Goal: Task Accomplishment & Management: Complete application form

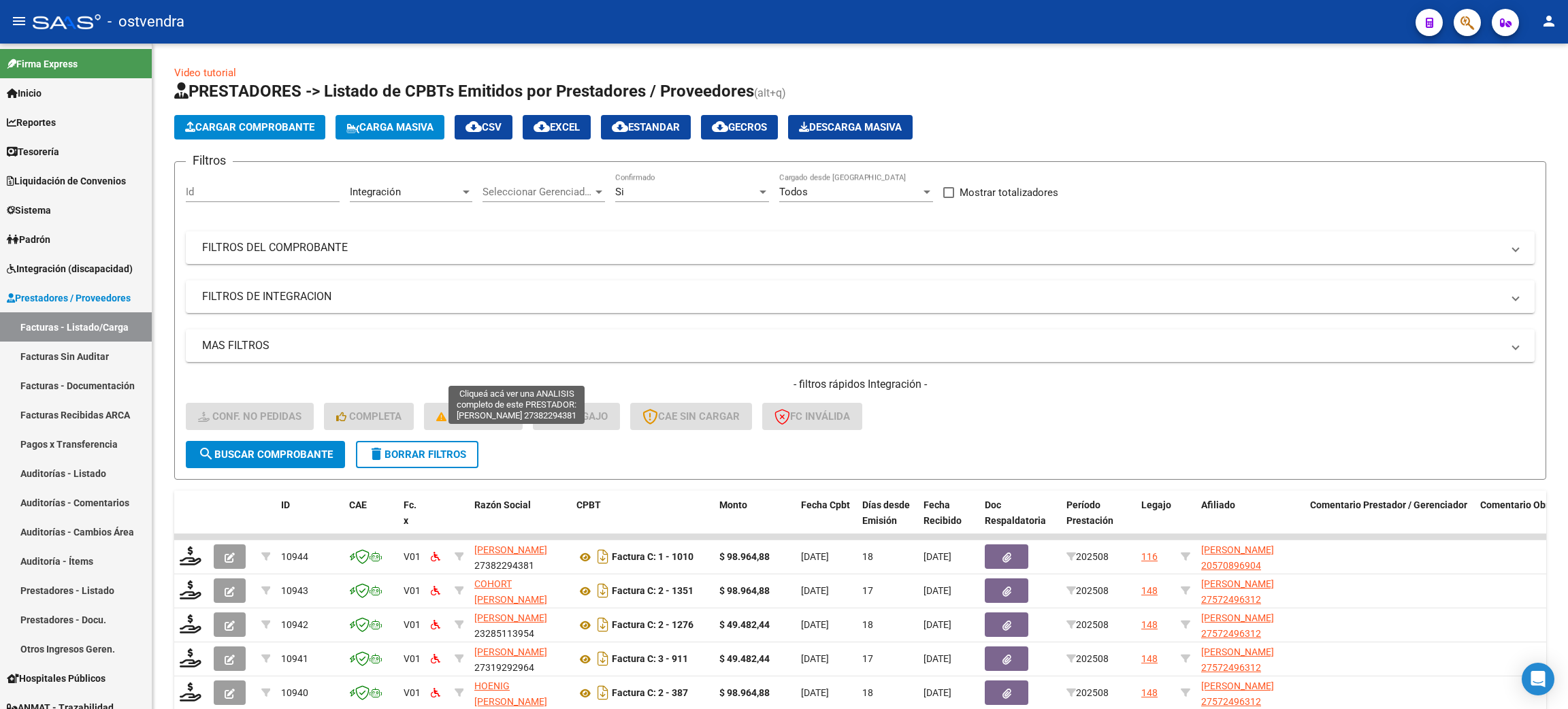
scroll to position [189, 0]
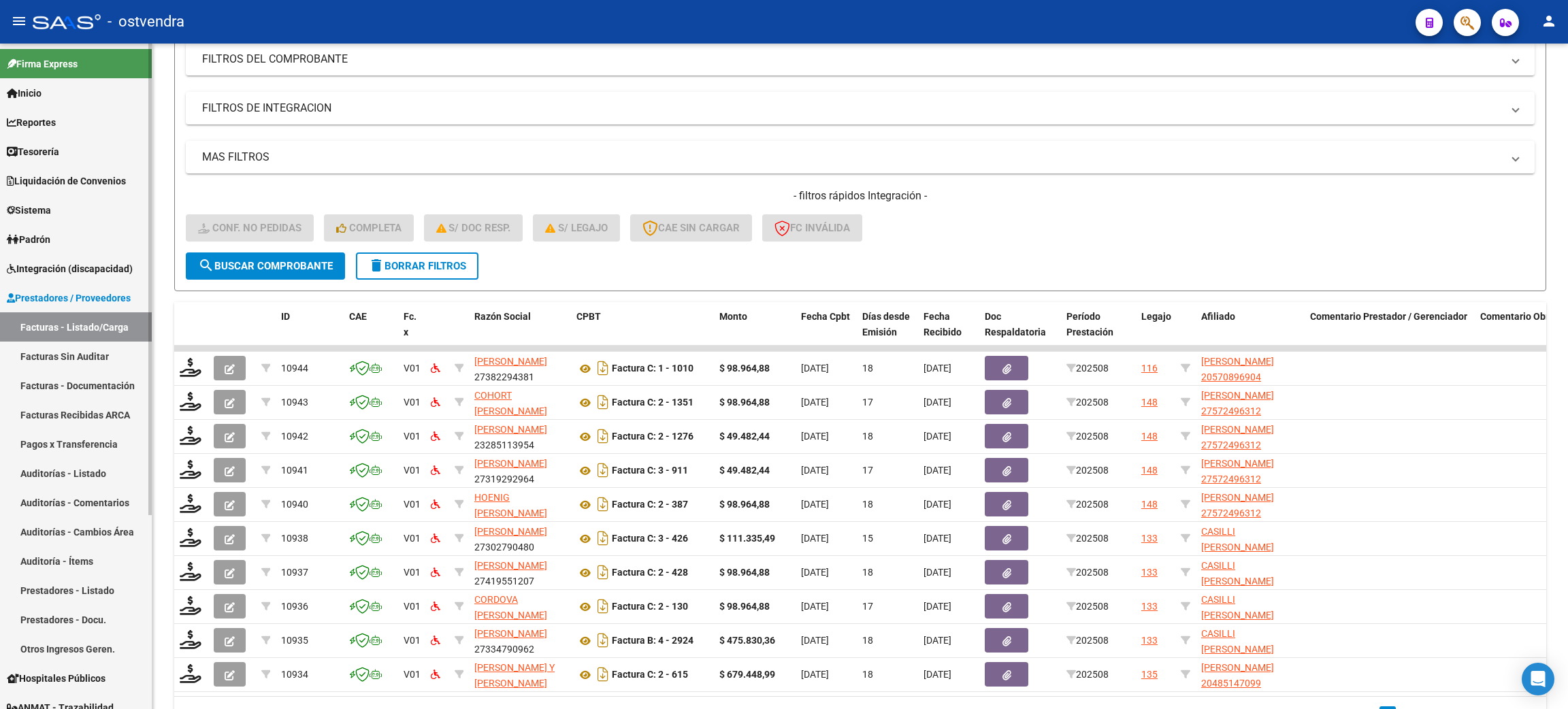
click at [60, 266] on span "Integración (discapacidad)" at bounding box center [70, 269] width 126 height 15
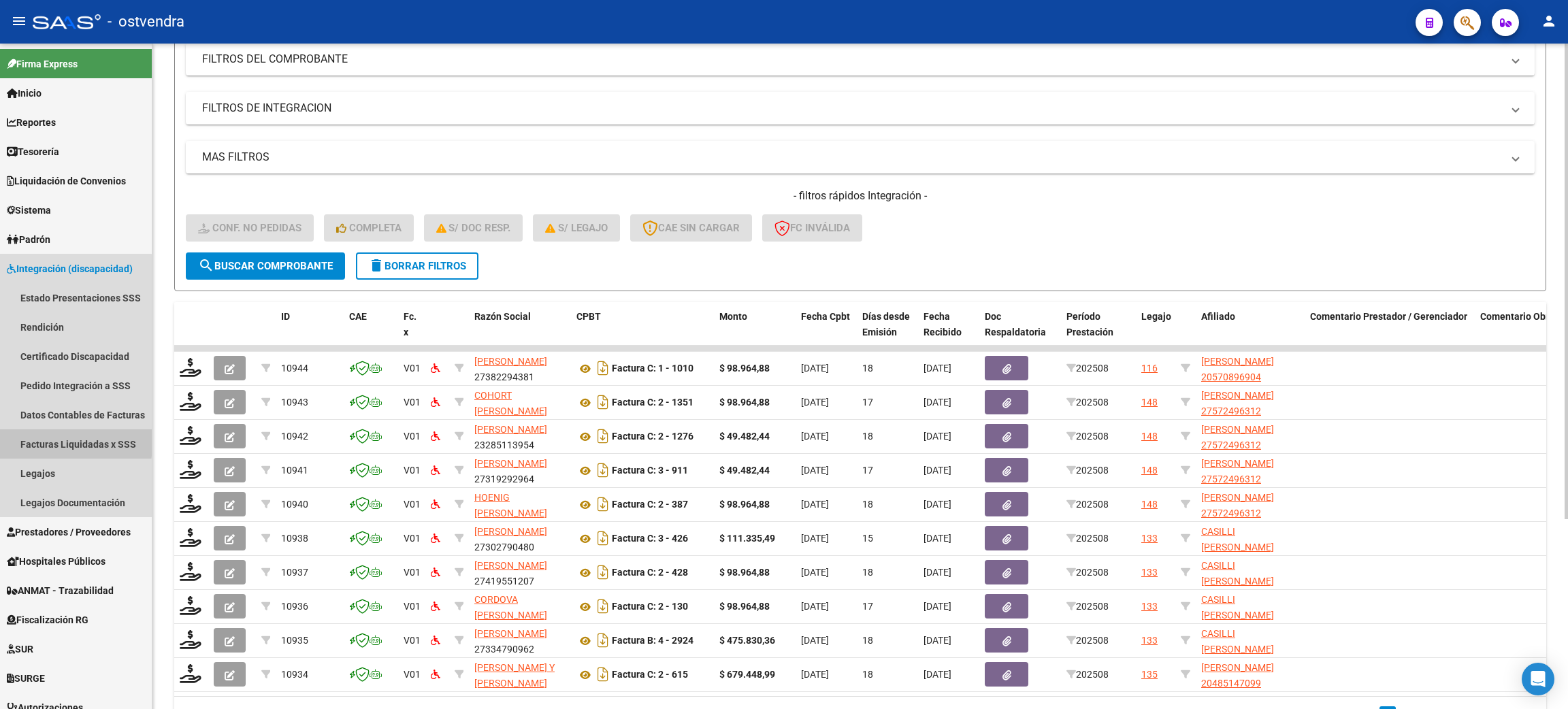
drag, startPoint x: 52, startPoint y: 439, endPoint x: 489, endPoint y: 241, distance: 479.8
click at [55, 440] on link "Facturas Liquidadas x SSS" at bounding box center [75, 444] width 151 height 29
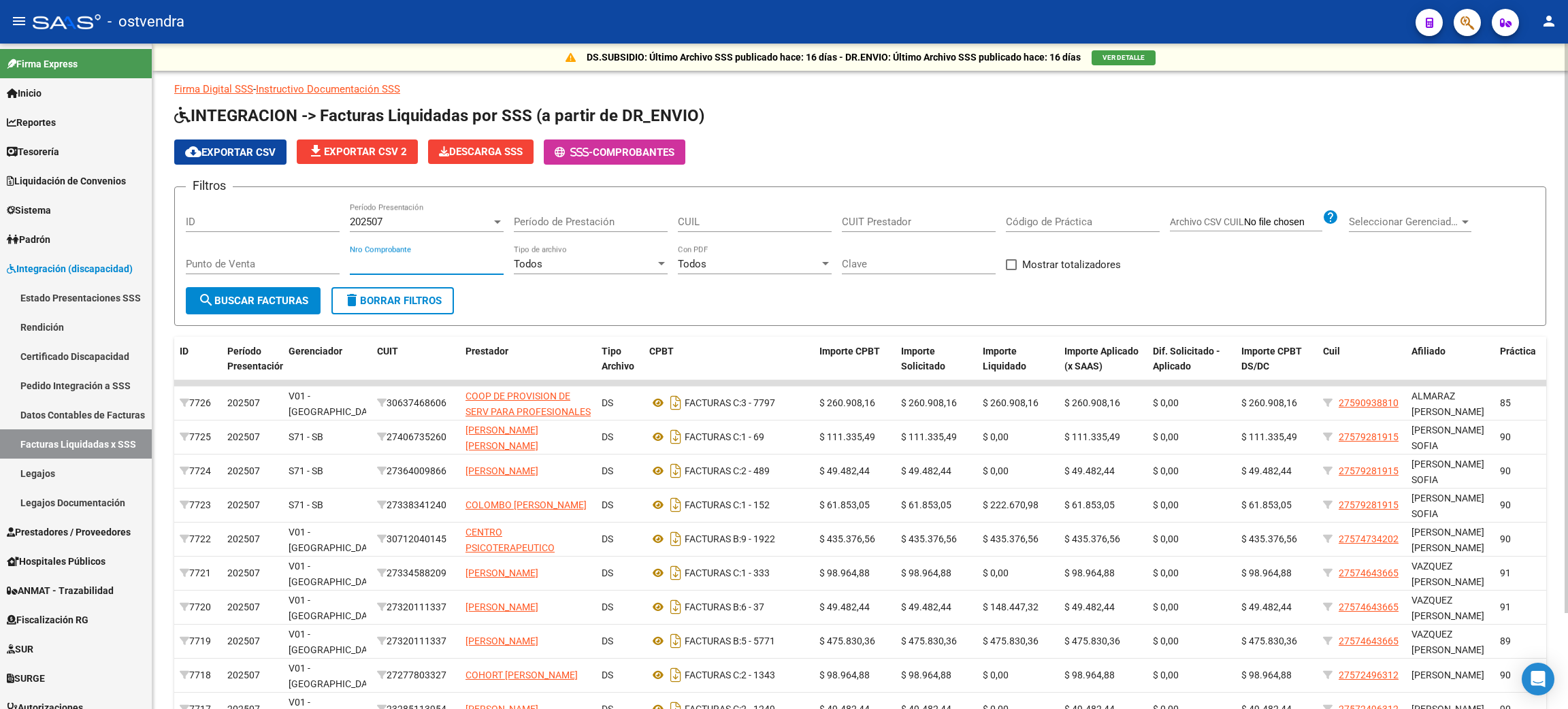
click at [424, 266] on input "Nro Comprobante" at bounding box center [427, 263] width 154 height 12
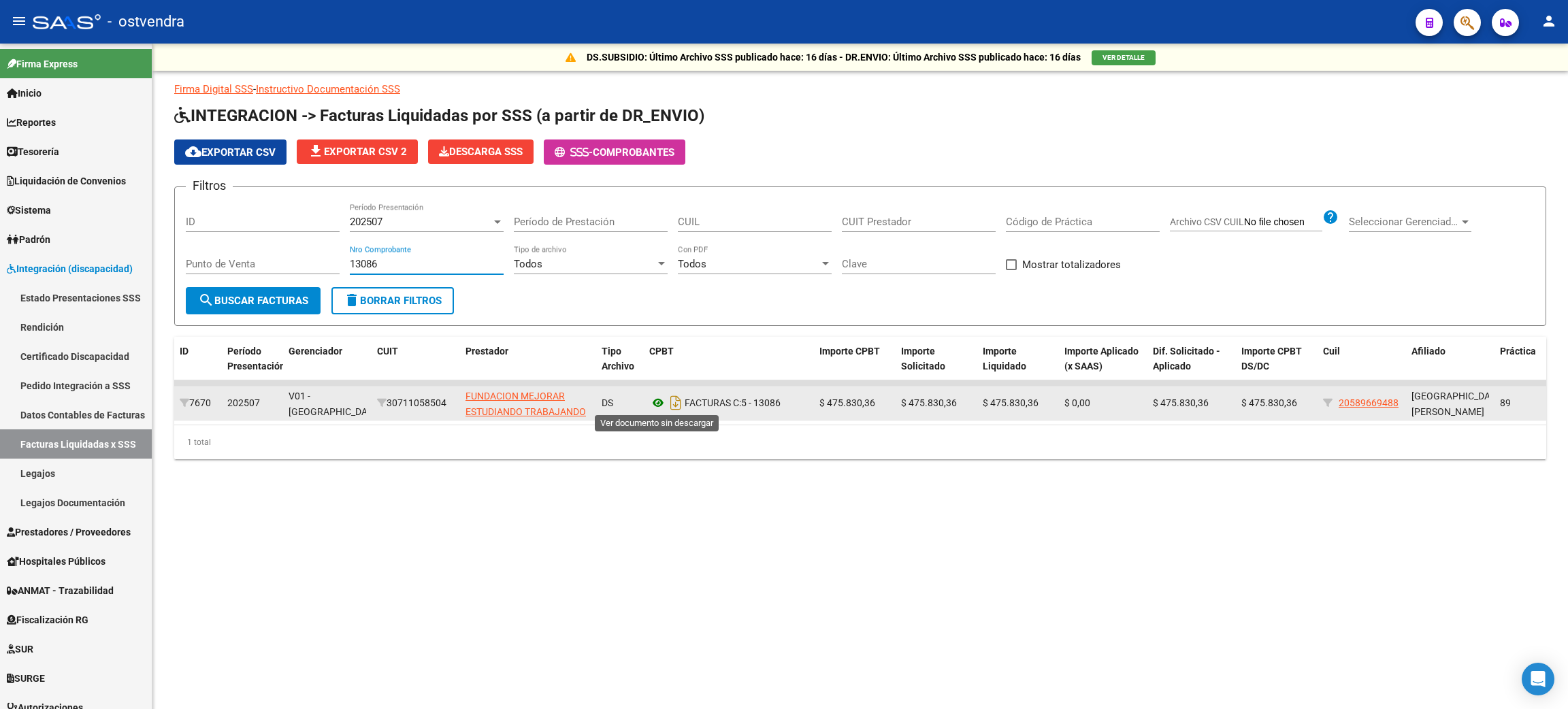
click at [657, 402] on icon at bounding box center [658, 403] width 17 height 17
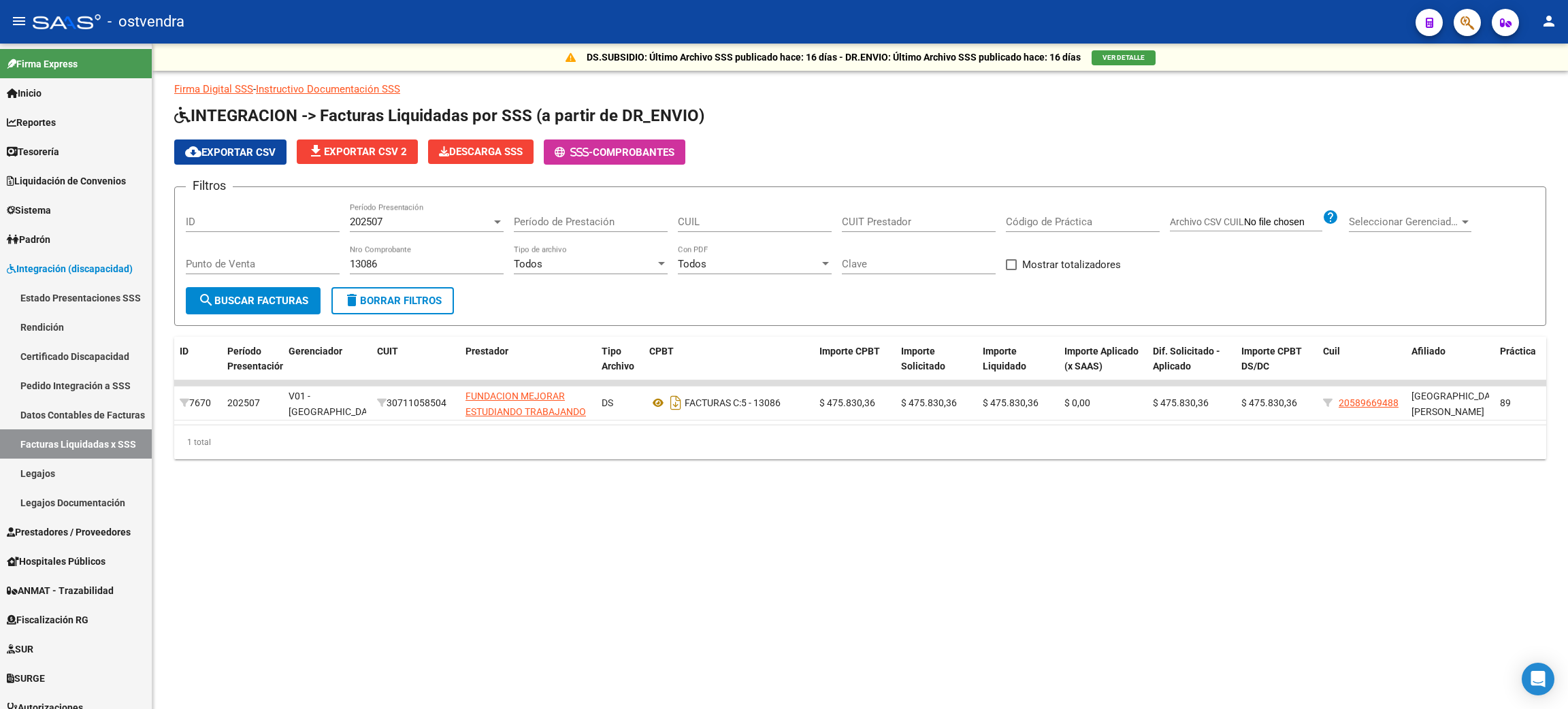
click at [444, 270] on div "13086 Nro Comprobante" at bounding box center [427, 259] width 154 height 29
drag, startPoint x: 439, startPoint y: 262, endPoint x: 315, endPoint y: 259, distance: 124.0
click at [315, 259] on div "Filtros ID 202507 Período Presentación Período de Prestación CUIL CUIT Prestado…" at bounding box center [860, 243] width 1349 height 89
type input "13901"
click at [59, 519] on link "Prestadores / Proveedores" at bounding box center [75, 531] width 151 height 29
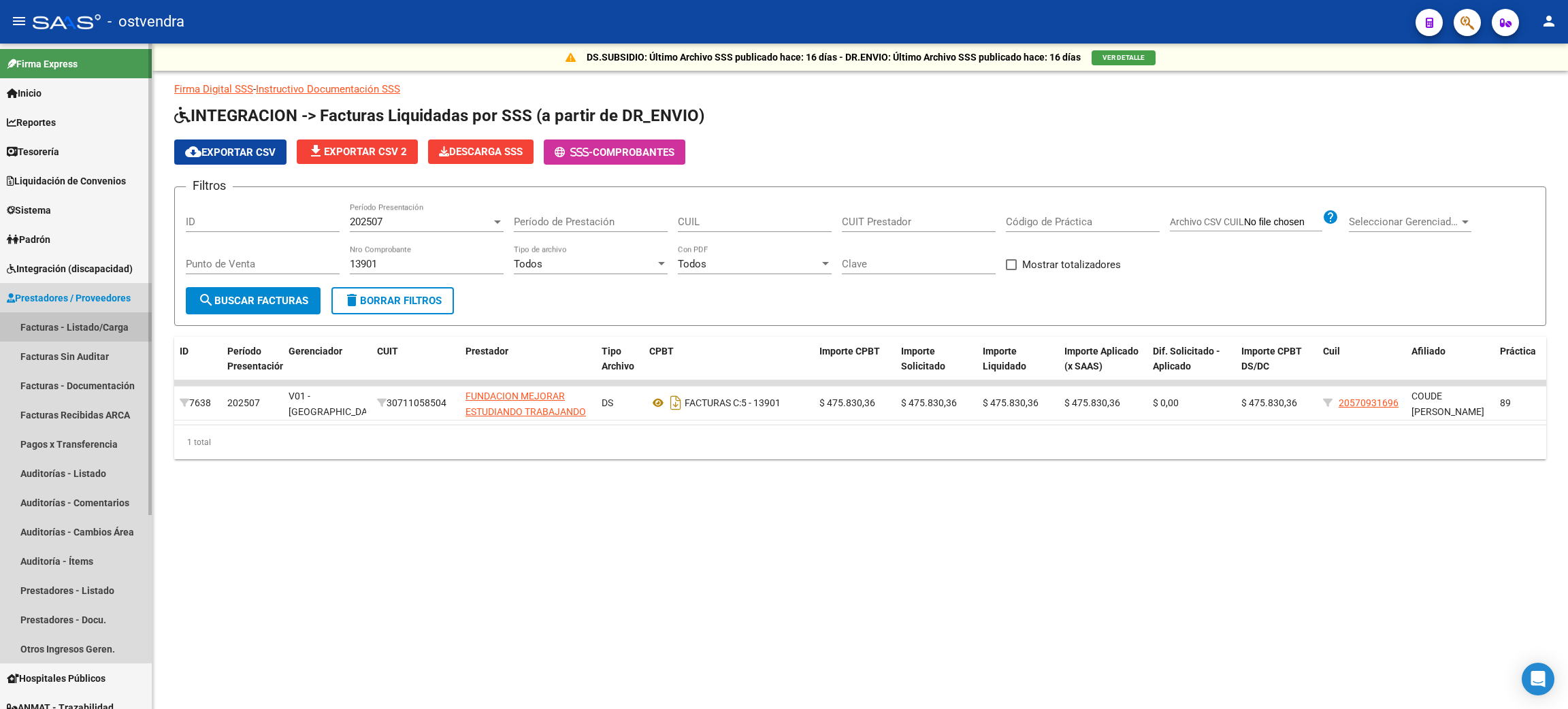
click at [75, 321] on link "Facturas - Listado/Carga" at bounding box center [75, 327] width 151 height 29
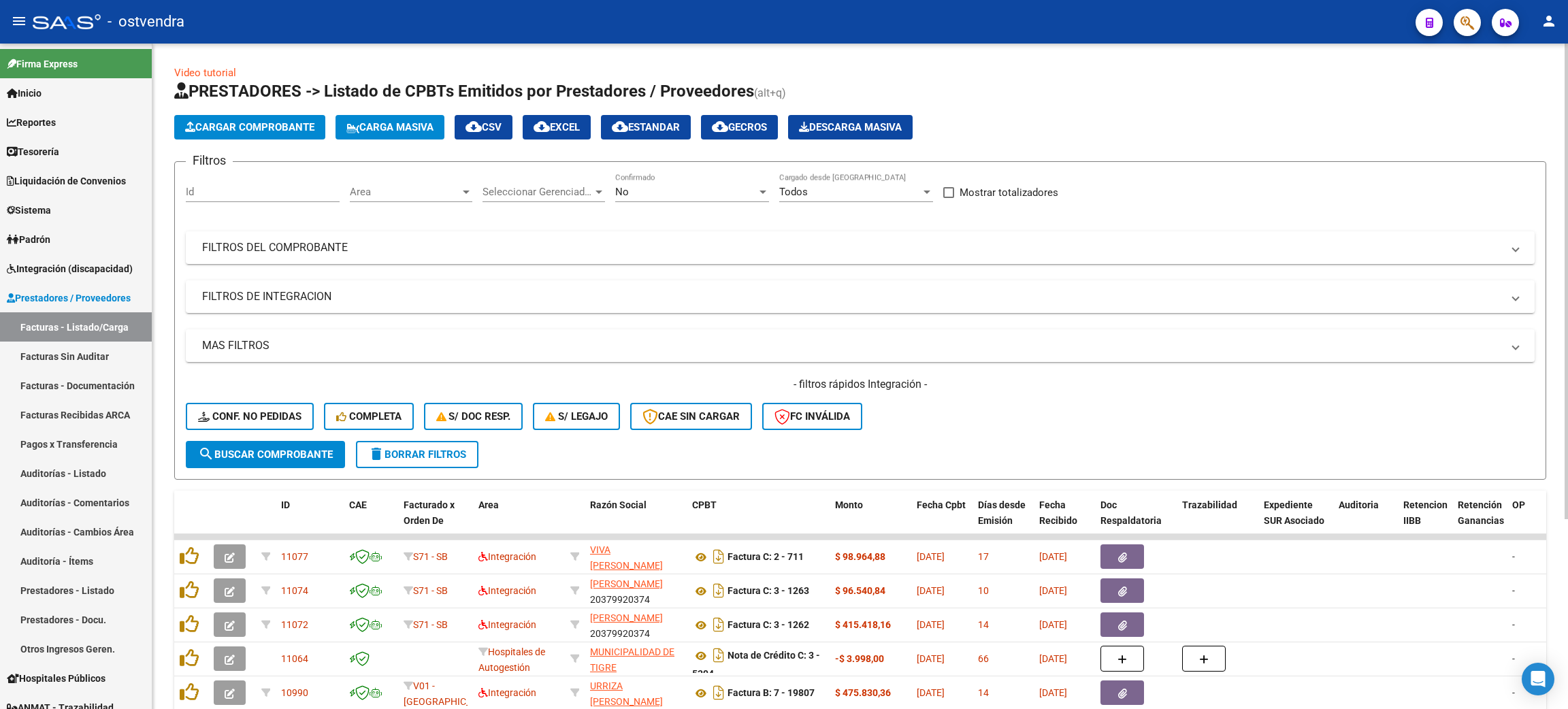
click at [446, 456] on span "delete Borrar Filtros" at bounding box center [417, 454] width 98 height 12
click at [397, 449] on span "delete Borrar Filtros" at bounding box center [417, 454] width 98 height 12
click at [435, 443] on button "delete Borrar Filtros" at bounding box center [417, 454] width 122 height 27
click at [266, 415] on span "Conf. no pedidas" at bounding box center [250, 416] width 103 height 12
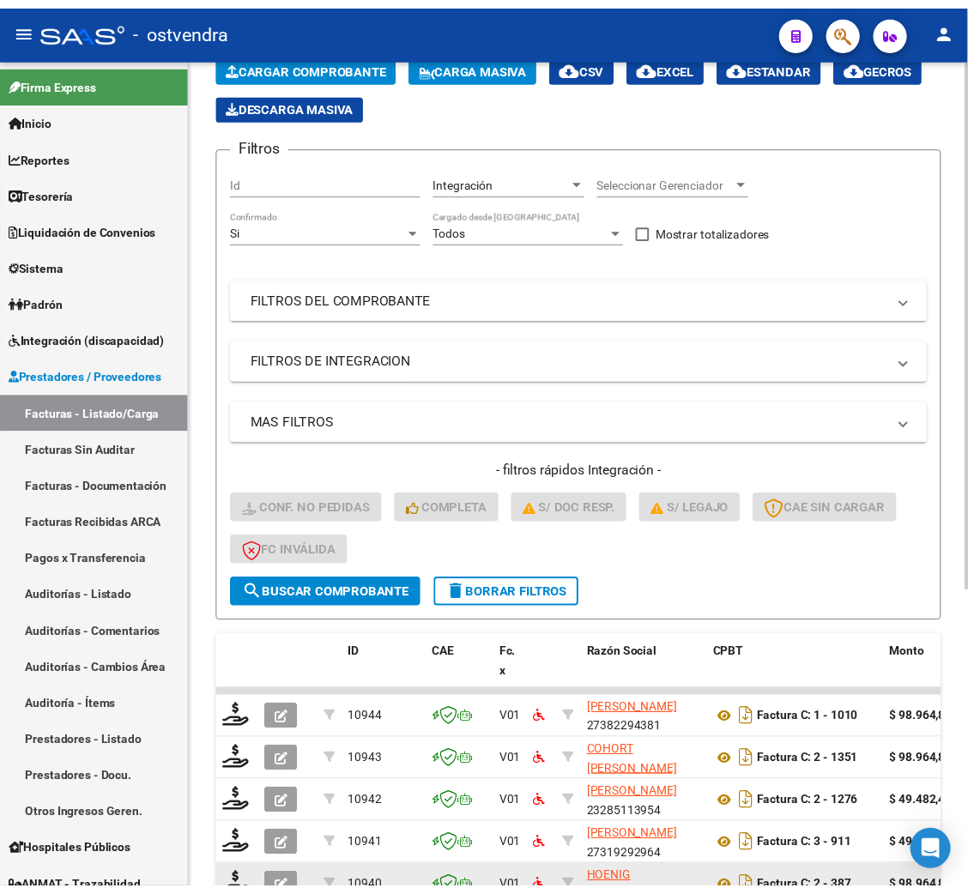
scroll to position [474, 0]
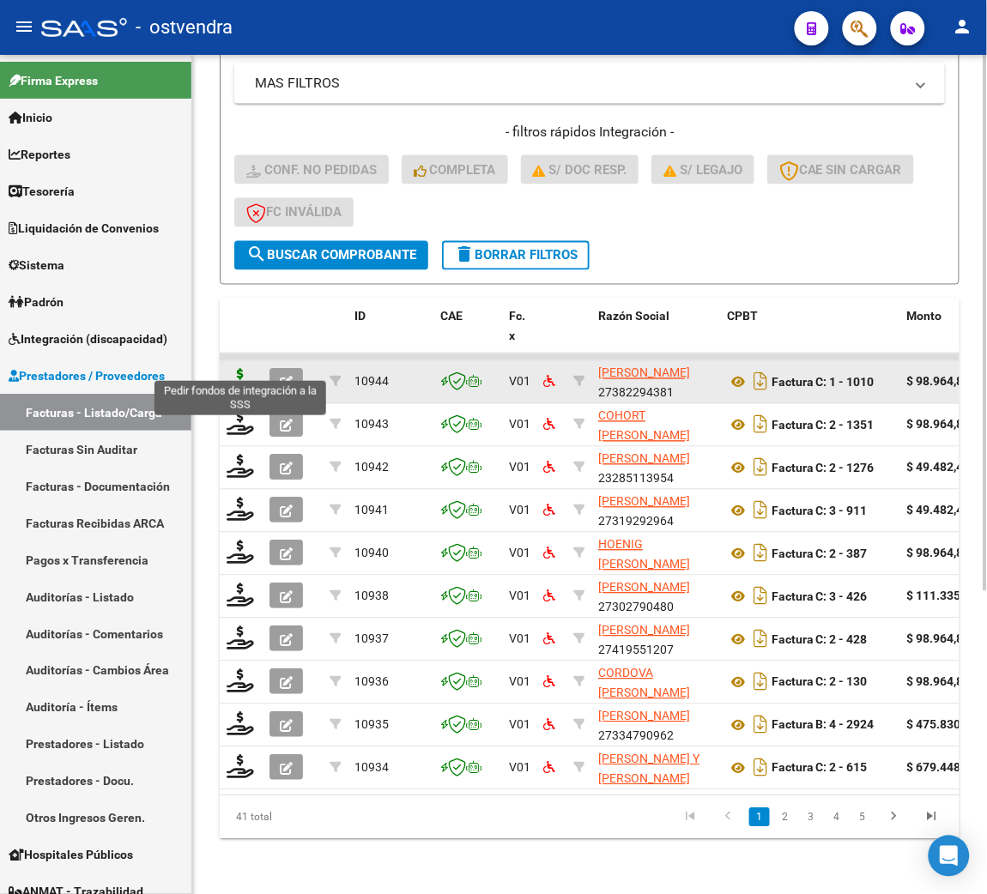
click at [240, 369] on icon at bounding box center [240, 381] width 27 height 24
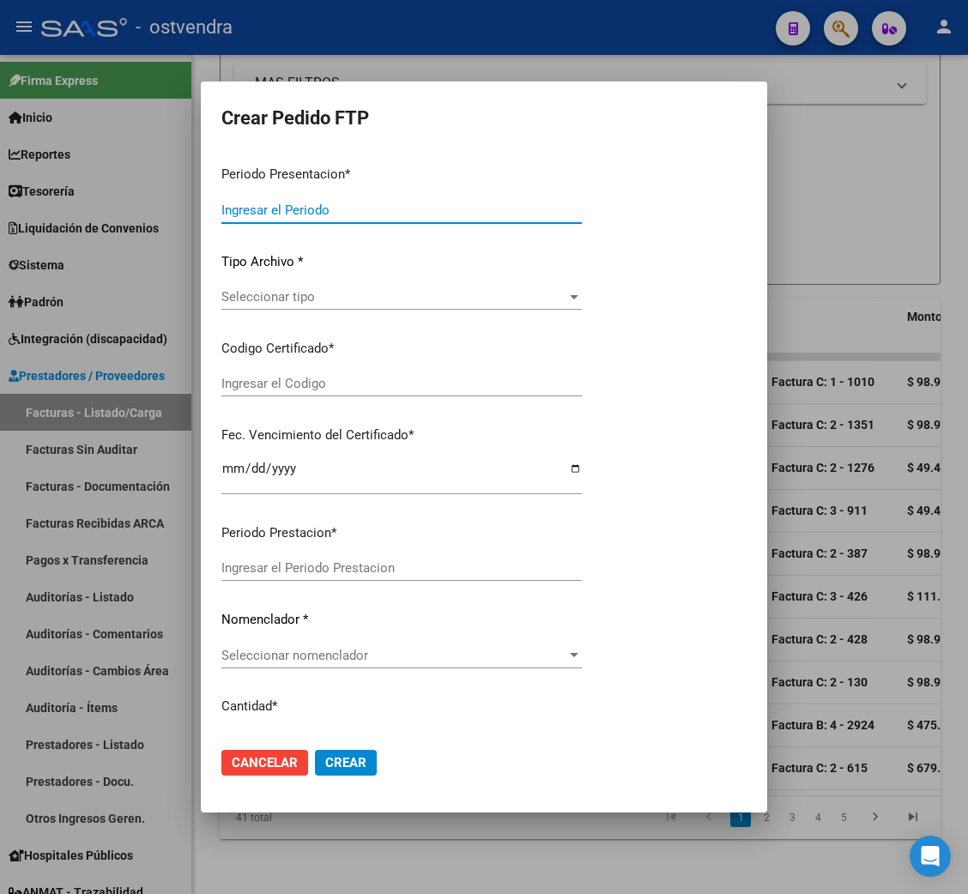
type input "202508"
type input "$ 98.964,88"
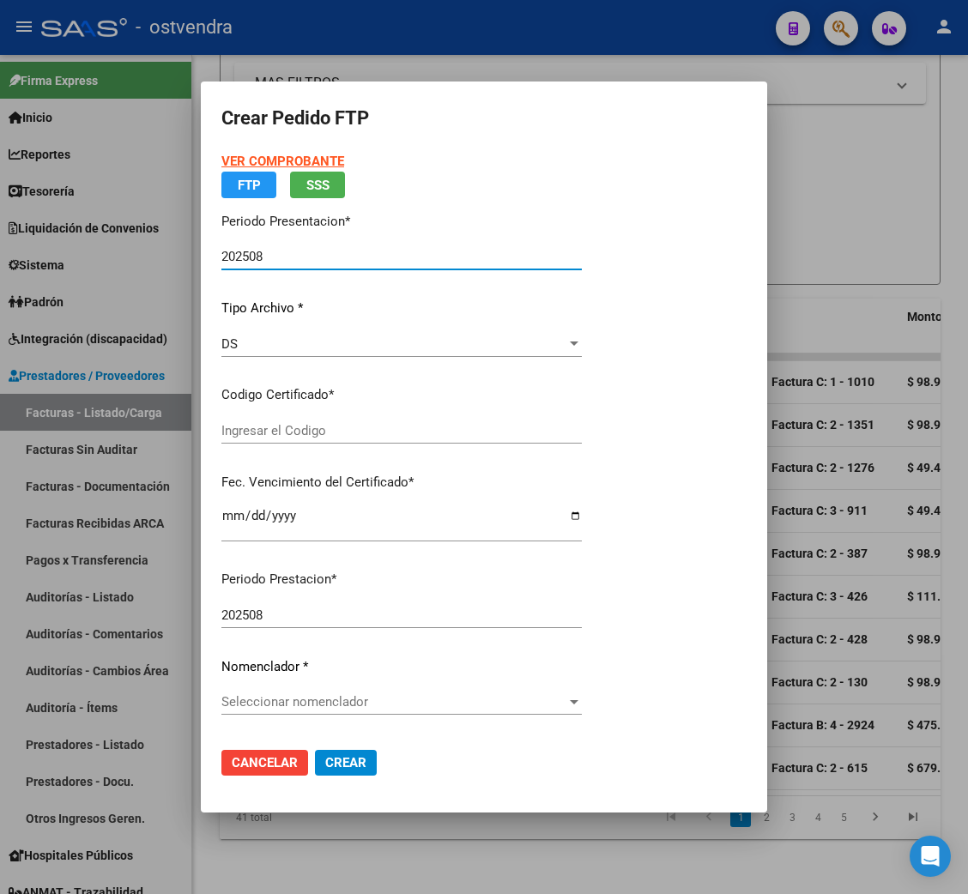
type input "ARG02000570896902022113020251130BS376"
type input "[DATE]"
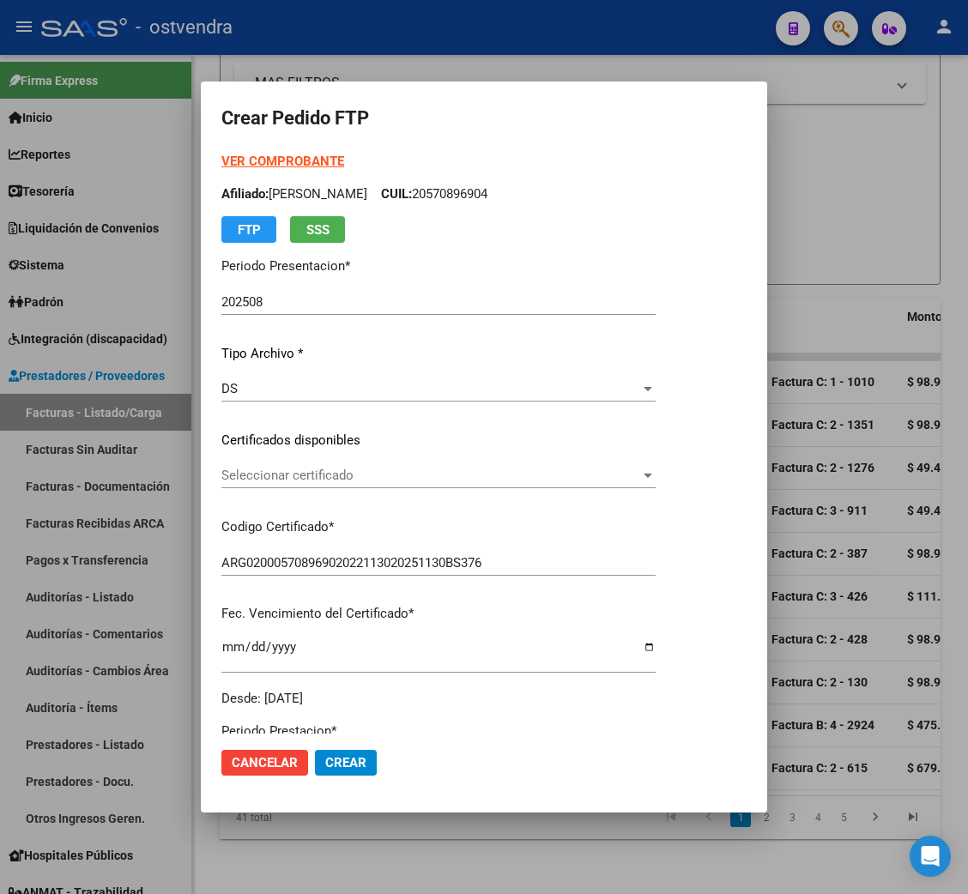
click at [270, 160] on strong "VER COMPROBANTE" at bounding box center [282, 161] width 123 height 15
click at [255, 477] on span "Seleccionar certificado" at bounding box center [430, 475] width 419 height 15
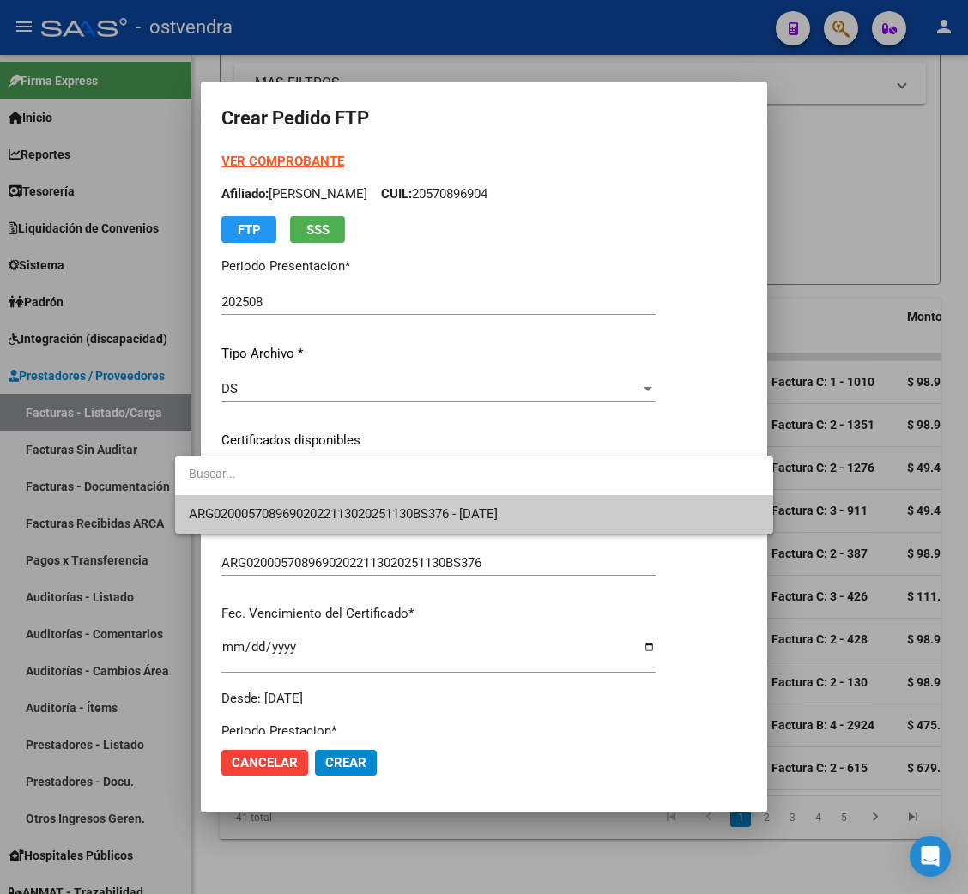
click at [305, 503] on span "ARG02000570896902022113020251130BS376 - [DATE]" at bounding box center [474, 514] width 571 height 39
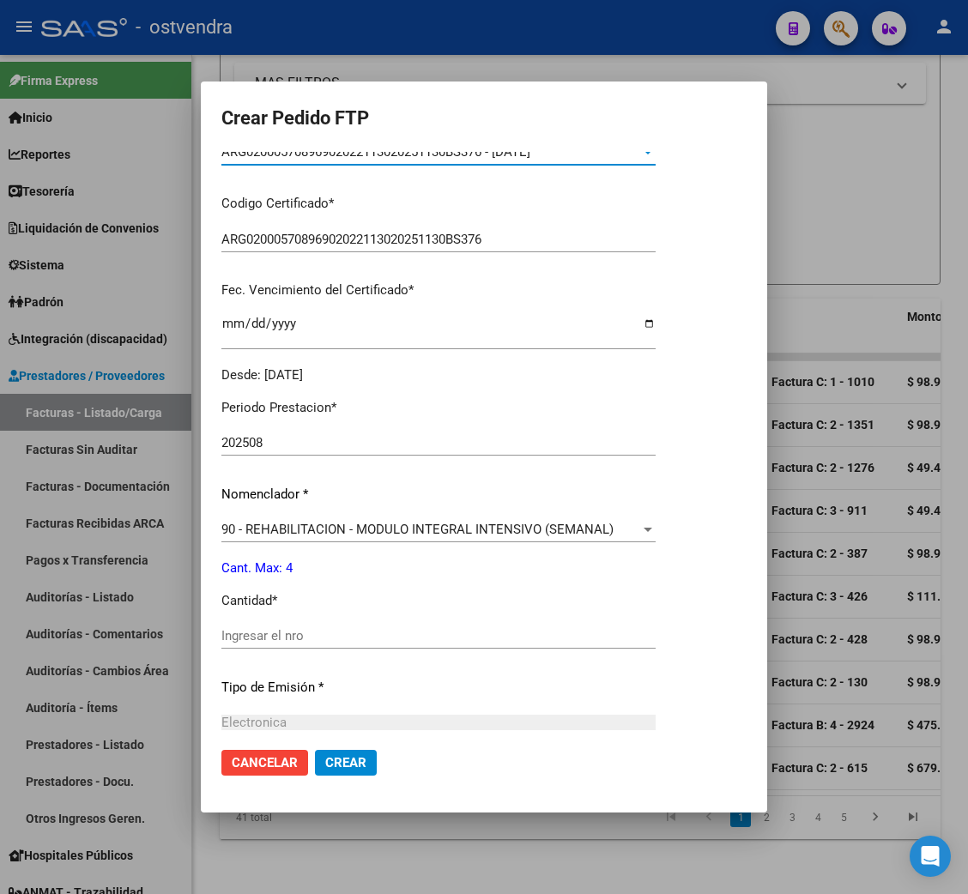
scroll to position [385, 0]
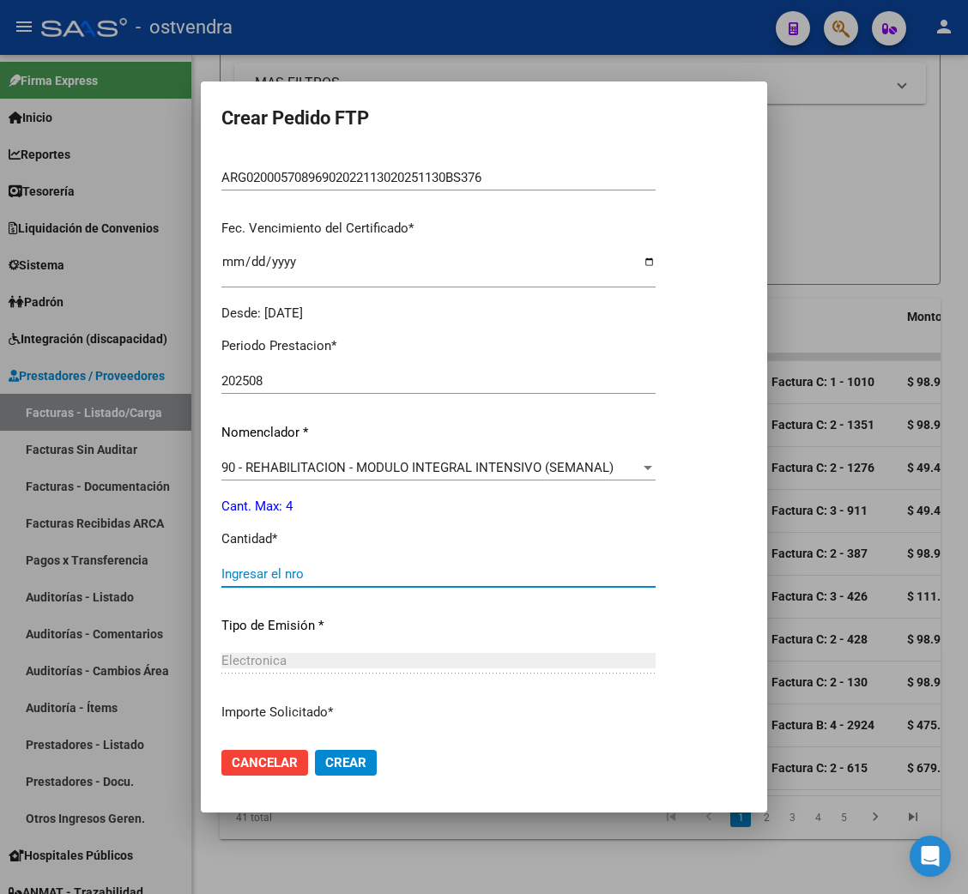
click at [289, 571] on input "Ingresar el nro" at bounding box center [438, 573] width 434 height 15
type input "4"
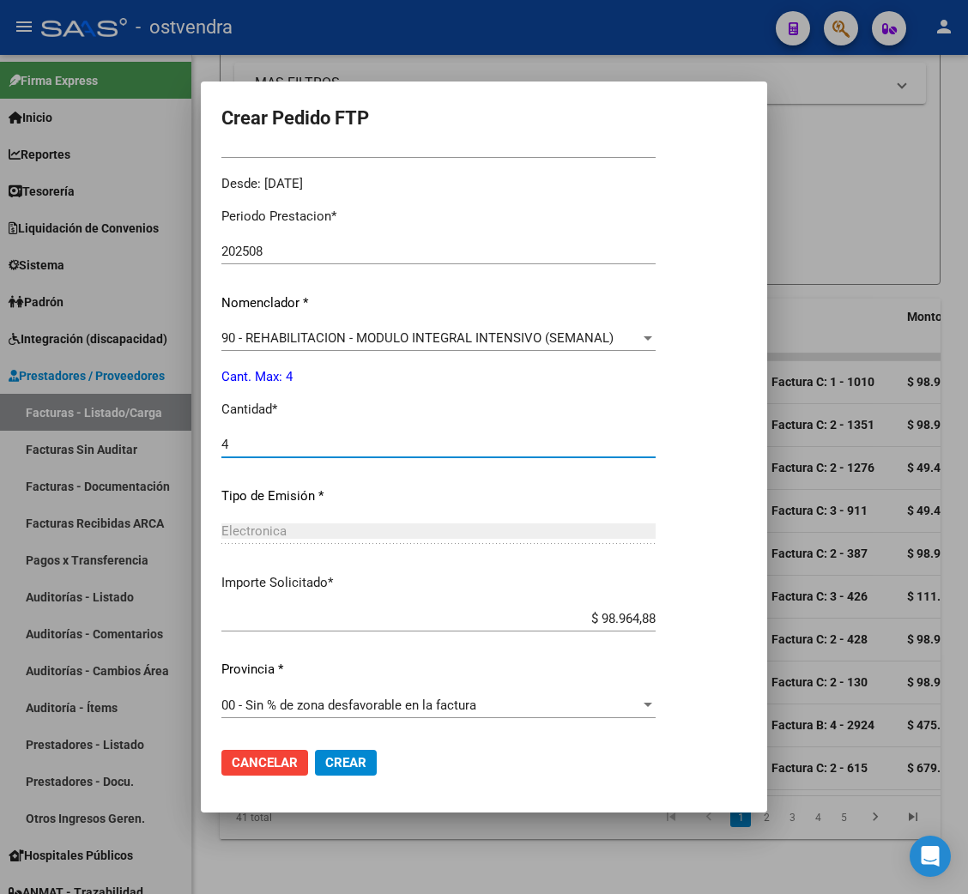
click at [325, 767] on span "Crear" at bounding box center [345, 762] width 41 height 15
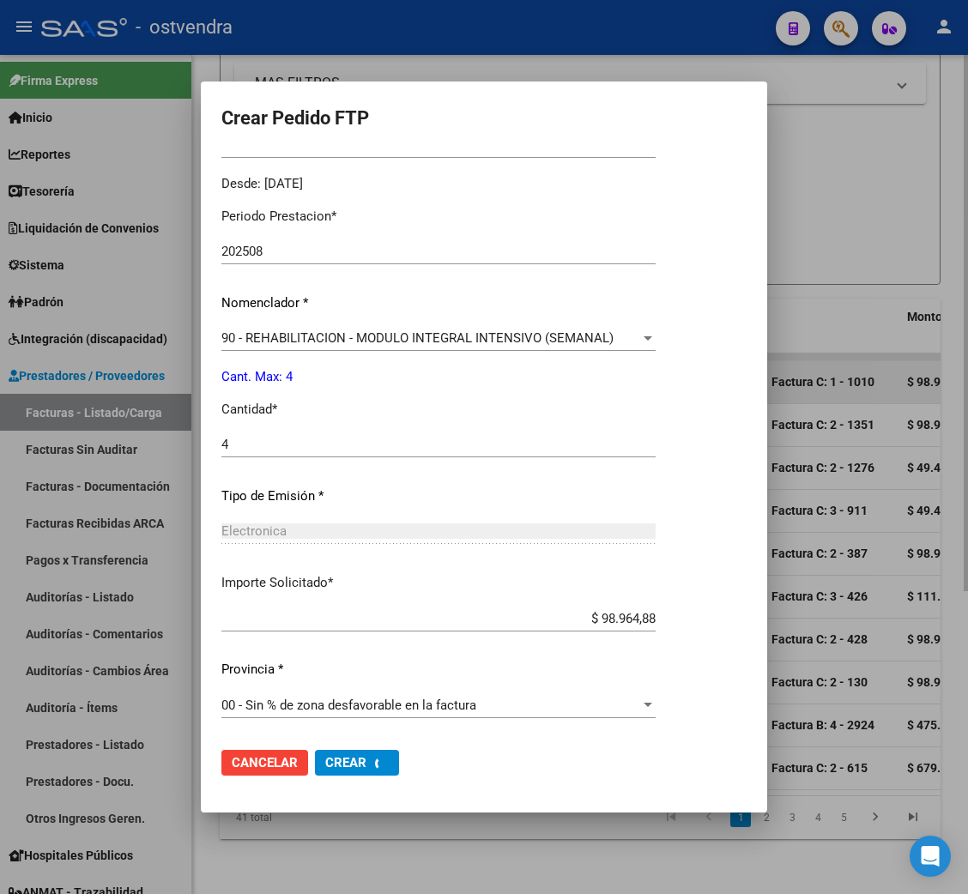
scroll to position [421, 0]
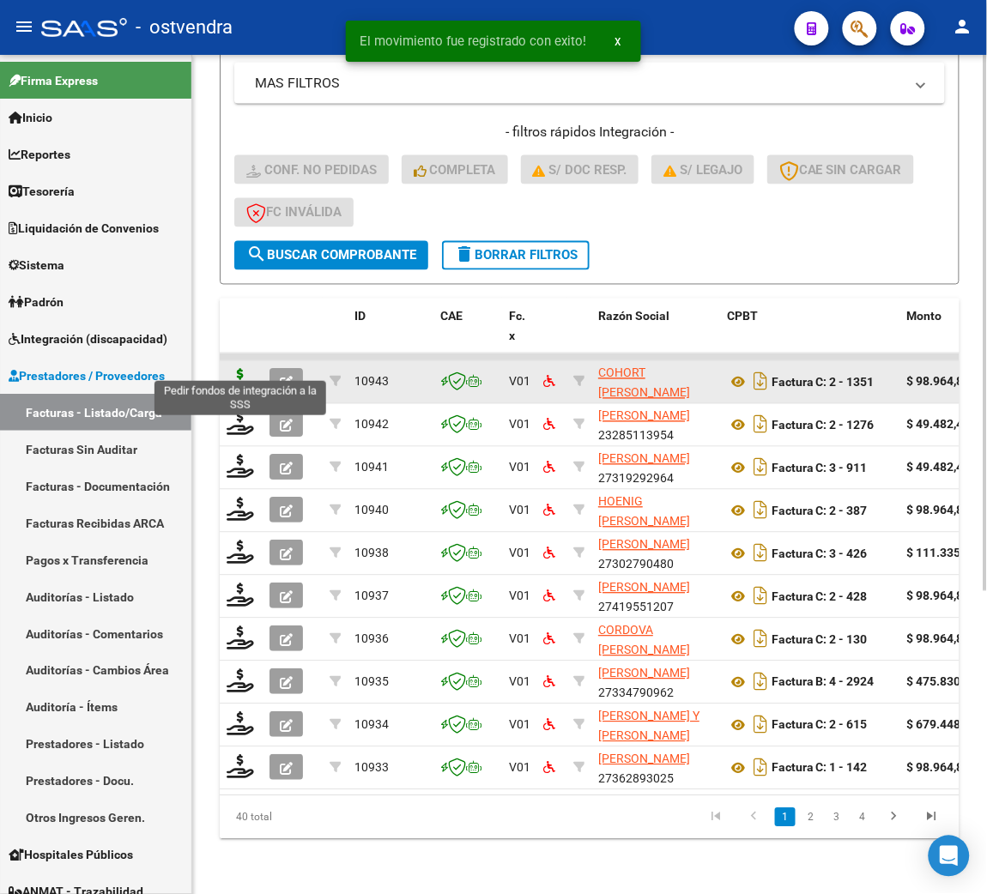
click at [239, 369] on icon at bounding box center [240, 381] width 27 height 24
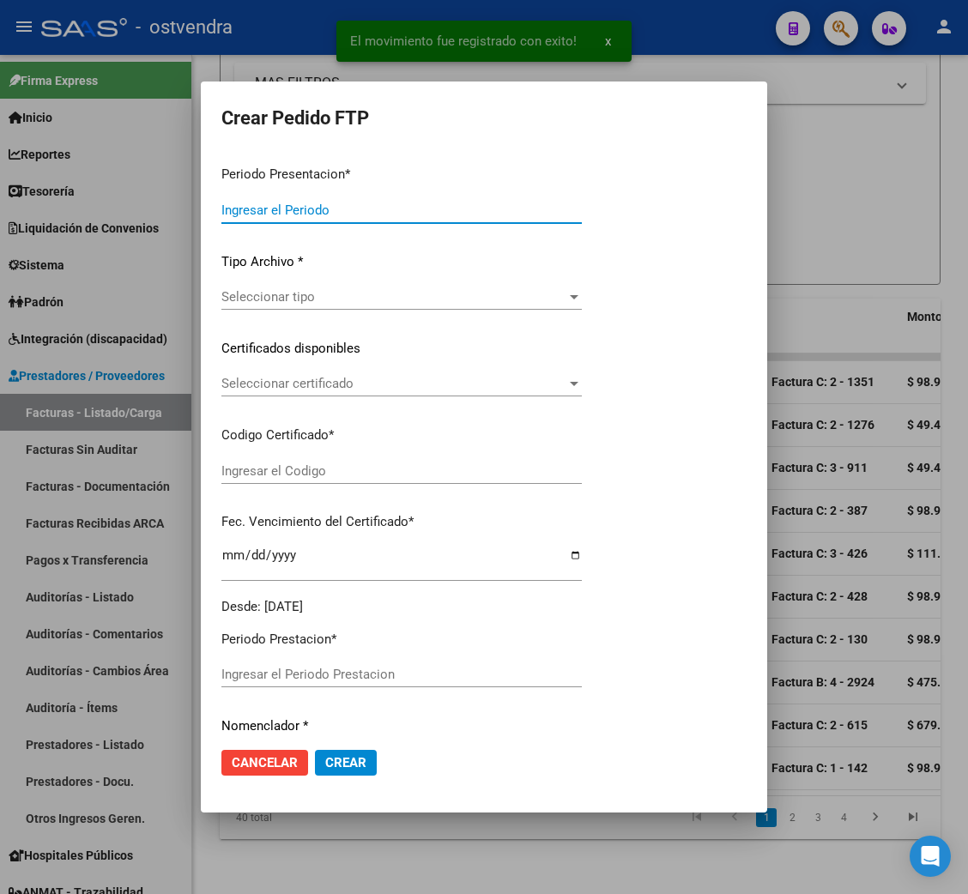
type input "202508"
type input "$ 98.964,88"
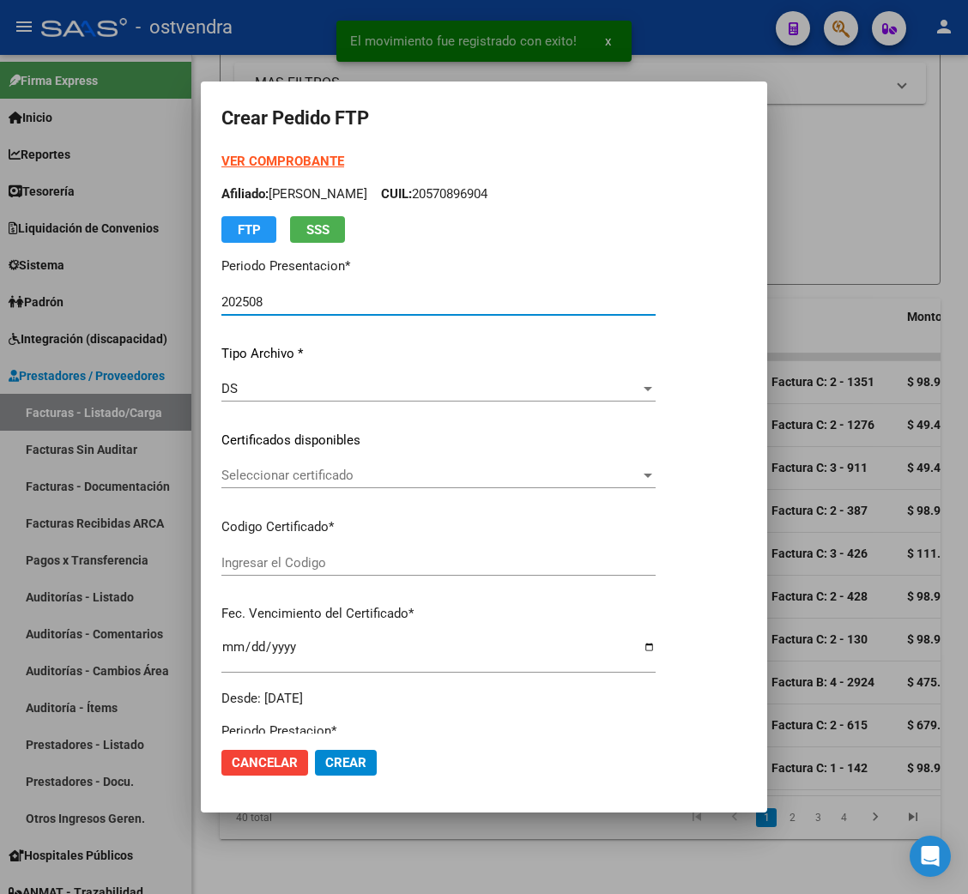
type input "ARG01000572496312024112720261127BUE415"
type input "[DATE]"
click at [257, 161] on strong "VER COMPROBANTE" at bounding box center [282, 161] width 123 height 15
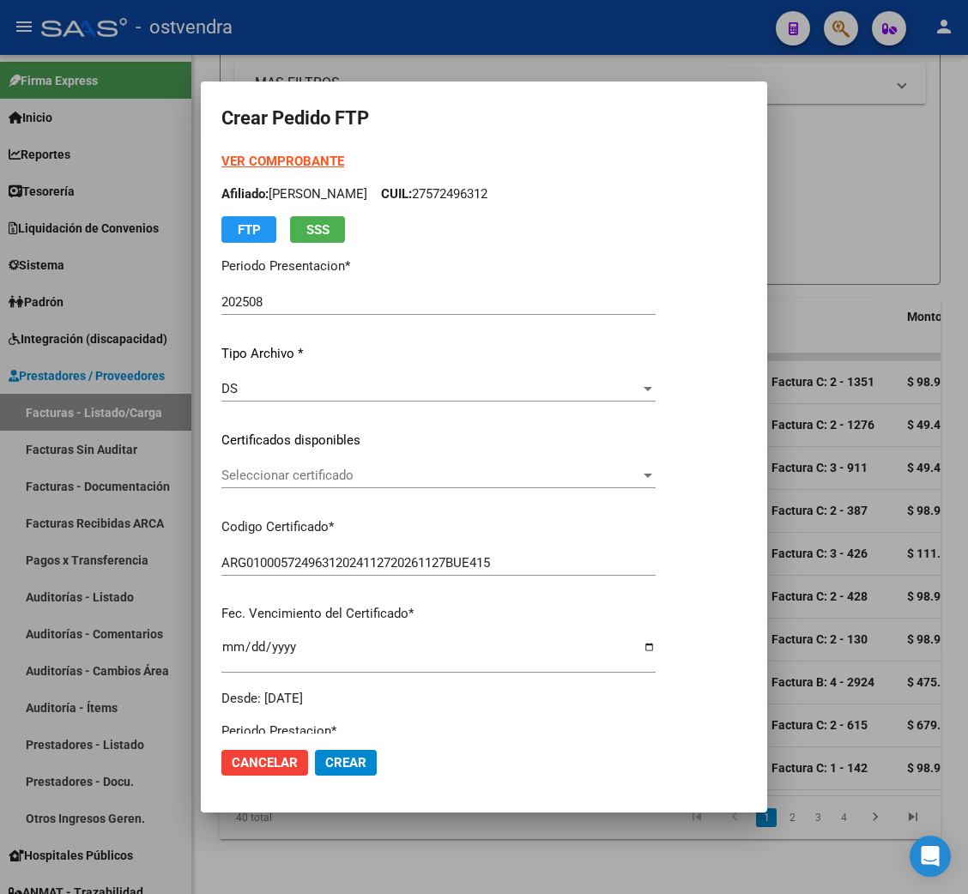
click at [285, 474] on span "Seleccionar certificado" at bounding box center [430, 475] width 419 height 15
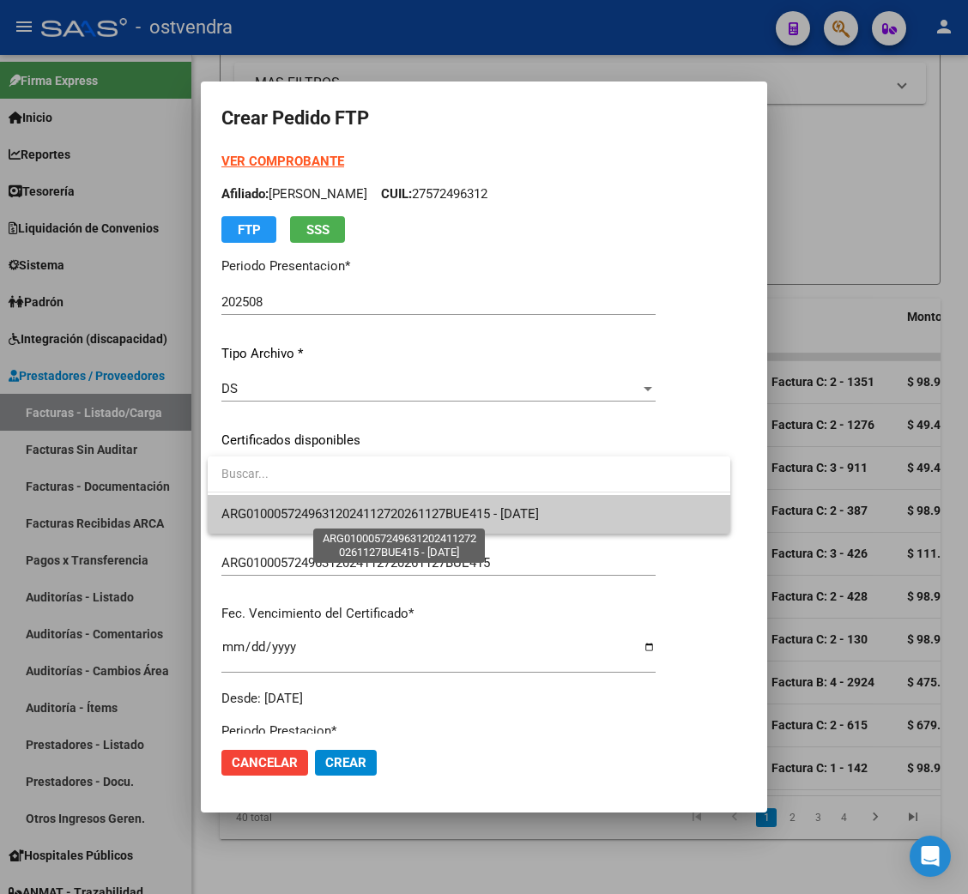
click at [286, 506] on span "ARG01000572496312024112720261127BUE415 - [DATE]" at bounding box center [380, 513] width 318 height 15
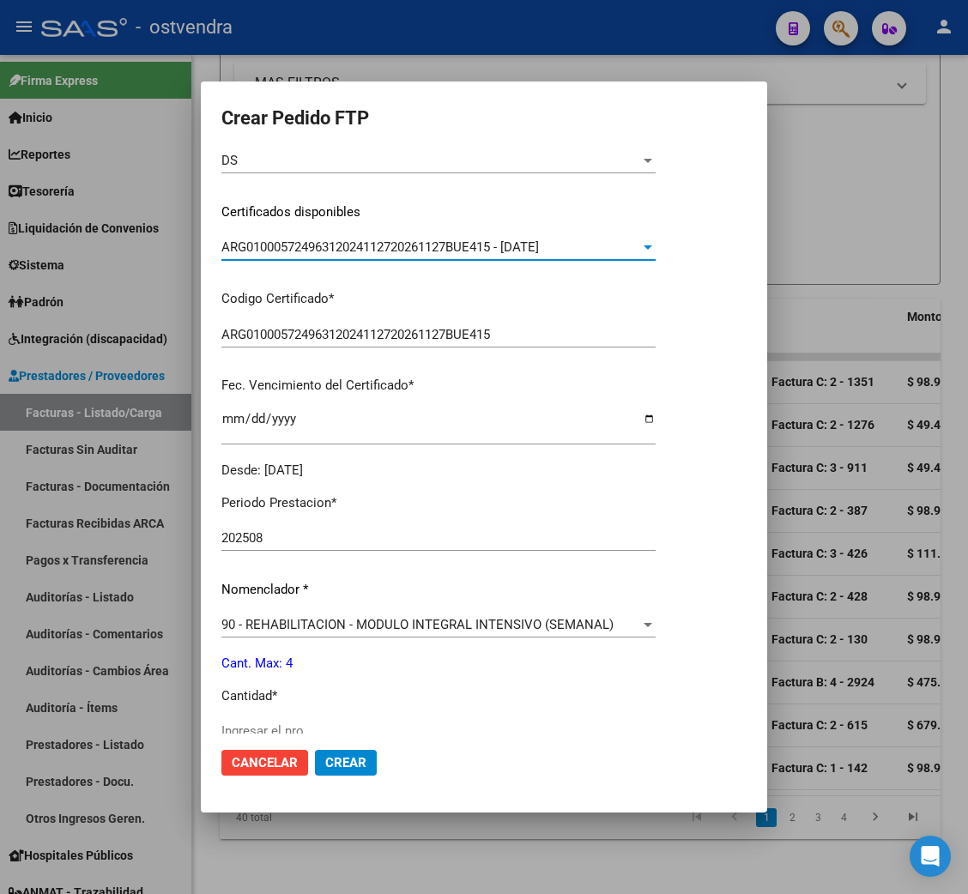
scroll to position [257, 0]
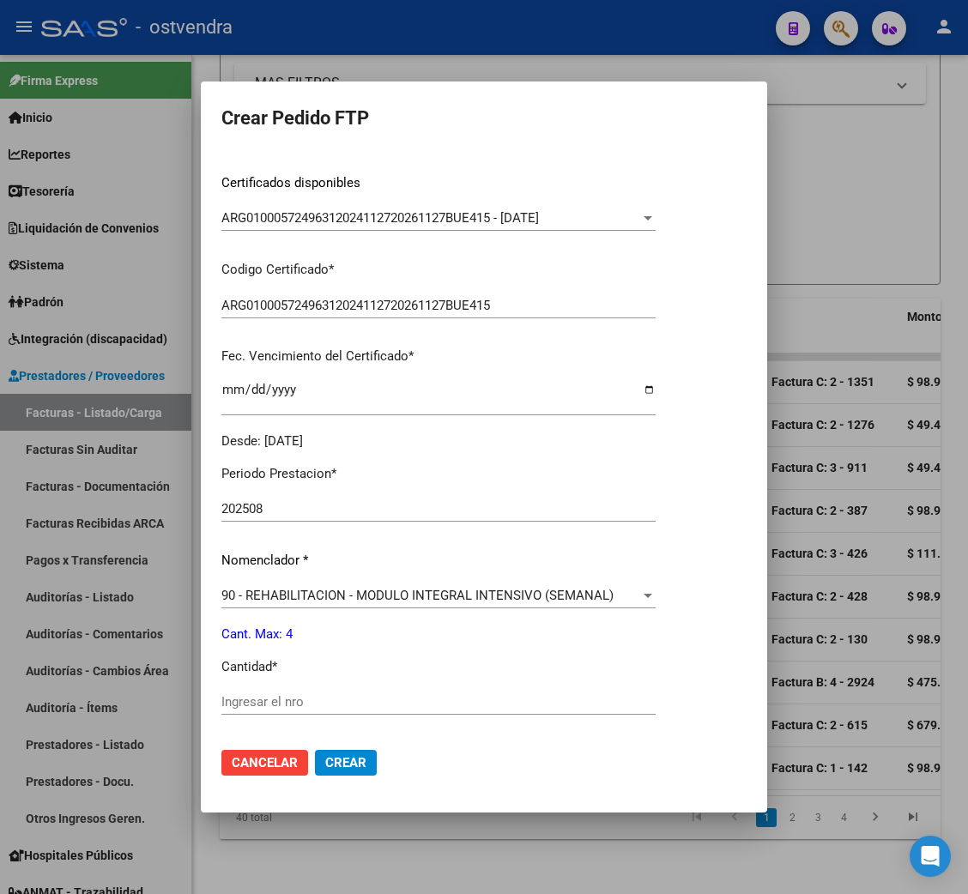
click at [282, 687] on div "Periodo Prestacion * 202508 Ingresar el Periodo Prestacion Nomenclador * 90 - R…" at bounding box center [438, 721] width 434 height 541
click at [284, 694] on input "Ingresar el nro" at bounding box center [438, 701] width 434 height 15
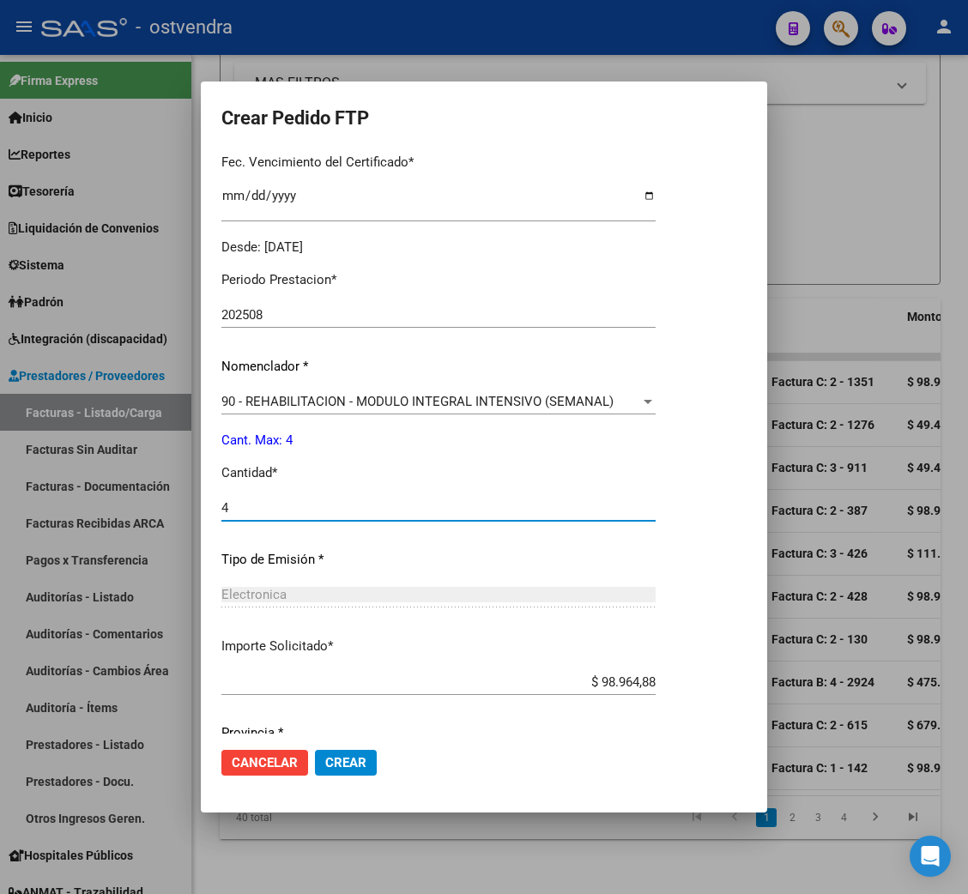
scroll to position [515, 0]
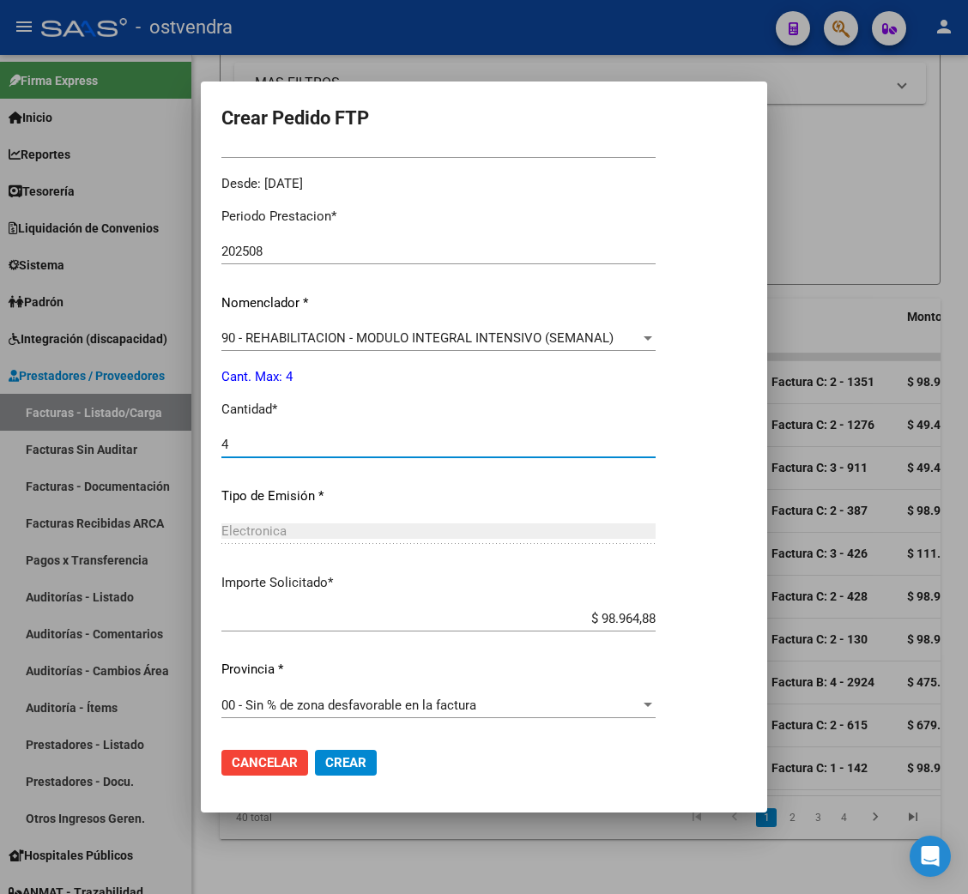
type input "4"
click at [342, 762] on span "Crear" at bounding box center [345, 762] width 41 height 15
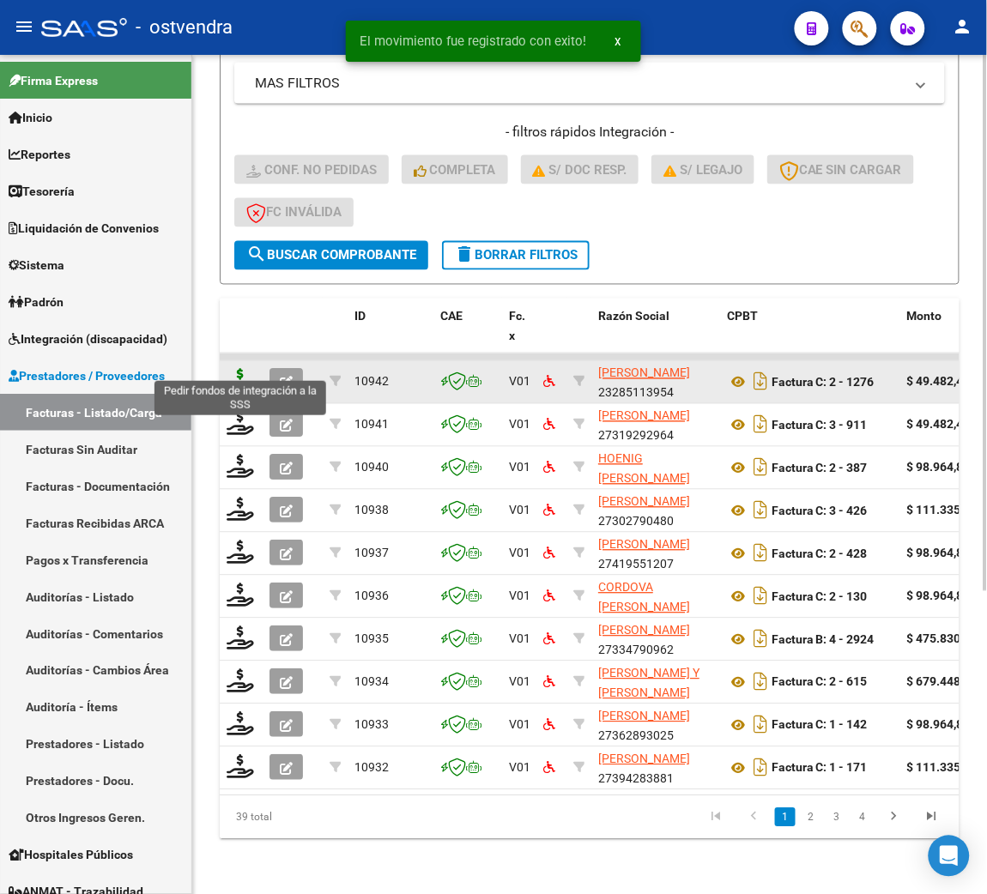
click at [240, 369] on icon at bounding box center [240, 381] width 27 height 24
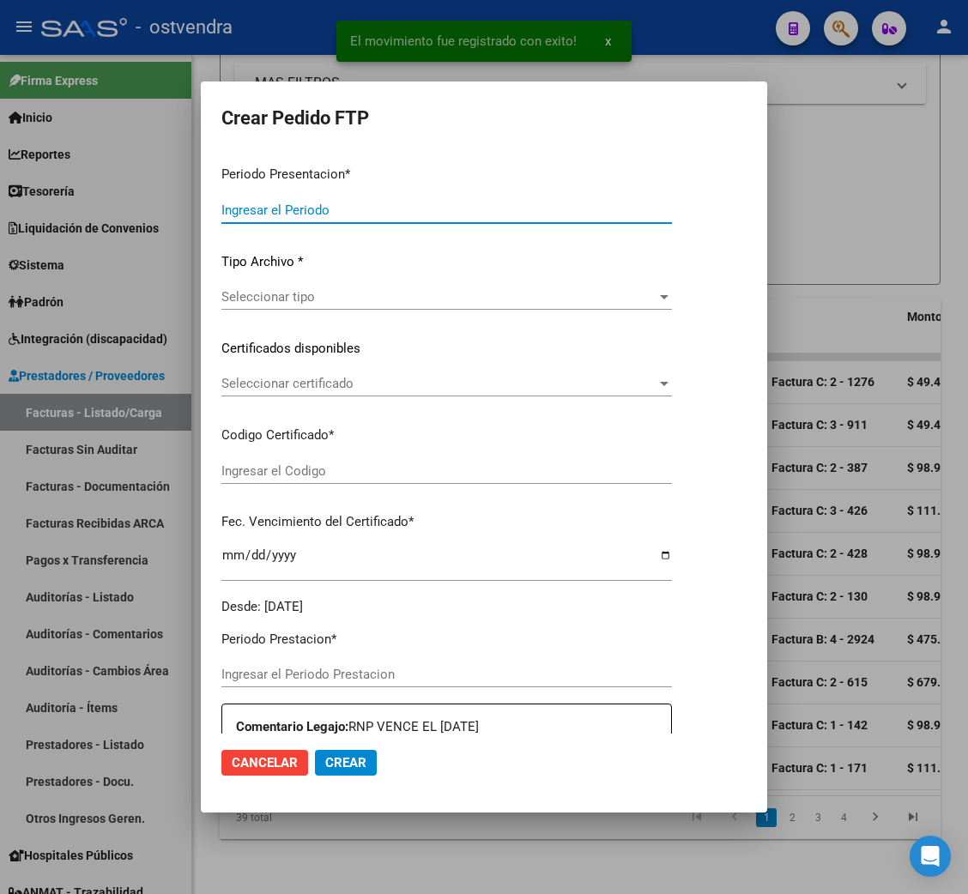
type input "202508"
type input "$ 49.482,44"
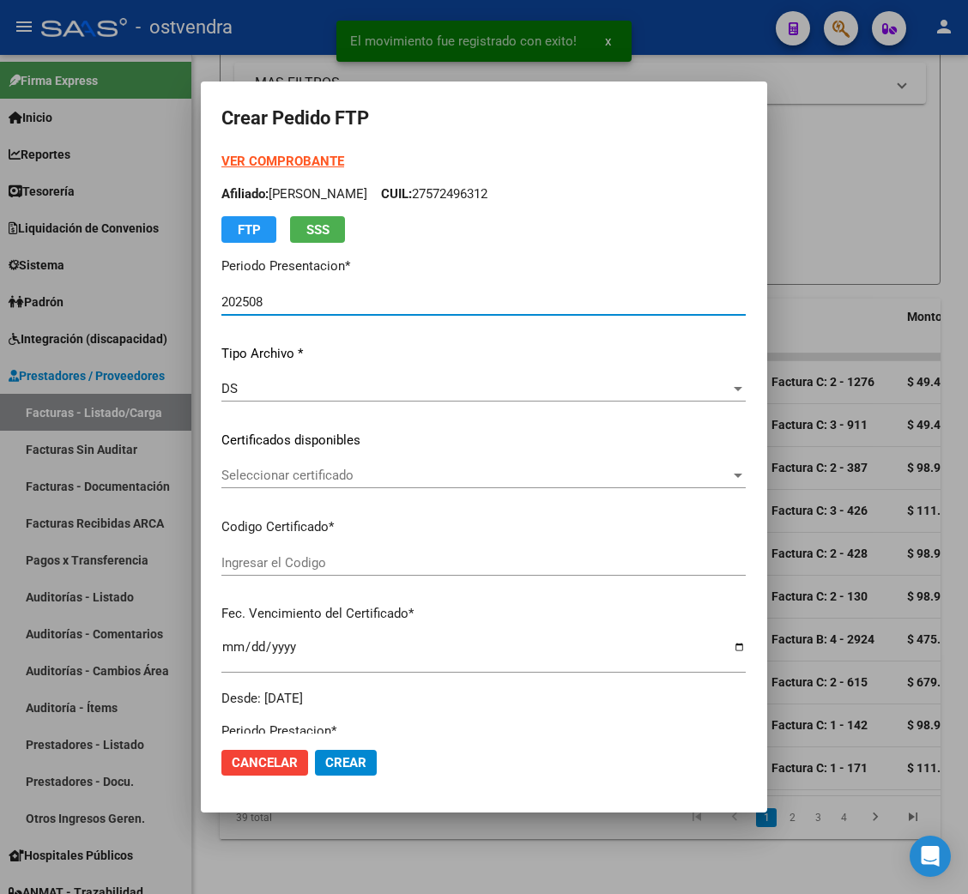
type input "ARG01000572496312024112720261127BUE415"
type input "[DATE]"
click at [238, 164] on strong "VER COMPROBANTE" at bounding box center [282, 161] width 123 height 15
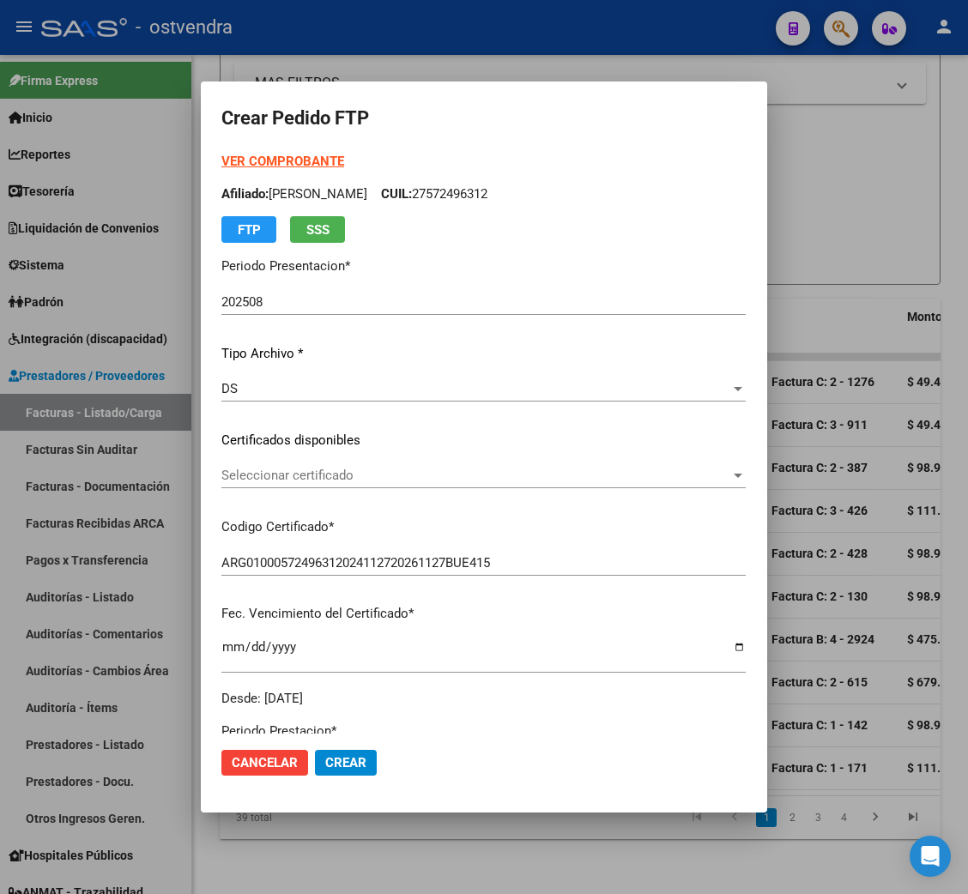
click at [238, 463] on div "Seleccionar certificado Seleccionar certificado" at bounding box center [483, 476] width 524 height 26
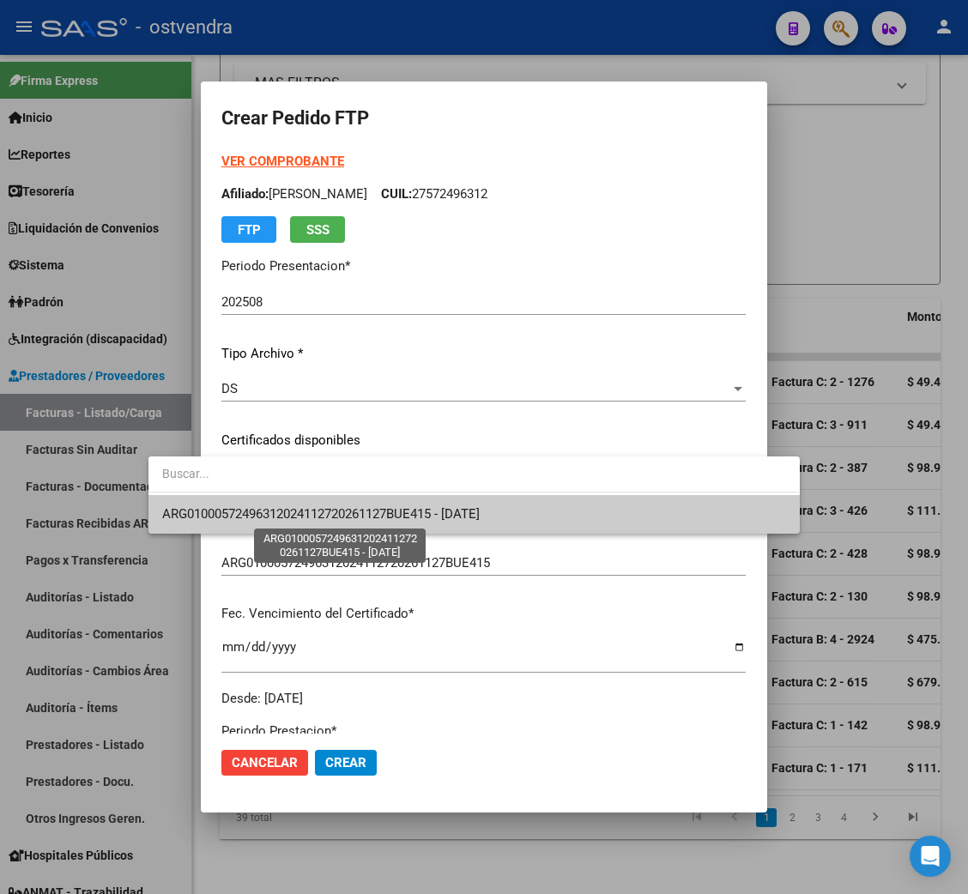
click at [245, 510] on span "ARG01000572496312024112720261127BUE415 - [DATE]" at bounding box center [321, 513] width 318 height 15
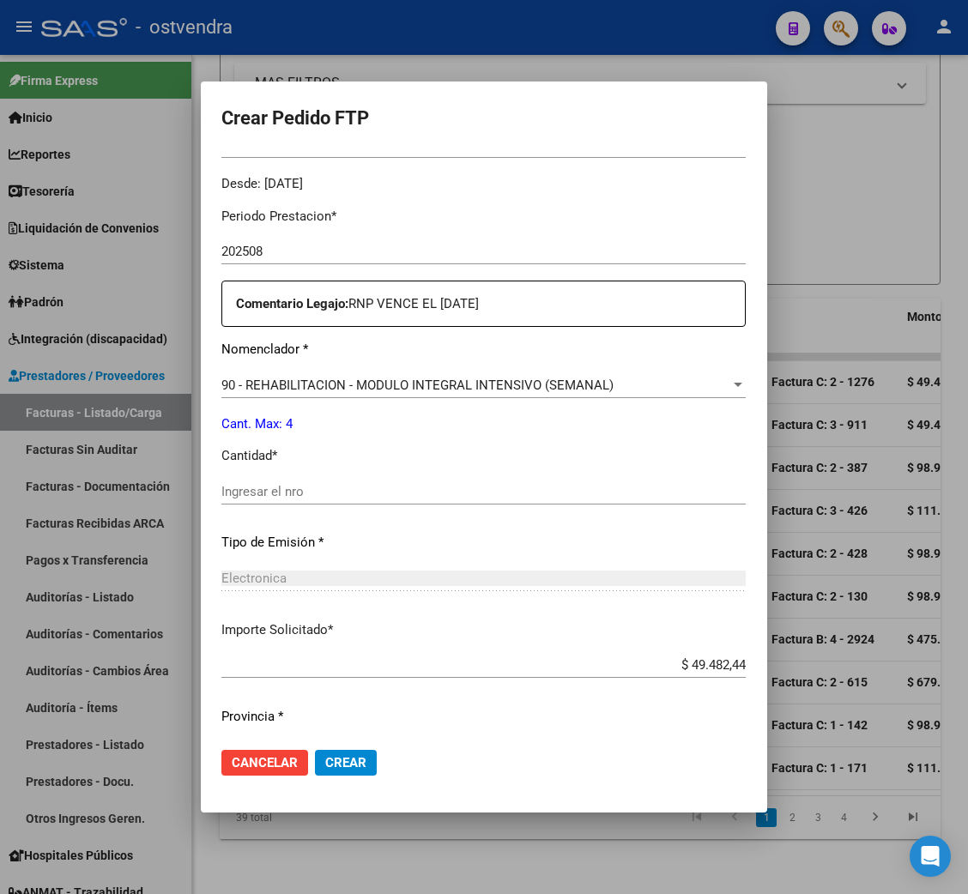
click at [221, 505] on div "Ingresar el nro" at bounding box center [483, 500] width 524 height 42
click at [221, 494] on input "Ingresar el nro" at bounding box center [483, 491] width 524 height 15
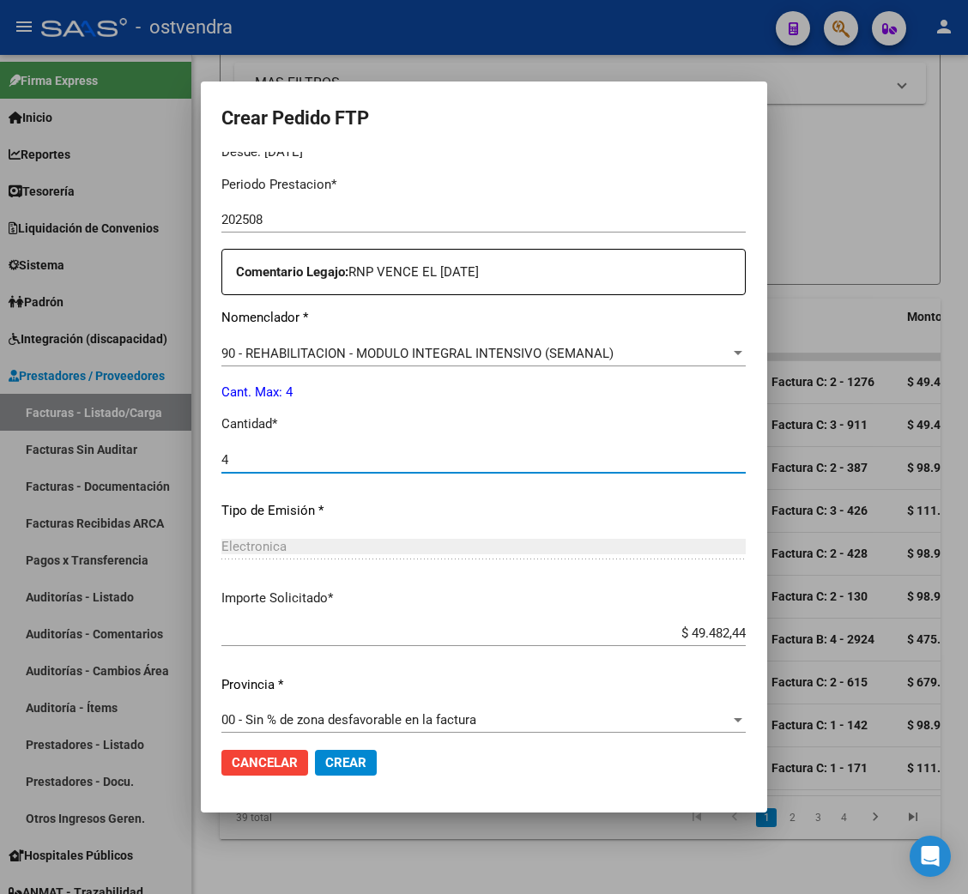
scroll to position [562, 0]
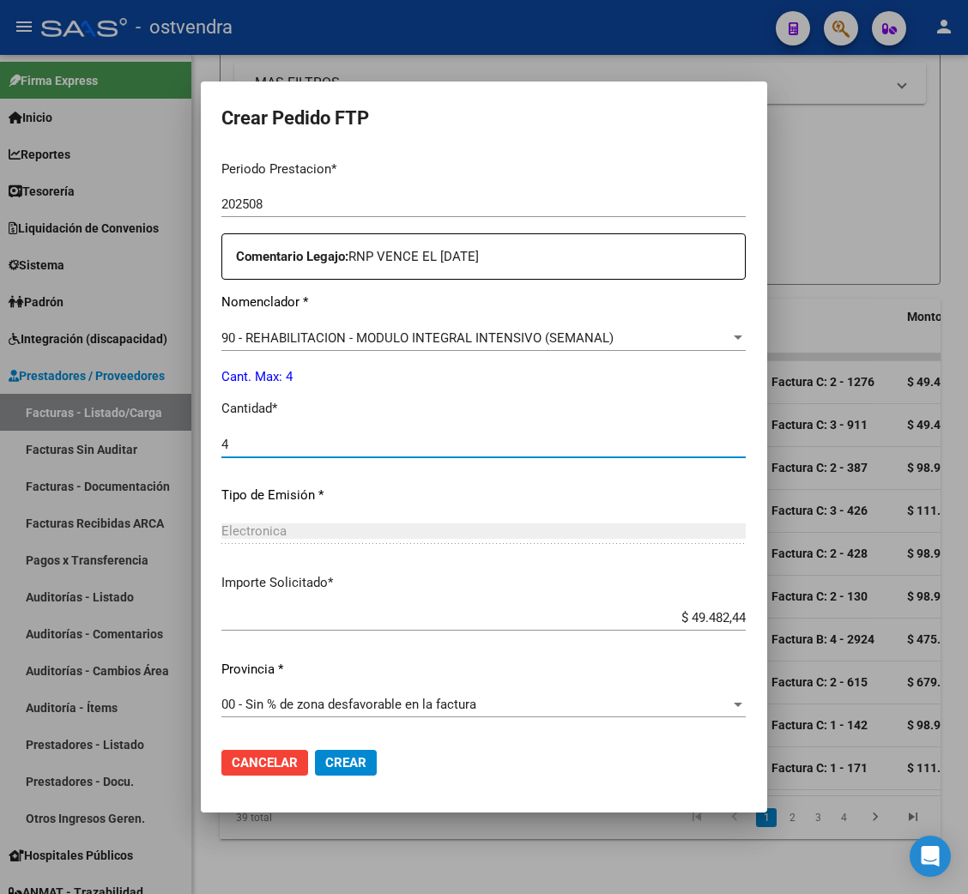
type input "4"
click at [325, 764] on span "Crear" at bounding box center [345, 762] width 41 height 15
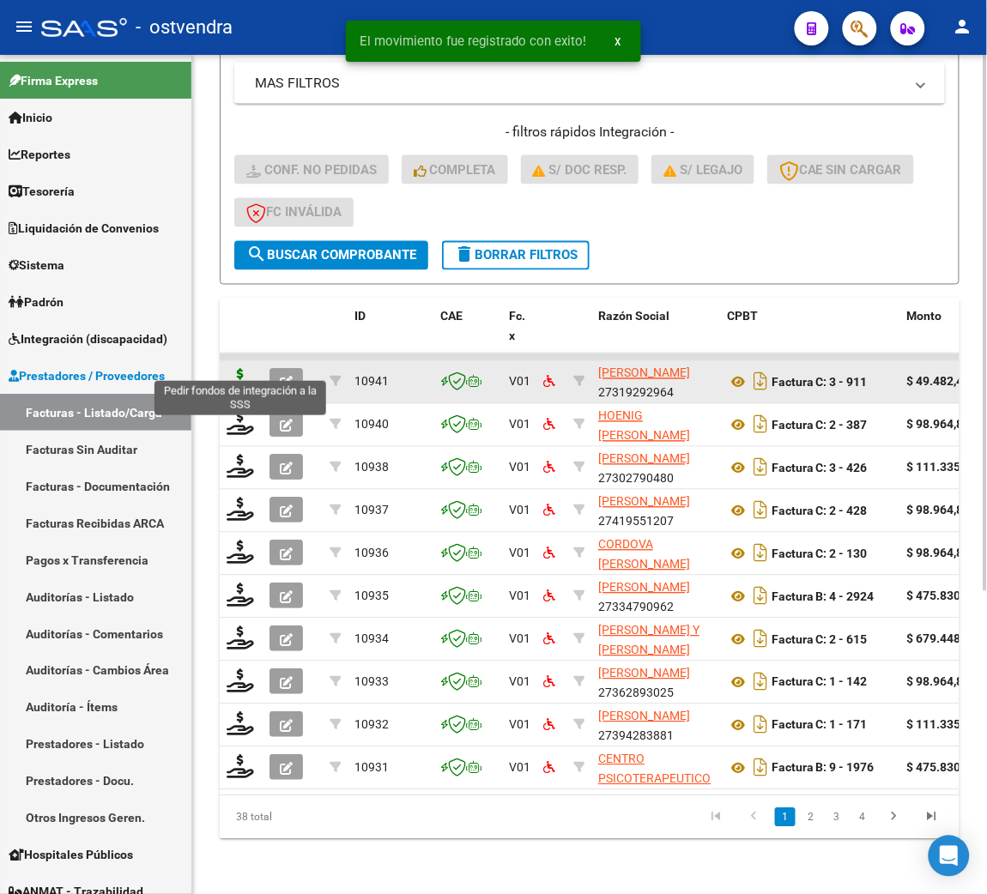
click at [243, 369] on icon at bounding box center [240, 381] width 27 height 24
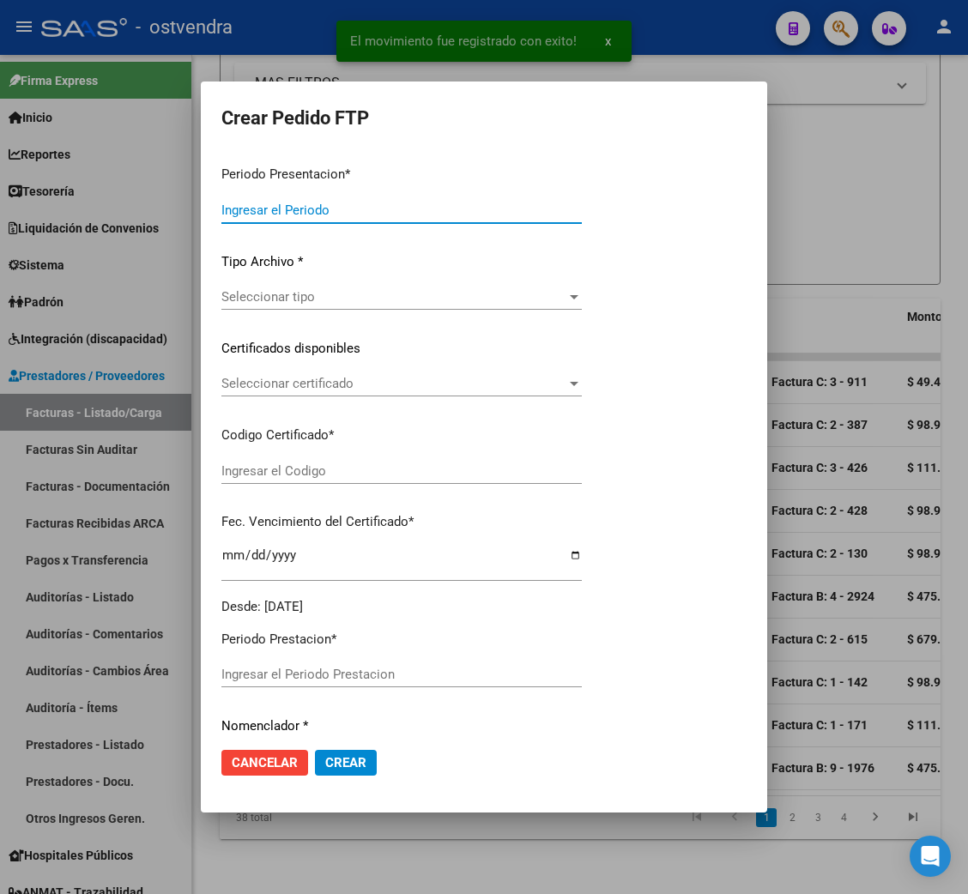
type input "202508"
type input "$ 49.482,44"
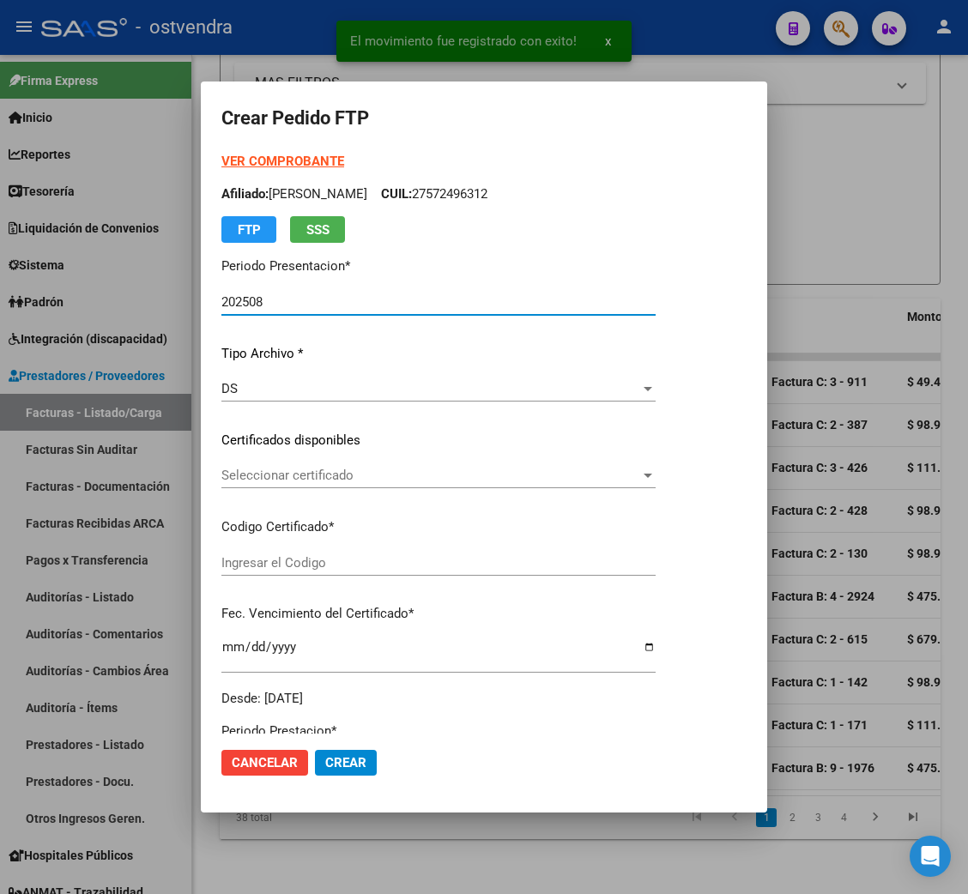
type input "ARG01000572496312024112720261127BUE415"
type input "[DATE]"
click at [275, 167] on strong "VER COMPROBANTE" at bounding box center [282, 161] width 123 height 15
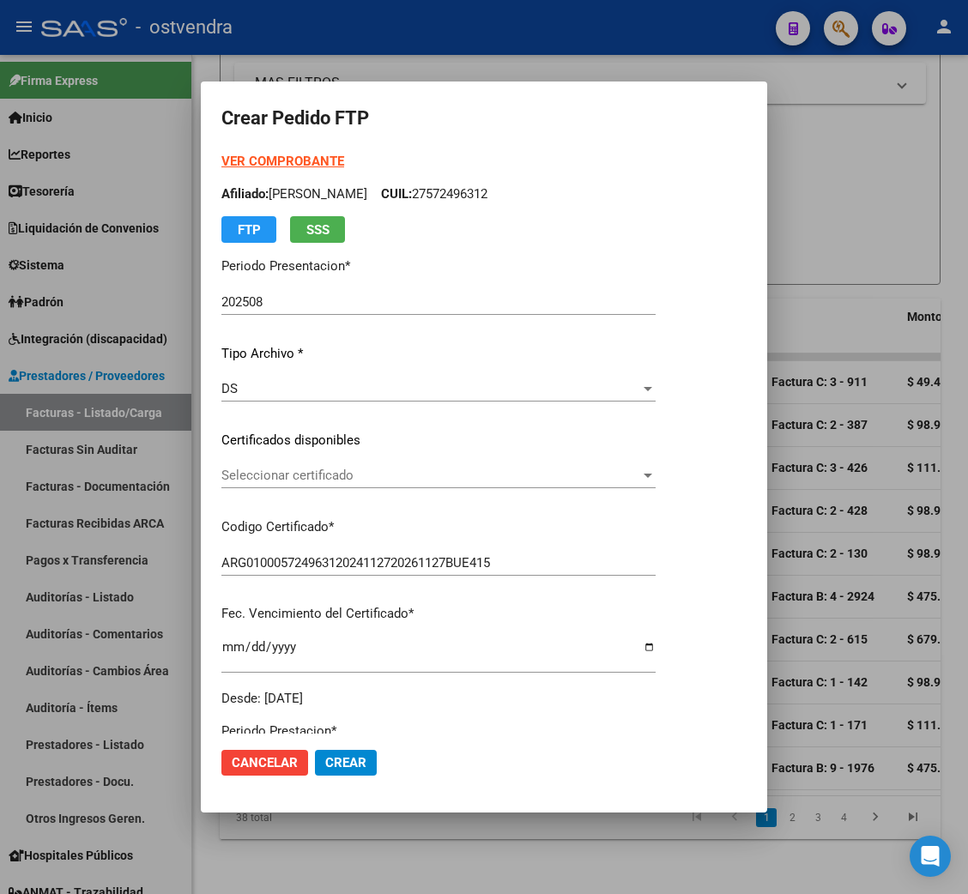
click at [339, 466] on div "Seleccionar certificado Seleccionar certificado" at bounding box center [438, 476] width 434 height 26
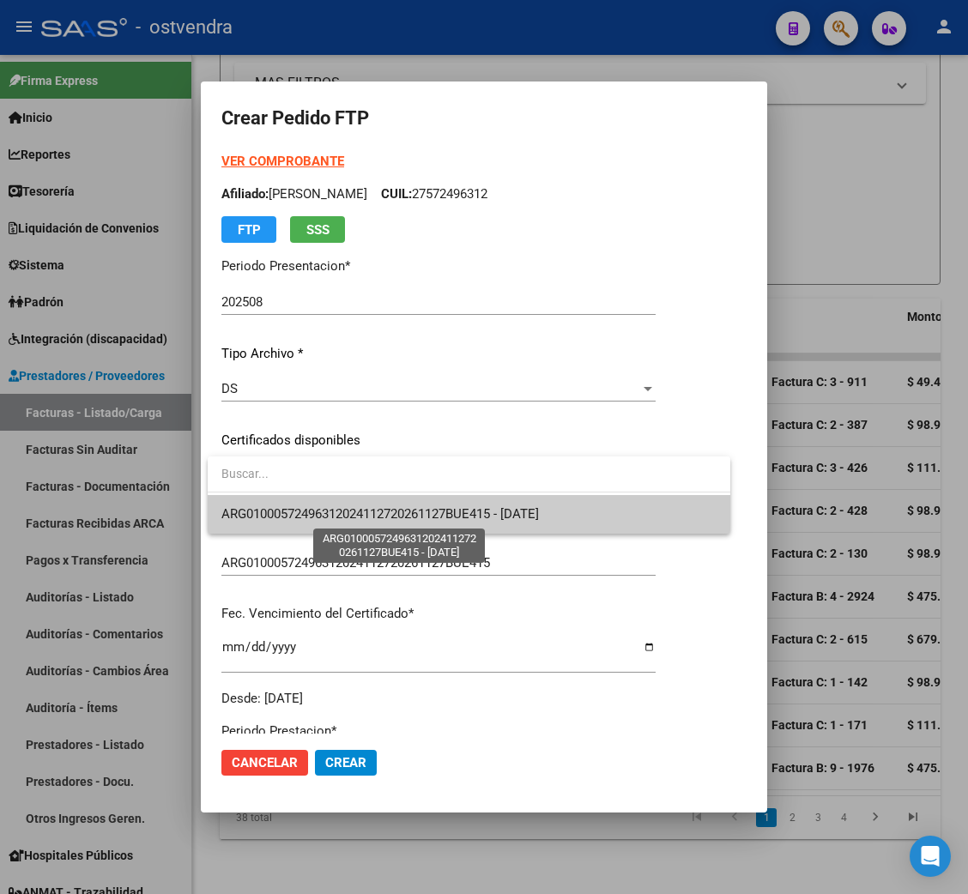
click at [341, 506] on span "ARG01000572496312024112720261127BUE415 - [DATE]" at bounding box center [380, 513] width 318 height 15
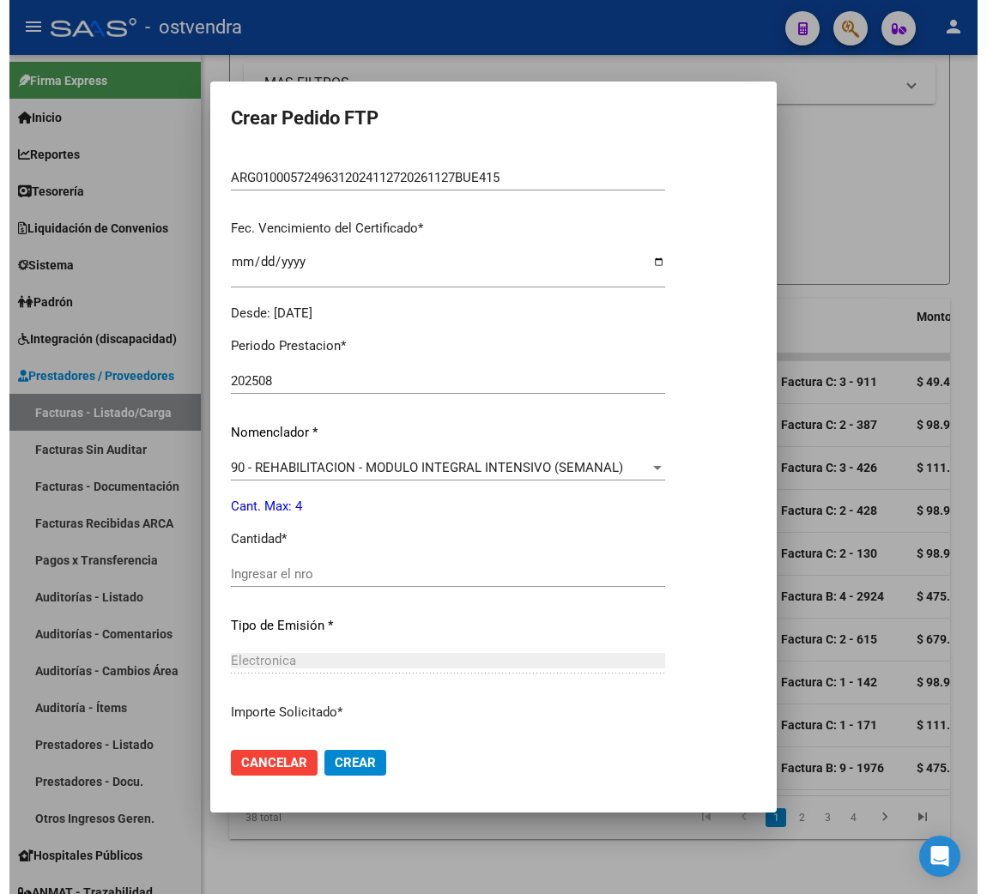
scroll to position [515, 0]
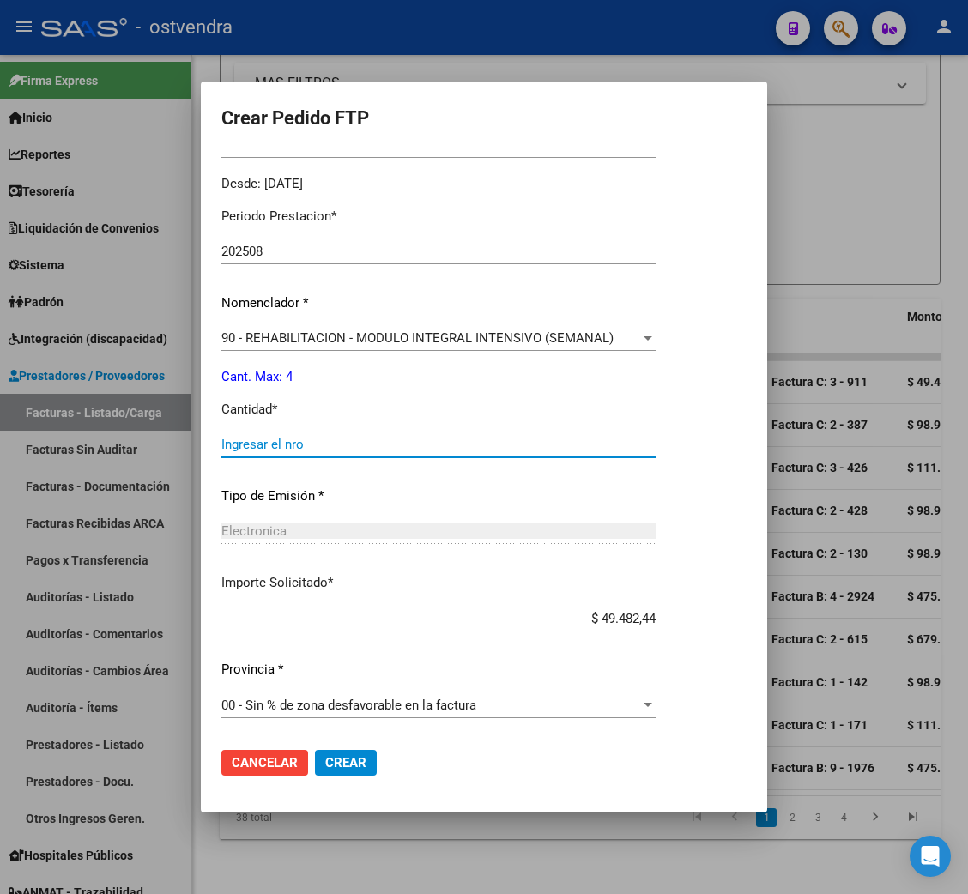
click at [289, 438] on input "Ingresar el nro" at bounding box center [438, 444] width 434 height 15
type input "4"
click at [368, 757] on button "Crear" at bounding box center [346, 763] width 62 height 26
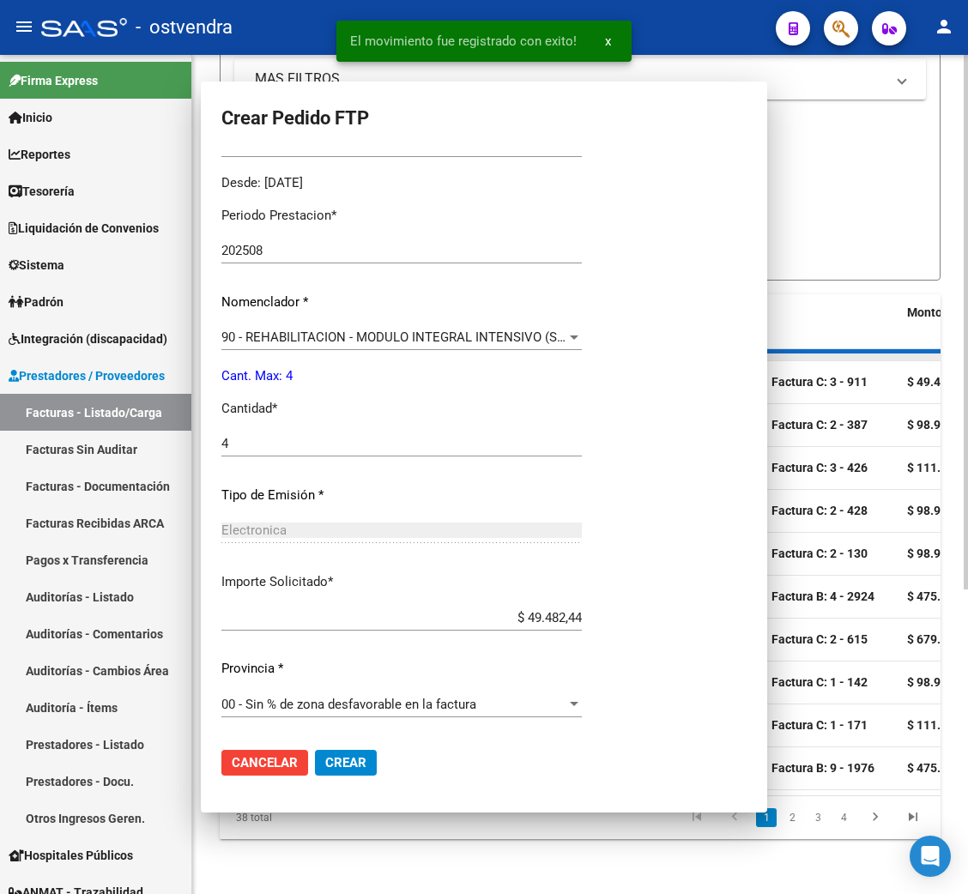
scroll to position [0, 0]
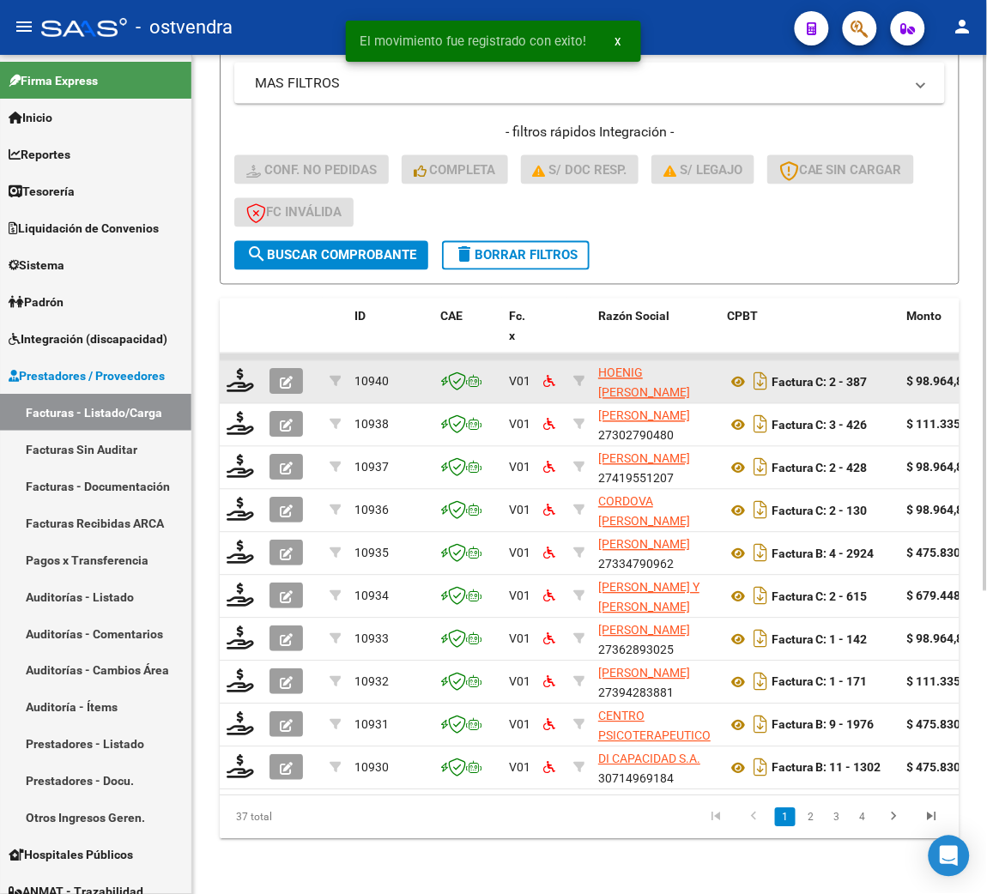
click at [233, 376] on datatable-body-cell at bounding box center [241, 382] width 43 height 42
click at [233, 369] on icon at bounding box center [240, 381] width 27 height 24
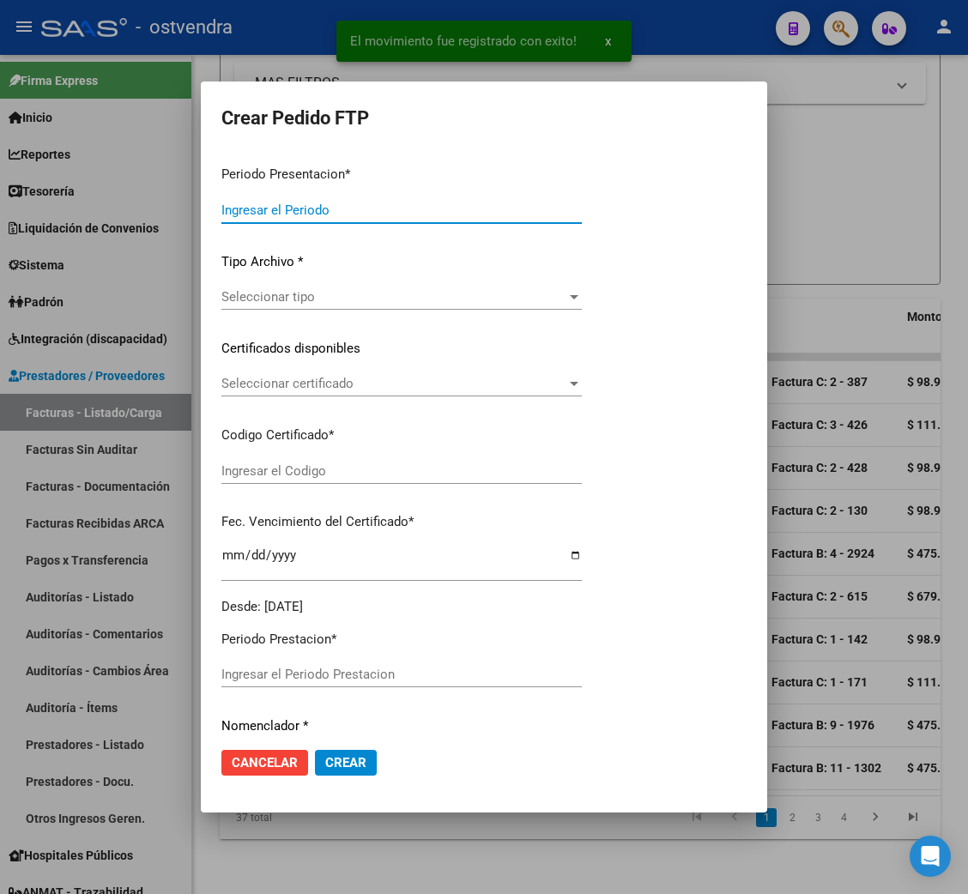
type input "202508"
type input "$ 98.964,88"
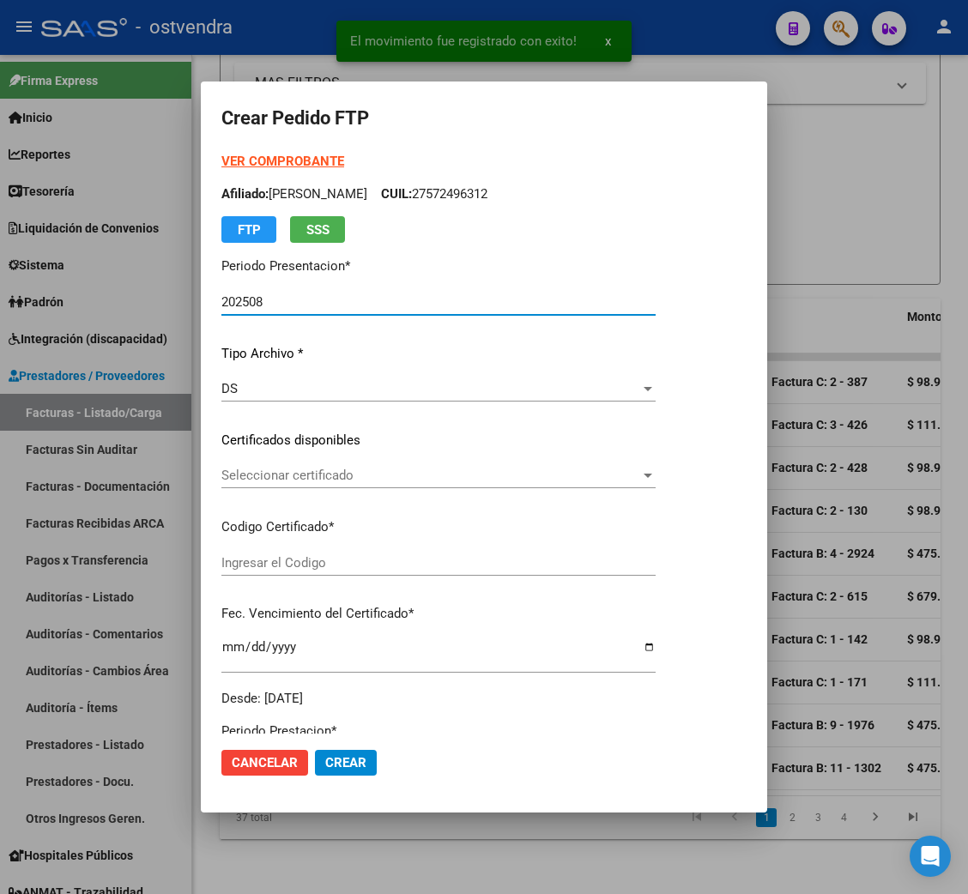
type input "ARG01000572496312024112720261127BUE415"
type input "[DATE]"
click at [276, 160] on strong "VER COMPROBANTE" at bounding box center [282, 161] width 123 height 15
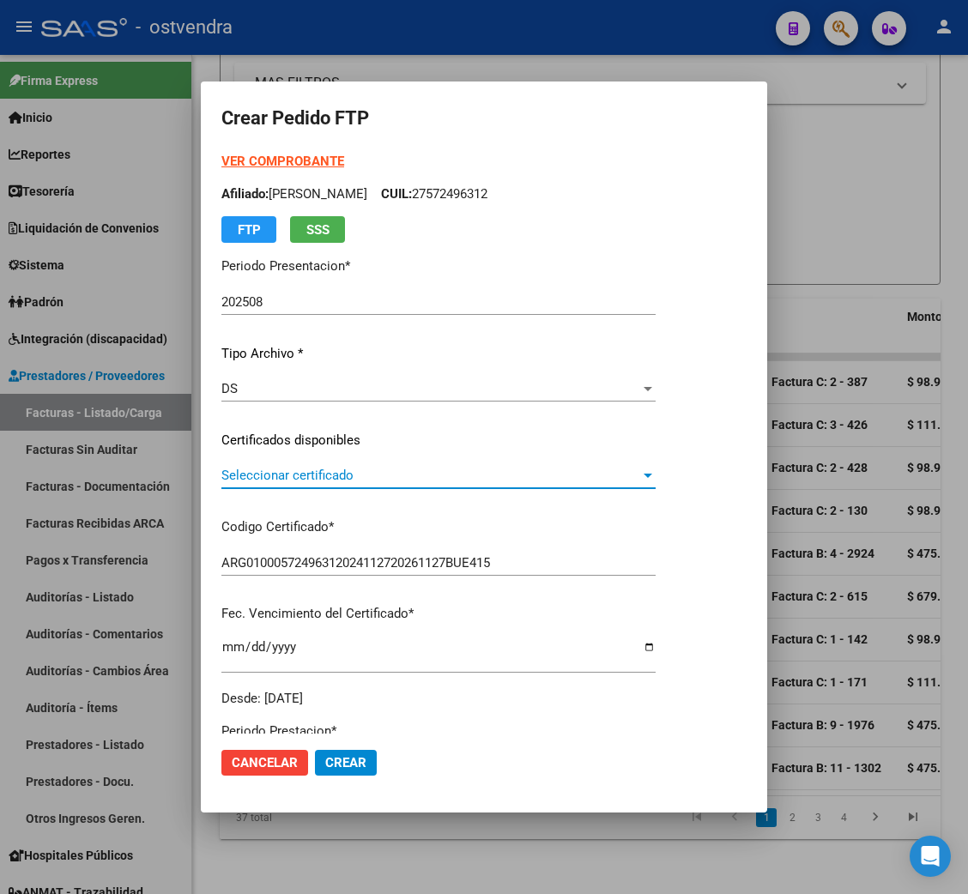
click at [300, 474] on span "Seleccionar certificado" at bounding box center [430, 475] width 419 height 15
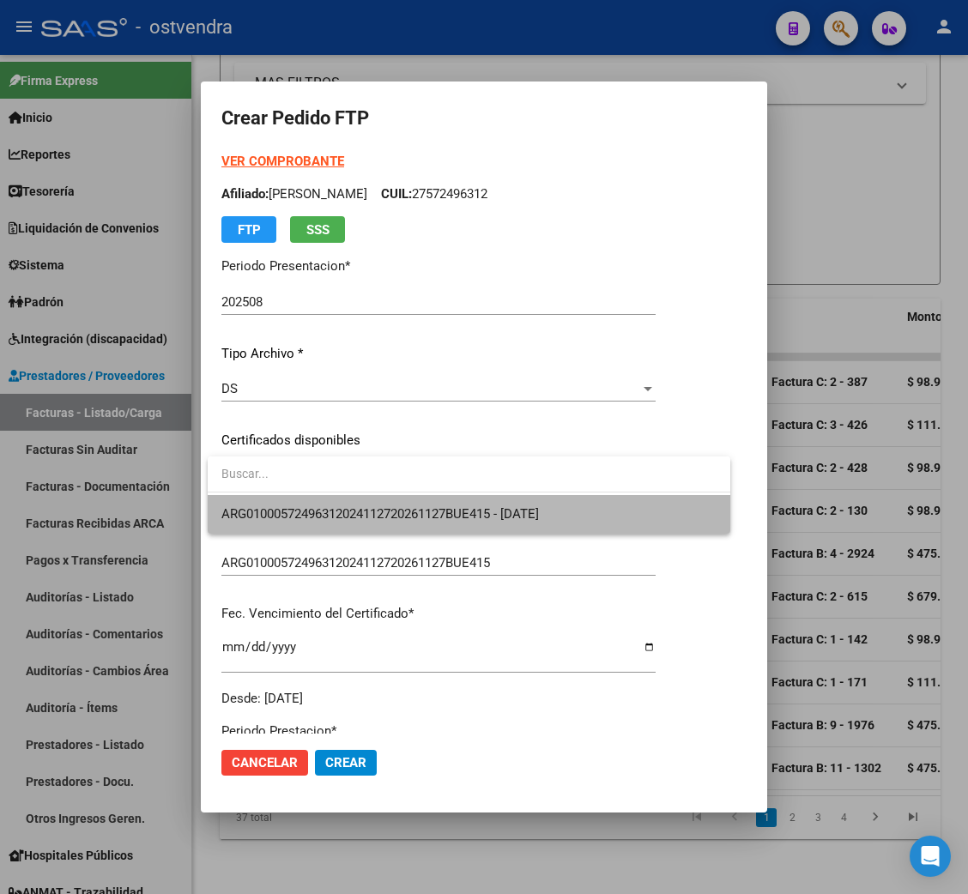
click at [302, 505] on span "ARG01000572496312024112720261127BUE415 - [DATE]" at bounding box center [468, 514] width 495 height 39
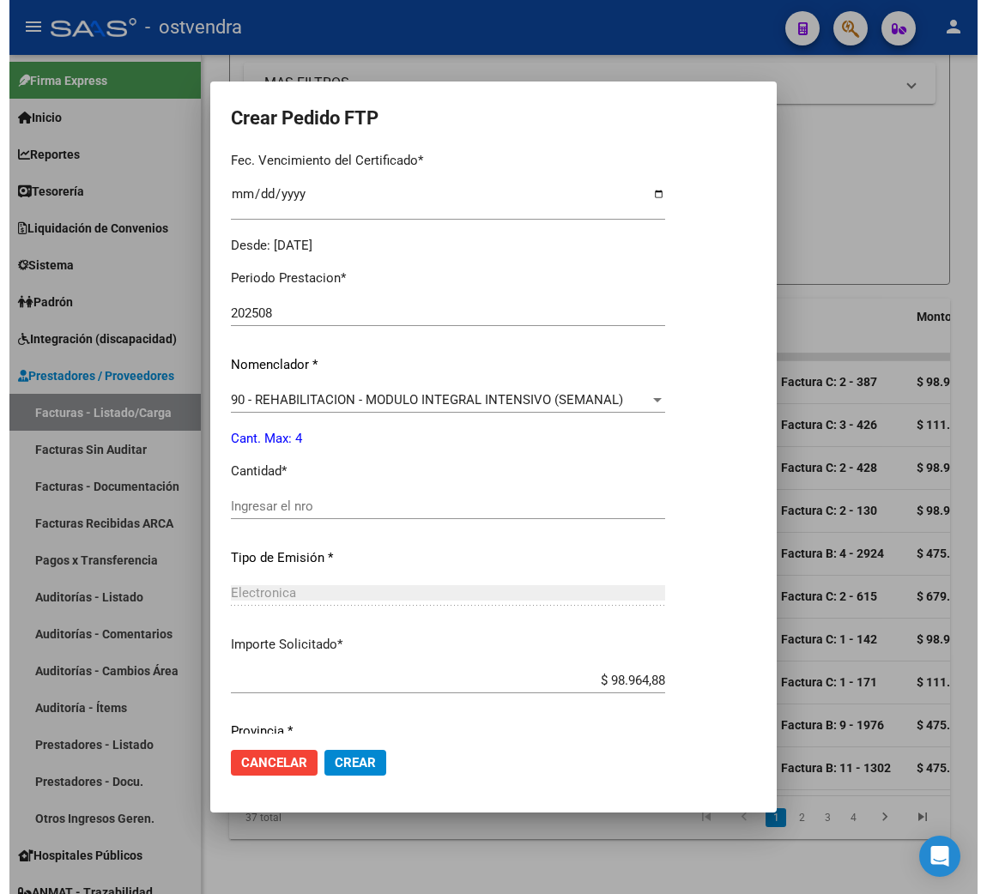
scroll to position [515, 0]
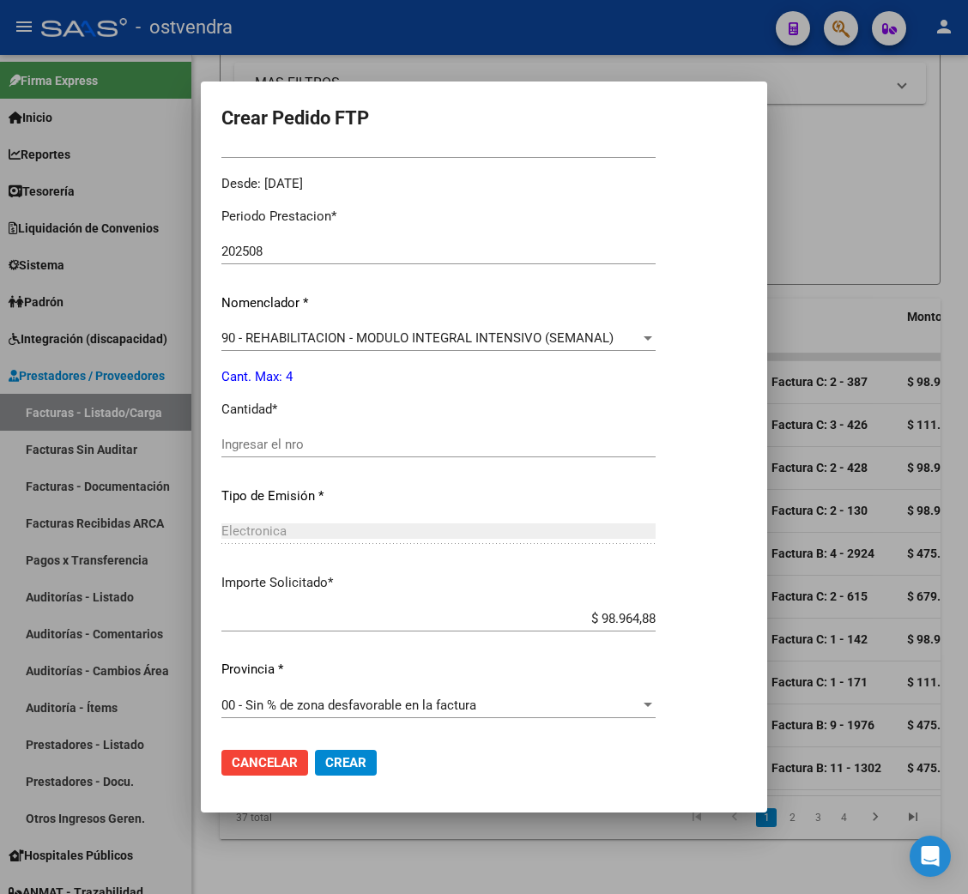
click at [318, 451] on input "Ingresar el nro" at bounding box center [438, 444] width 434 height 15
type input "4"
click at [363, 761] on span "Crear" at bounding box center [345, 762] width 41 height 15
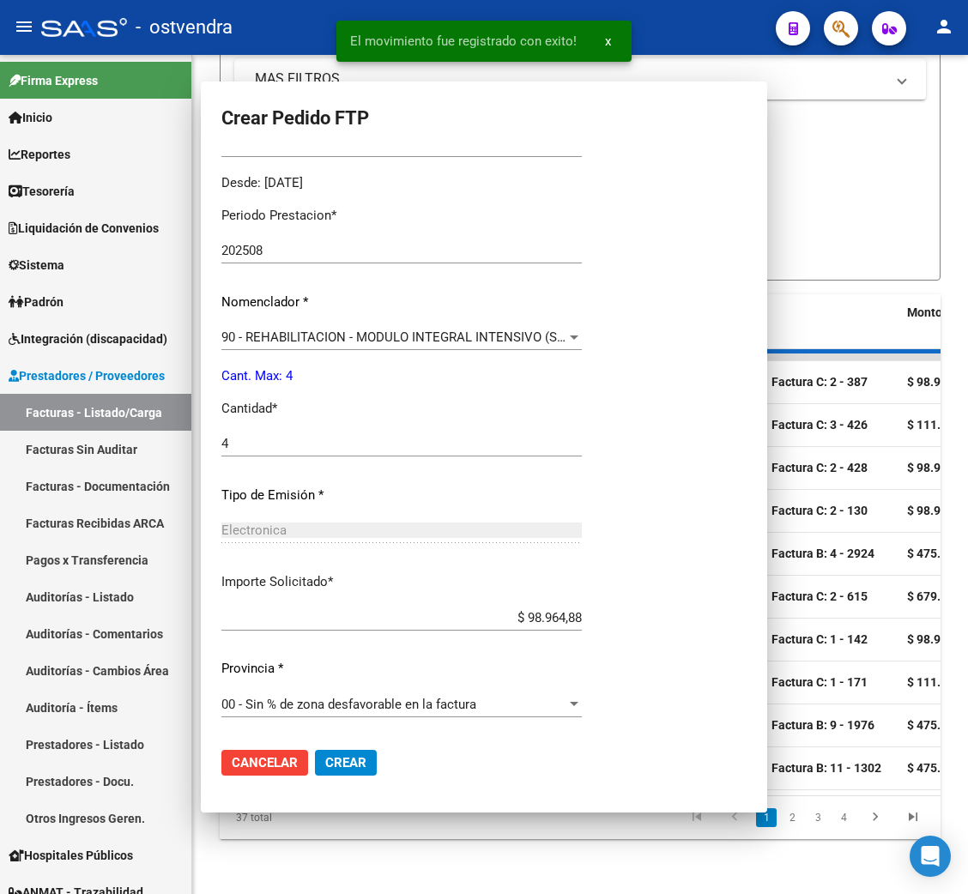
scroll to position [0, 0]
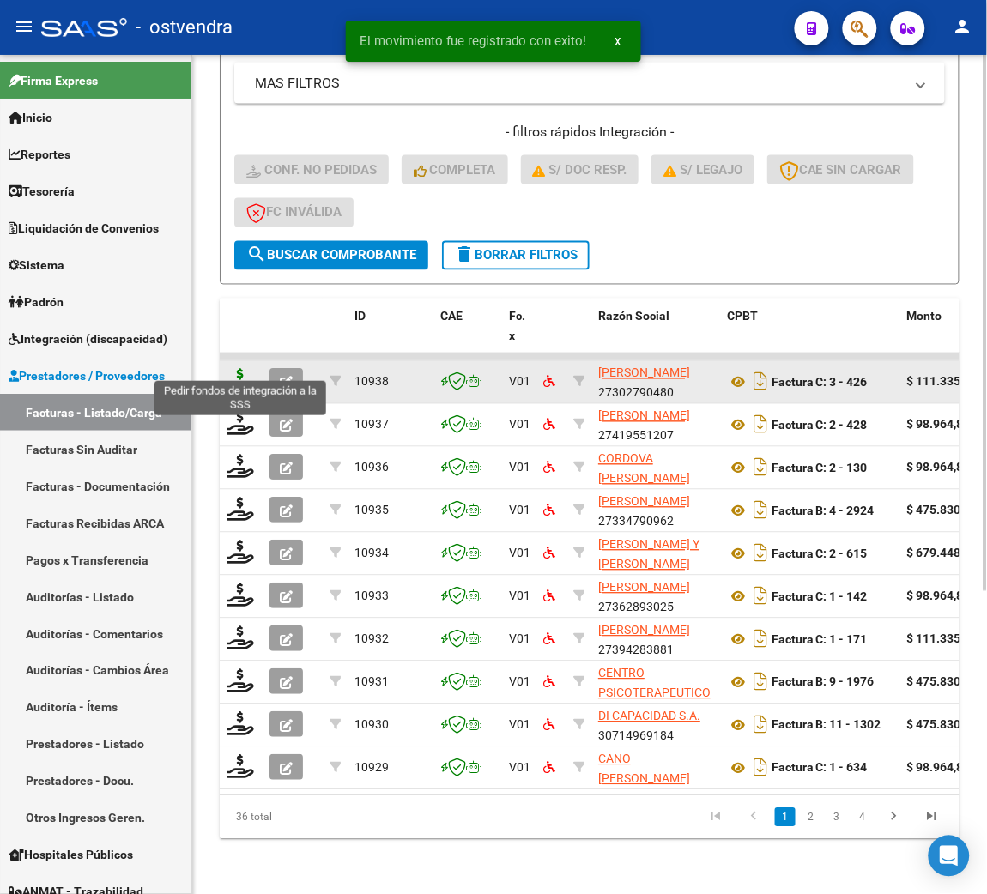
click at [244, 369] on icon at bounding box center [240, 381] width 27 height 24
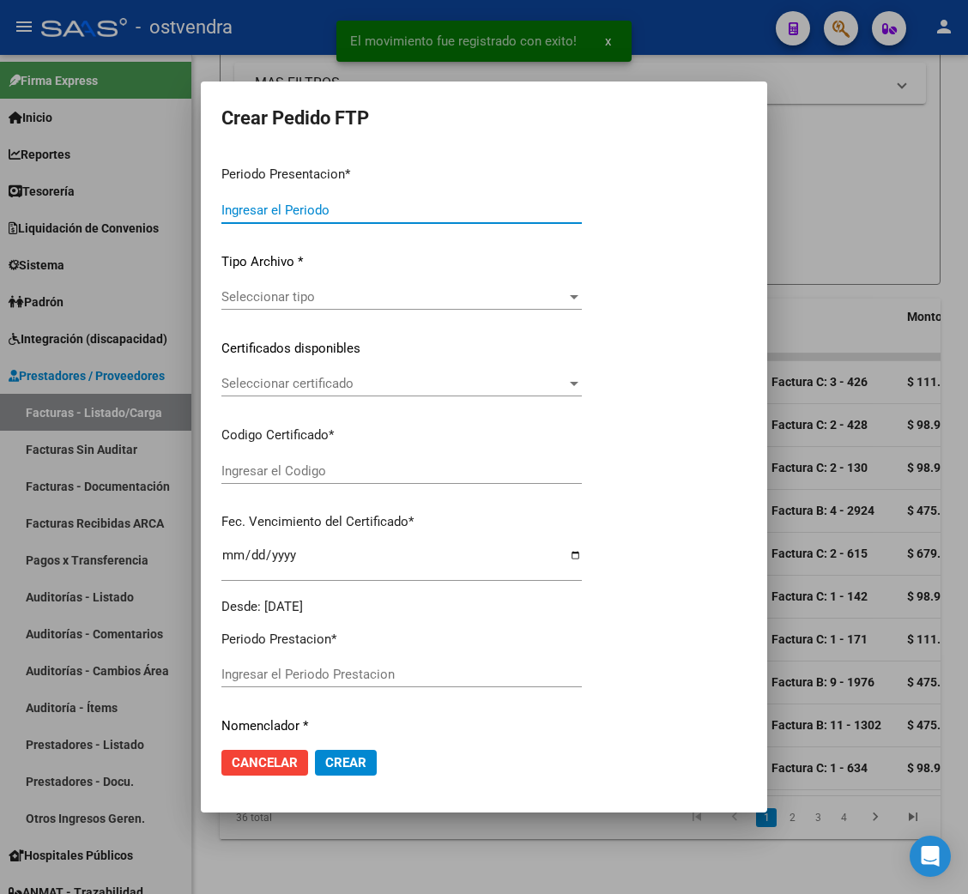
type input "202508"
type input "$ 111.335,49"
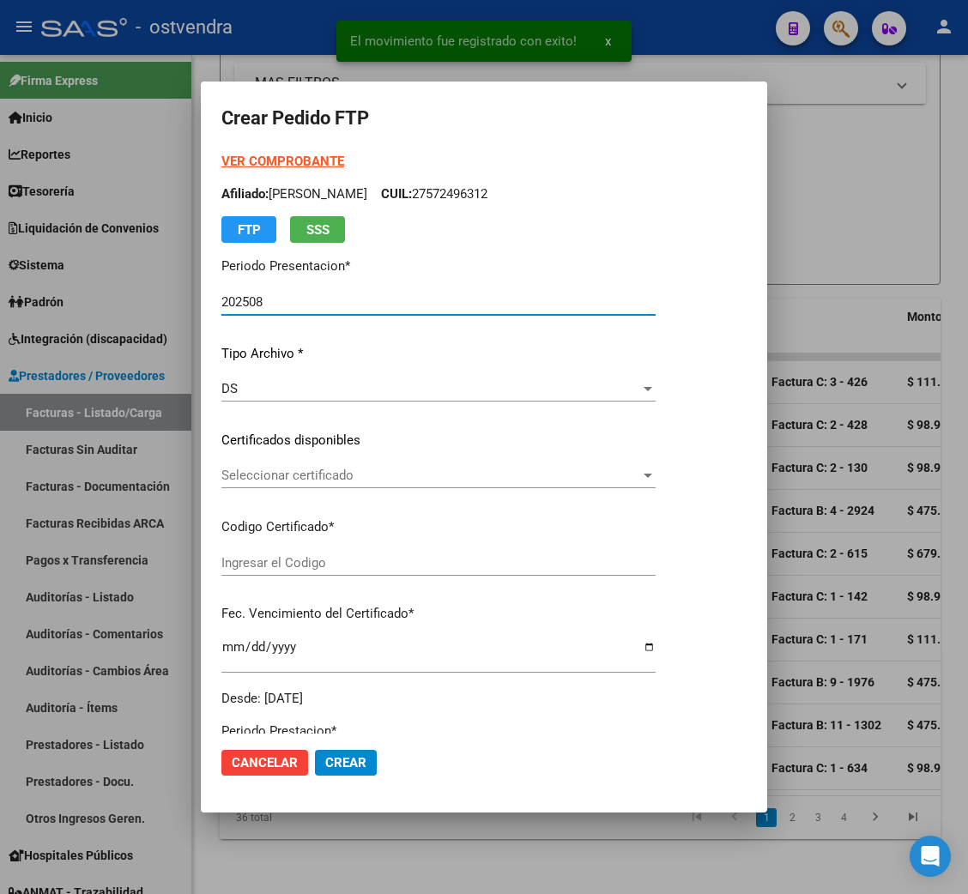
type input "ARG02000583630162024092320270923BUE439"
type input "[DATE]"
click at [279, 160] on strong "VER COMPROBANTE" at bounding box center [282, 161] width 123 height 15
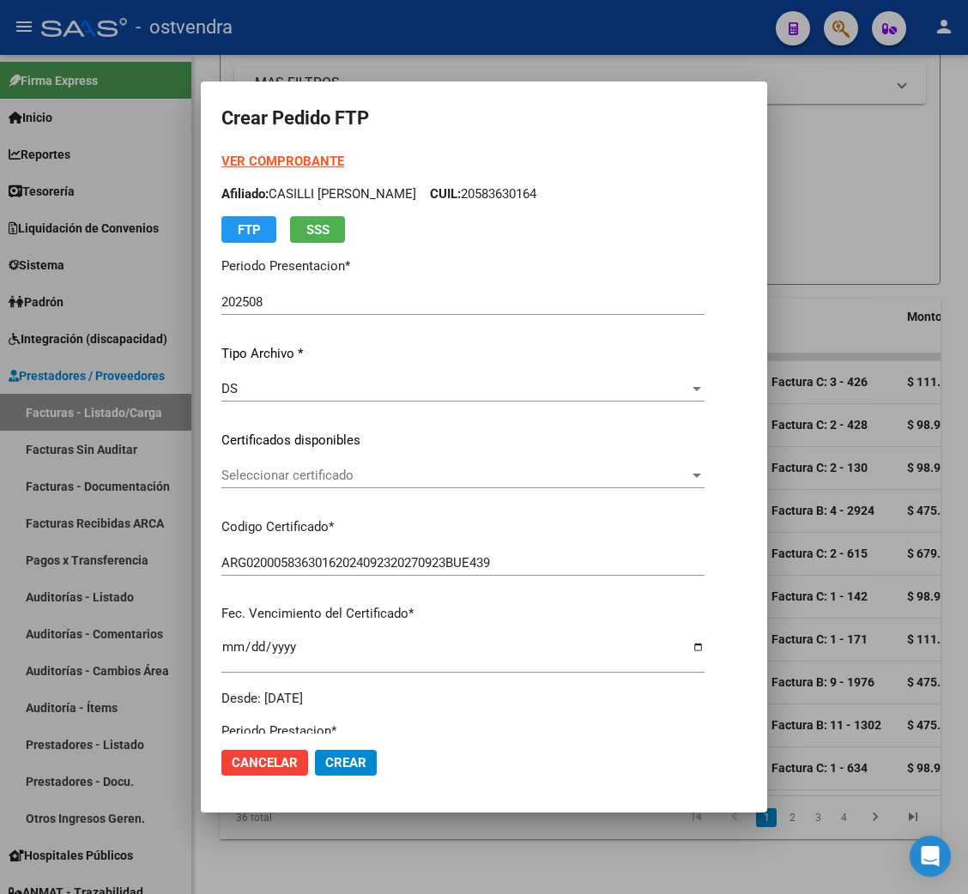
click at [354, 486] on div "Seleccionar certificado Seleccionar certificado" at bounding box center [462, 476] width 483 height 26
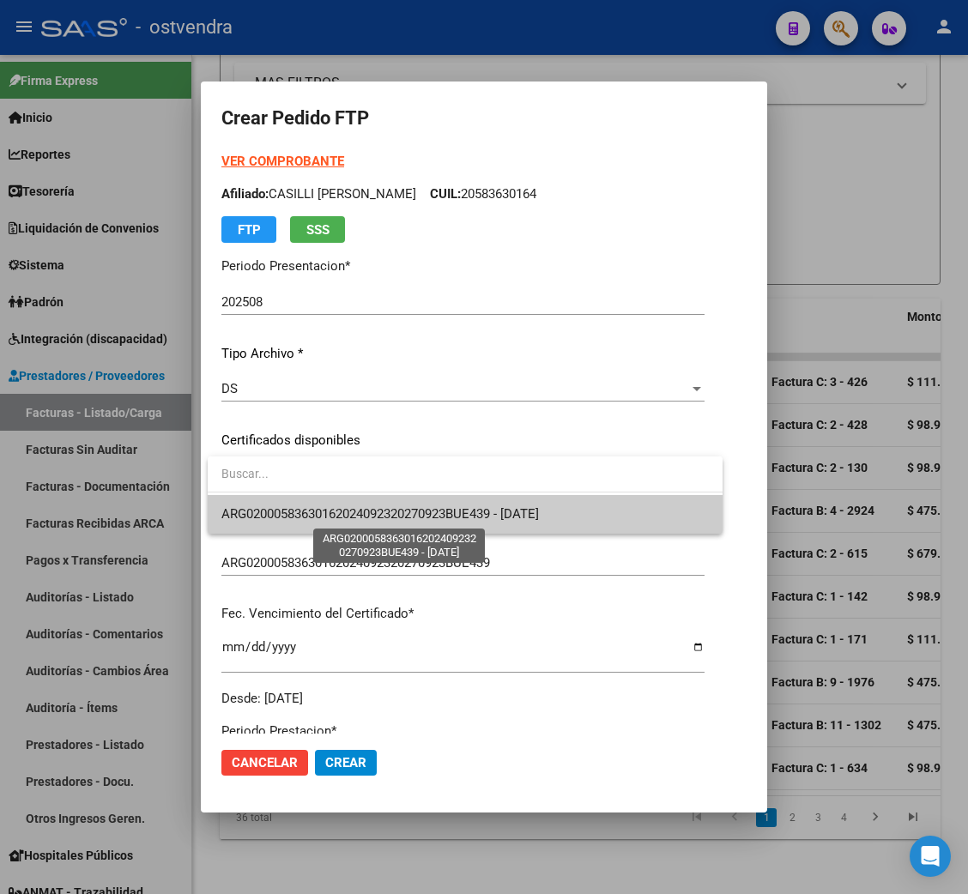
click at [354, 506] on span "ARG02000583630162024092320270923BUE439 - [DATE]" at bounding box center [380, 513] width 318 height 15
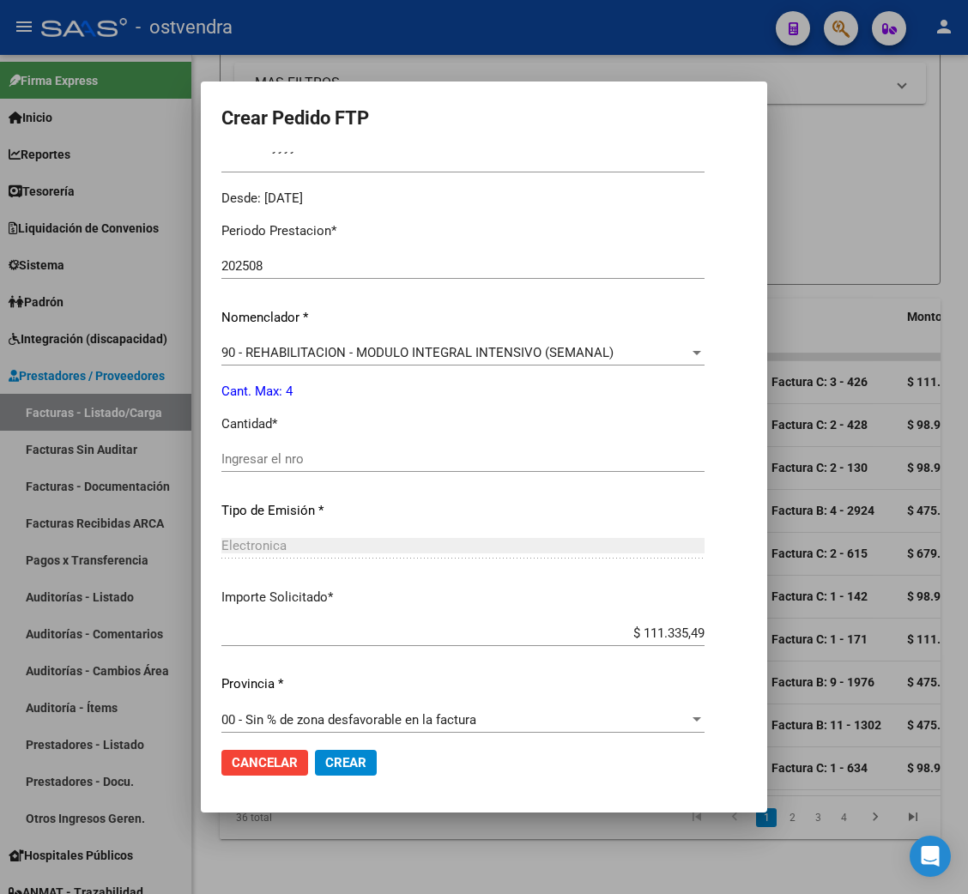
scroll to position [515, 0]
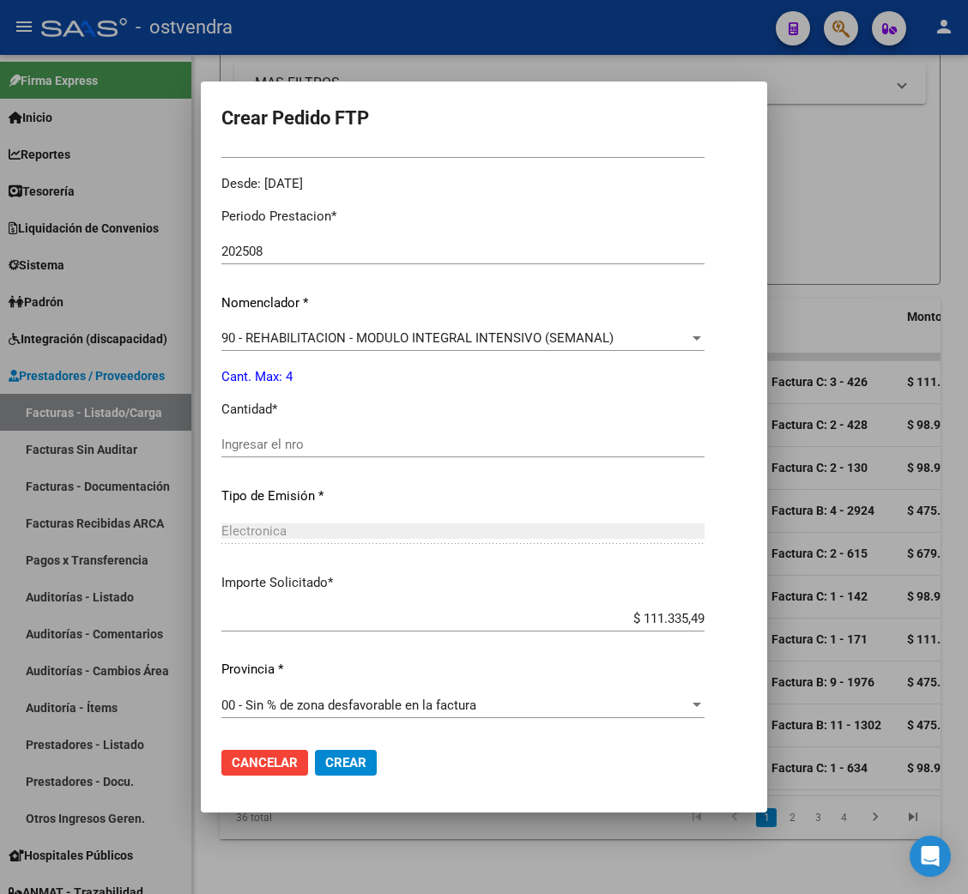
click at [306, 448] on input "Ingresar el nro" at bounding box center [462, 444] width 483 height 15
type input "4"
click at [354, 765] on span "Crear" at bounding box center [345, 762] width 41 height 15
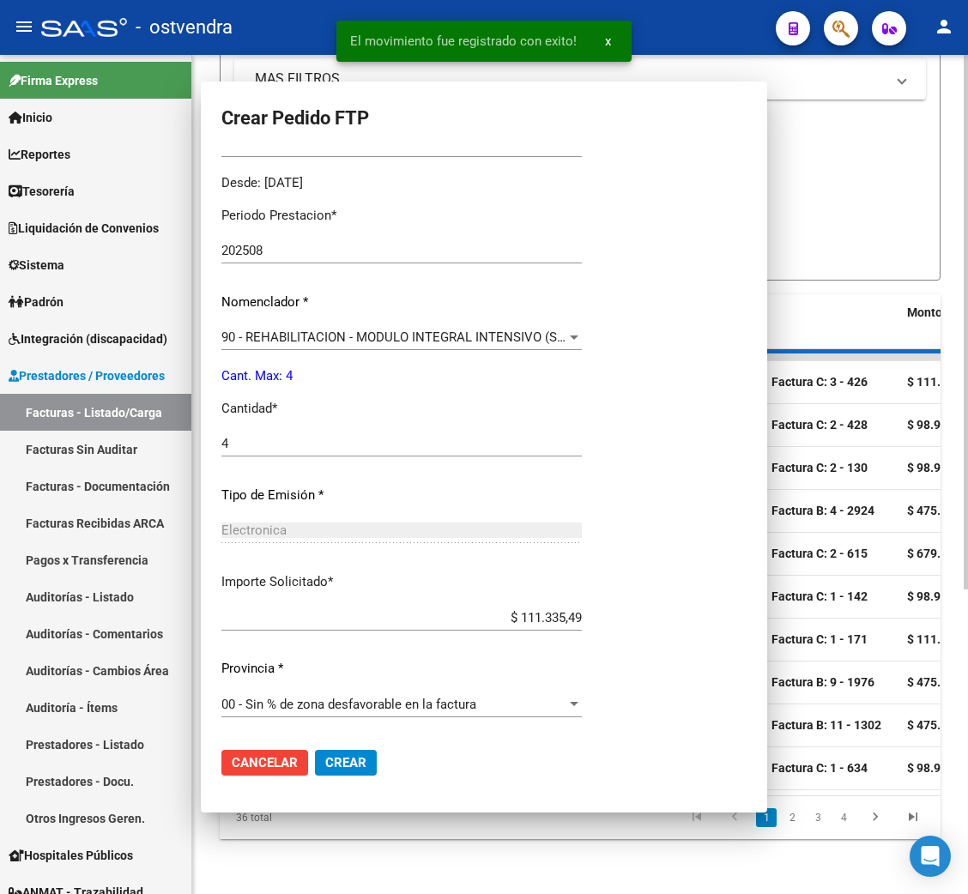
scroll to position [0, 0]
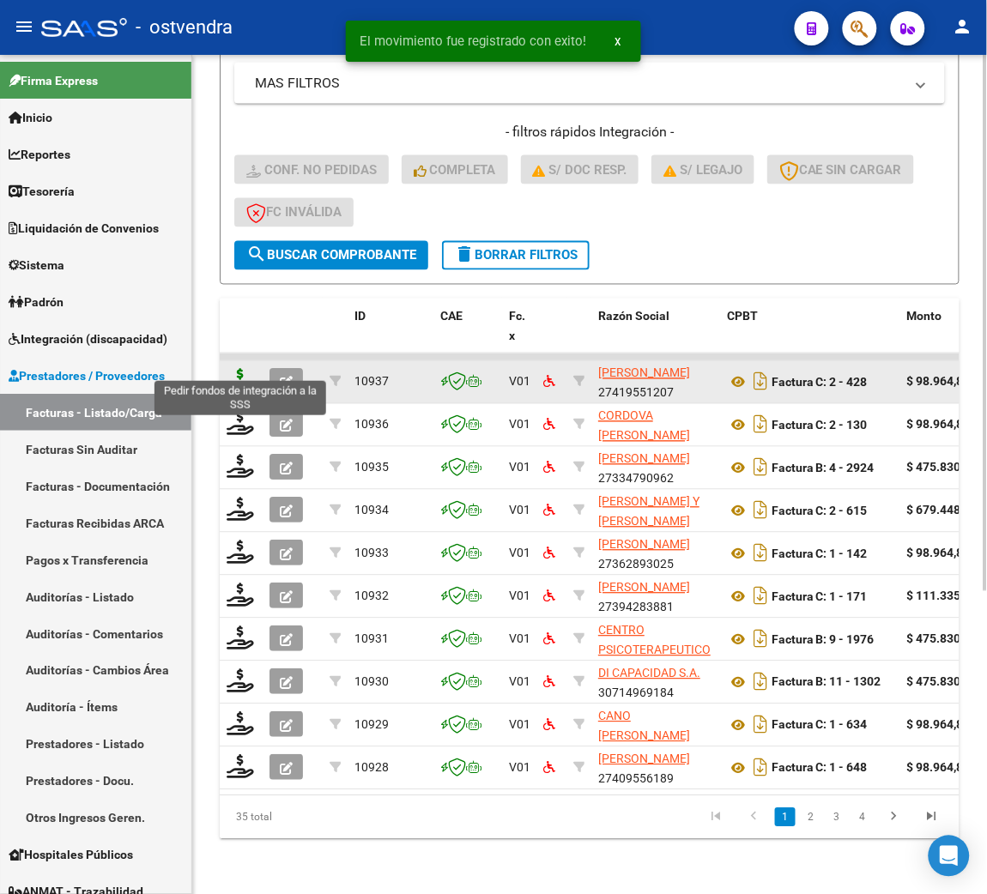
click at [240, 369] on icon at bounding box center [240, 381] width 27 height 24
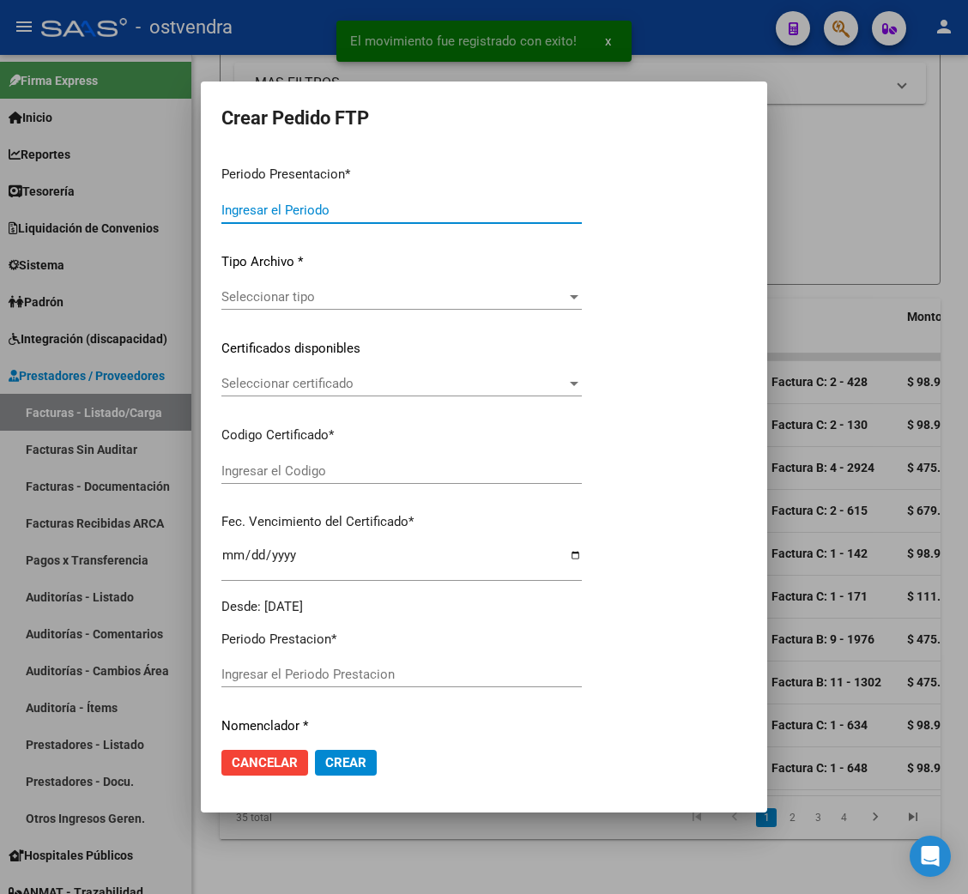
type input "202508"
type input "$ 98.964,88"
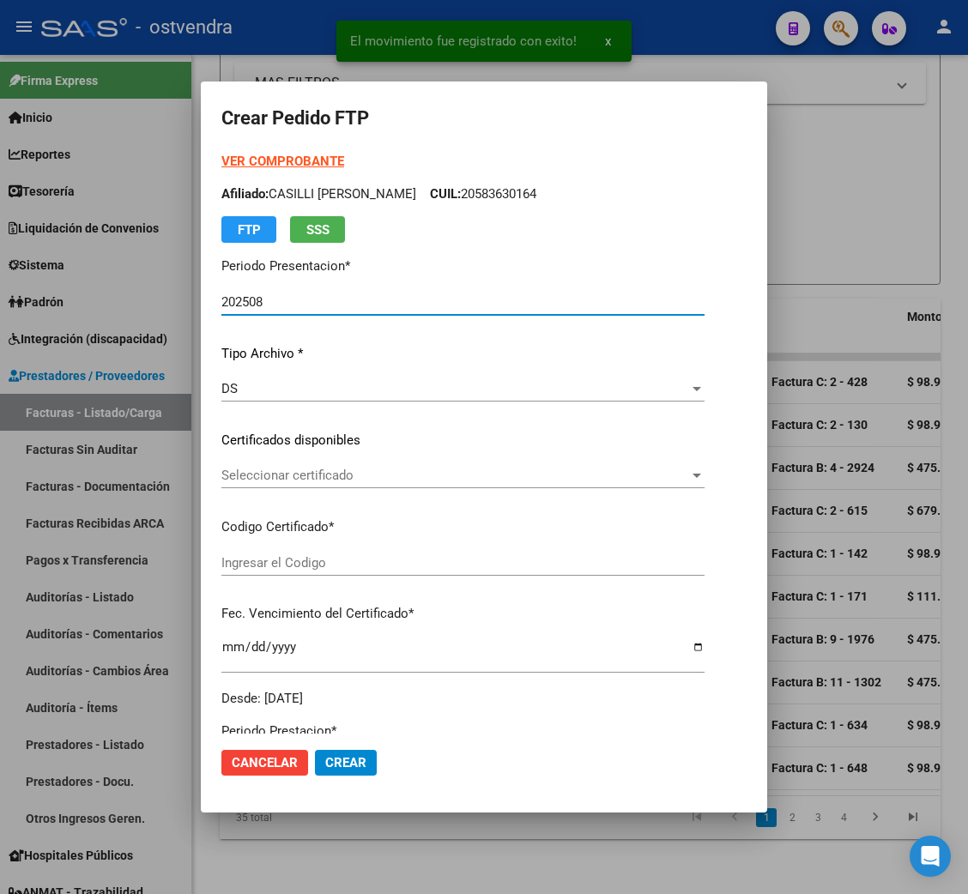
type input "ARG02000583630162024092320270923BUE439"
type input "[DATE]"
click at [270, 160] on strong "VER COMPROBANTE" at bounding box center [282, 161] width 123 height 15
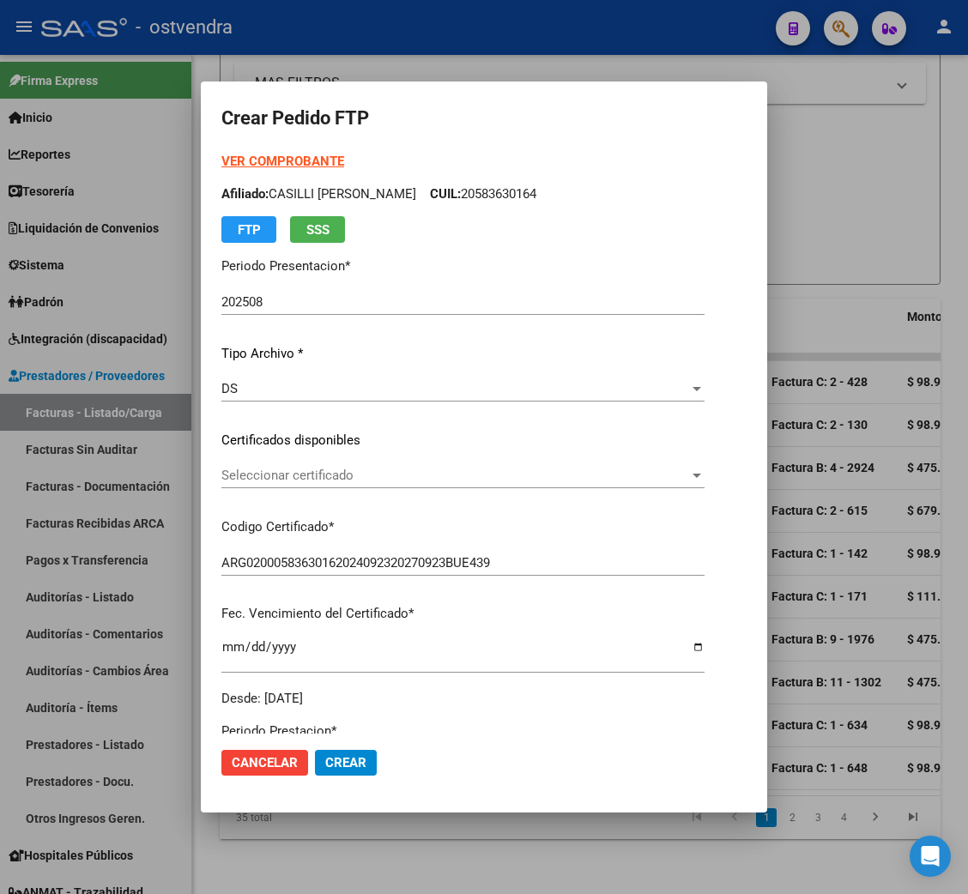
click at [341, 471] on span "Seleccionar certificado" at bounding box center [455, 475] width 468 height 15
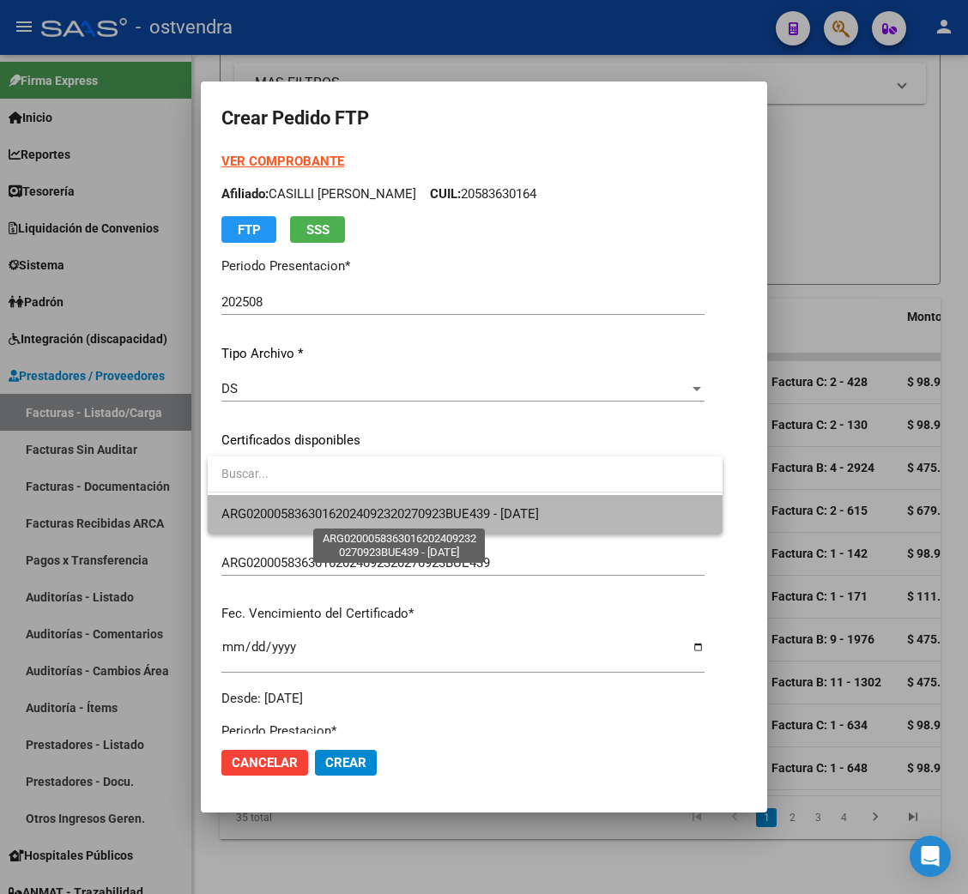
click at [344, 515] on span "ARG02000583630162024092320270923BUE439 - [DATE]" at bounding box center [380, 513] width 318 height 15
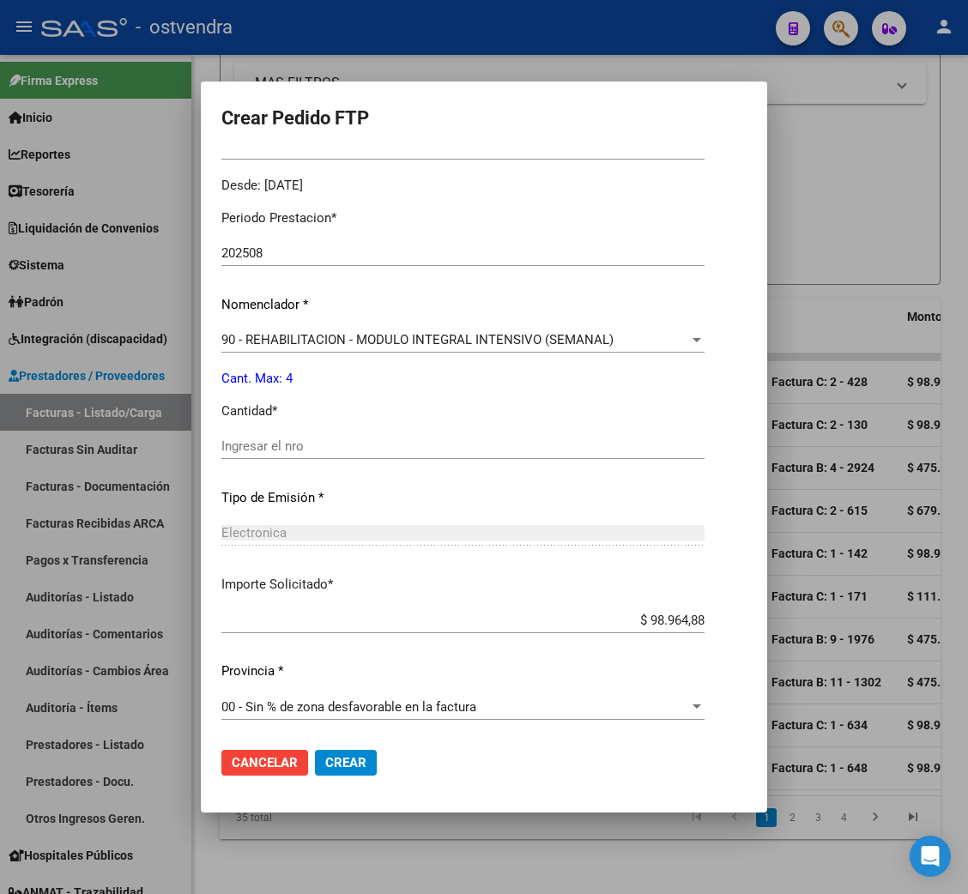
scroll to position [515, 0]
click at [300, 440] on input "Ingresar el nro" at bounding box center [462, 444] width 483 height 15
type input "4"
click at [354, 757] on span "Crear" at bounding box center [345, 762] width 41 height 15
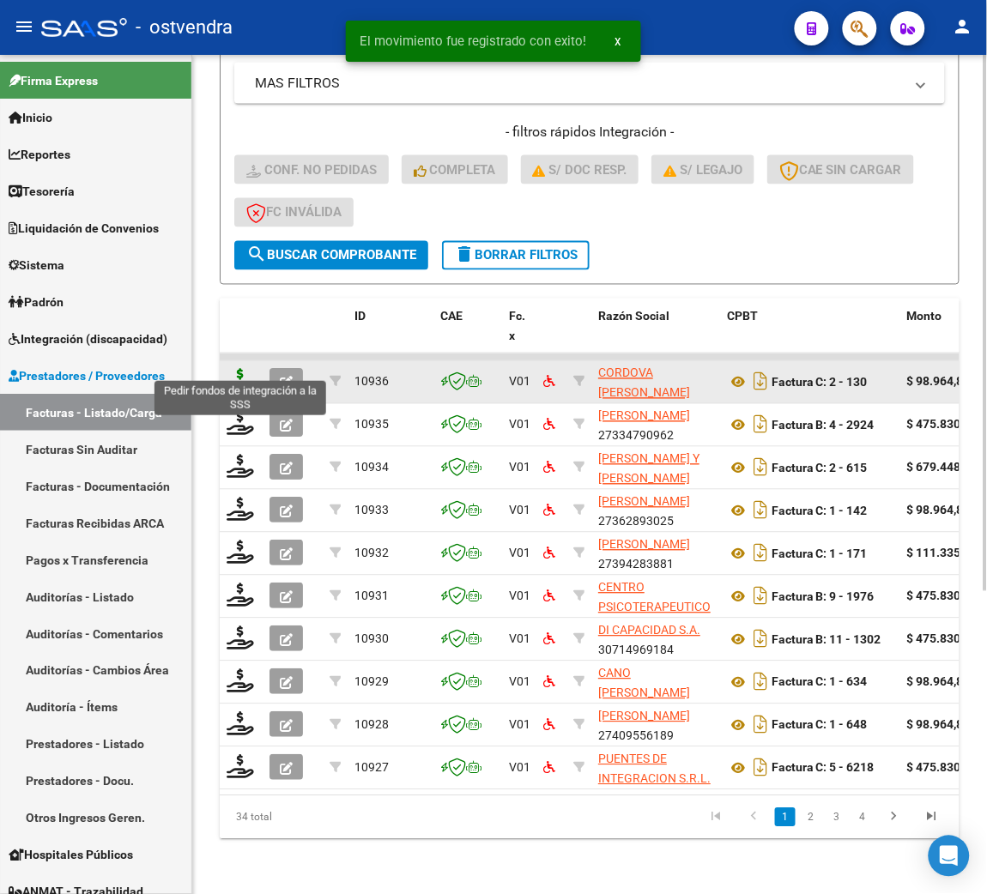
click at [244, 369] on icon at bounding box center [240, 381] width 27 height 24
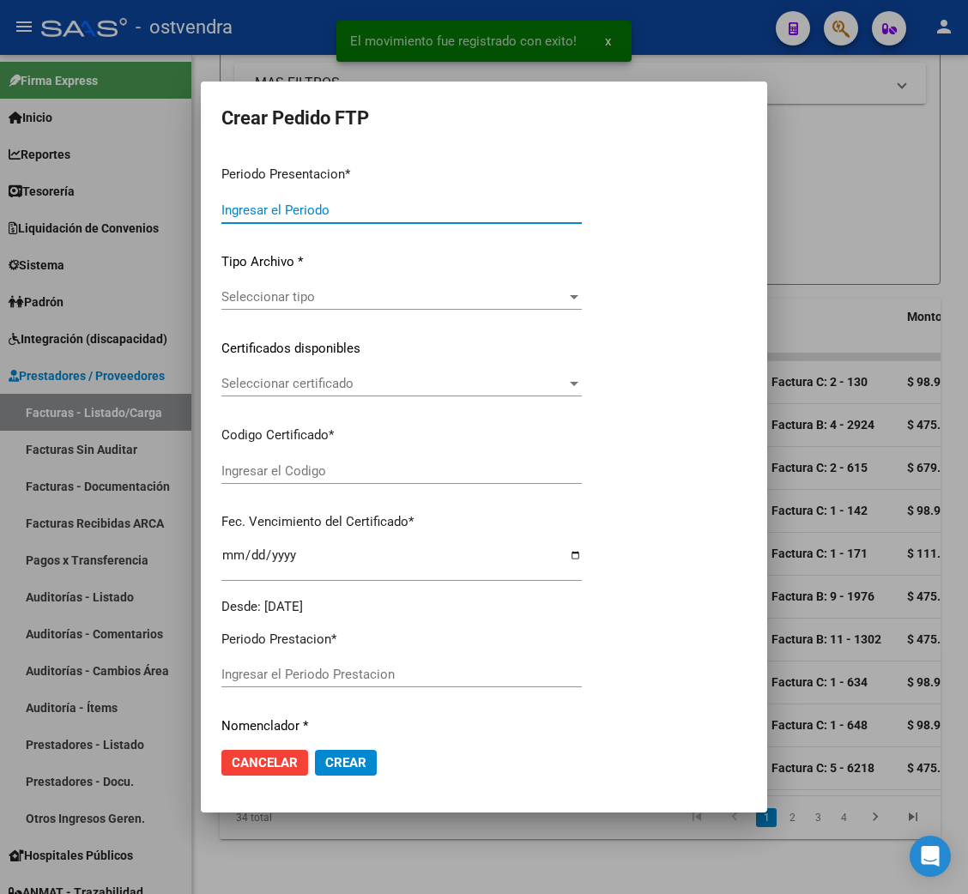
type input "202508"
type input "$ 98.964,88"
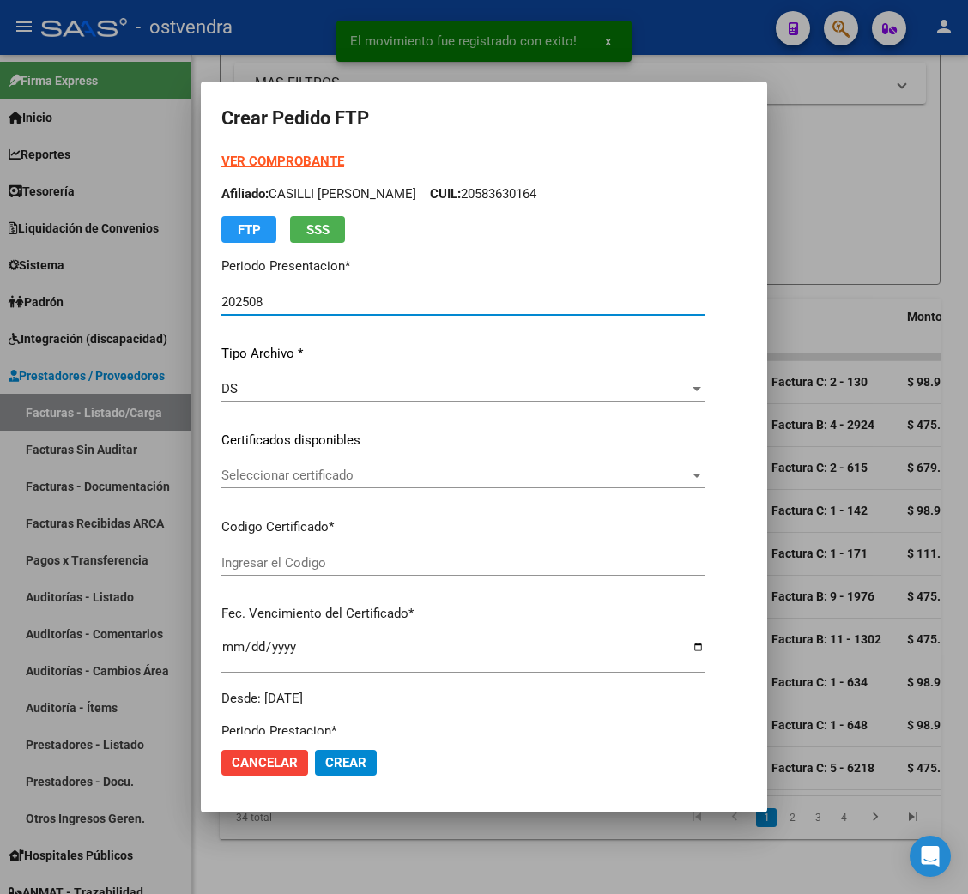
type input "ARG02000583630162024092320270923BUE439"
type input "[DATE]"
click at [297, 154] on strong "VER COMPROBANTE" at bounding box center [282, 161] width 123 height 15
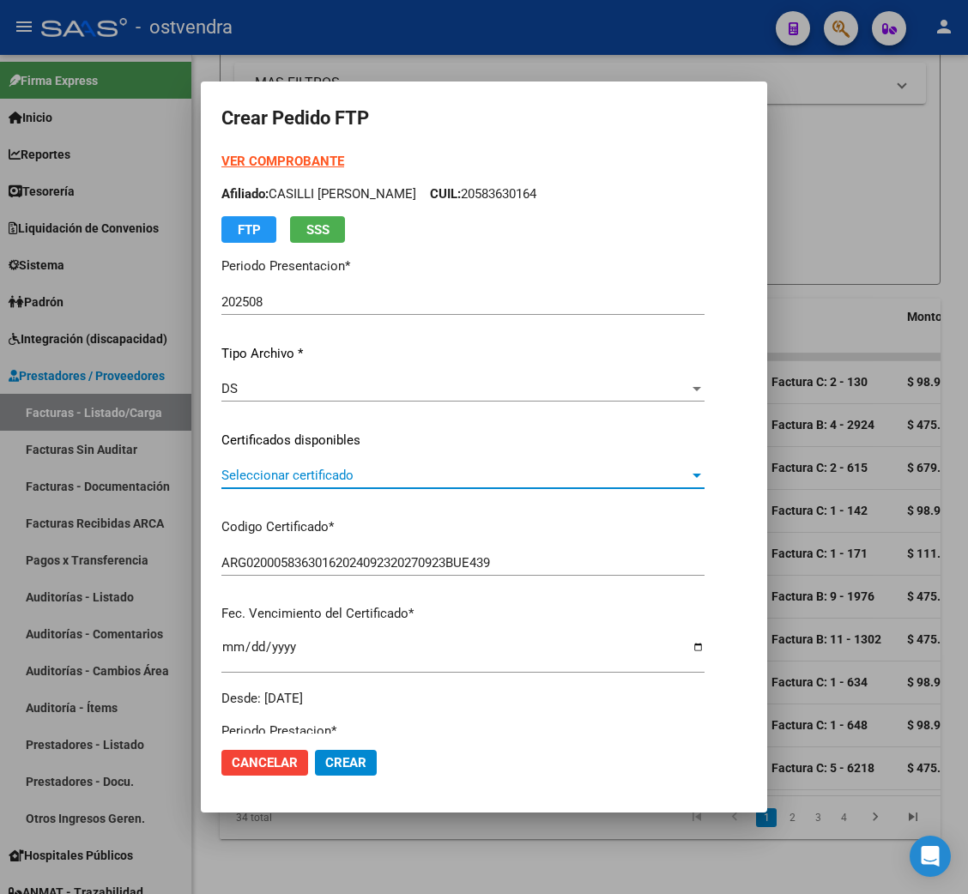
click at [285, 478] on span "Seleccionar certificado" at bounding box center [455, 475] width 468 height 15
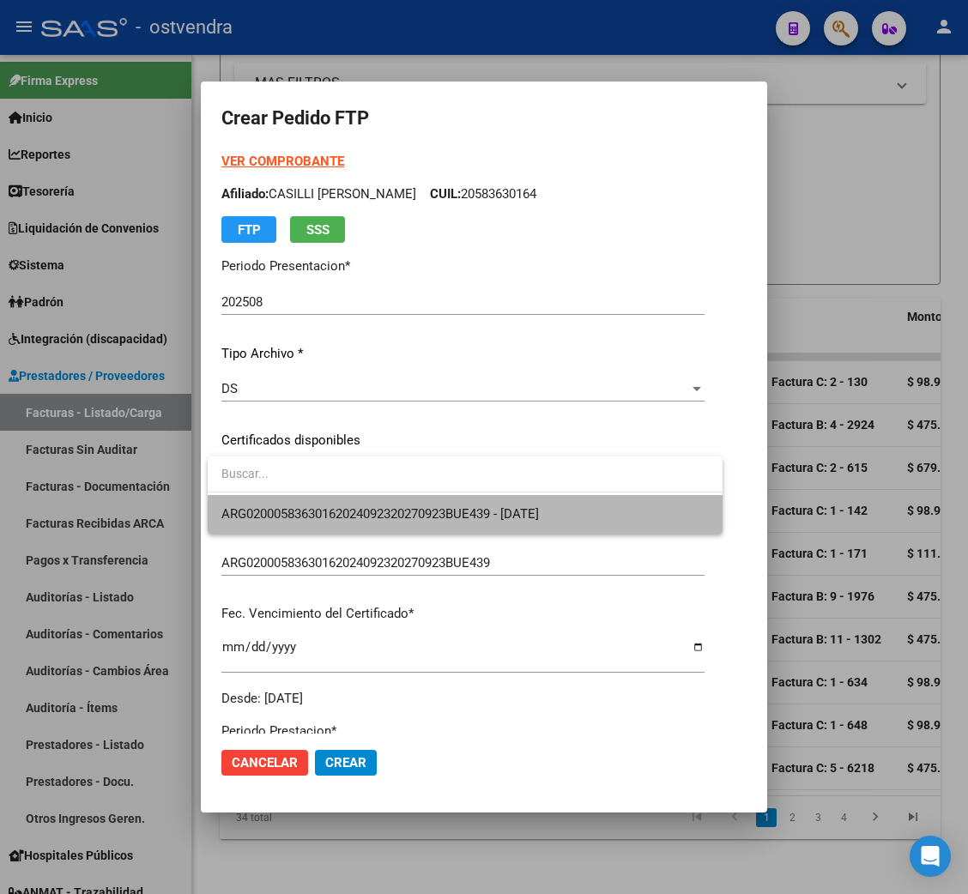
click at [292, 504] on span "ARG02000583630162024092320270923BUE439 - [DATE]" at bounding box center [464, 514] width 487 height 39
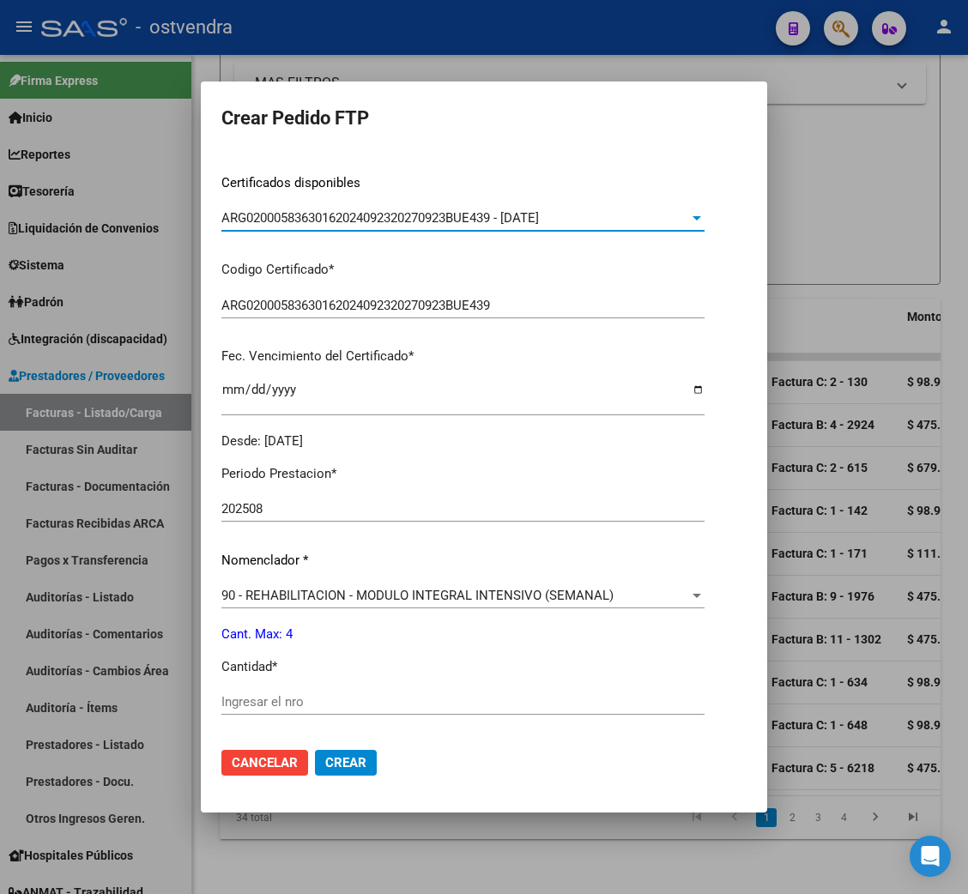
scroll to position [385, 0]
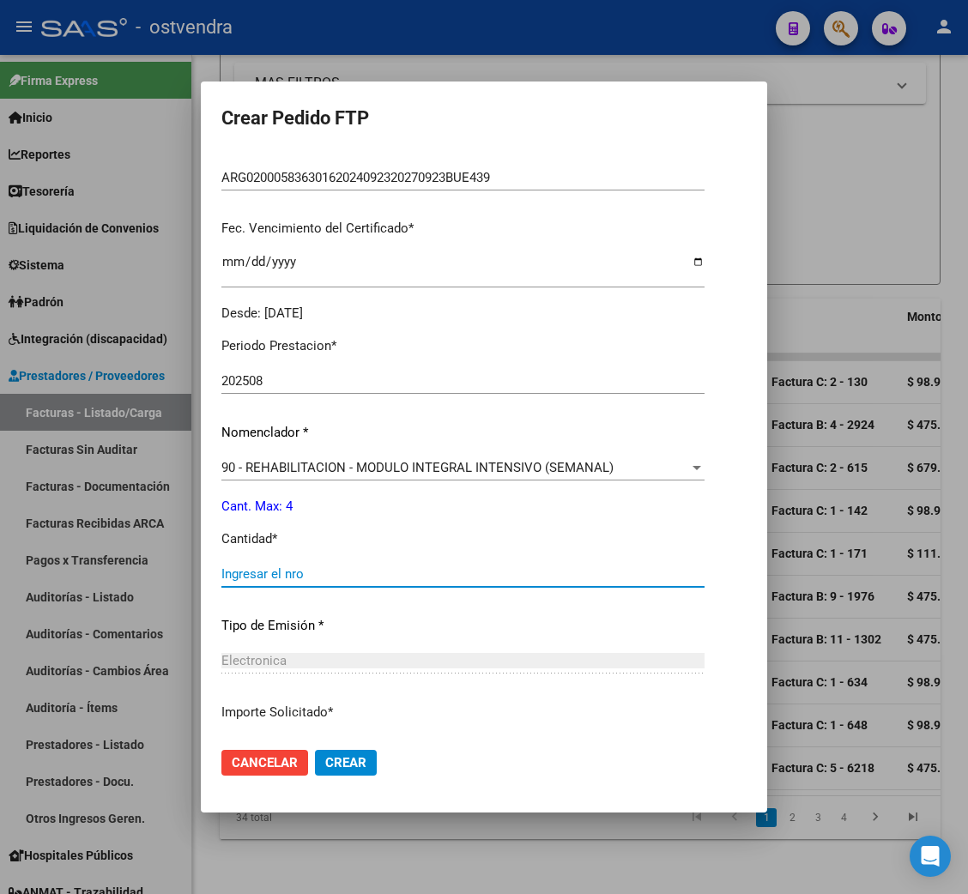
click at [288, 574] on input "Ingresar el nro" at bounding box center [462, 573] width 483 height 15
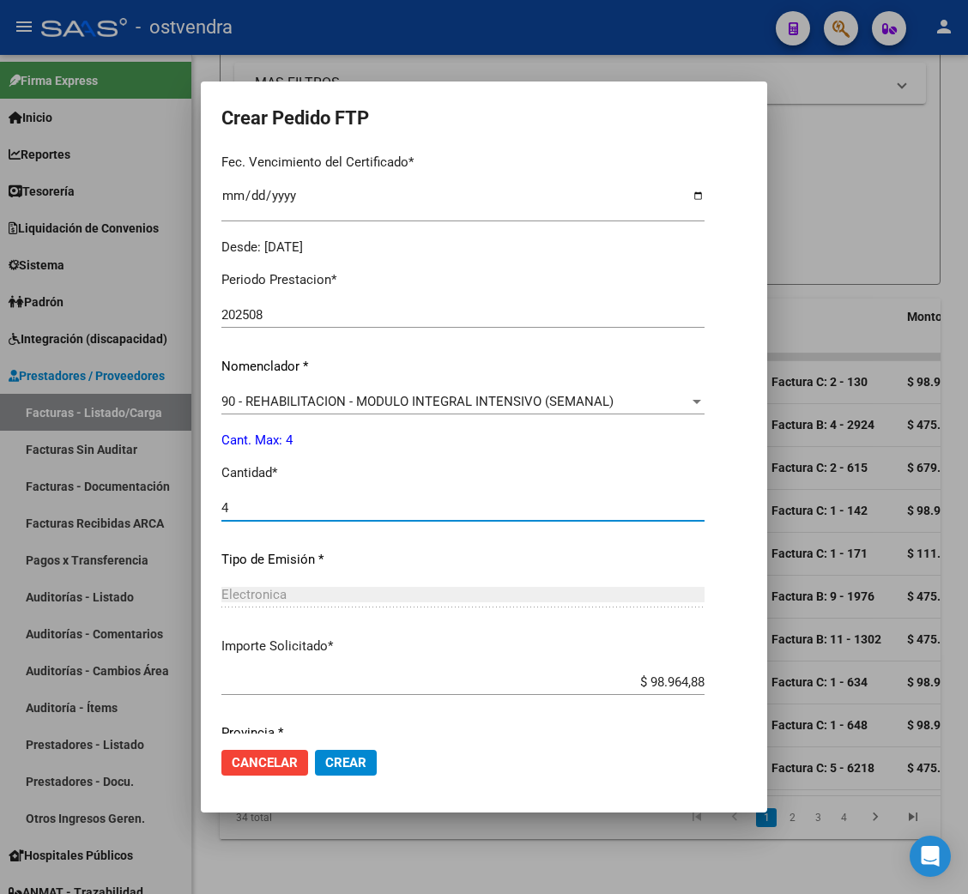
scroll to position [515, 0]
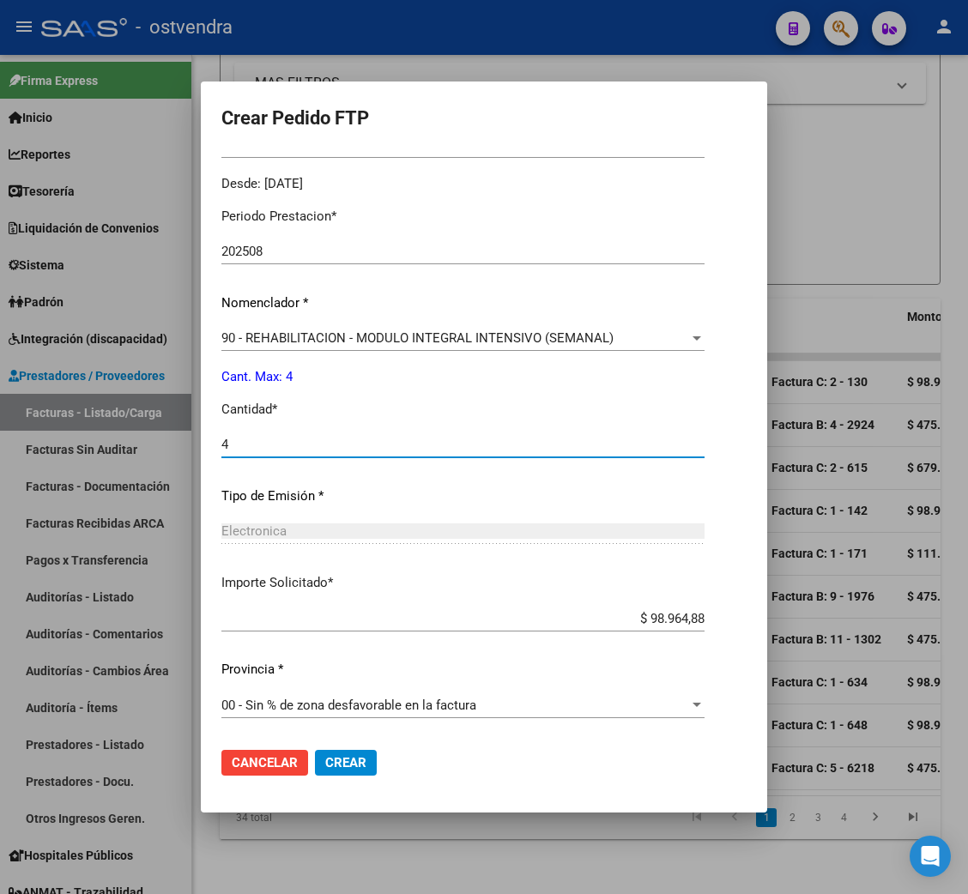
type input "4"
click at [342, 766] on span "Crear" at bounding box center [345, 762] width 41 height 15
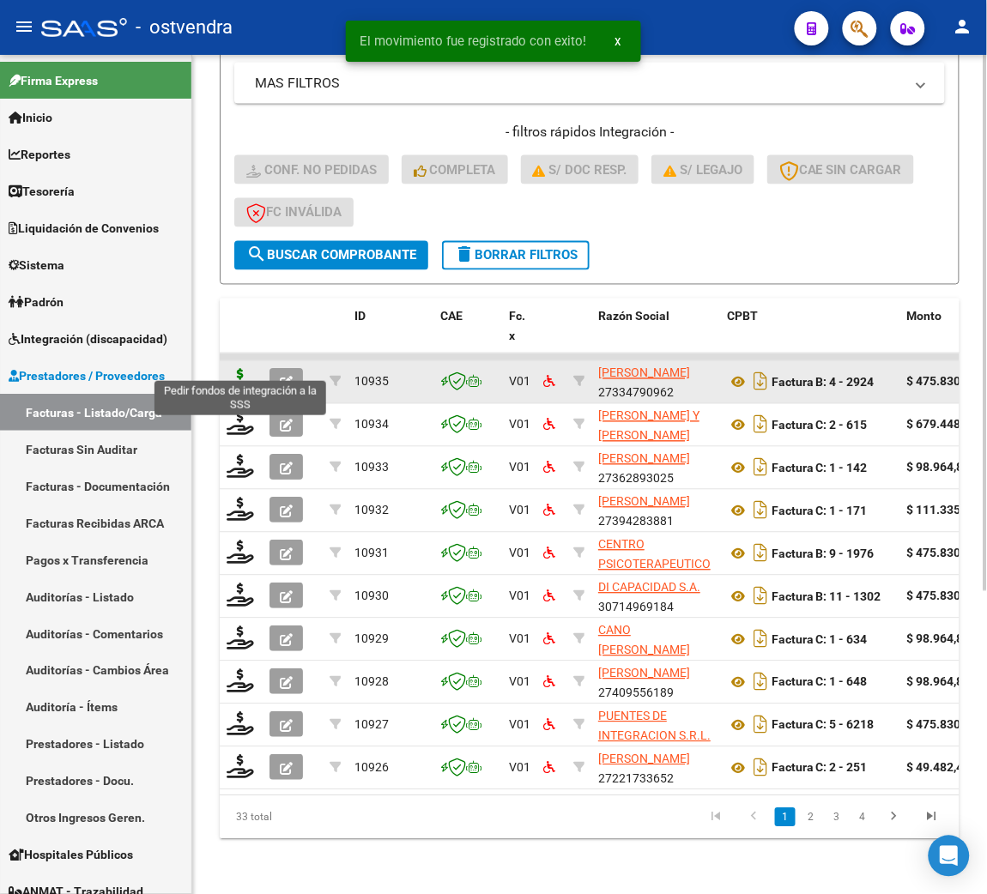
click at [238, 369] on icon at bounding box center [240, 381] width 27 height 24
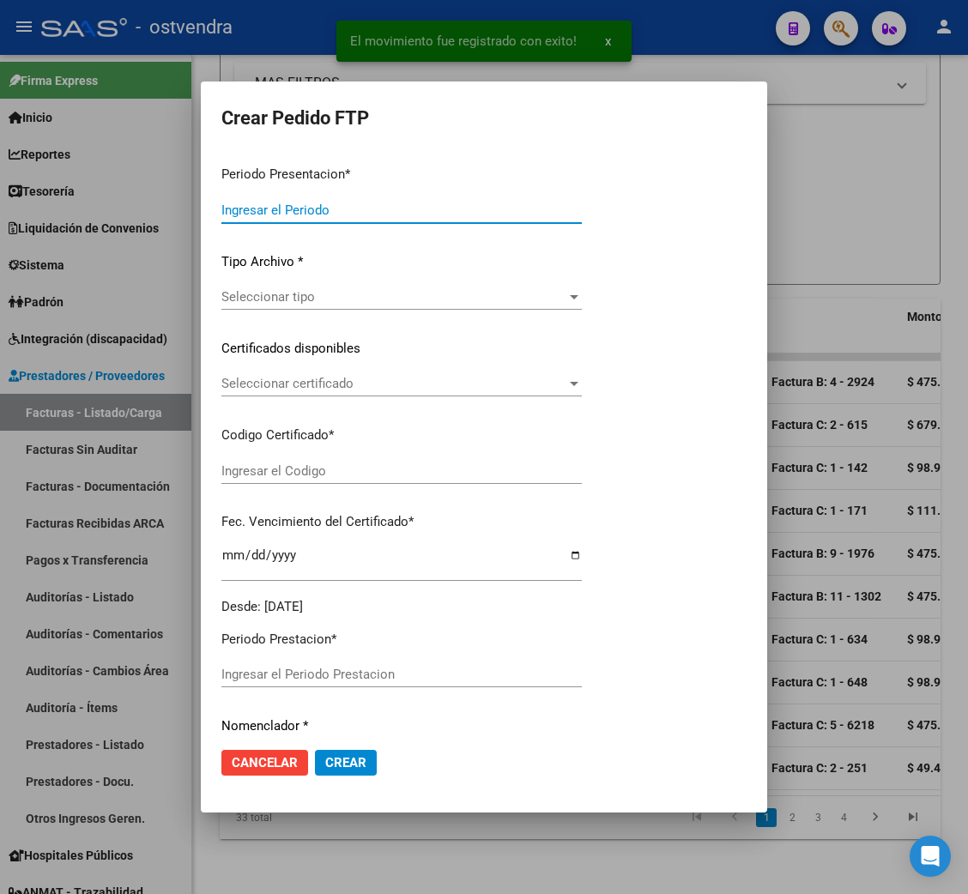
type input "202508"
type input "$ 475.830,36"
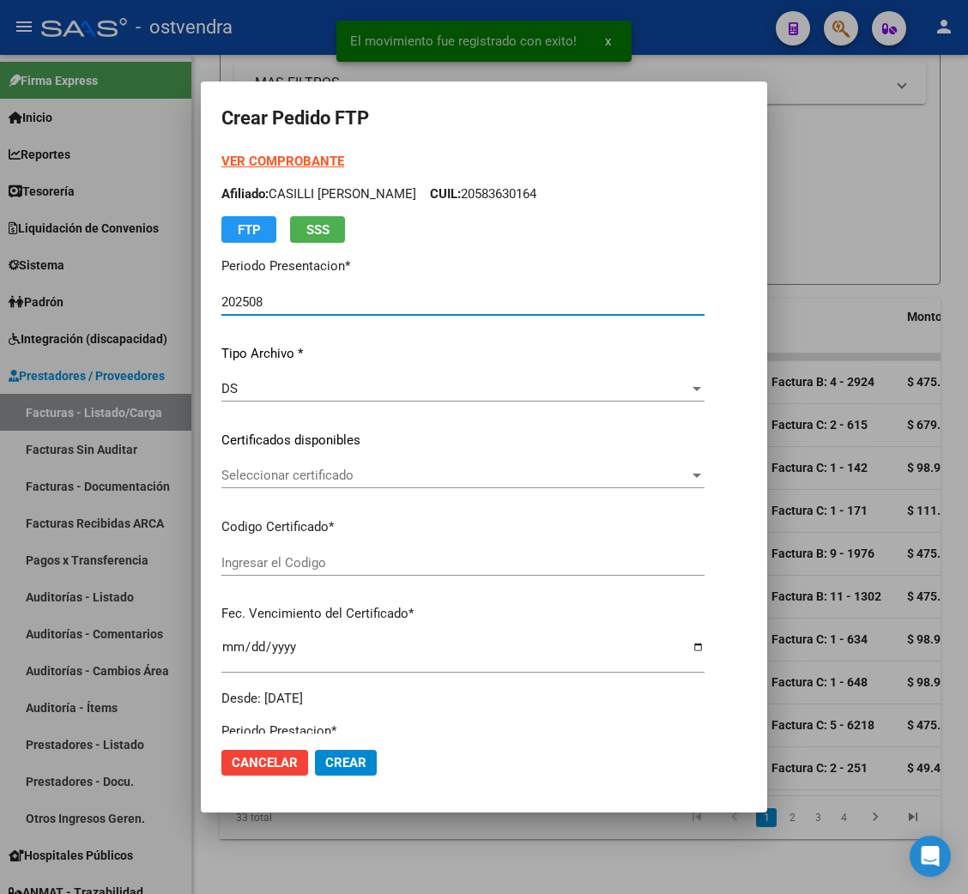
type input "ARG02000583630162024092320270923BUE439"
type input "[DATE]"
click at [260, 154] on strong "VER COMPROBANTE" at bounding box center [282, 161] width 123 height 15
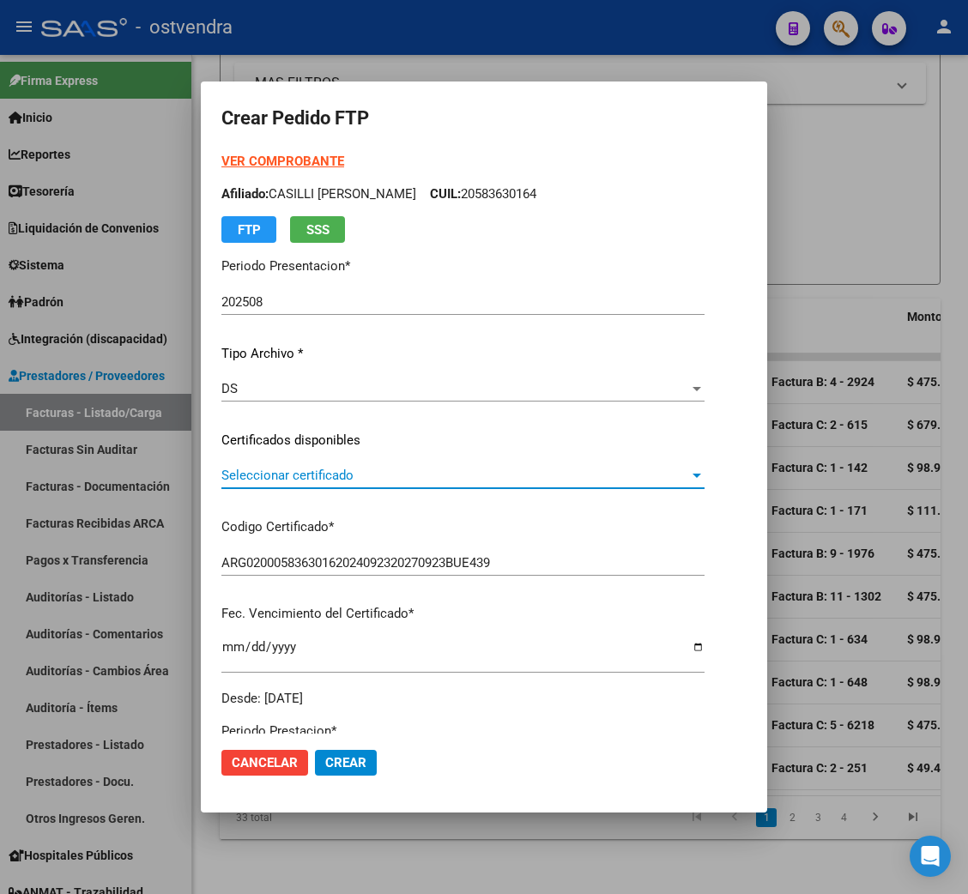
click at [356, 474] on span "Seleccionar certificado" at bounding box center [455, 475] width 468 height 15
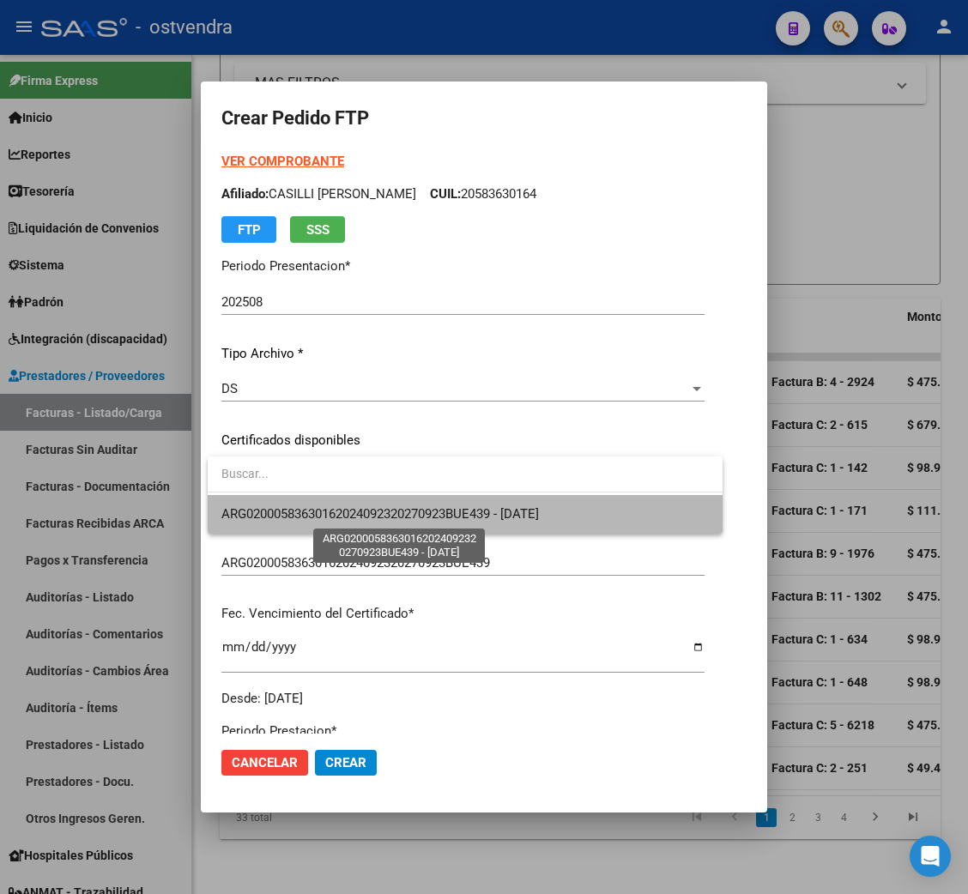
click at [359, 508] on span "ARG02000583630162024092320270923BUE439 - [DATE]" at bounding box center [380, 513] width 318 height 15
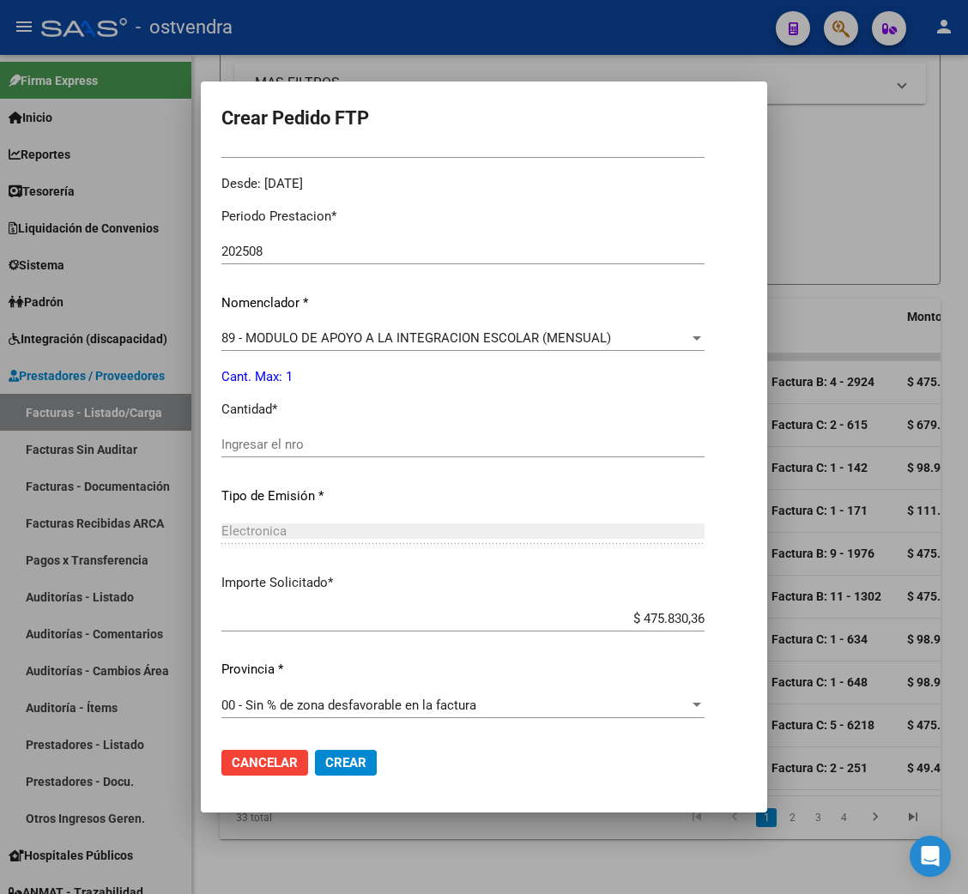
click at [269, 434] on div "Ingresar el nro" at bounding box center [462, 445] width 483 height 26
type input "1"
click at [359, 760] on span "Crear" at bounding box center [345, 762] width 41 height 15
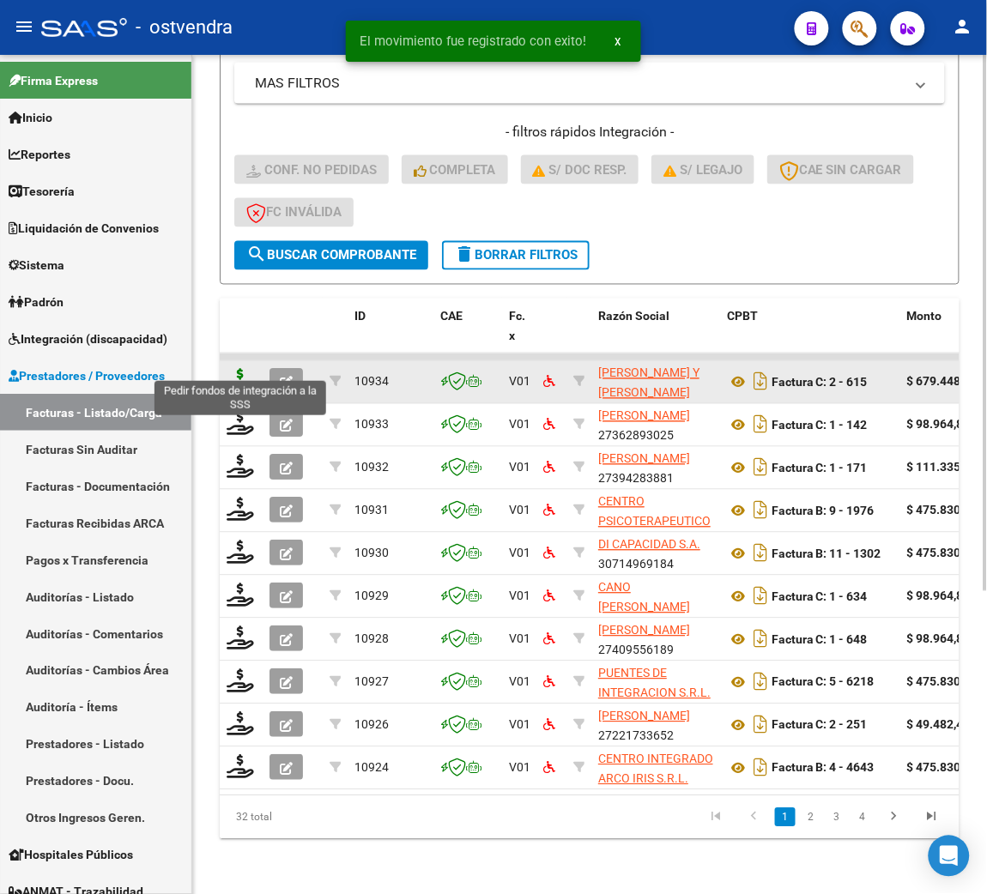
click at [235, 369] on icon at bounding box center [240, 381] width 27 height 24
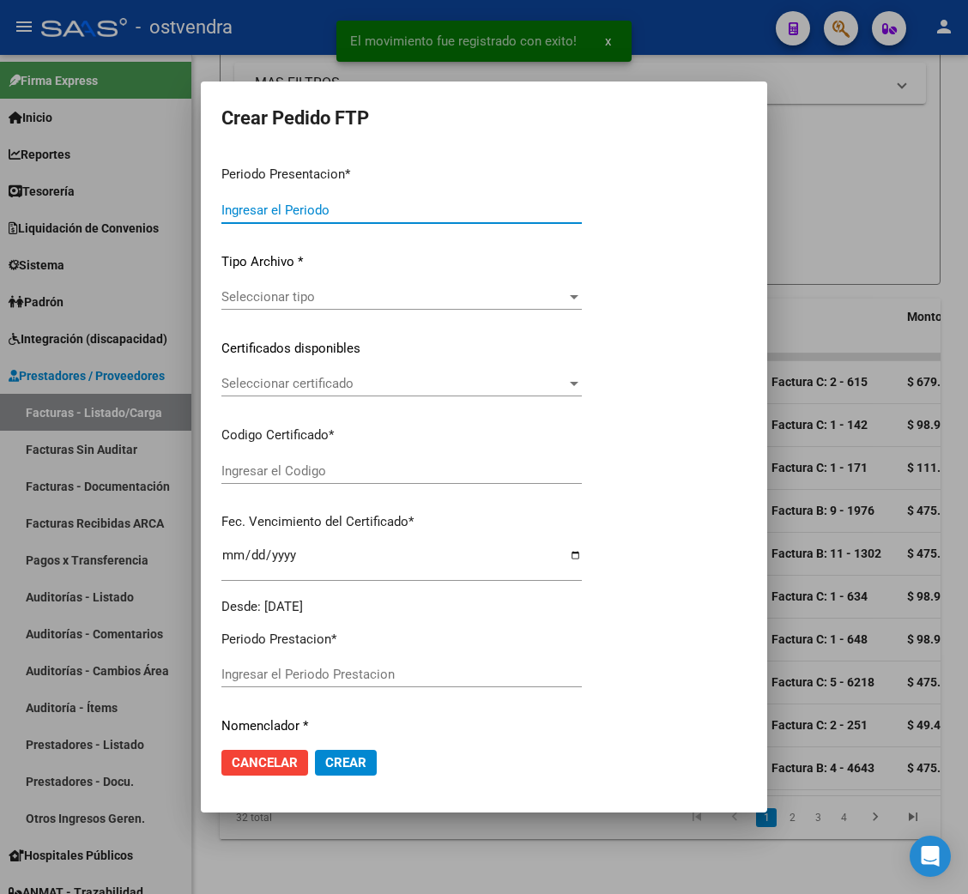
type input "202508"
type input "$ 679.448,99"
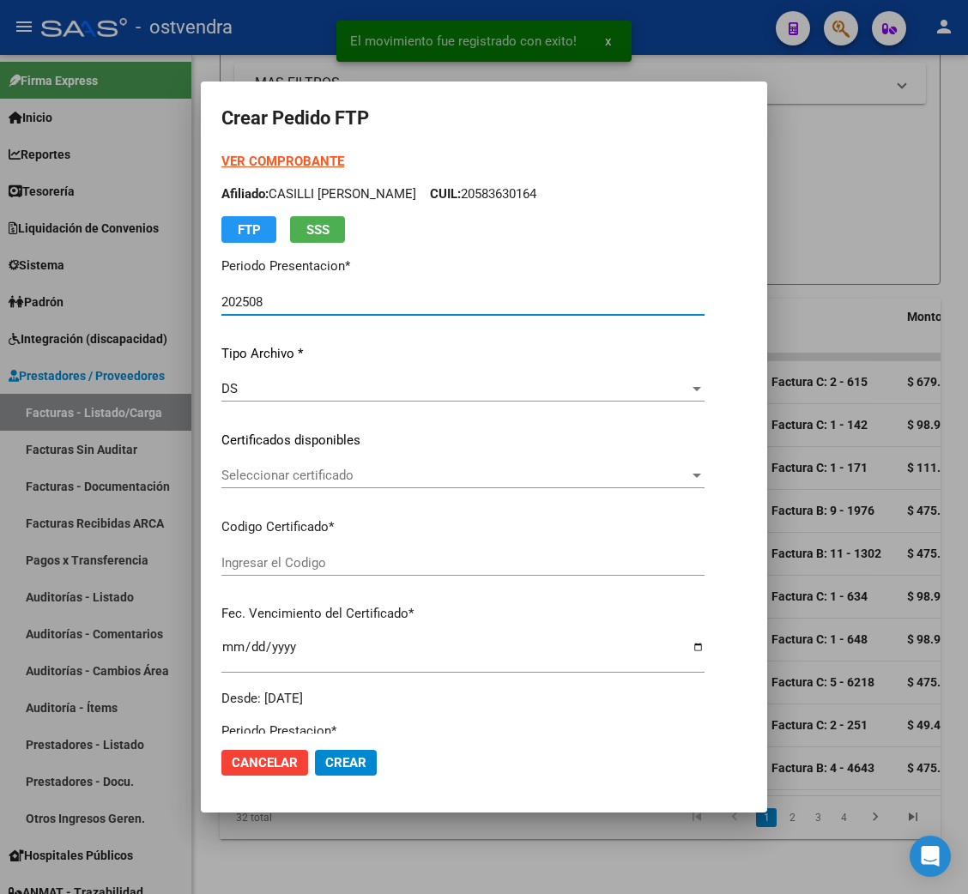
type input "arg02000485147092018082720230827bs376"
type input "[DATE]"
click at [260, 162] on strong "VER COMPROBANTE" at bounding box center [282, 161] width 123 height 15
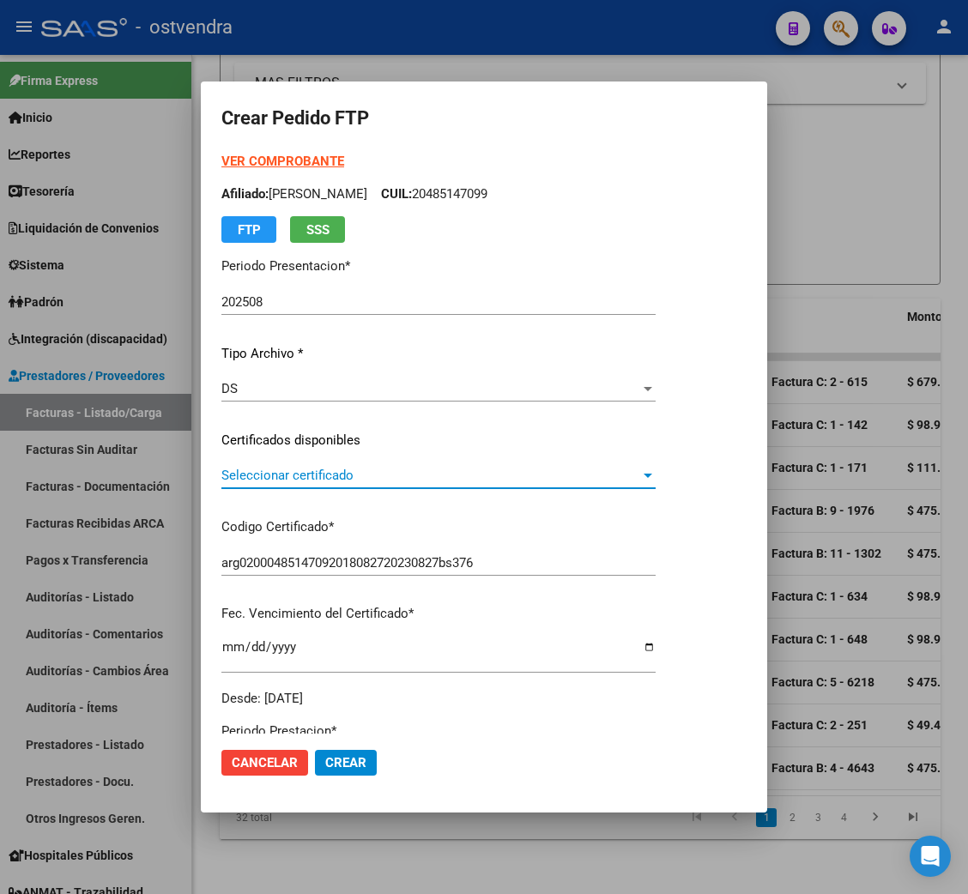
click at [331, 481] on span "Seleccionar certificado" at bounding box center [430, 475] width 419 height 15
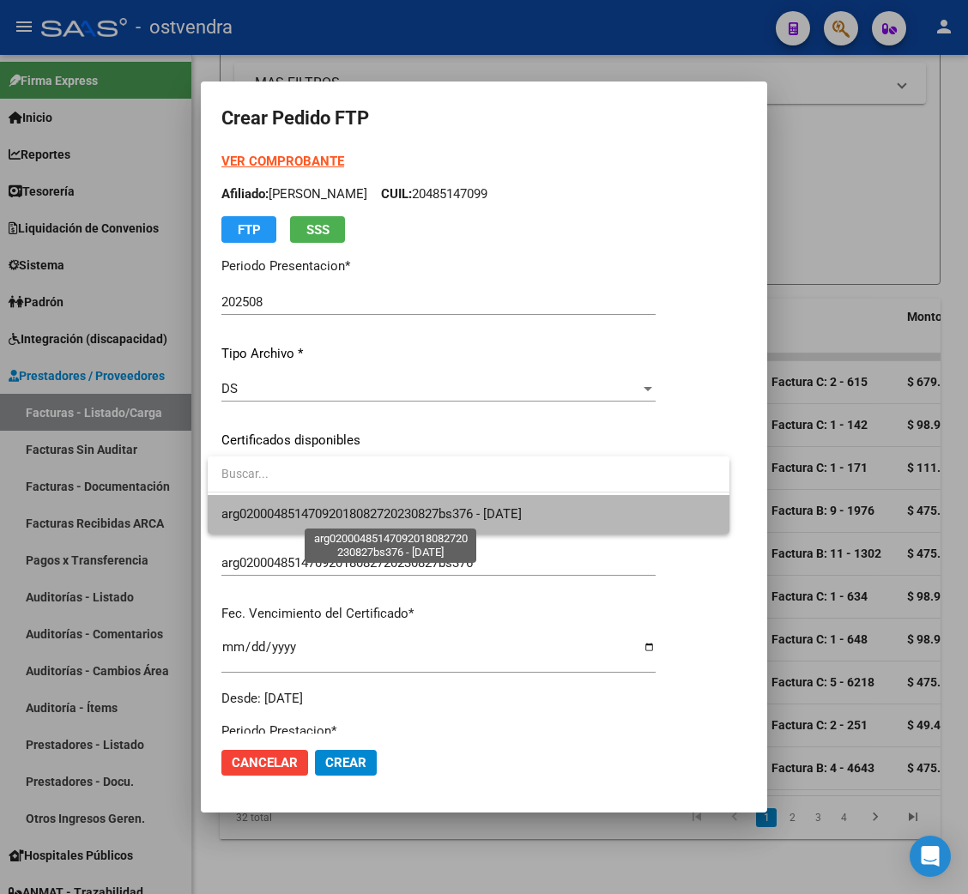
click at [338, 517] on span "arg02000485147092018082720230827bs376 - [DATE]" at bounding box center [371, 513] width 300 height 15
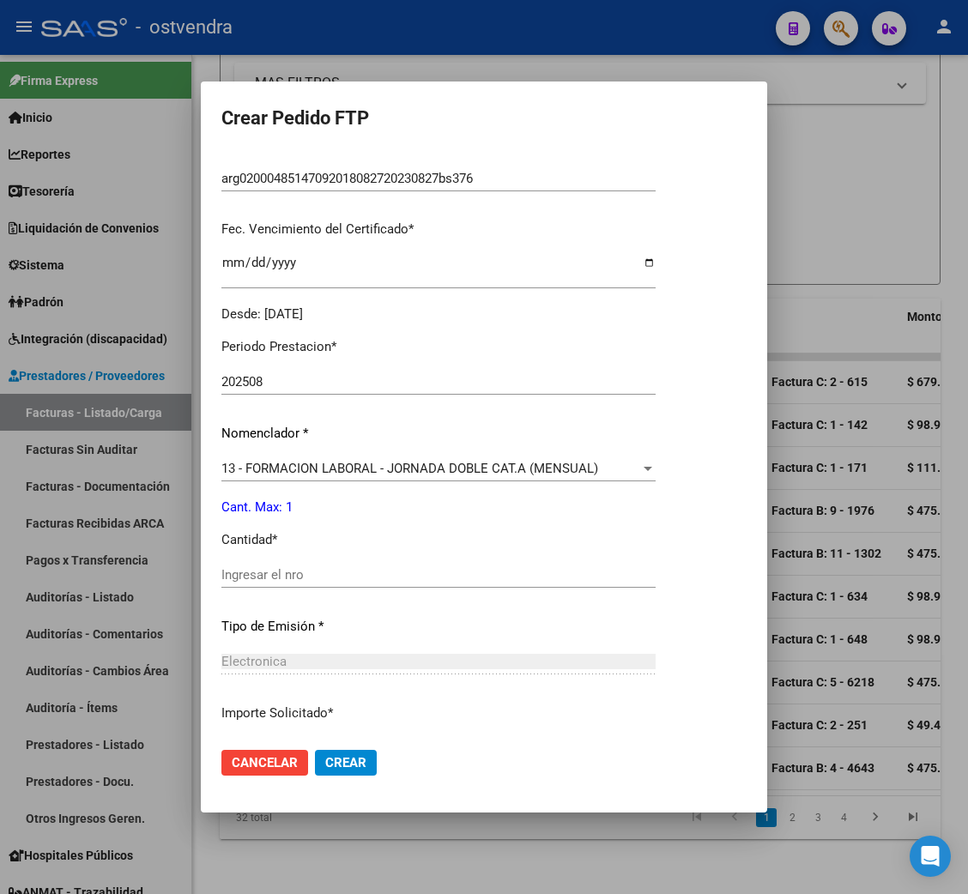
scroll to position [385, 0]
click at [276, 569] on input "Ingresar el nro" at bounding box center [438, 573] width 434 height 15
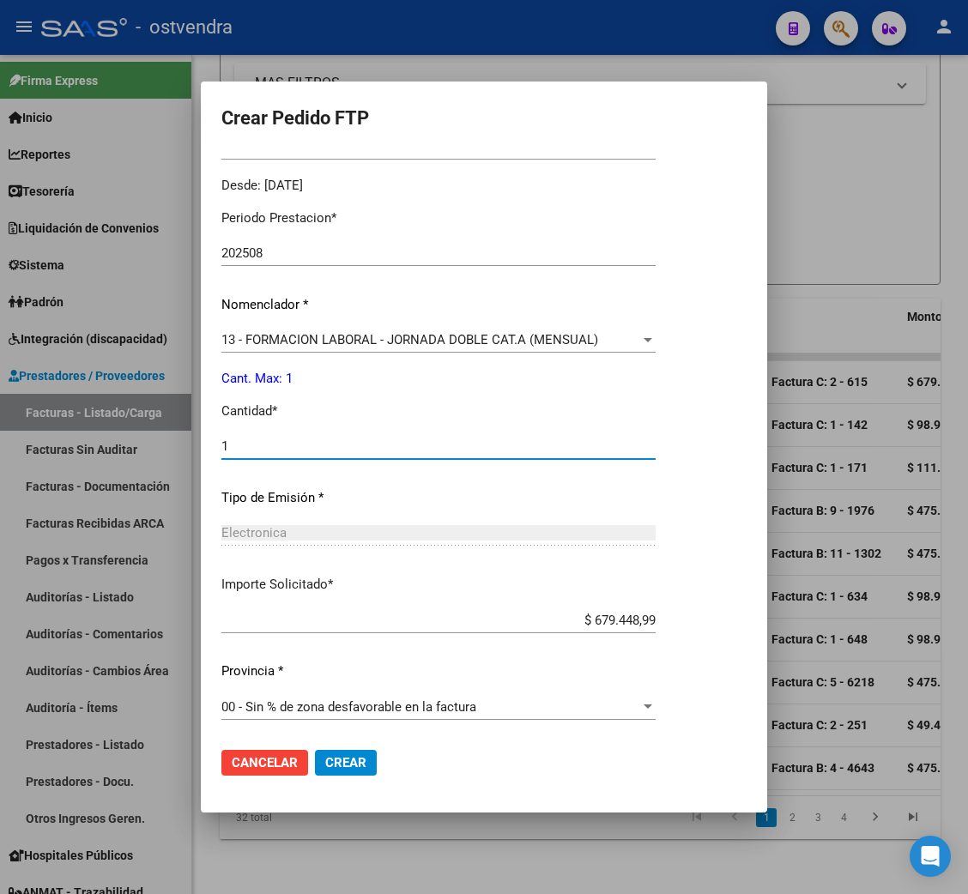
scroll to position [515, 0]
type input "1"
click at [357, 759] on span "Crear" at bounding box center [345, 762] width 41 height 15
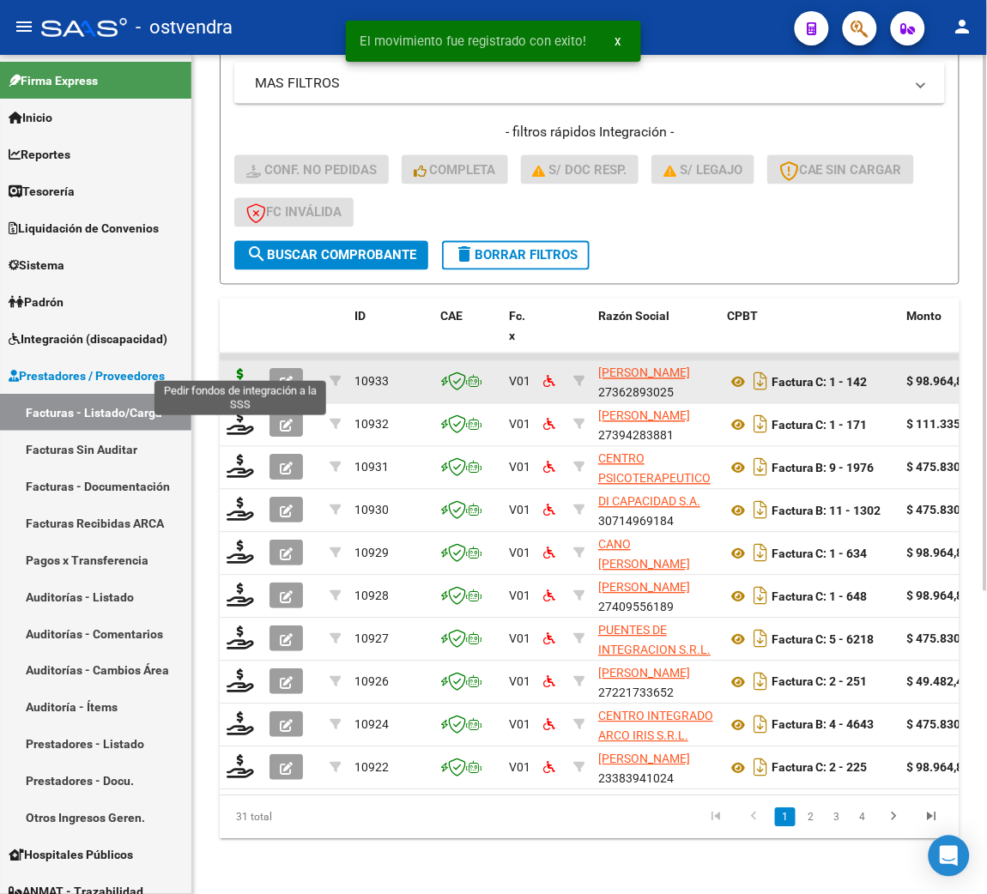
click at [239, 369] on icon at bounding box center [240, 381] width 27 height 24
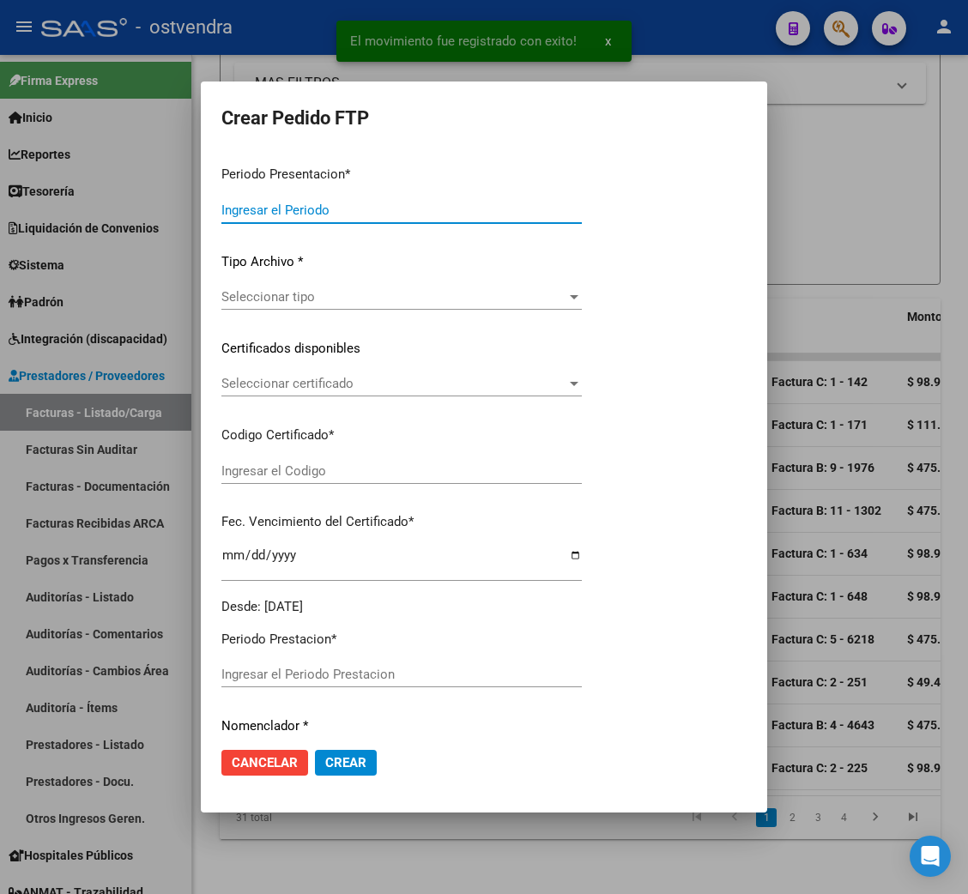
type input "202508"
type input "$ 98.964,88"
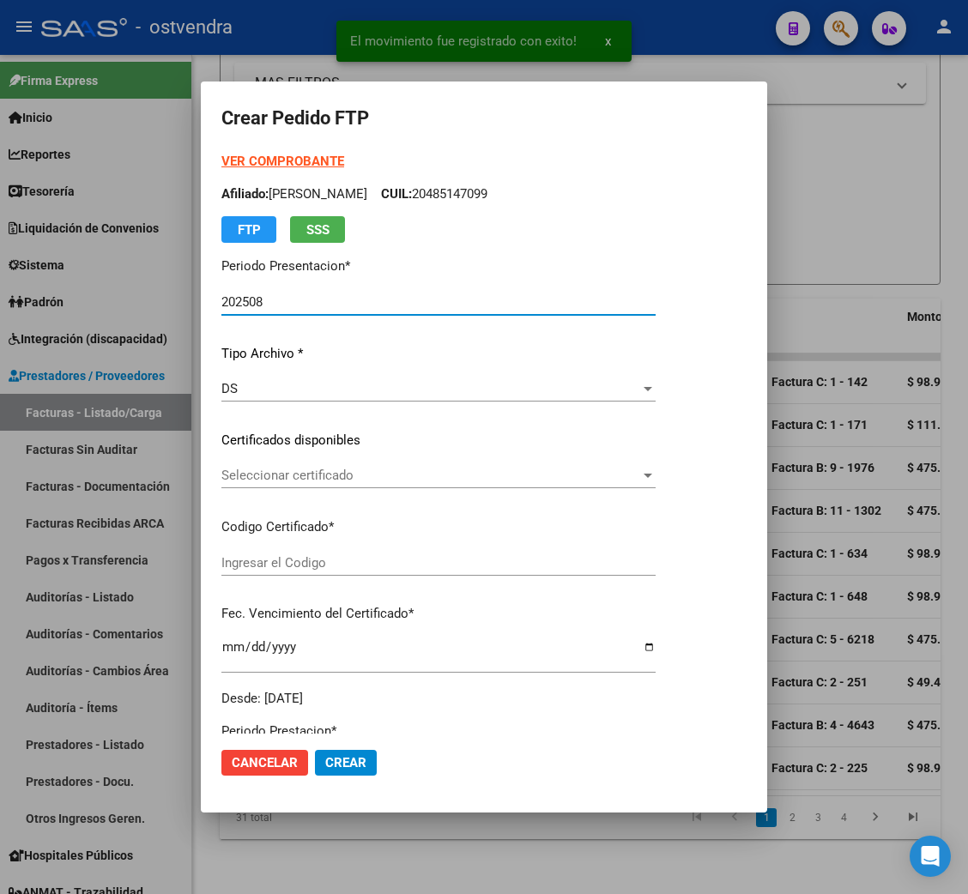
type input "ARG02000579058152024121920291219BUE317"
type input "[DATE]"
click at [244, 164] on strong "VER COMPROBANTE" at bounding box center [282, 161] width 123 height 15
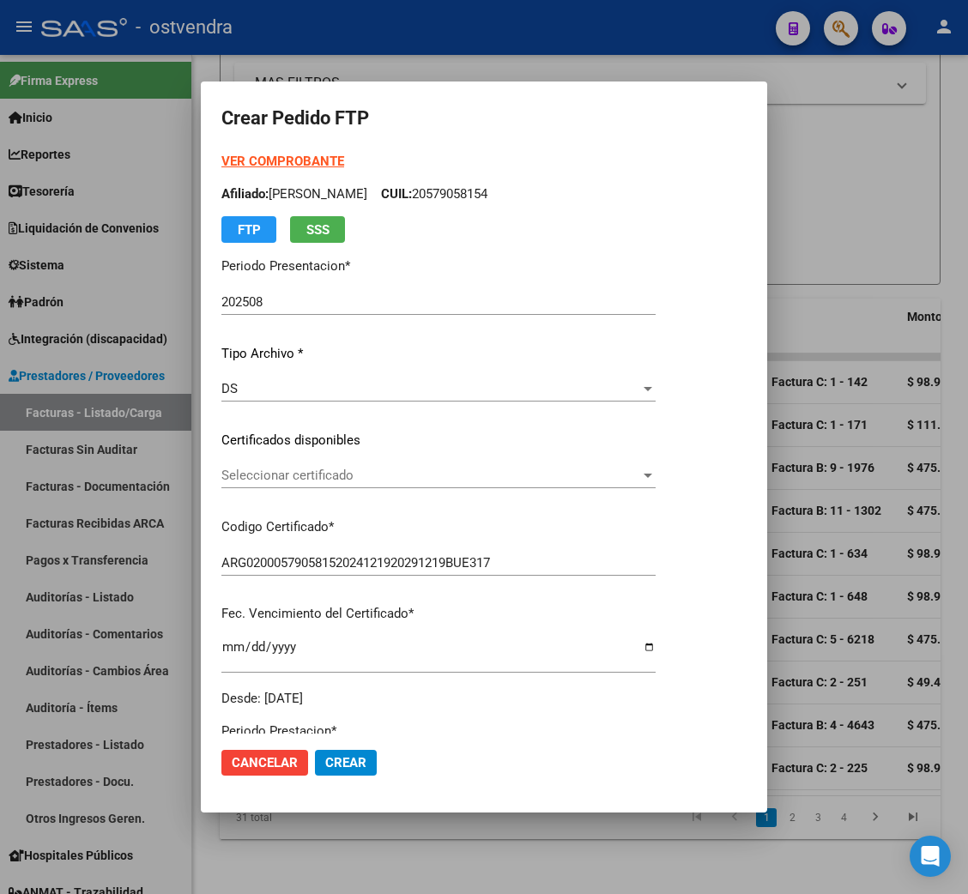
click at [284, 479] on span "Seleccionar certificado" at bounding box center [430, 475] width 419 height 15
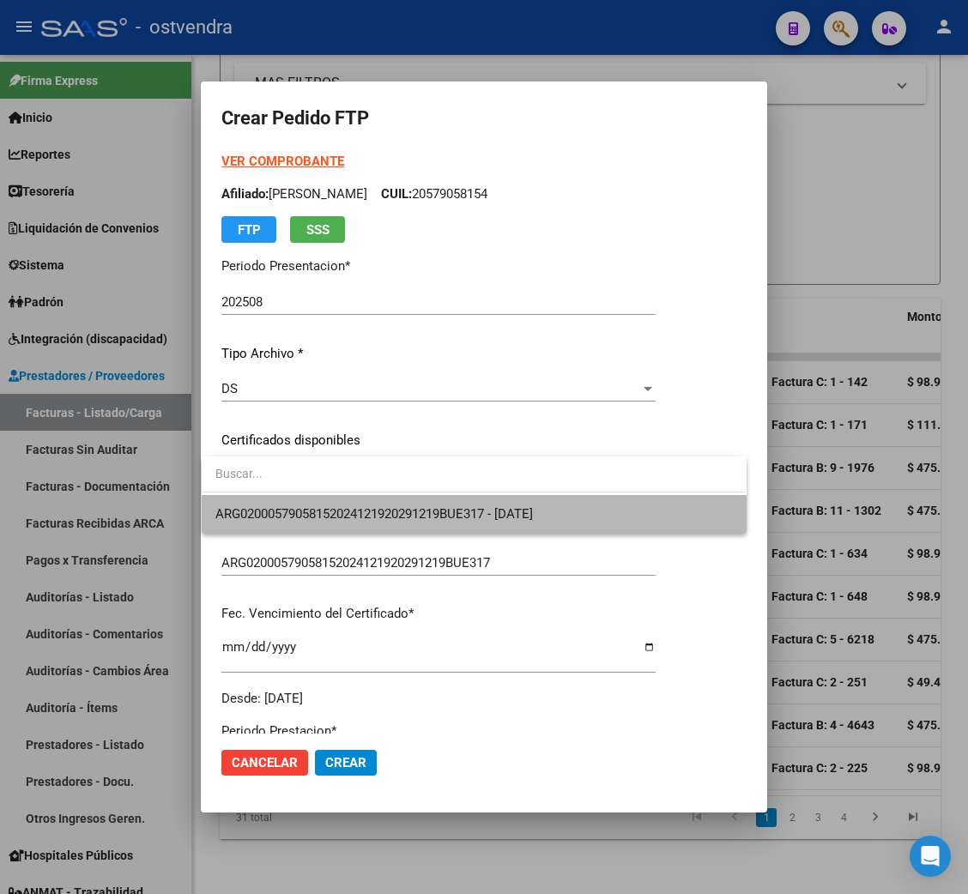
click at [284, 503] on span "ARG02000579058152024121920291219BUE317 - [DATE]" at bounding box center [473, 514] width 517 height 39
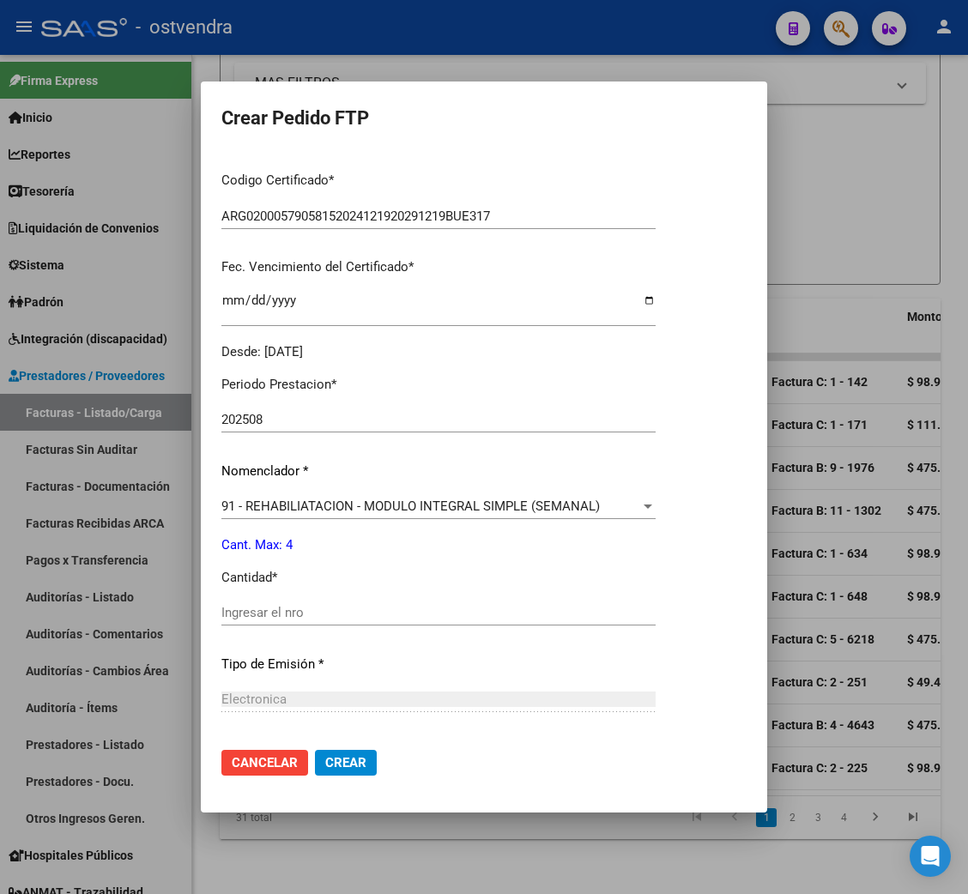
scroll to position [385, 0]
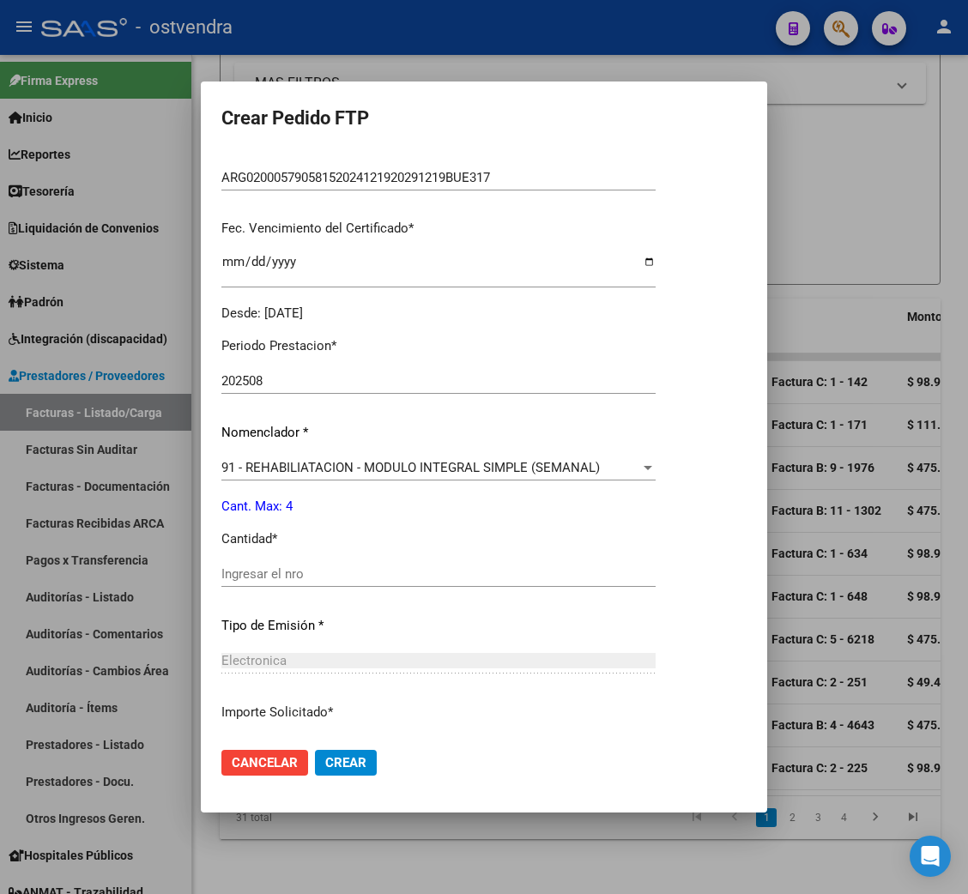
click at [282, 570] on input "Ingresar el nro" at bounding box center [438, 573] width 434 height 15
type input "4"
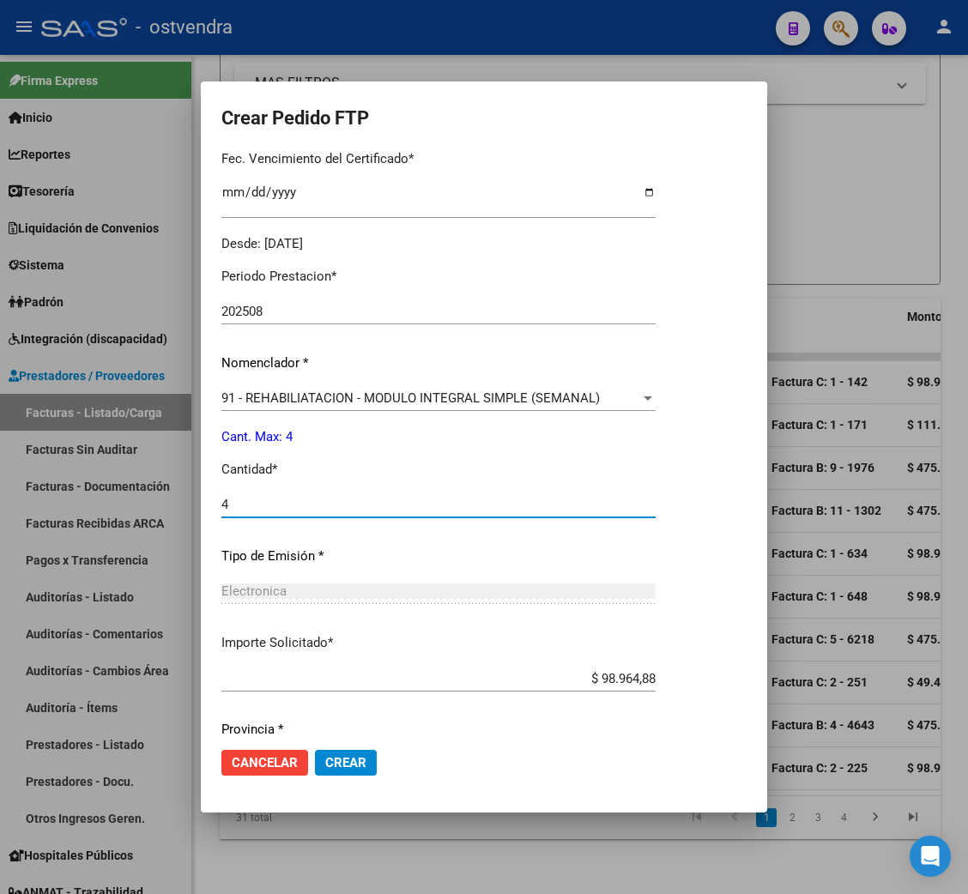
scroll to position [515, 0]
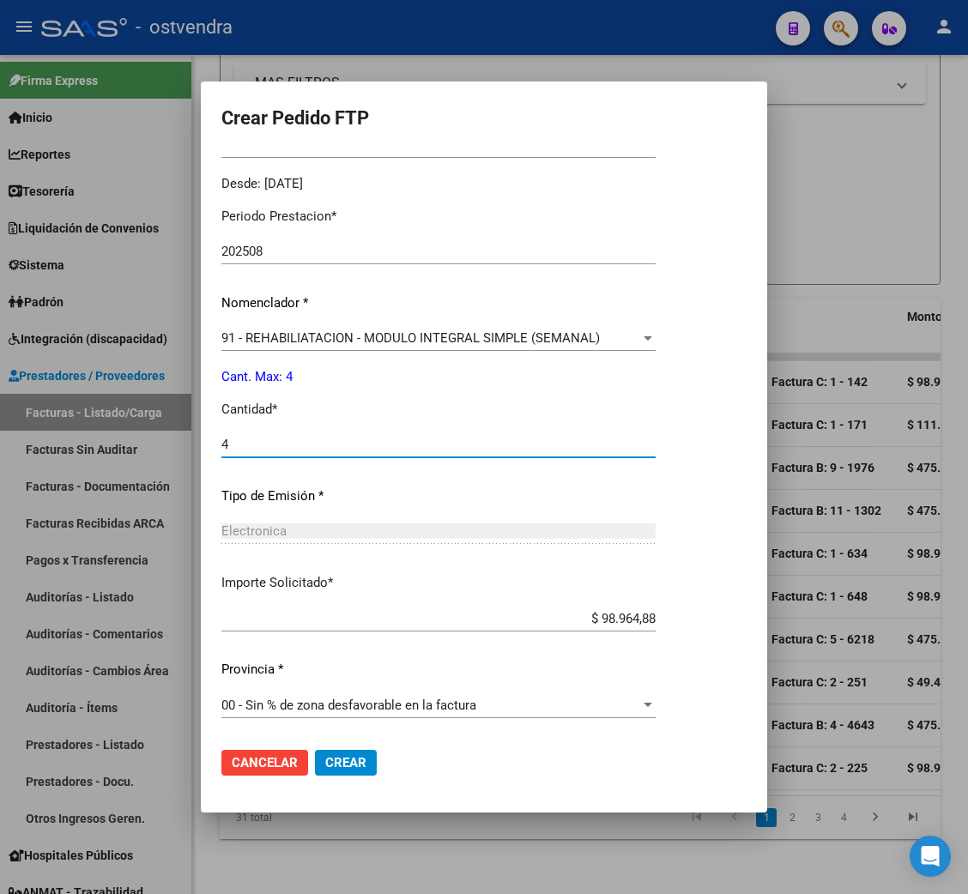
click at [353, 760] on span "Crear" at bounding box center [345, 762] width 41 height 15
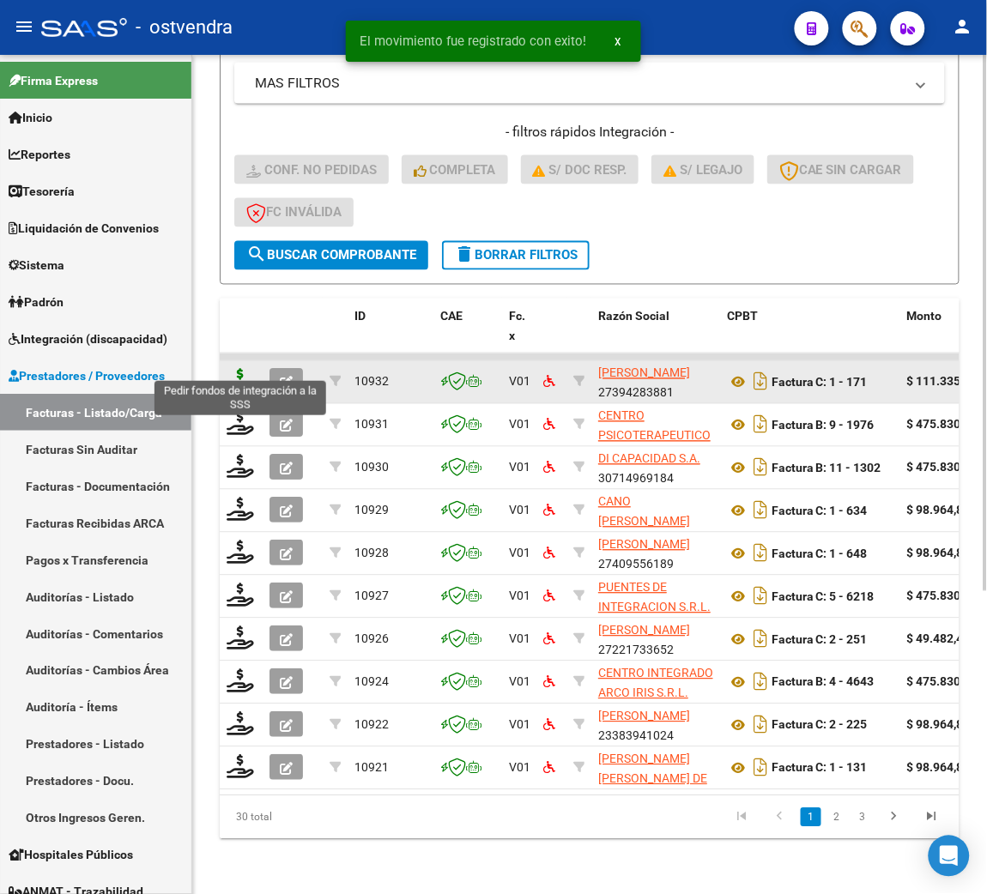
click at [238, 369] on icon at bounding box center [240, 381] width 27 height 24
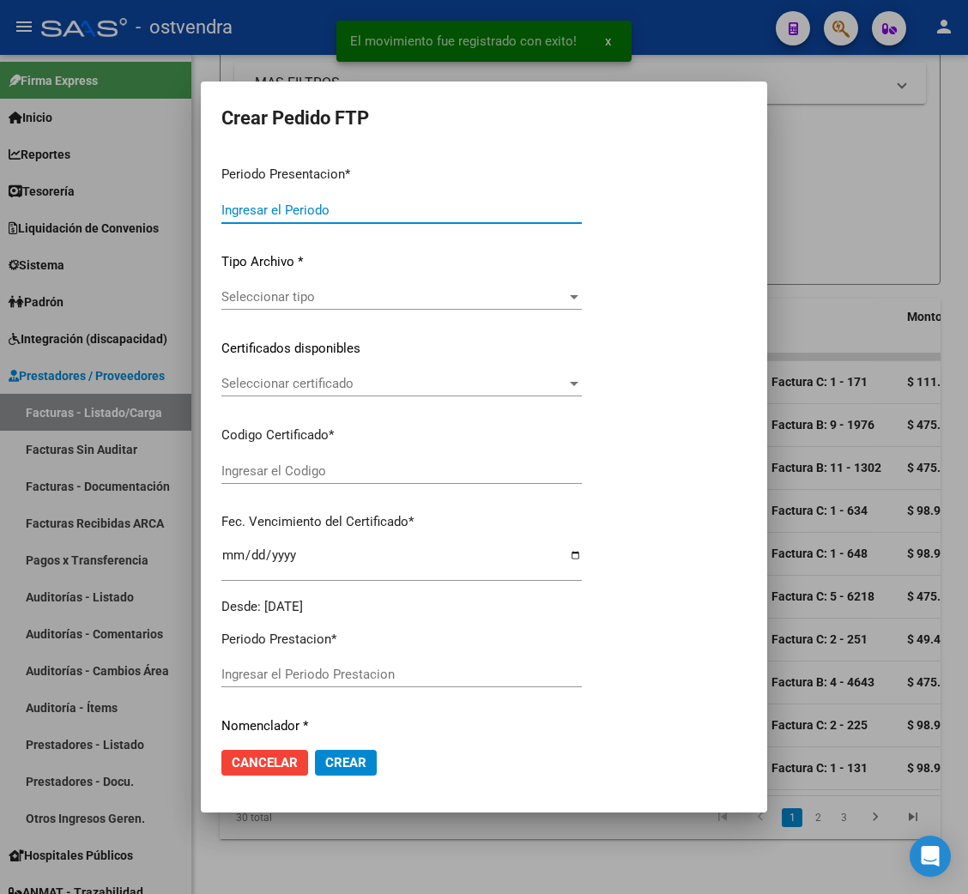
type input "202508"
type input "$ 111.335,49"
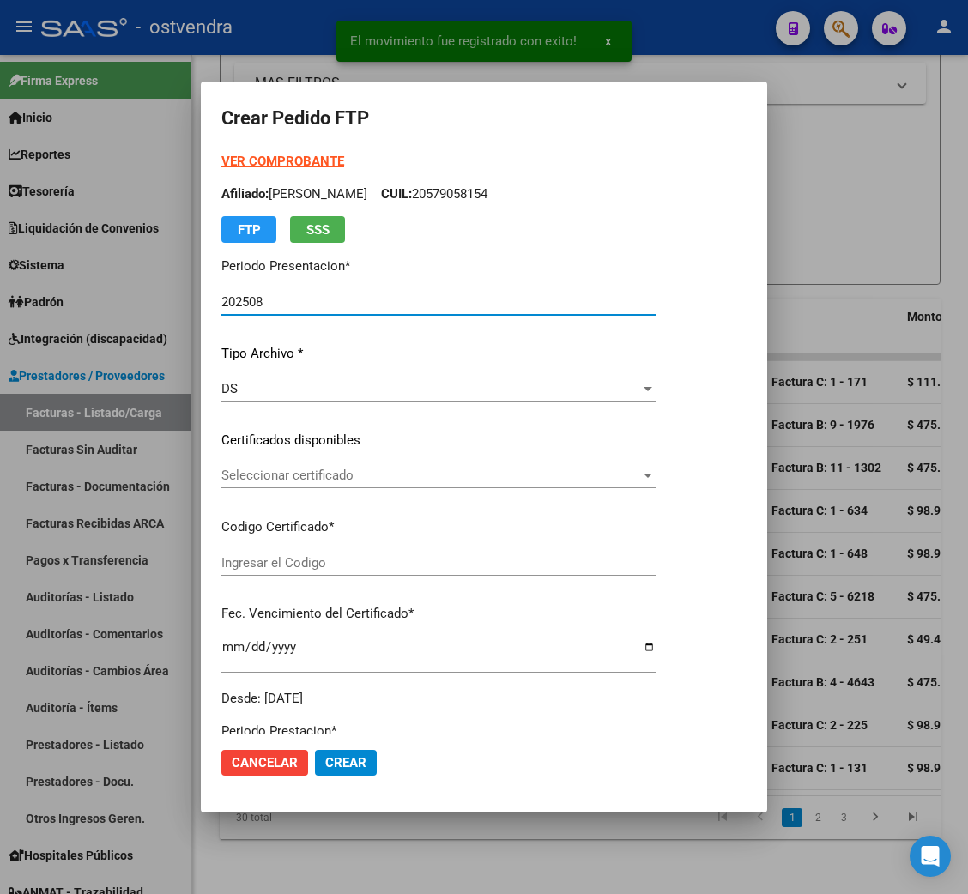
type input "arg02000564037542024021420290214bue316"
type input "[DATE]"
click at [265, 161] on strong "VER COMPROBANTE" at bounding box center [282, 161] width 123 height 15
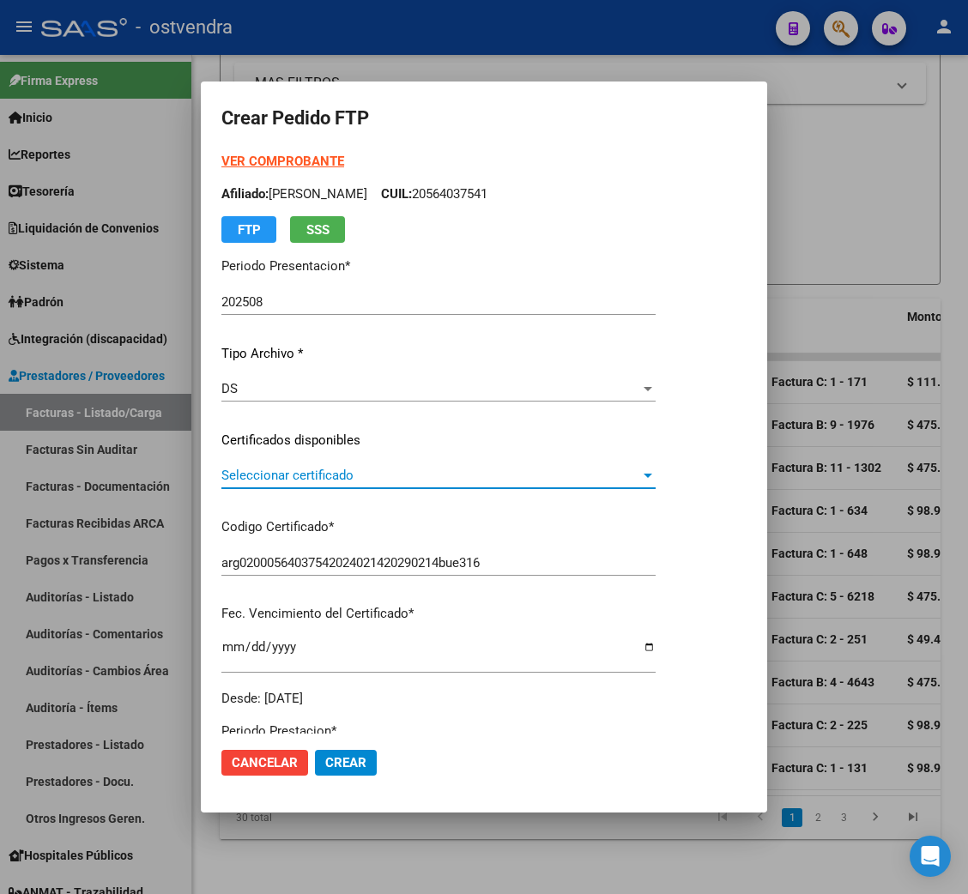
click at [277, 473] on span "Seleccionar certificado" at bounding box center [430, 475] width 419 height 15
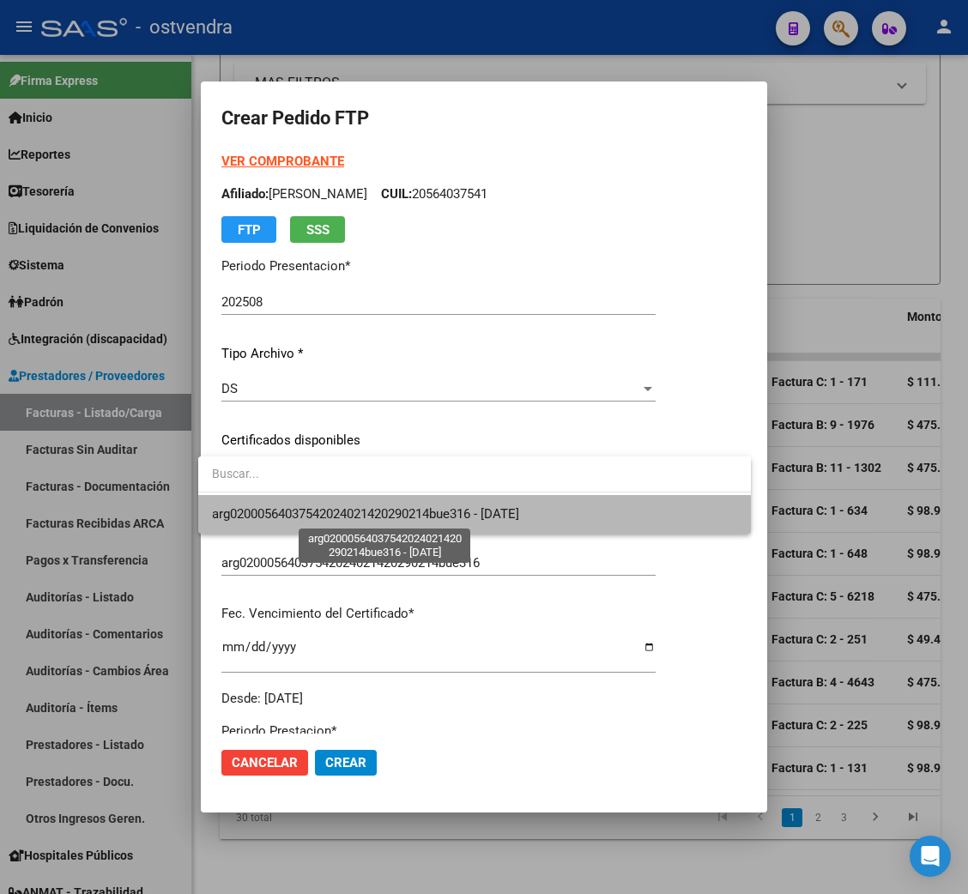
click at [289, 522] on span "arg02000564037542024021420290214bue316 - [DATE]" at bounding box center [365, 513] width 307 height 15
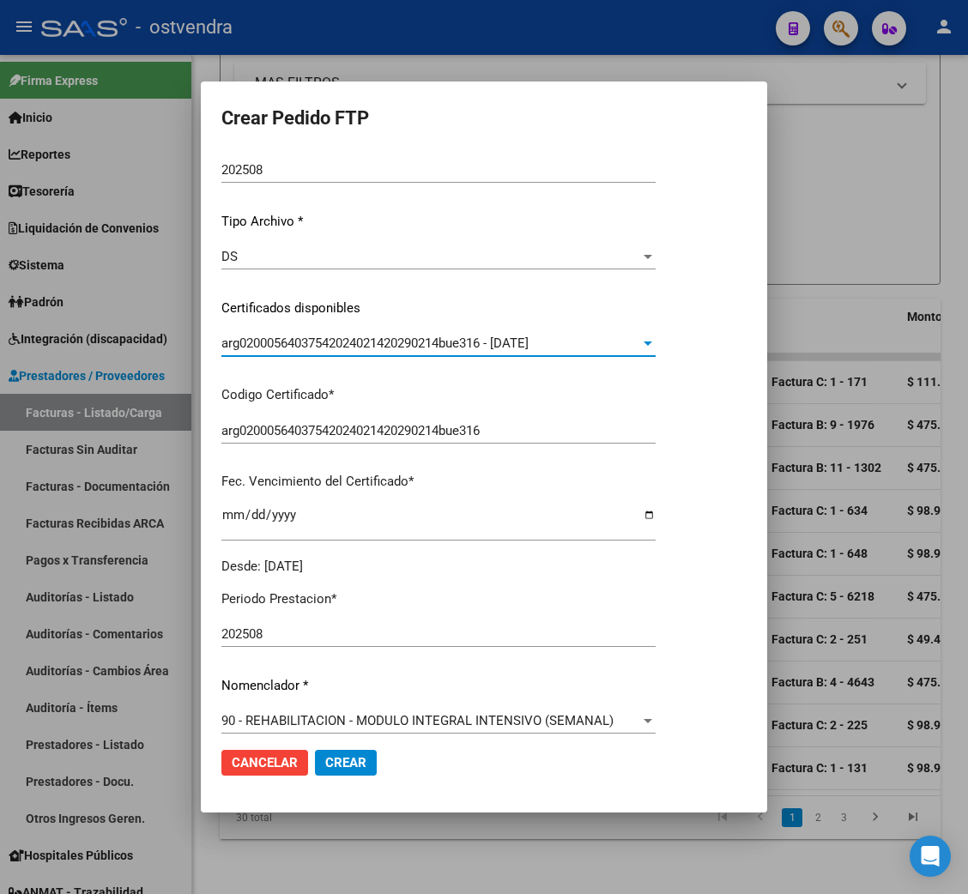
scroll to position [257, 0]
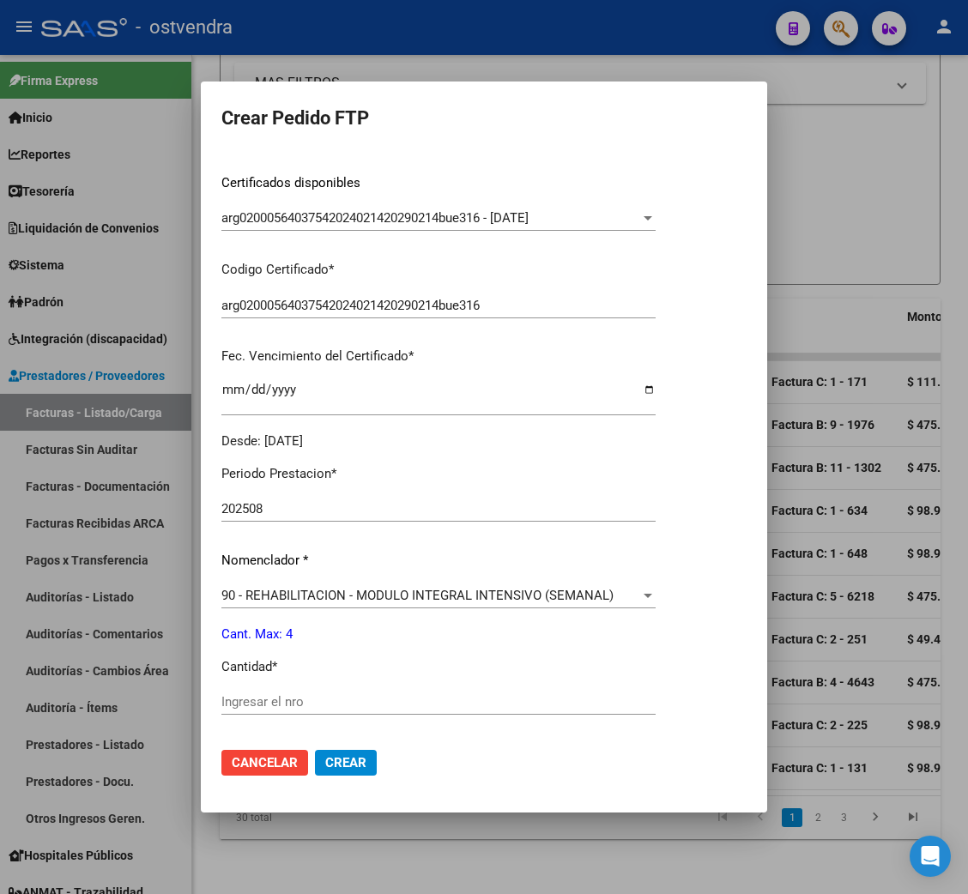
click at [325, 685] on div "Periodo Prestacion * 202508 Ingresar el Periodo Prestacion Nomenclador * 90 - R…" at bounding box center [438, 721] width 434 height 541
click at [316, 694] on input "Ingresar el nro" at bounding box center [438, 701] width 434 height 15
type input "4"
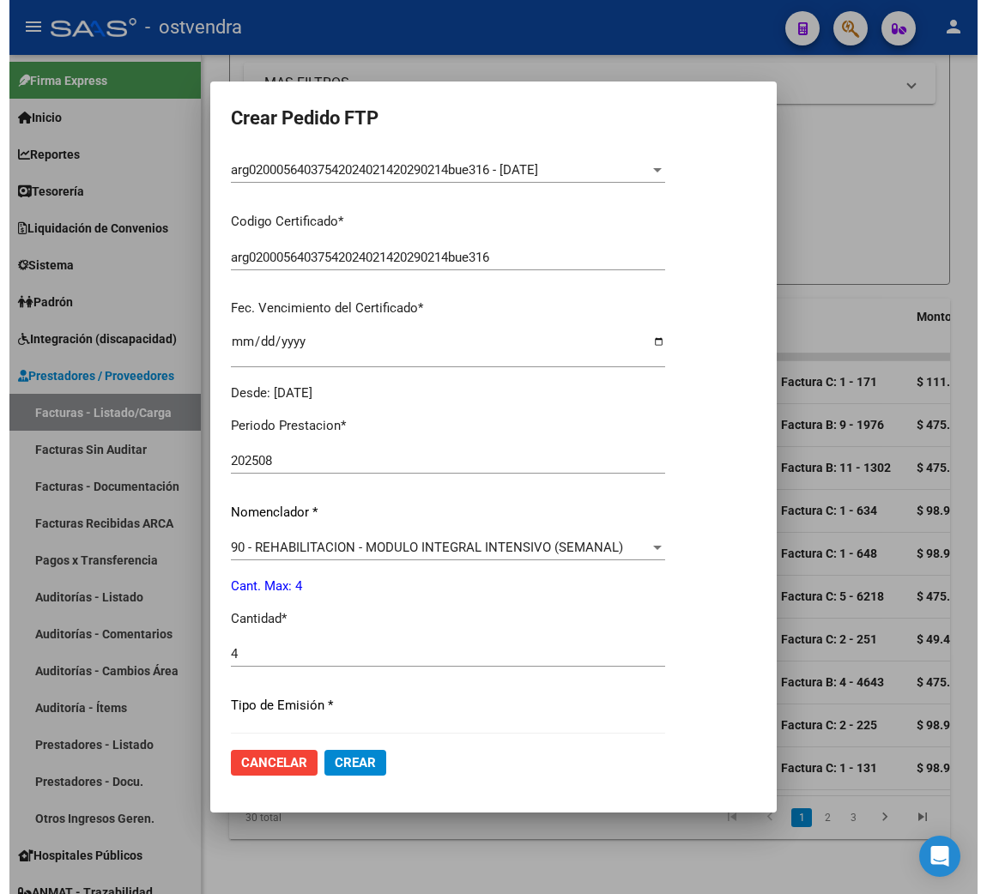
scroll to position [515, 0]
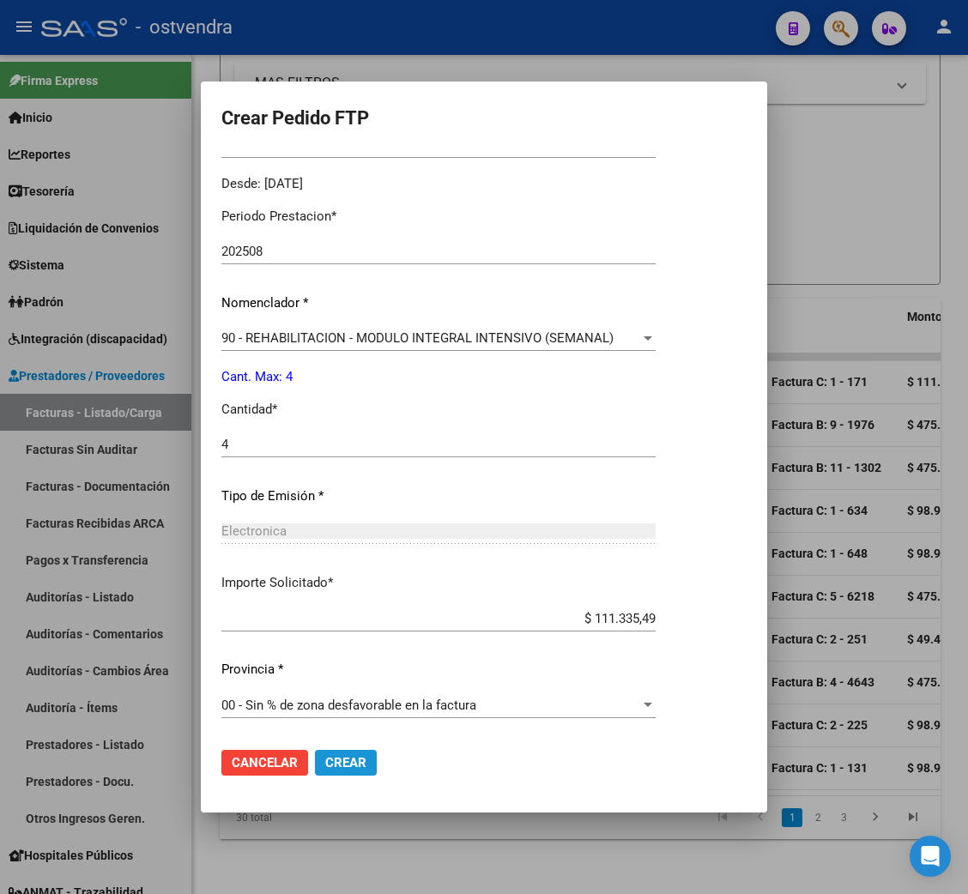
click at [342, 762] on span "Crear" at bounding box center [345, 762] width 41 height 15
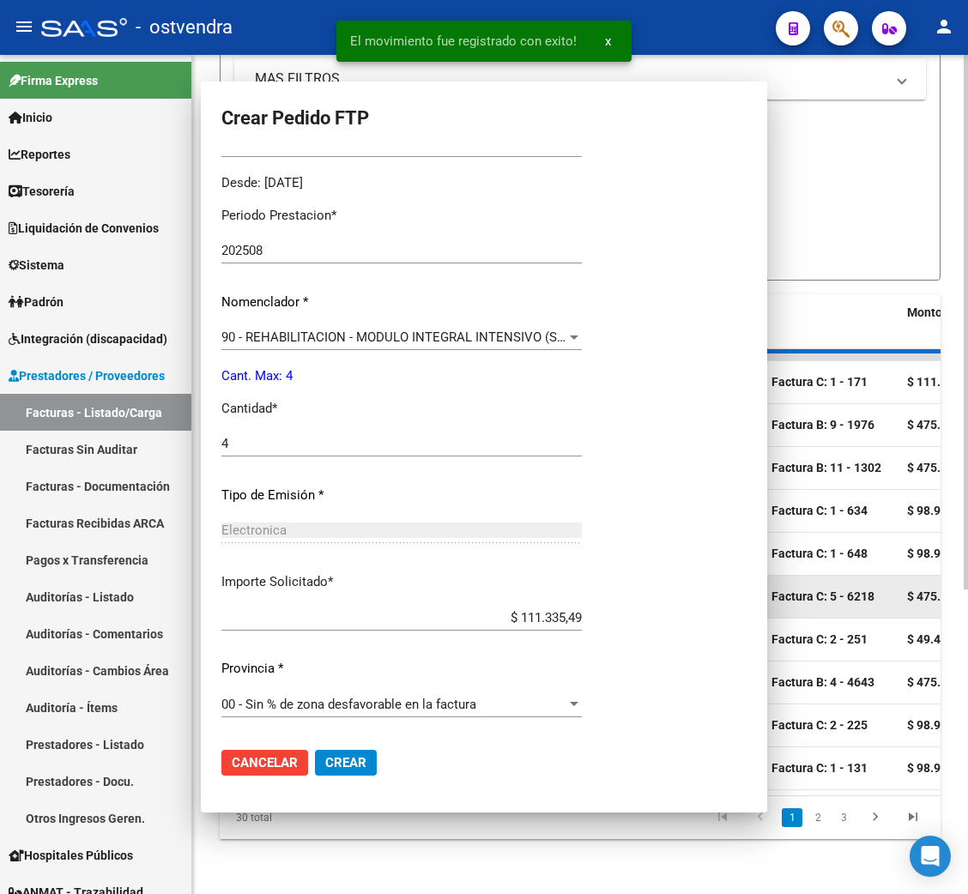
scroll to position [0, 0]
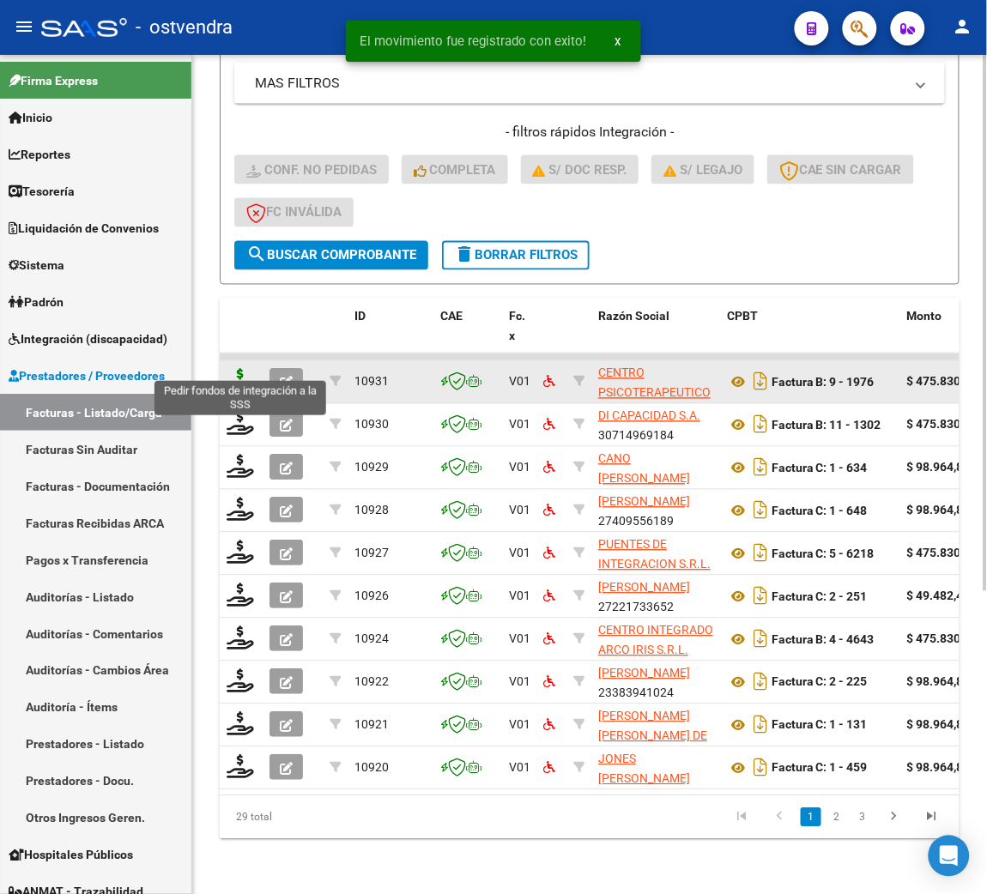
click at [246, 369] on icon at bounding box center [240, 381] width 27 height 24
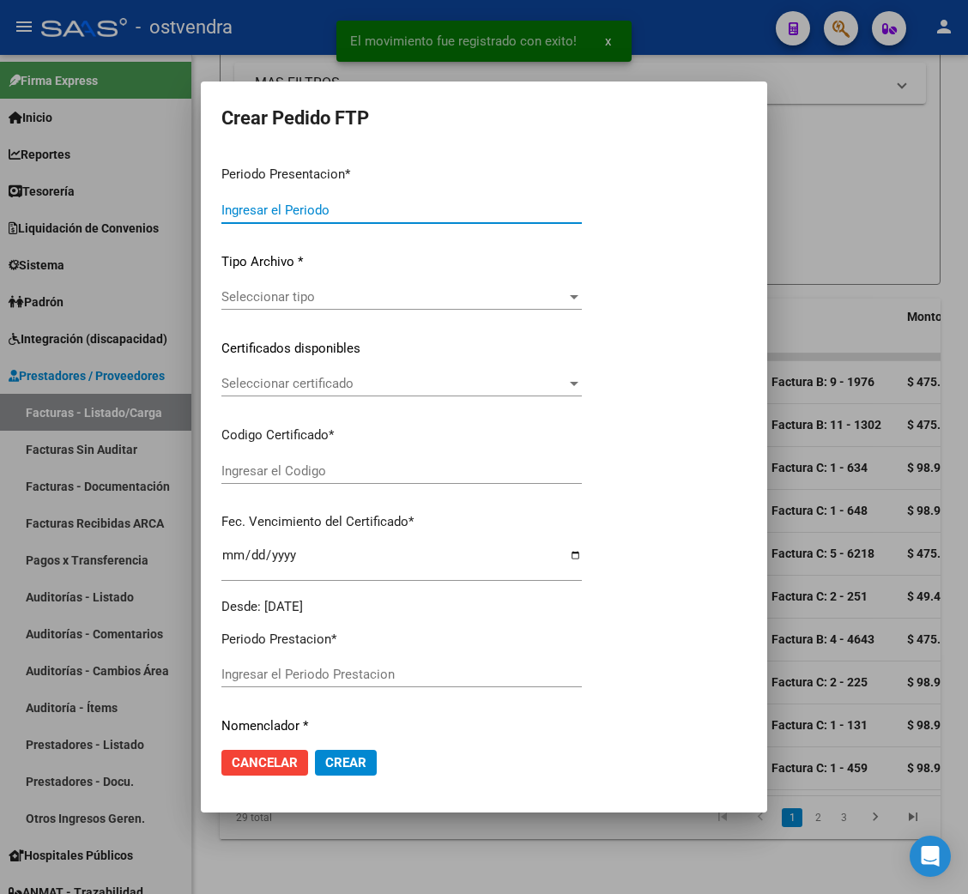
type input "202508"
type input "$ 475.830,36"
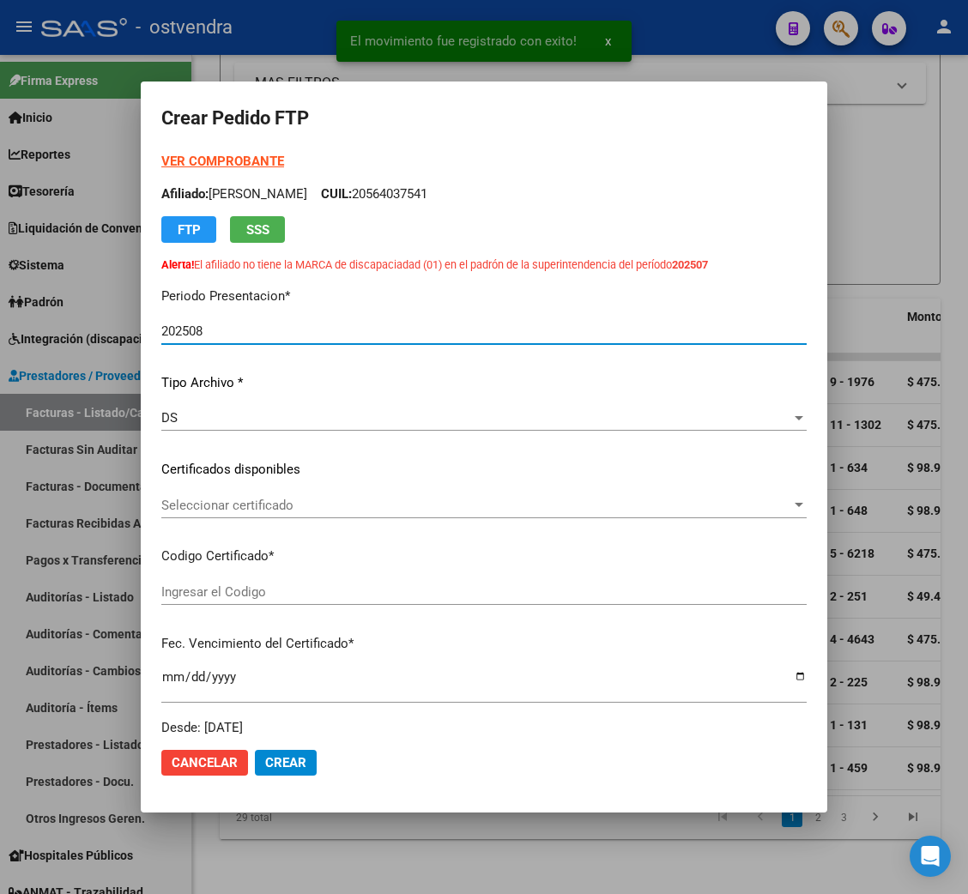
type input "ARG02000574640872025021120280211BUE342"
type input "[DATE]"
click at [245, 168] on strong "VER COMPROBANTE" at bounding box center [222, 161] width 123 height 15
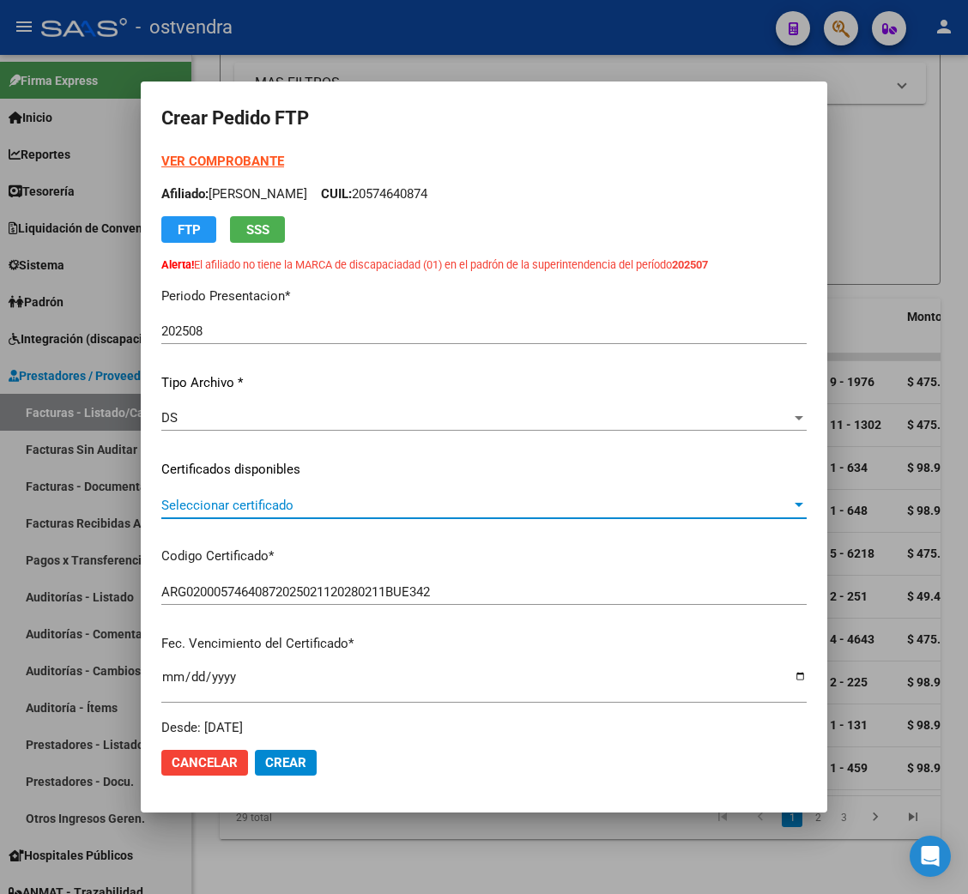
click at [272, 509] on span "Seleccionar certificado" at bounding box center [476, 505] width 630 height 15
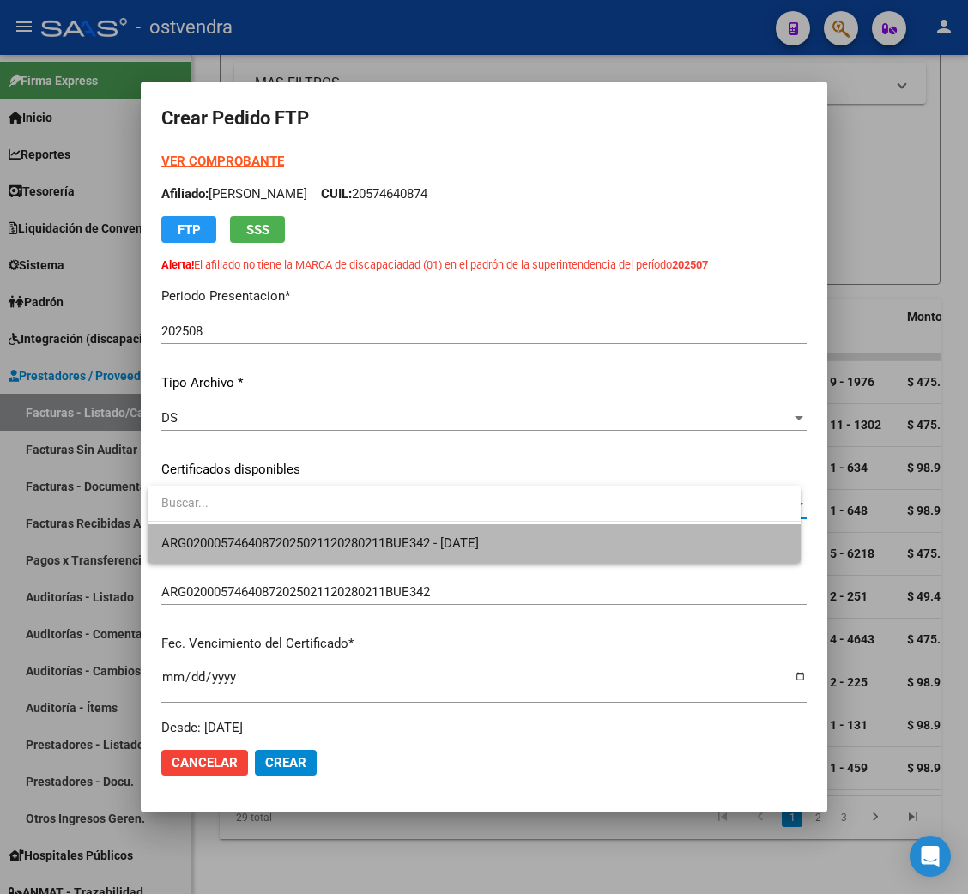
click at [275, 532] on span "ARG02000574640872025021120280211BUE342 - [DATE]" at bounding box center [474, 543] width 626 height 39
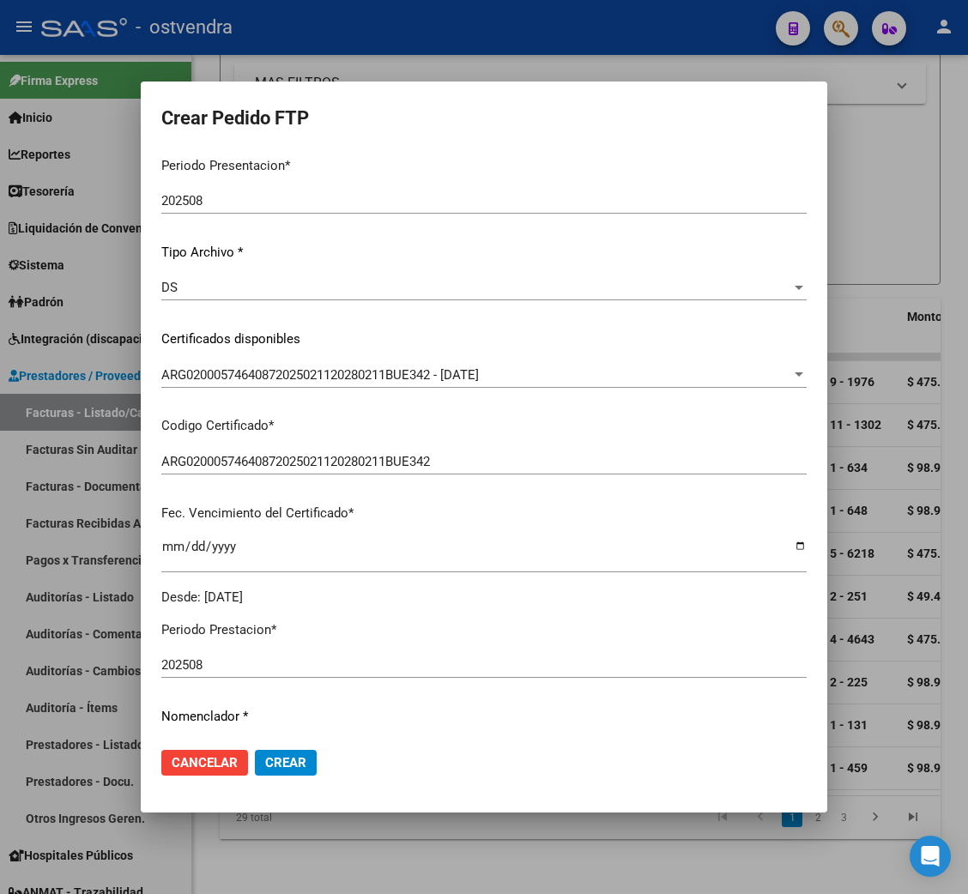
scroll to position [385, 0]
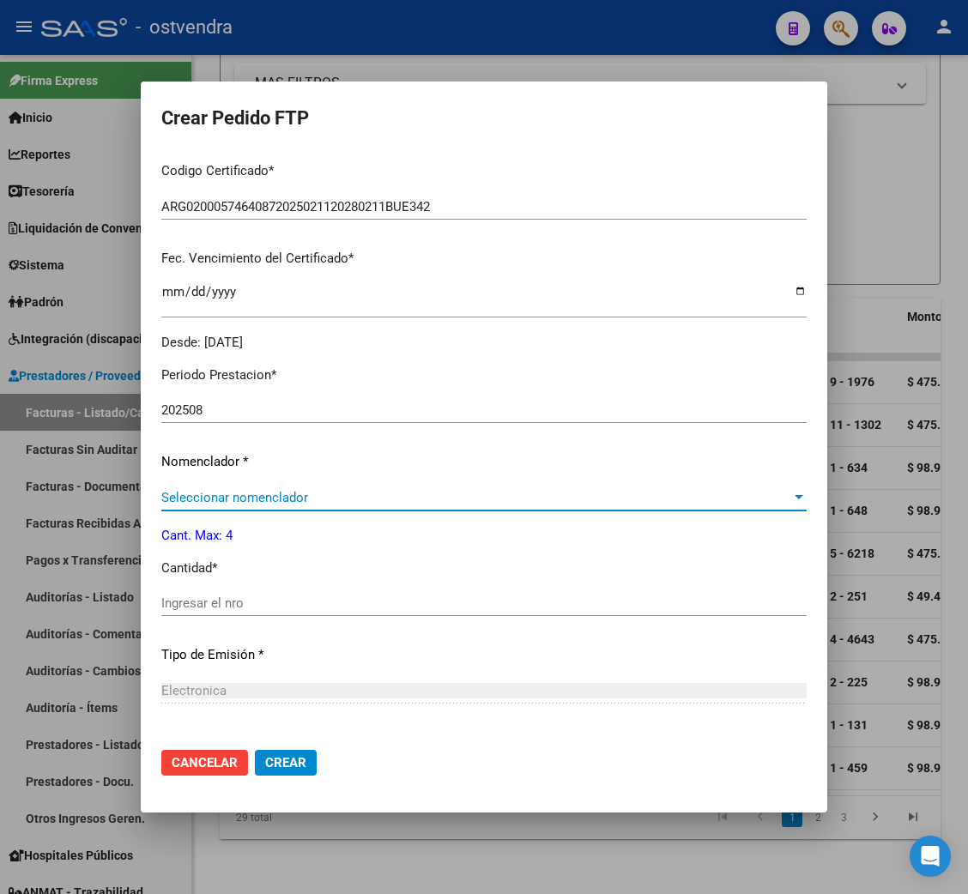
click at [261, 502] on span "Seleccionar nomenclador" at bounding box center [476, 497] width 630 height 15
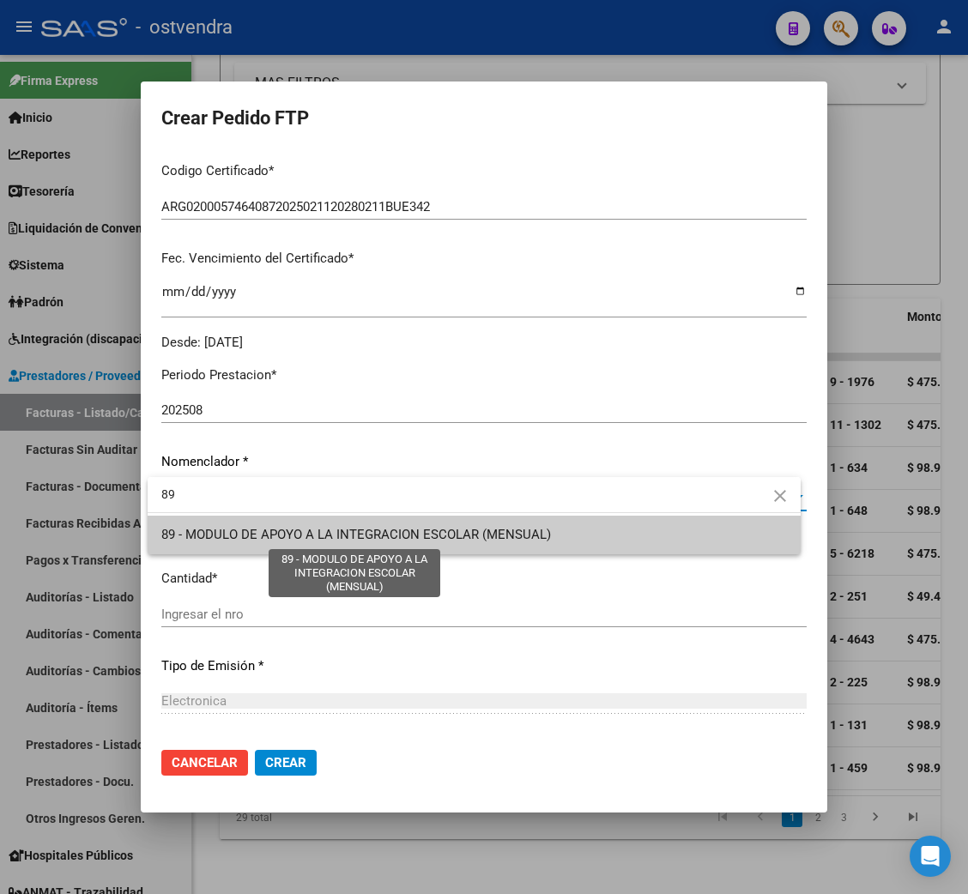
type input "89"
click at [429, 533] on span "89 - MODULO DE APOYO A LA INTEGRACION ESCOLAR (MENSUAL)" at bounding box center [356, 534] width 390 height 15
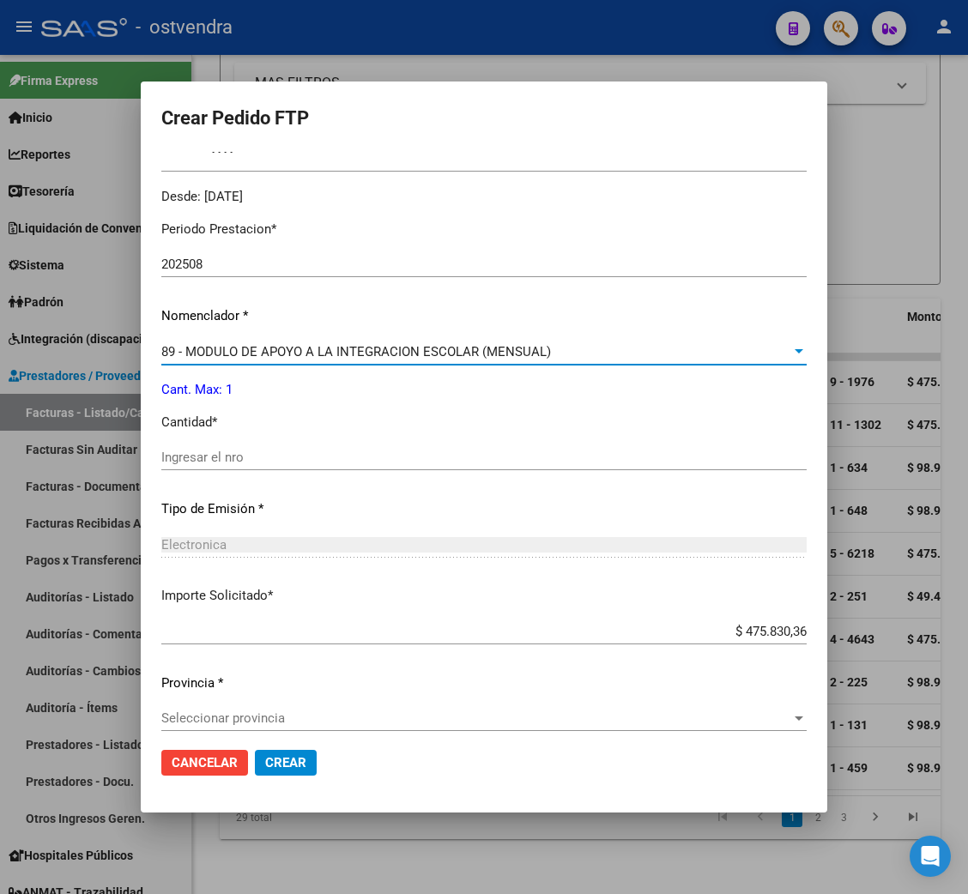
scroll to position [544, 0]
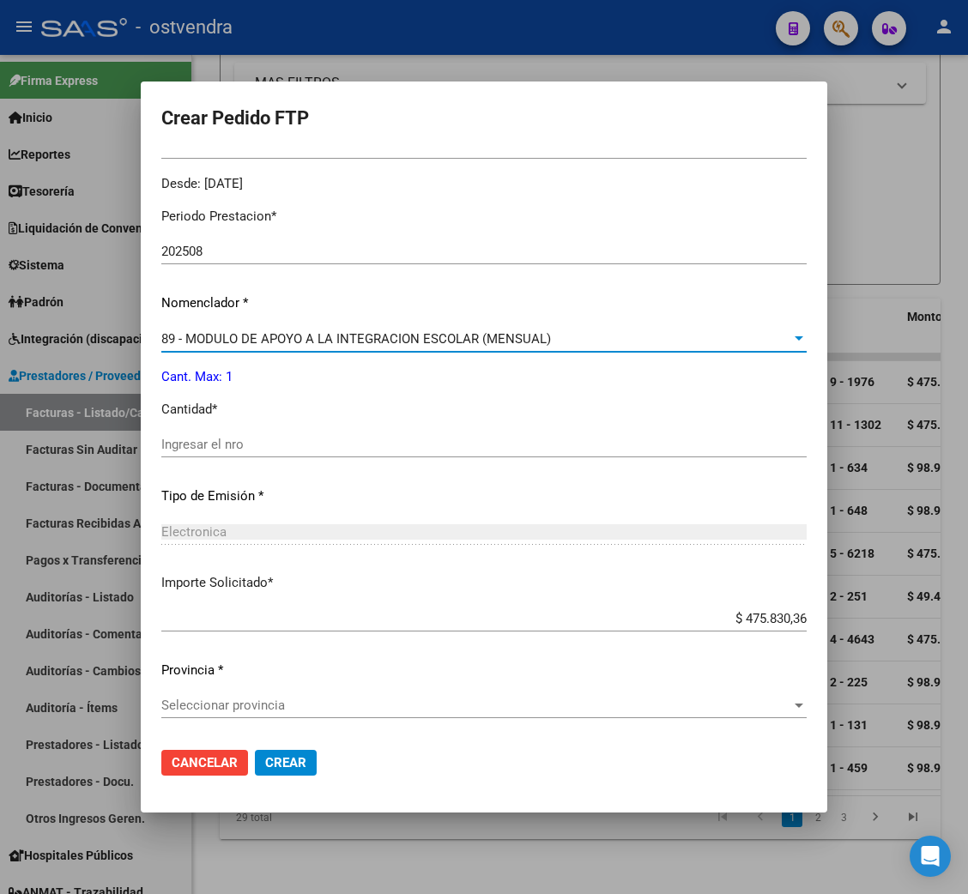
click at [234, 432] on div "Ingresar el nro" at bounding box center [483, 445] width 645 height 26
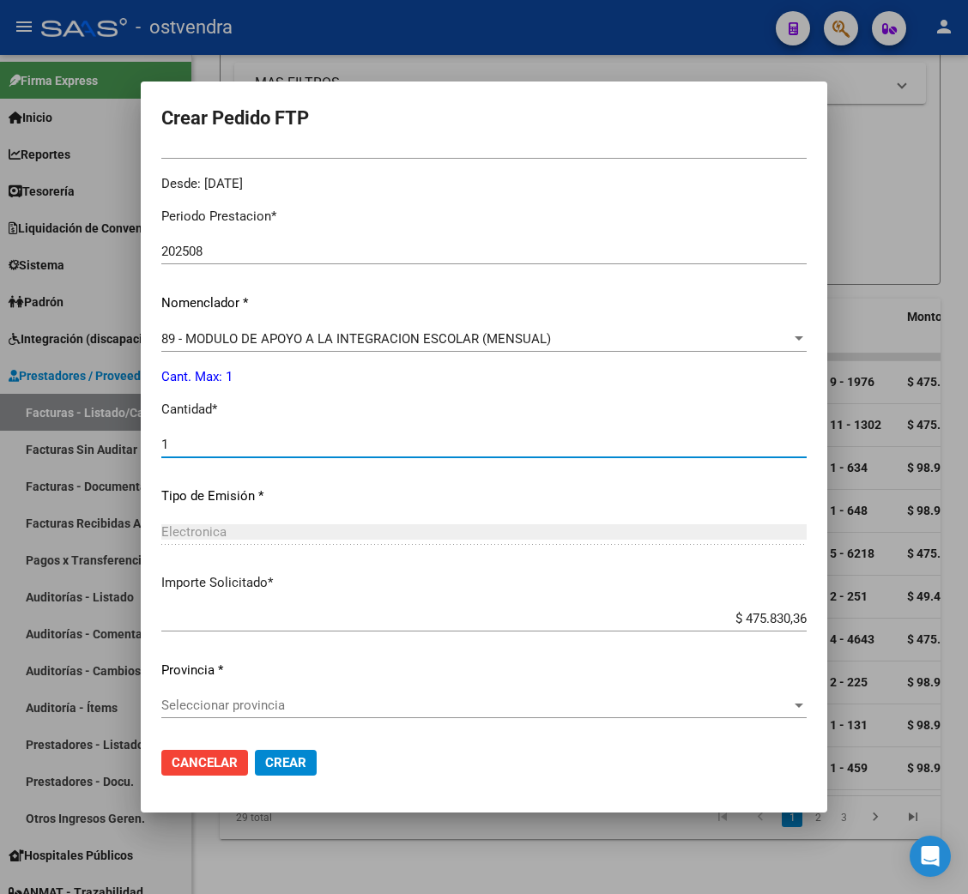
type input "1"
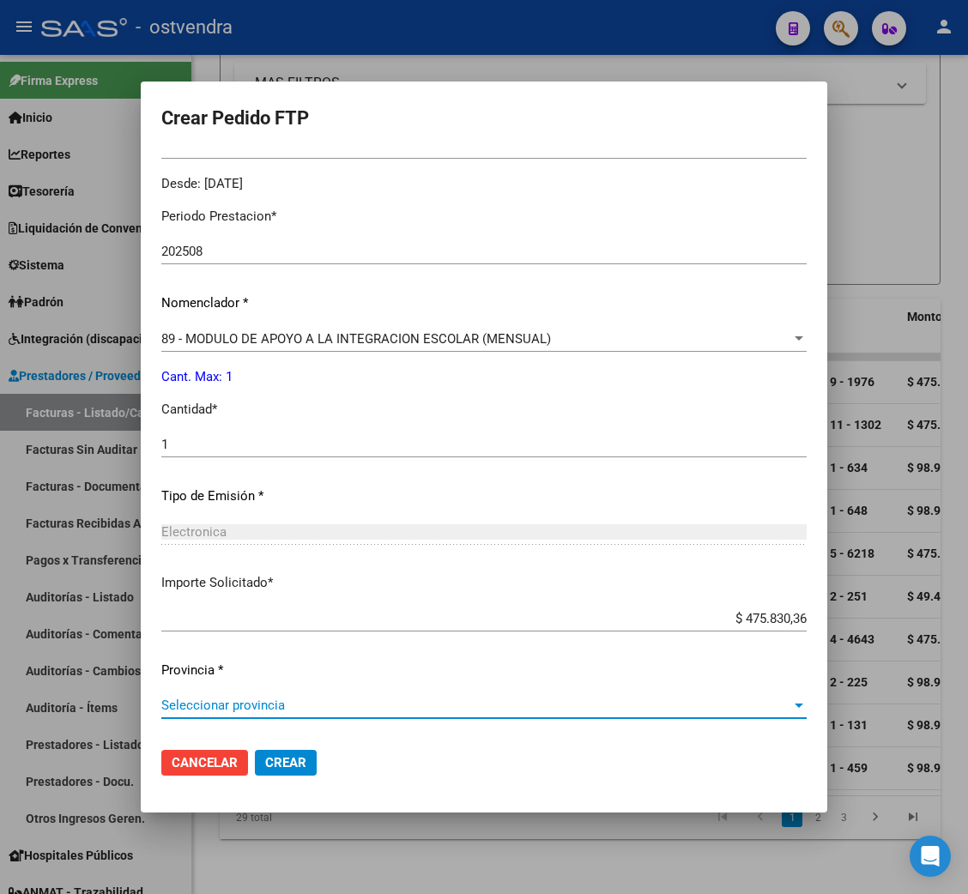
click at [256, 707] on span "Seleccionar provincia" at bounding box center [476, 705] width 630 height 15
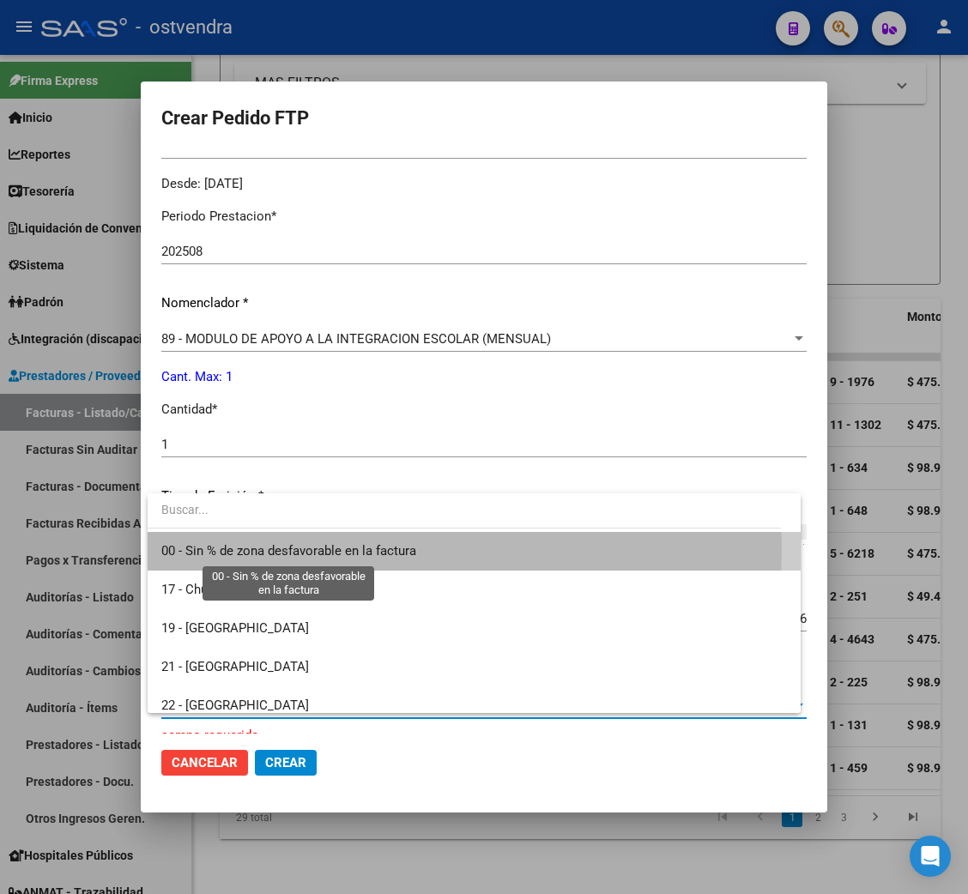
click at [239, 549] on span "00 - Sin % de zona desfavorable en la factura" at bounding box center [288, 550] width 255 height 15
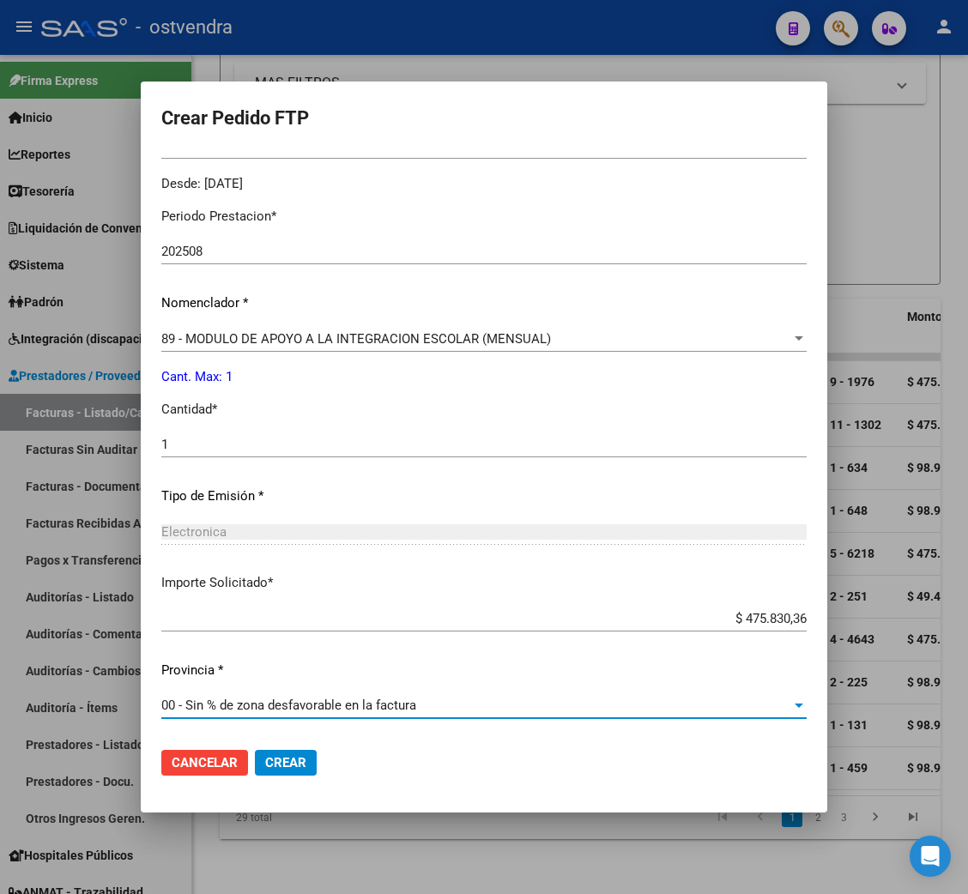
click at [277, 761] on span "Crear" at bounding box center [285, 762] width 41 height 15
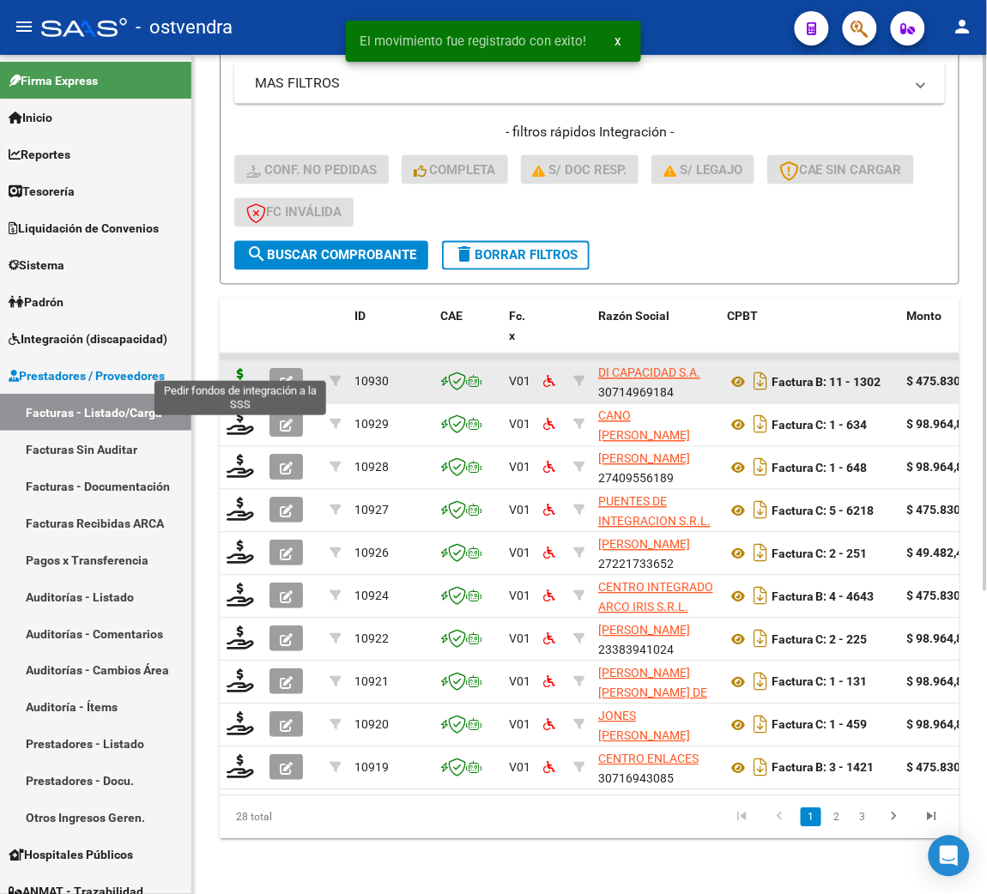
click at [239, 369] on icon at bounding box center [240, 381] width 27 height 24
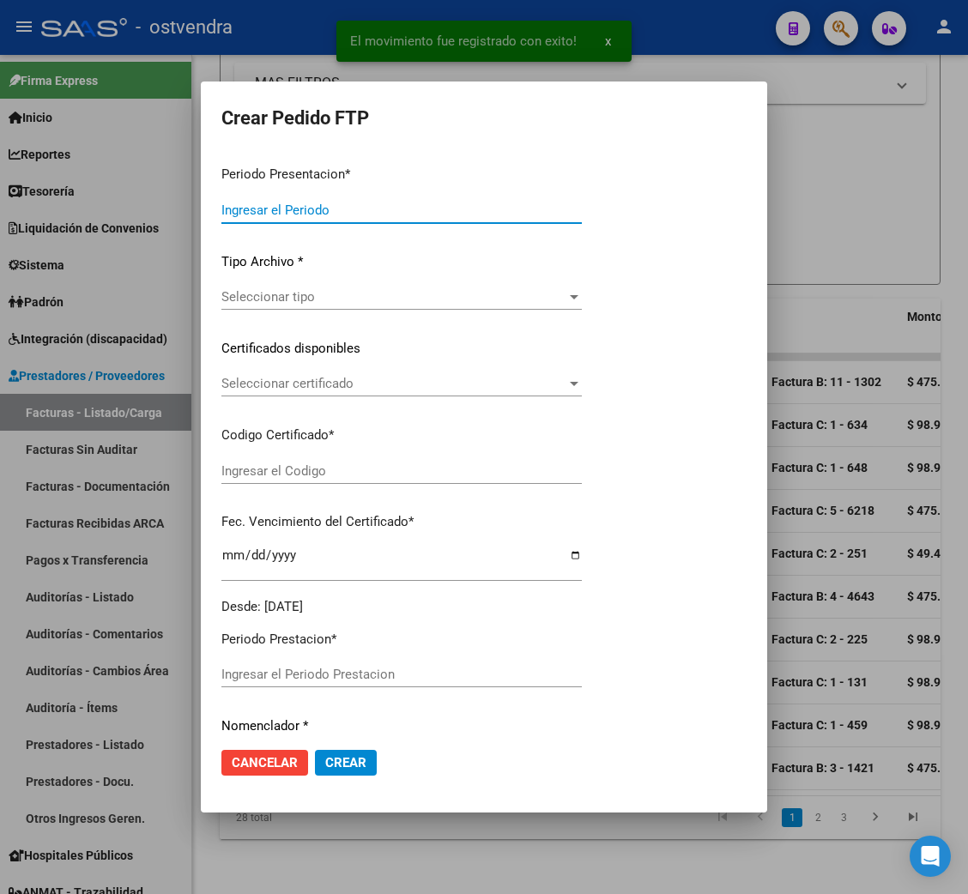
type input "202508"
type input "$ 475.830,36"
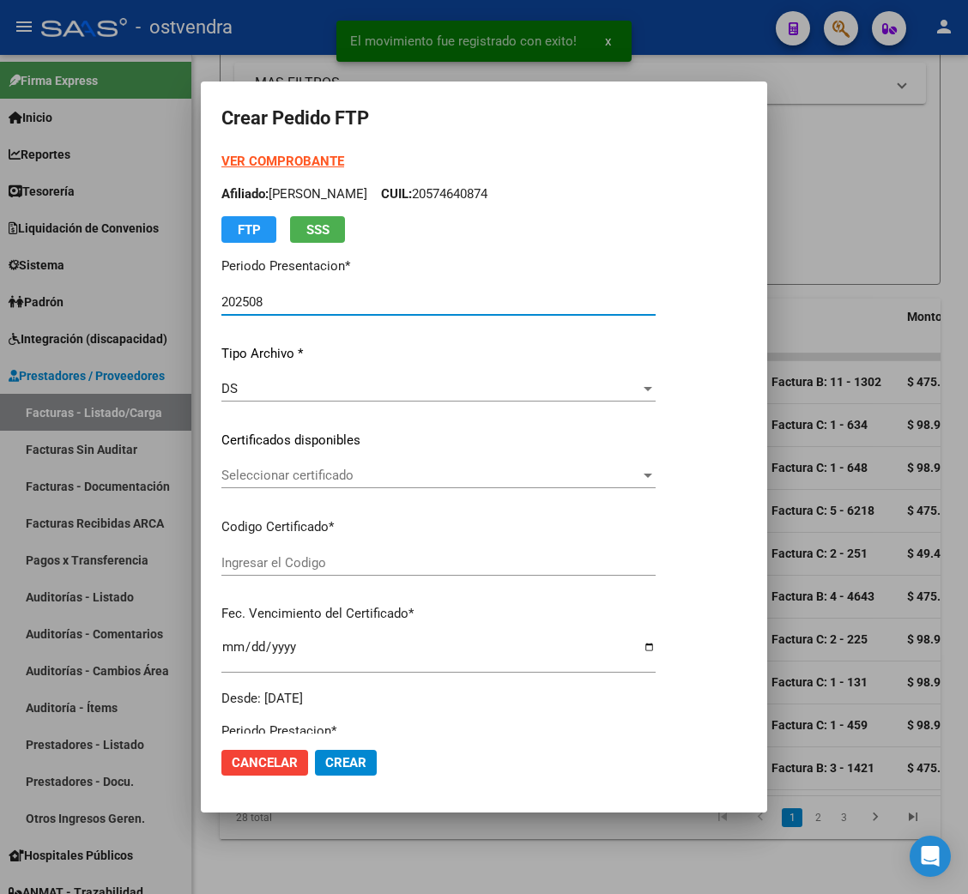
type input "ARG02000570896902022113020251130BS376"
type input "[DATE]"
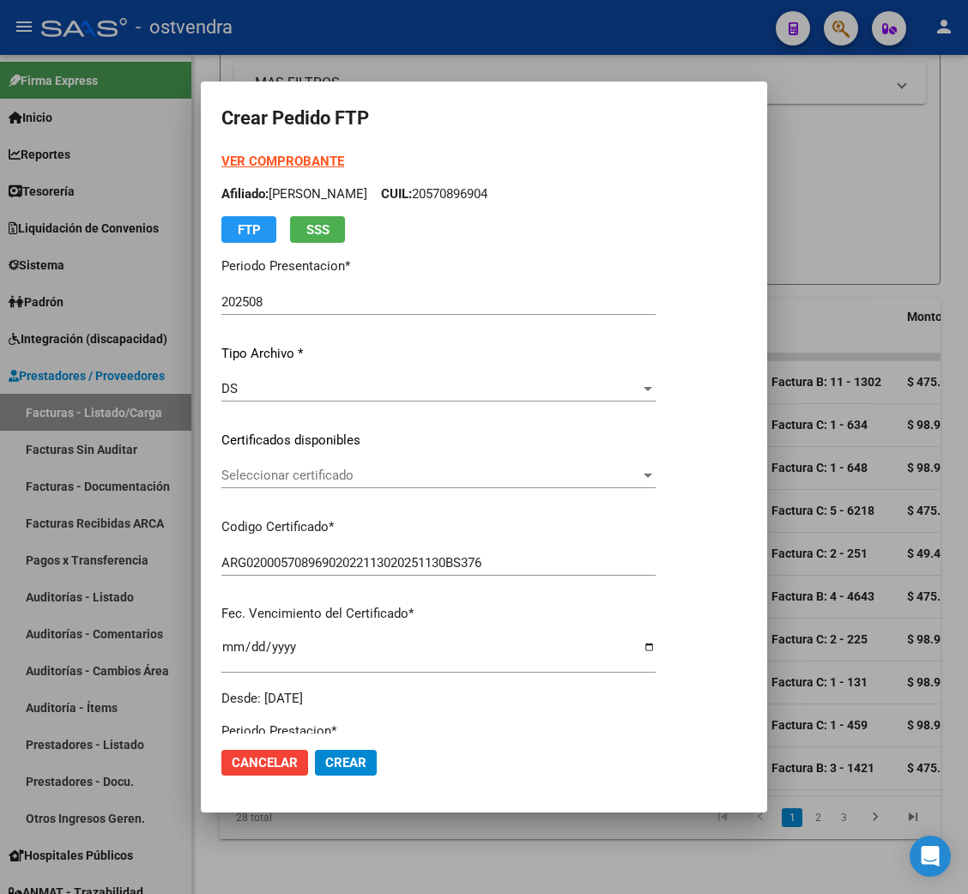
click at [261, 158] on strong "VER COMPROBANTE" at bounding box center [282, 161] width 123 height 15
click at [317, 472] on span "Seleccionar certificado" at bounding box center [430, 475] width 419 height 15
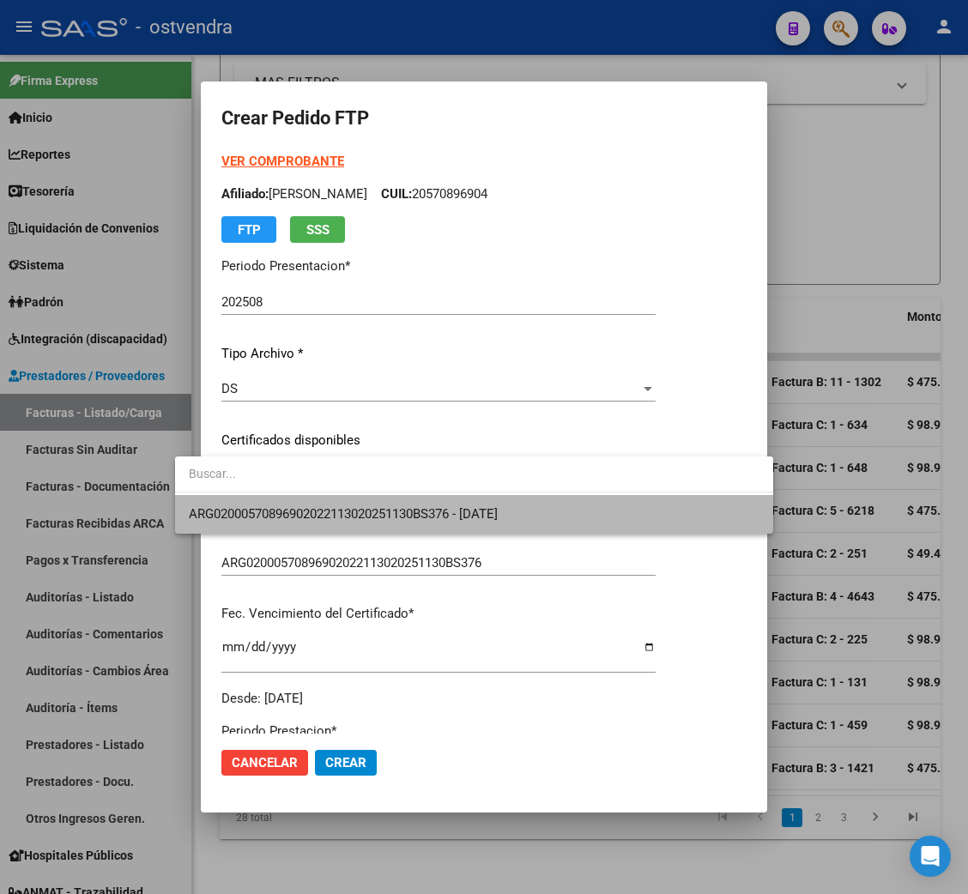
click at [321, 502] on span "ARG02000570896902022113020251130BS376 - [DATE]" at bounding box center [474, 514] width 571 height 39
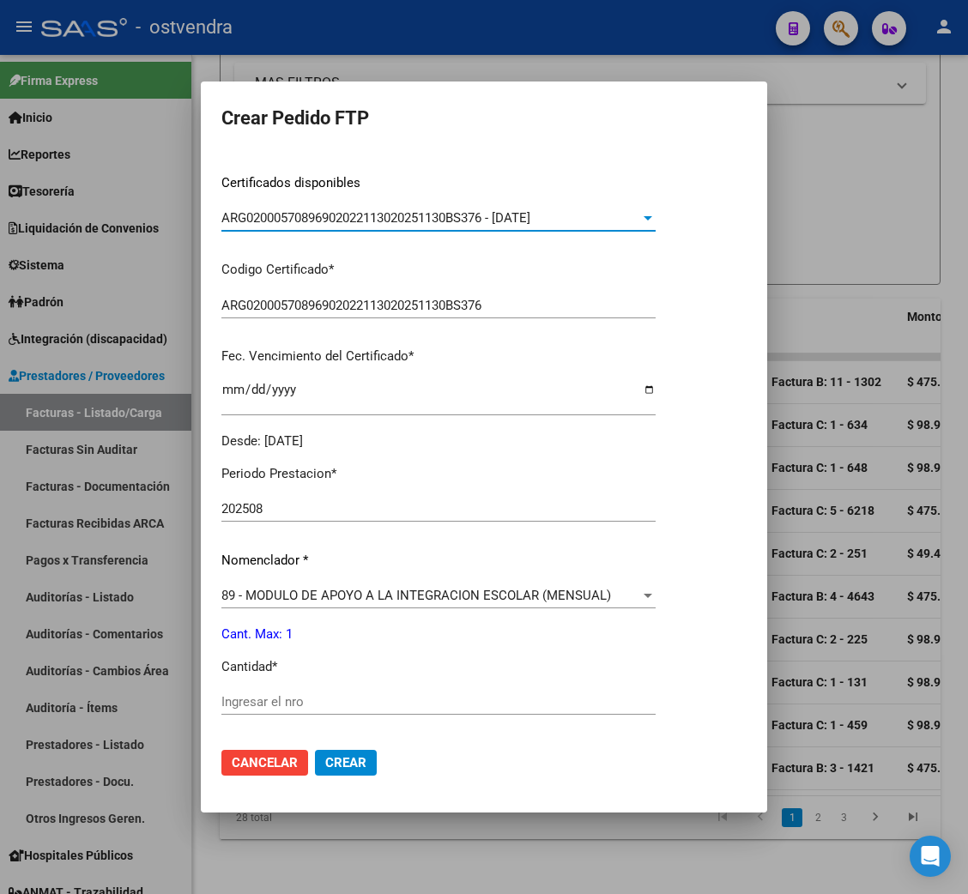
scroll to position [385, 0]
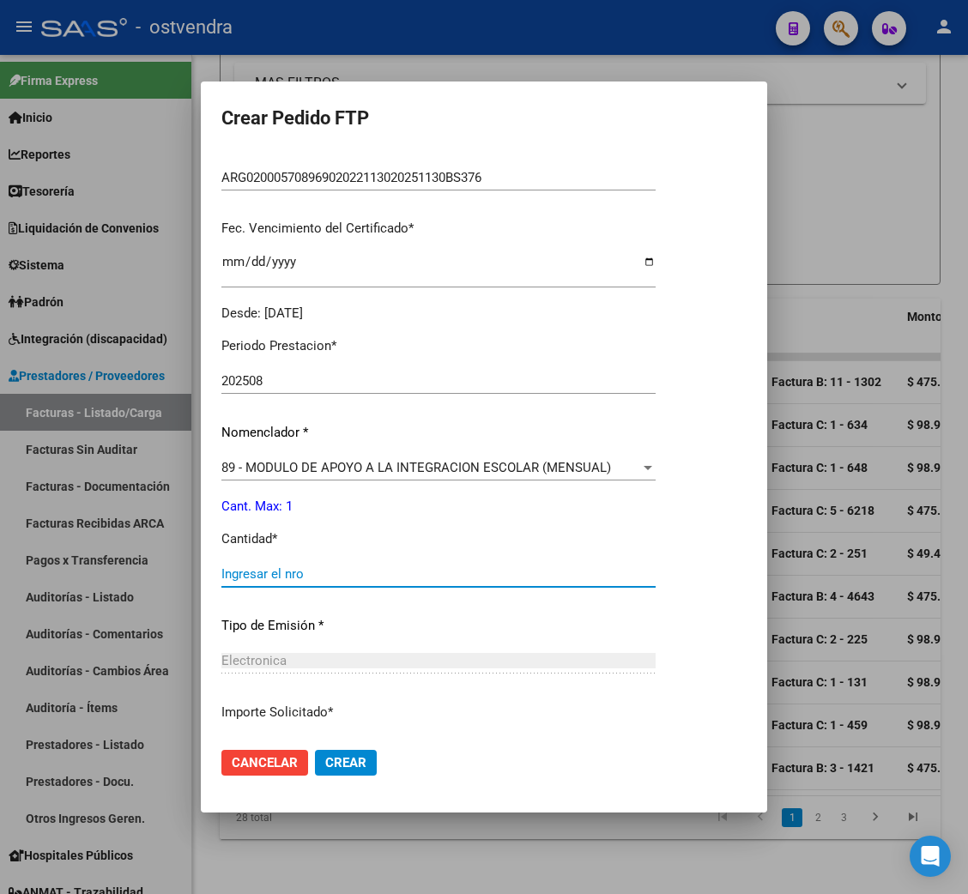
click at [282, 578] on input "Ingresar el nro" at bounding box center [438, 573] width 434 height 15
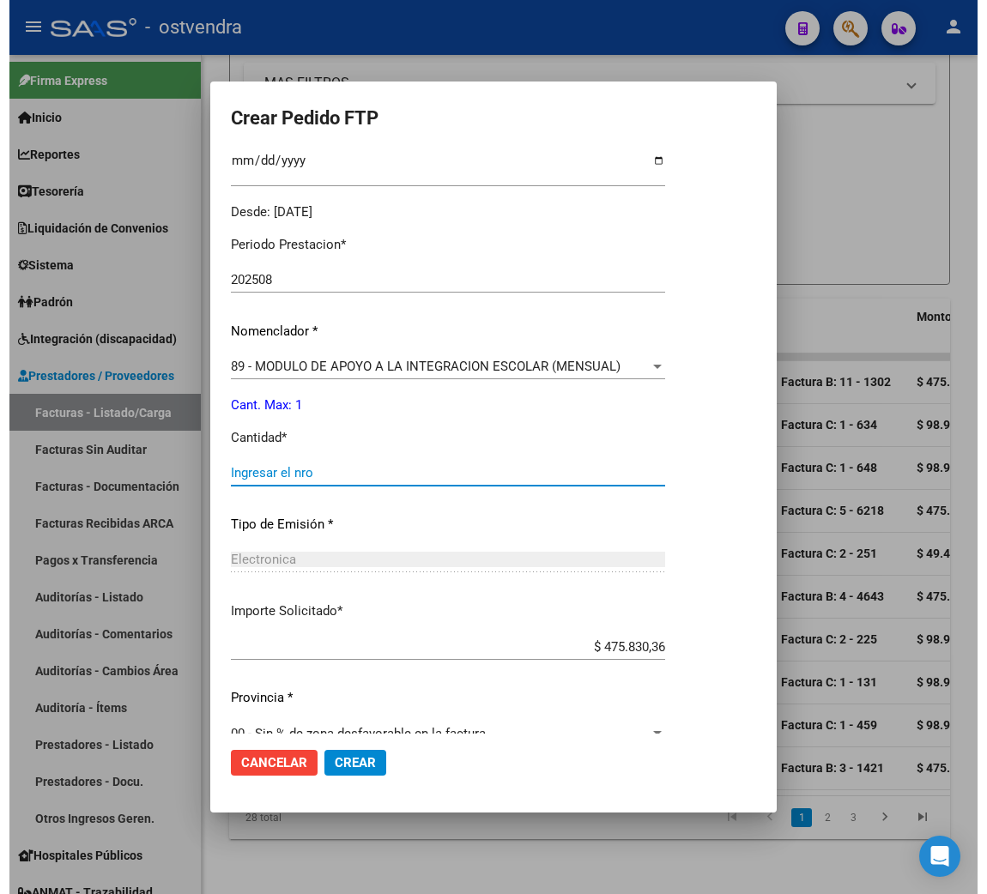
scroll to position [515, 0]
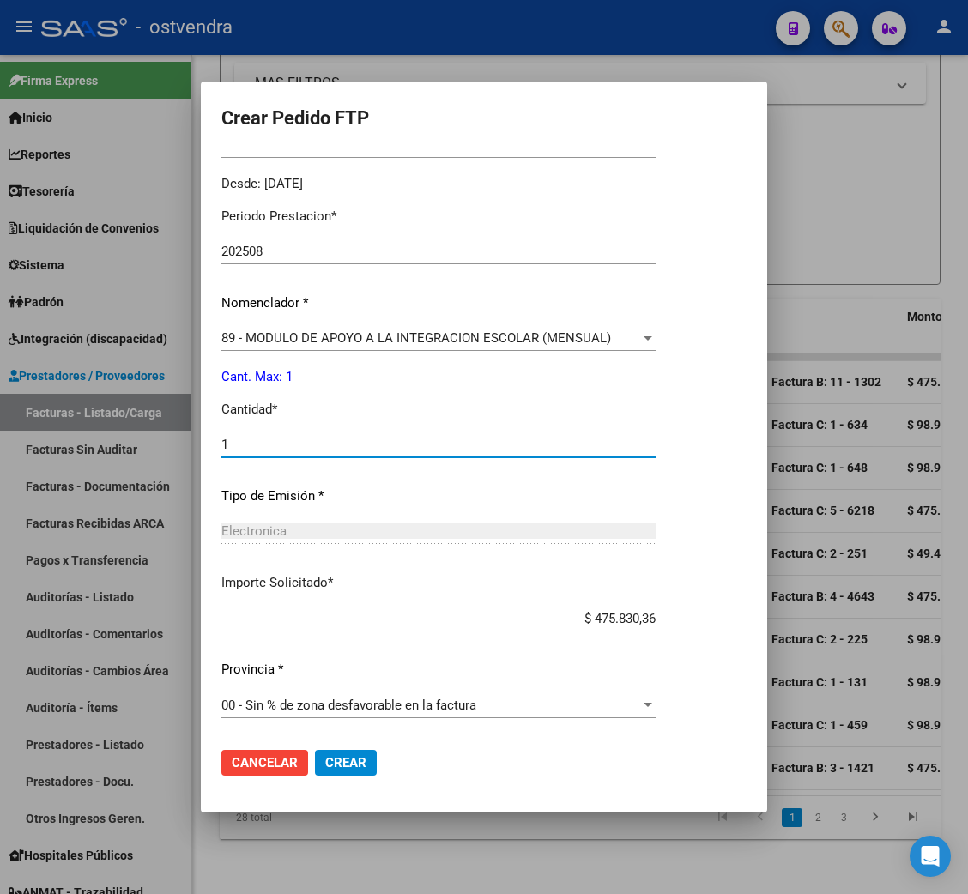
type input "1"
click at [332, 761] on span "Crear" at bounding box center [345, 762] width 41 height 15
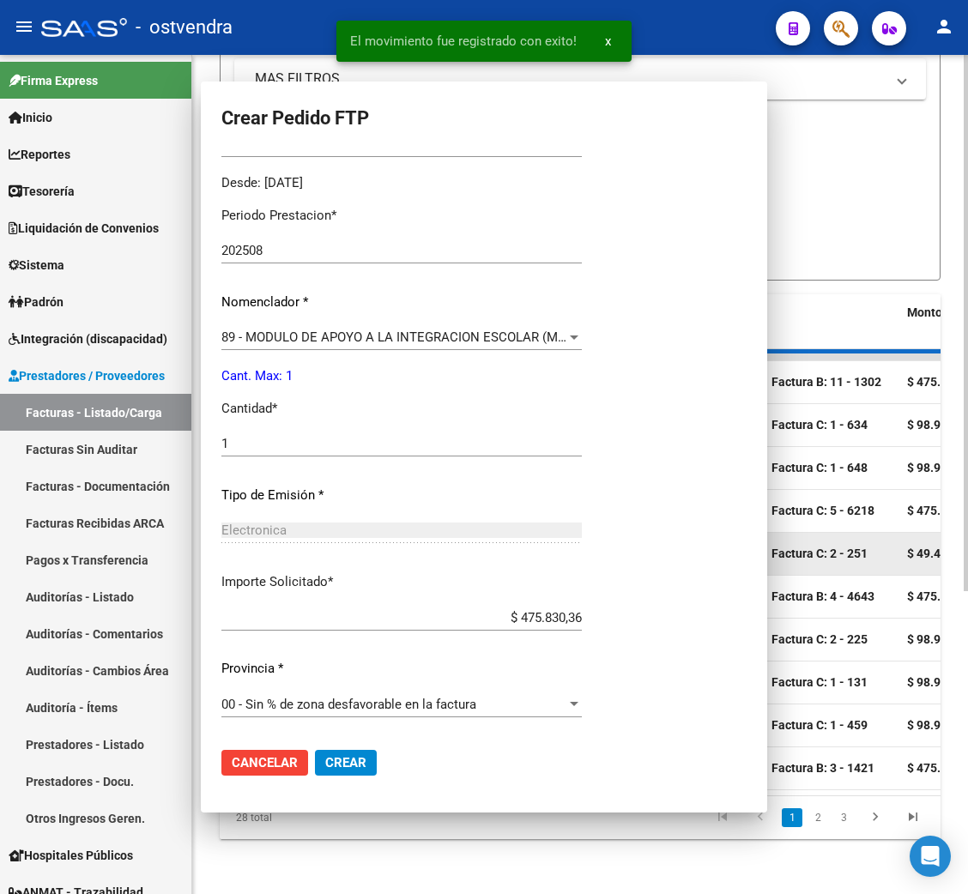
scroll to position [0, 0]
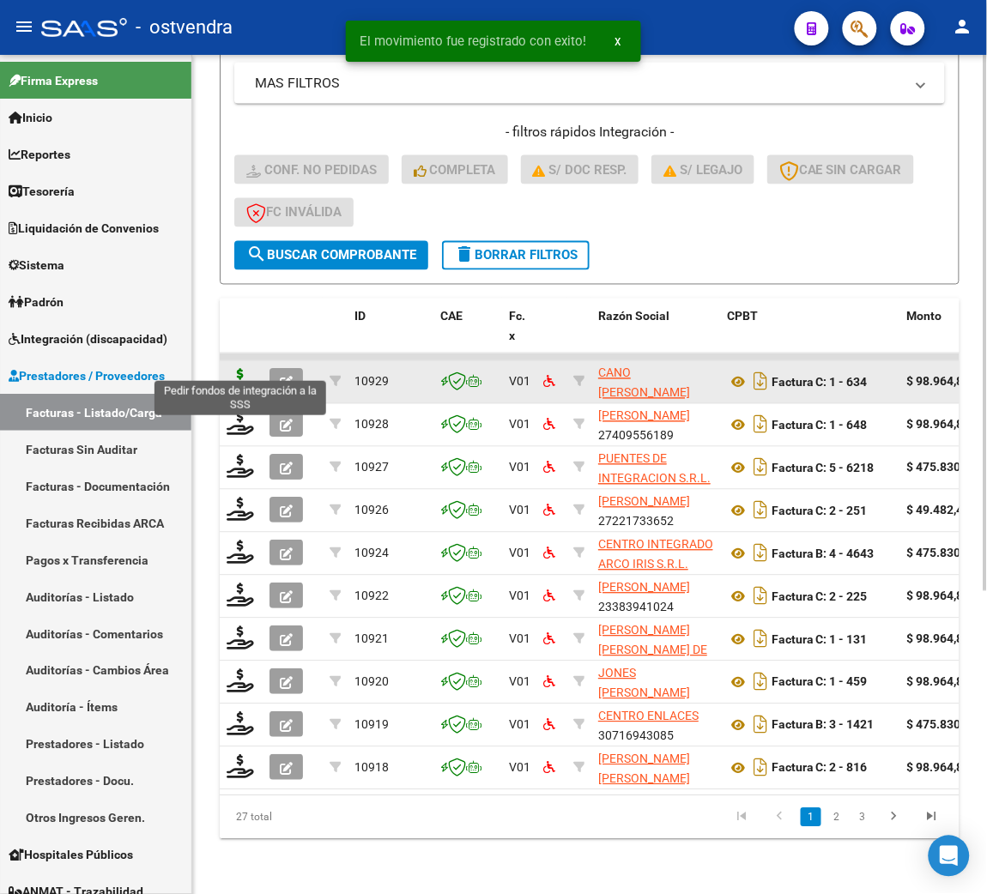
click at [245, 369] on icon at bounding box center [240, 381] width 27 height 24
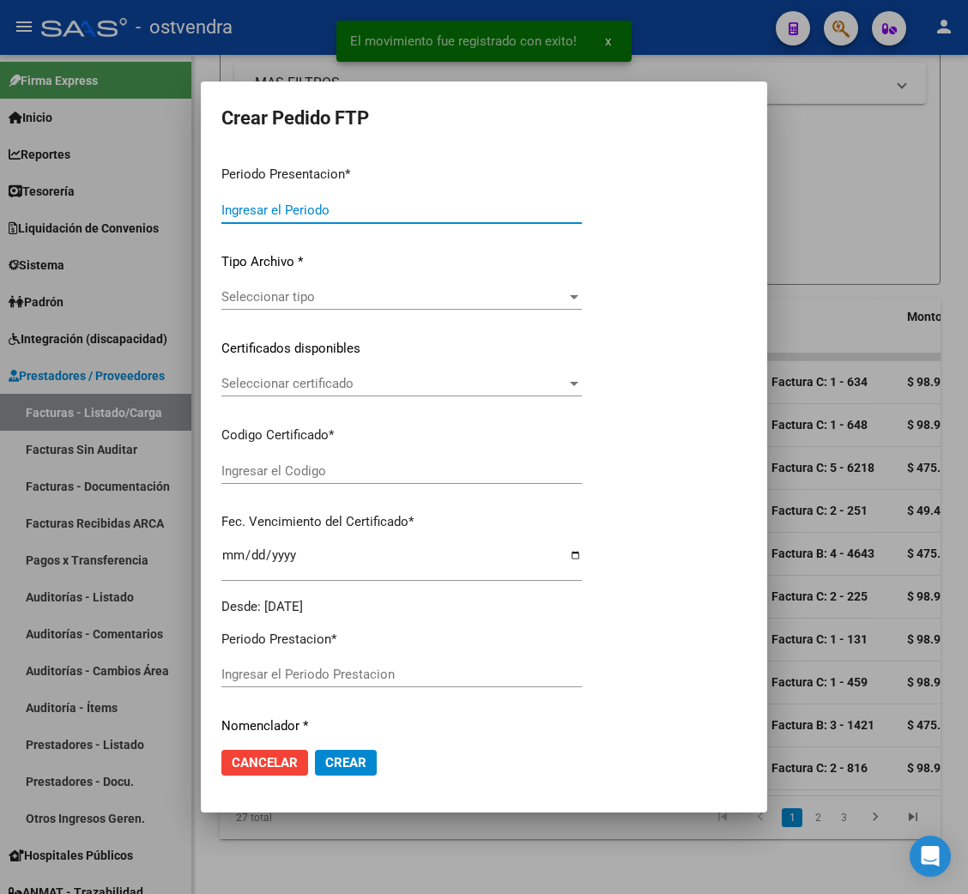
type input "202508"
type input "$ 98.964,88"
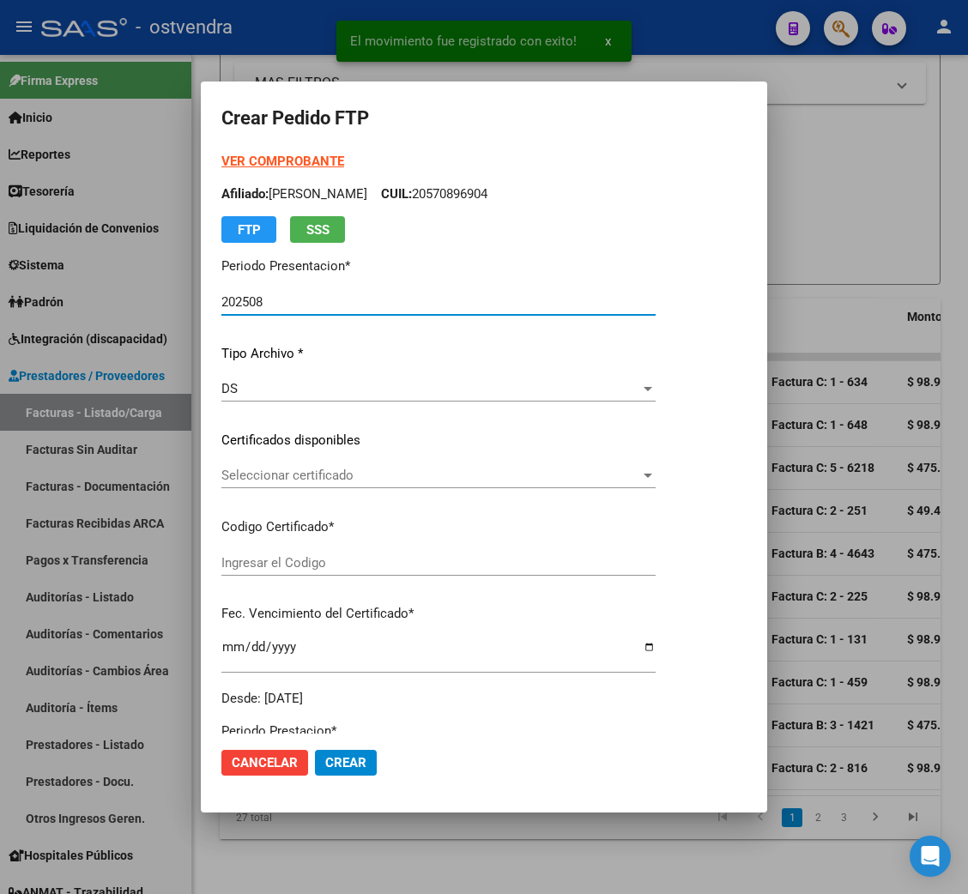
type input "ARG02000566484022023110720281107BS439"
type input "[DATE]"
click at [250, 156] on strong "VER COMPROBANTE" at bounding box center [282, 161] width 123 height 15
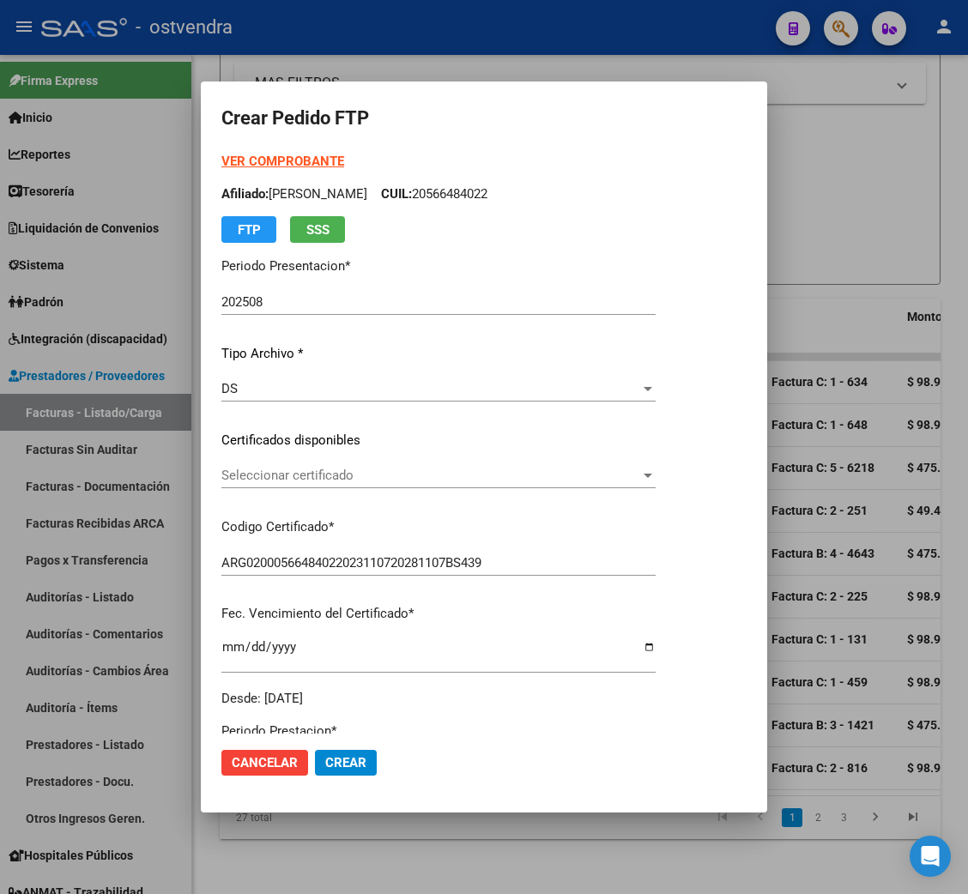
click at [262, 474] on span "Seleccionar certificado" at bounding box center [430, 475] width 419 height 15
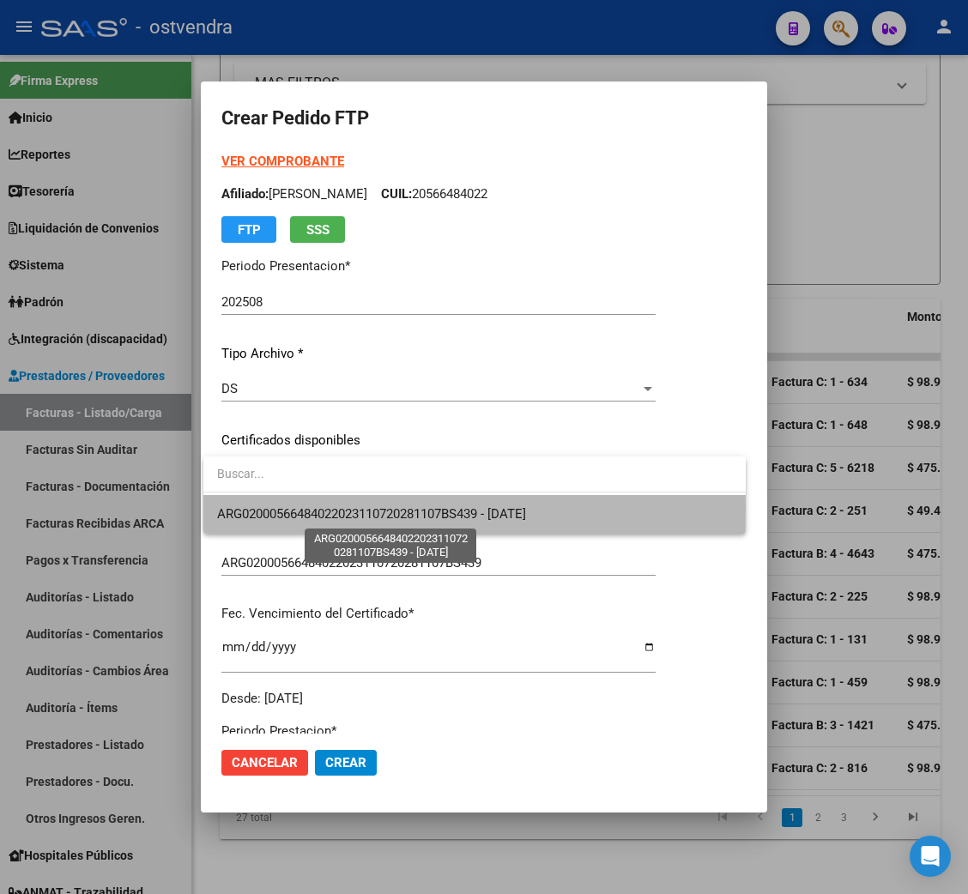
click at [306, 508] on span "ARG02000566484022023110720281107BS439 - [DATE]" at bounding box center [371, 513] width 309 height 15
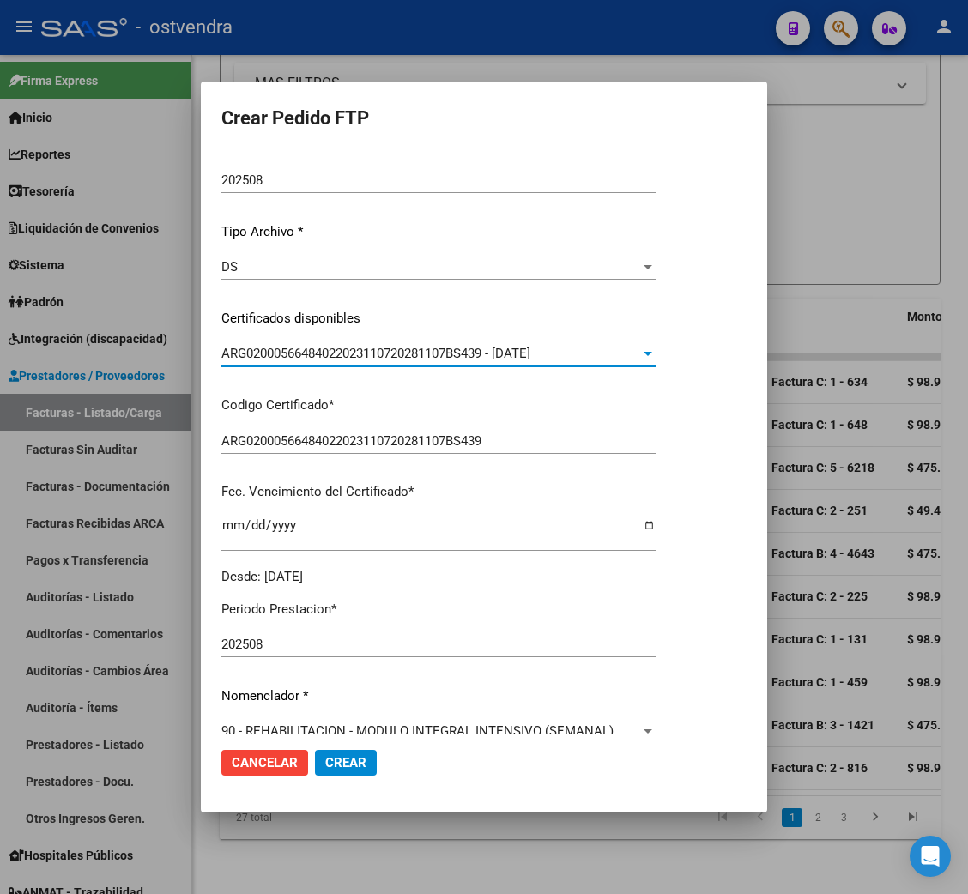
scroll to position [257, 0]
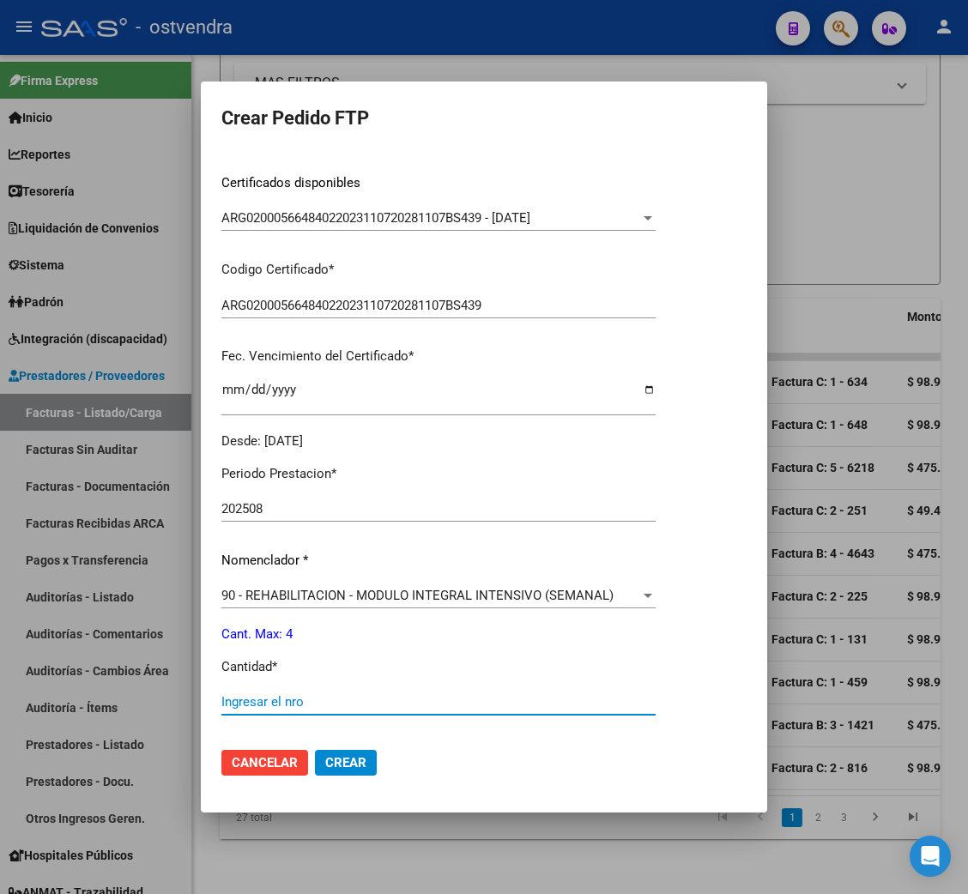
click at [286, 709] on input "Ingresar el nro" at bounding box center [438, 701] width 434 height 15
type input "4"
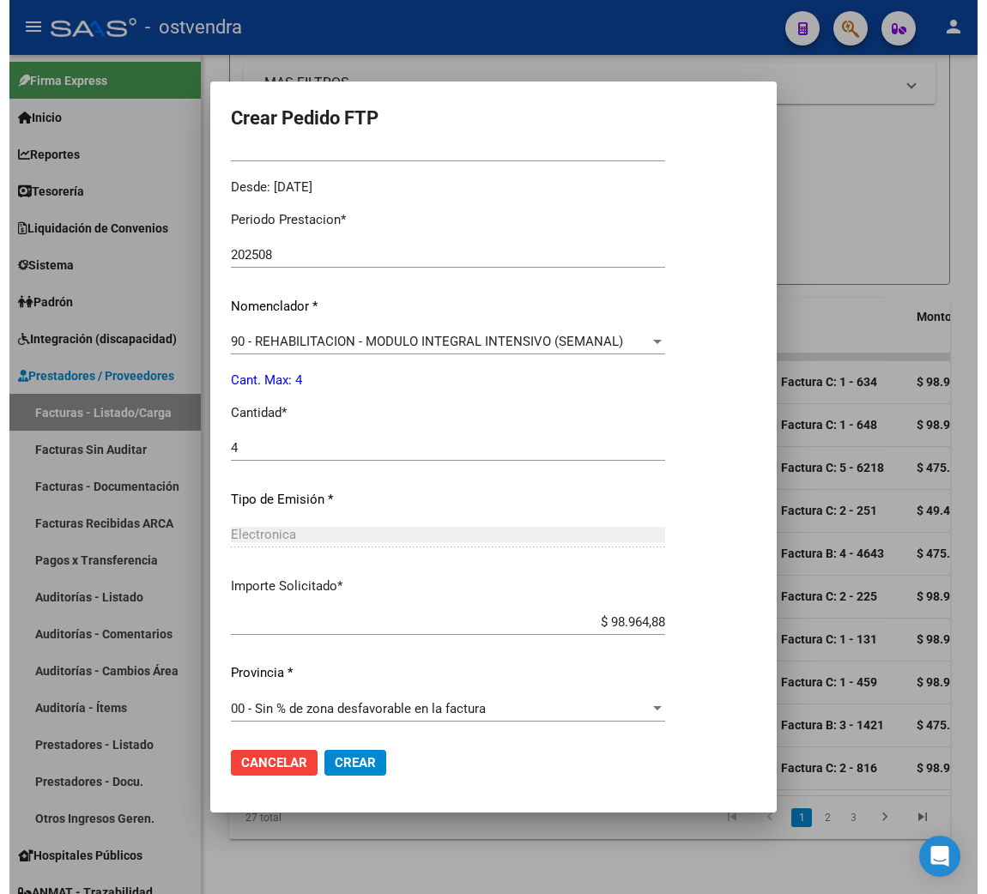
scroll to position [515, 0]
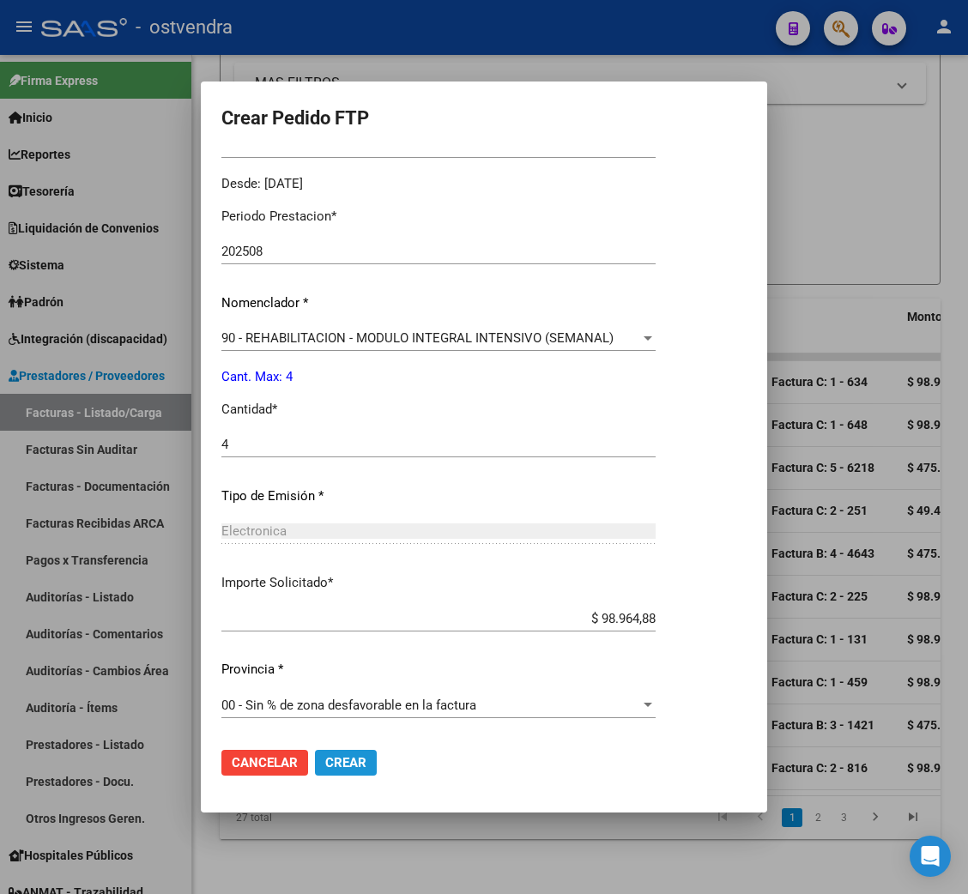
click at [346, 762] on span "Crear" at bounding box center [345, 762] width 41 height 15
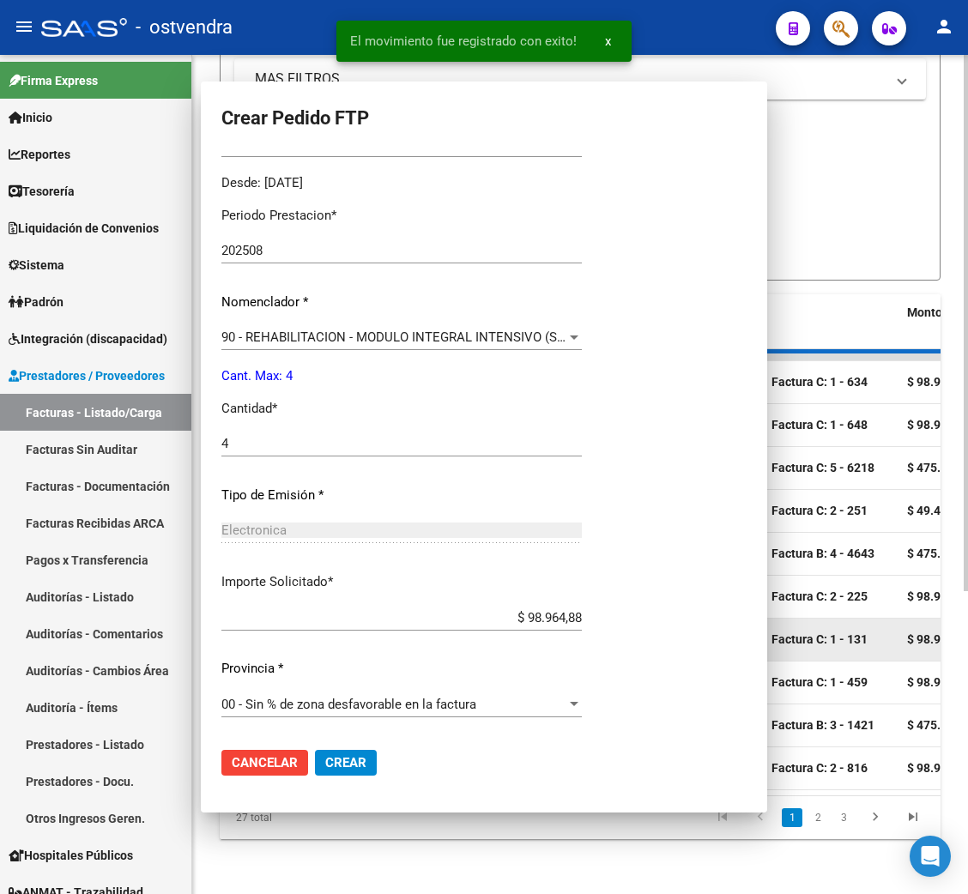
scroll to position [0, 0]
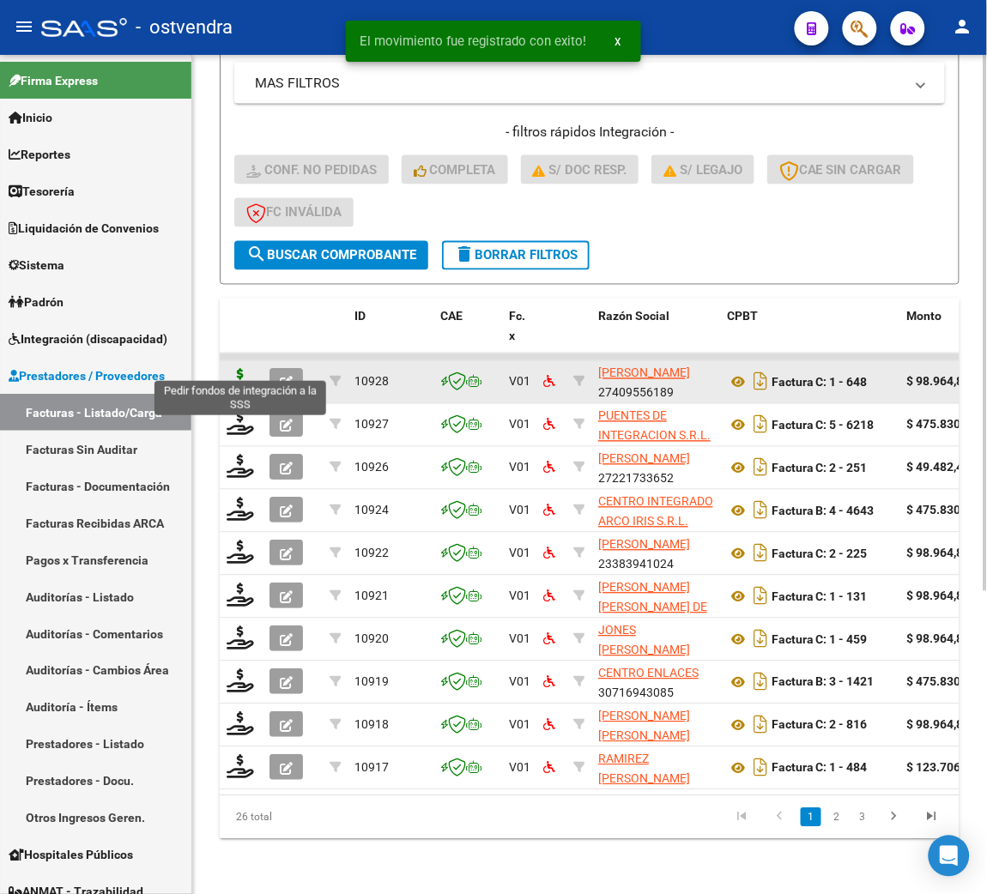
click at [239, 369] on icon at bounding box center [240, 381] width 27 height 24
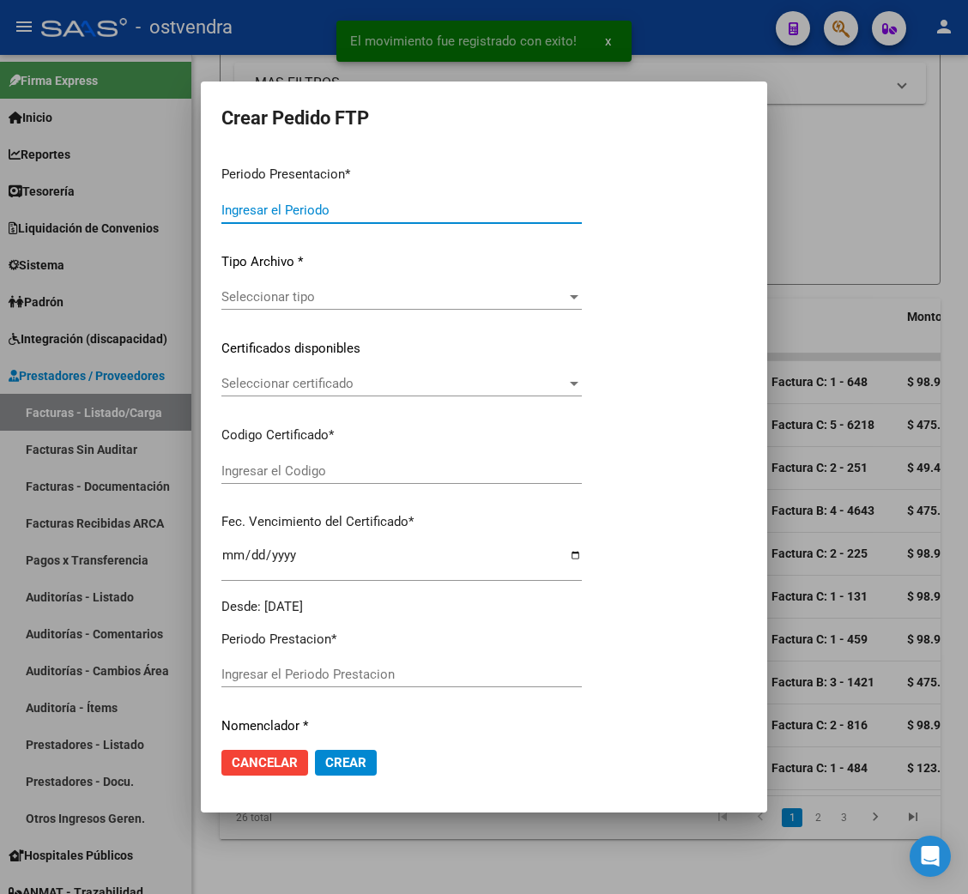
type input "202508"
type input "$ 98.964,88"
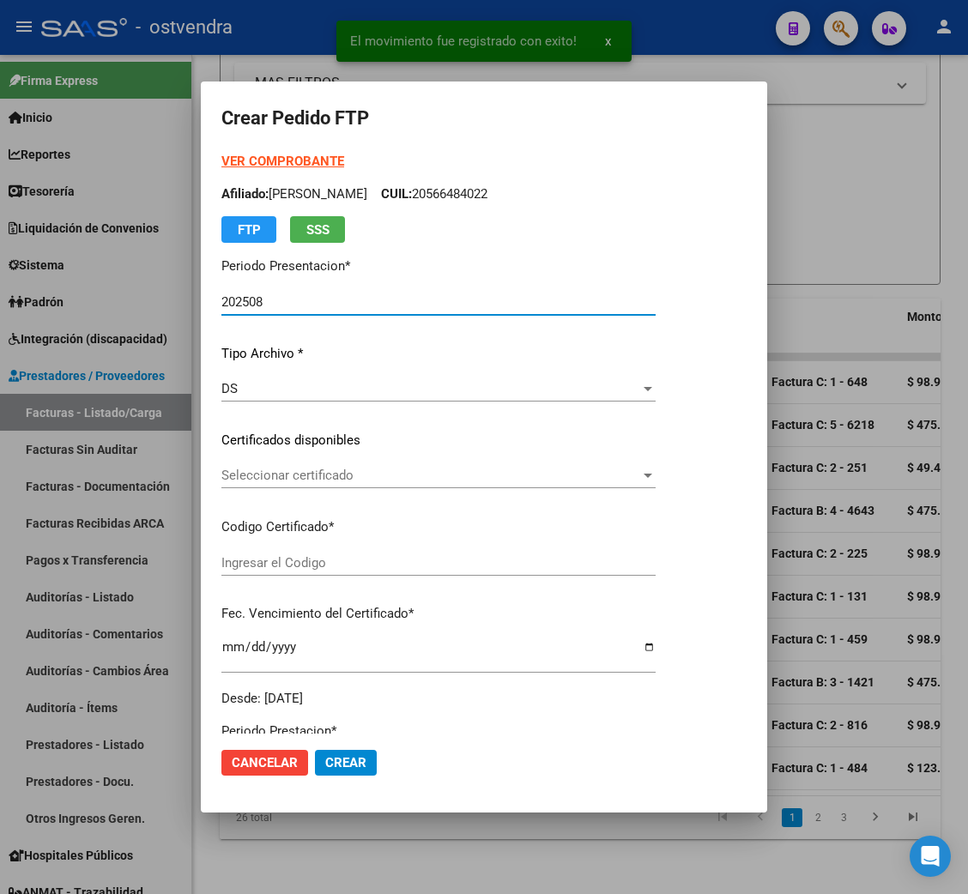
type input "ARG01000514961642025020520280205BUE352"
type input "[DATE]"
click at [287, 163] on strong "VER COMPROBANTE" at bounding box center [282, 161] width 123 height 15
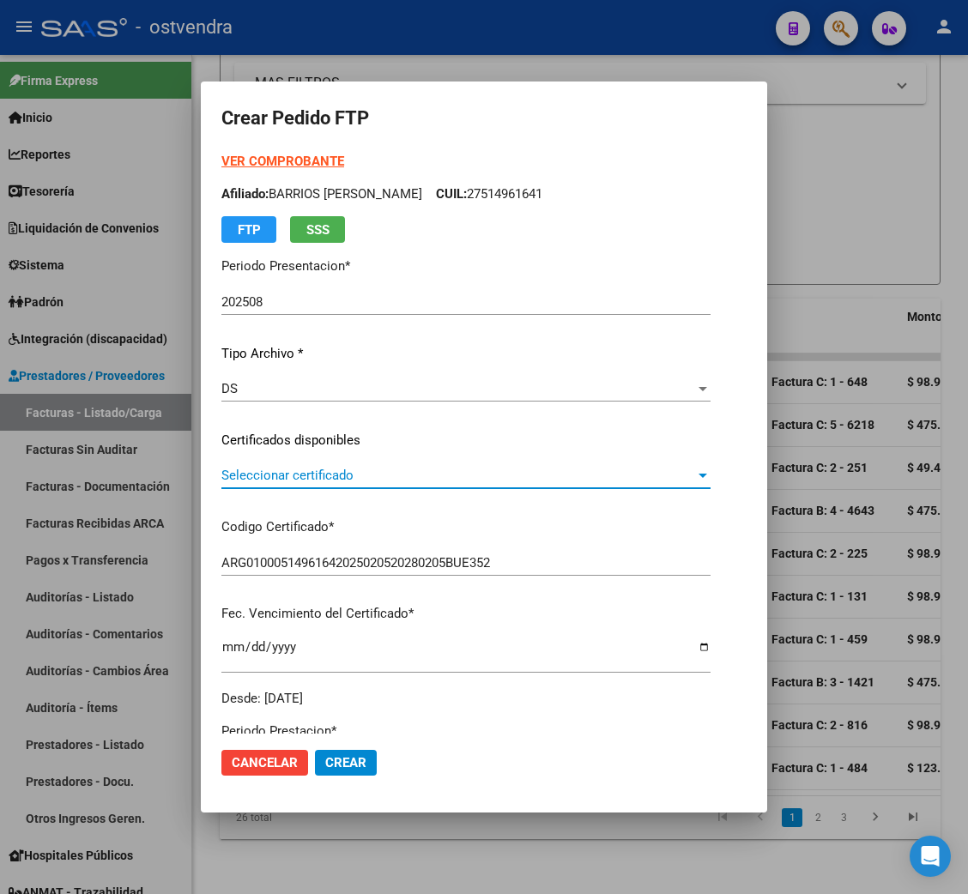
click at [285, 468] on span "Seleccionar certificado" at bounding box center [458, 475] width 474 height 15
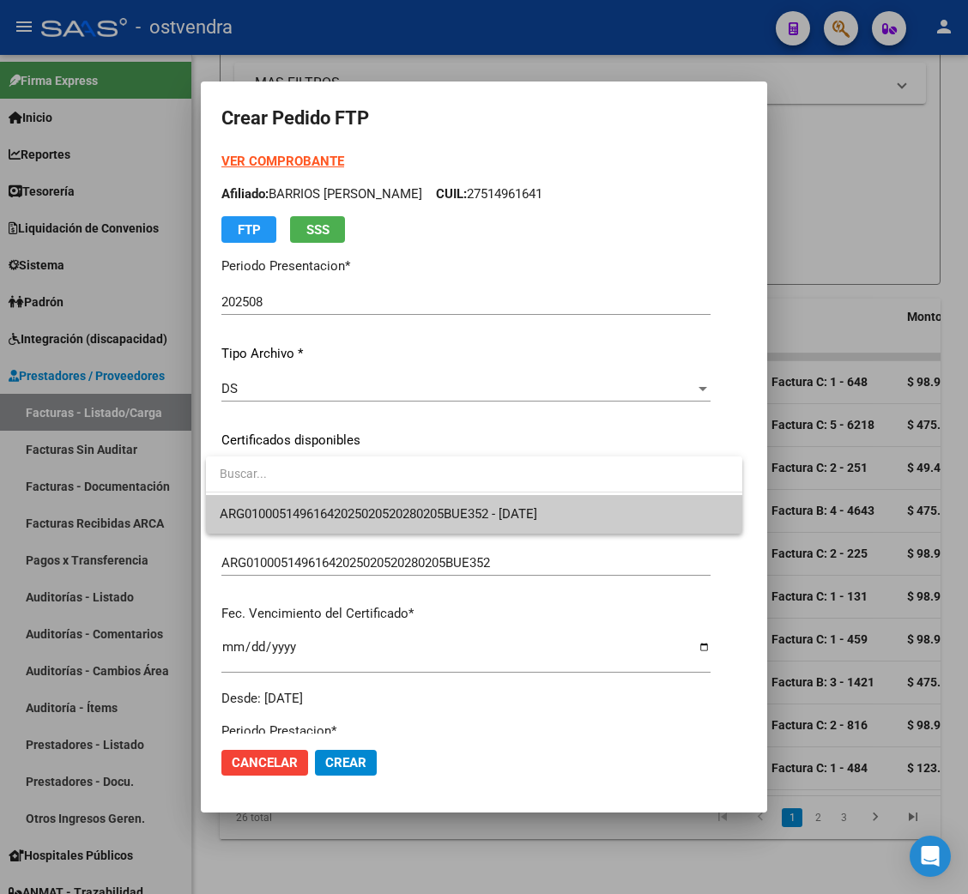
click at [301, 506] on span "ARG01000514961642025020520280205BUE352 - [DATE]" at bounding box center [379, 513] width 318 height 15
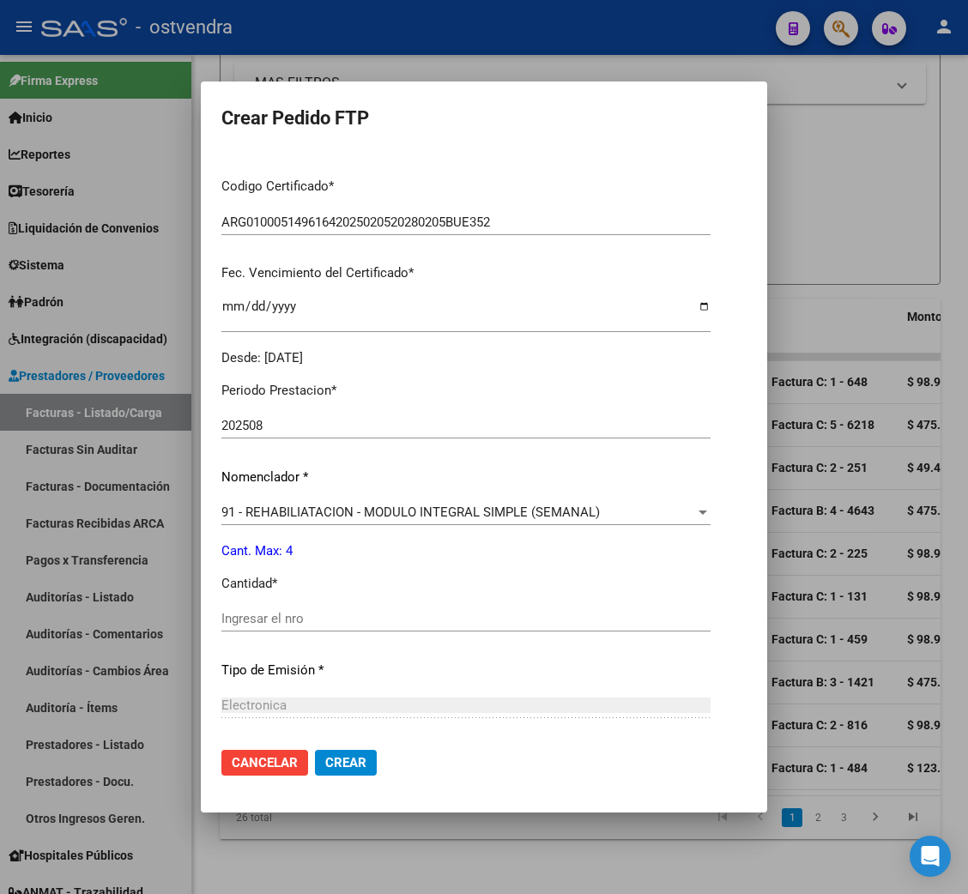
scroll to position [385, 0]
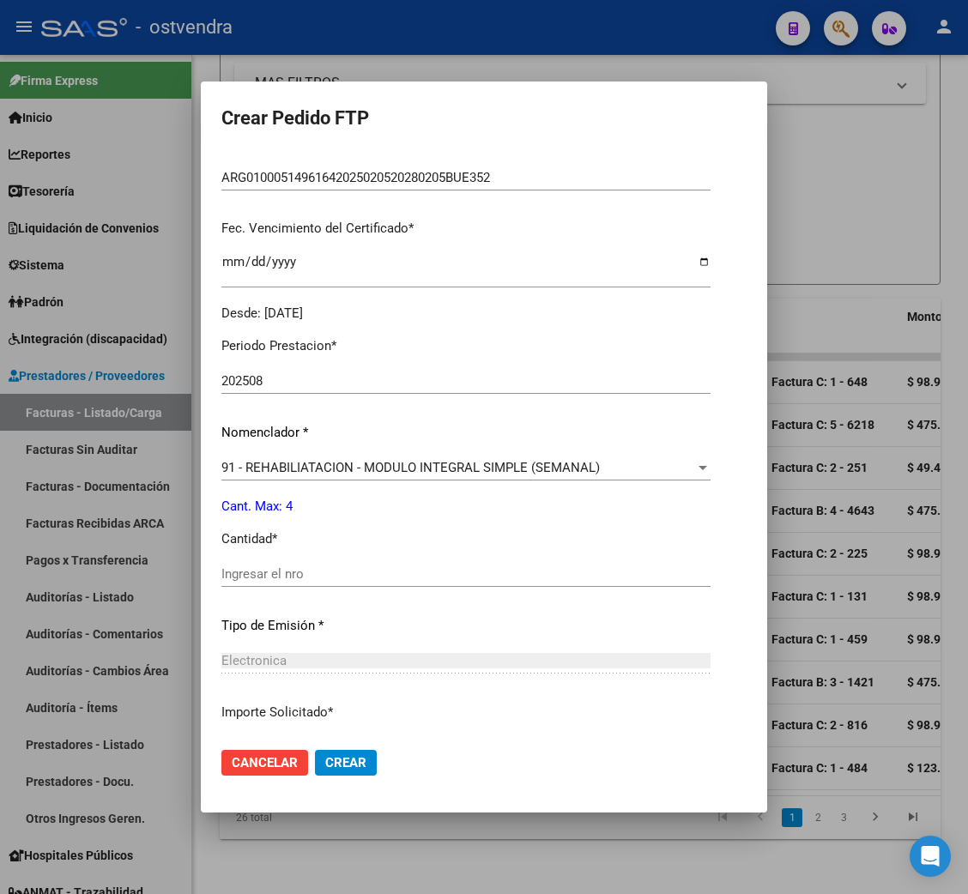
click at [325, 578] on input "Ingresar el nro" at bounding box center [465, 573] width 489 height 15
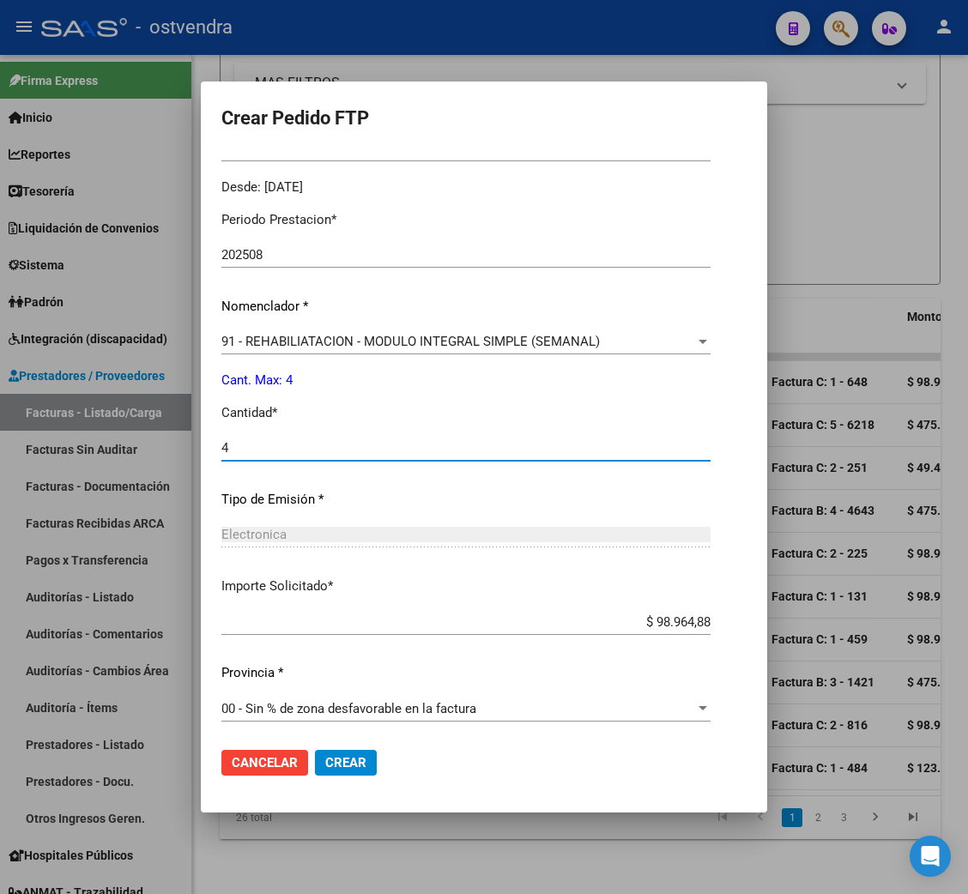
scroll to position [515, 0]
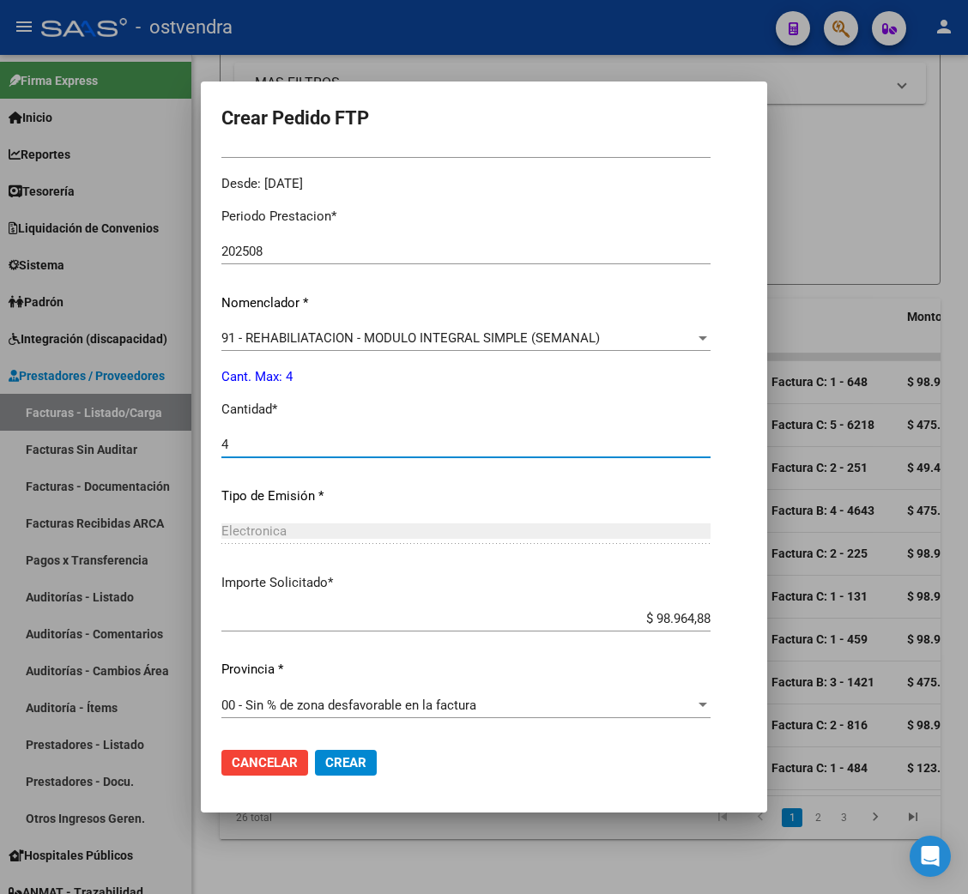
type input "4"
click at [331, 764] on span "Crear" at bounding box center [345, 762] width 41 height 15
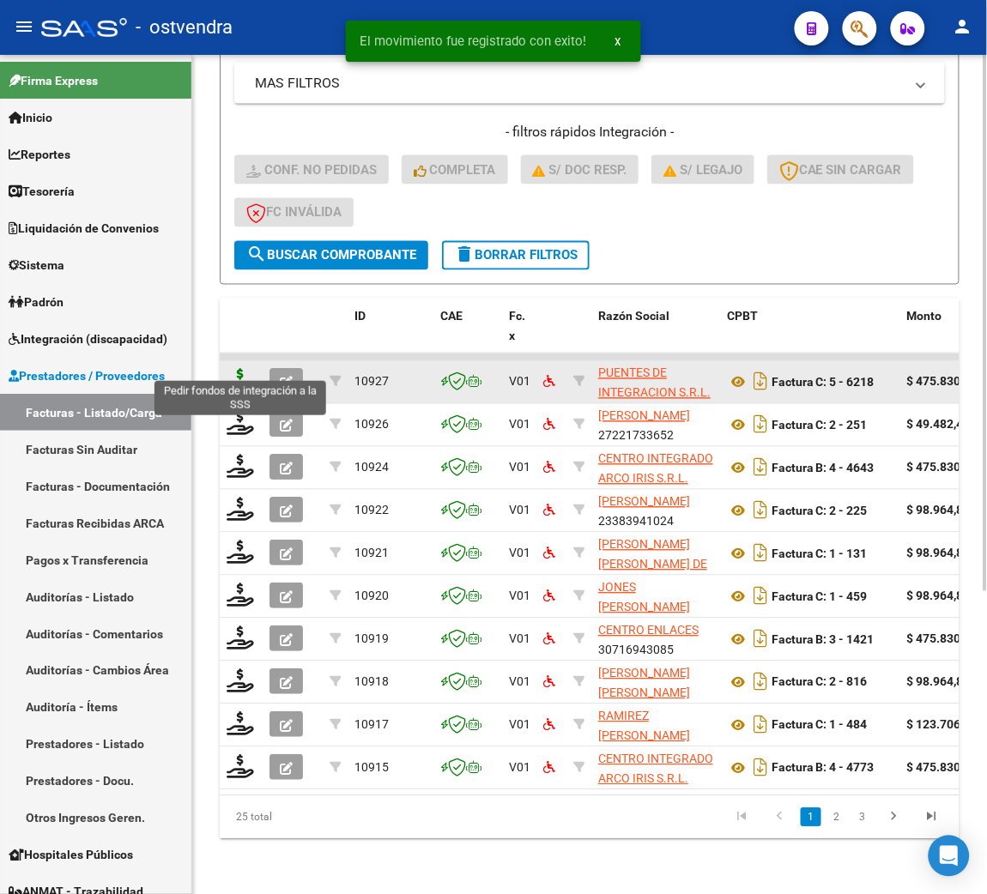
click at [239, 370] on icon at bounding box center [240, 381] width 27 height 24
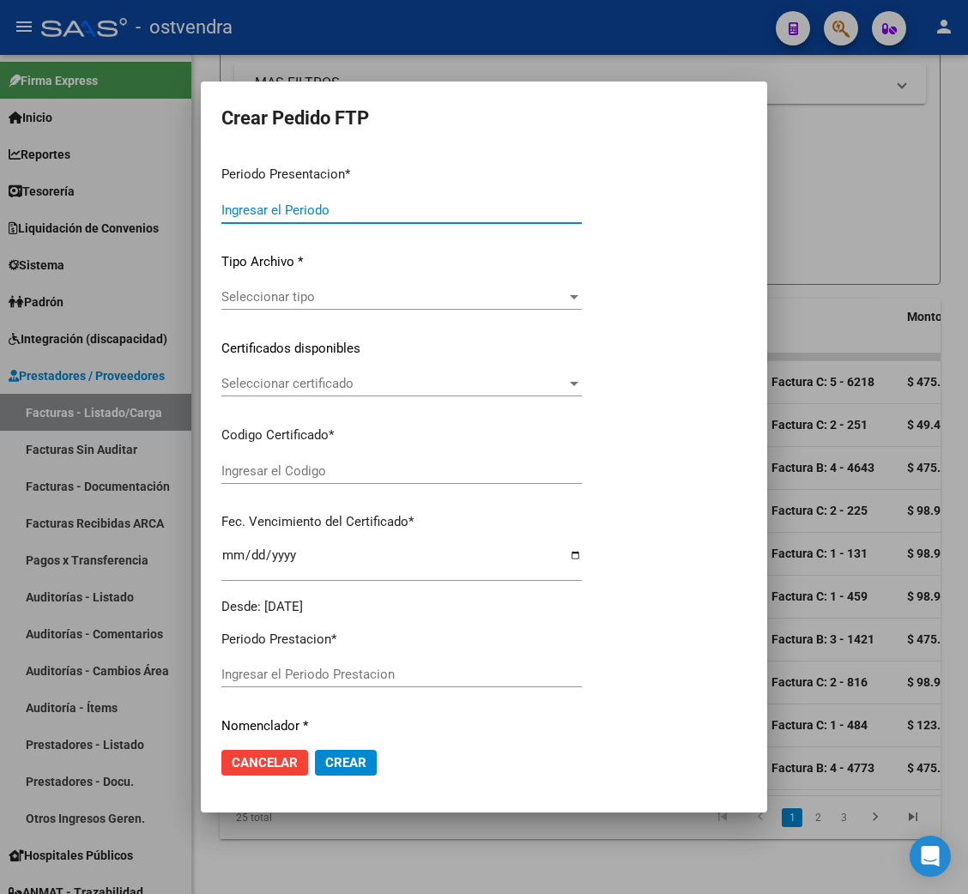
type input "202508"
type input "$ 475.830,36"
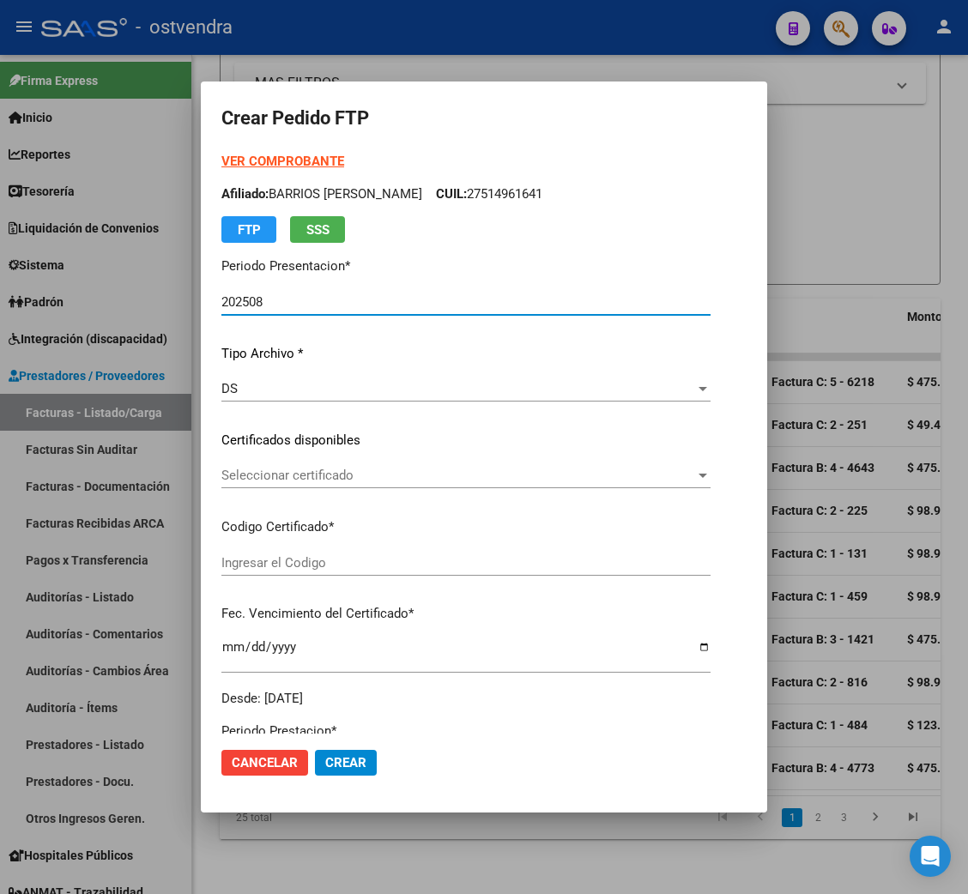
type input "ARG01000546562272024100720291007BUE413"
type input "[DATE]"
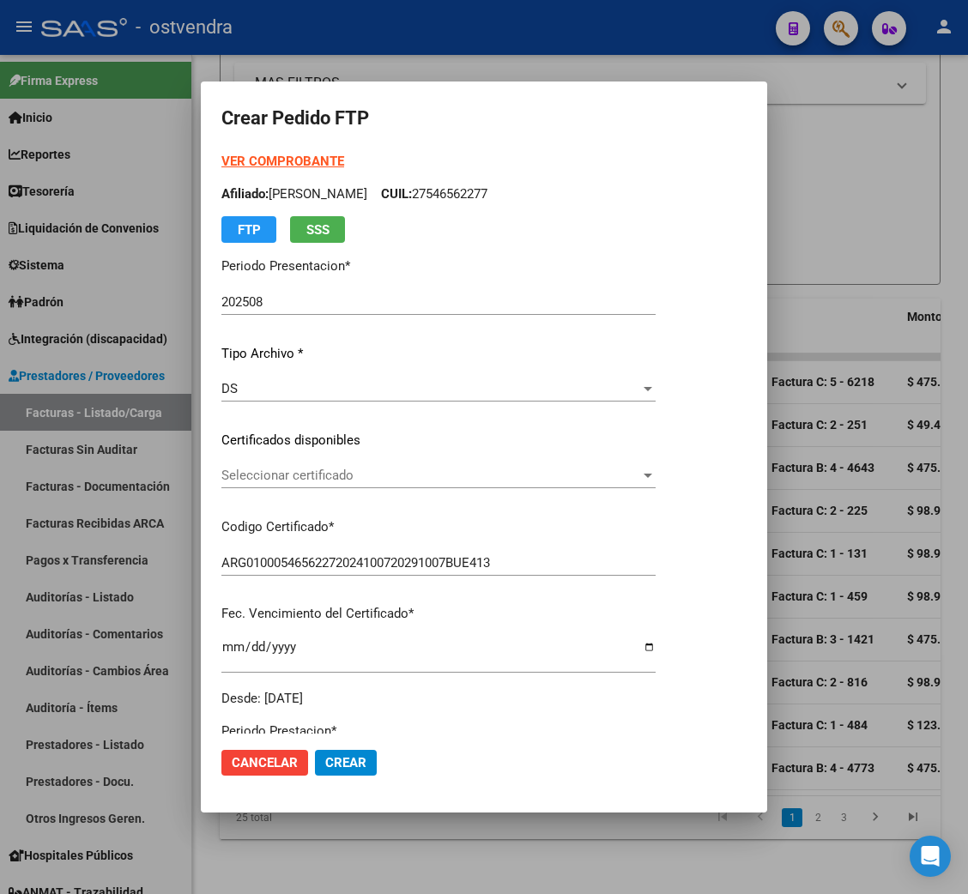
click at [276, 161] on strong "VER COMPROBANTE" at bounding box center [282, 161] width 123 height 15
click at [349, 470] on span "Seleccionar certificado" at bounding box center [430, 475] width 419 height 15
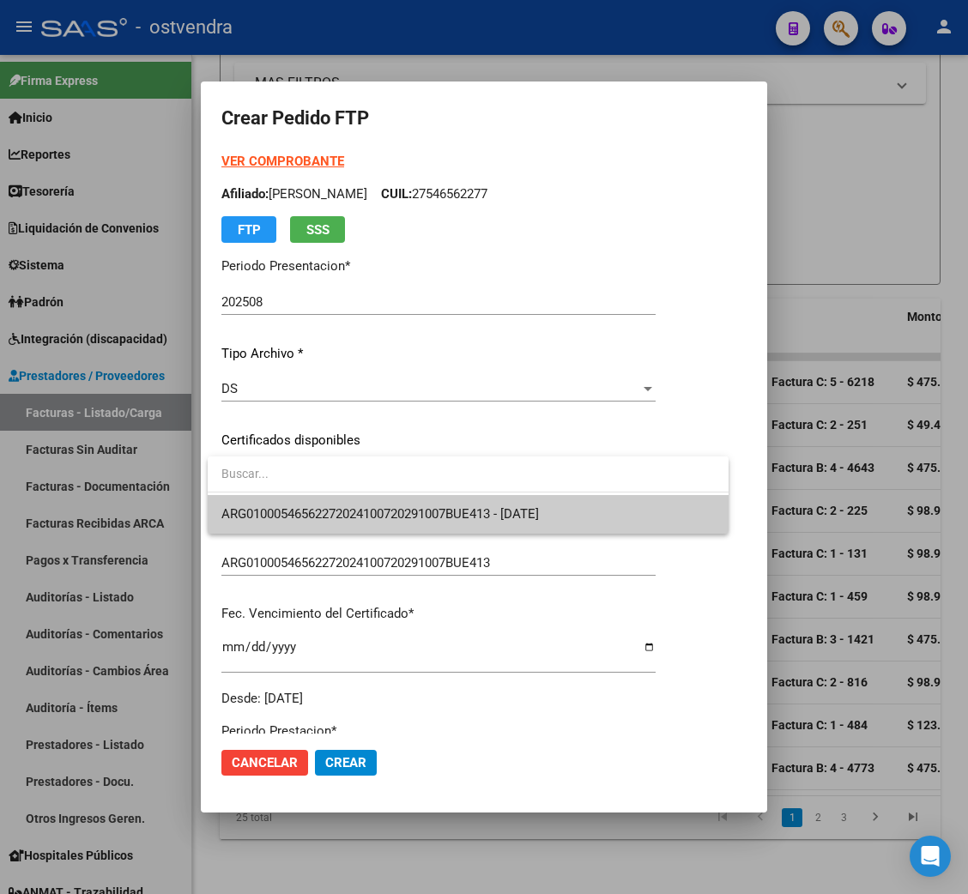
click at [348, 505] on span "ARG01000546562272024100720291007BUE413 - [DATE]" at bounding box center [468, 514] width 494 height 39
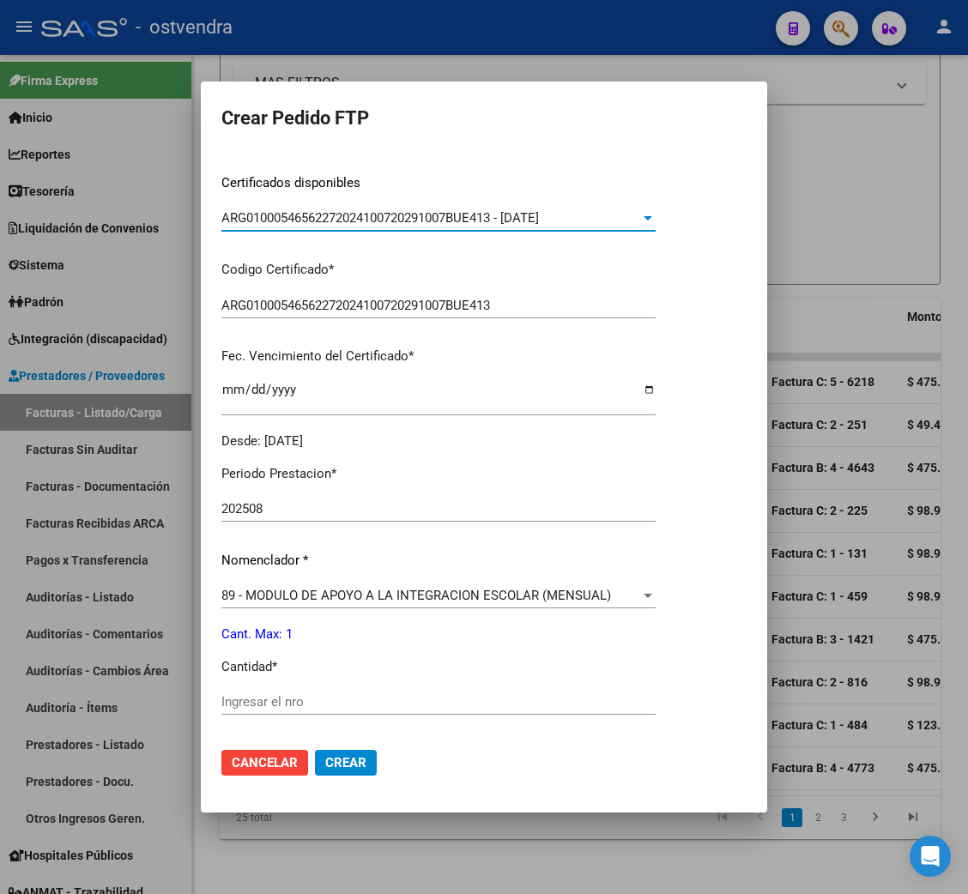
scroll to position [385, 0]
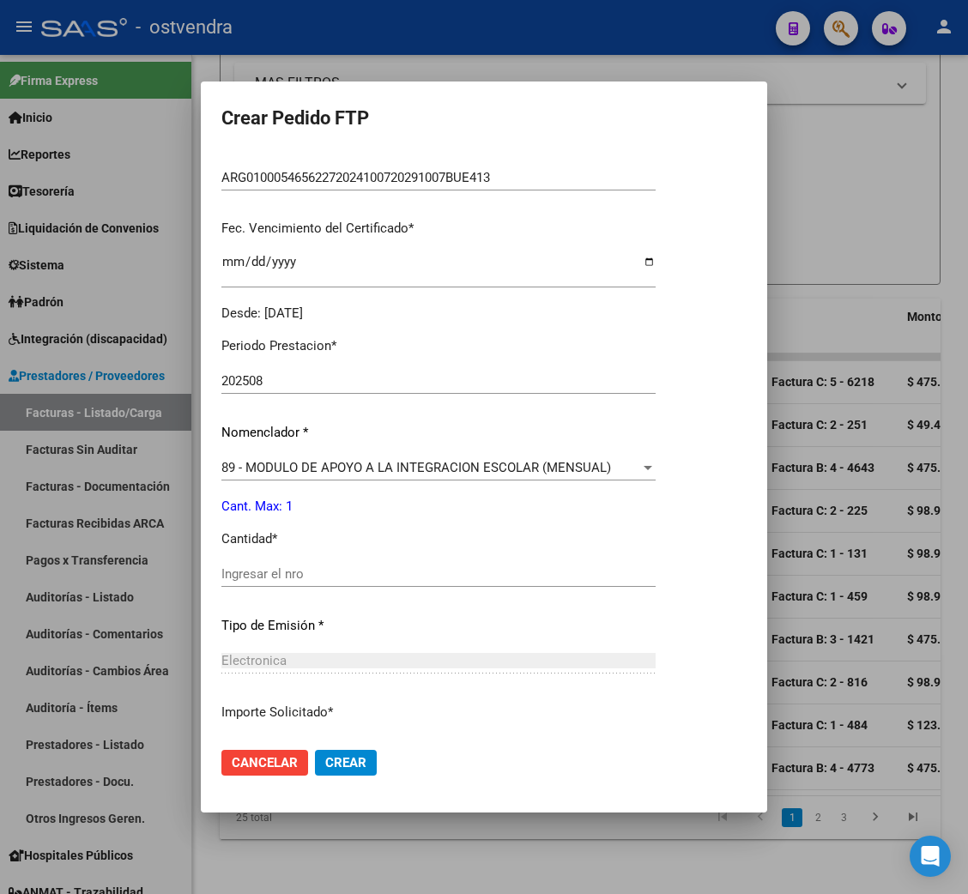
click at [291, 561] on div "Ingresar el nro" at bounding box center [438, 574] width 434 height 26
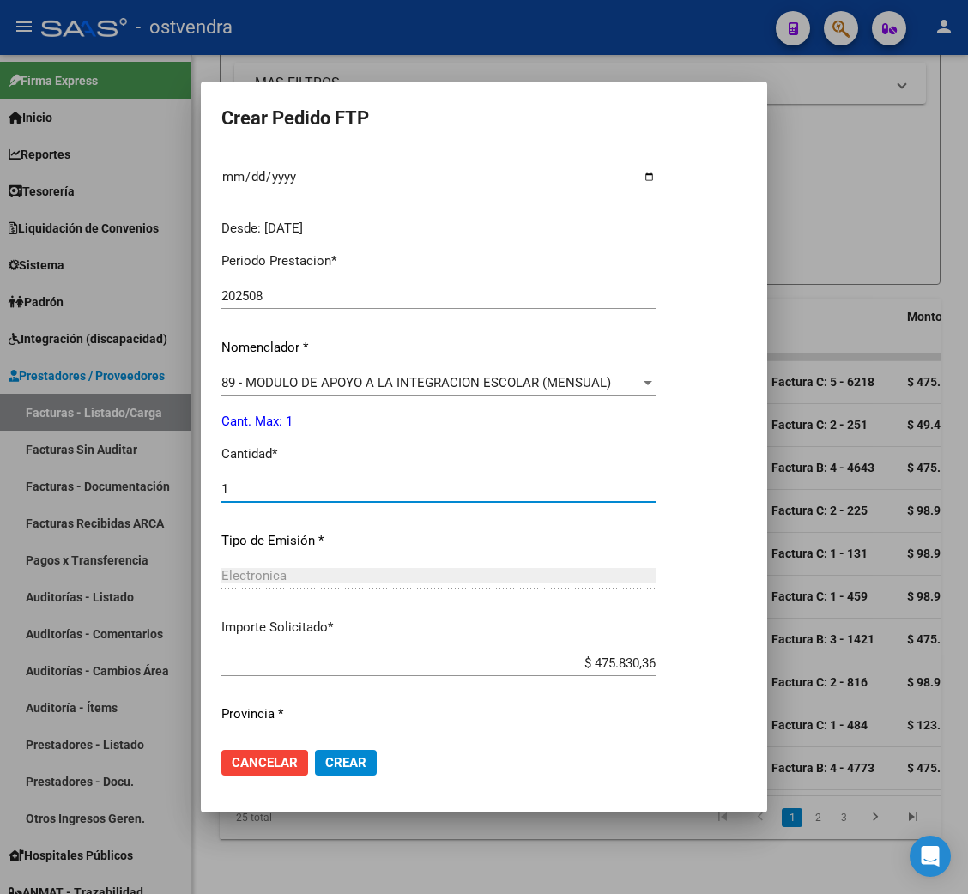
scroll to position [515, 0]
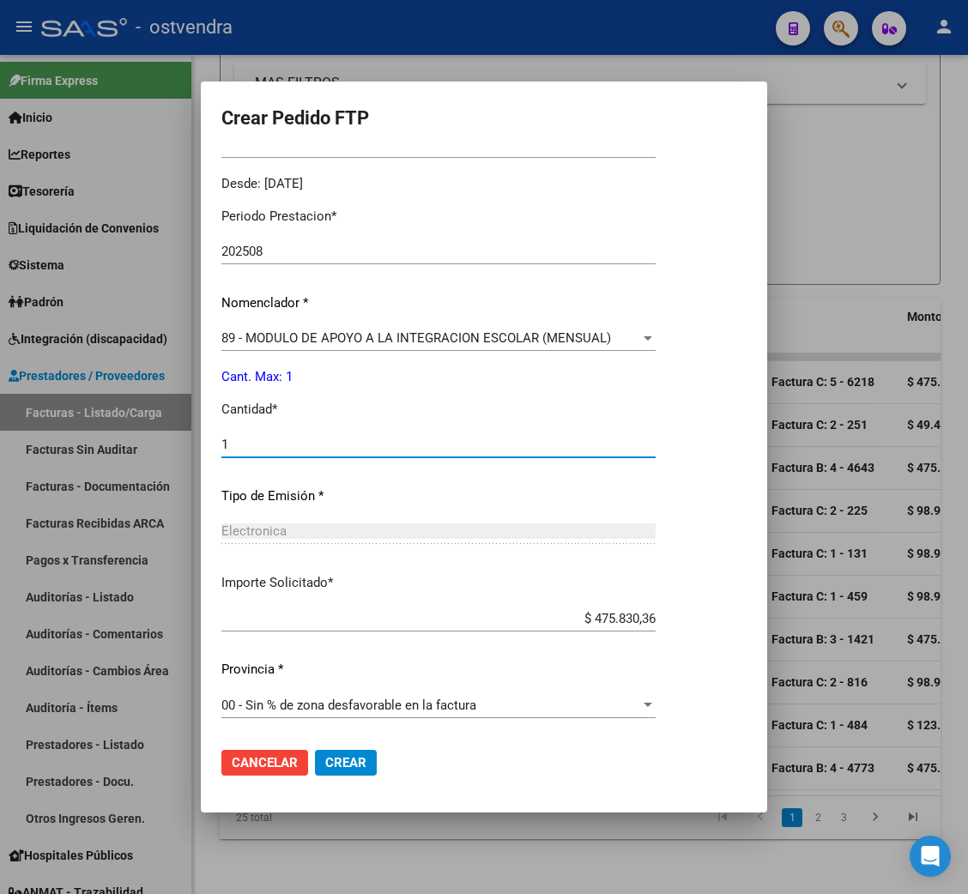
type input "1"
click at [333, 771] on button "Crear" at bounding box center [346, 763] width 62 height 26
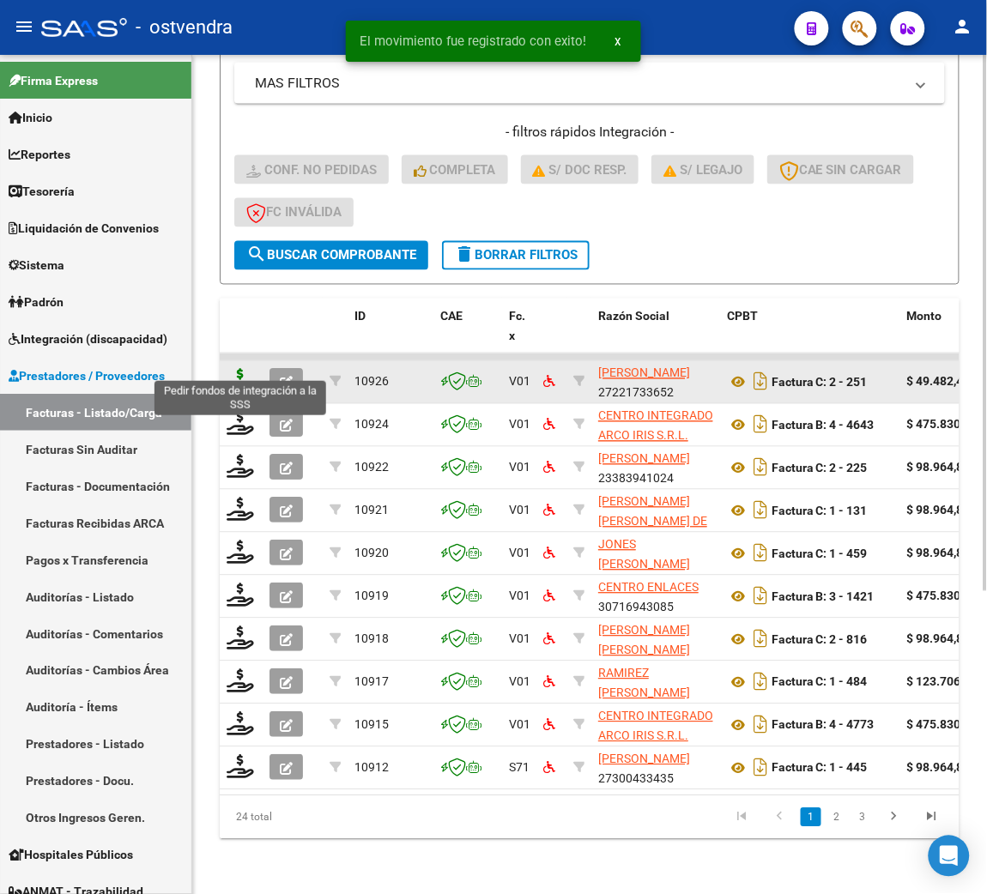
click at [239, 369] on icon at bounding box center [240, 381] width 27 height 24
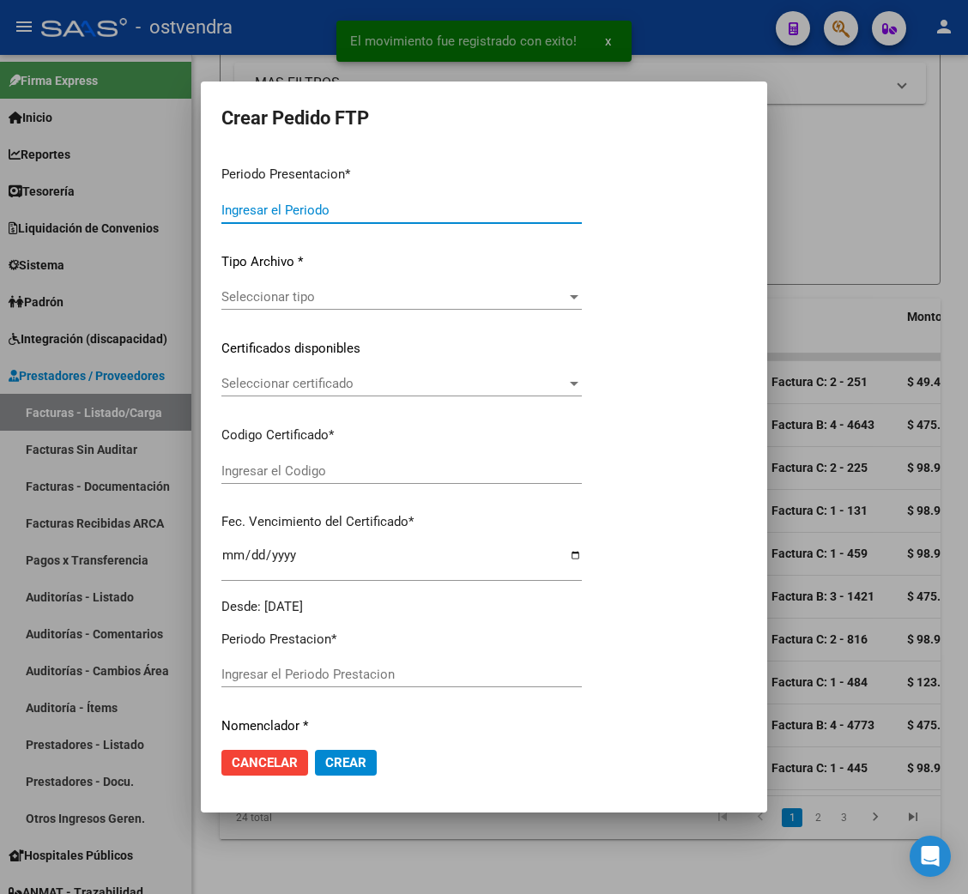
type input "202508"
type input "$ 49.482,44"
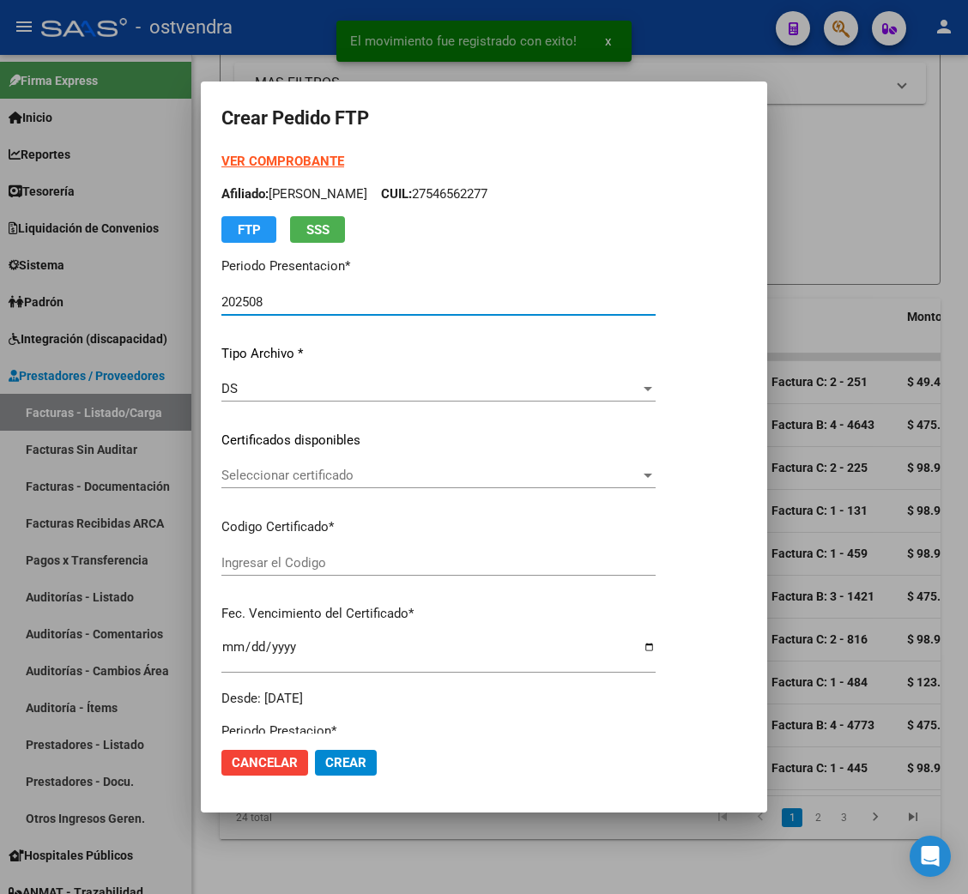
type input "arg02000564037542024021420290214bue316"
type input "[DATE]"
click at [276, 160] on strong "VER COMPROBANTE" at bounding box center [282, 161] width 123 height 15
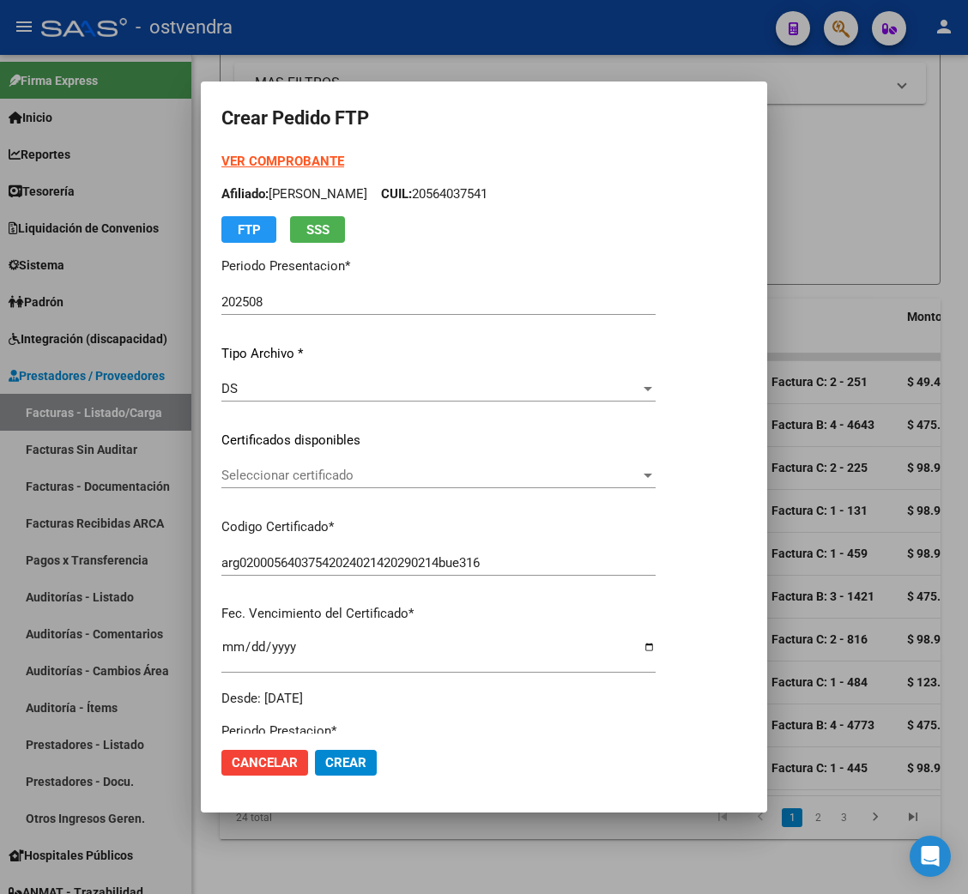
click at [287, 469] on span "Seleccionar certificado" at bounding box center [430, 475] width 419 height 15
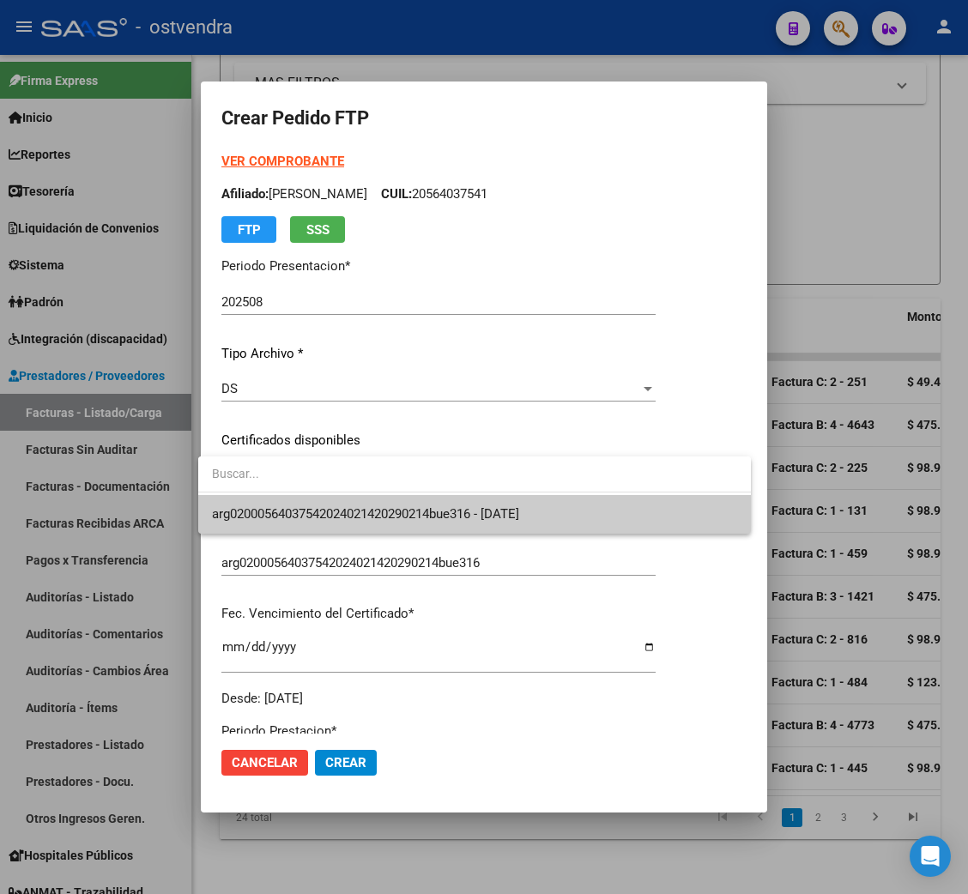
click at [296, 519] on span "arg02000564037542024021420290214bue316 - [DATE]" at bounding box center [365, 513] width 307 height 15
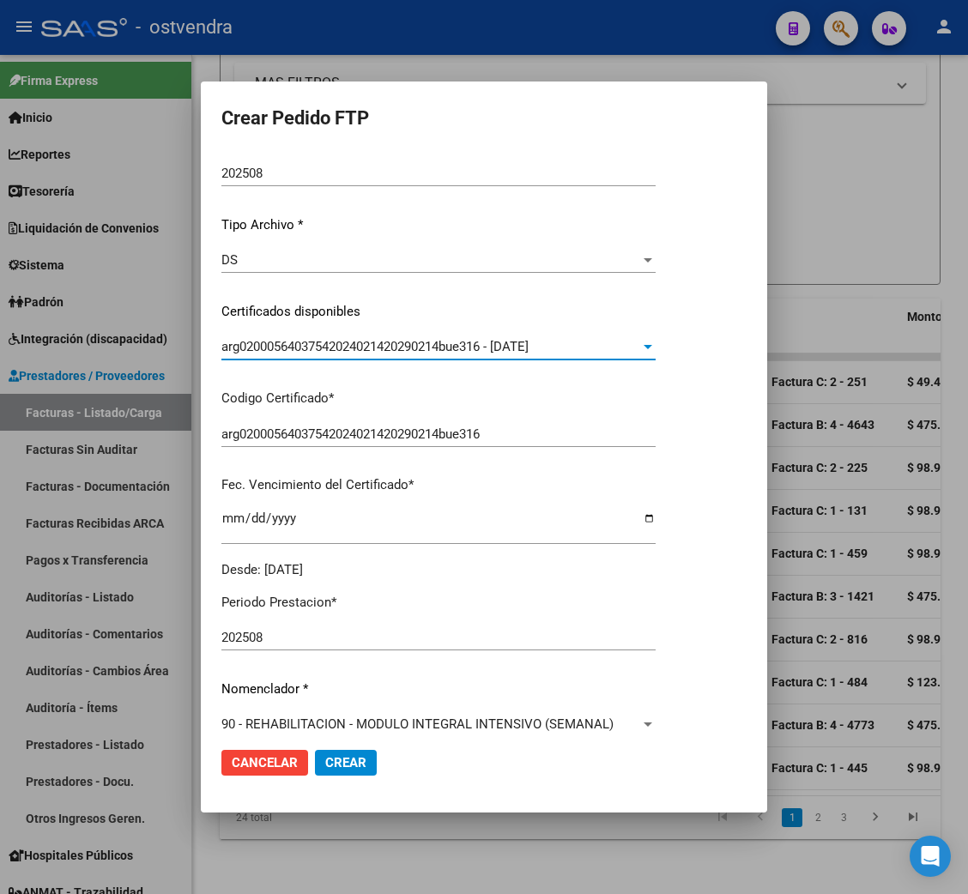
scroll to position [257, 0]
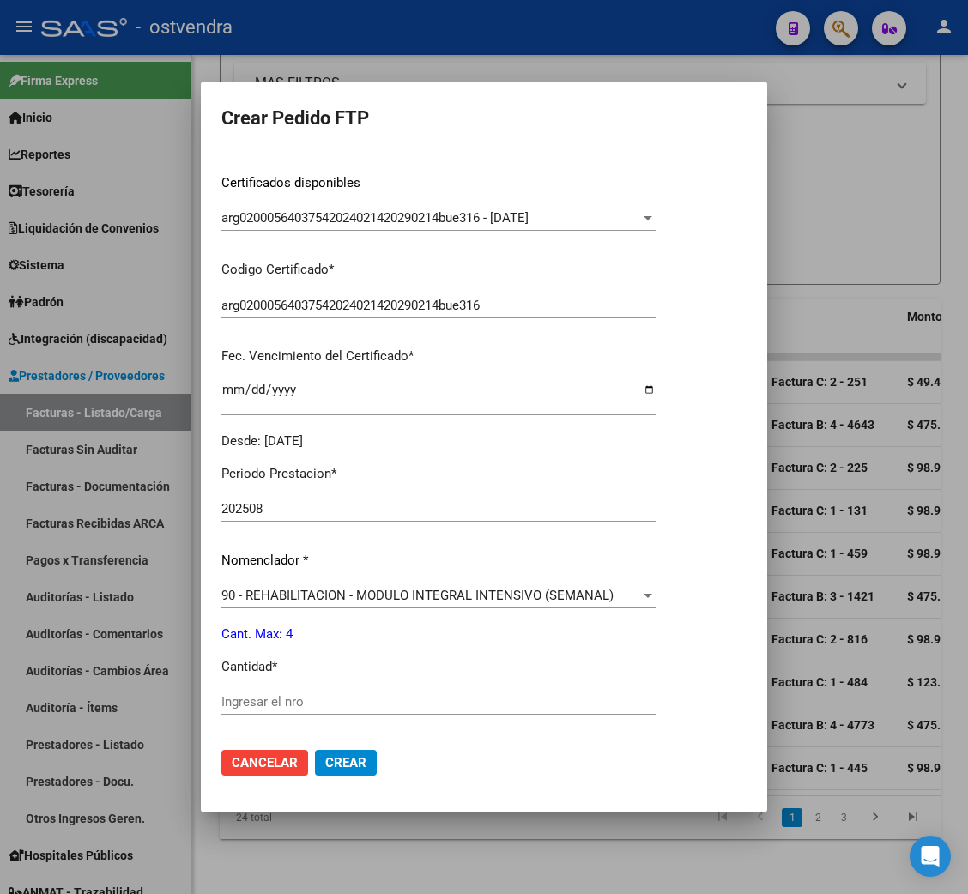
click at [280, 692] on div "Ingresar el nro" at bounding box center [438, 702] width 434 height 26
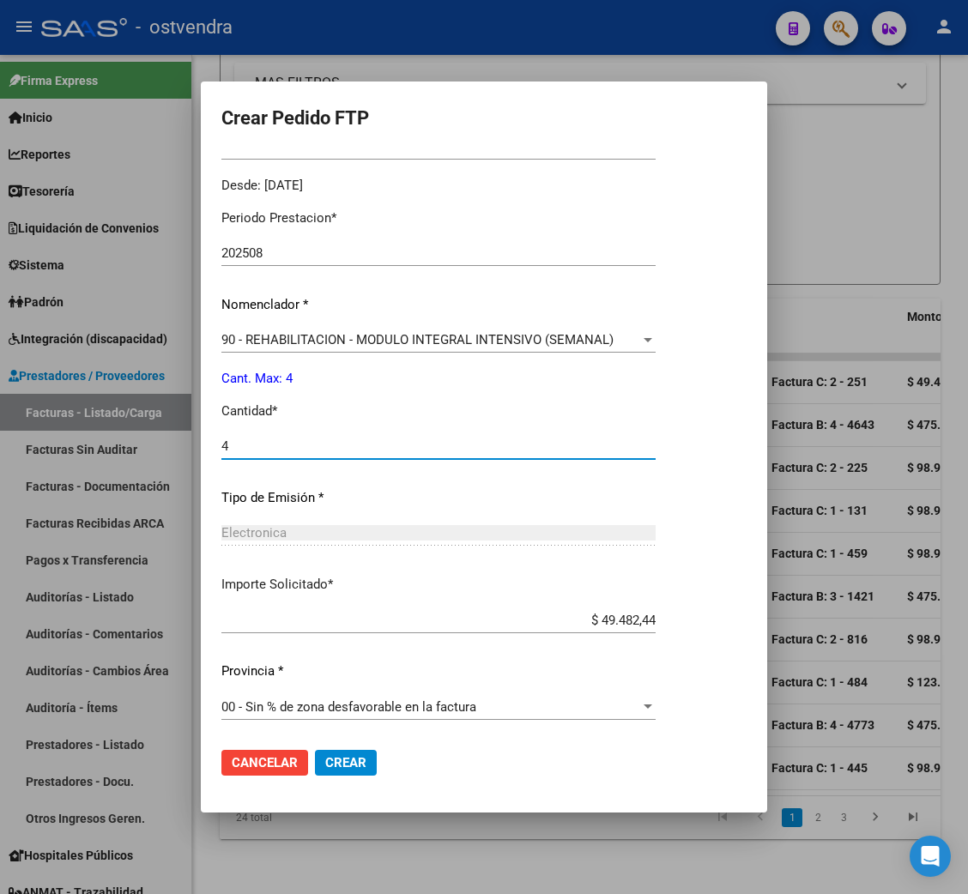
scroll to position [515, 0]
type input "4"
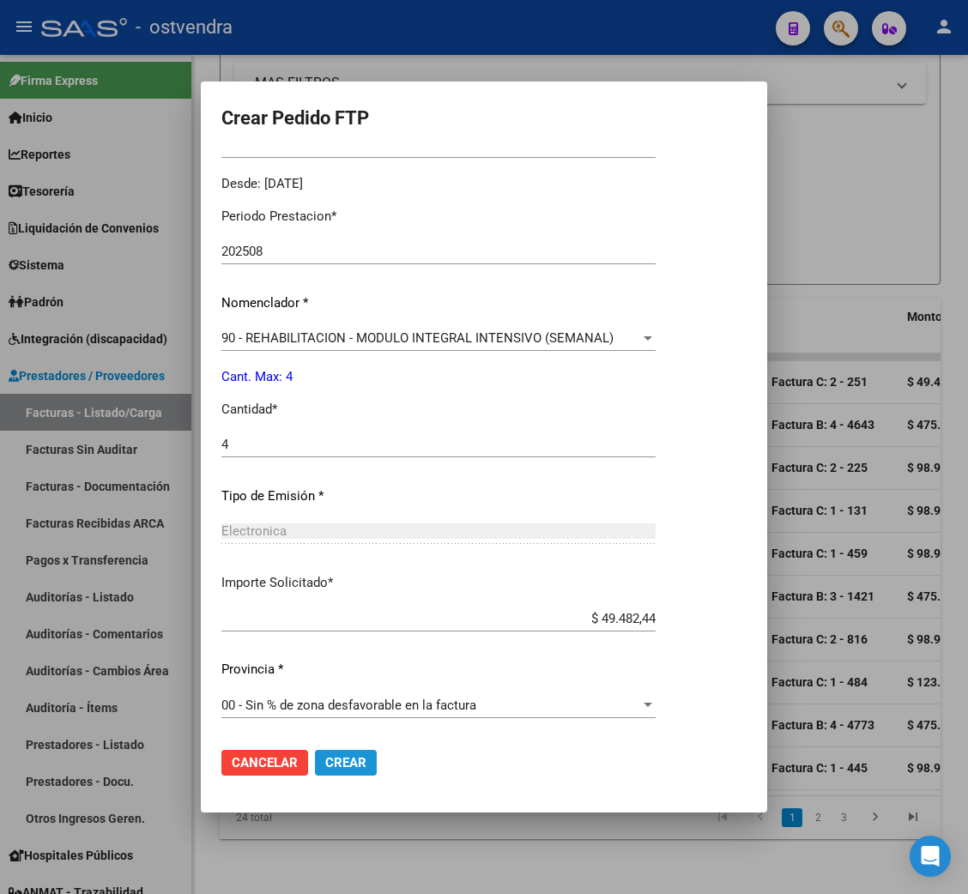
click at [341, 760] on span "Crear" at bounding box center [345, 762] width 41 height 15
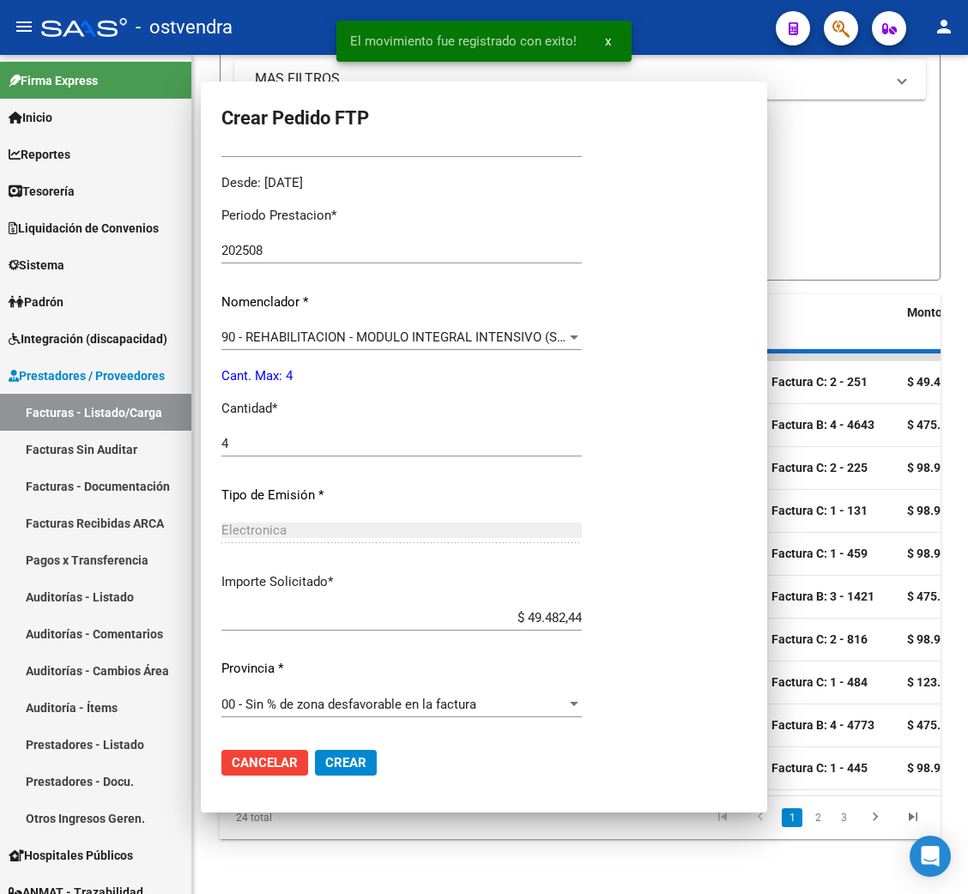
scroll to position [421, 0]
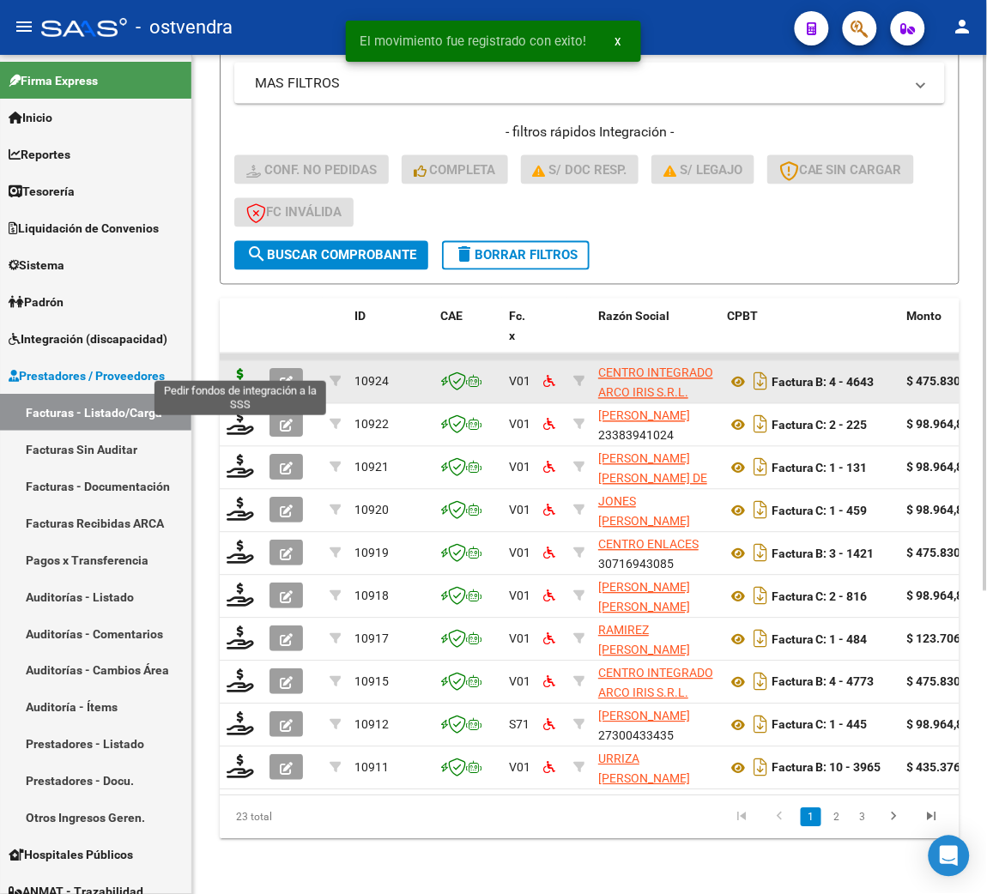
click at [238, 369] on icon at bounding box center [240, 381] width 27 height 24
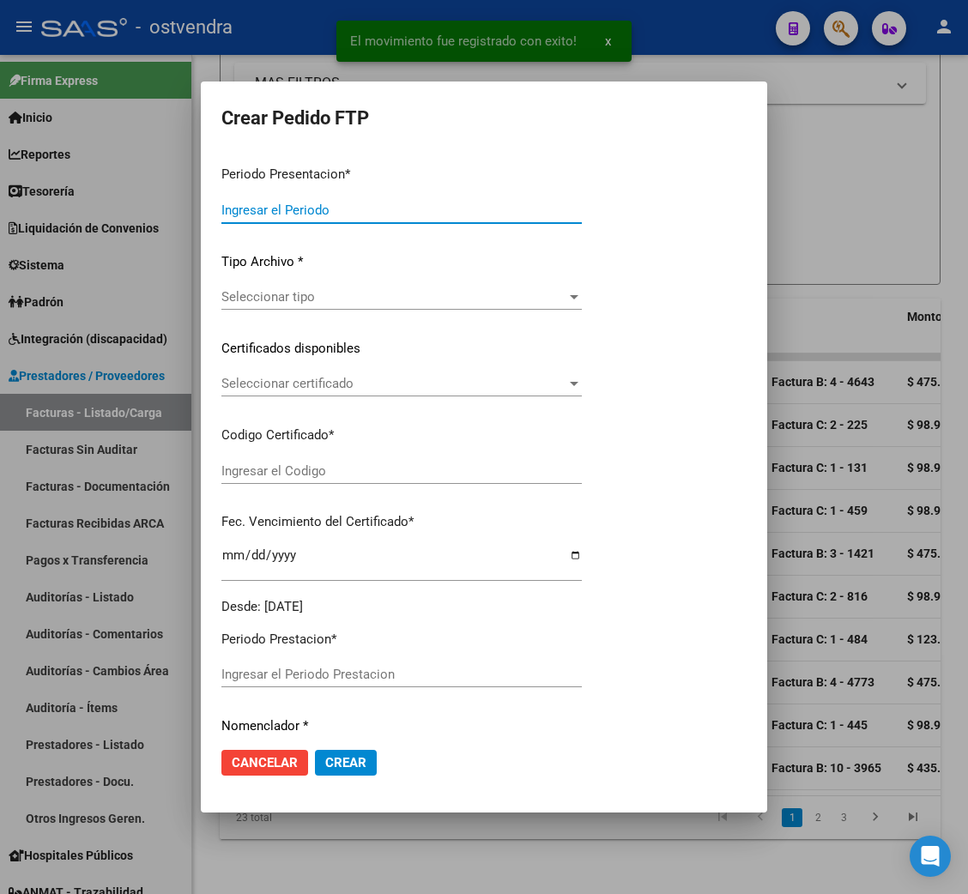
type input "202508"
type input "202507"
type input "$ 475.830,36"
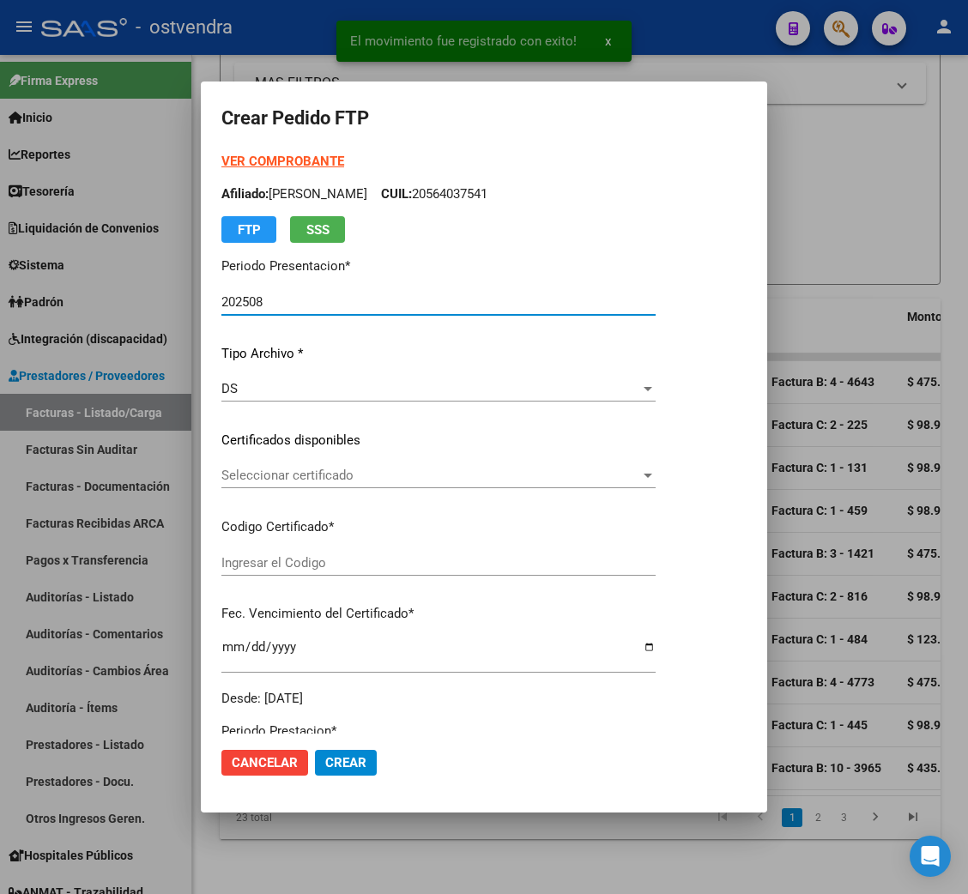
type input "ARG01000562612862022052020250520BS415"
type input "[DATE]"
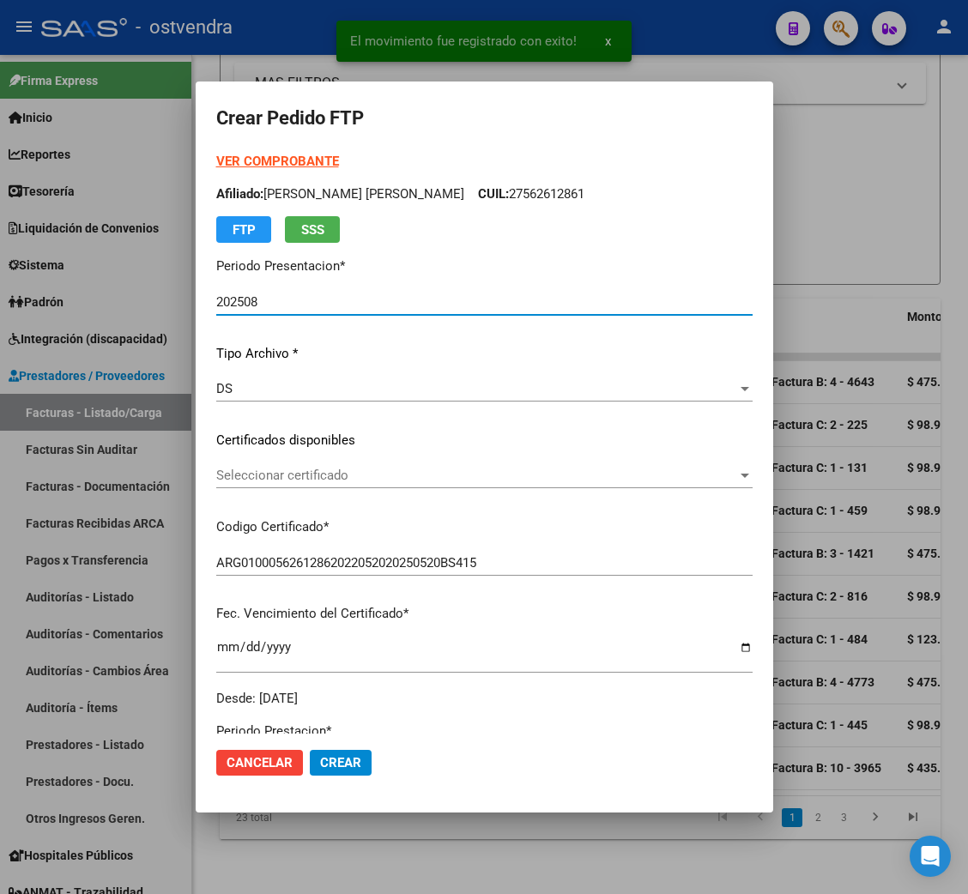
click at [271, 157] on strong "VER COMPROBANTE" at bounding box center [277, 161] width 123 height 15
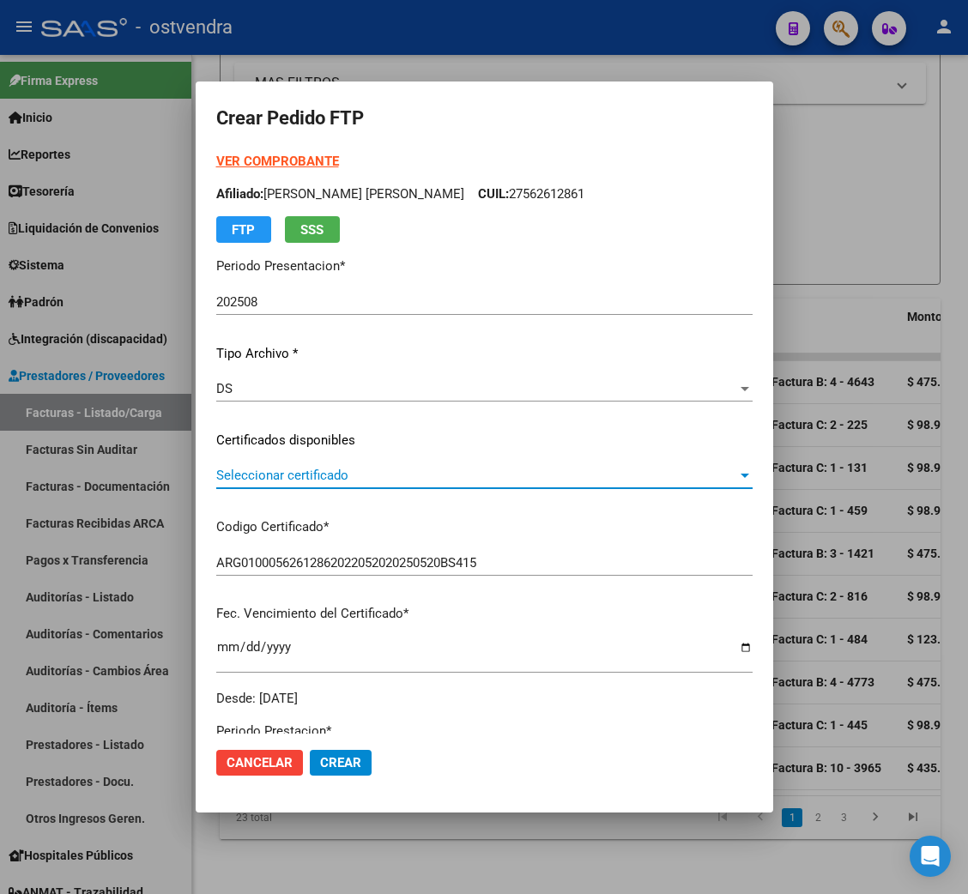
click at [256, 471] on span "Seleccionar certificado" at bounding box center [476, 475] width 521 height 15
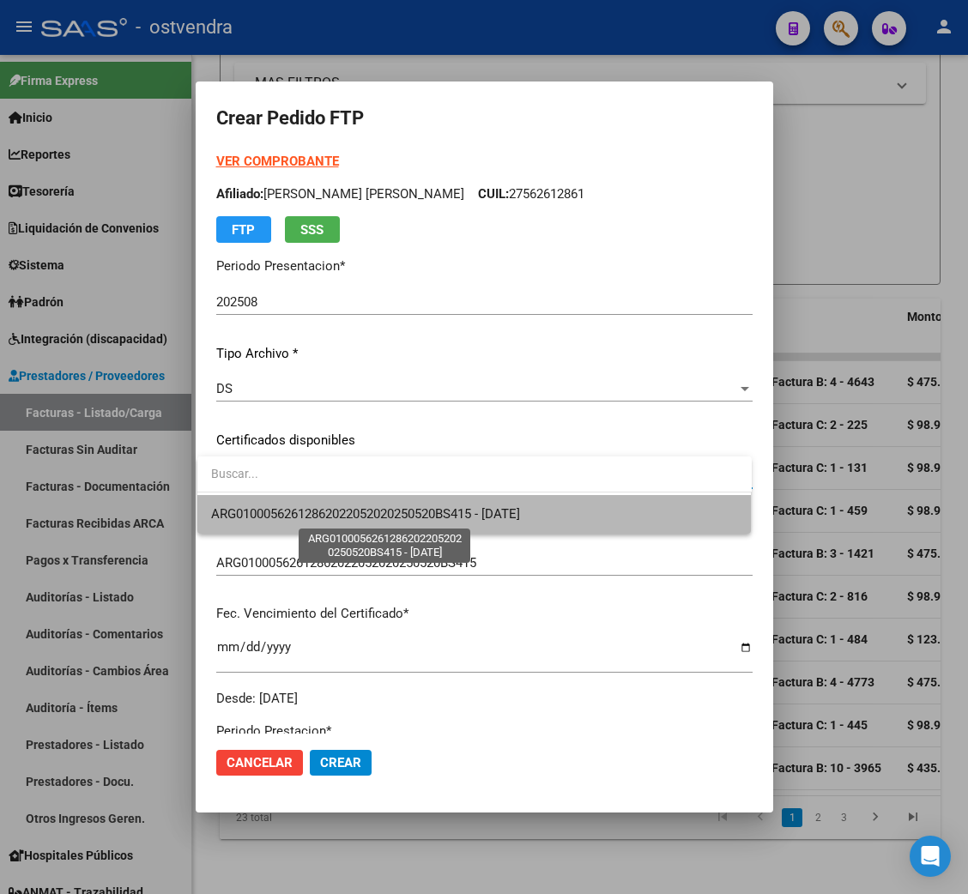
click at [260, 507] on span "ARG01000562612862022052020250520BS415 - [DATE]" at bounding box center [365, 513] width 309 height 15
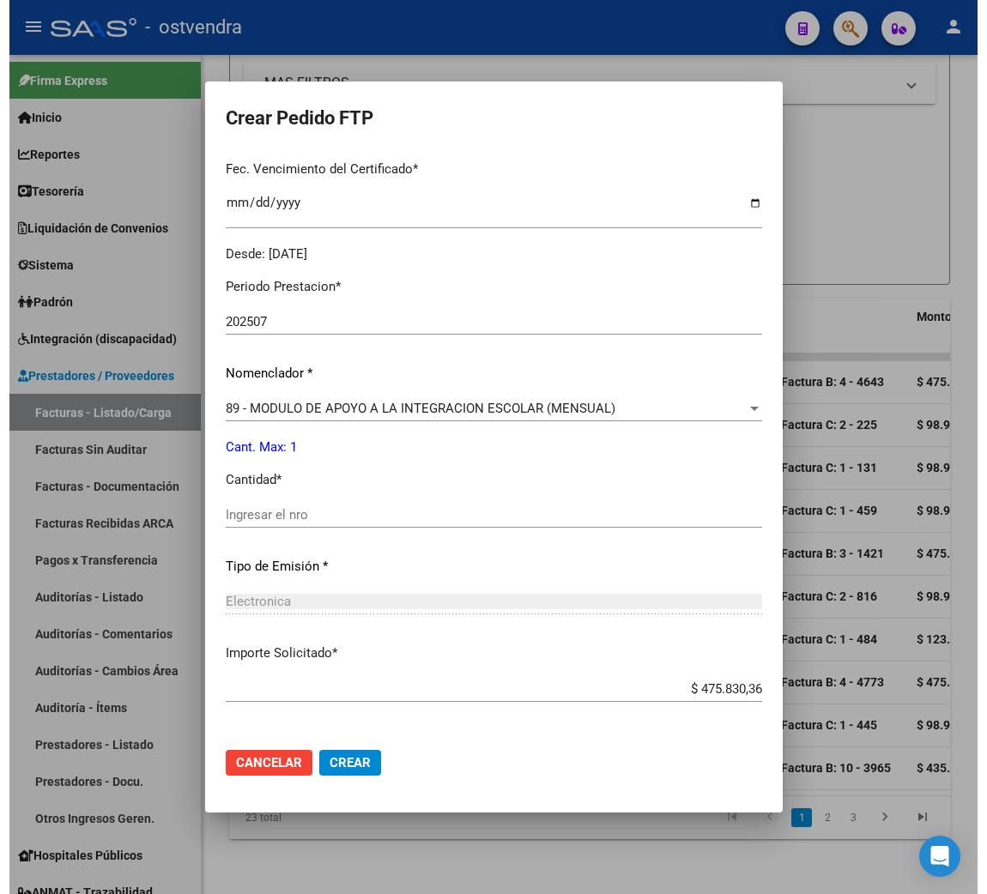
scroll to position [515, 0]
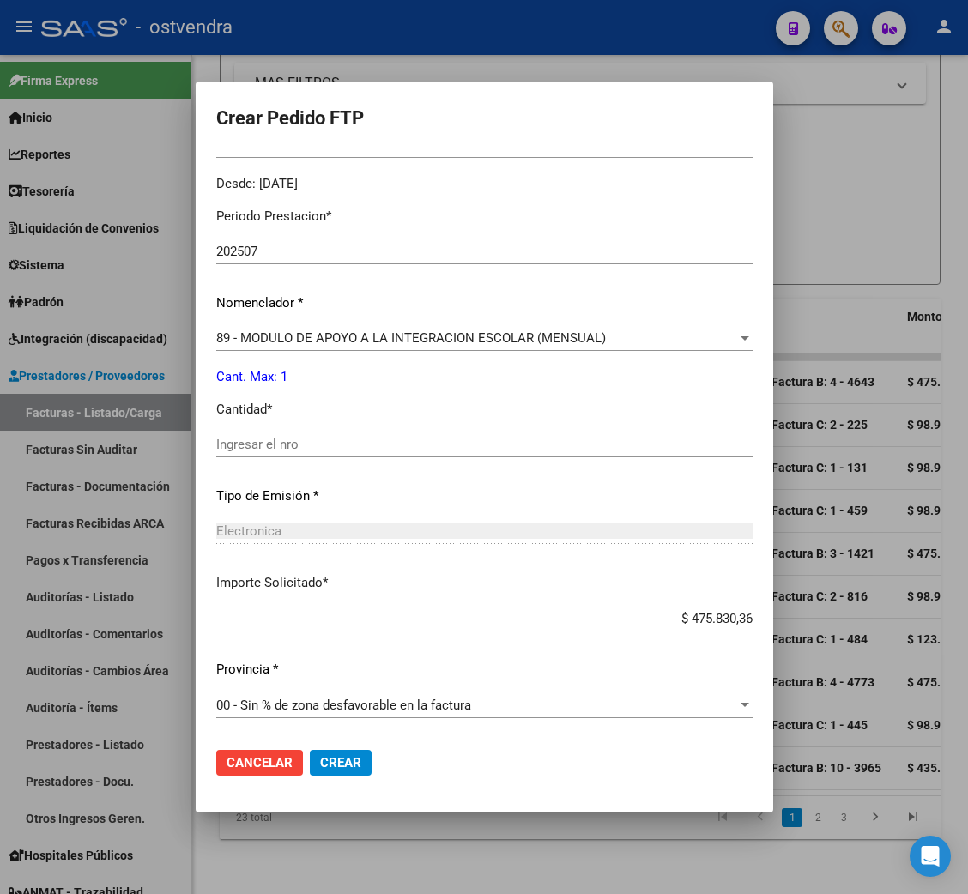
click at [280, 430] on div "Periodo Prestacion * 202507 Ingresar el Periodo Prestacion Nomenclador * 89 - M…" at bounding box center [484, 464] width 536 height 541
click at [255, 450] on input "Ingresar el nro" at bounding box center [484, 444] width 536 height 15
type input "1"
click at [342, 770] on span "Crear" at bounding box center [340, 762] width 41 height 15
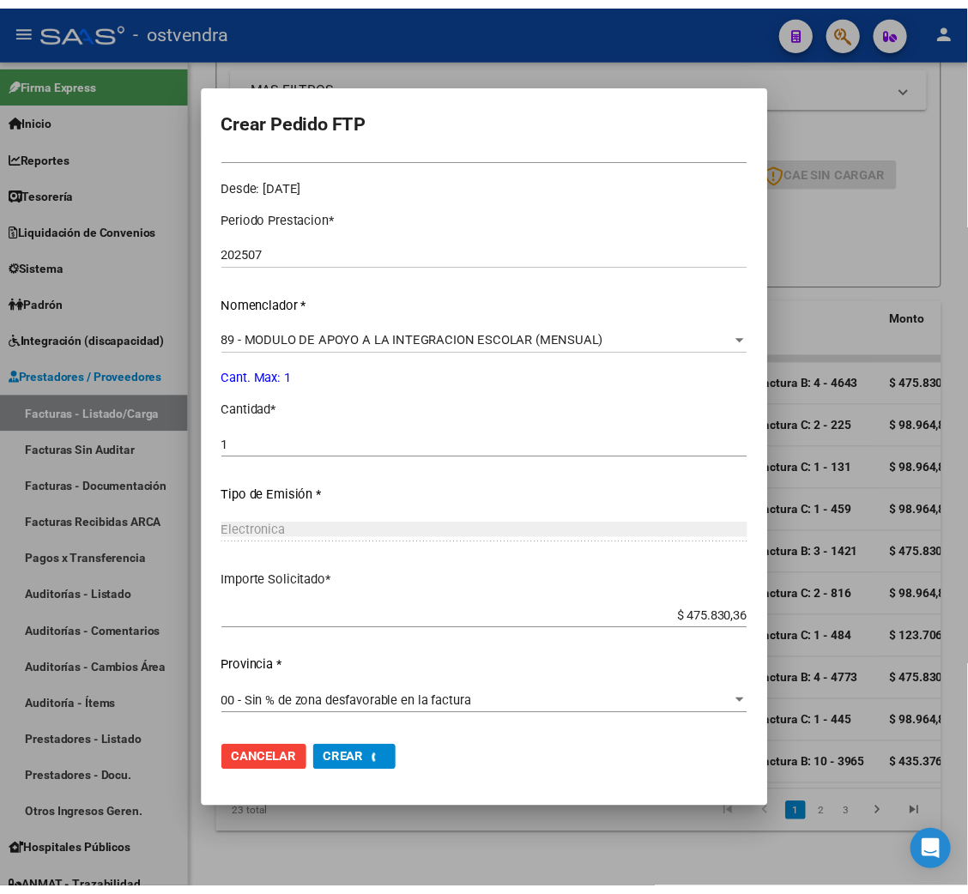
scroll to position [0, 0]
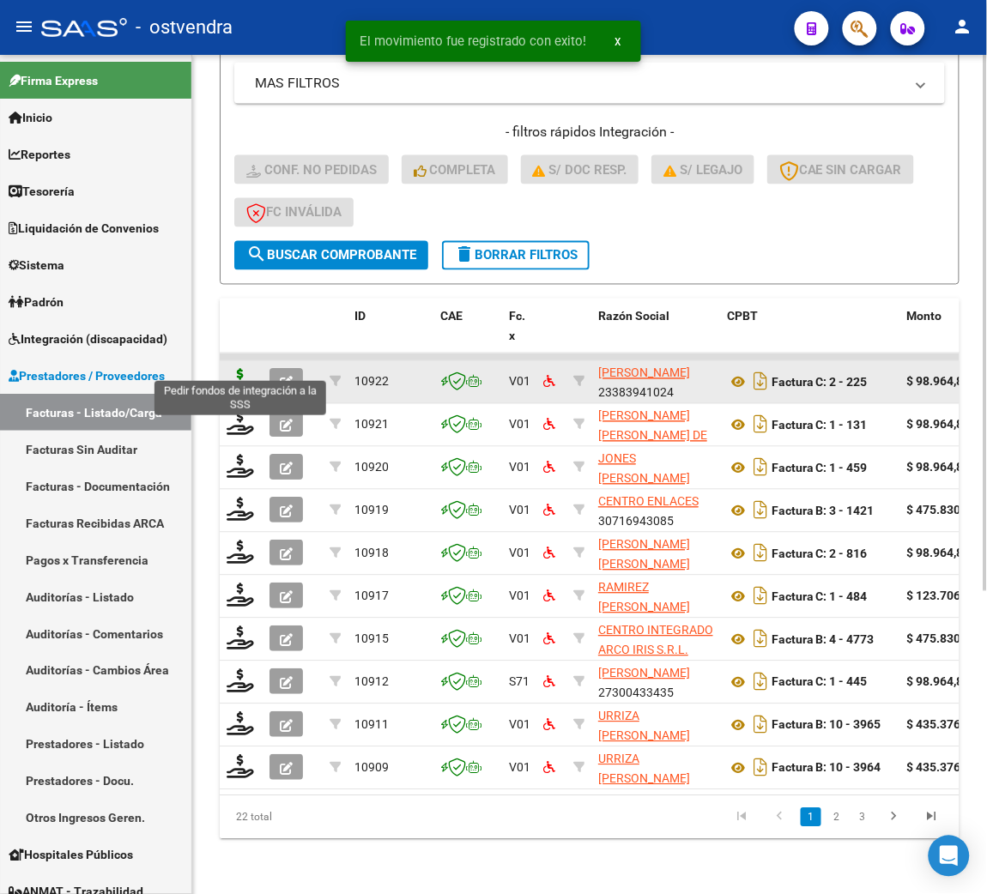
click at [243, 369] on icon at bounding box center [240, 381] width 27 height 24
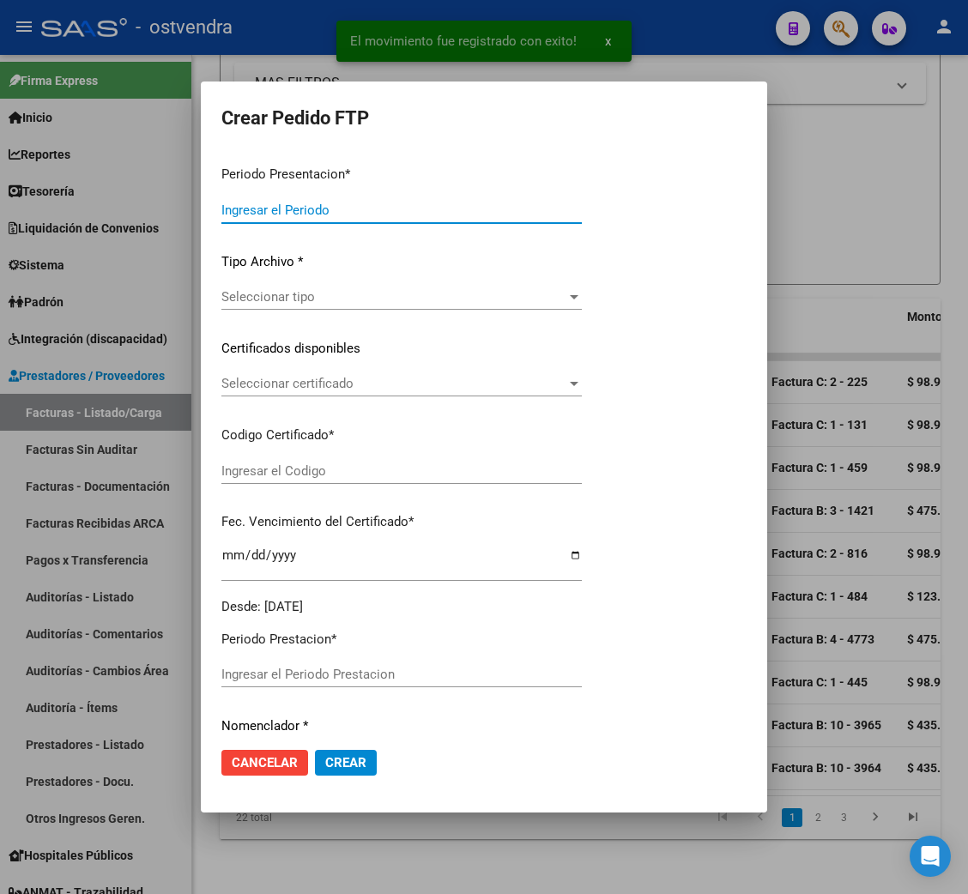
type input "202508"
type input "202507"
type input "$ 98.964,88"
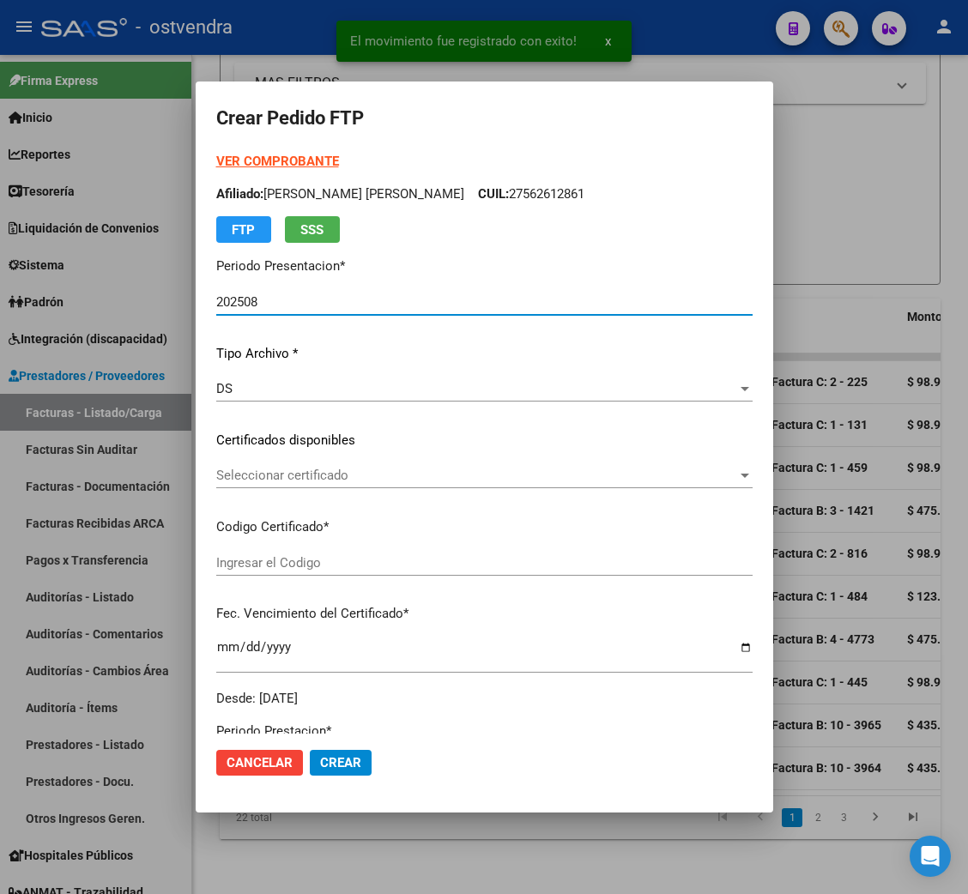
type input "ARG02000570931692024052020290520BUE376"
type input "[DATE]"
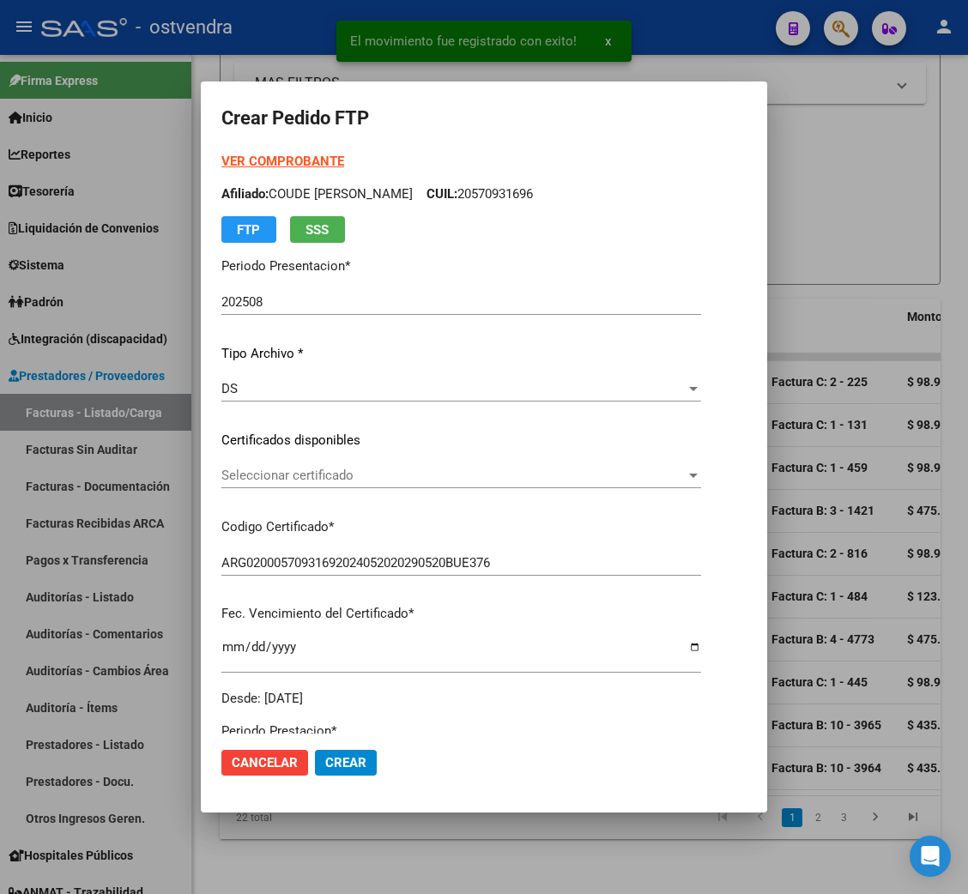
click at [254, 163] on strong "VER COMPROBANTE" at bounding box center [282, 161] width 123 height 15
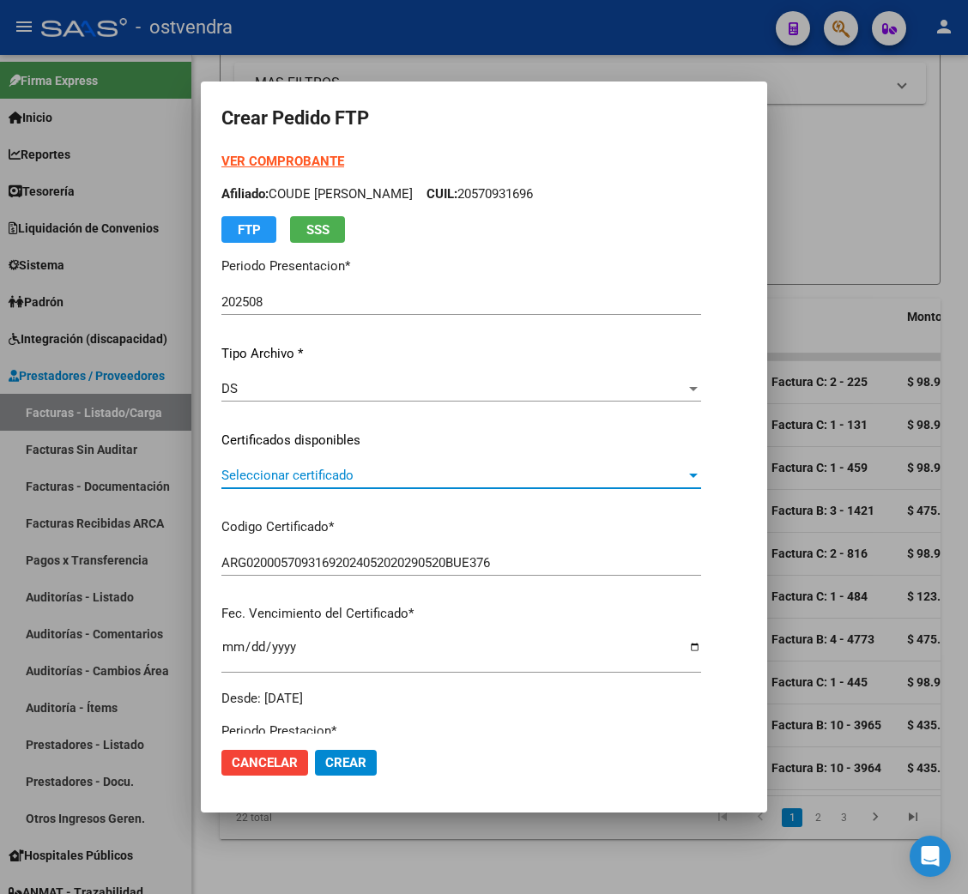
click at [276, 477] on span "Seleccionar certificado" at bounding box center [453, 475] width 464 height 15
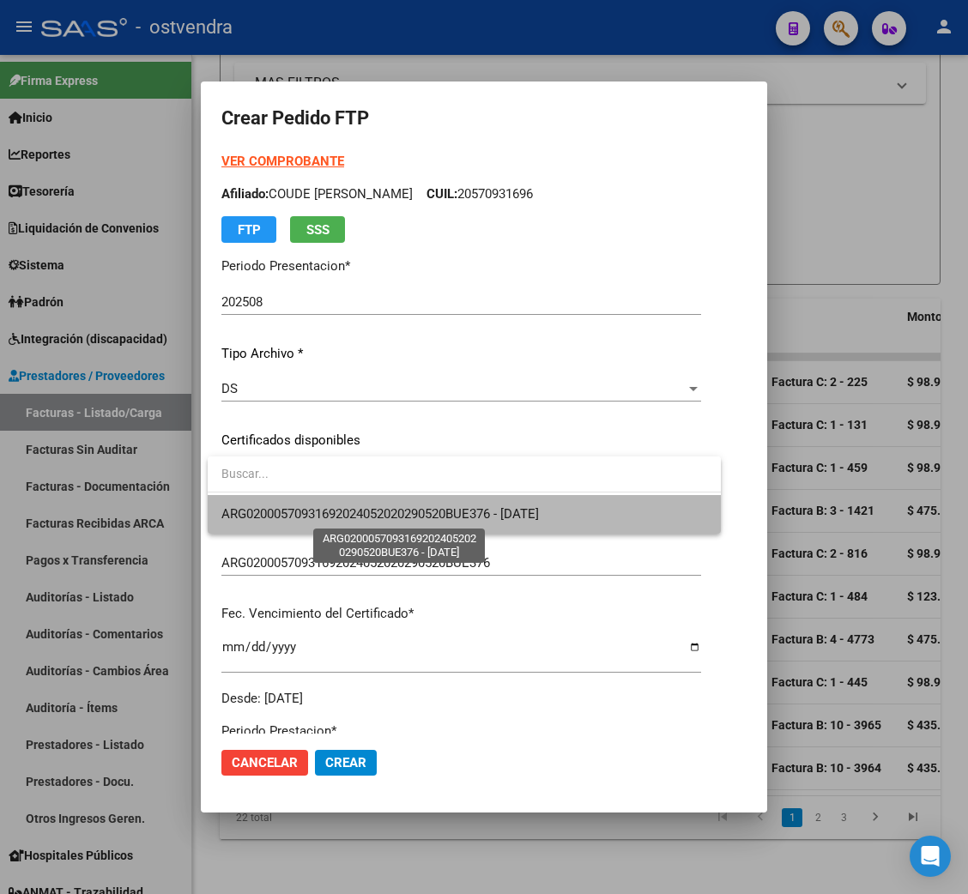
click at [312, 507] on span "ARG02000570931692024052020290520BUE376 - [DATE]" at bounding box center [380, 513] width 318 height 15
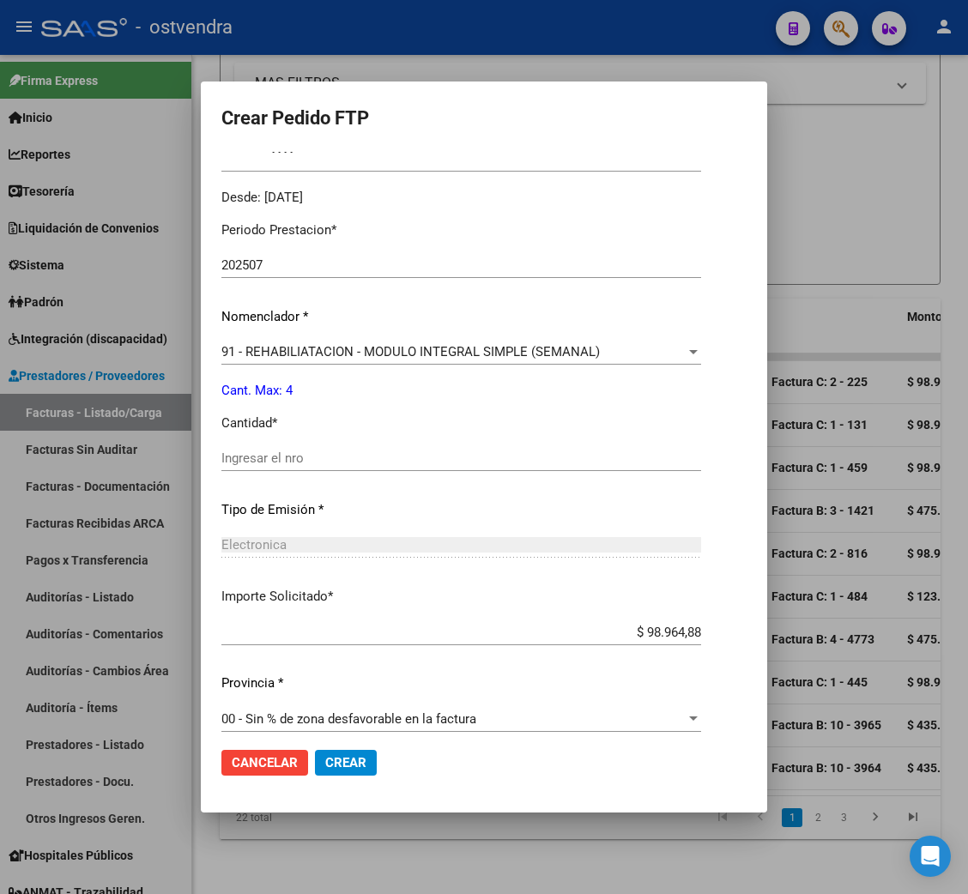
scroll to position [515, 0]
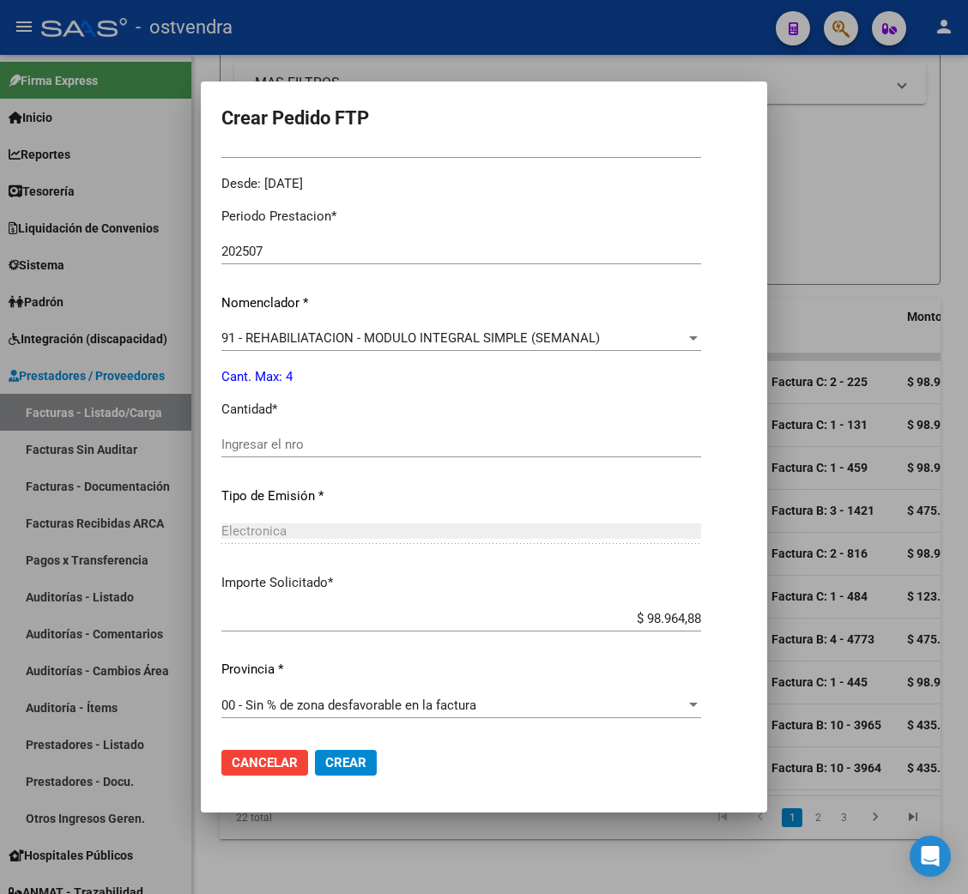
click at [248, 452] on div "Ingresar el nro" at bounding box center [461, 445] width 480 height 26
type input "4"
click at [338, 765] on span "Crear" at bounding box center [345, 762] width 41 height 15
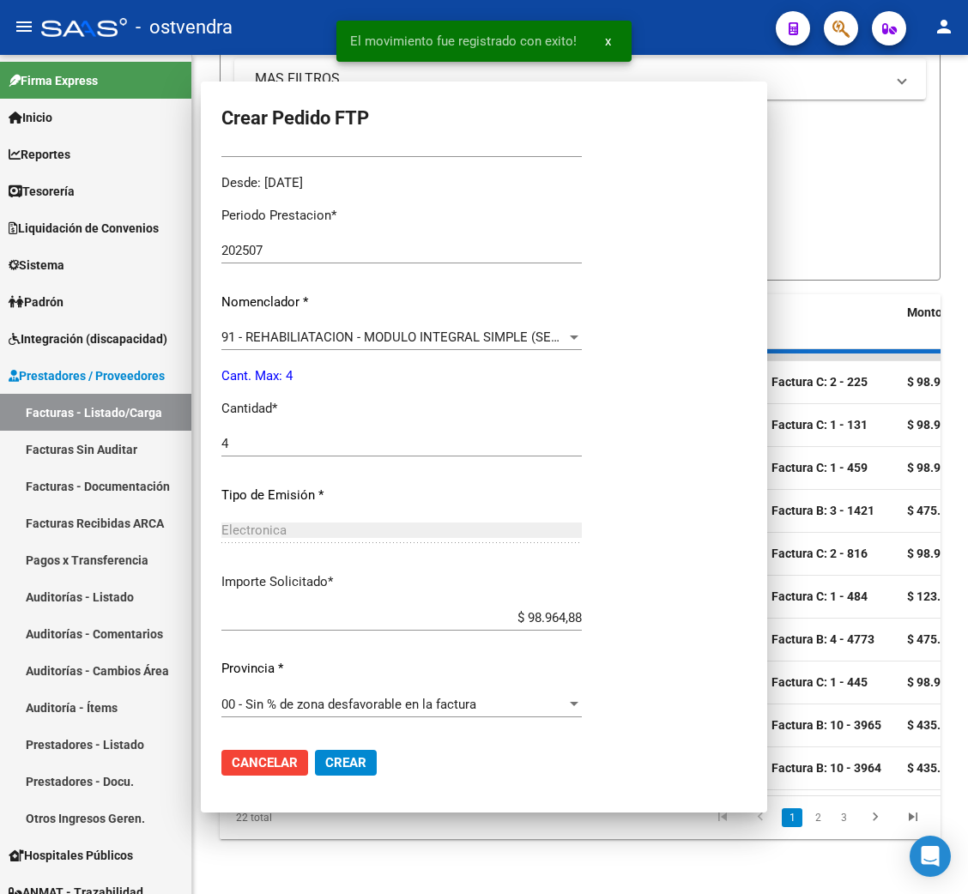
scroll to position [0, 0]
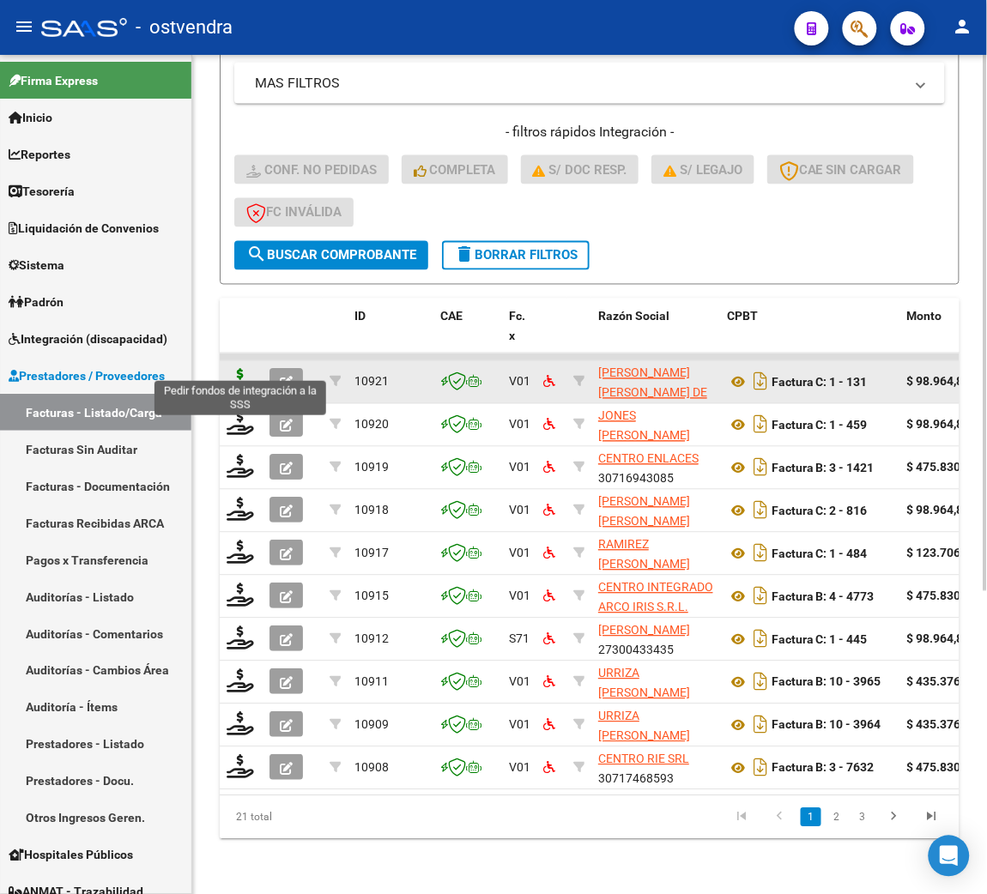
click at [236, 369] on icon at bounding box center [240, 381] width 27 height 24
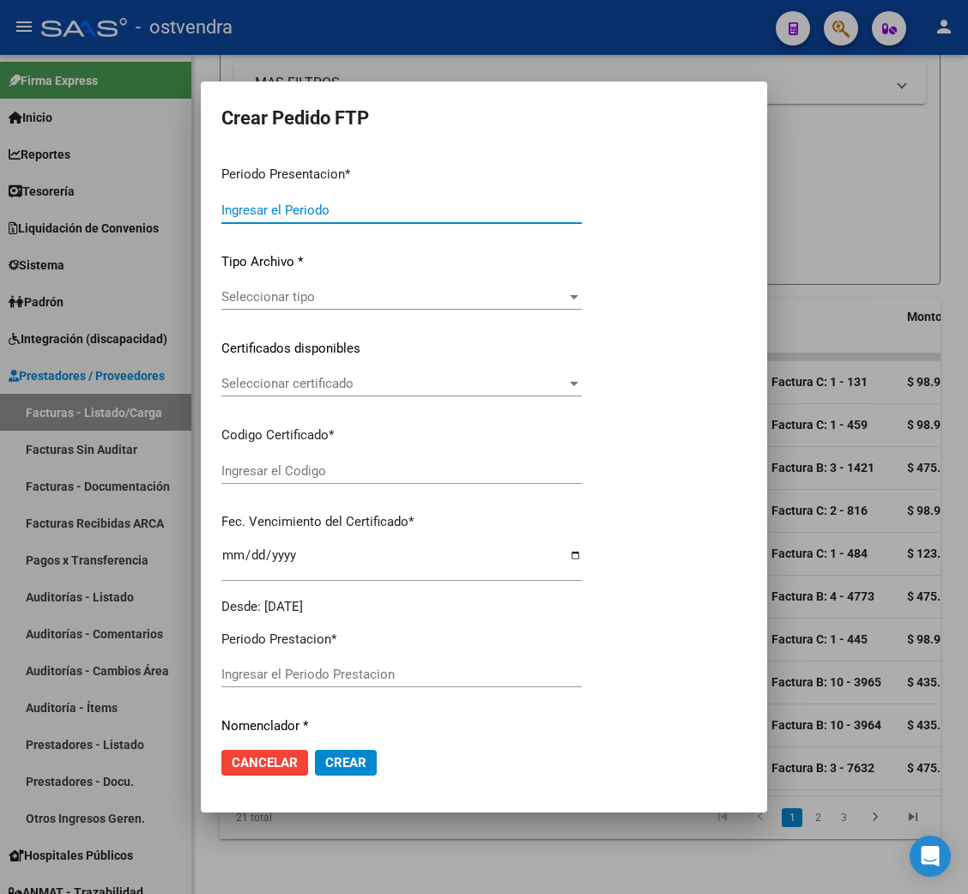
type input "202508"
type input "202507"
type input "$ 98.964,88"
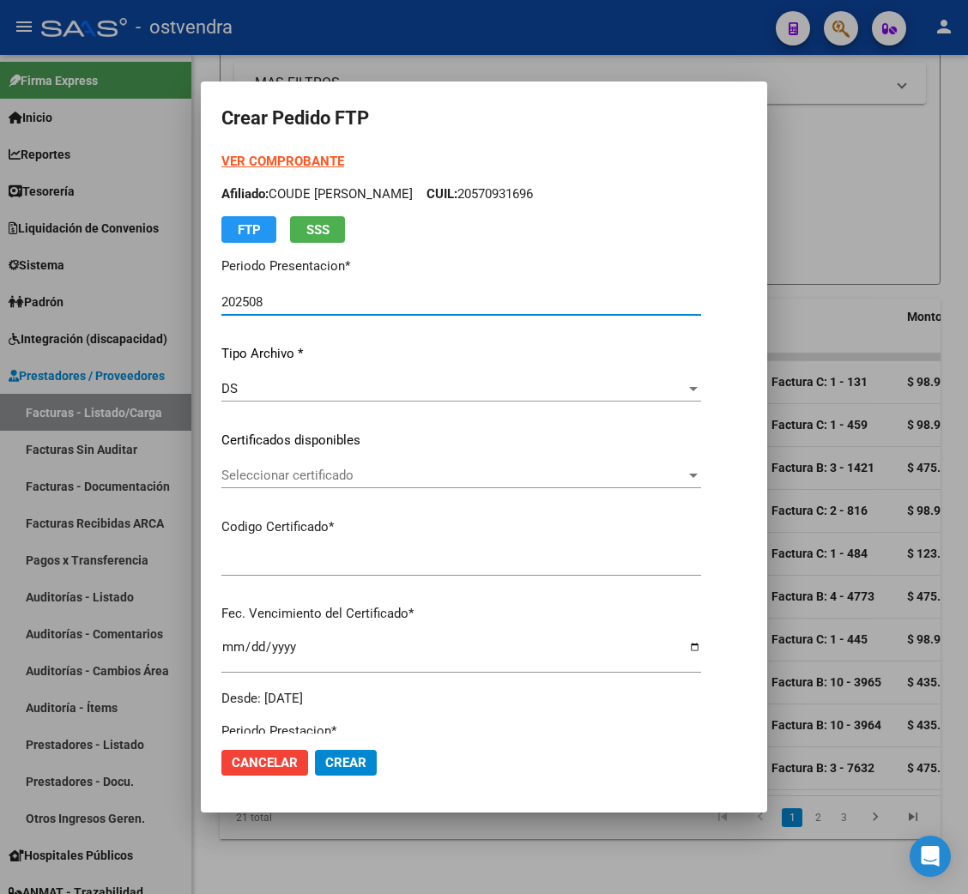
type input "ARG02000570931692024052020290520BUE376"
type input "[DATE]"
click at [269, 163] on strong "VER COMPROBANTE" at bounding box center [282, 161] width 123 height 15
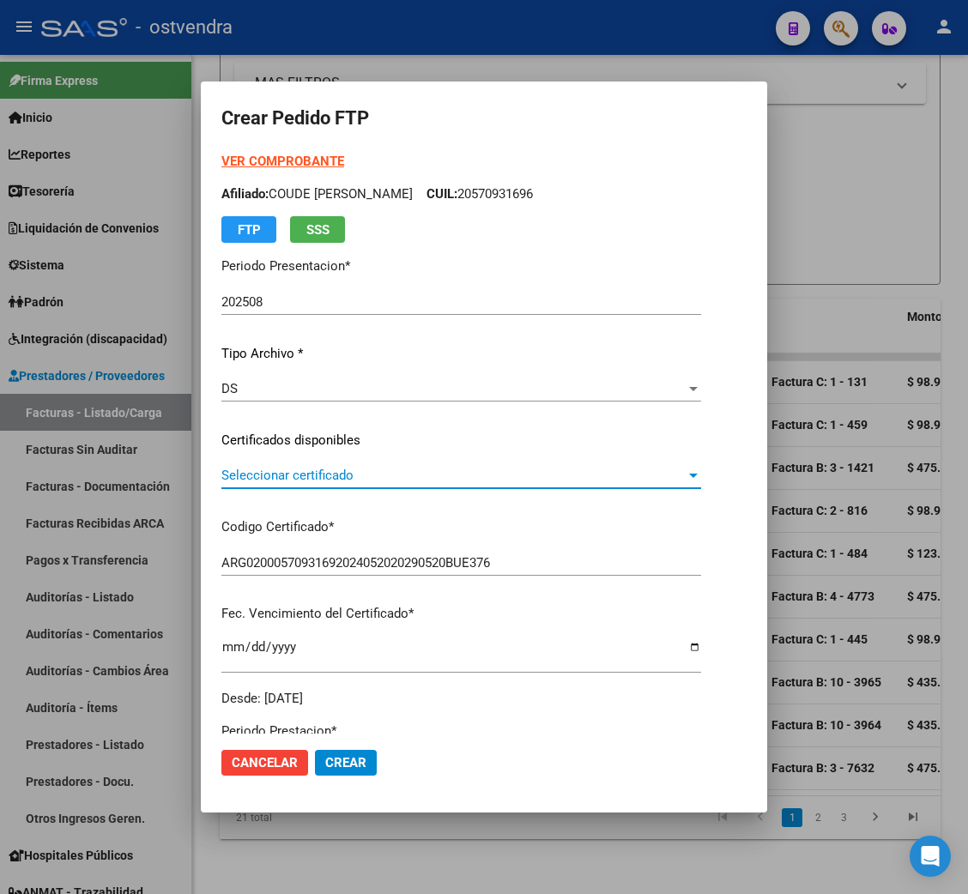
click at [301, 477] on span "Seleccionar certificado" at bounding box center [453, 475] width 464 height 15
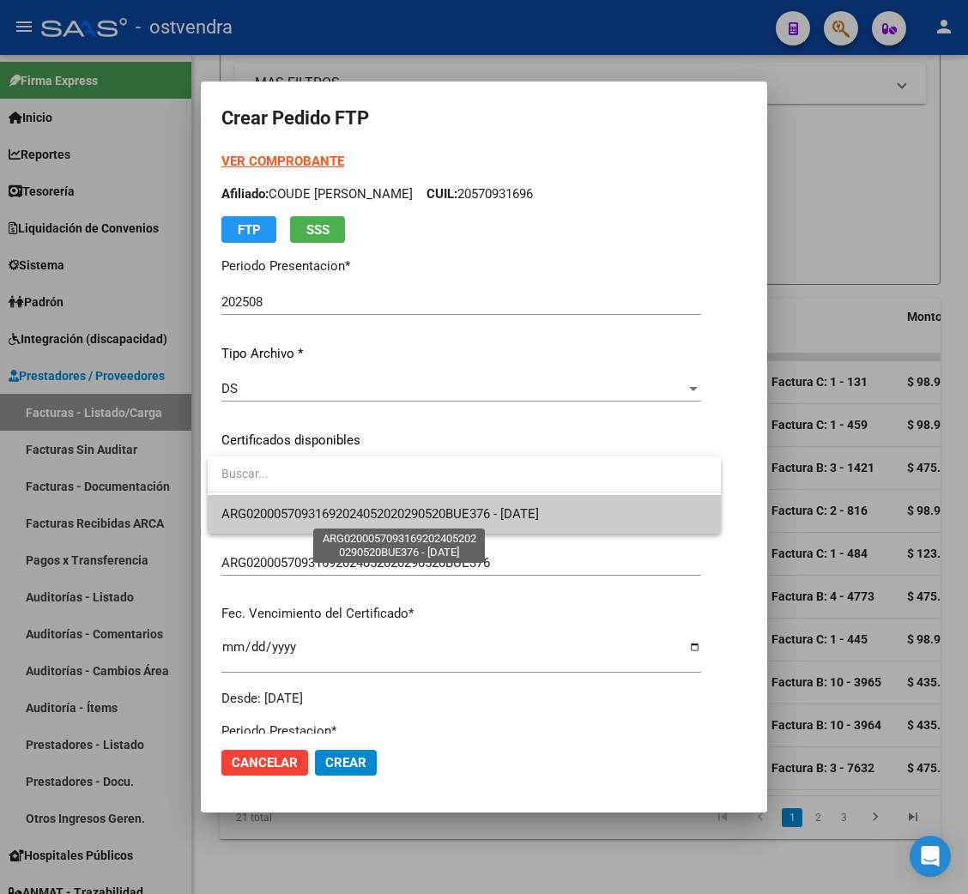
click at [306, 512] on span "ARG02000570931692024052020290520BUE376 - [DATE]" at bounding box center [380, 513] width 318 height 15
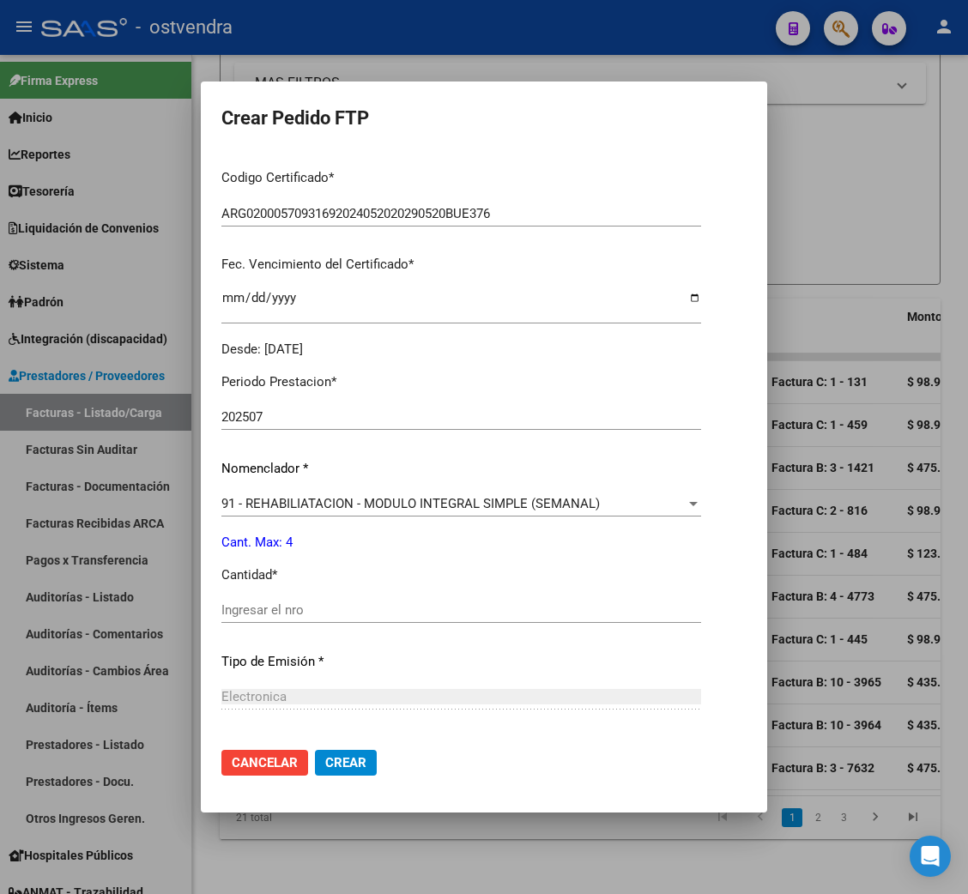
scroll to position [385, 0]
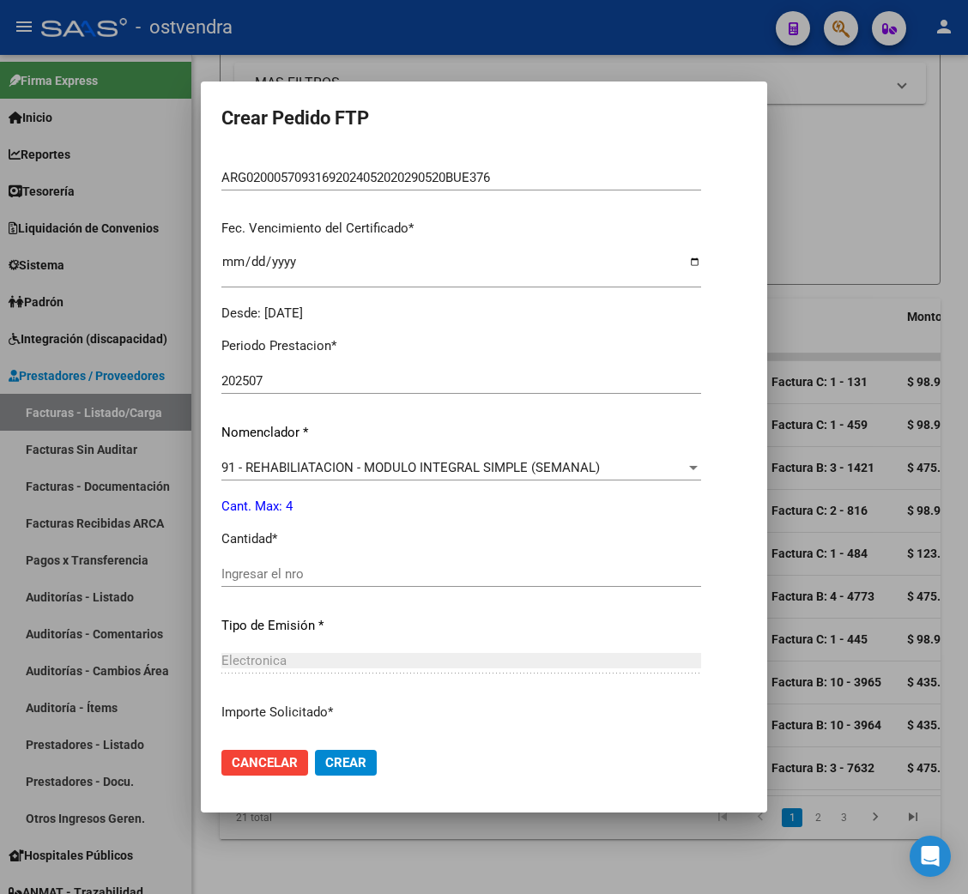
click at [238, 581] on div "Ingresar el nro" at bounding box center [461, 574] width 480 height 26
type input "4"
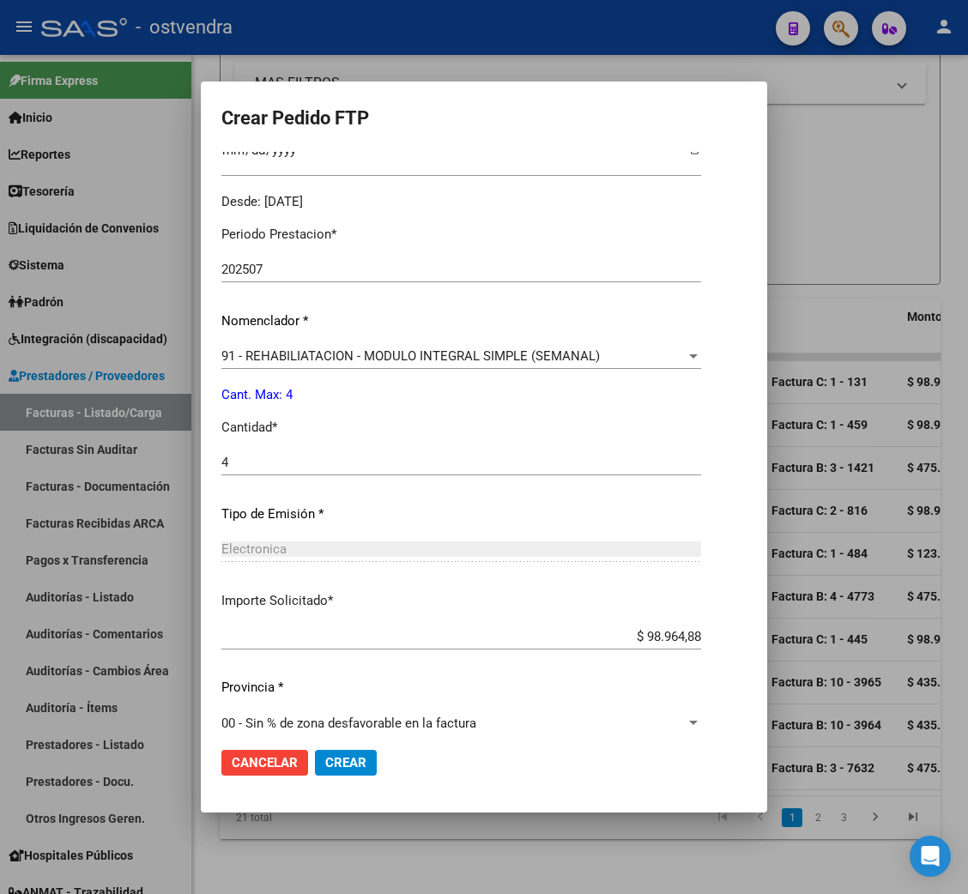
scroll to position [515, 0]
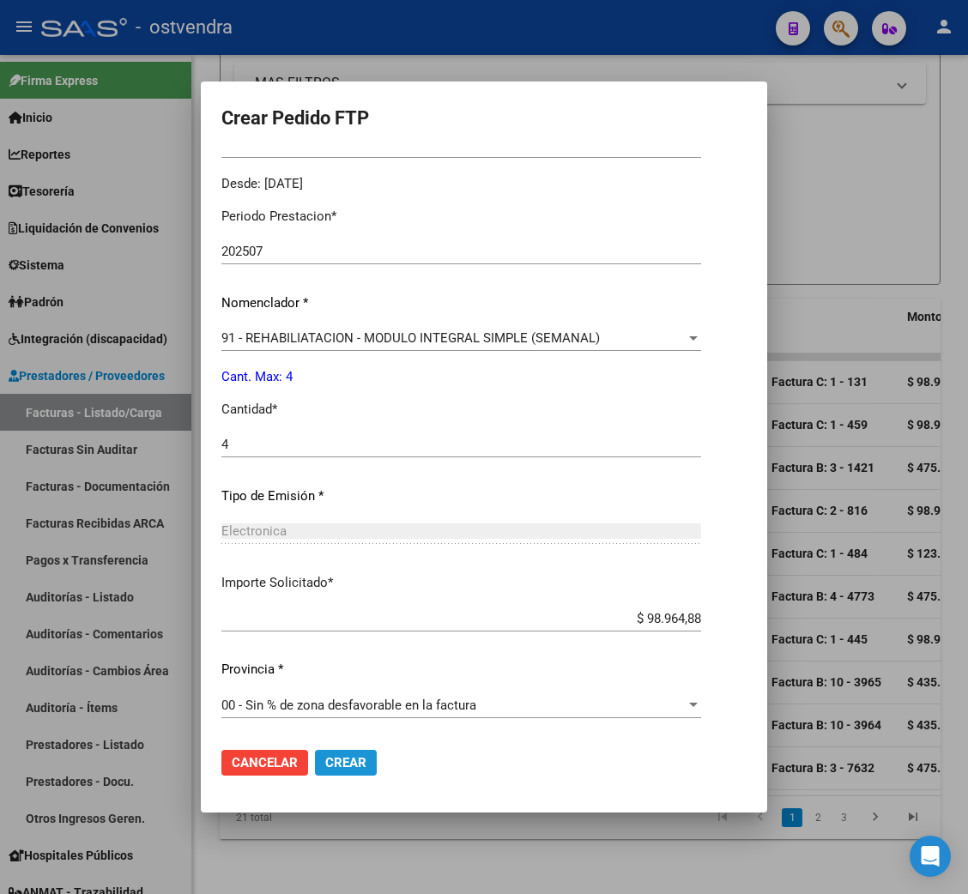
click at [348, 764] on span "Crear" at bounding box center [345, 762] width 41 height 15
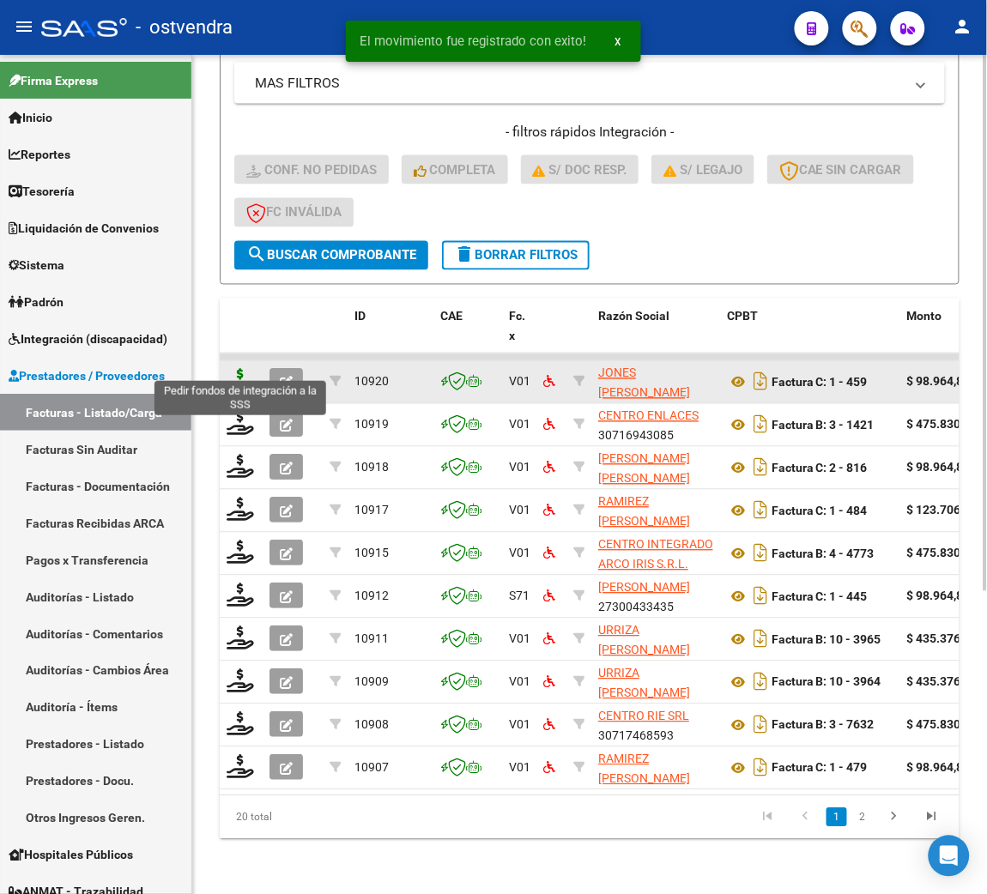
click at [244, 369] on icon at bounding box center [240, 381] width 27 height 24
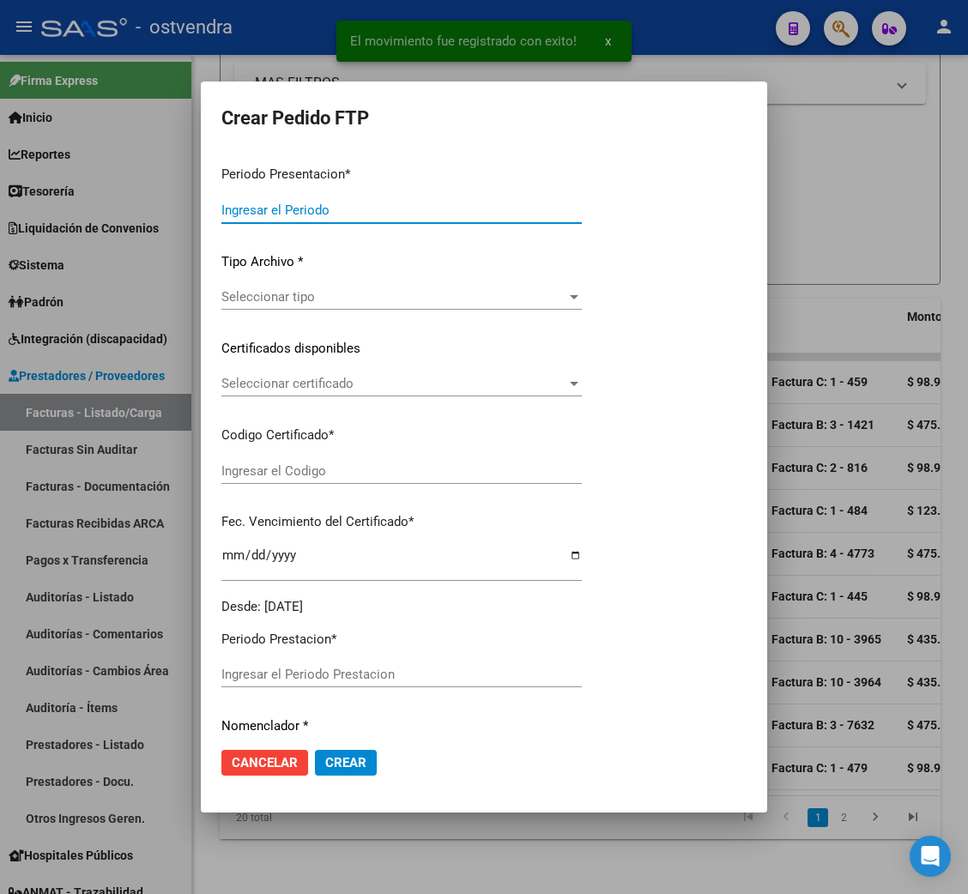
type input "202508"
type input "202507"
type input "$ 98.964,88"
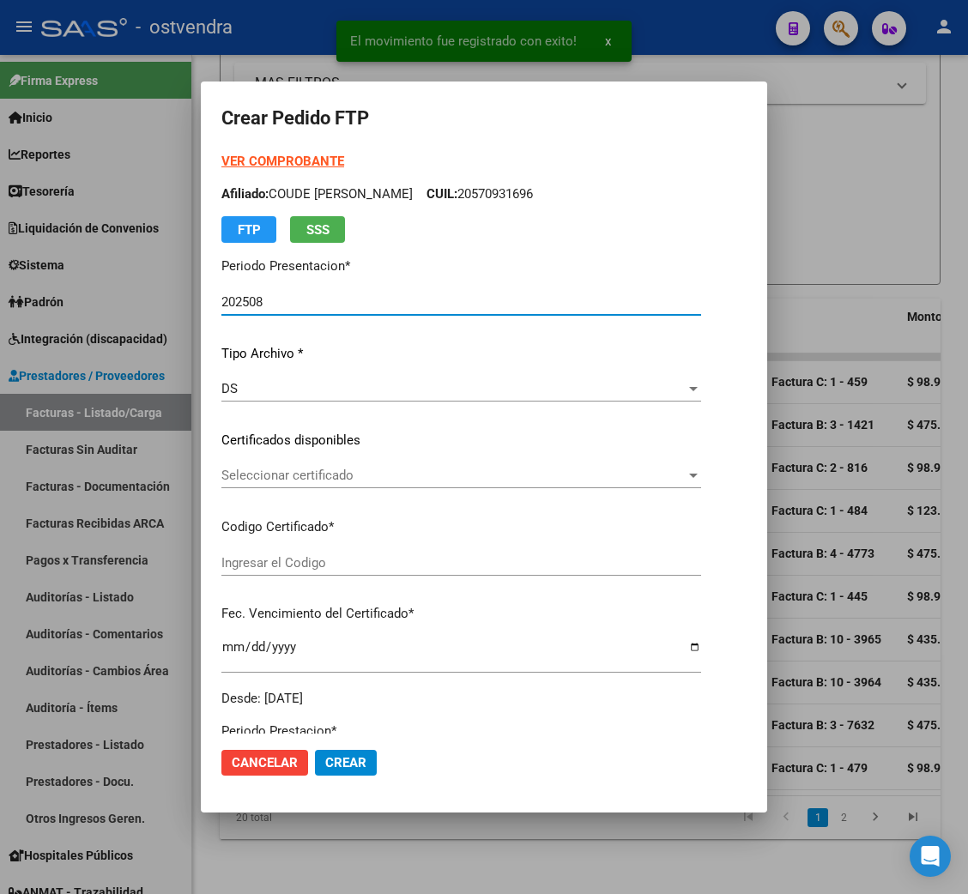
type input "AG01000566456972023032220280322BS376"
type input "[DATE]"
click at [303, 160] on strong "VER COMPROBANTE" at bounding box center [282, 161] width 123 height 15
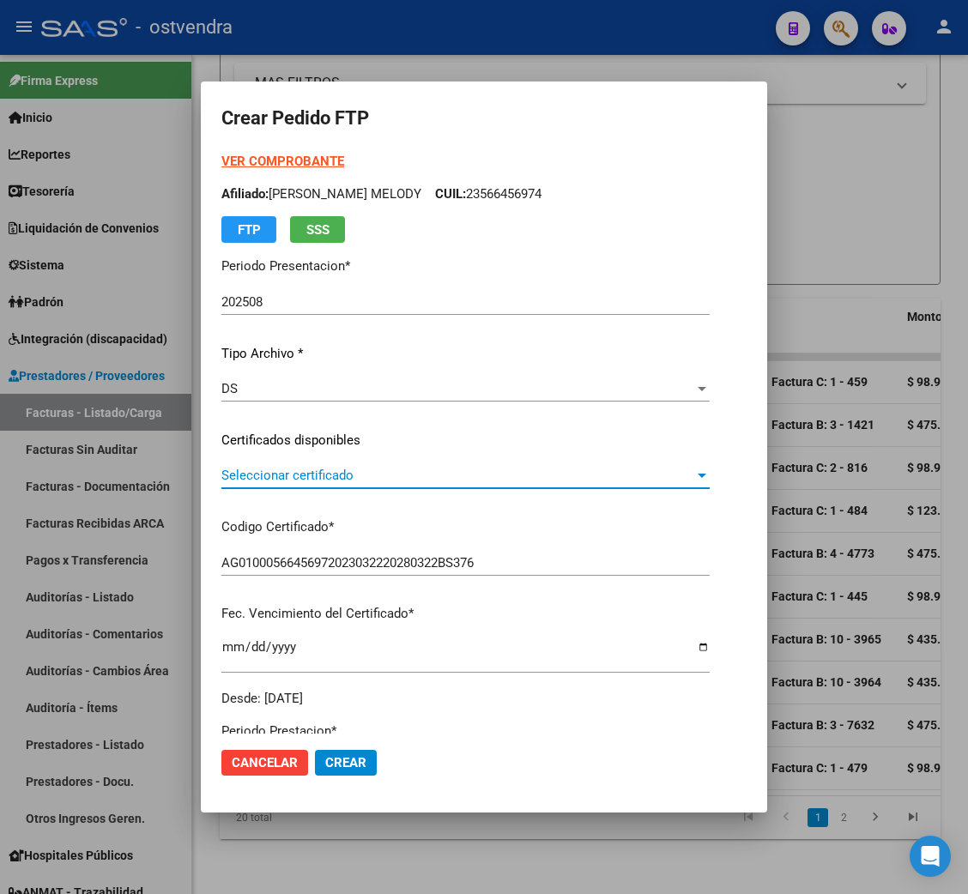
click at [349, 470] on span "Seleccionar certificado" at bounding box center [457, 475] width 473 height 15
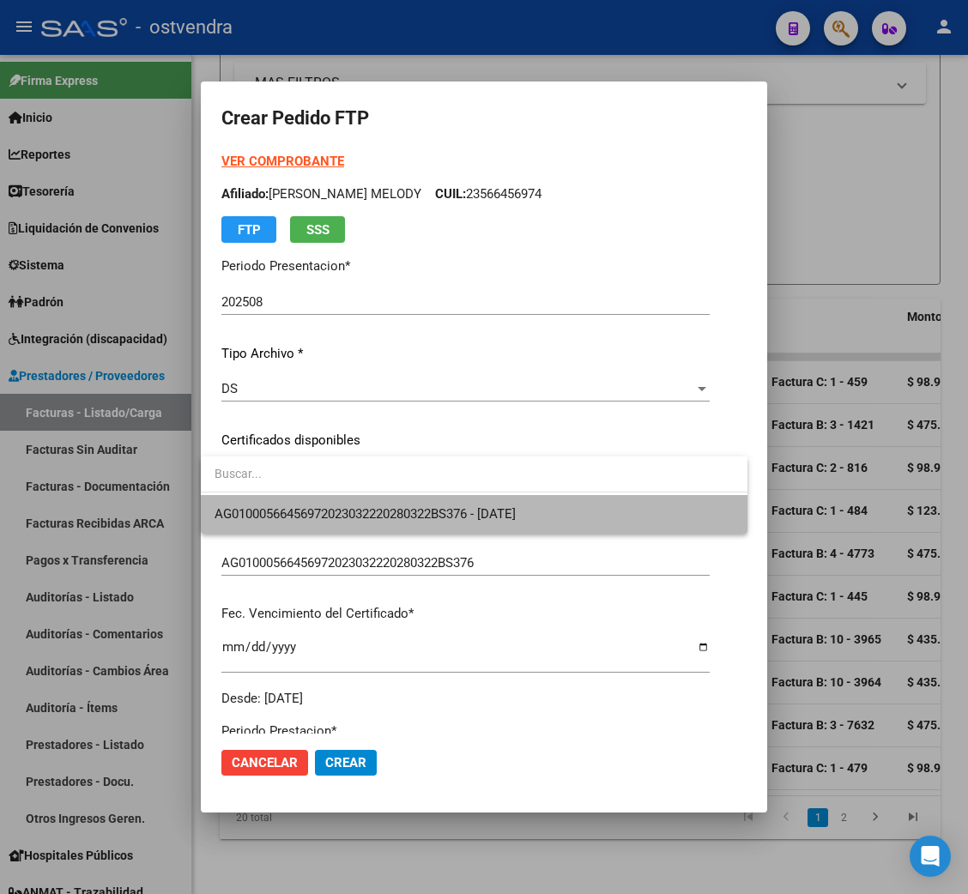
click at [343, 500] on span "AG01000566456972023032220280322BS376 - [DATE]" at bounding box center [474, 514] width 519 height 39
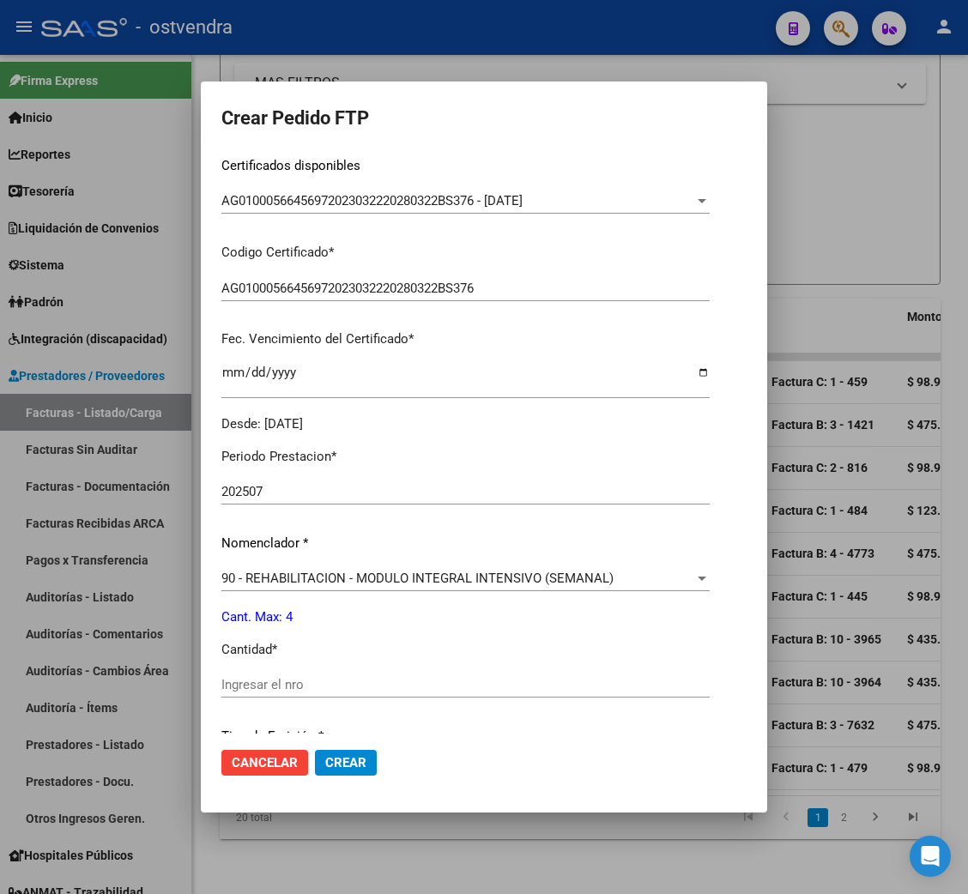
scroll to position [385, 0]
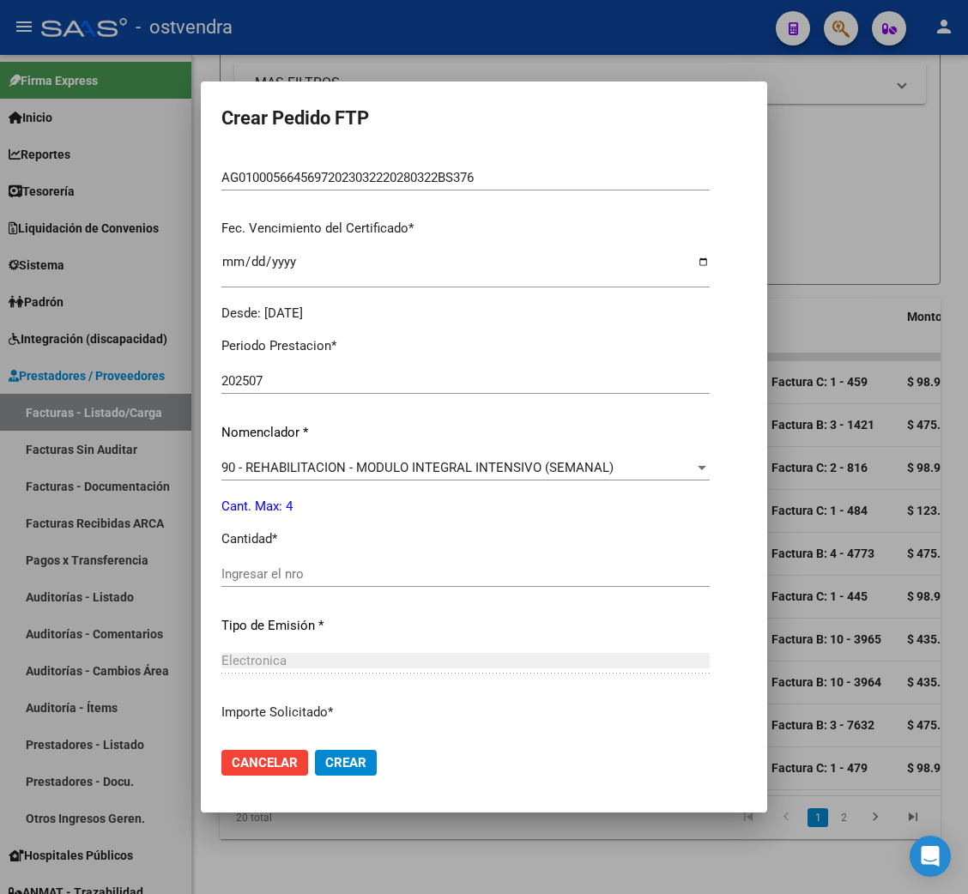
click at [286, 575] on input "Ingresar el nro" at bounding box center [465, 573] width 488 height 15
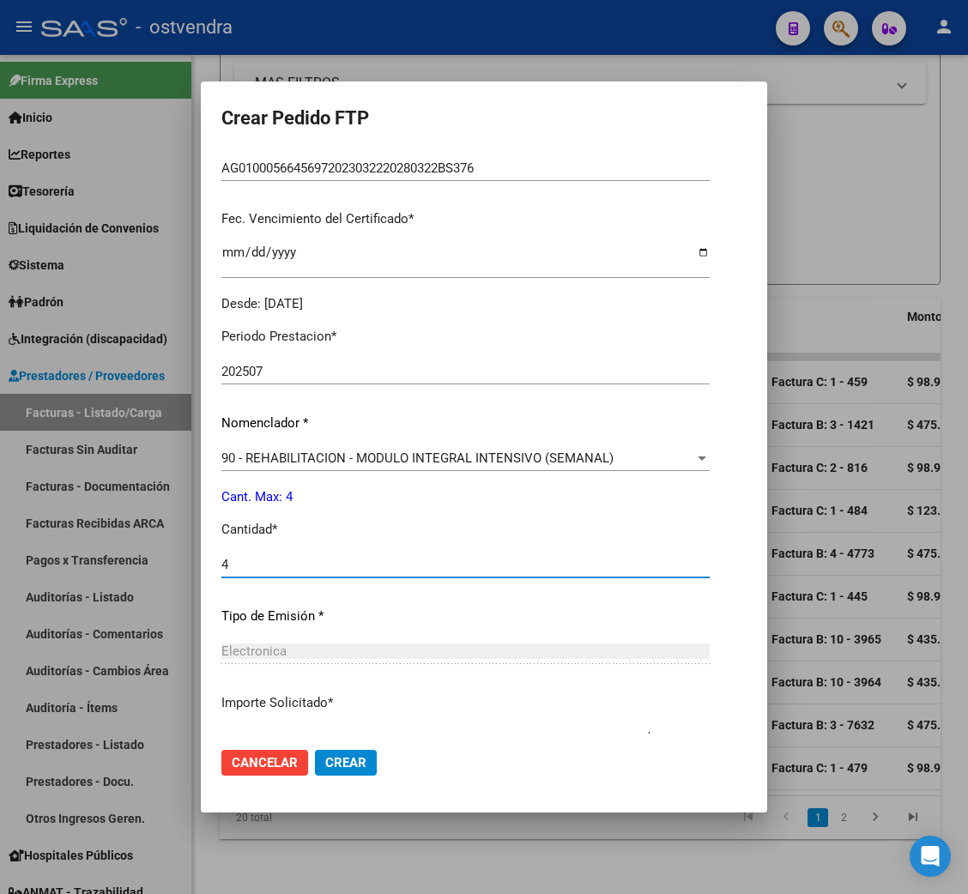
scroll to position [515, 0]
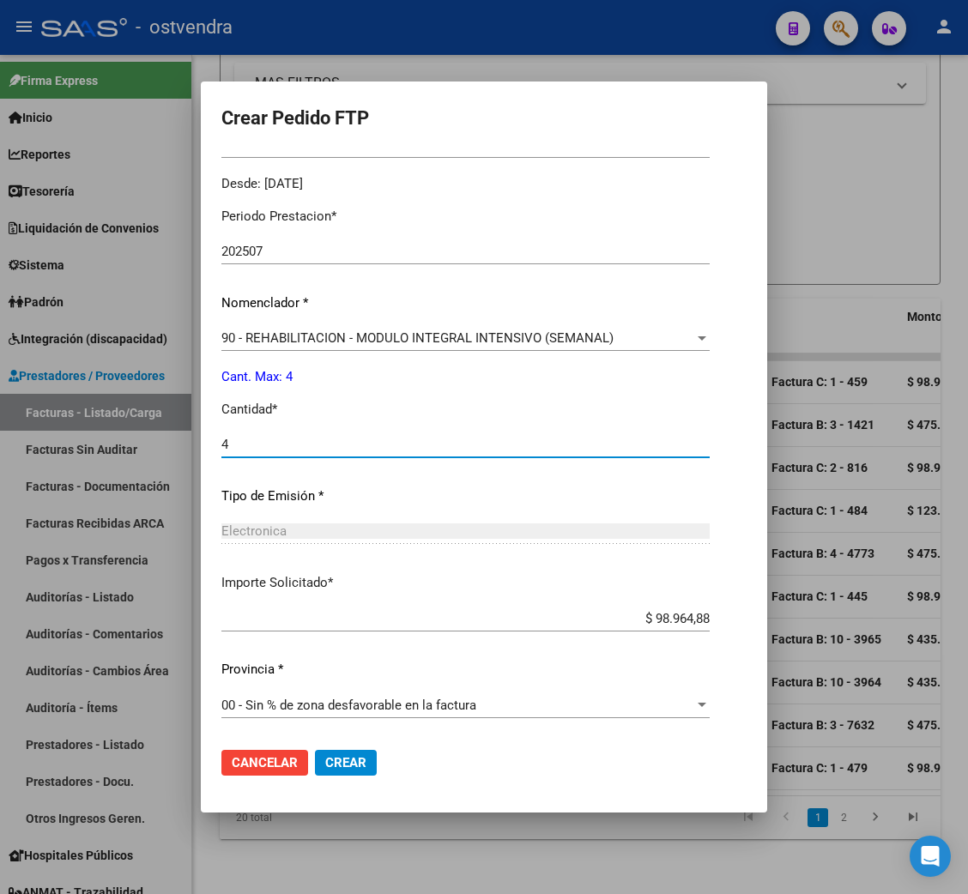
type input "4"
click at [349, 756] on span "Crear" at bounding box center [345, 762] width 41 height 15
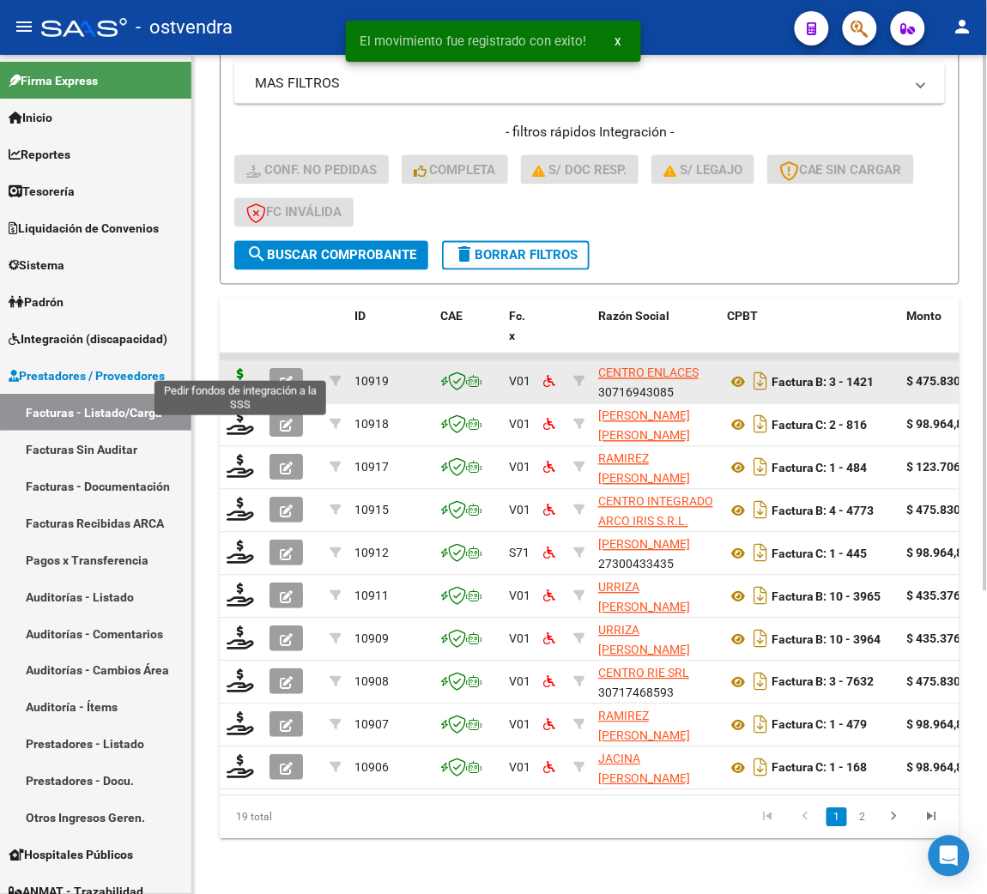
click at [243, 372] on icon at bounding box center [240, 381] width 27 height 24
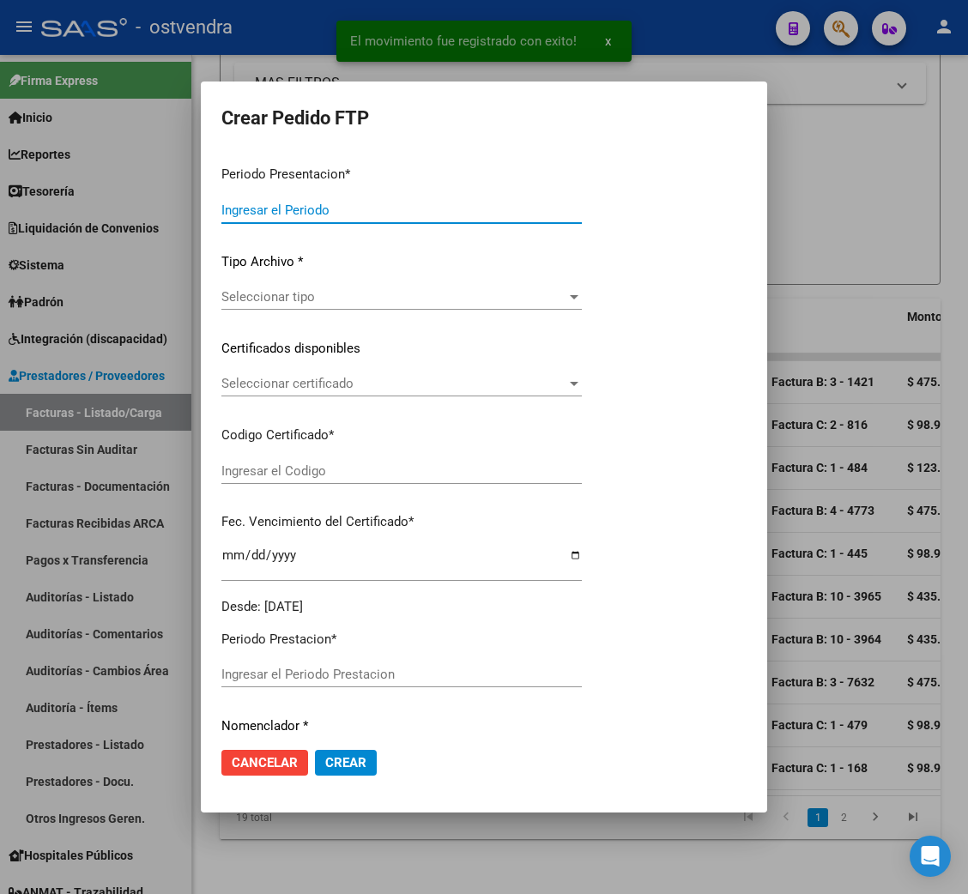
type input "202508"
type input "202507"
type input "$ 475.830,36"
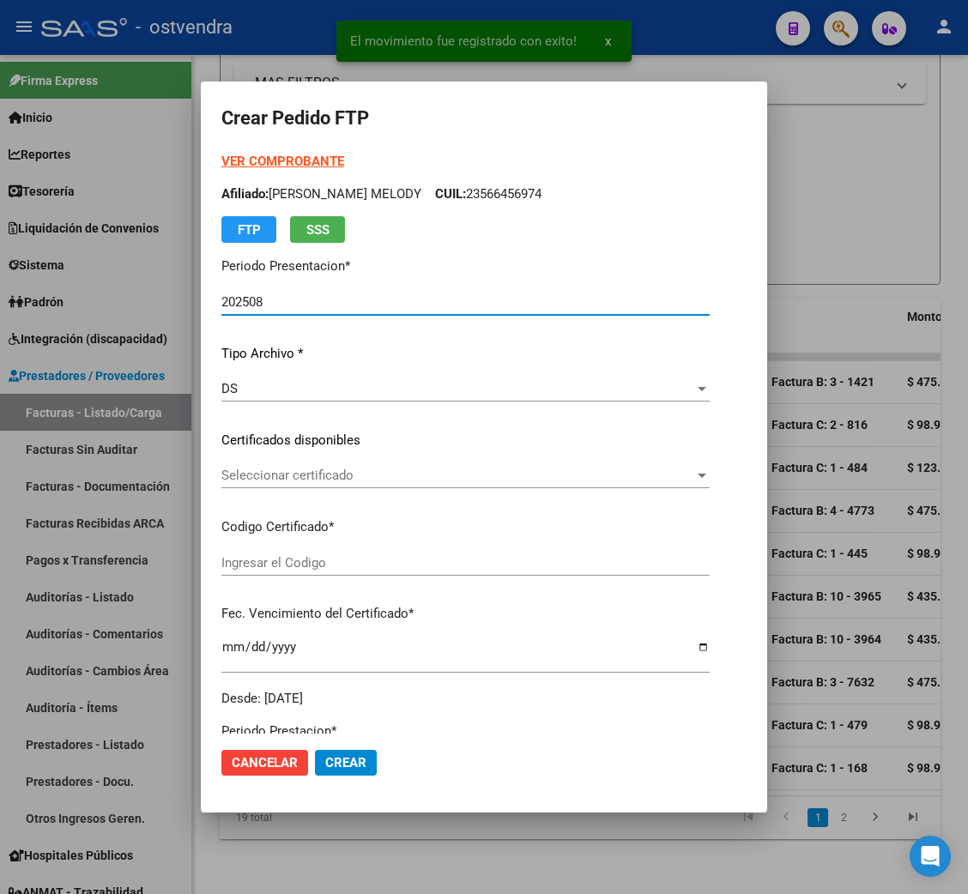
type input "ARG02000587158302024072520270725BUE415"
type input "[DATE]"
click at [275, 159] on strong "VER COMPROBANTE" at bounding box center [282, 161] width 123 height 15
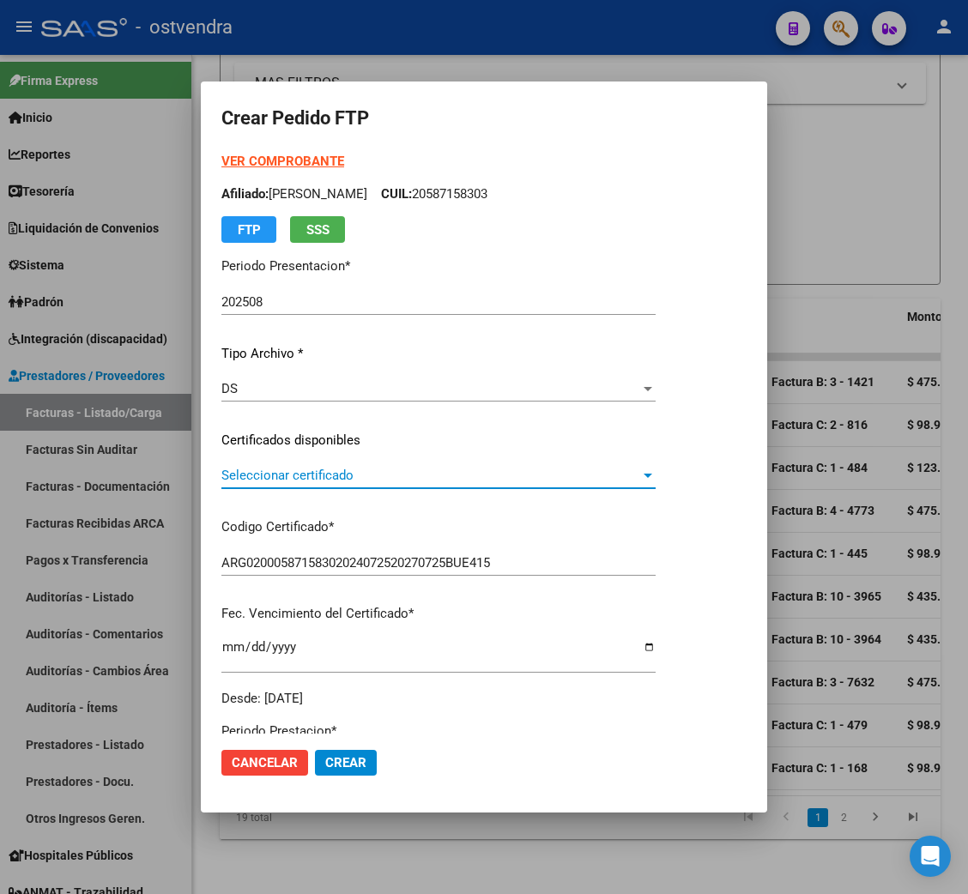
click at [336, 479] on span "Seleccionar certificado" at bounding box center [430, 475] width 419 height 15
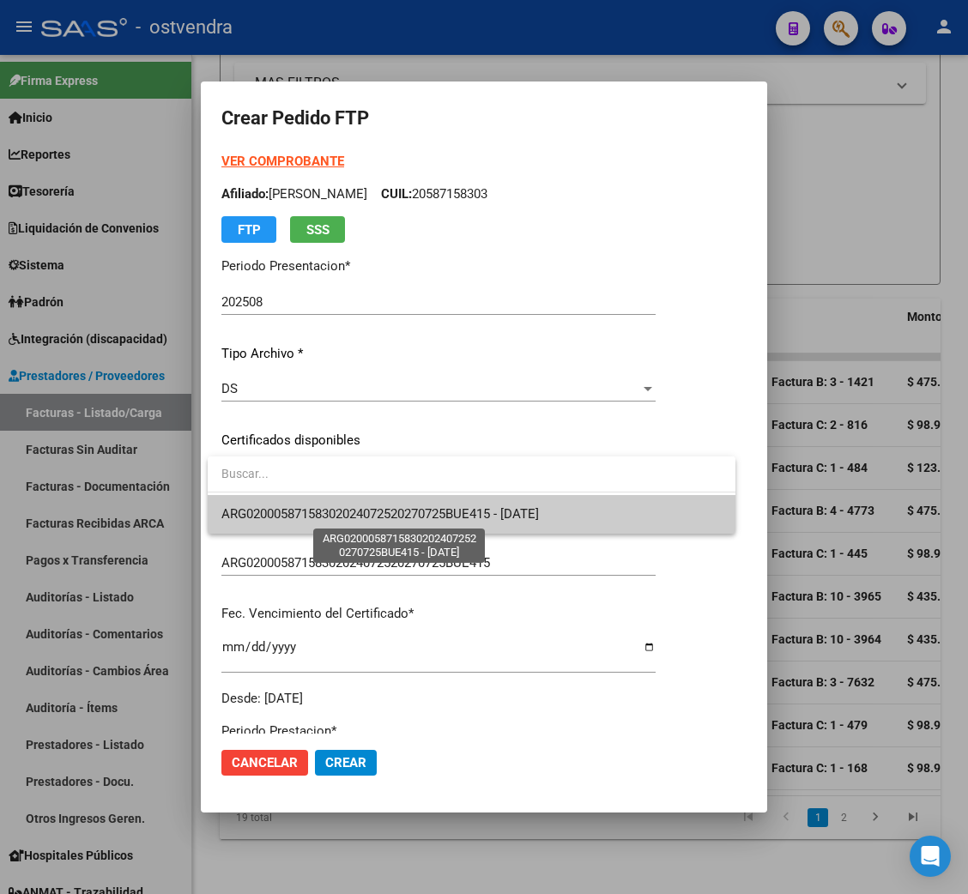
click at [337, 508] on span "ARG02000587158302024072520270725BUE415 - [DATE]" at bounding box center [380, 513] width 318 height 15
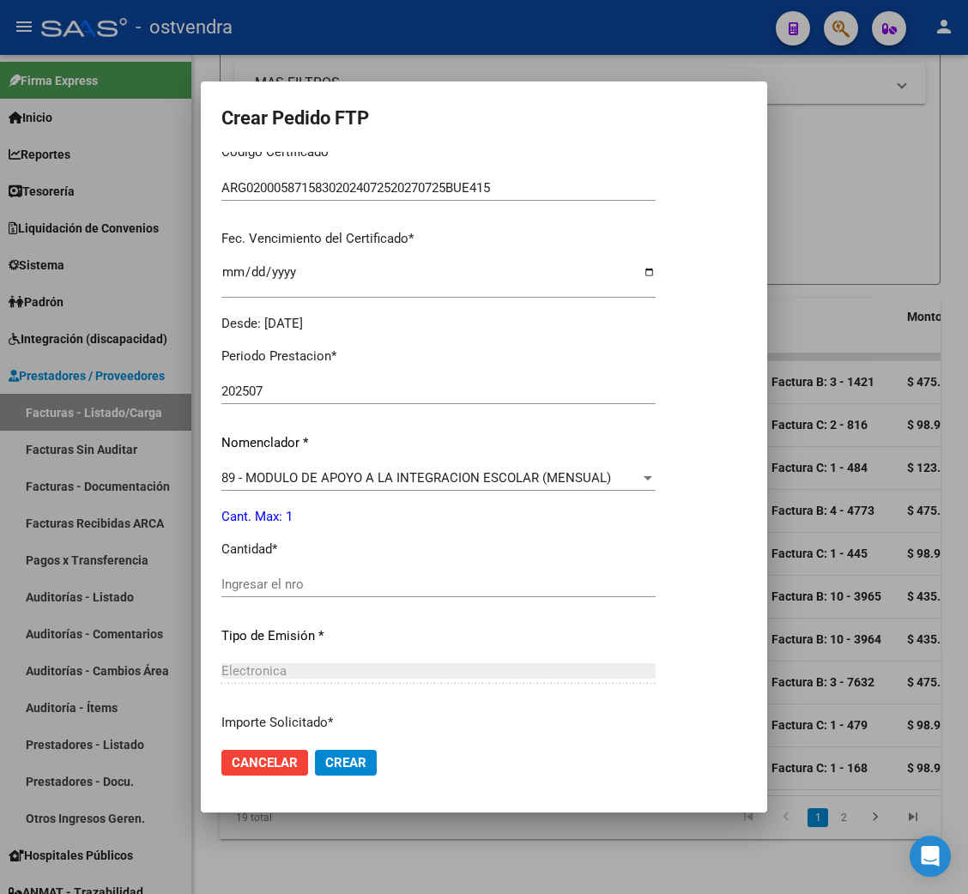
scroll to position [385, 0]
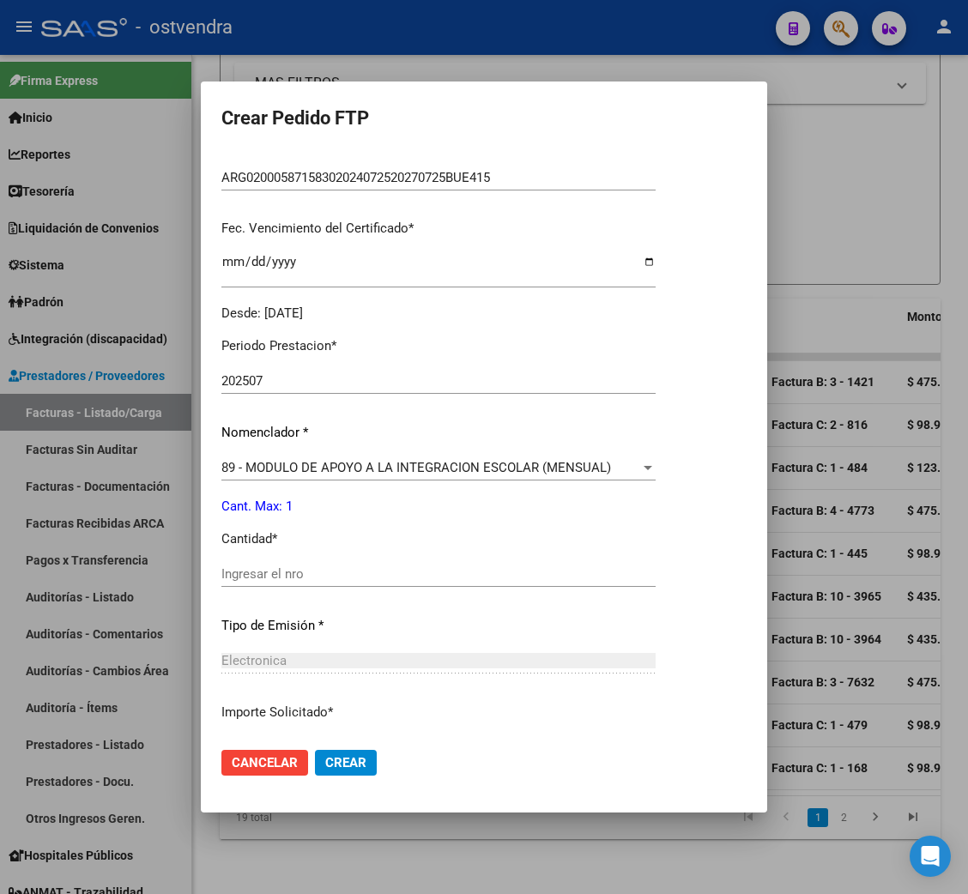
click at [263, 571] on input "Ingresar el nro" at bounding box center [438, 573] width 434 height 15
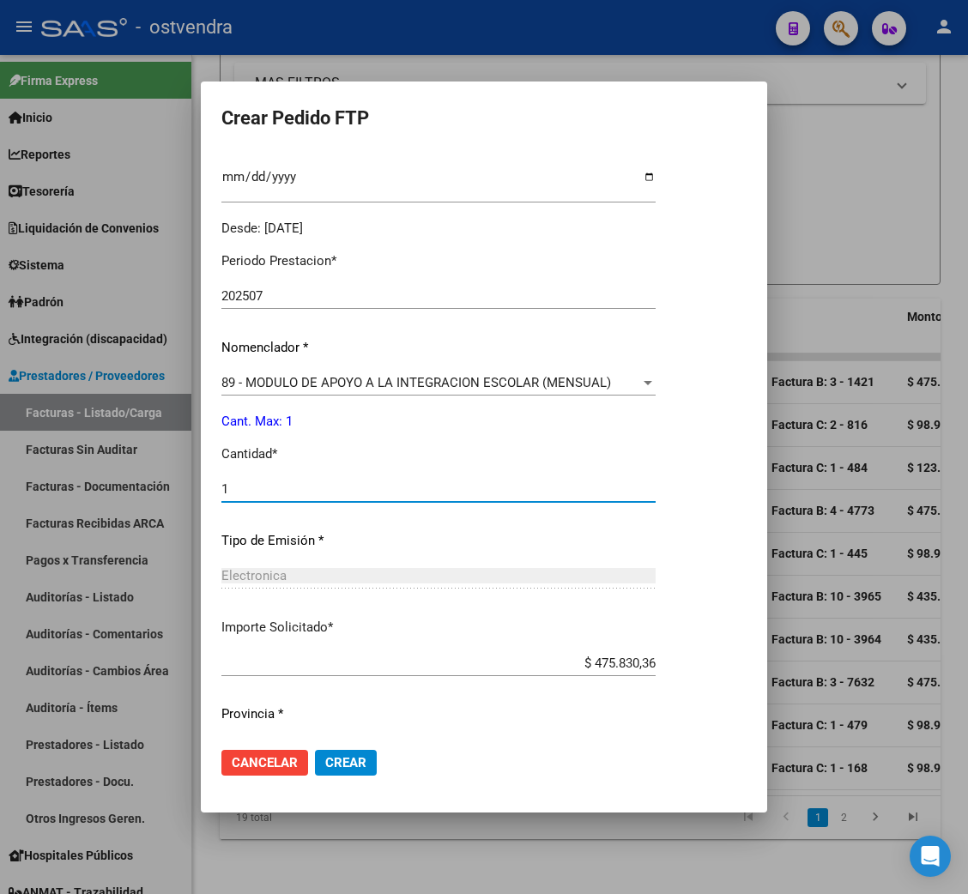
scroll to position [515, 0]
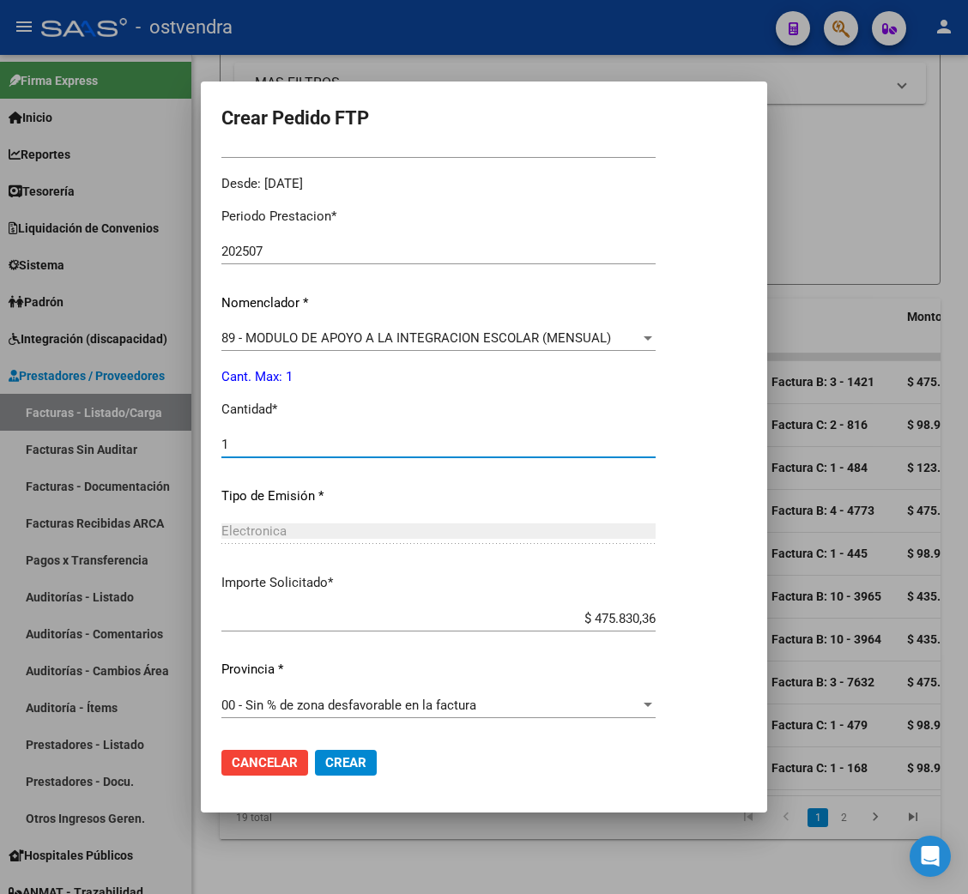
type input "1"
click at [366, 760] on button "Crear" at bounding box center [346, 763] width 62 height 26
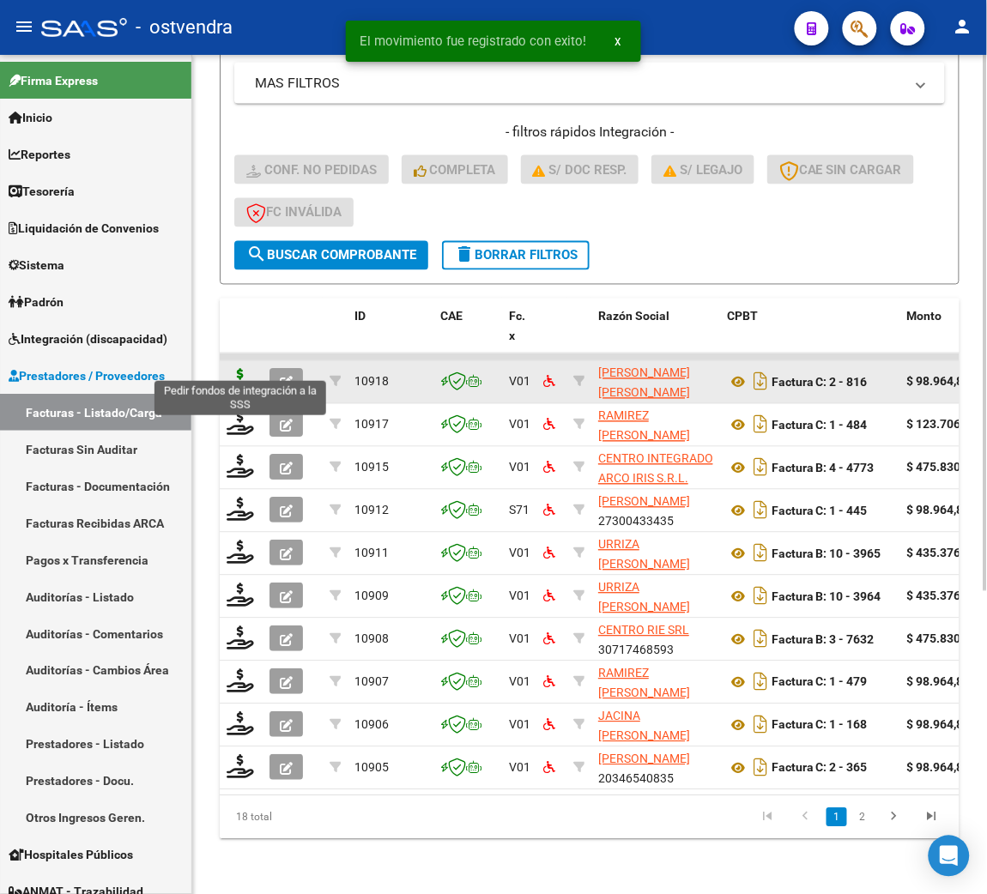
click at [240, 369] on icon at bounding box center [240, 381] width 27 height 24
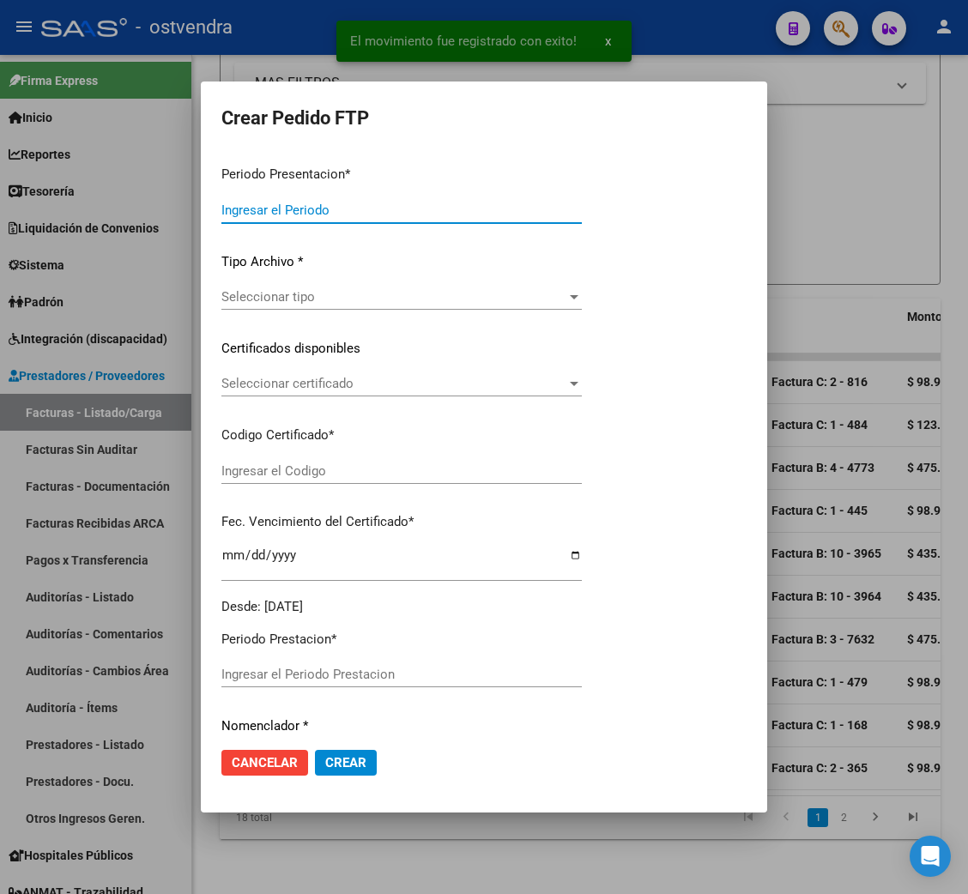
type input "202508"
type input "202507"
type input "$ 98.964,88"
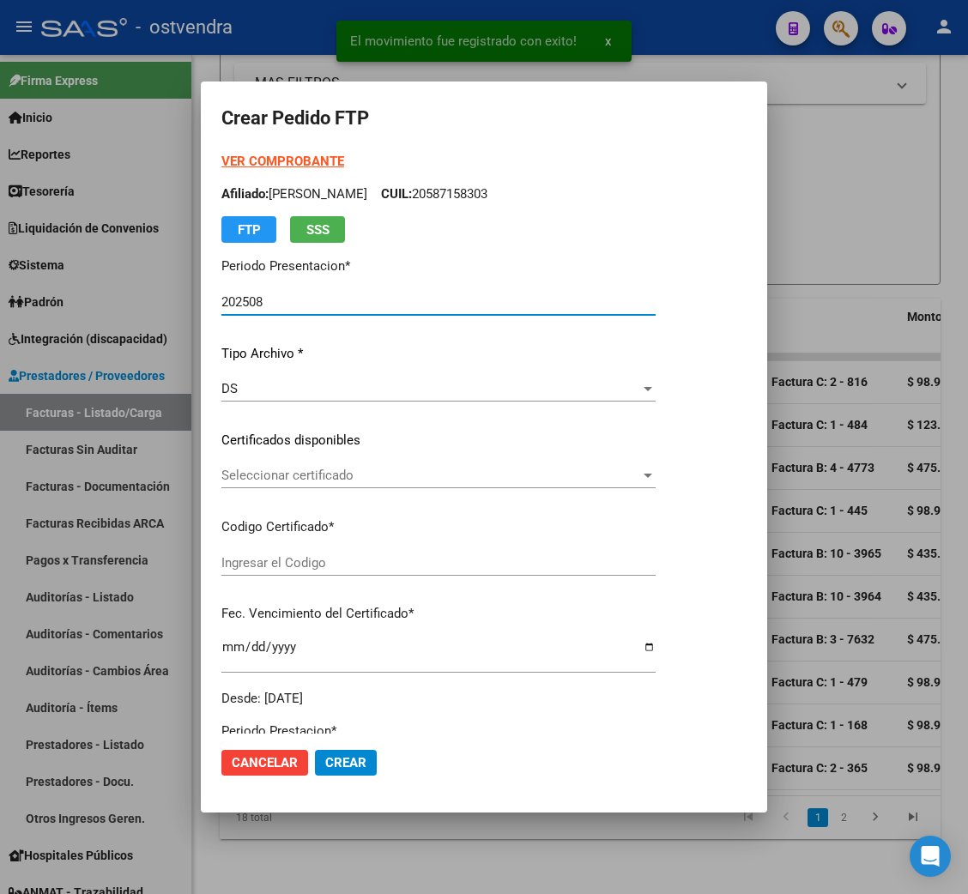
type input "ARG02000579058152024121920291219BUE317"
type input "[DATE]"
click at [269, 160] on strong "VER COMPROBANTE" at bounding box center [282, 161] width 123 height 15
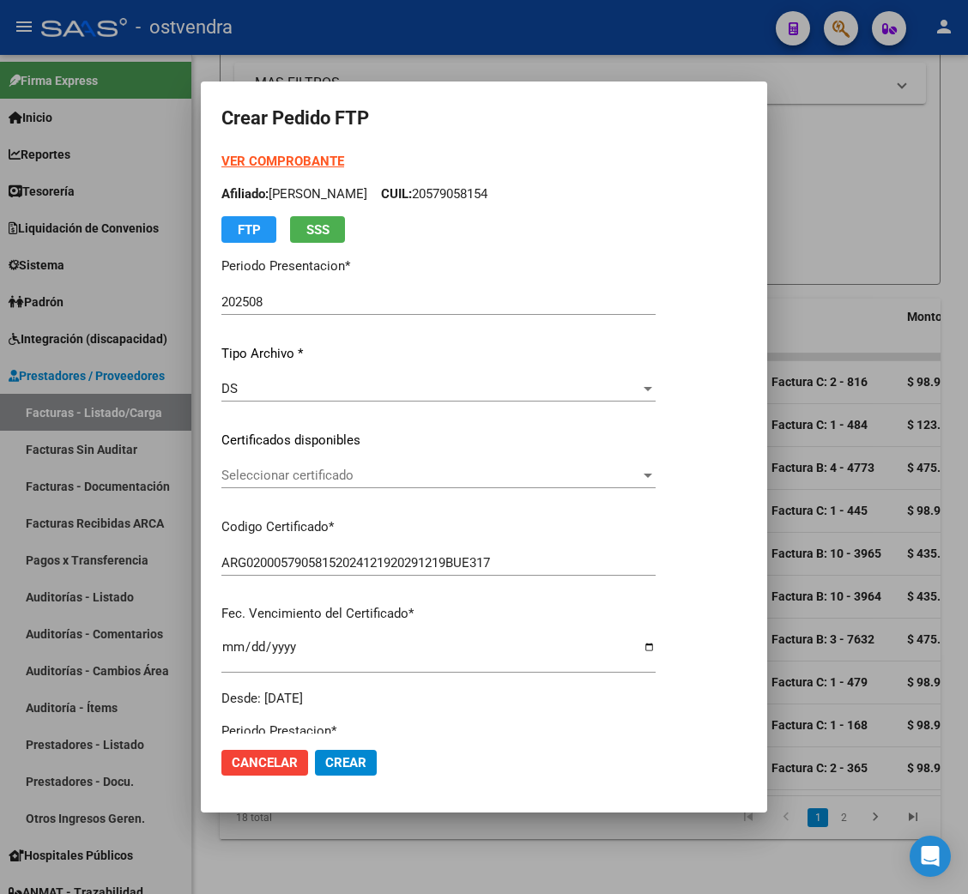
click at [293, 473] on span "Seleccionar certificado" at bounding box center [430, 475] width 419 height 15
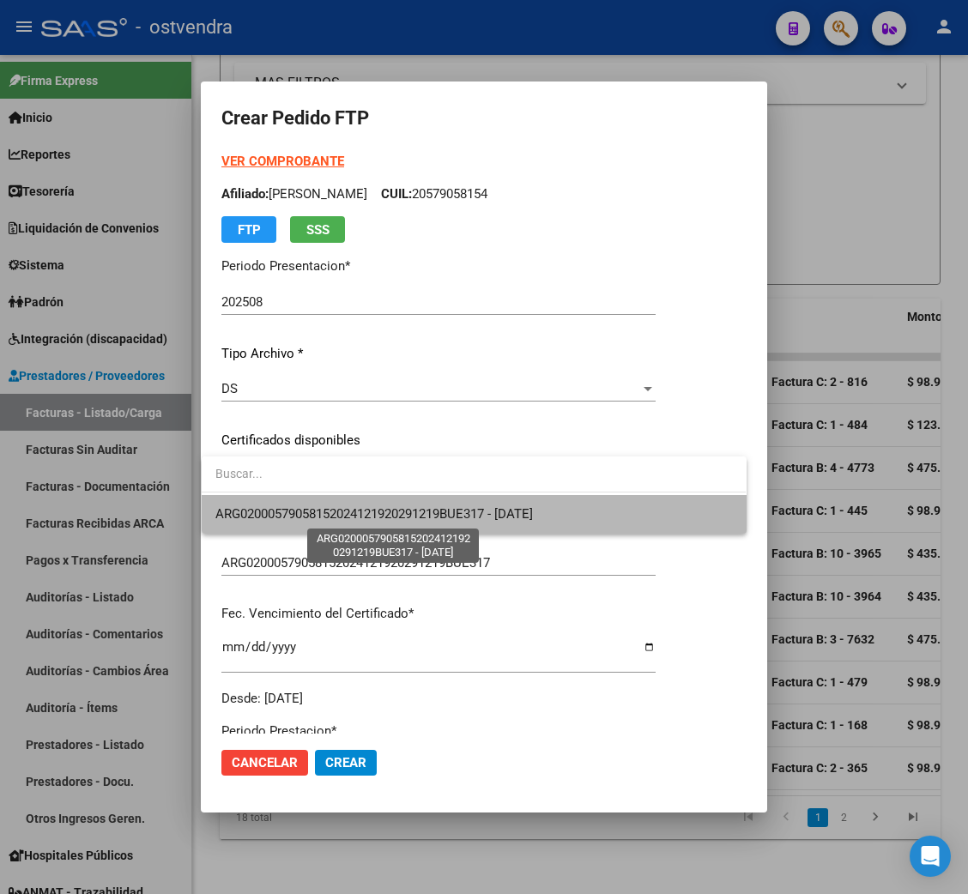
click at [292, 509] on span "ARG02000579058152024121920291219BUE317 - [DATE]" at bounding box center [374, 513] width 318 height 15
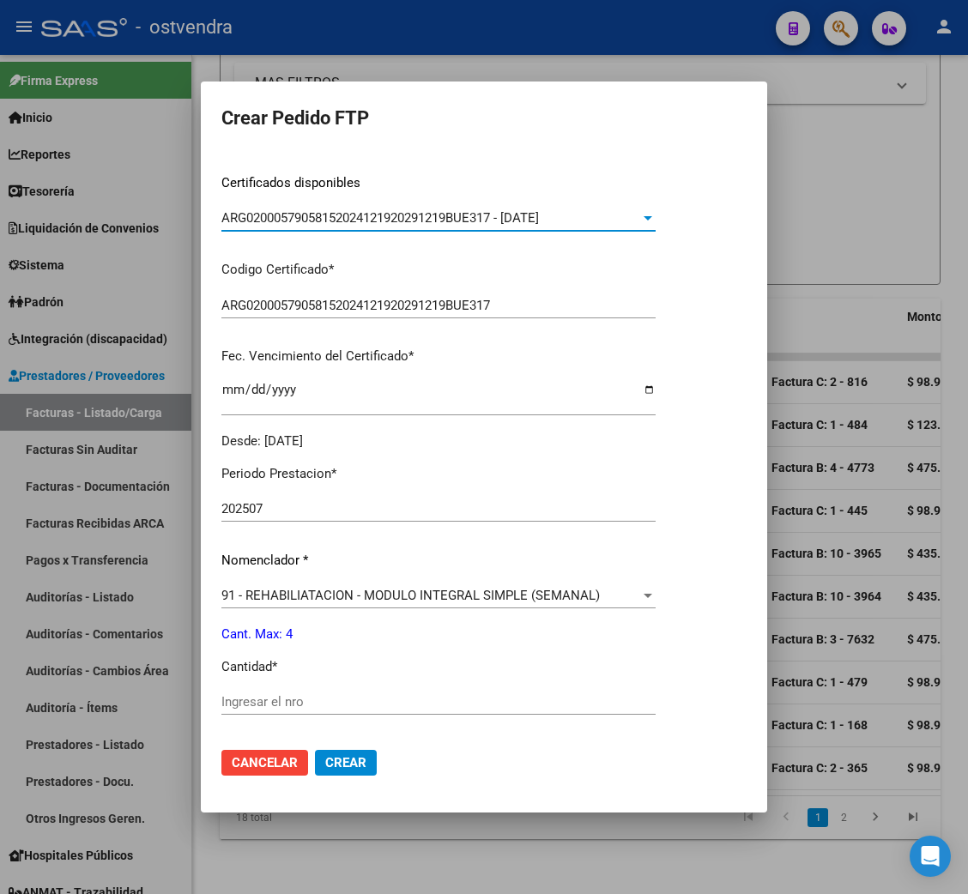
scroll to position [385, 0]
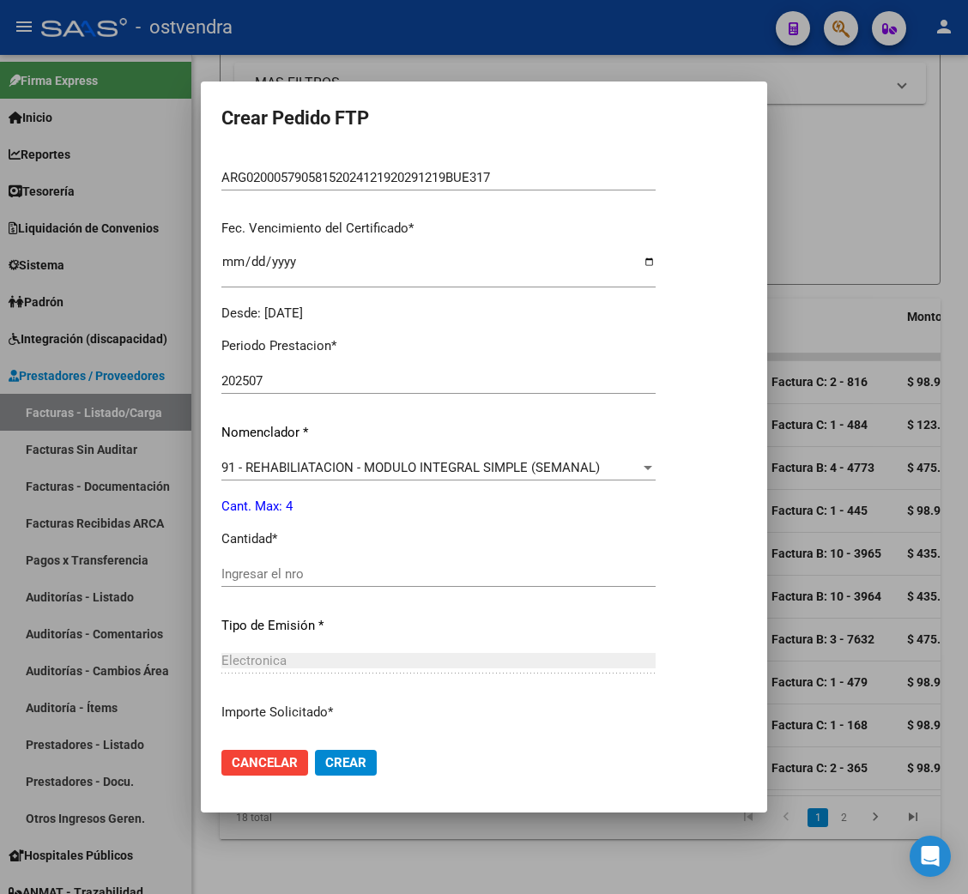
click at [322, 563] on div "Ingresar el nro" at bounding box center [438, 574] width 434 height 26
type input "4"
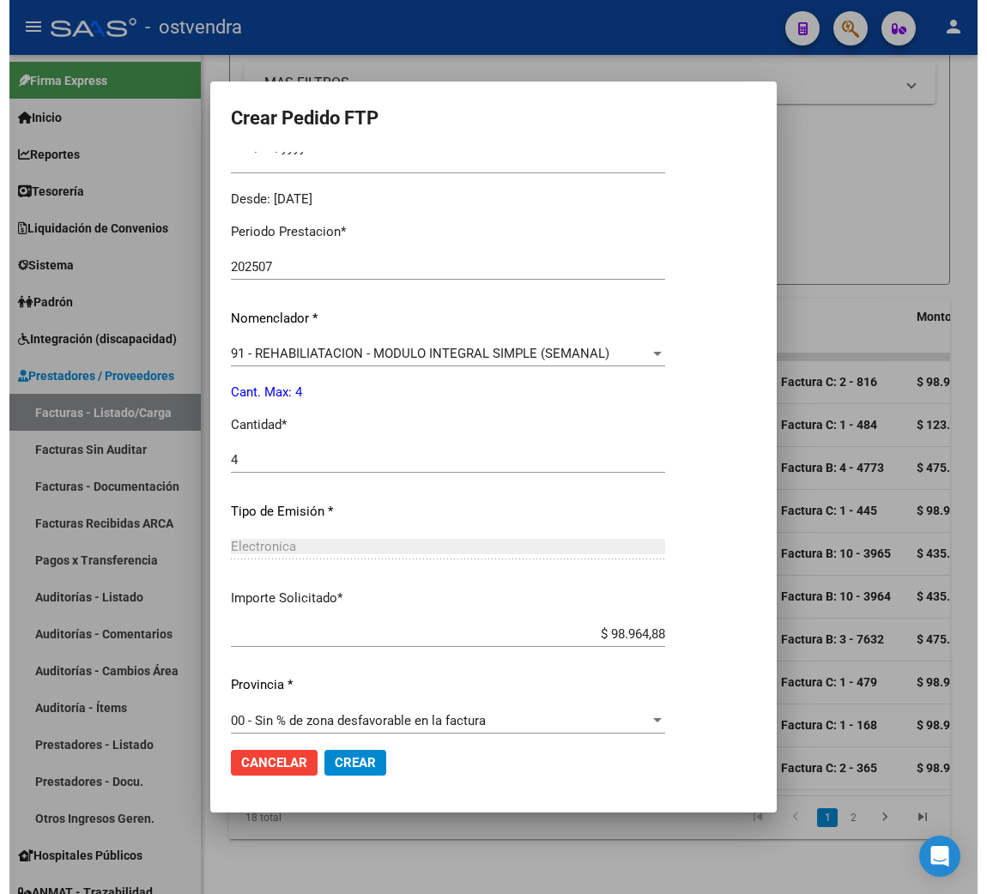
scroll to position [515, 0]
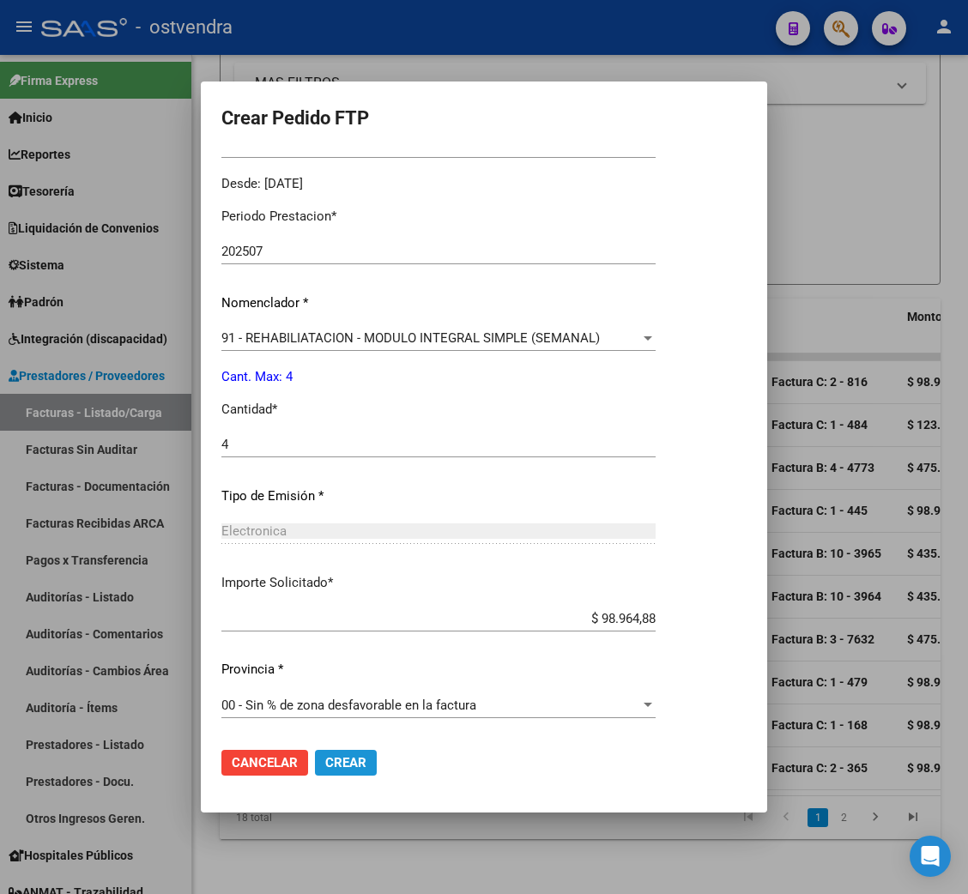
click at [339, 760] on span "Crear" at bounding box center [345, 762] width 41 height 15
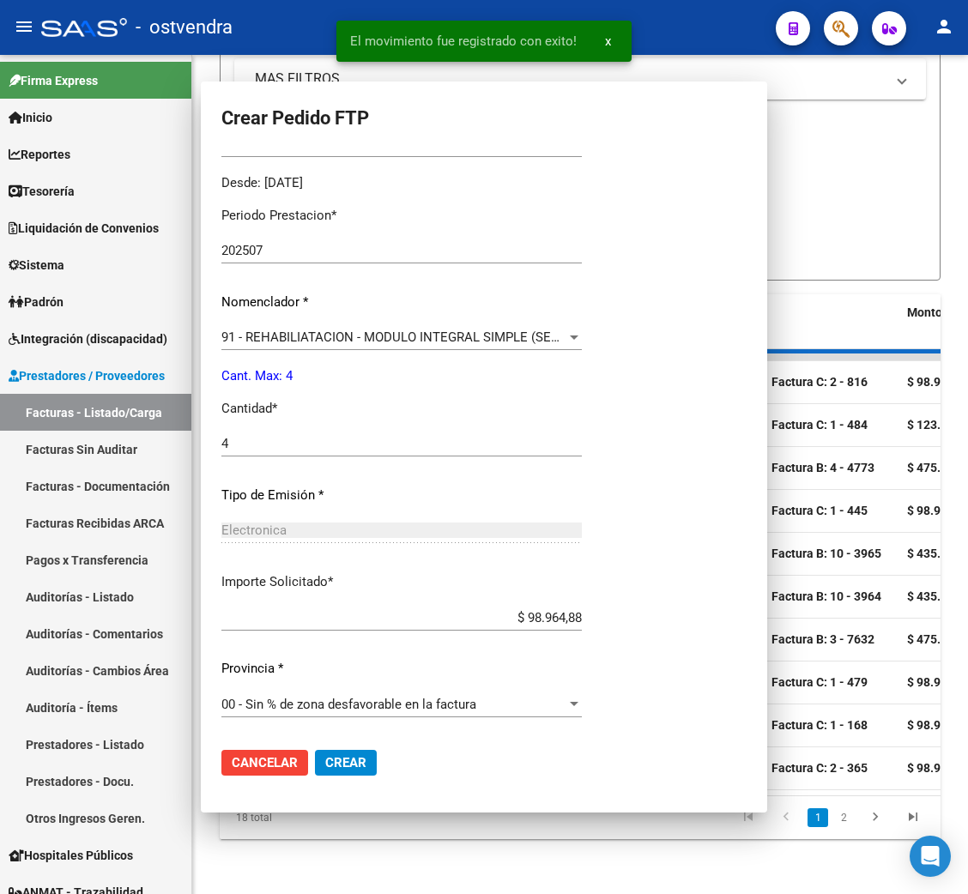
scroll to position [0, 0]
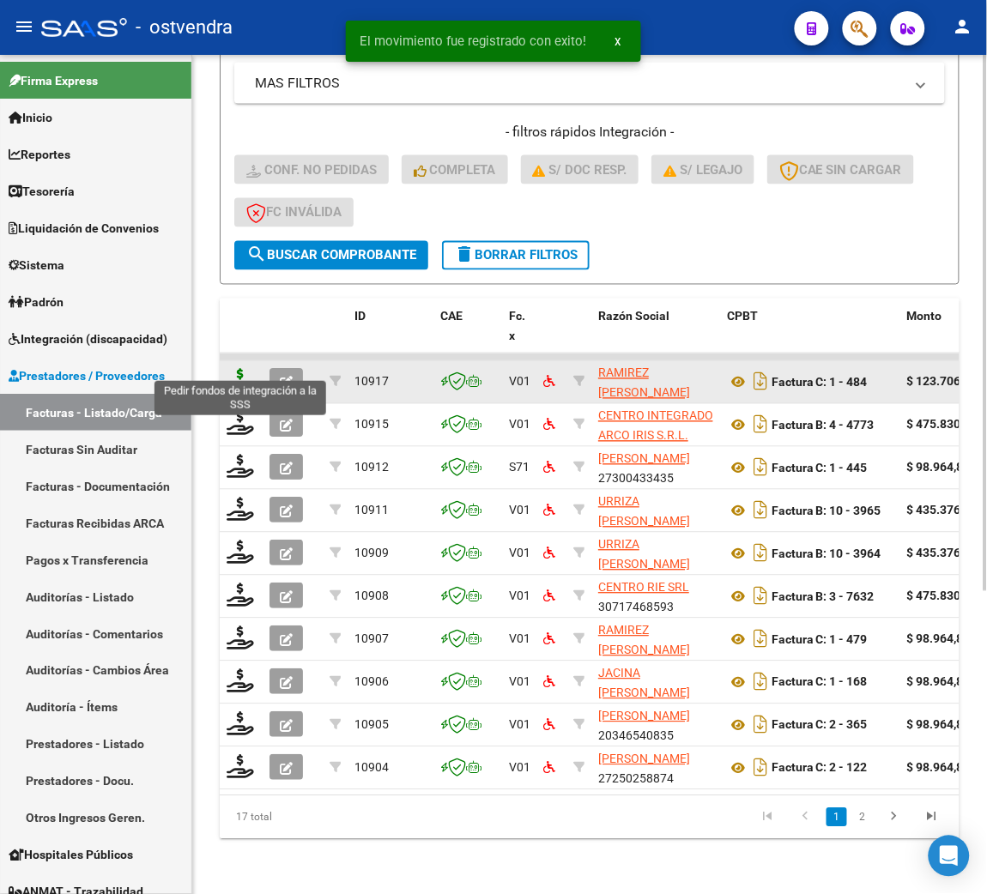
click at [236, 369] on icon at bounding box center [240, 381] width 27 height 24
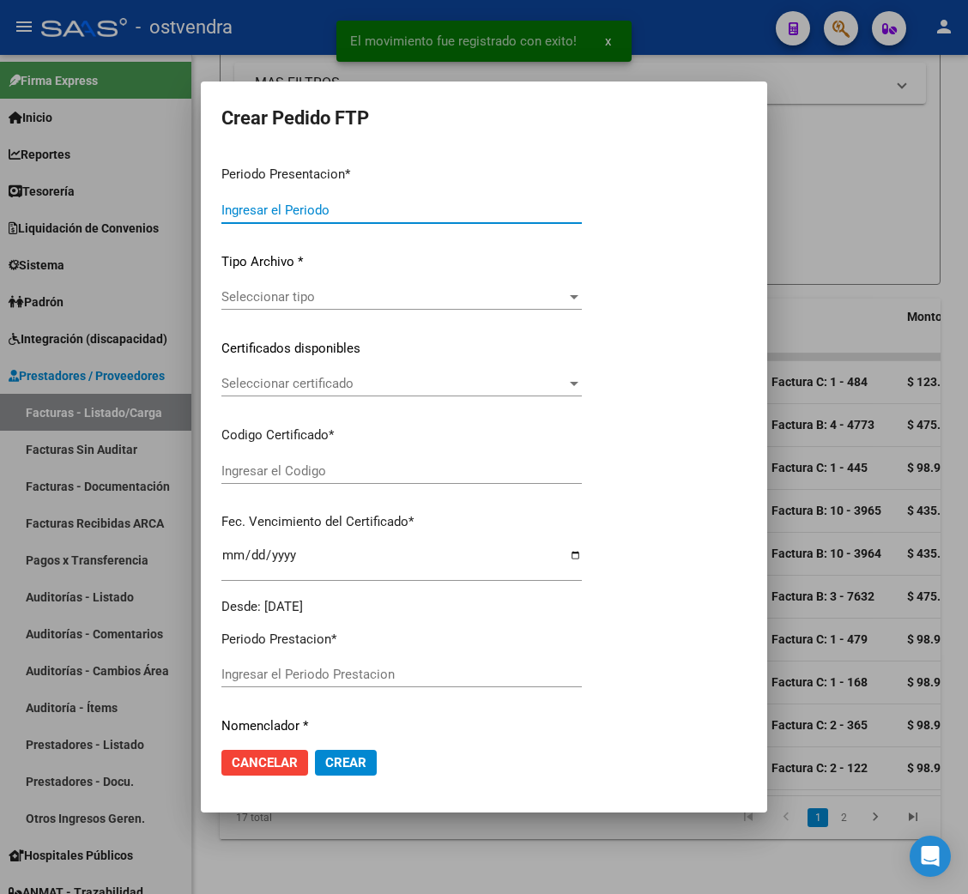
type input "202508"
type input "202507"
type input "$ 123.706,10"
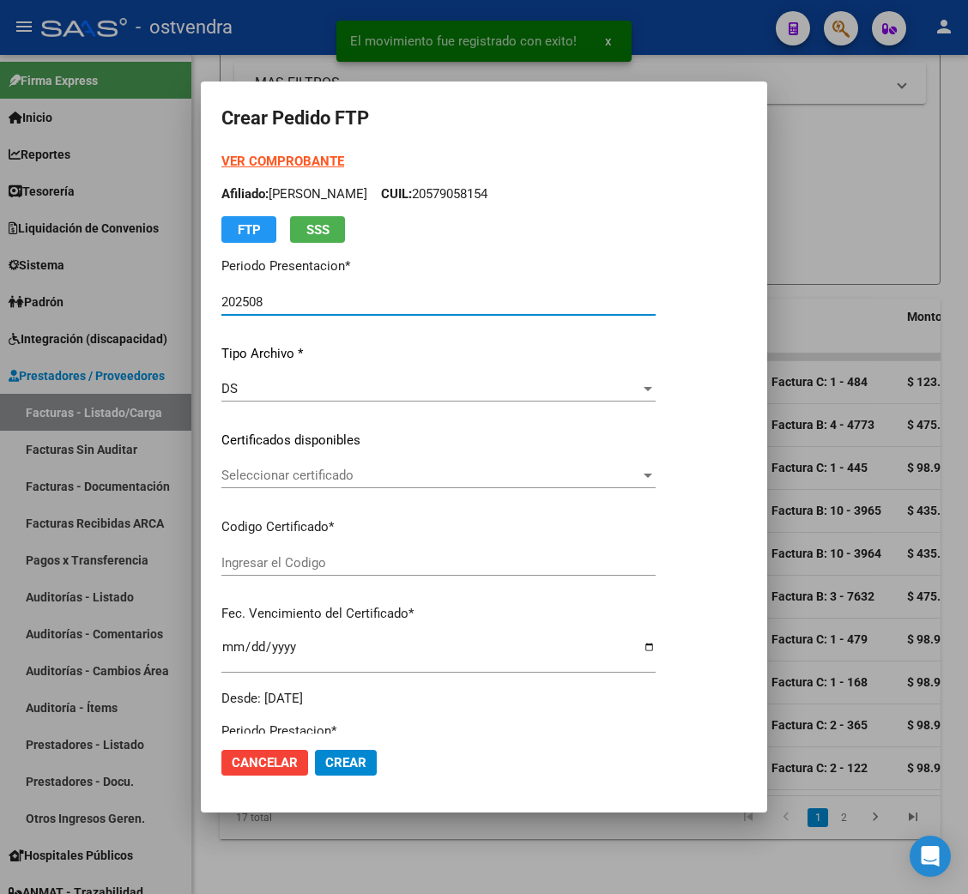
type input "ARG01000514961642025020520280205BUE352"
type input "[DATE]"
click at [256, 162] on strong "VER COMPROBANTE" at bounding box center [282, 161] width 123 height 15
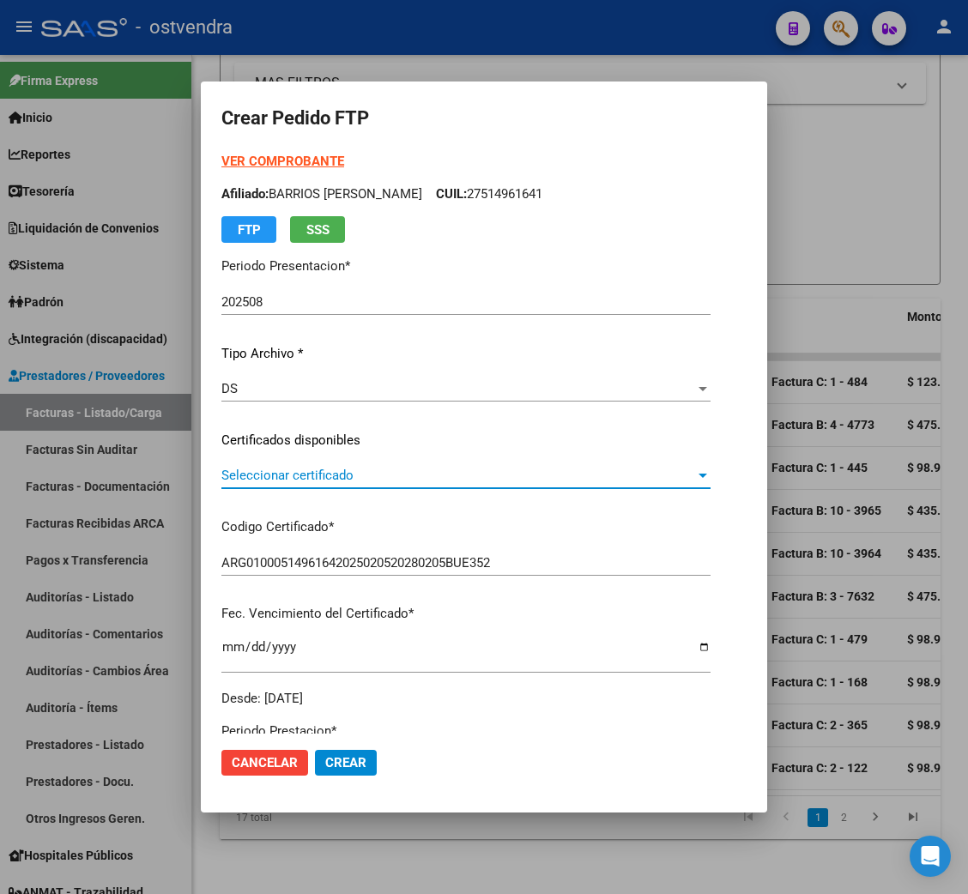
click at [312, 471] on span "Seleccionar certificado" at bounding box center [458, 475] width 474 height 15
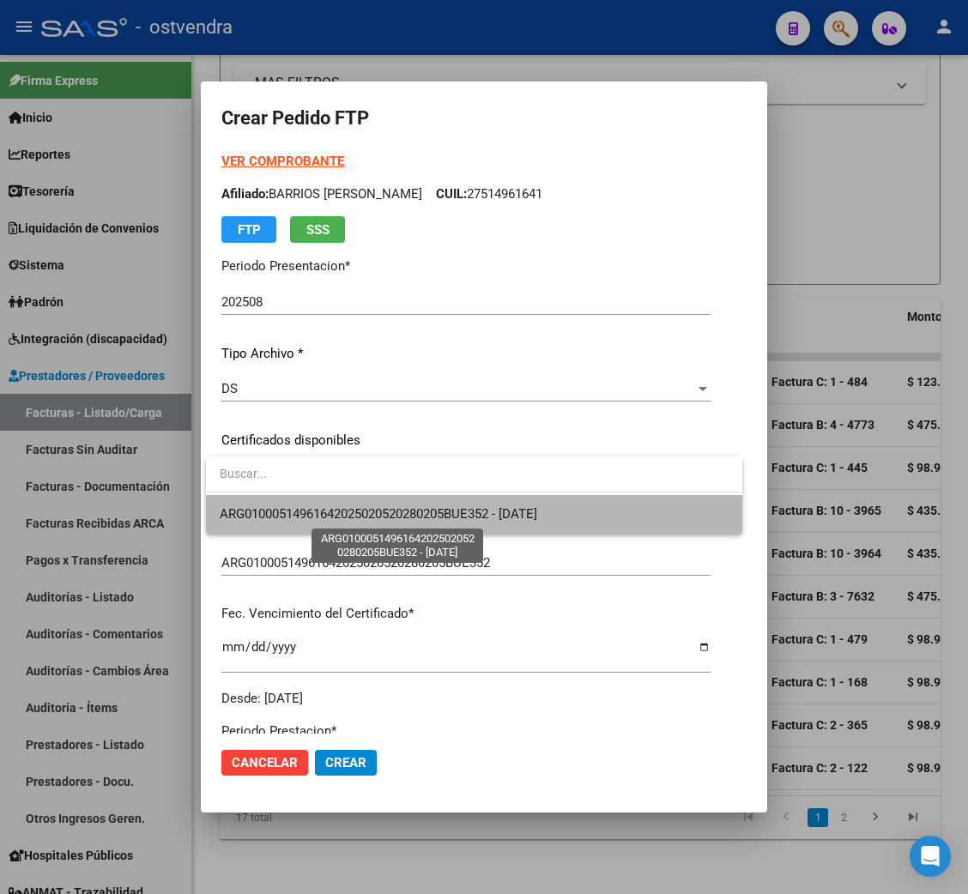
click at [322, 513] on span "ARG01000514961642025020520280205BUE352 - [DATE]" at bounding box center [379, 513] width 318 height 15
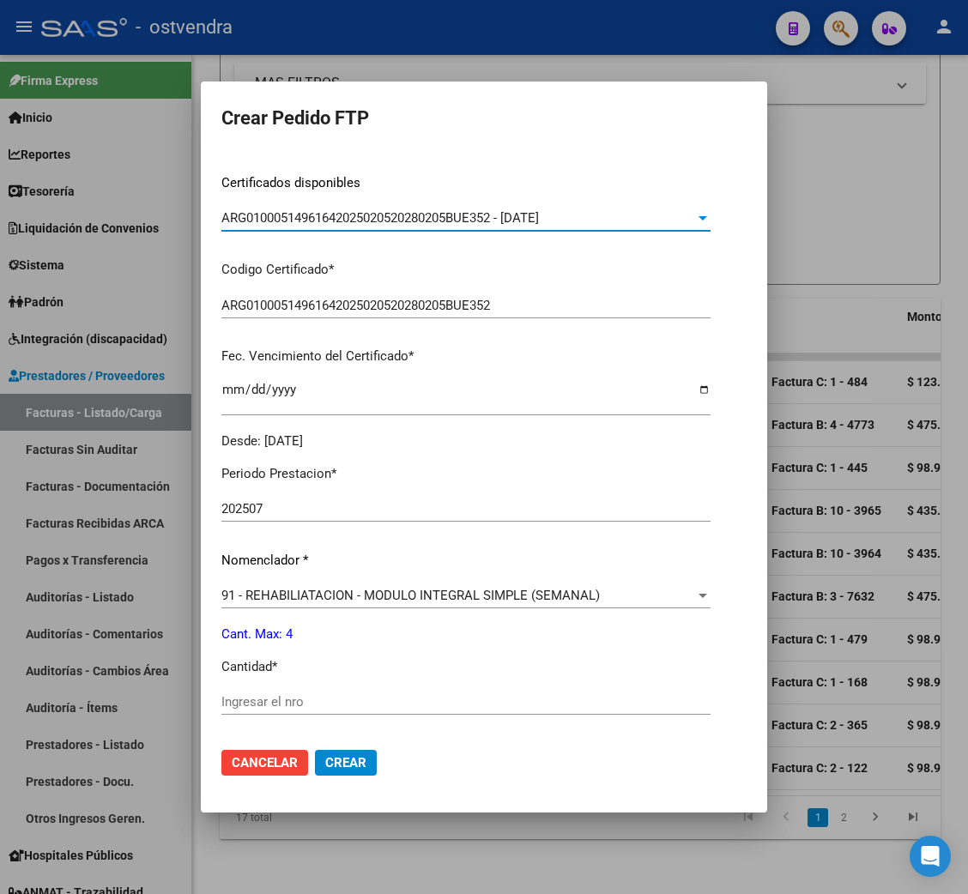
scroll to position [385, 0]
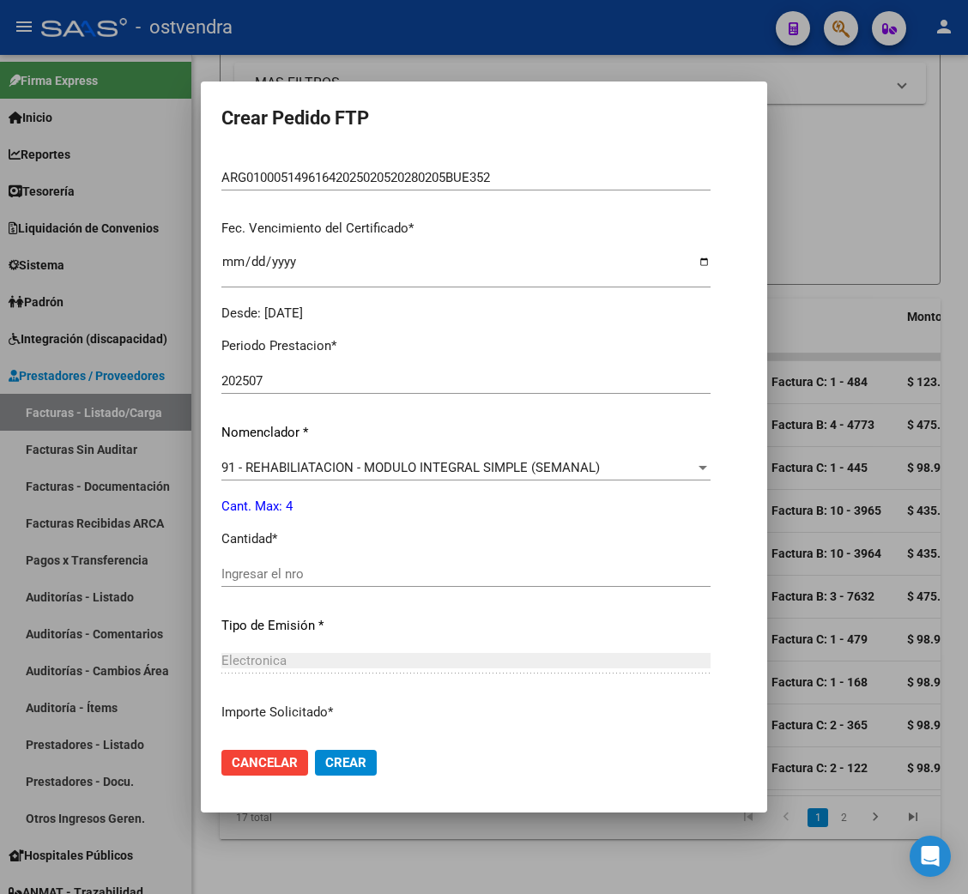
click at [281, 578] on input "Ingresar el nro" at bounding box center [465, 573] width 489 height 15
type input "4"
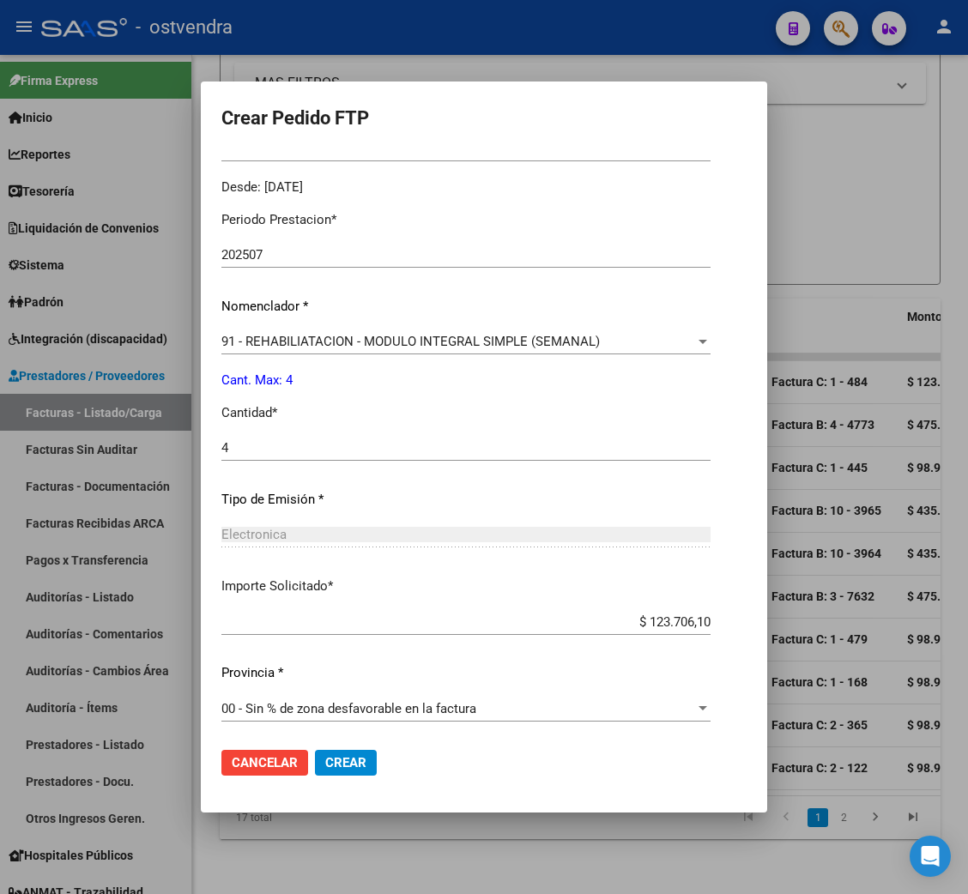
scroll to position [515, 0]
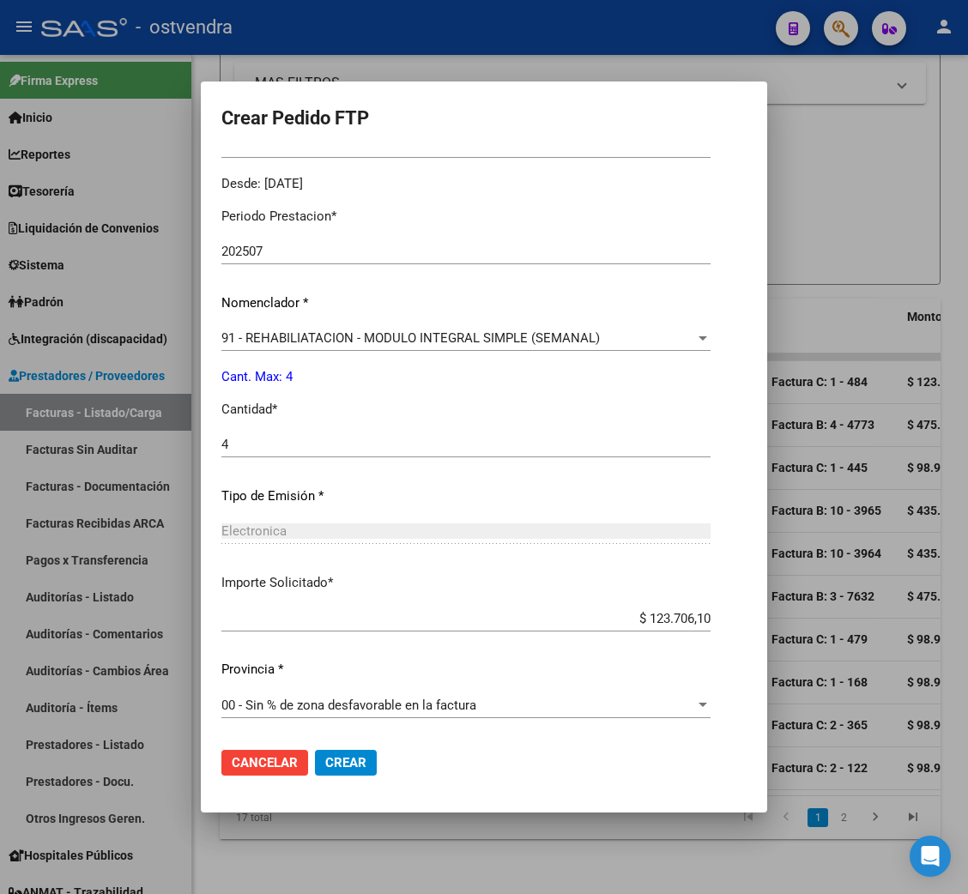
click at [338, 762] on span "Crear" at bounding box center [345, 762] width 41 height 15
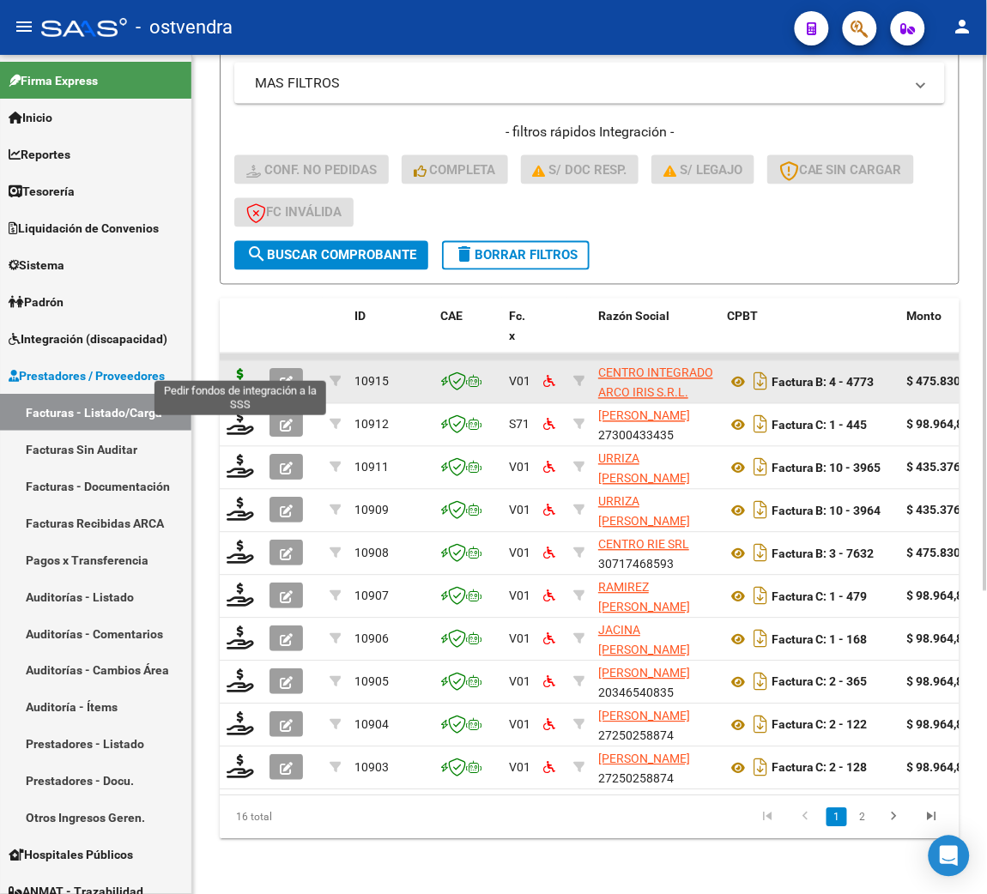
click at [236, 369] on icon at bounding box center [240, 381] width 27 height 24
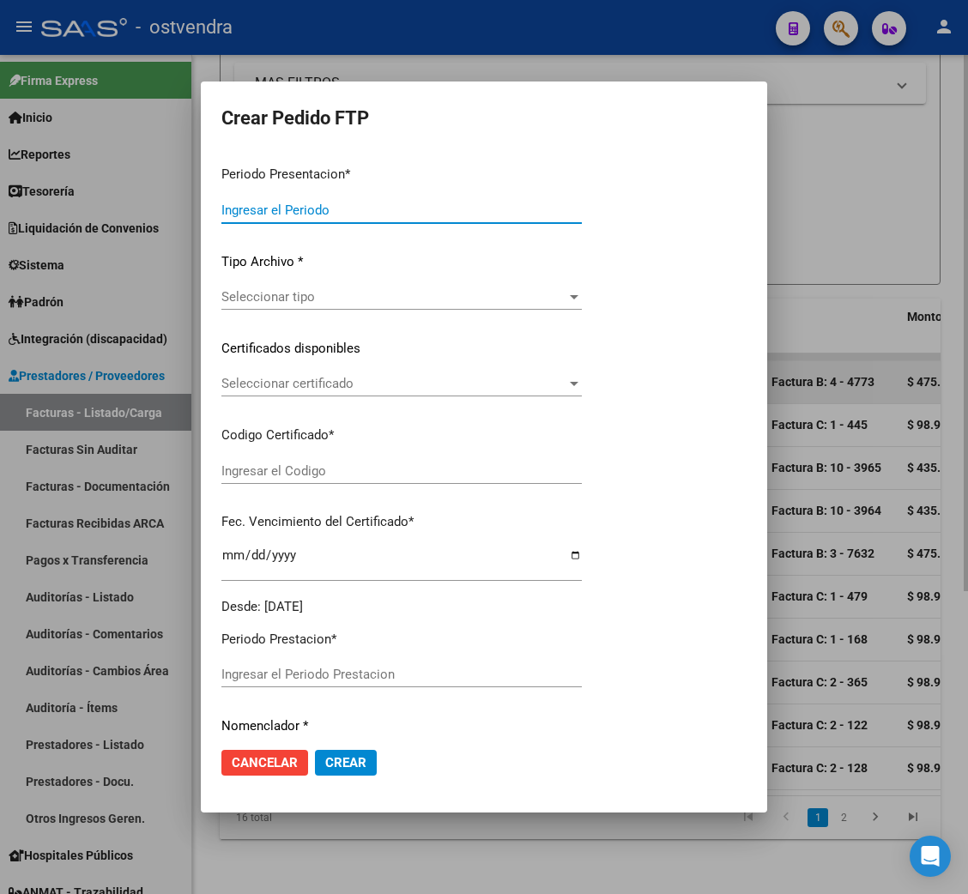
type input "202508"
type input "202506"
type input "$ 475.830,36"
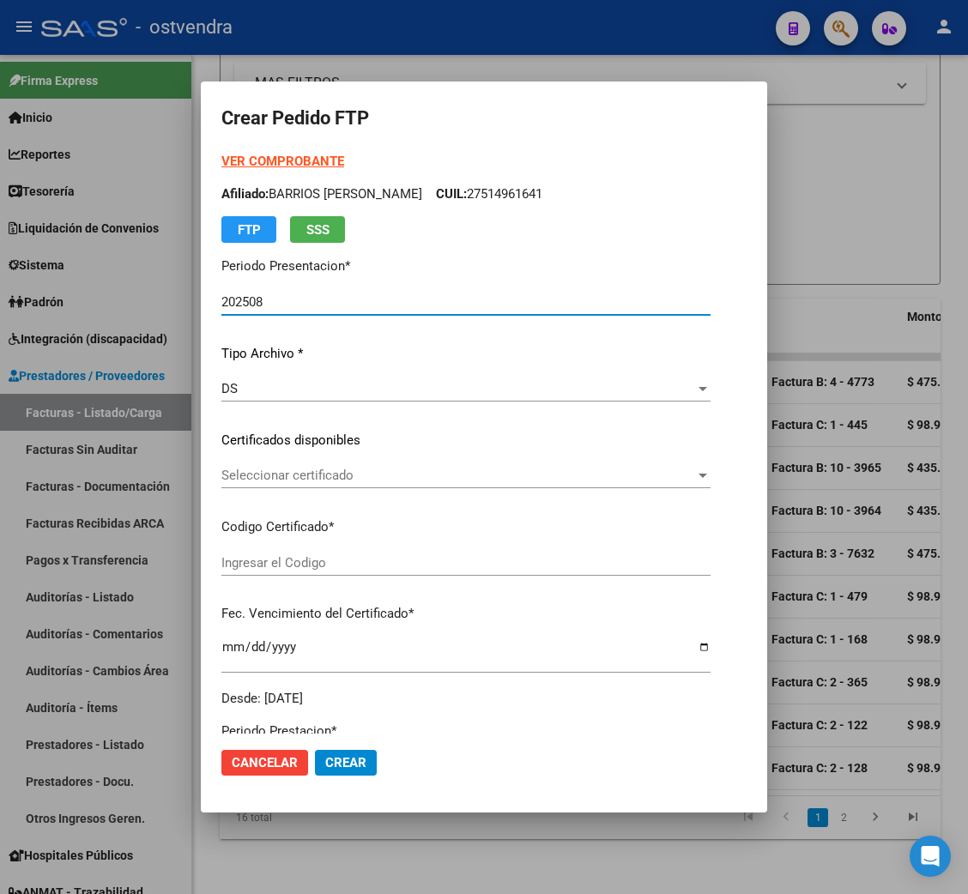
type input "ARG01000562612862022052020250520BS415"
type input "[DATE]"
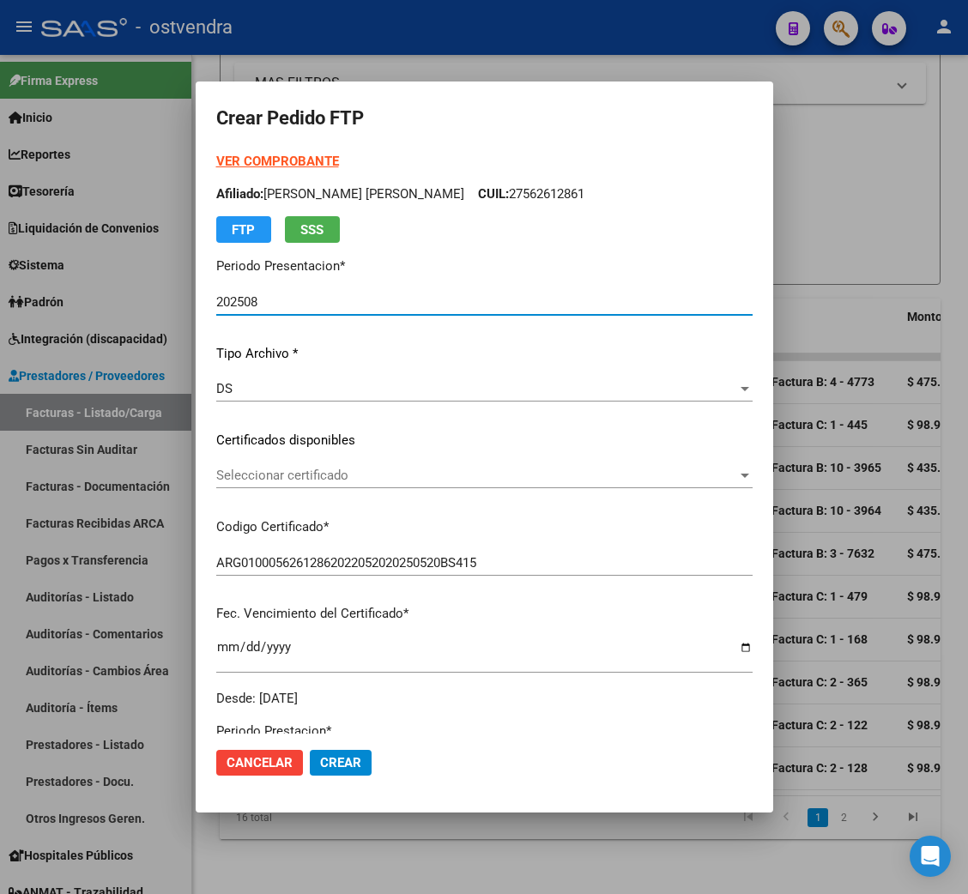
click at [272, 156] on strong "VER COMPROBANTE" at bounding box center [277, 161] width 123 height 15
click at [316, 478] on span "Seleccionar certificado" at bounding box center [476, 475] width 521 height 15
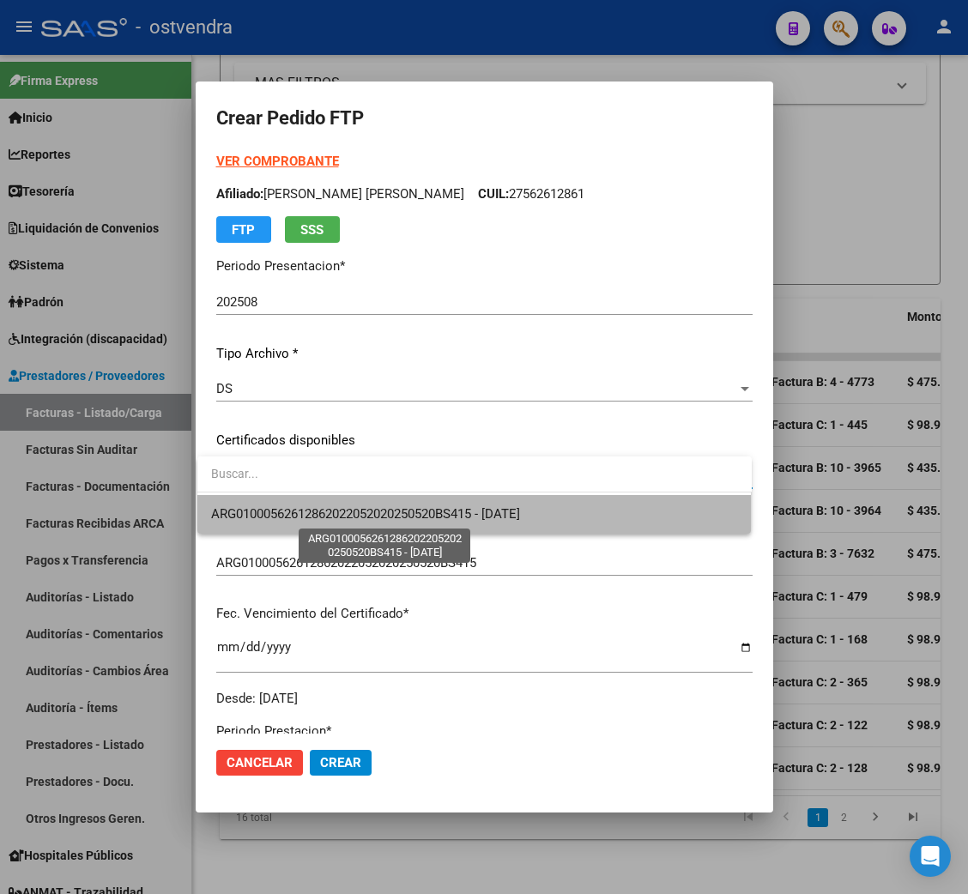
click at [318, 508] on span "ARG01000562612862022052020250520BS415 - [DATE]" at bounding box center [365, 513] width 309 height 15
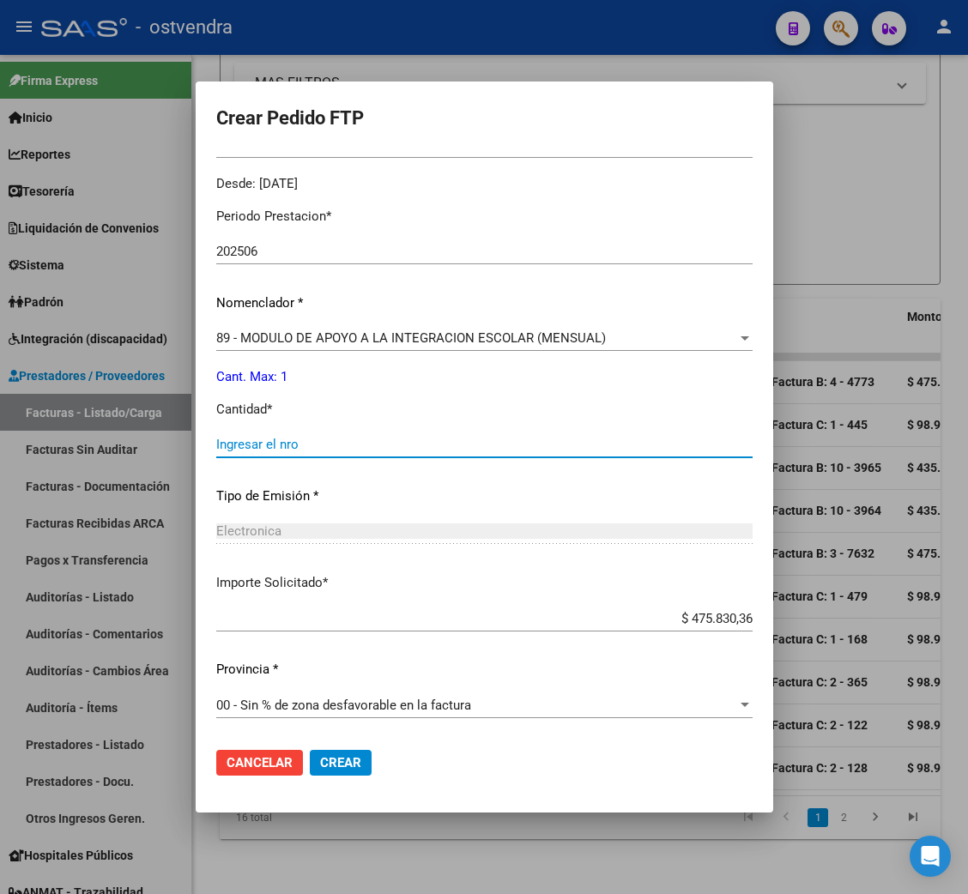
click at [266, 437] on input "Ingresar el nro" at bounding box center [484, 444] width 536 height 15
type input "1"
click at [346, 762] on span "Crear" at bounding box center [340, 762] width 41 height 15
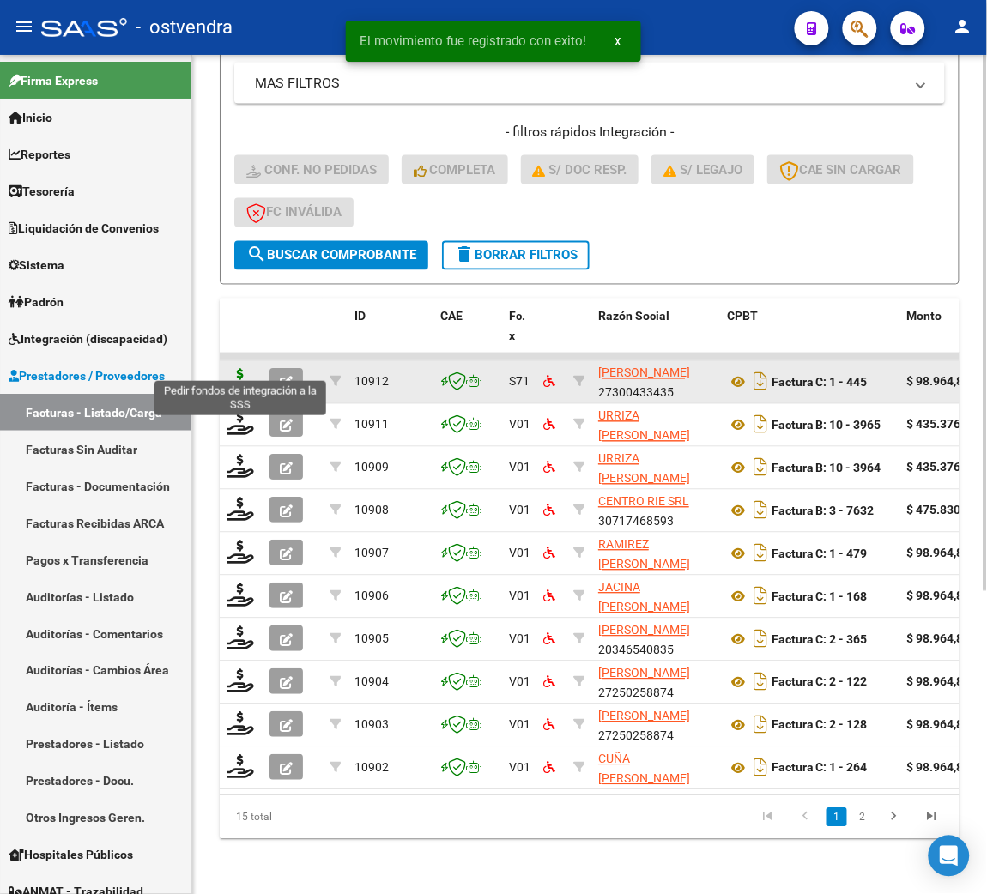
click at [229, 369] on icon at bounding box center [240, 381] width 27 height 24
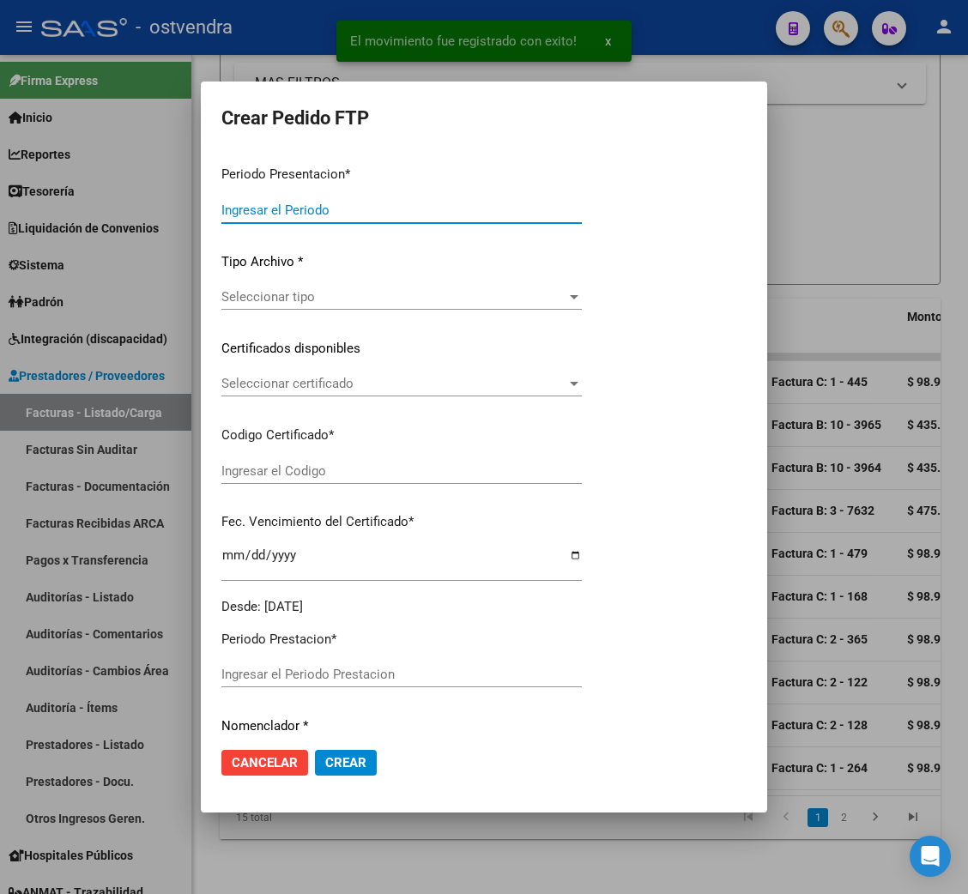
type input "202508"
type input "$ 98.964,88"
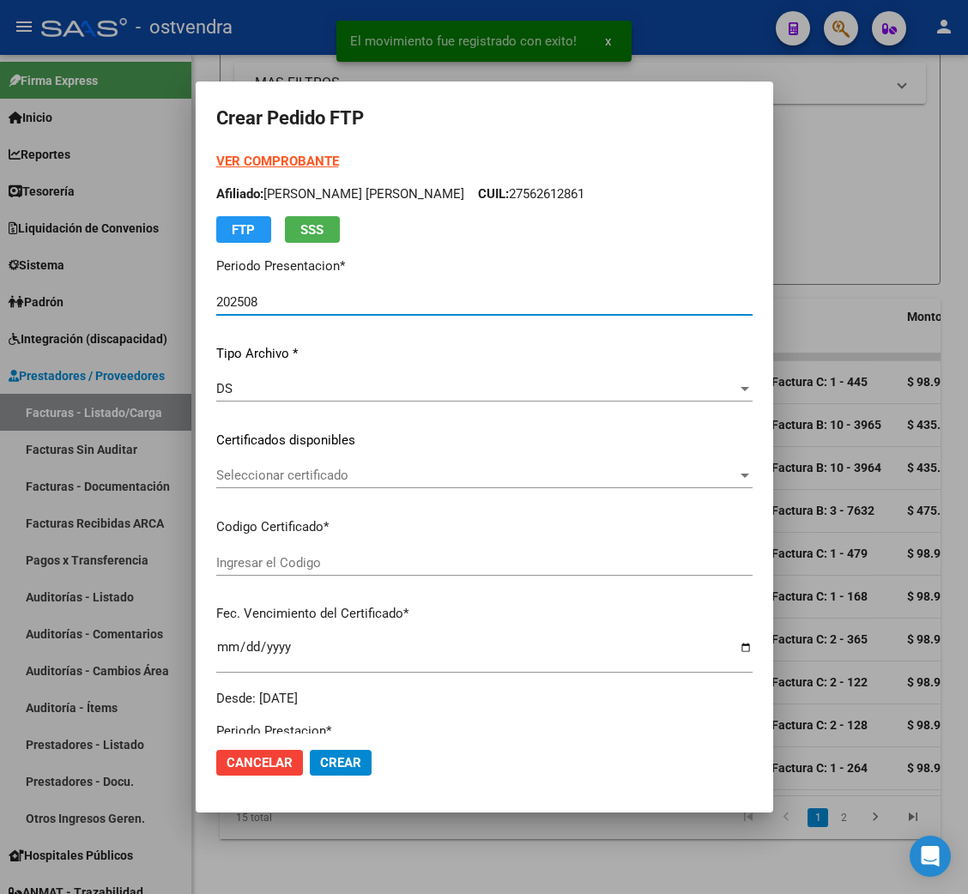
type input "ARG02000485846352018061520230615BS440"
type input "[DATE]"
click at [256, 158] on strong "VER COMPROBANTE" at bounding box center [277, 161] width 123 height 15
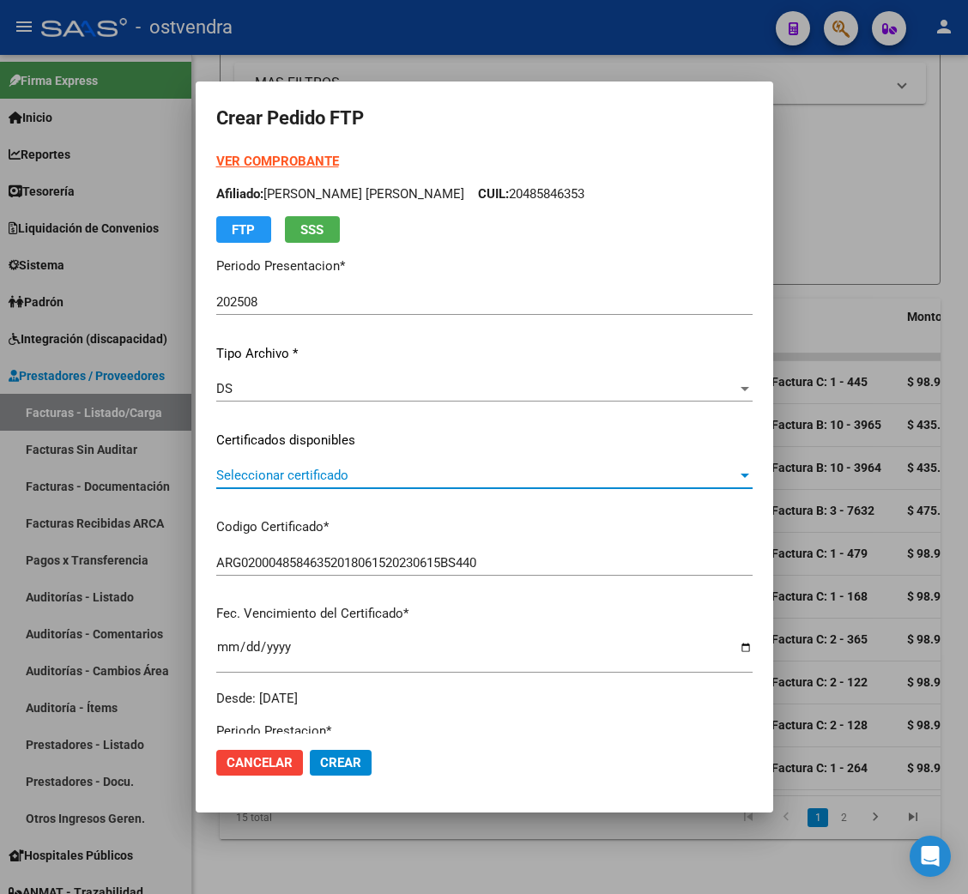
click at [282, 482] on span "Seleccionar certificado" at bounding box center [476, 475] width 521 height 15
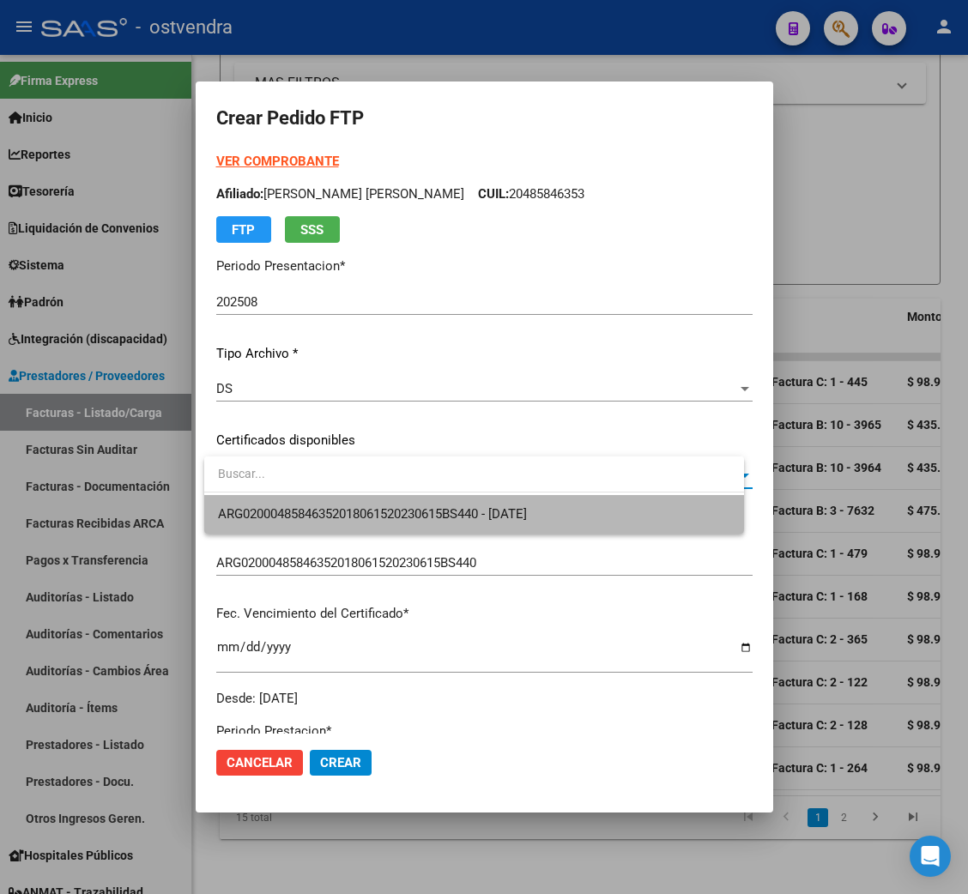
click at [282, 502] on span "ARG02000485846352018061520230615BS440 - [DATE]" at bounding box center [474, 514] width 512 height 39
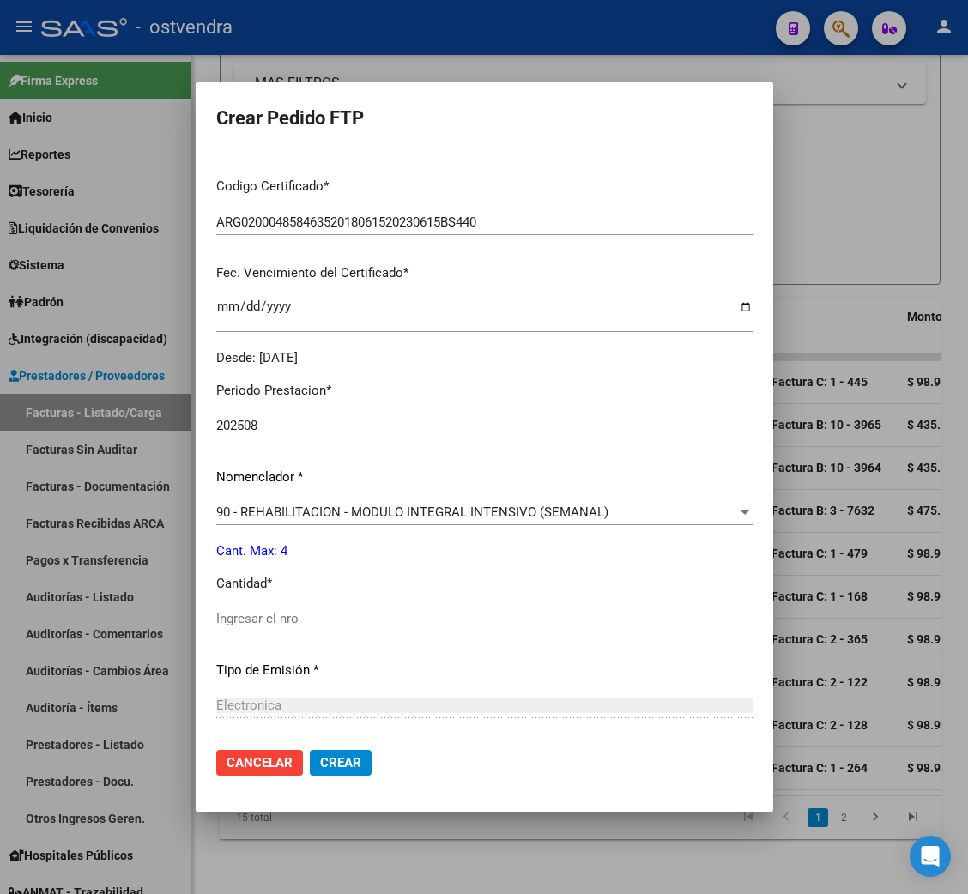
scroll to position [385, 0]
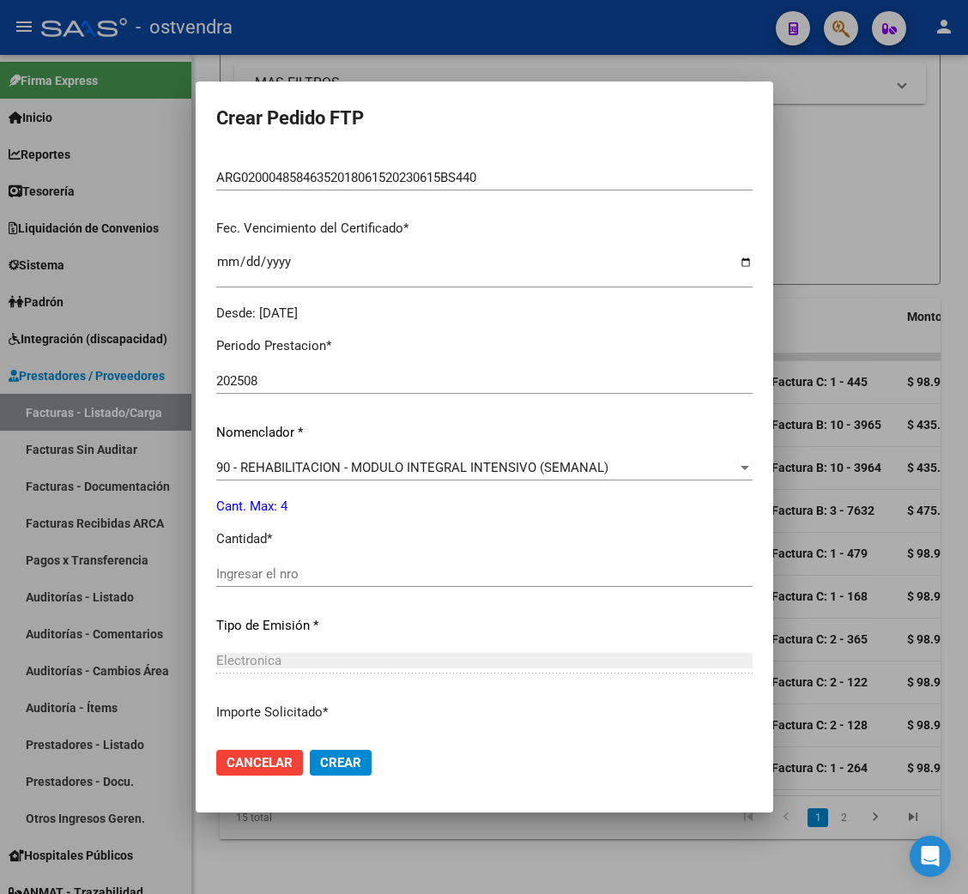
click at [286, 571] on input "Ingresar el nro" at bounding box center [484, 573] width 536 height 15
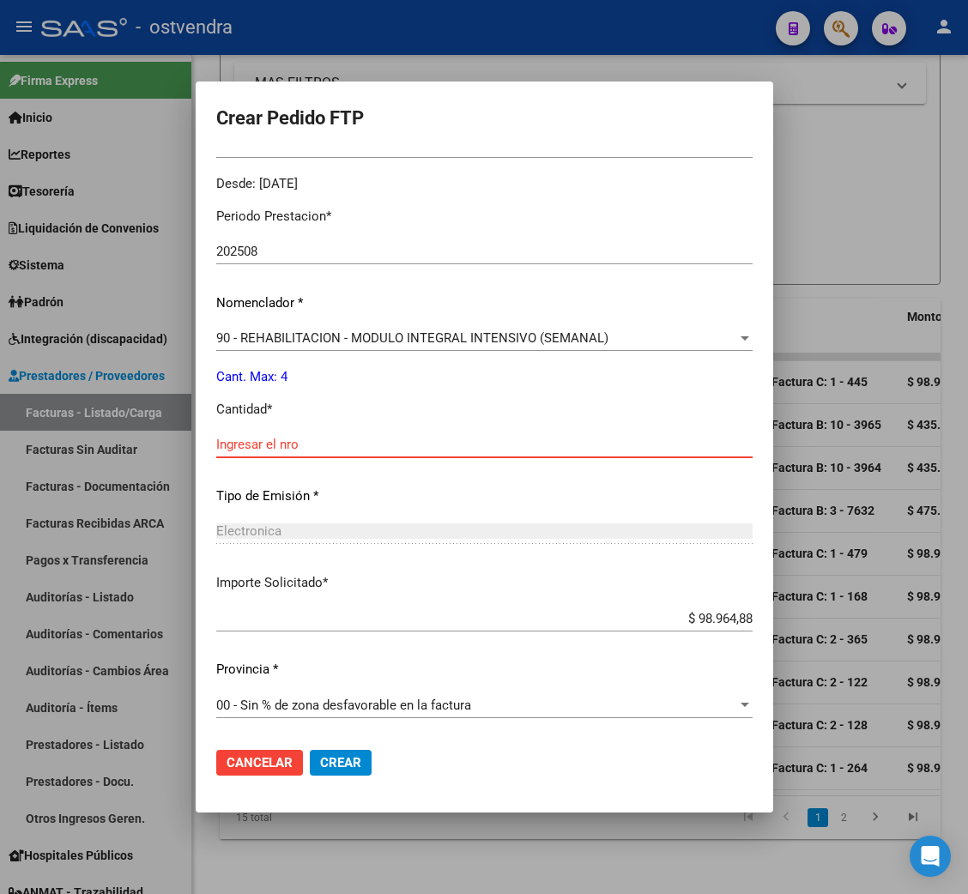
click at [344, 441] on input "Ingresar el nro" at bounding box center [484, 444] width 536 height 15
type input "4"
click at [262, 760] on span "Cancelar" at bounding box center [260, 762] width 66 height 15
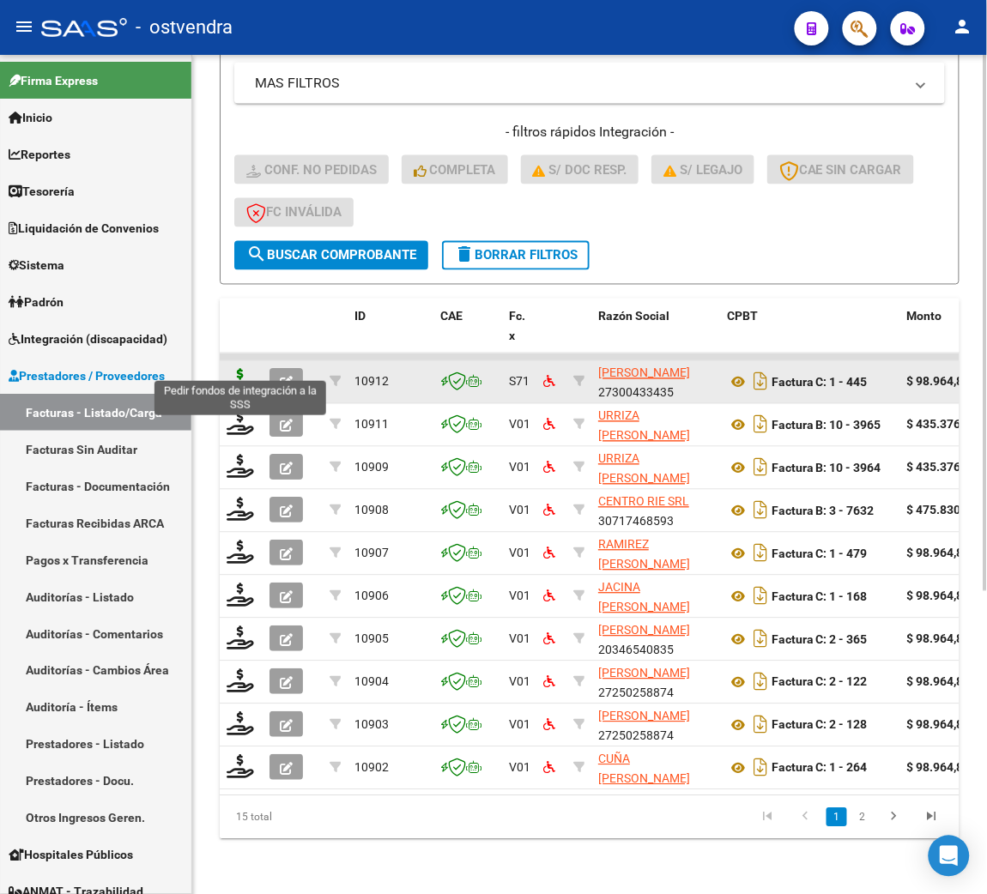
click at [240, 369] on icon at bounding box center [240, 381] width 27 height 24
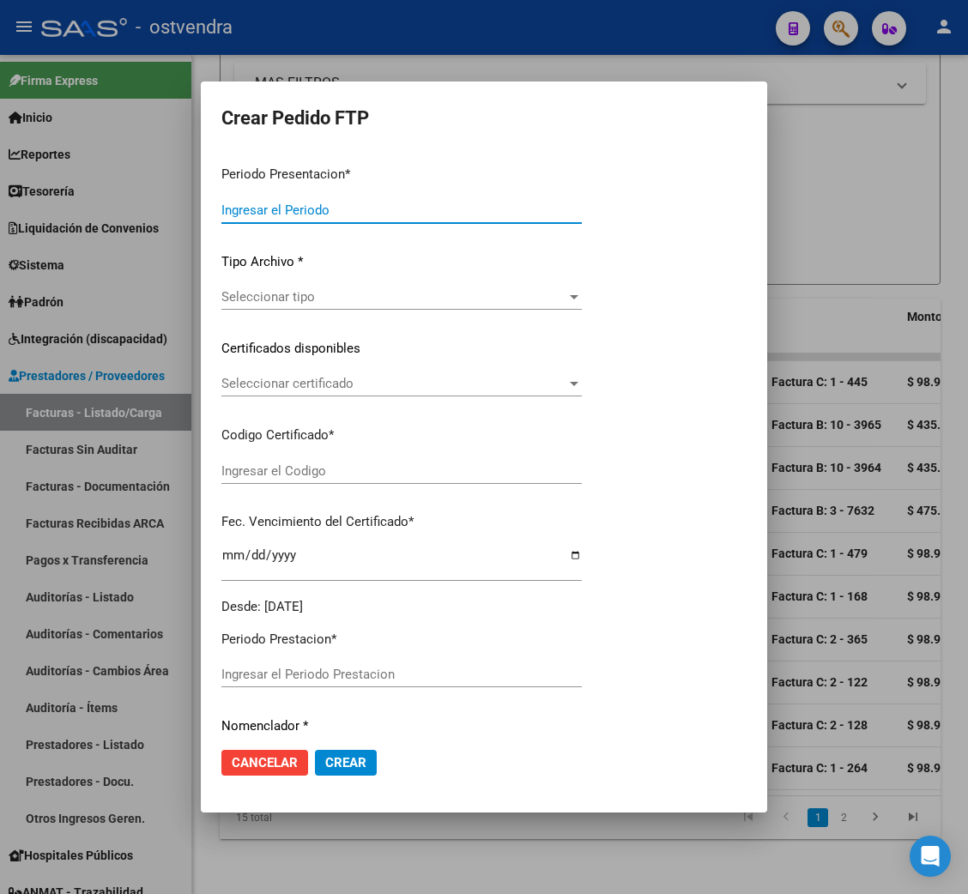
type input "202508"
type input "$ 98.964,88"
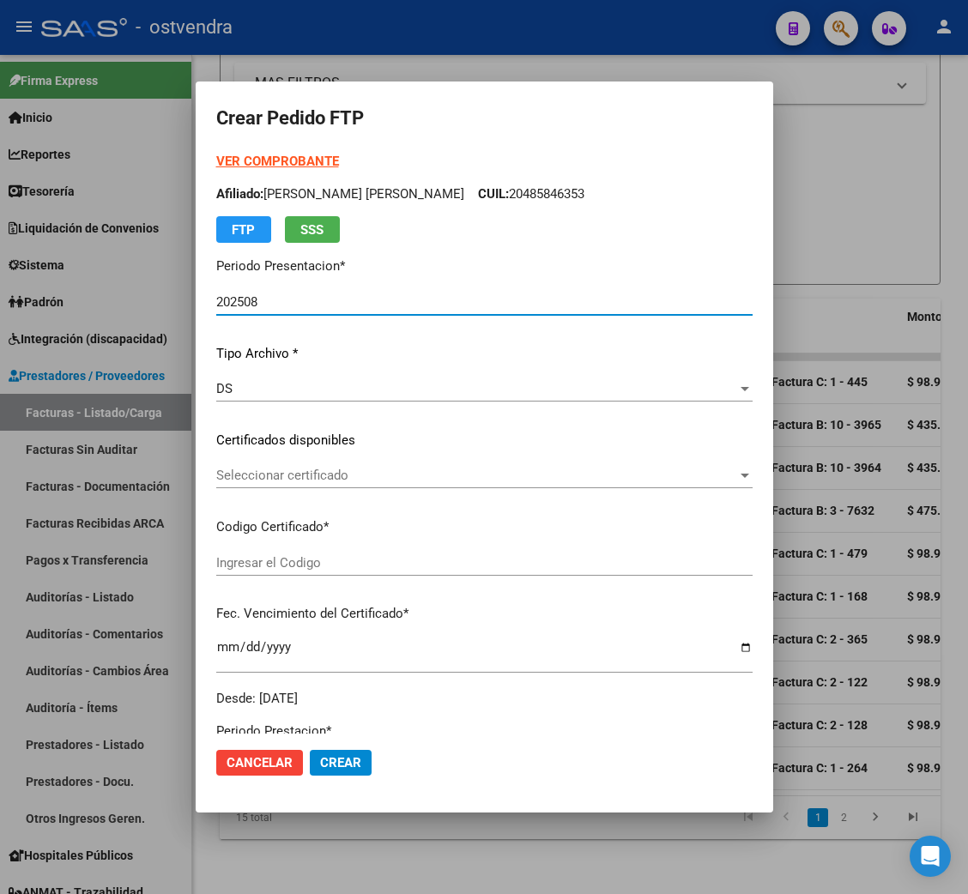
type input "ARG02000485846352018061520230615BS440"
type input "[DATE]"
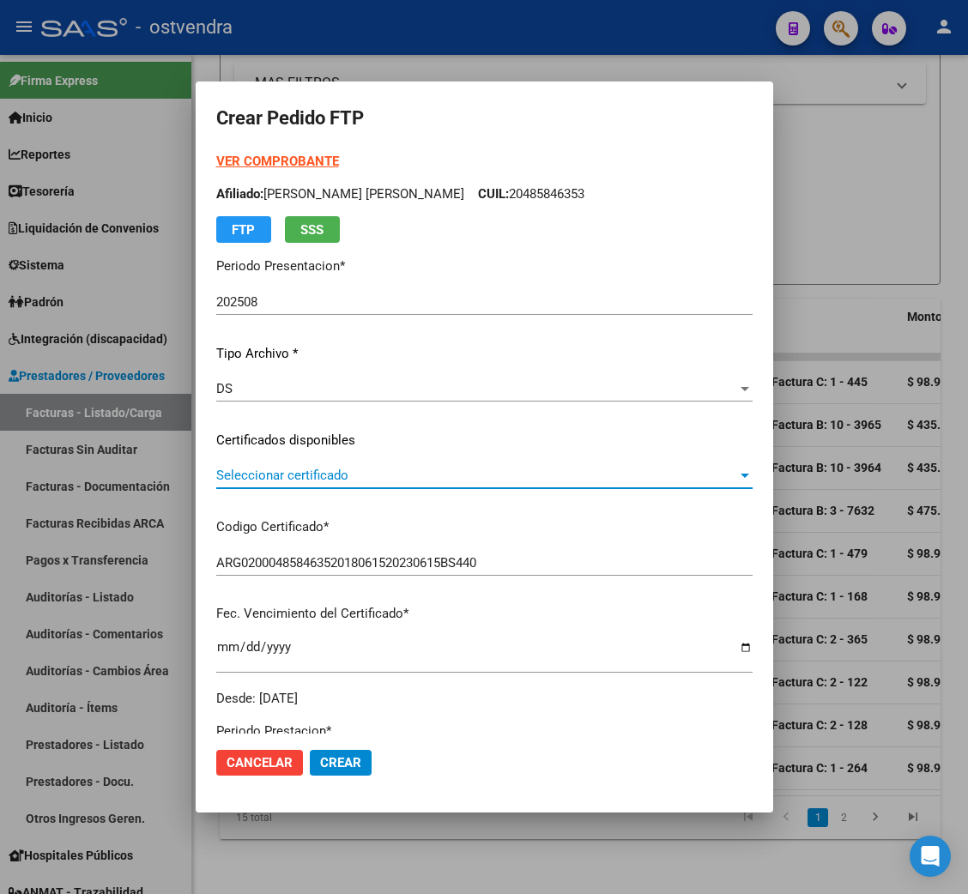
click at [318, 478] on span "Seleccionar certificado" at bounding box center [476, 475] width 521 height 15
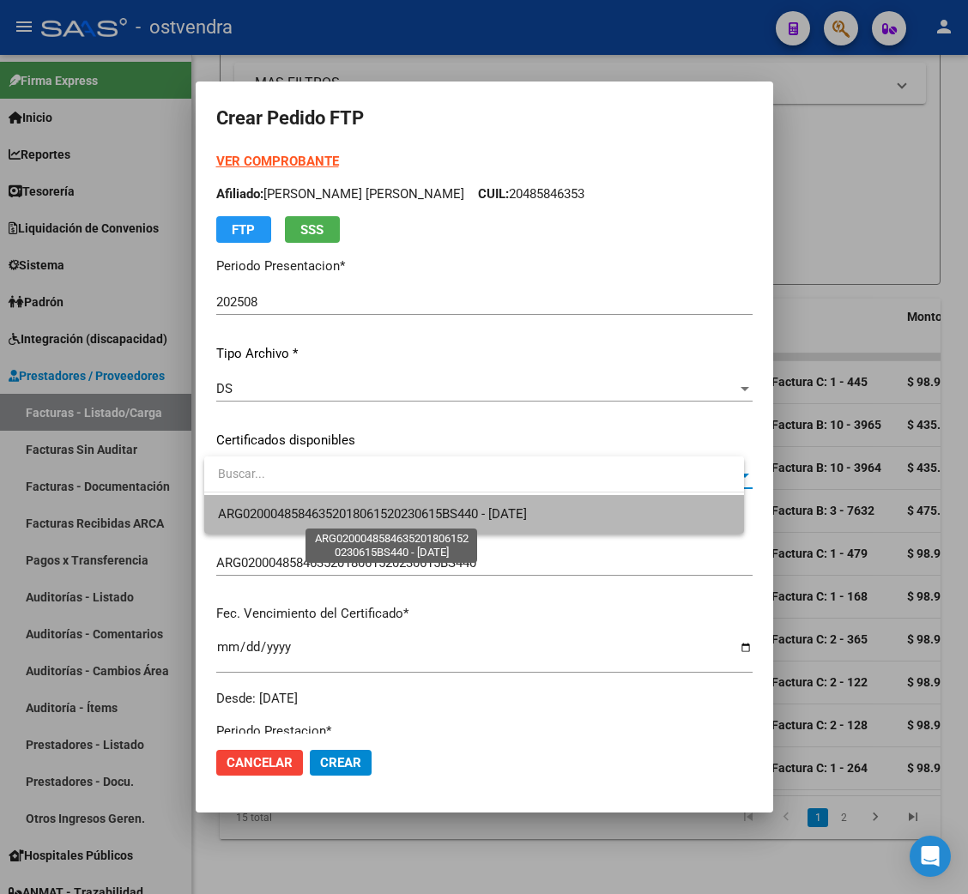
click at [325, 522] on span "ARG02000485846352018061520230615BS440 - [DATE]" at bounding box center [474, 514] width 512 height 39
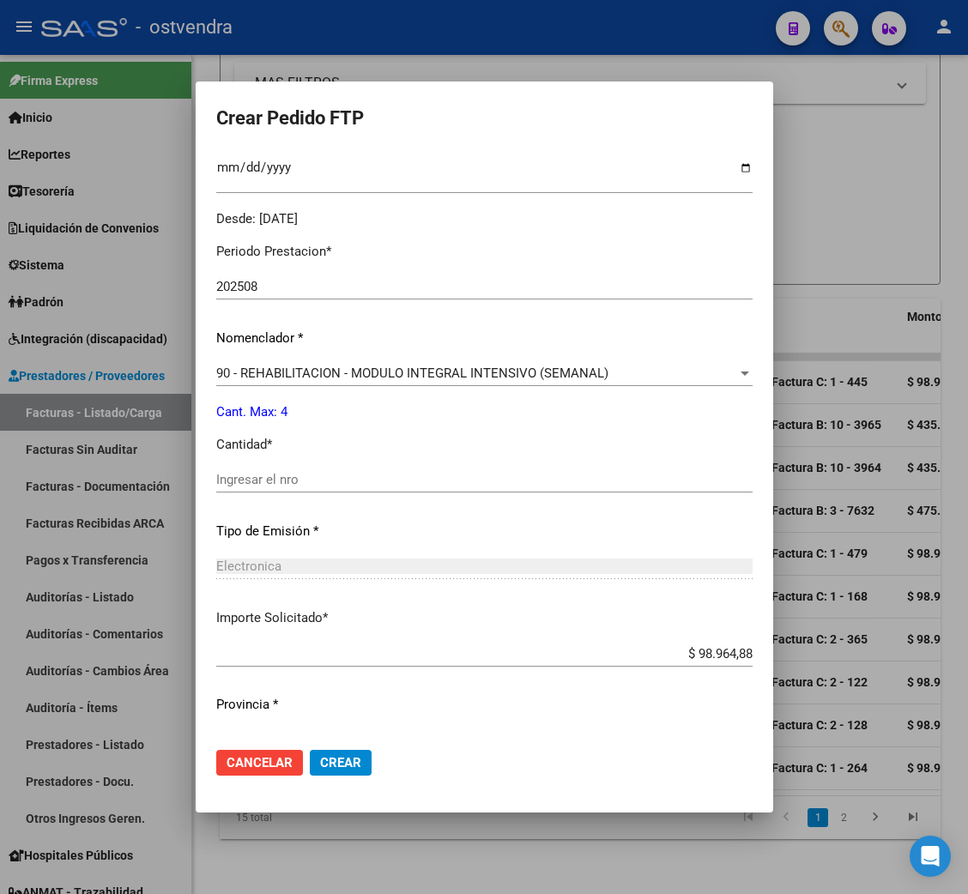
scroll to position [515, 0]
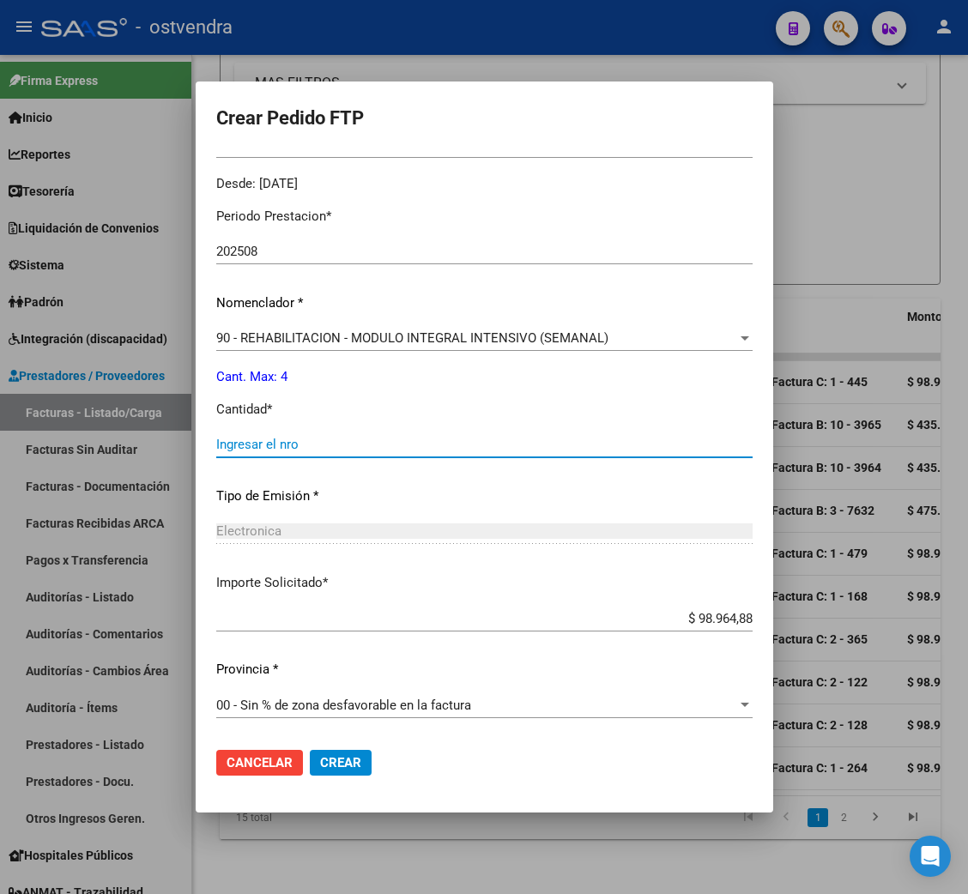
click at [298, 450] on input "Ingresar el nro" at bounding box center [484, 444] width 536 height 15
type input "4"
click at [356, 772] on button "Crear" at bounding box center [341, 763] width 62 height 26
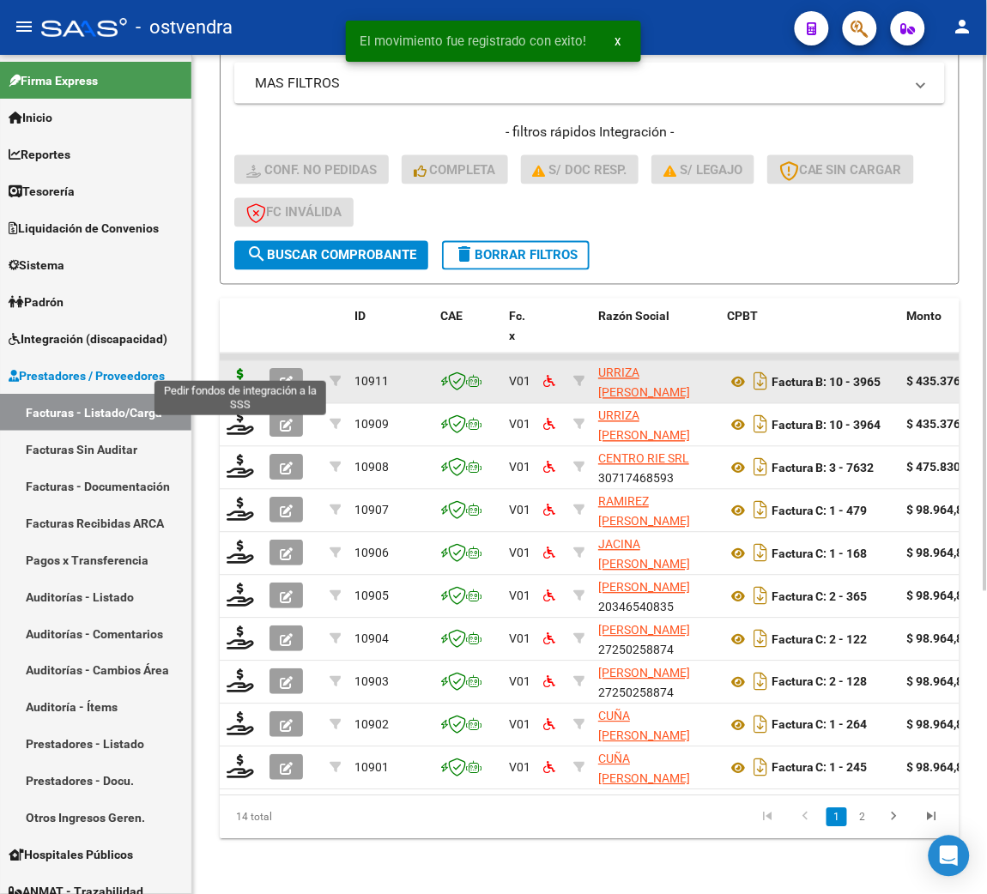
click at [236, 369] on icon at bounding box center [240, 381] width 27 height 24
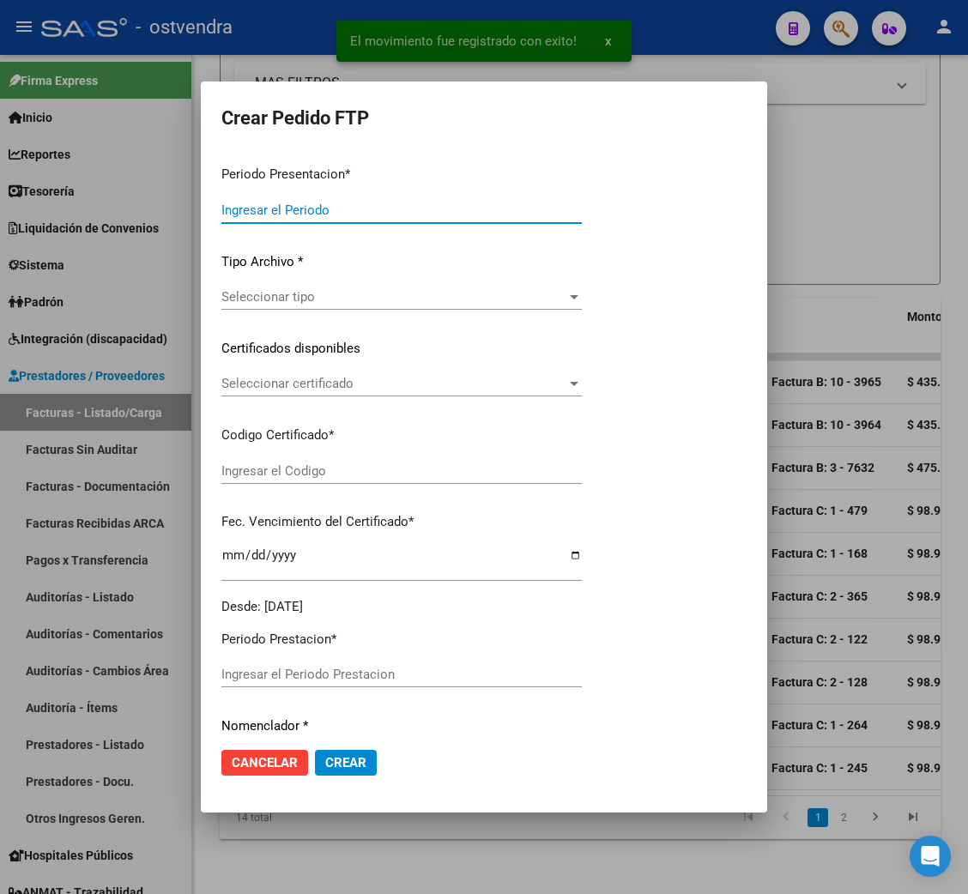
type input "202508"
type input "202506"
type input "$ 435.376,56"
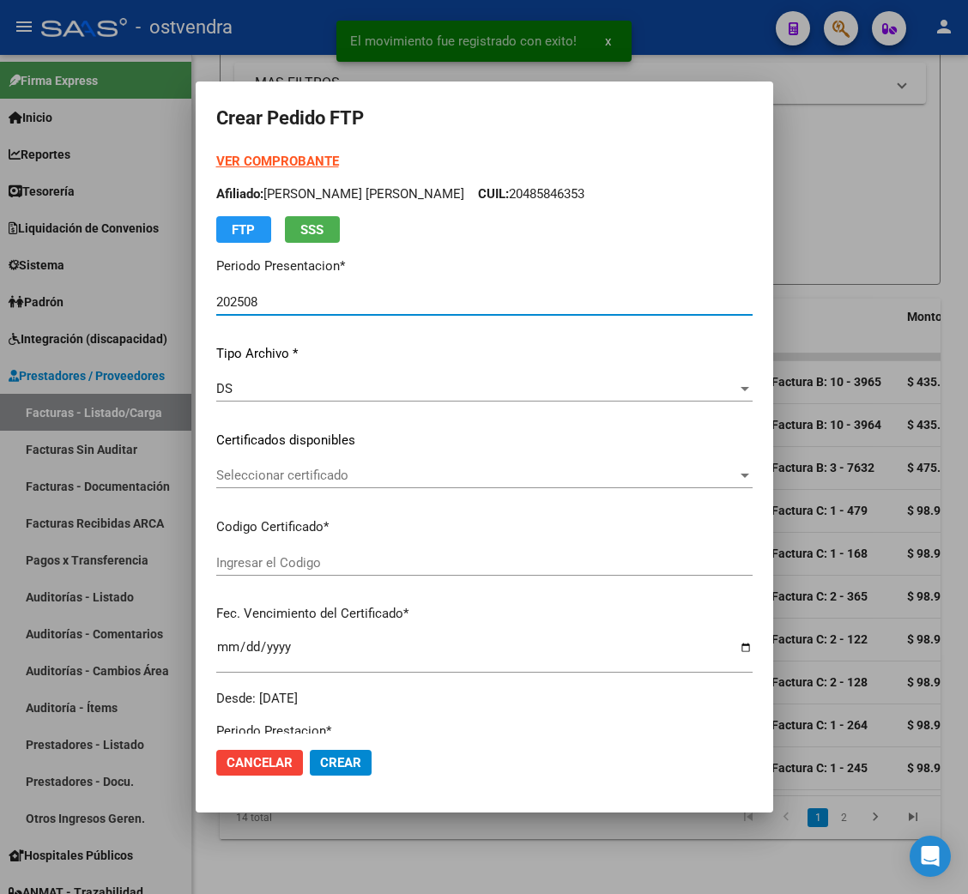
type input "ARG01000555734162024072320290723BUE265"
type input "[DATE]"
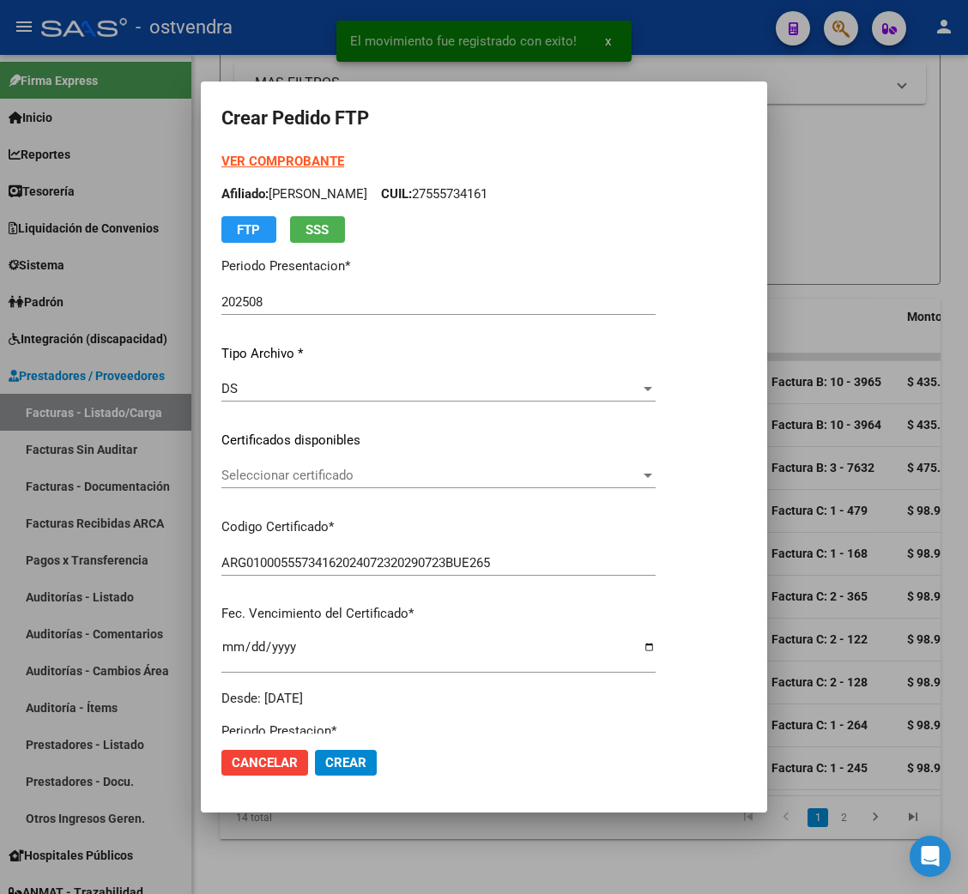
click at [288, 156] on strong "VER COMPROBANTE" at bounding box center [282, 161] width 123 height 15
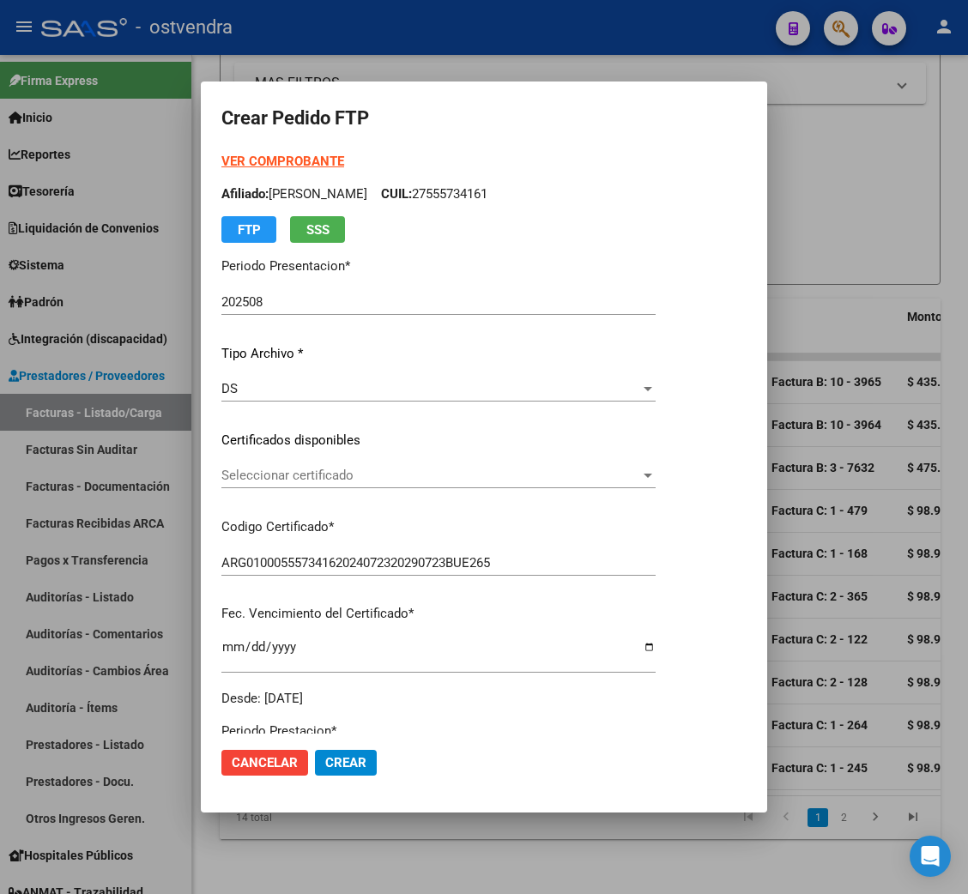
click at [372, 468] on span "Seleccionar certificado" at bounding box center [430, 475] width 419 height 15
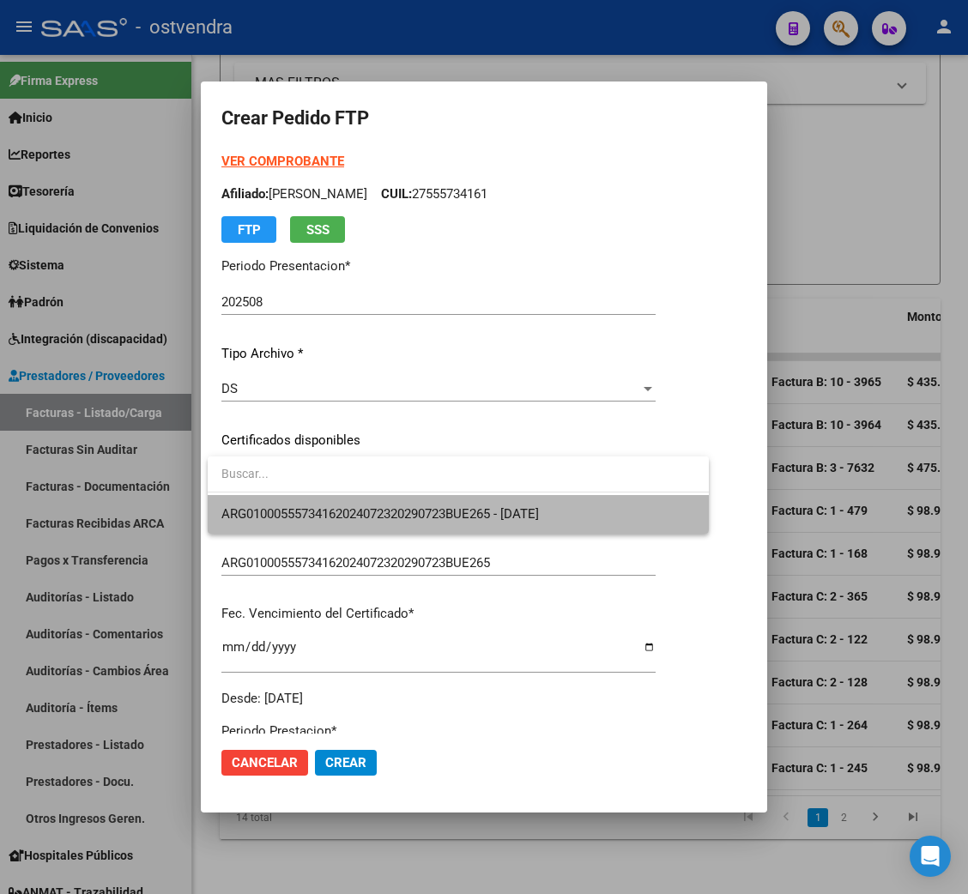
click at [374, 496] on span "ARG01000555734162024072320290723BUE265 - [DATE]" at bounding box center [458, 514] width 474 height 39
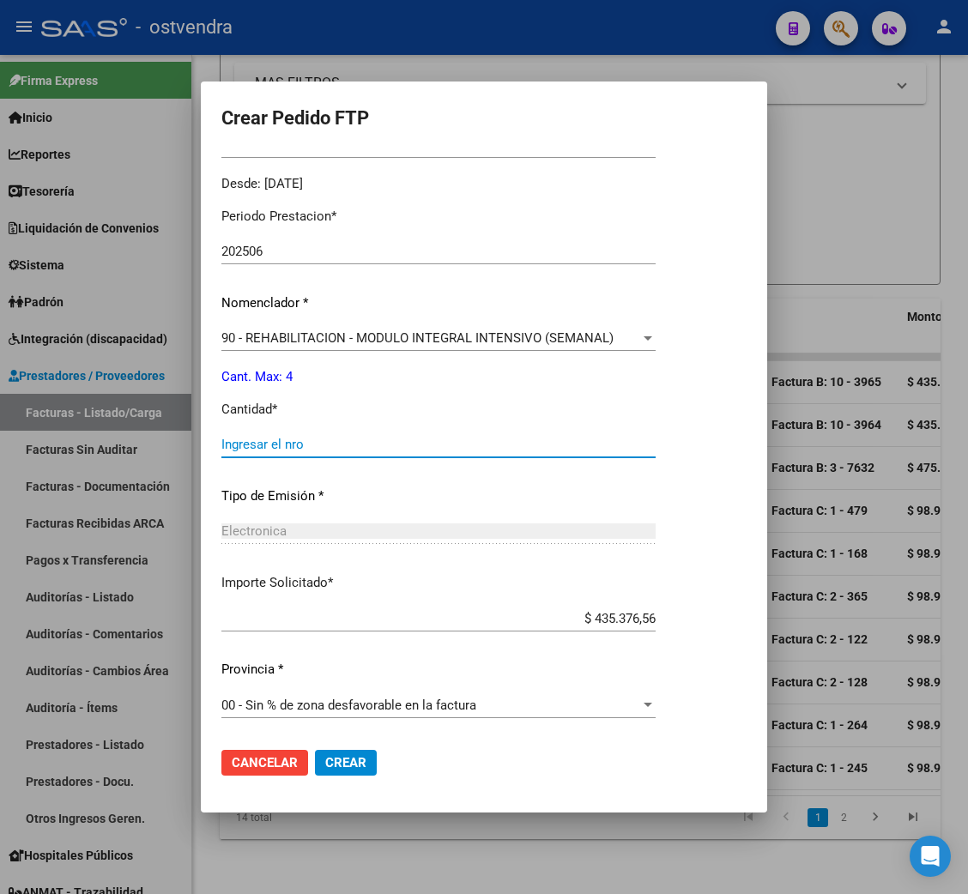
click at [306, 437] on input "Ingresar el nro" at bounding box center [438, 444] width 434 height 15
type input "4"
click at [344, 765] on span "Crear" at bounding box center [345, 762] width 41 height 15
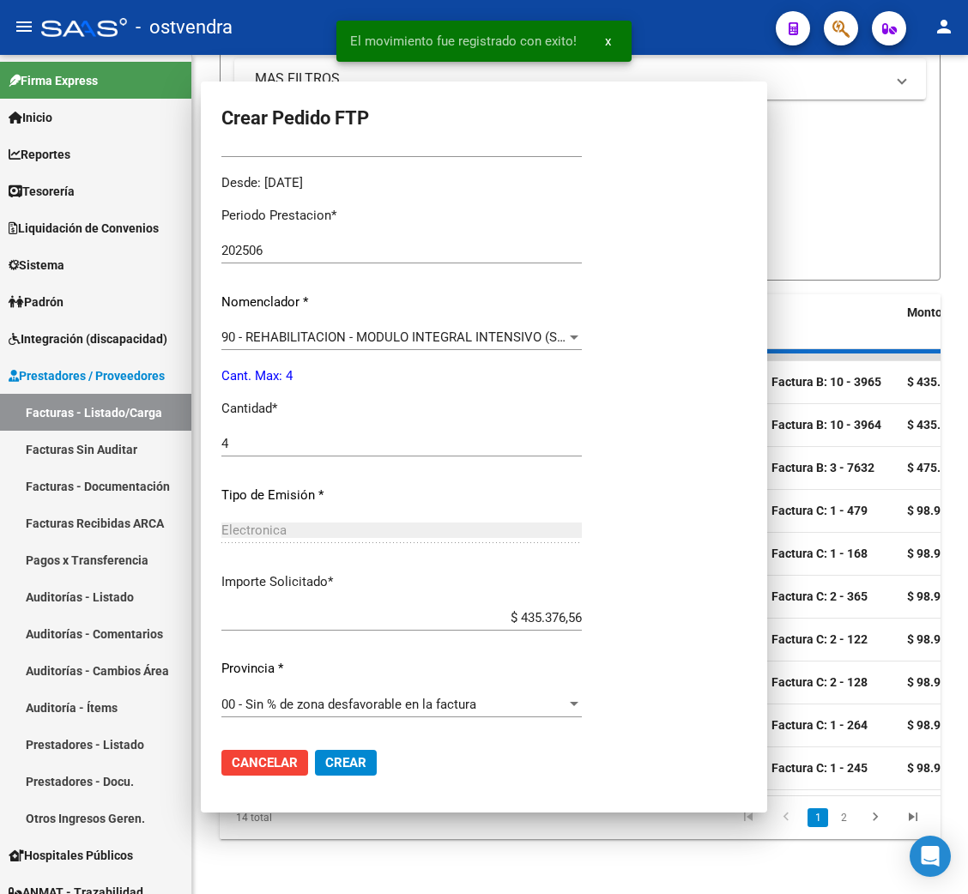
scroll to position [0, 0]
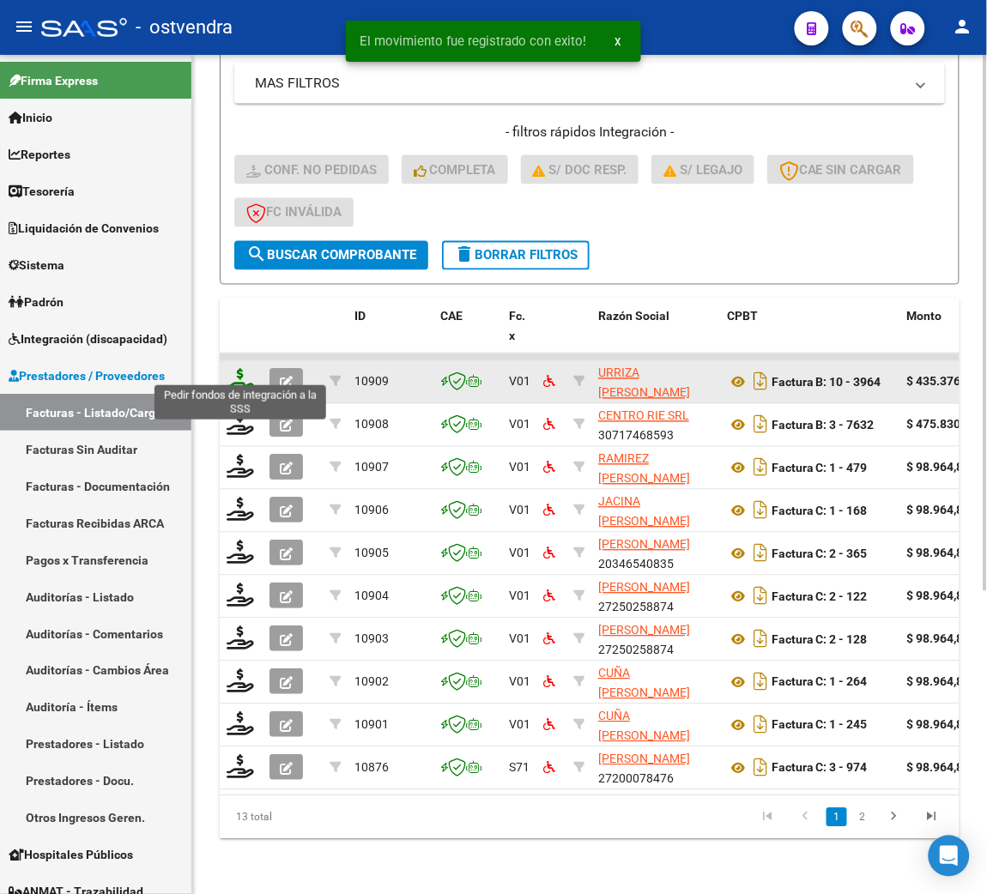
click at [236, 369] on icon at bounding box center [240, 381] width 27 height 24
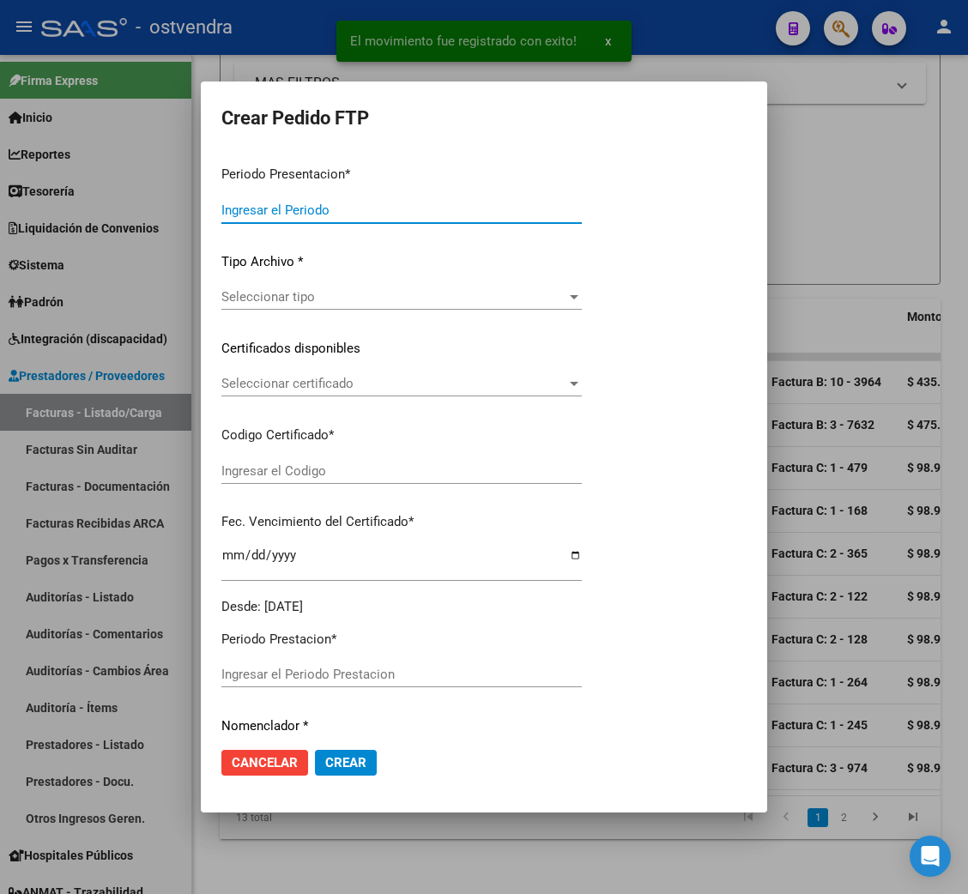
type input "202508"
type input "202506"
type input "$ 435.376,56"
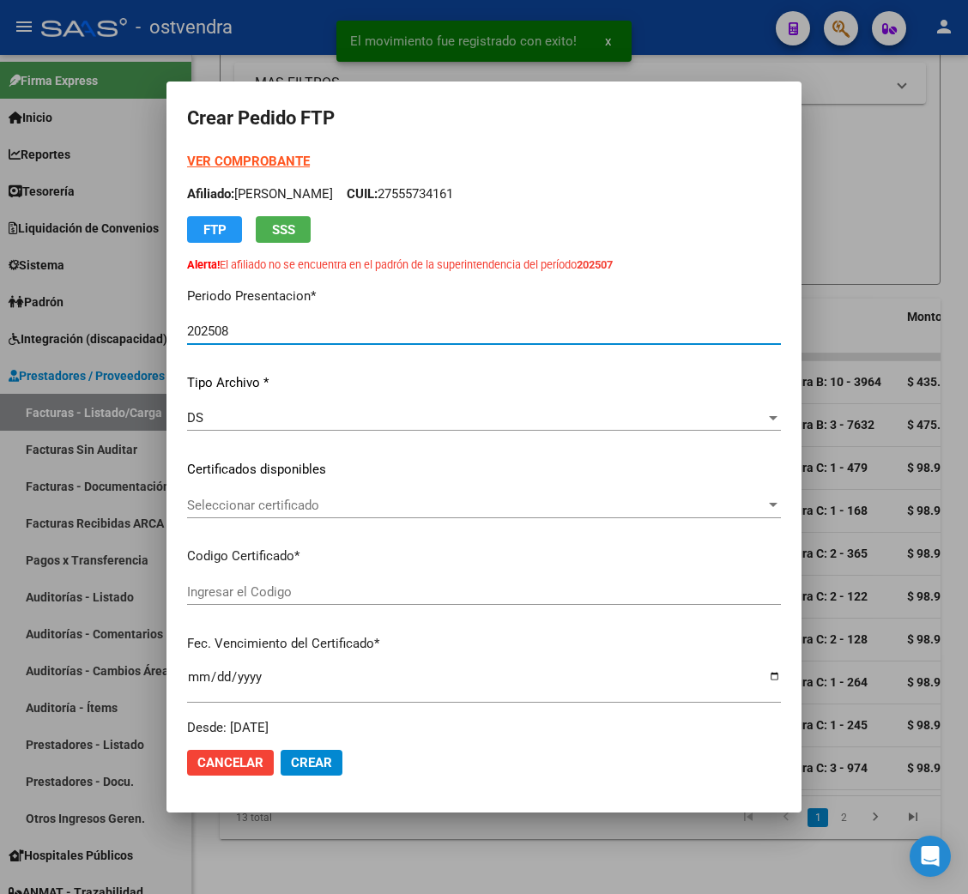
type input "ARG02000571805372023102020281020BS439"
type input "[DATE]"
click at [259, 156] on strong "VER COMPROBANTE" at bounding box center [248, 161] width 123 height 15
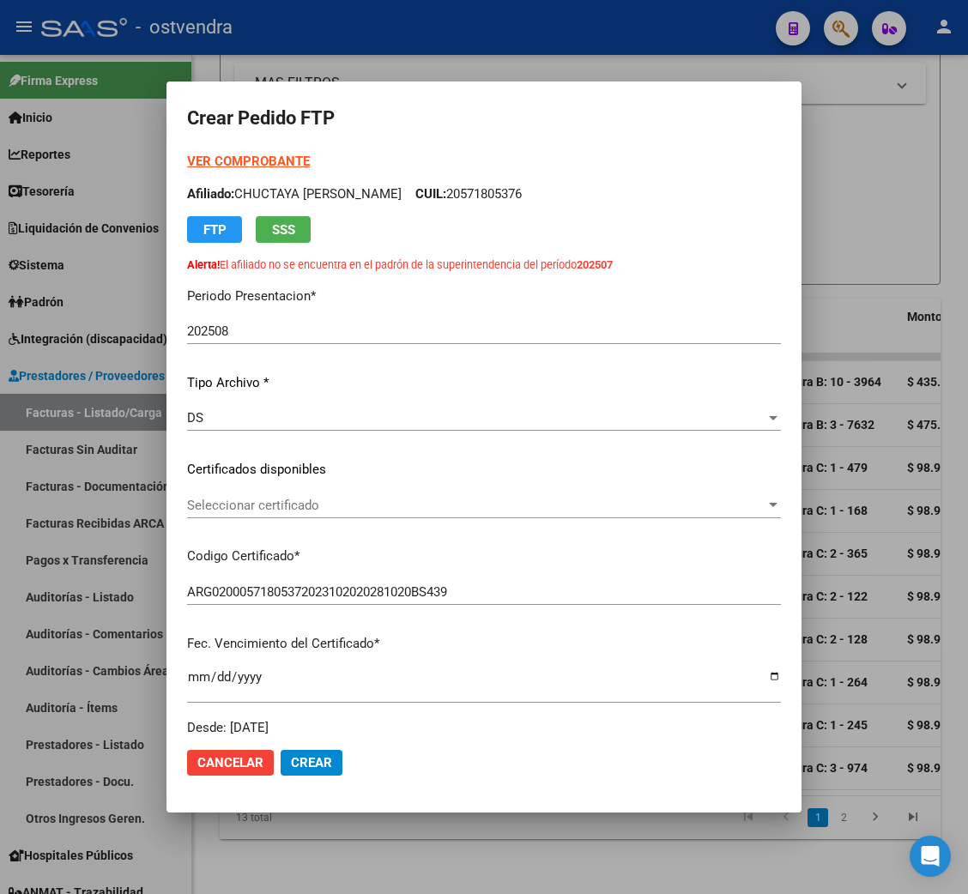
click at [263, 504] on span "Seleccionar certificado" at bounding box center [476, 505] width 578 height 15
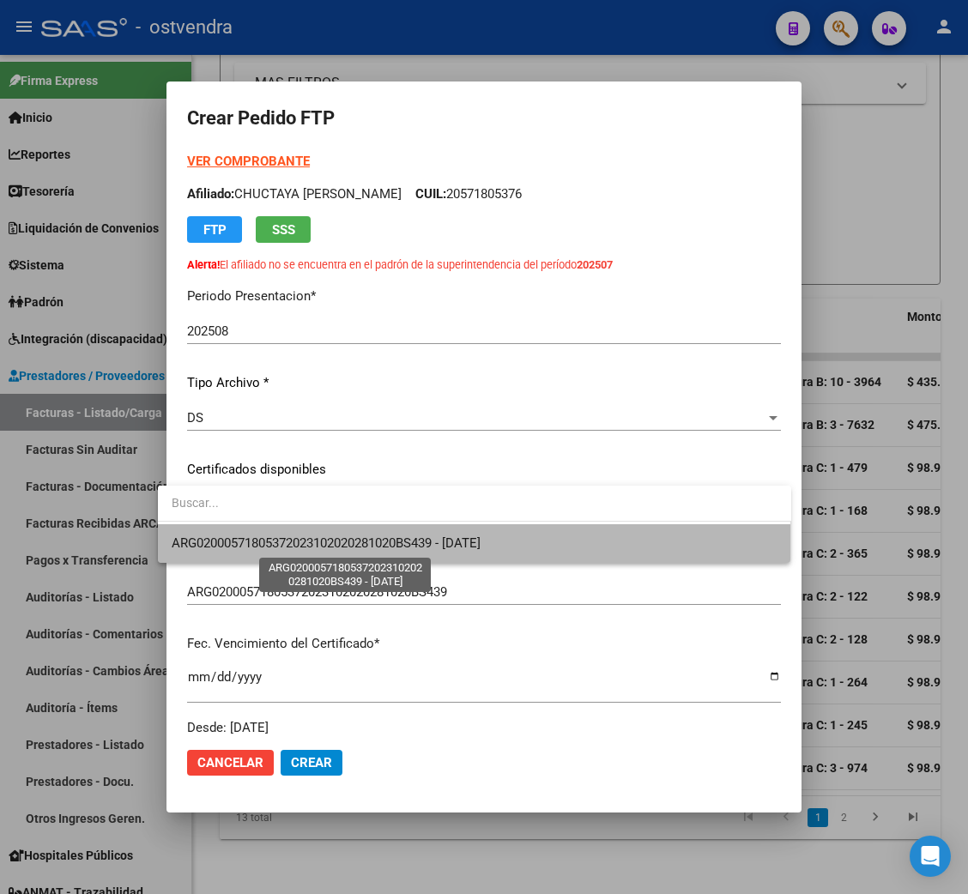
click at [263, 541] on span "ARG02000571805372023102020281020BS439 - [DATE]" at bounding box center [326, 543] width 309 height 15
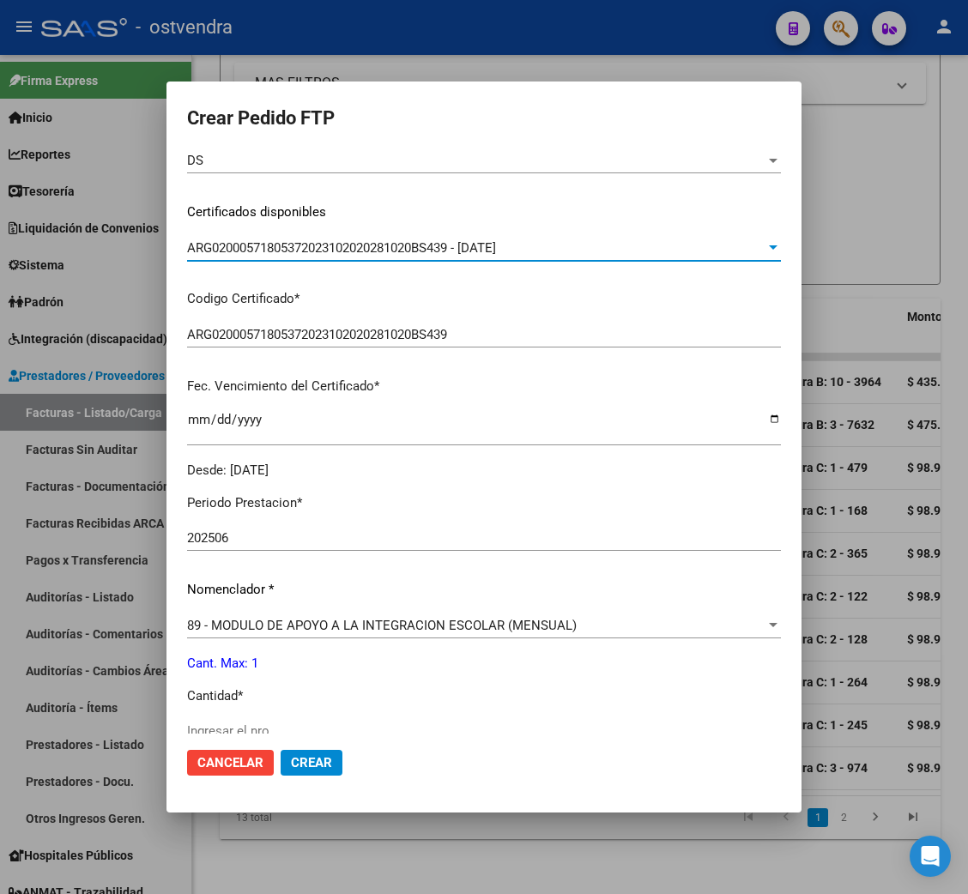
scroll to position [385, 0]
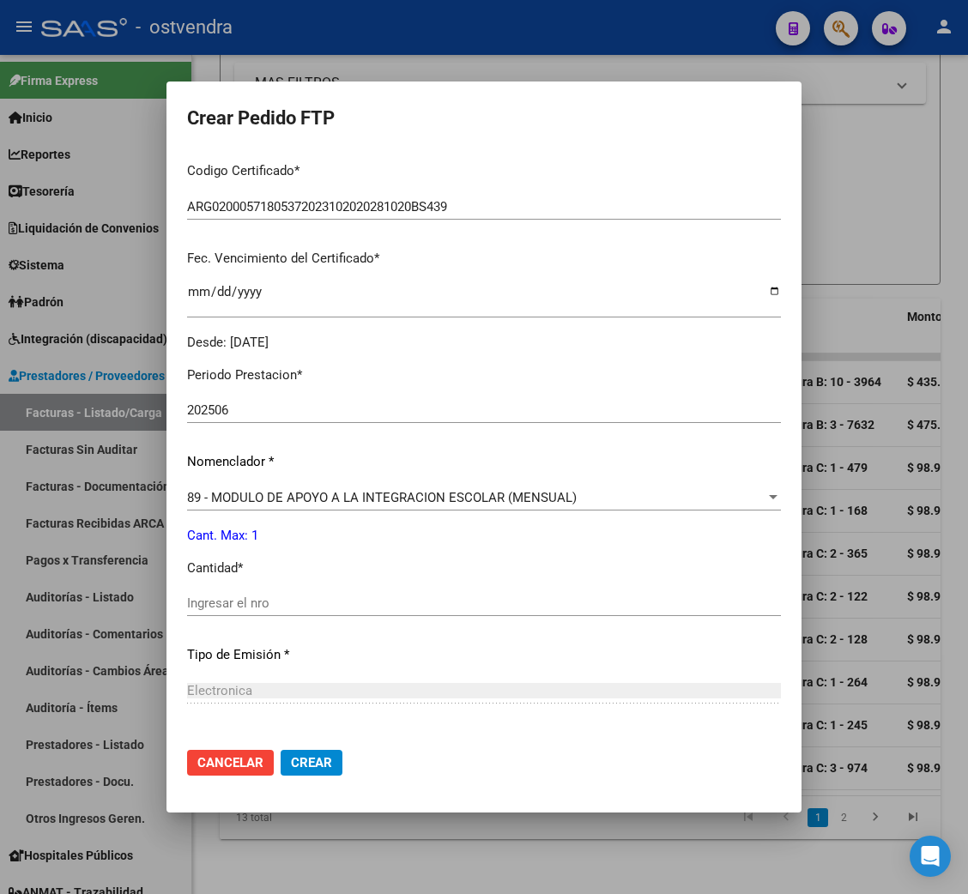
click at [208, 602] on input "Ingresar el nro" at bounding box center [484, 603] width 594 height 15
type input "1"
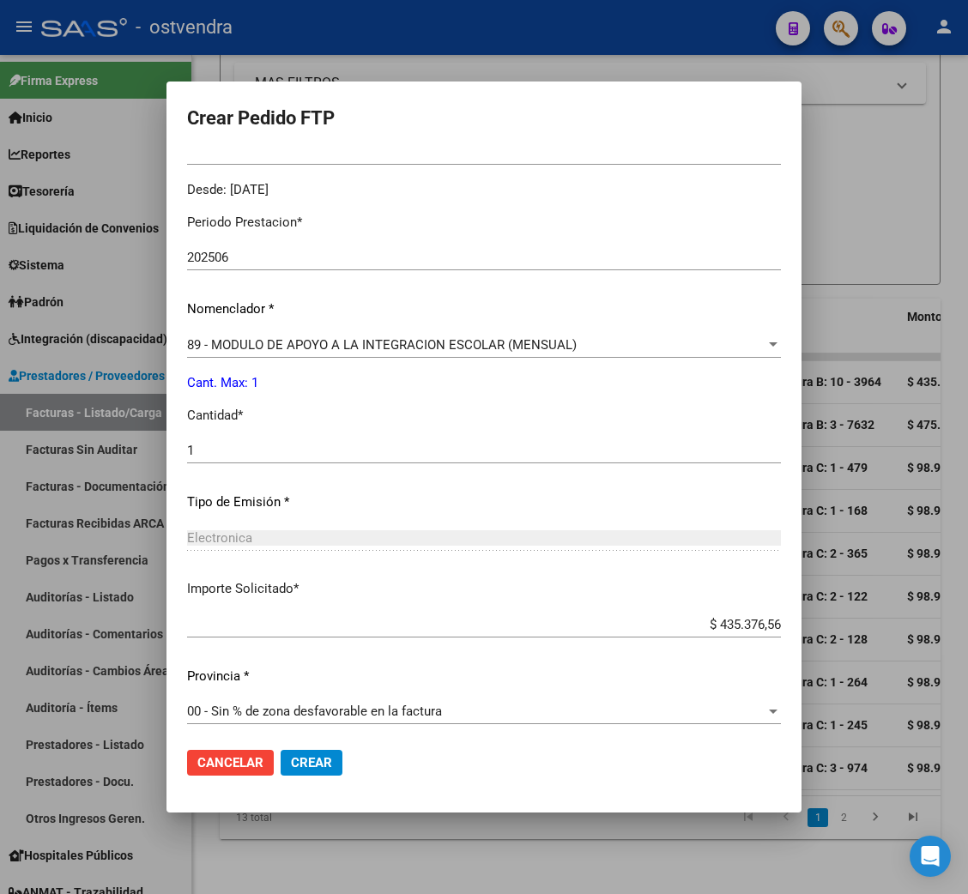
scroll to position [544, 0]
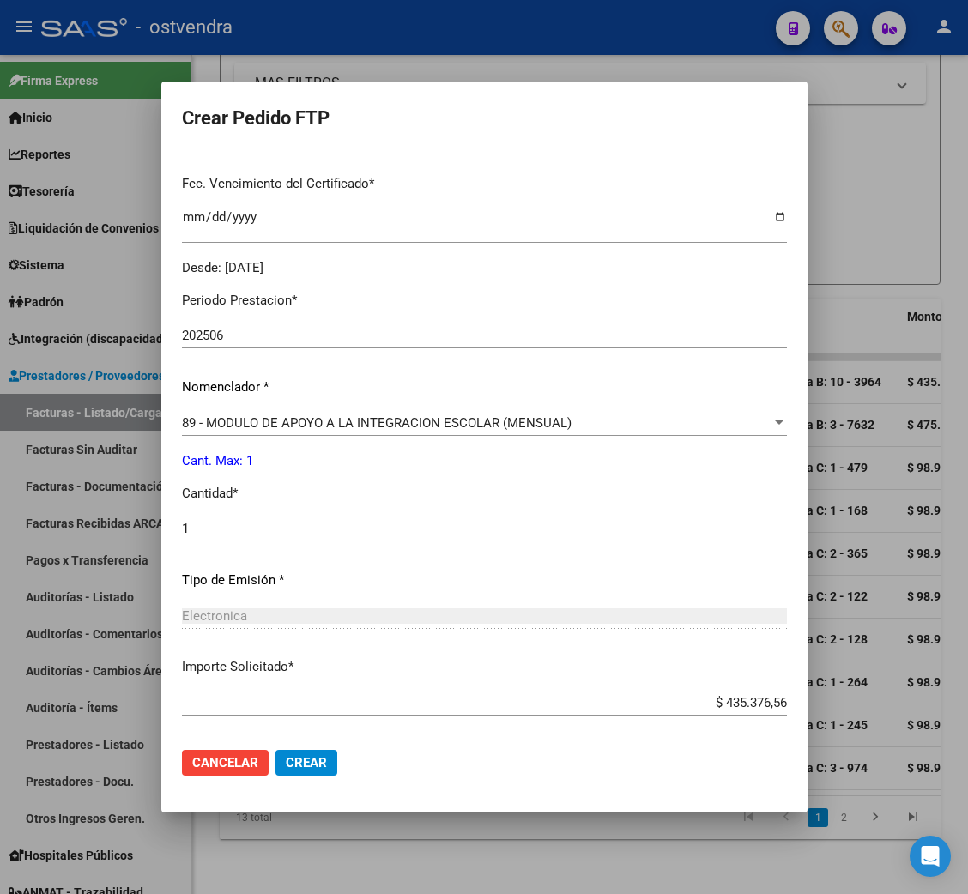
scroll to position [415, 0]
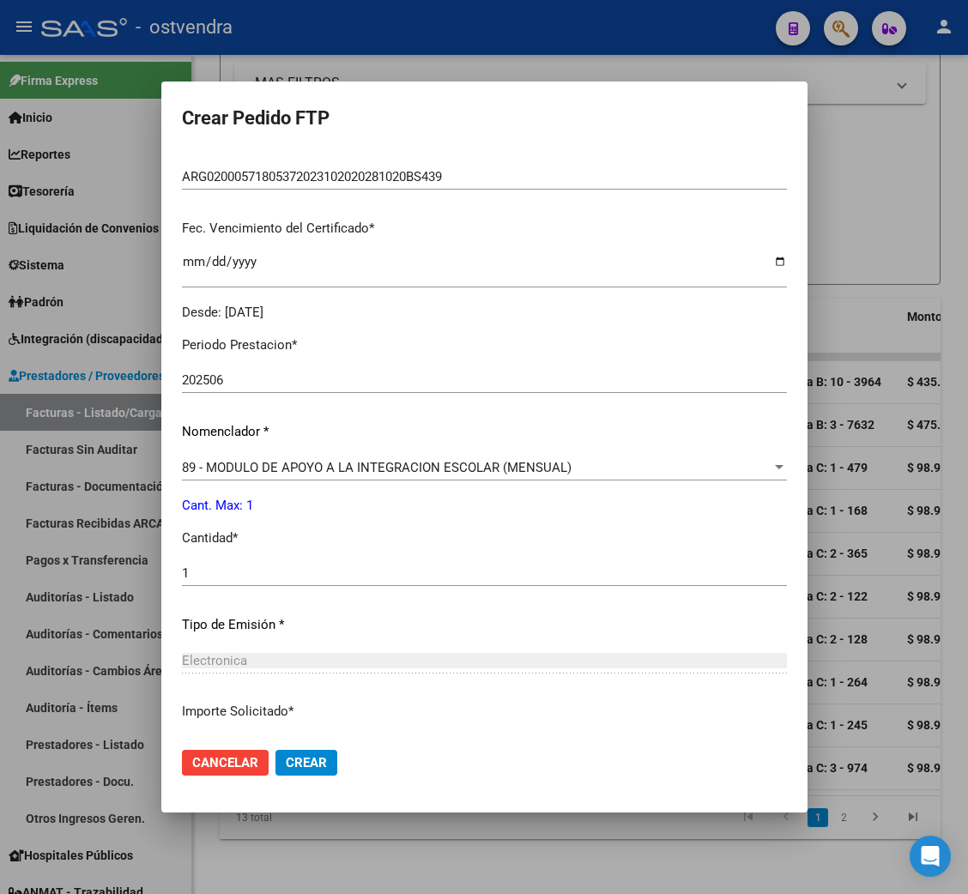
click at [406, 466] on span "89 - MODULO DE APOYO A LA INTEGRACION ESCOLAR (MENSUAL)" at bounding box center [377, 467] width 390 height 15
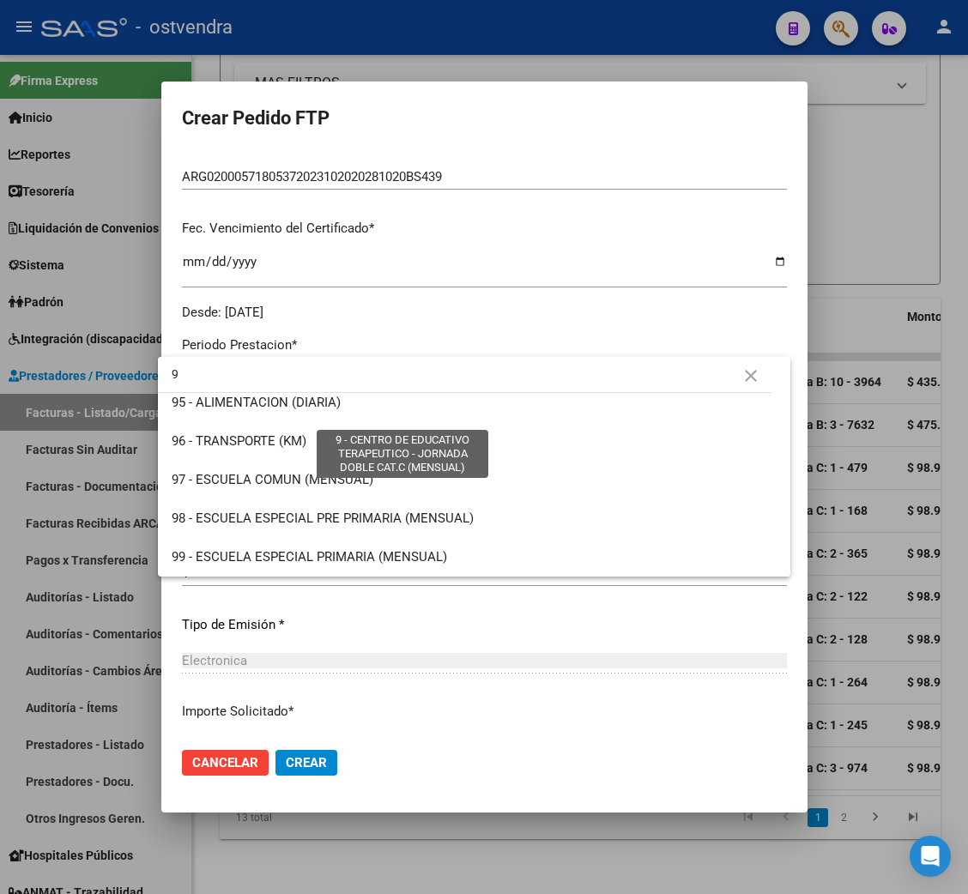
scroll to position [0, 0]
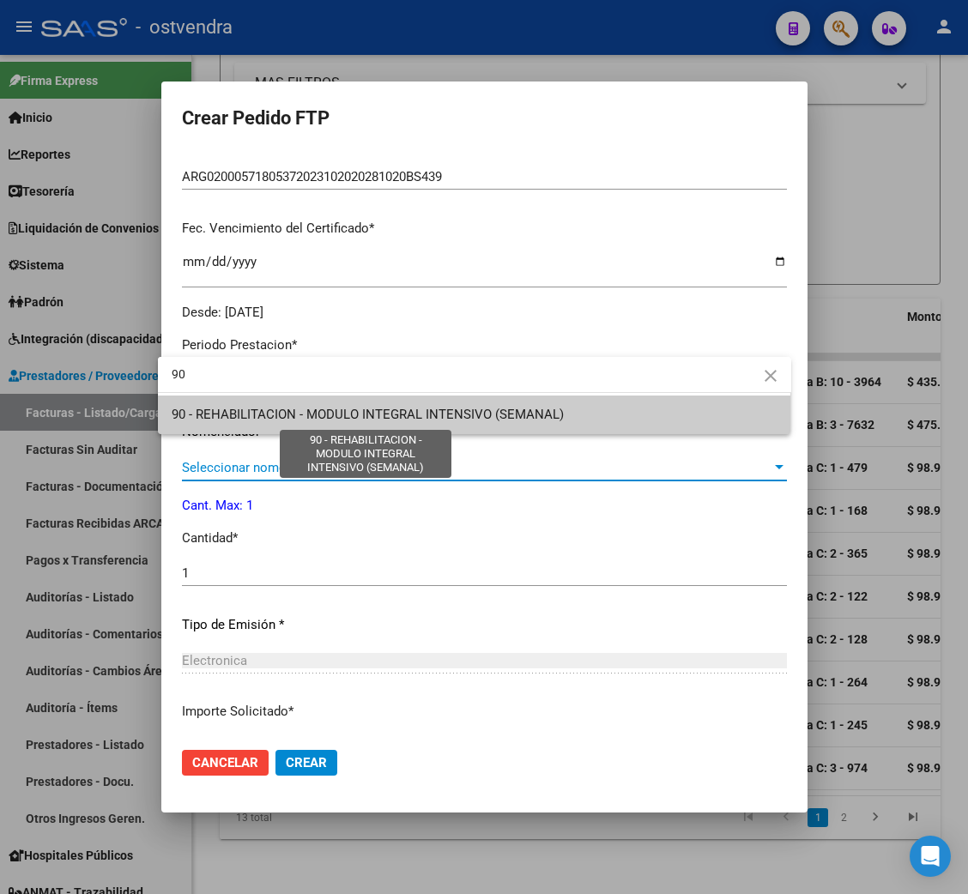
type input "90"
click at [360, 421] on span "90 - REHABILITACION - MODULO INTEGRAL INTENSIVO (SEMANAL)" at bounding box center [368, 414] width 392 height 15
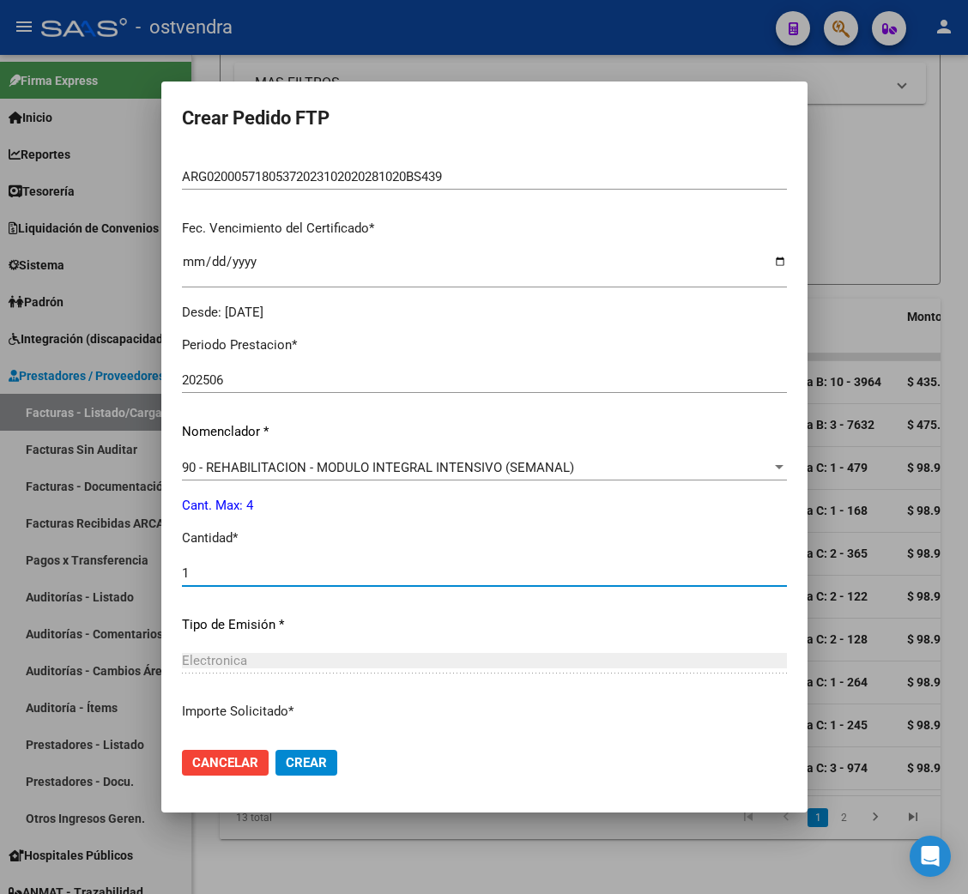
drag, startPoint x: 233, startPoint y: 566, endPoint x: 168, endPoint y: 558, distance: 65.8
click at [182, 568] on input "1" at bounding box center [484, 573] width 605 height 15
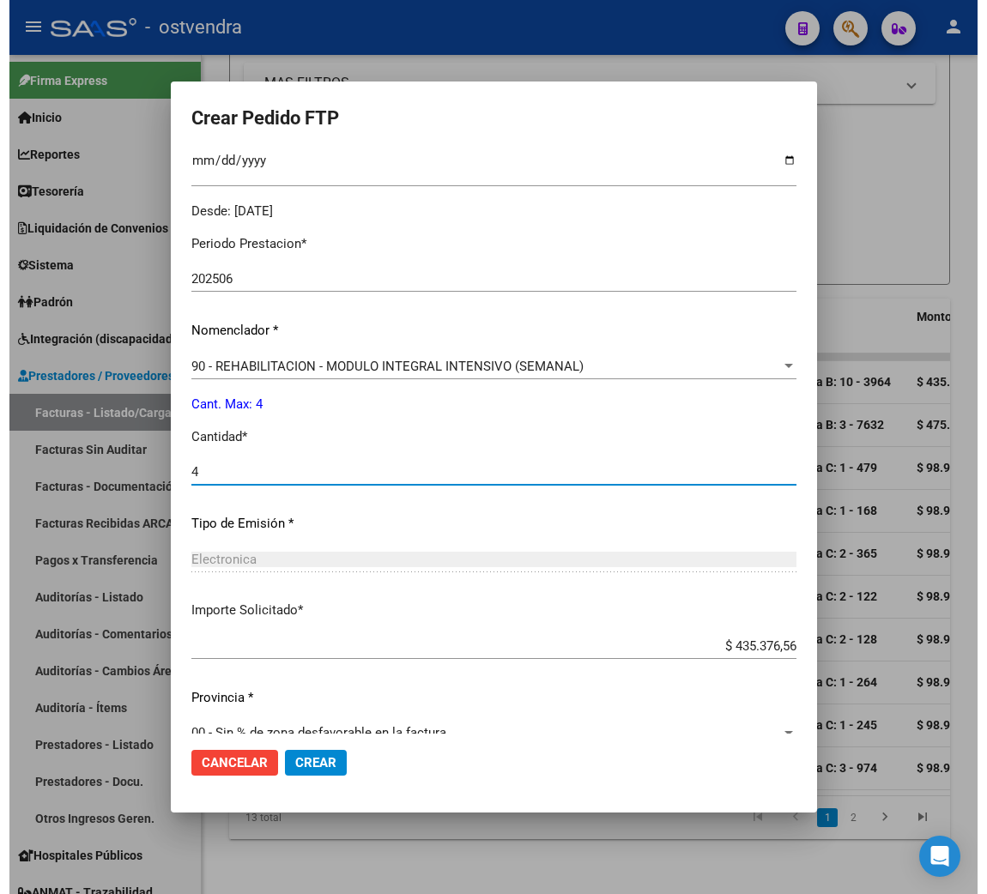
scroll to position [544, 0]
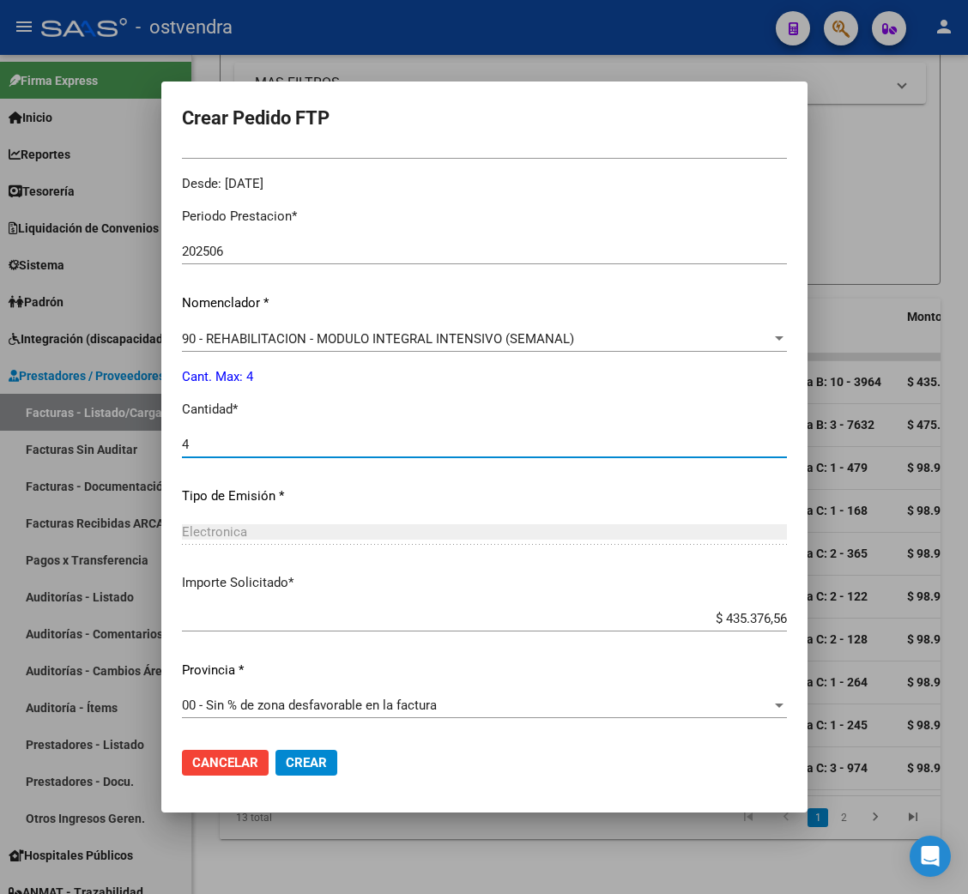
type input "4"
click at [300, 765] on span "Crear" at bounding box center [306, 762] width 41 height 15
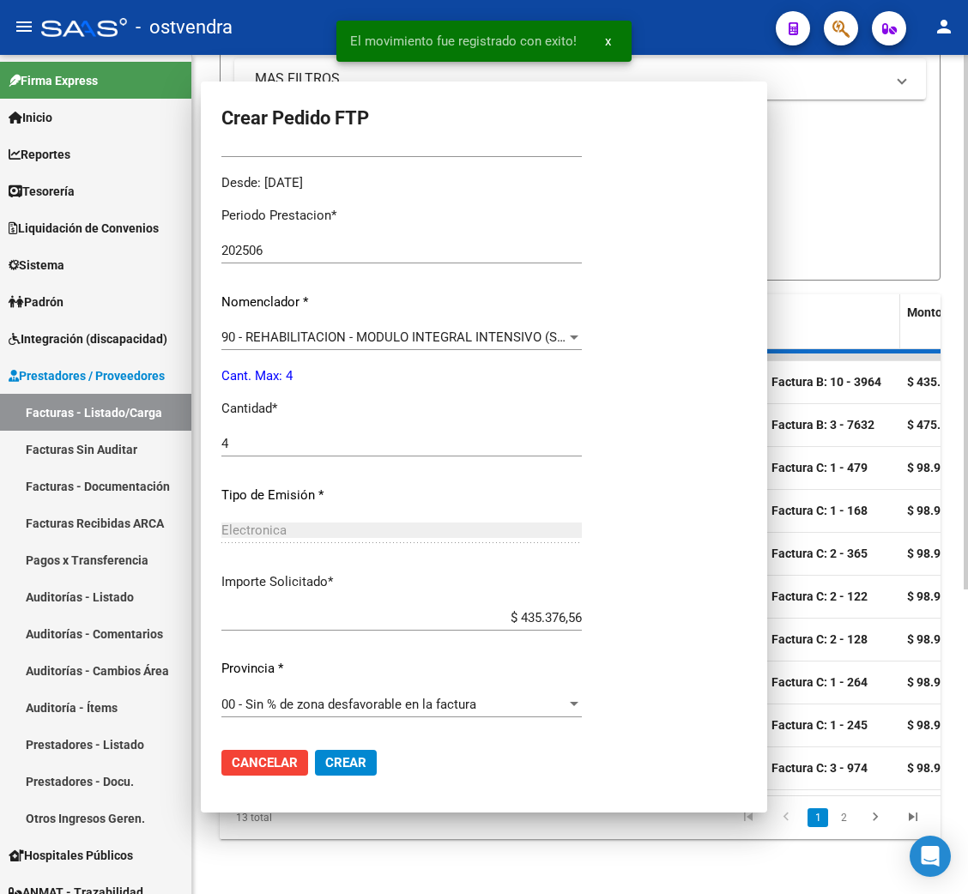
scroll to position [0, 0]
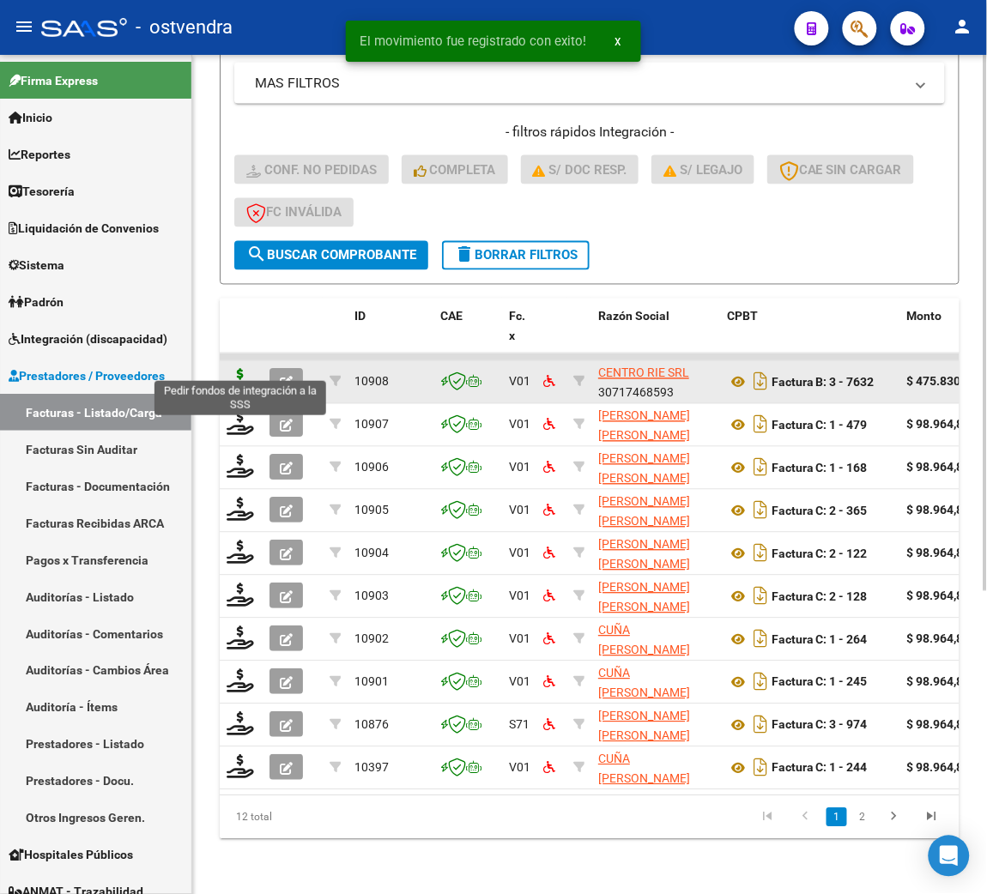
click at [245, 369] on icon at bounding box center [240, 381] width 27 height 24
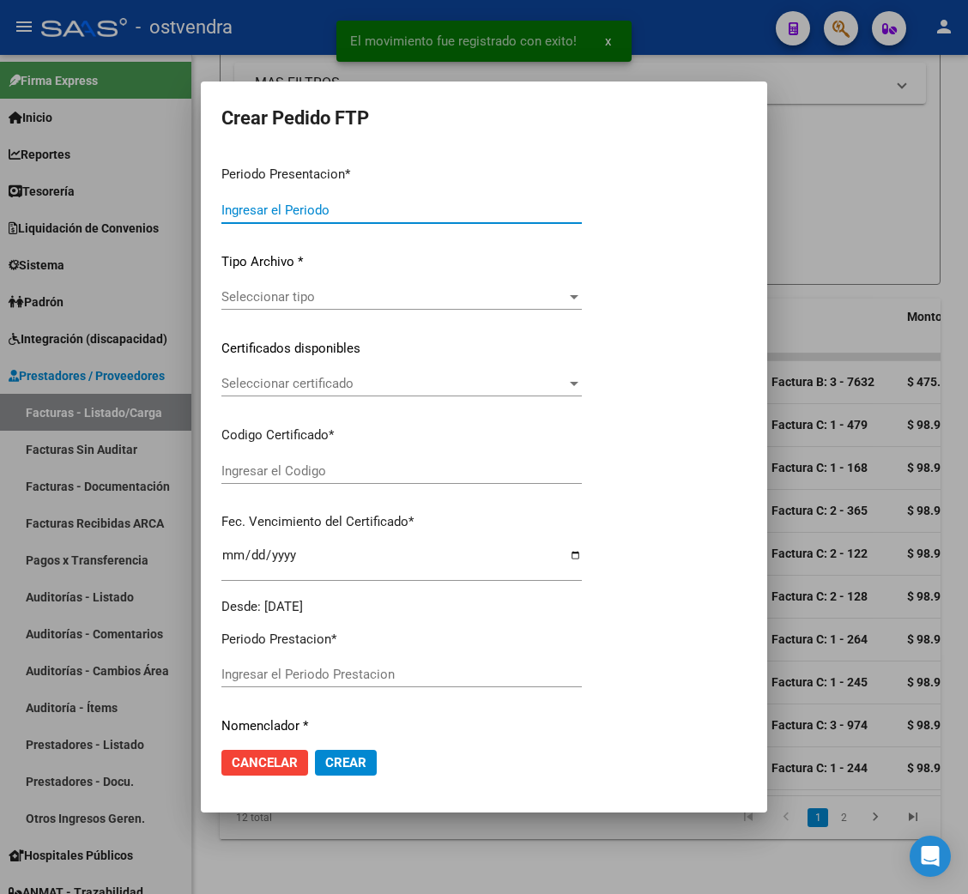
type input "202508"
type input "202506"
type input "$ 475.830,36"
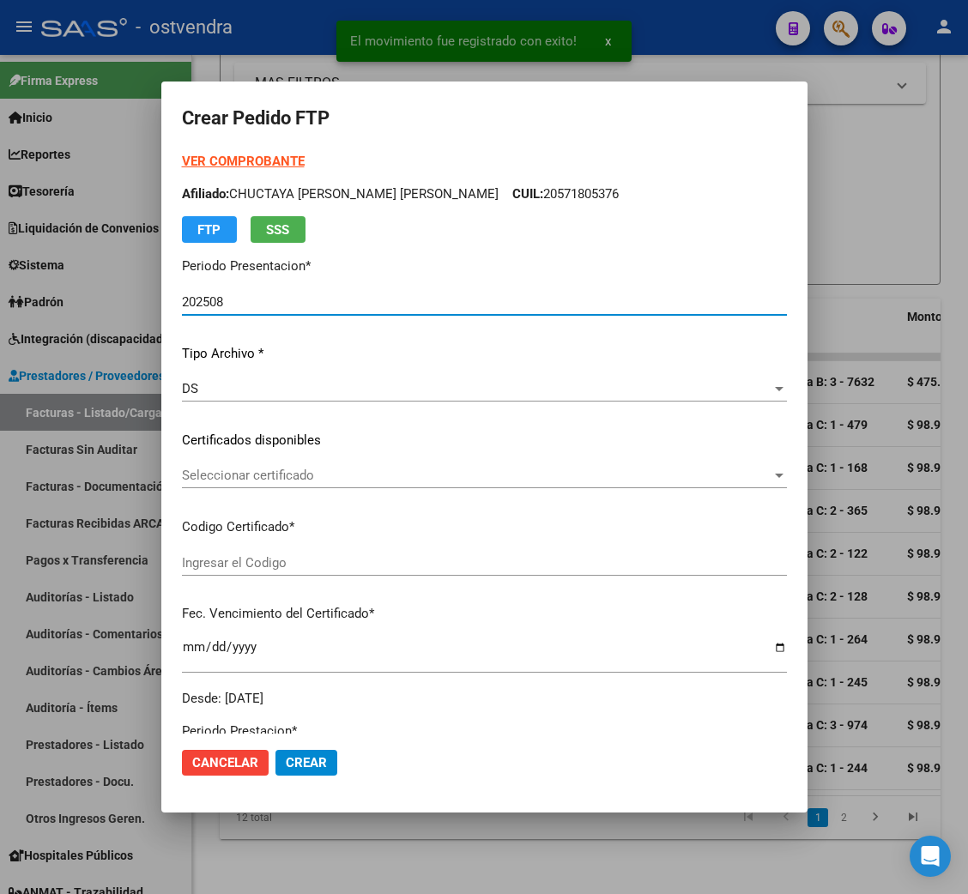
type input "arg02000564037542024021420290214bue316"
type input "[DATE]"
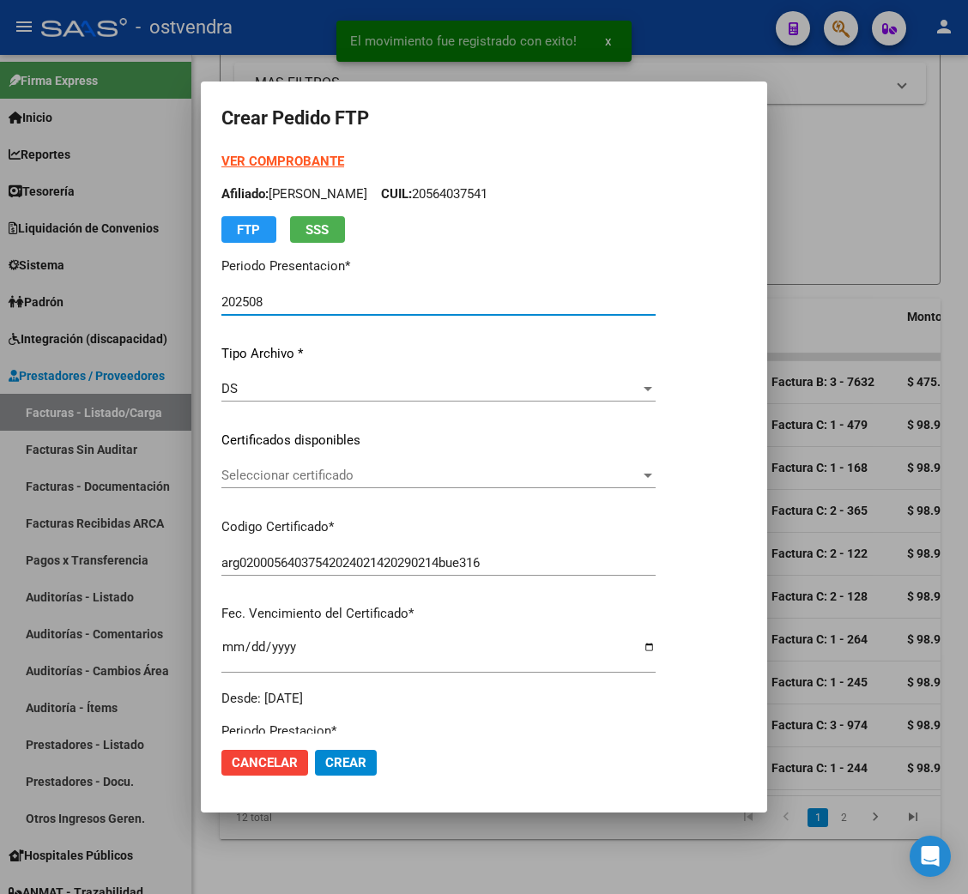
click at [244, 159] on strong "VER COMPROBANTE" at bounding box center [282, 161] width 123 height 15
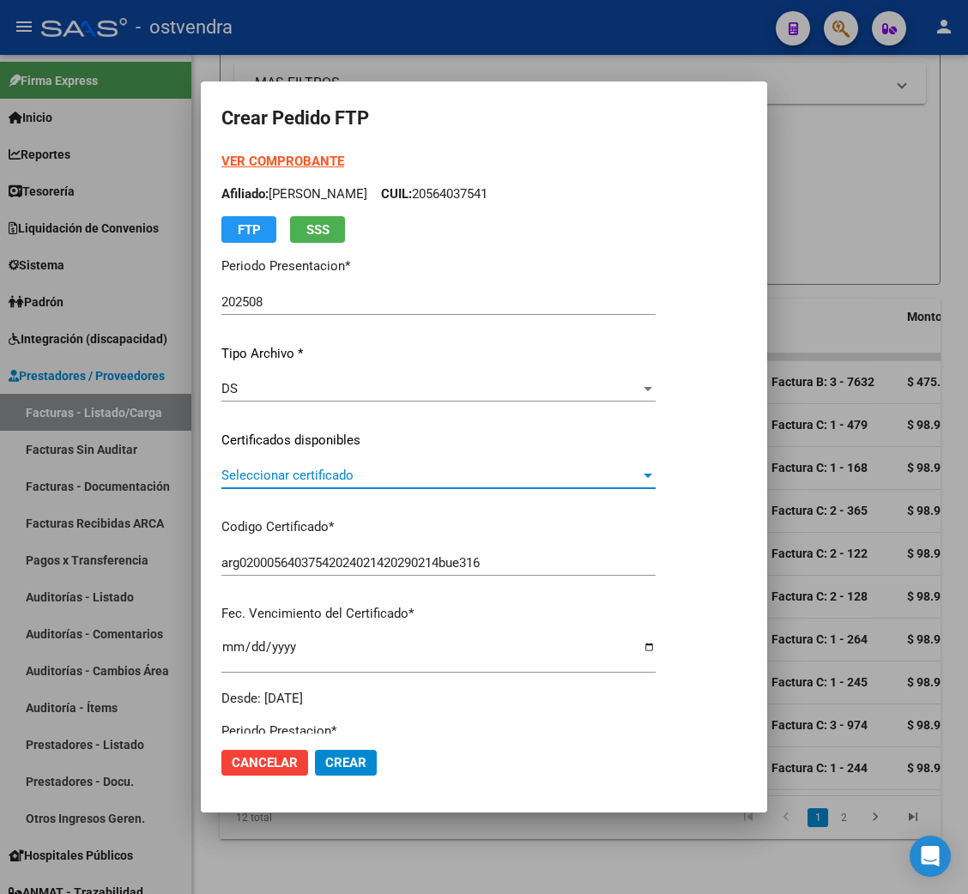
click at [298, 472] on span "Seleccionar certificado" at bounding box center [430, 475] width 419 height 15
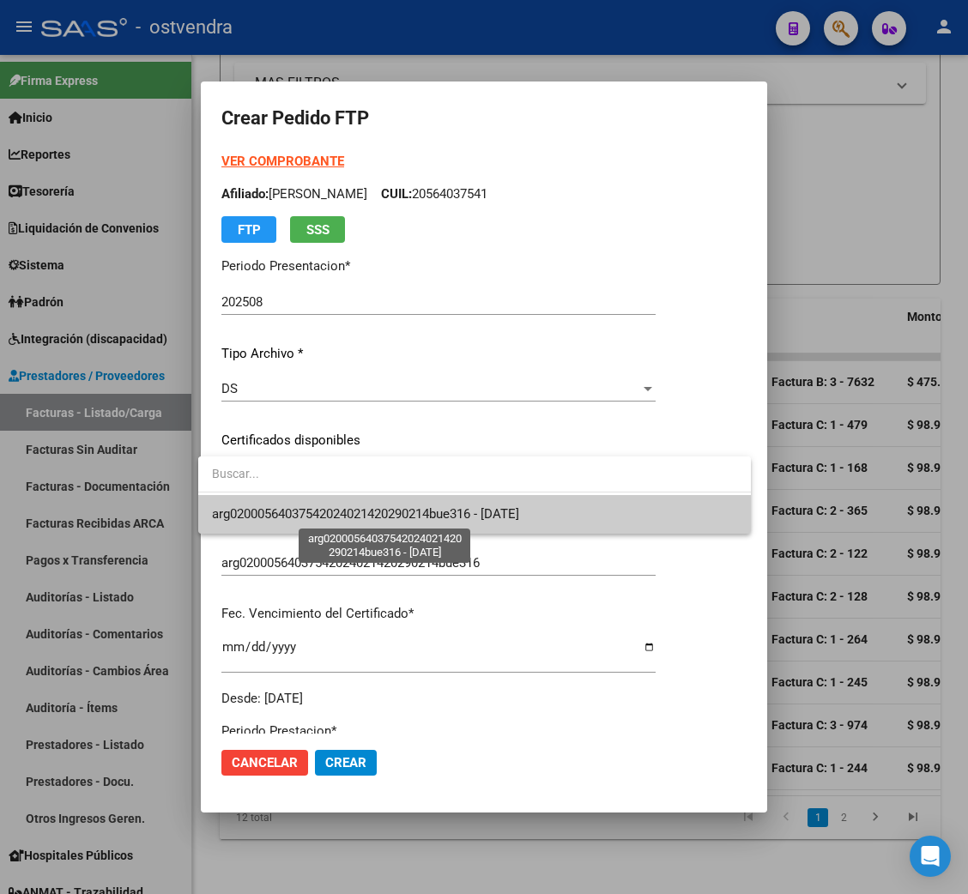
click at [302, 522] on span "arg02000564037542024021420290214bue316 - [DATE]" at bounding box center [365, 513] width 307 height 15
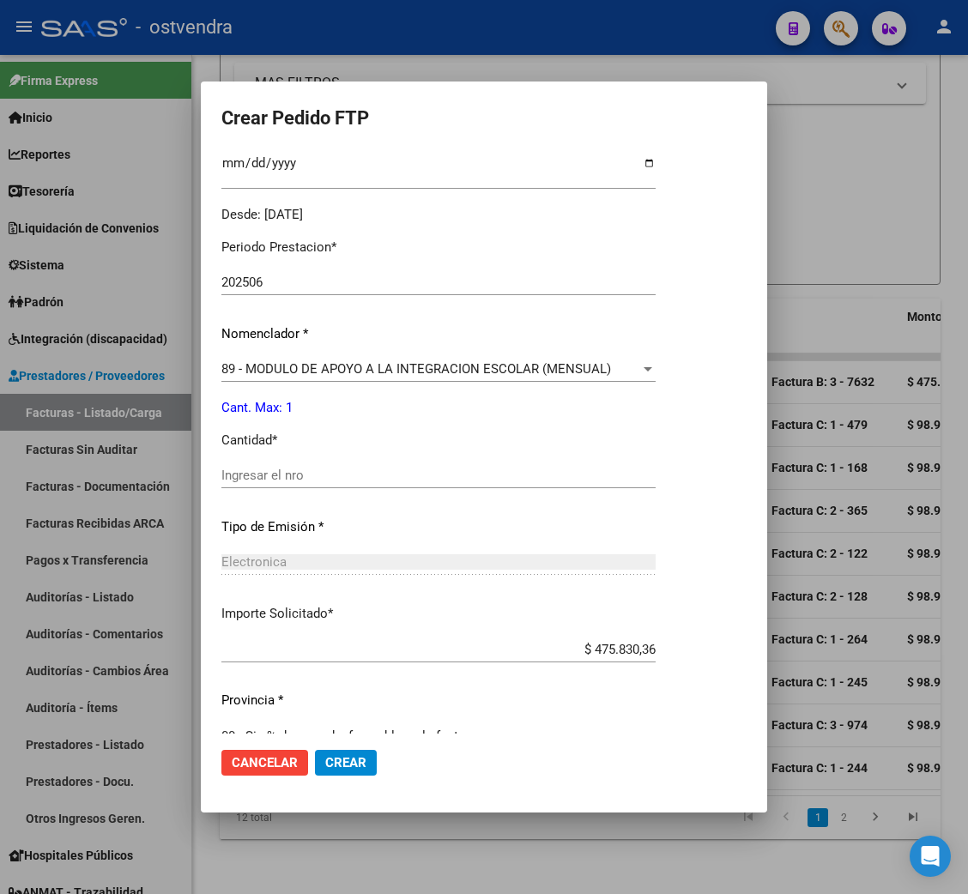
scroll to position [515, 0]
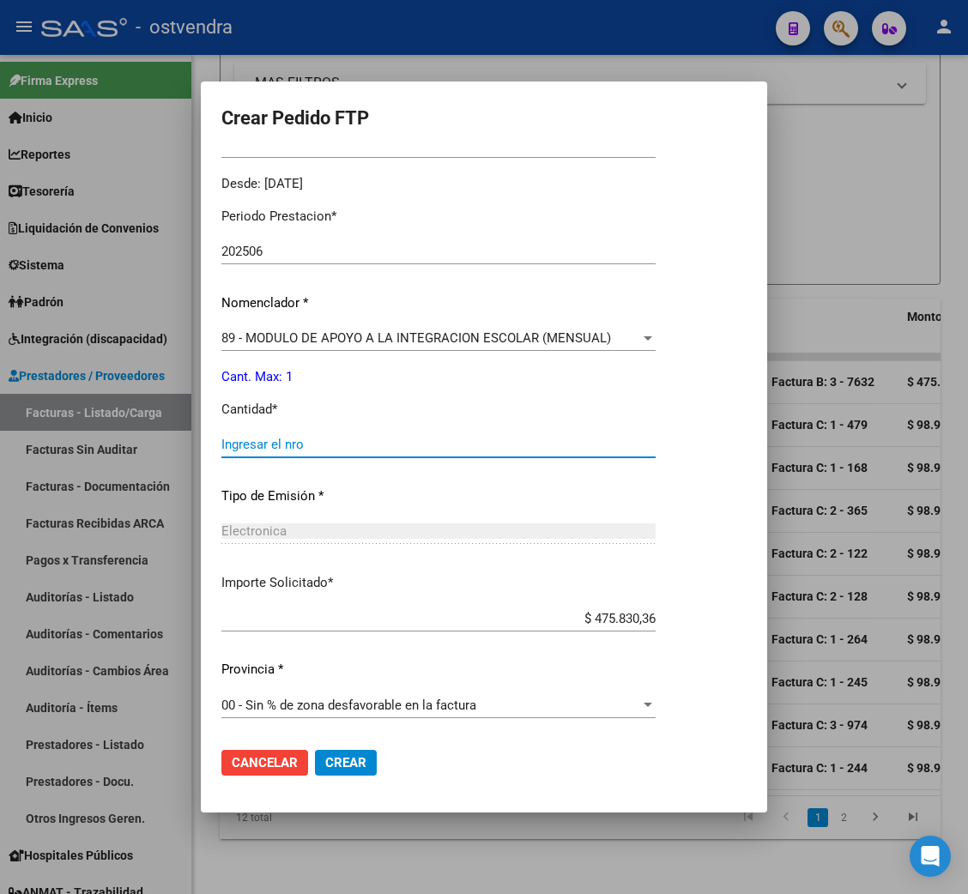
click at [279, 451] on input "Ingresar el nro" at bounding box center [438, 444] width 434 height 15
type input "1"
click at [325, 769] on span "Crear" at bounding box center [345, 762] width 41 height 15
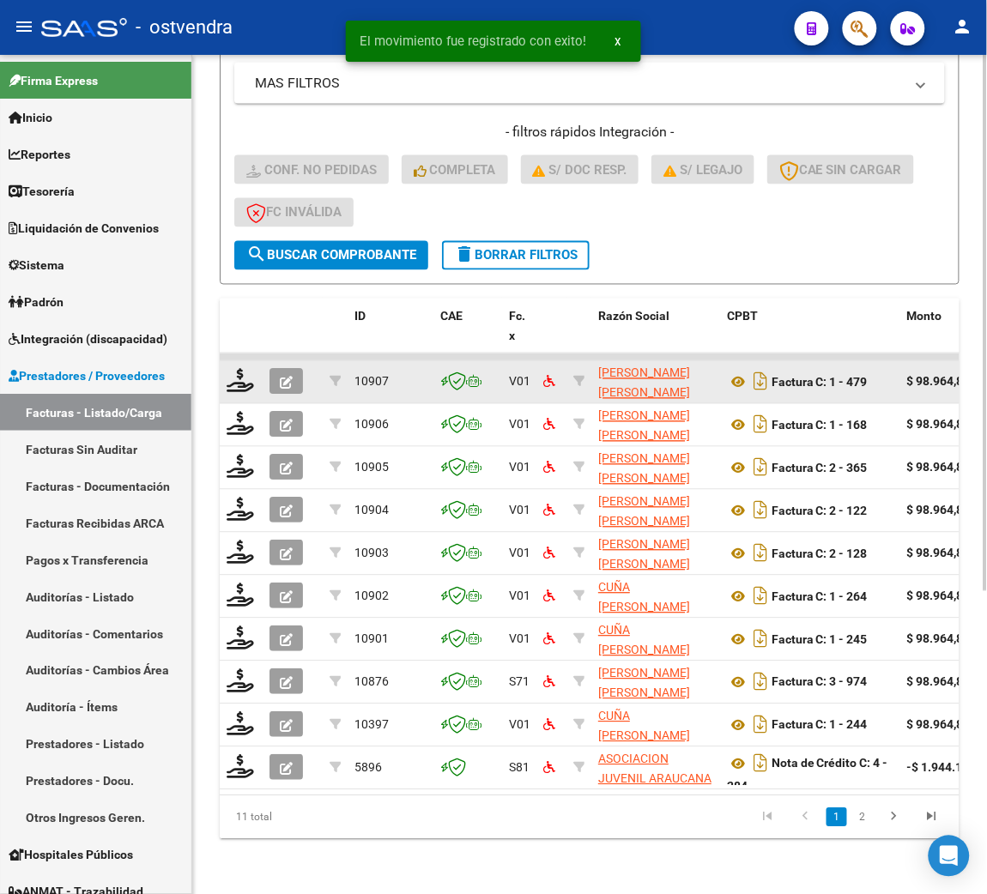
click at [238, 374] on div at bounding box center [241, 382] width 29 height 27
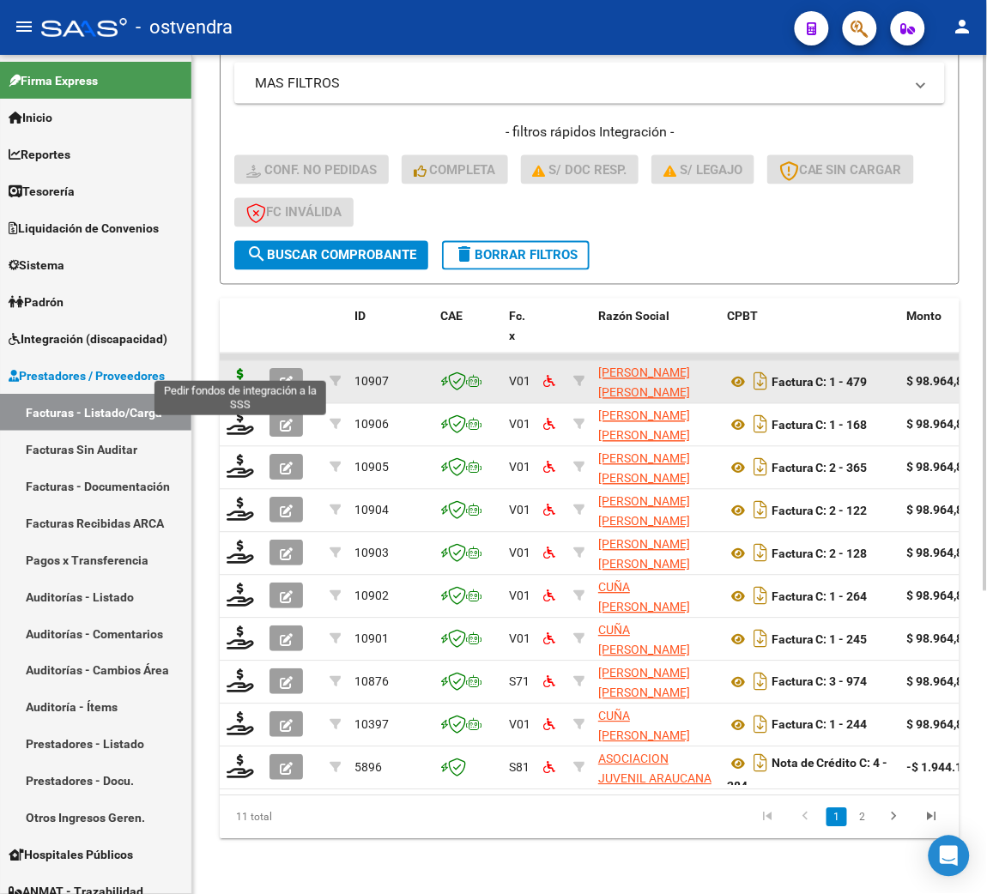
click at [244, 369] on icon at bounding box center [240, 381] width 27 height 24
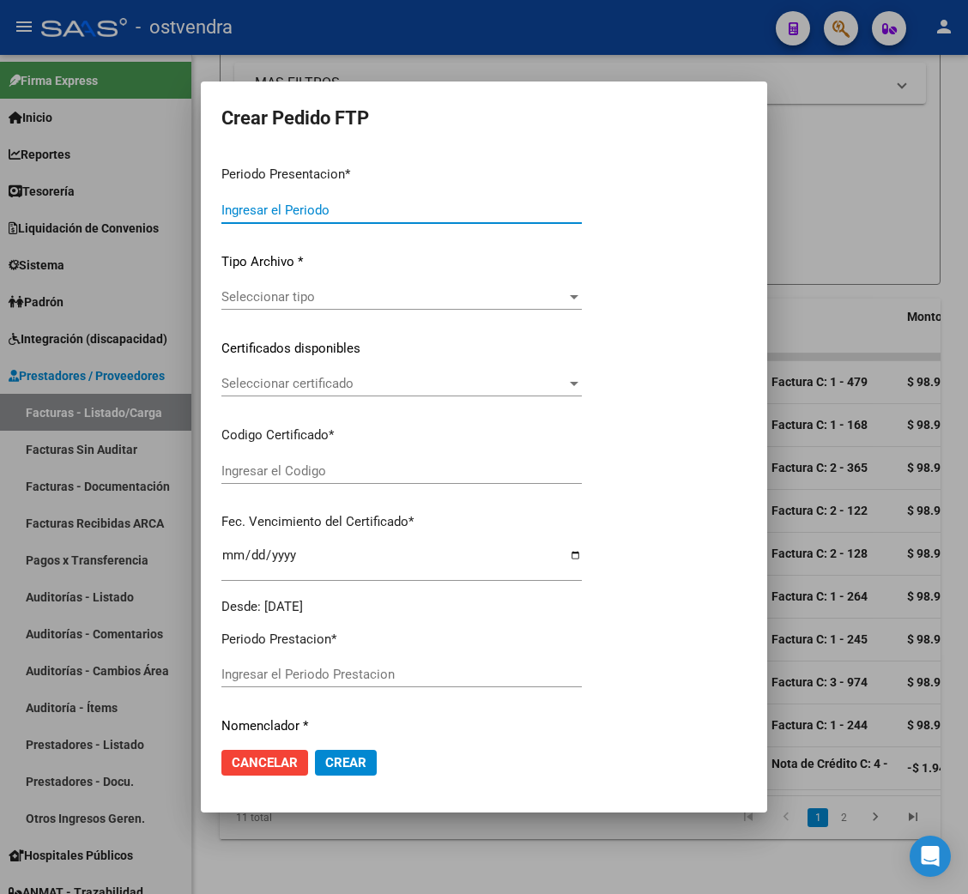
type input "202508"
type input "202506"
type input "$ 98.964,88"
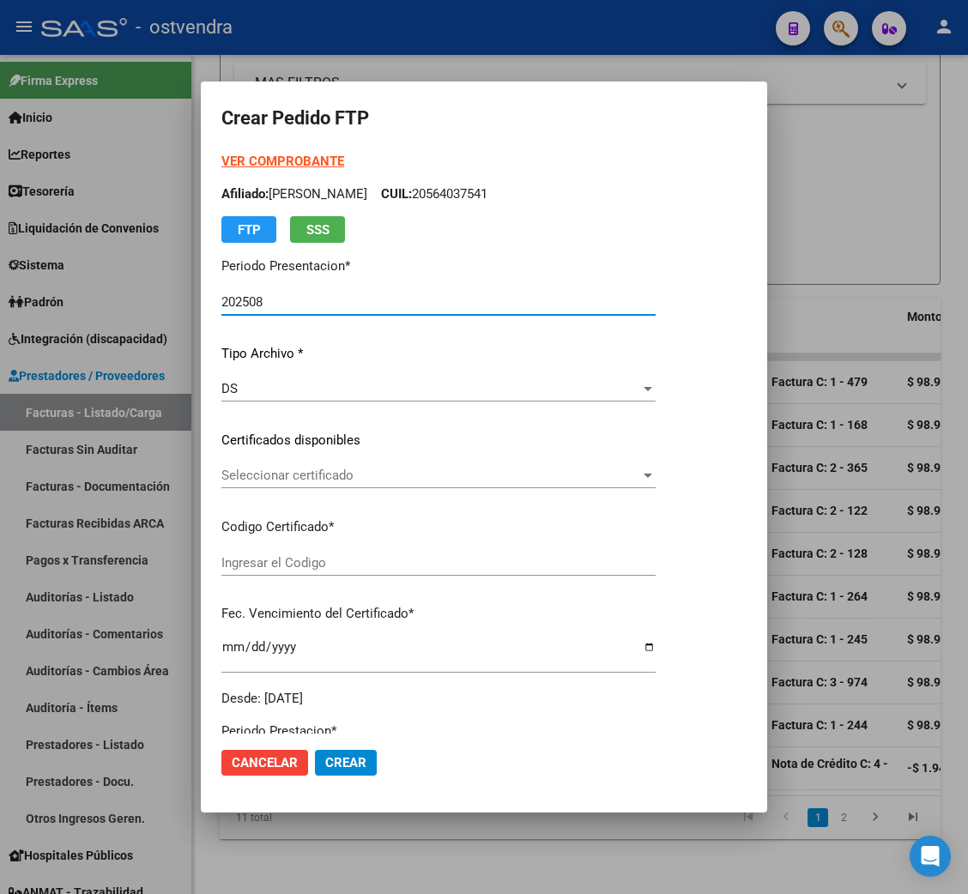
type input "ARG01000514961642025020520280205BUE352"
type input "[DATE]"
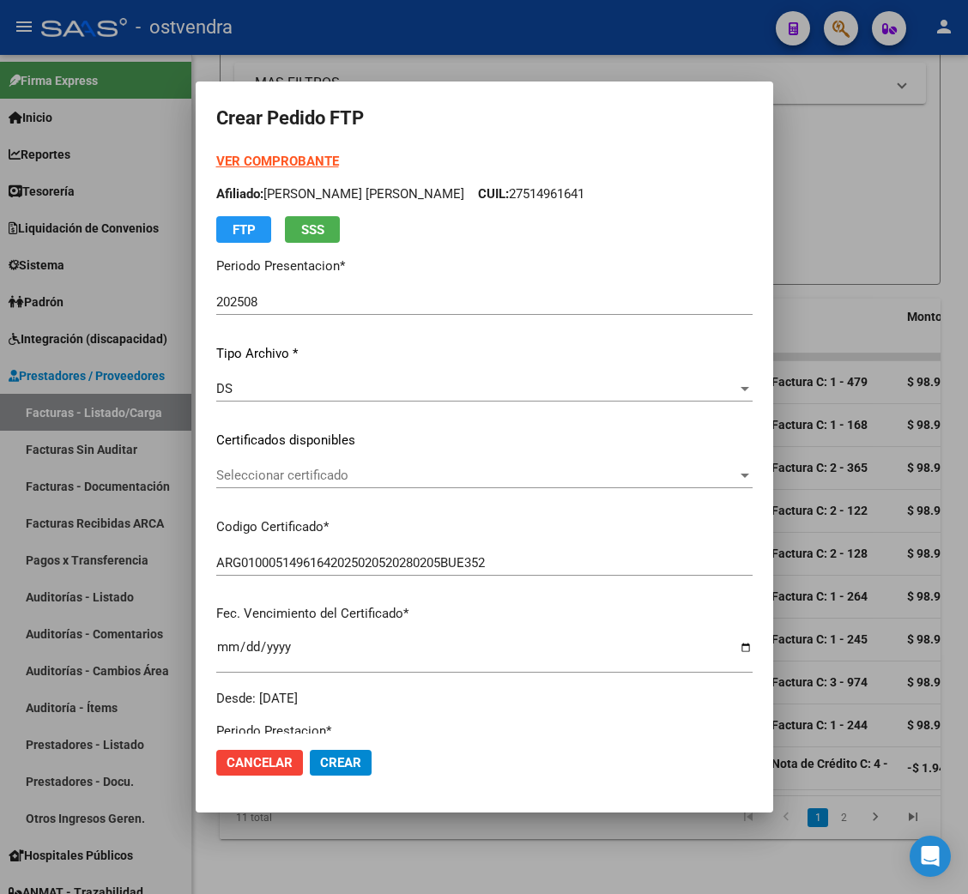
click at [312, 163] on strong "VER COMPROBANTE" at bounding box center [277, 161] width 123 height 15
click at [282, 473] on span "Seleccionar certificado" at bounding box center [476, 475] width 521 height 15
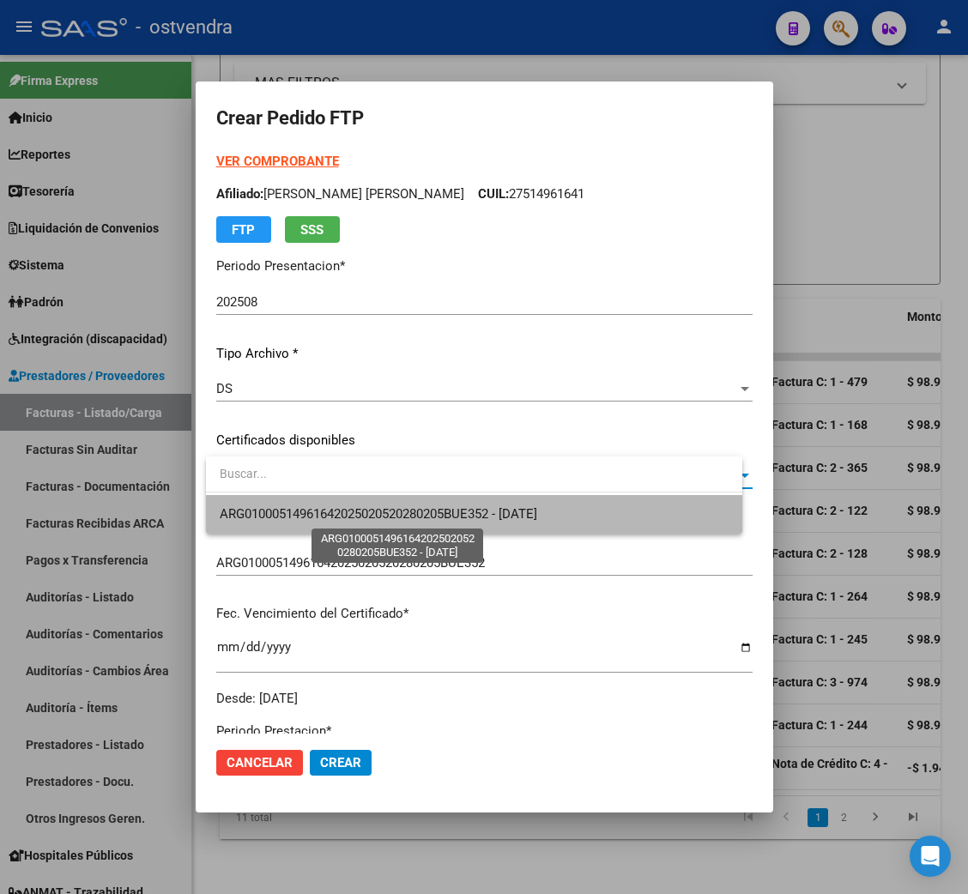
click at [294, 512] on span "ARG01000514961642025020520280205BUE352 - [DATE]" at bounding box center [379, 513] width 318 height 15
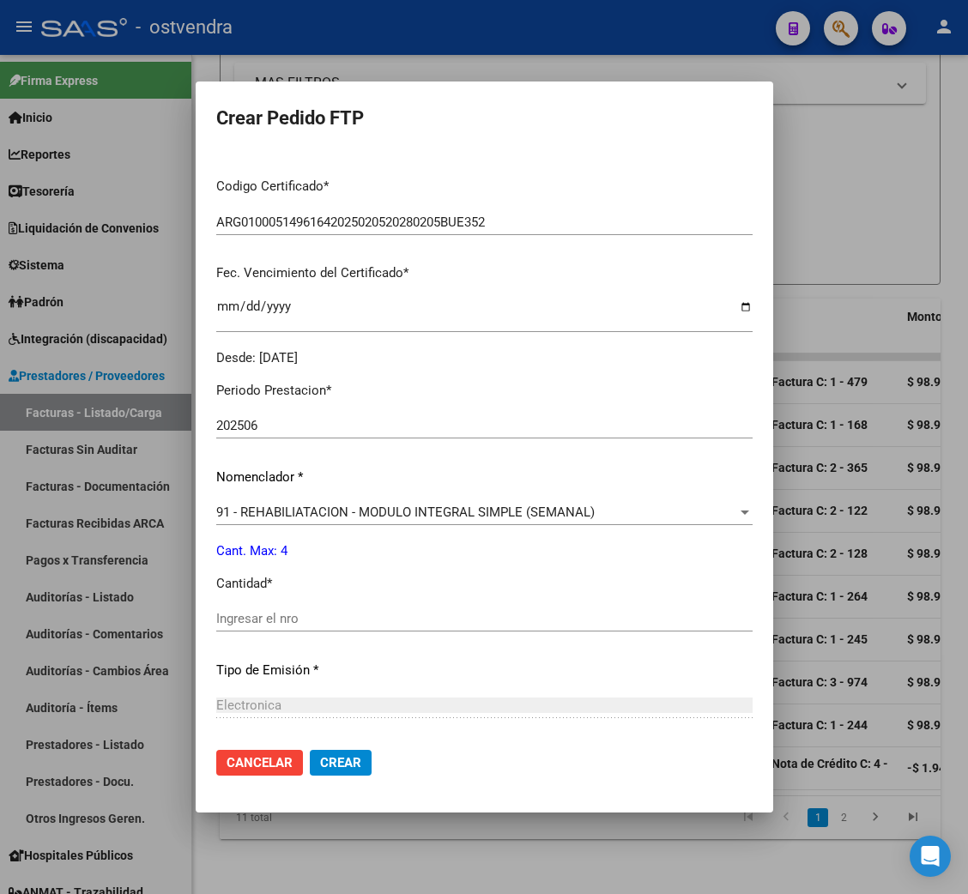
scroll to position [385, 0]
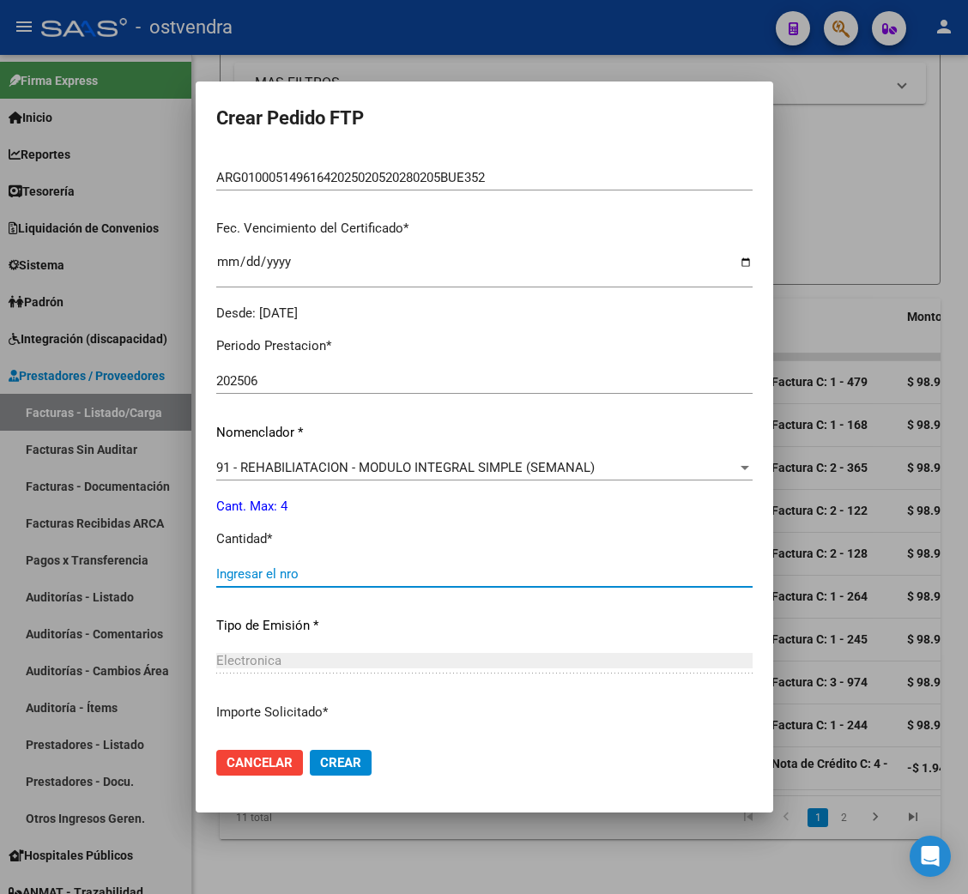
click at [303, 568] on input "Ingresar el nro" at bounding box center [484, 573] width 536 height 15
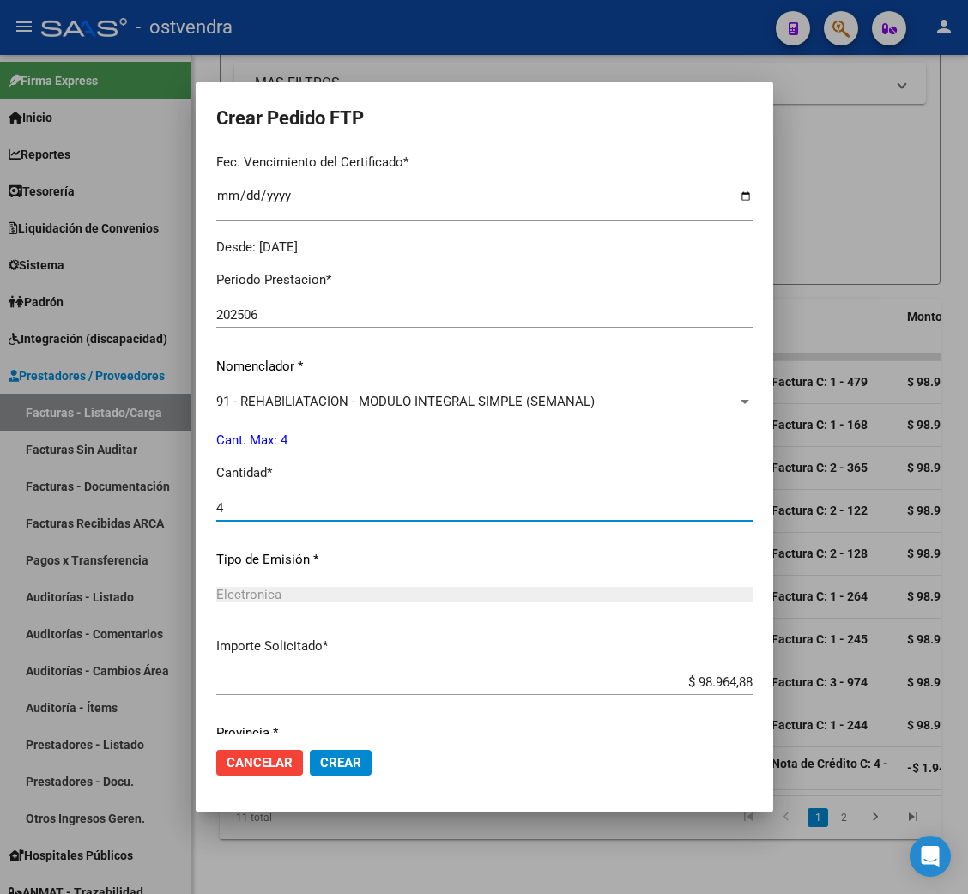
scroll to position [515, 0]
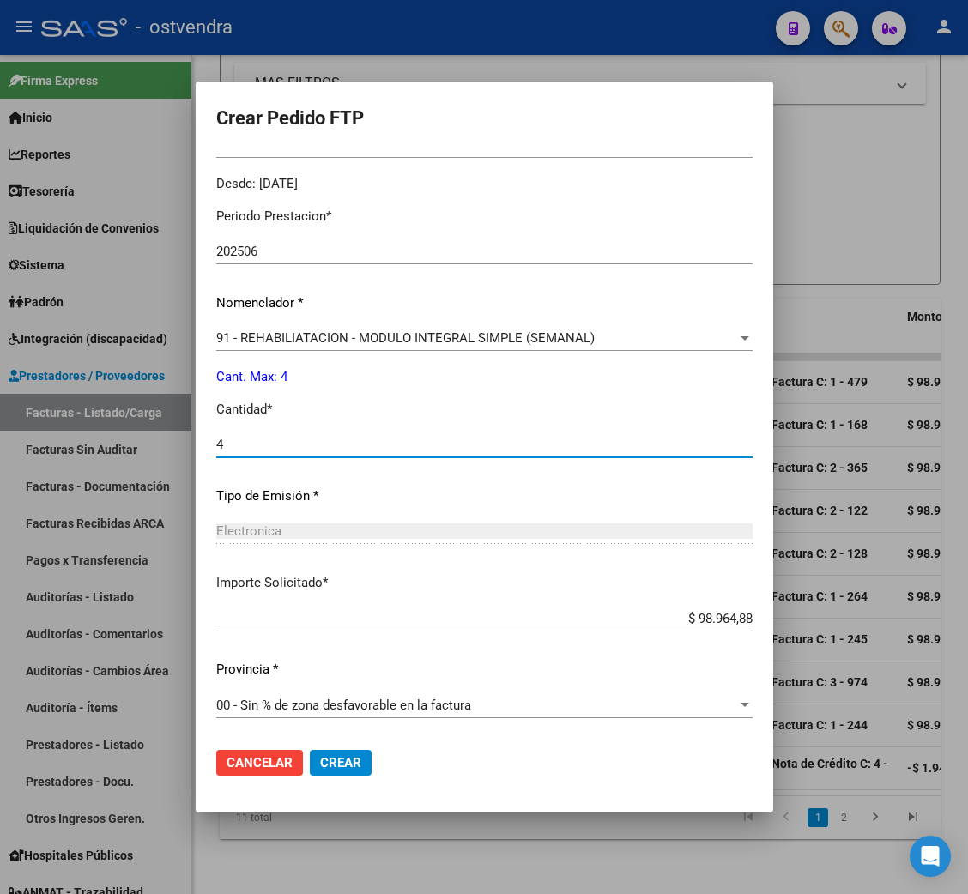
type input "4"
click at [347, 759] on span "Crear" at bounding box center [340, 762] width 41 height 15
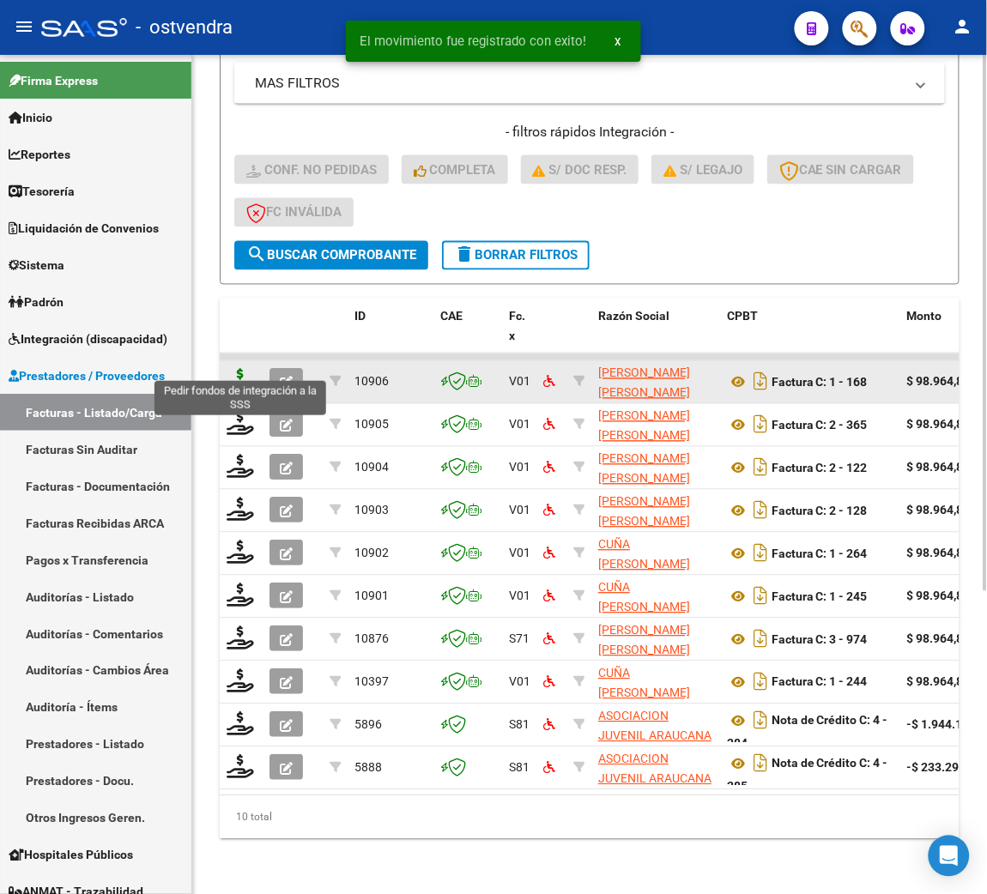
click at [245, 369] on icon at bounding box center [240, 381] width 27 height 24
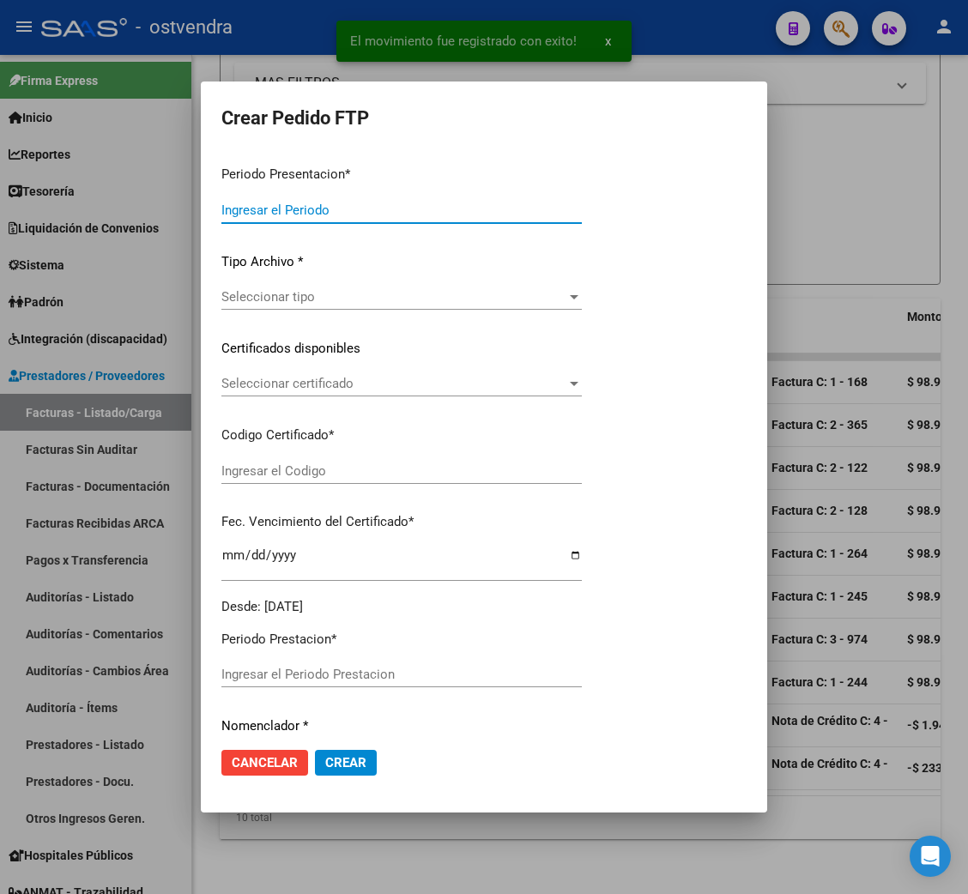
type input "202508"
type input "202506"
type input "$ 98.964,88"
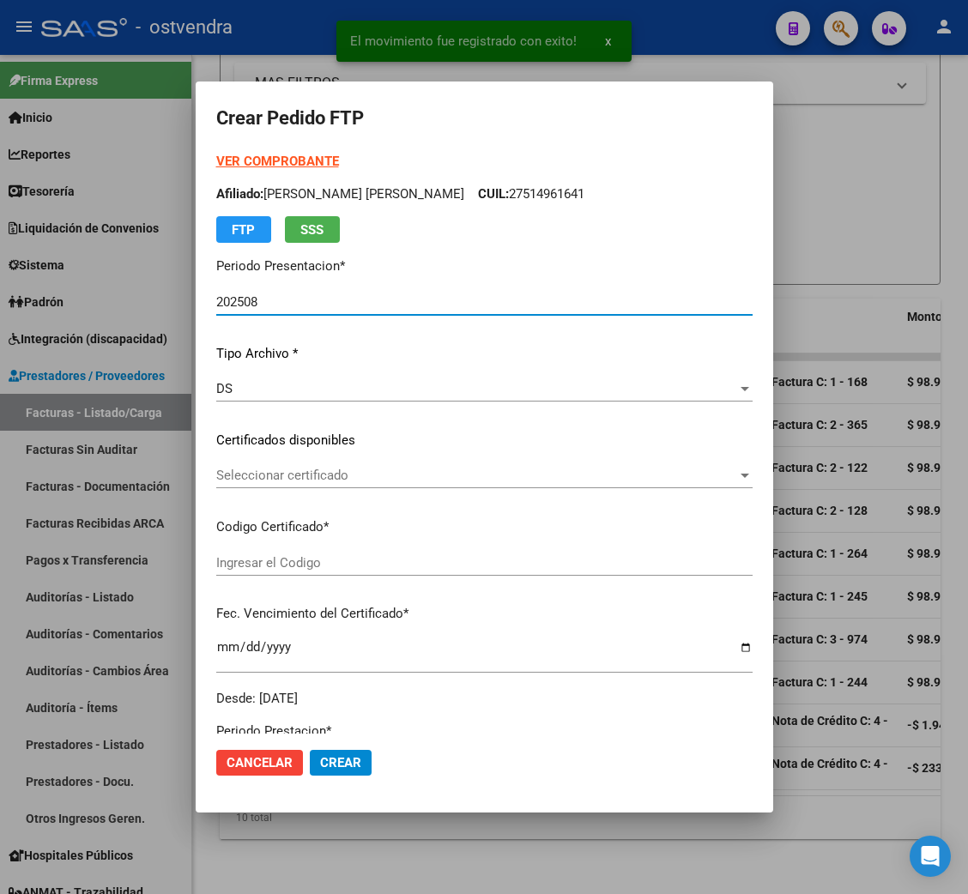
type input "ARG02000552792512021020420260204BS450"
type input "2026-02-04"
click at [281, 160] on strong "VER COMPROBANTE" at bounding box center [277, 161] width 123 height 15
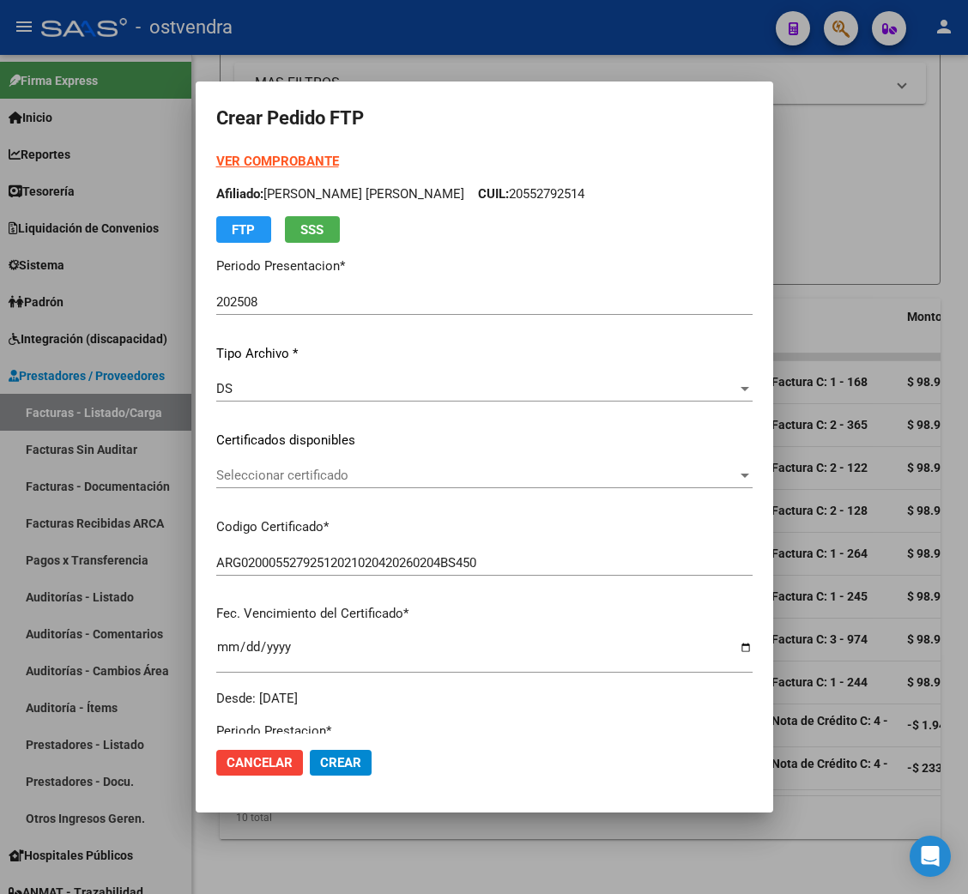
click at [346, 467] on div "Seleccionar certificado Seleccionar certificado" at bounding box center [484, 476] width 536 height 26
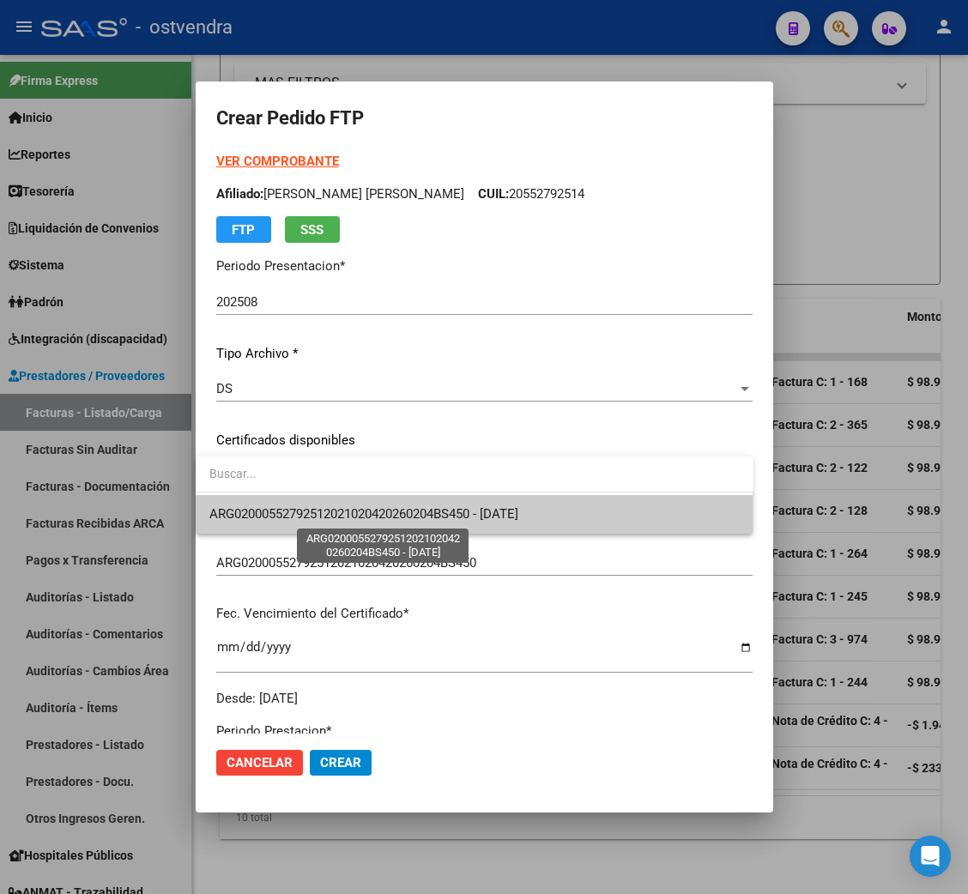
click at [334, 515] on span "ARG02000552792512021020420260204BS450 - 2026-02-04" at bounding box center [363, 513] width 309 height 15
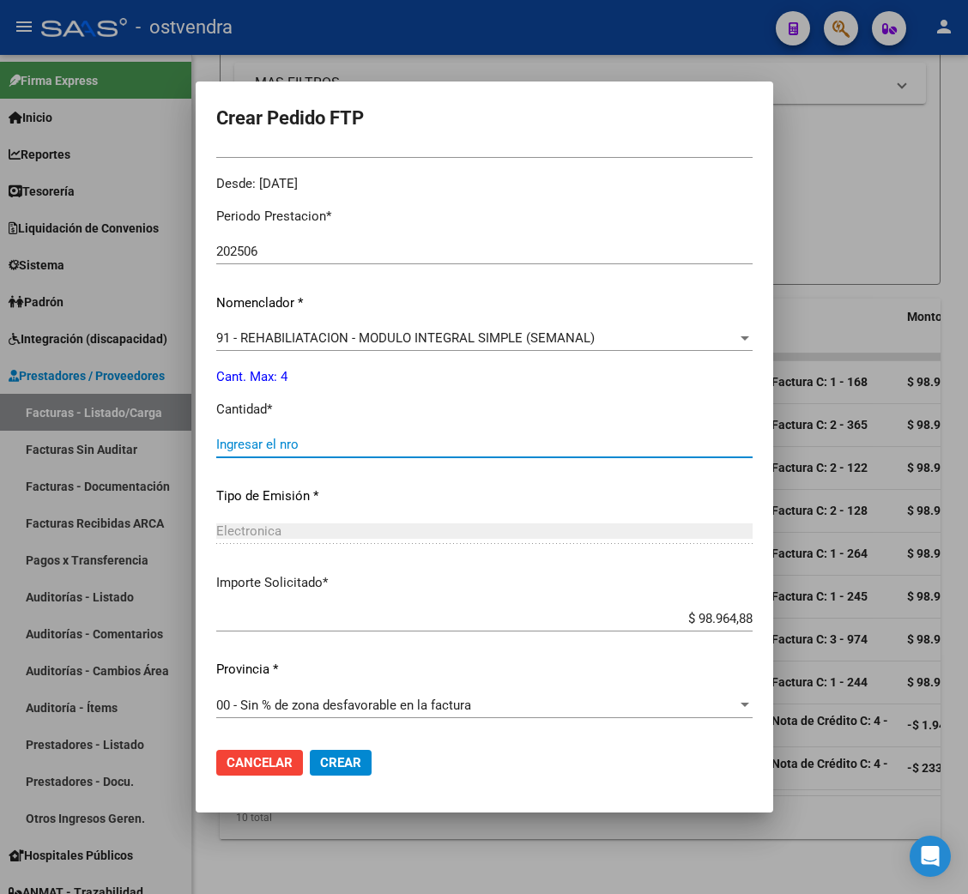
click at [288, 437] on input "Ingresar el nro" at bounding box center [484, 444] width 536 height 15
type input "4"
click at [338, 762] on span "Crear" at bounding box center [340, 762] width 41 height 15
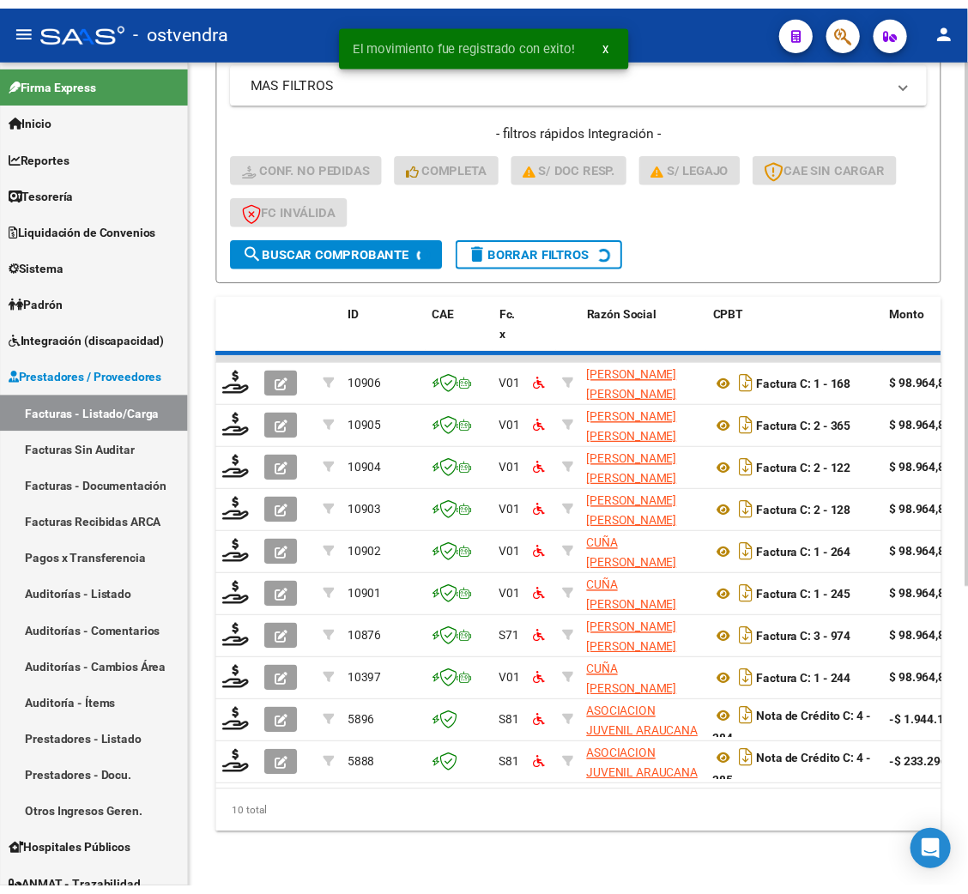
scroll to position [430, 0]
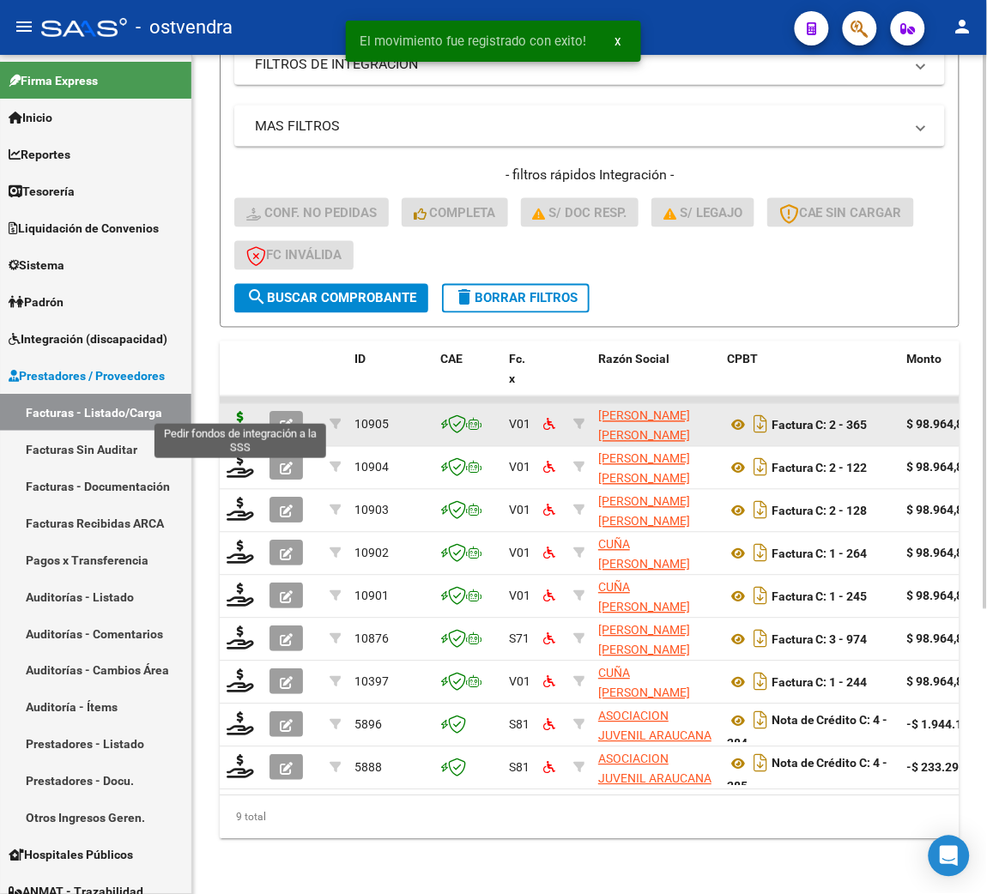
click at [238, 412] on icon at bounding box center [240, 424] width 27 height 24
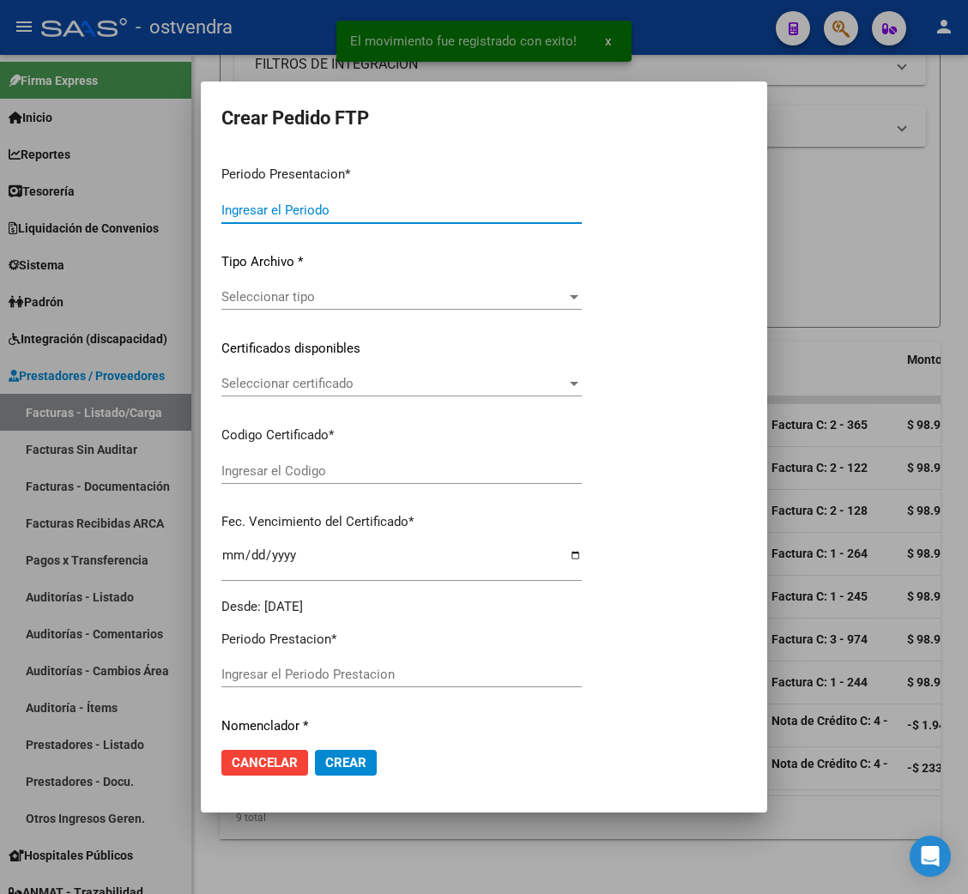
type input "202508"
type input "$ 98.964,88"
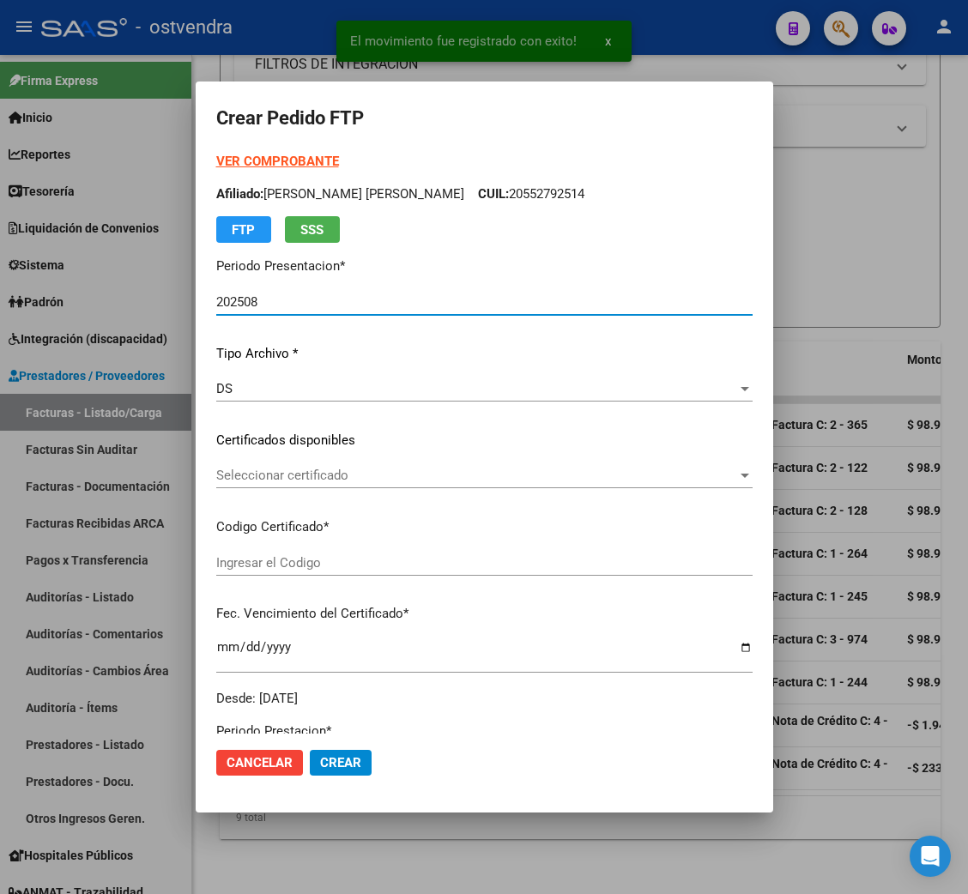
type input "ARG02000542166582022111820271118BS437"
type input "2027-11-18"
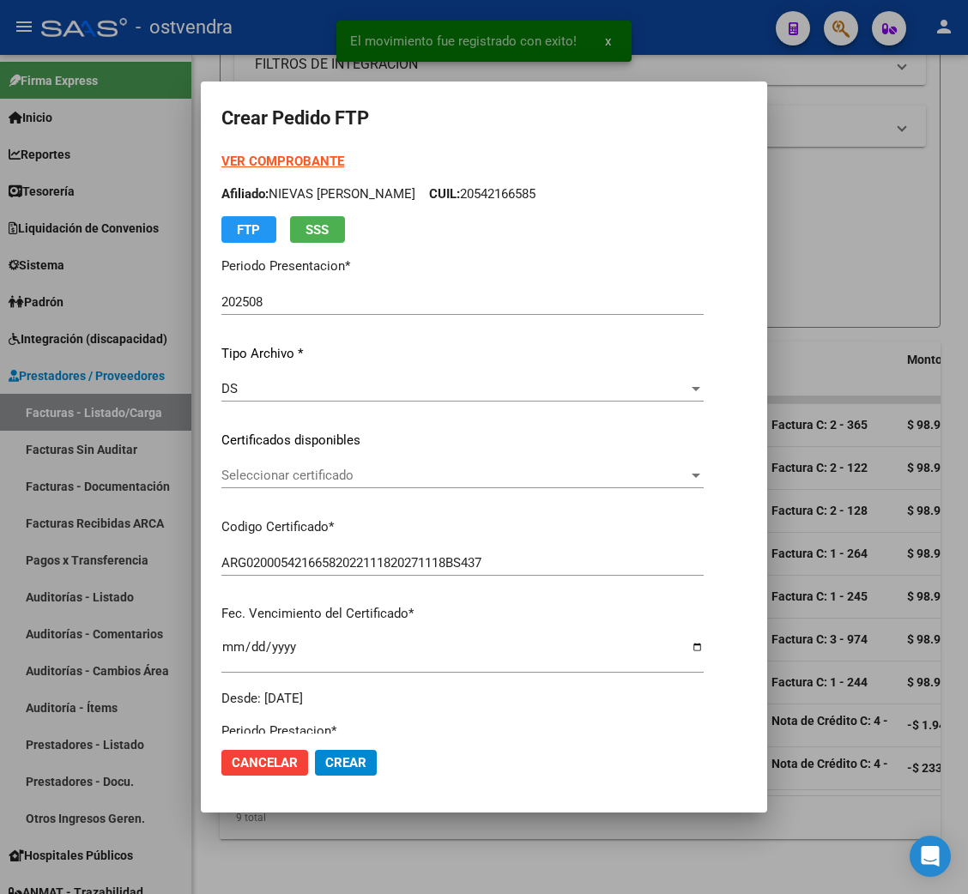
click at [271, 158] on strong "VER COMPROBANTE" at bounding box center [282, 161] width 123 height 15
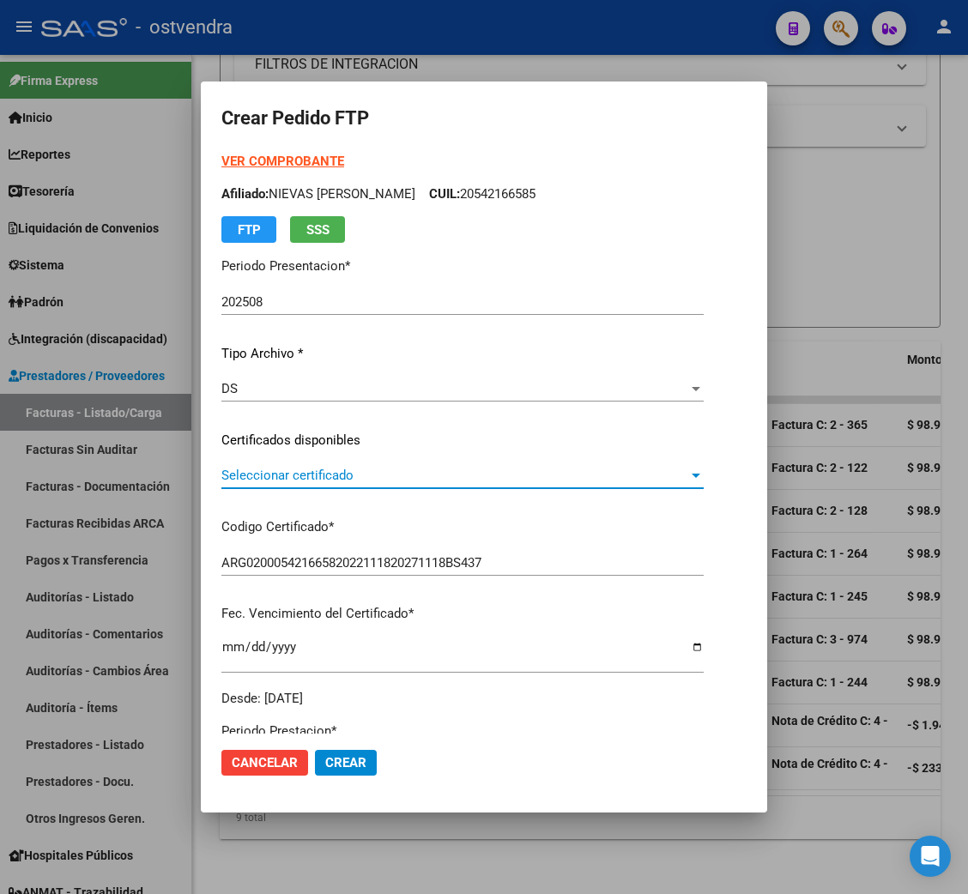
click at [313, 468] on span "Seleccionar certificado" at bounding box center [454, 475] width 467 height 15
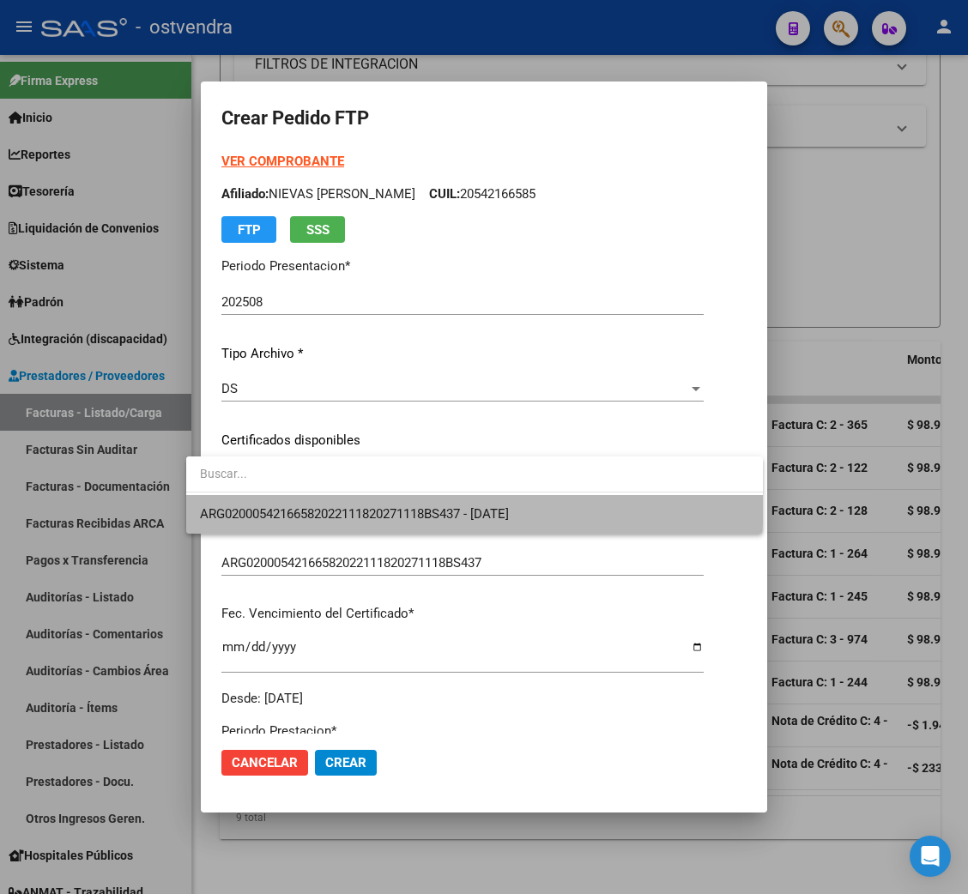
click at [327, 498] on span "ARG02000542166582022111820271118BS437 - 2027-11-18" at bounding box center [474, 514] width 549 height 39
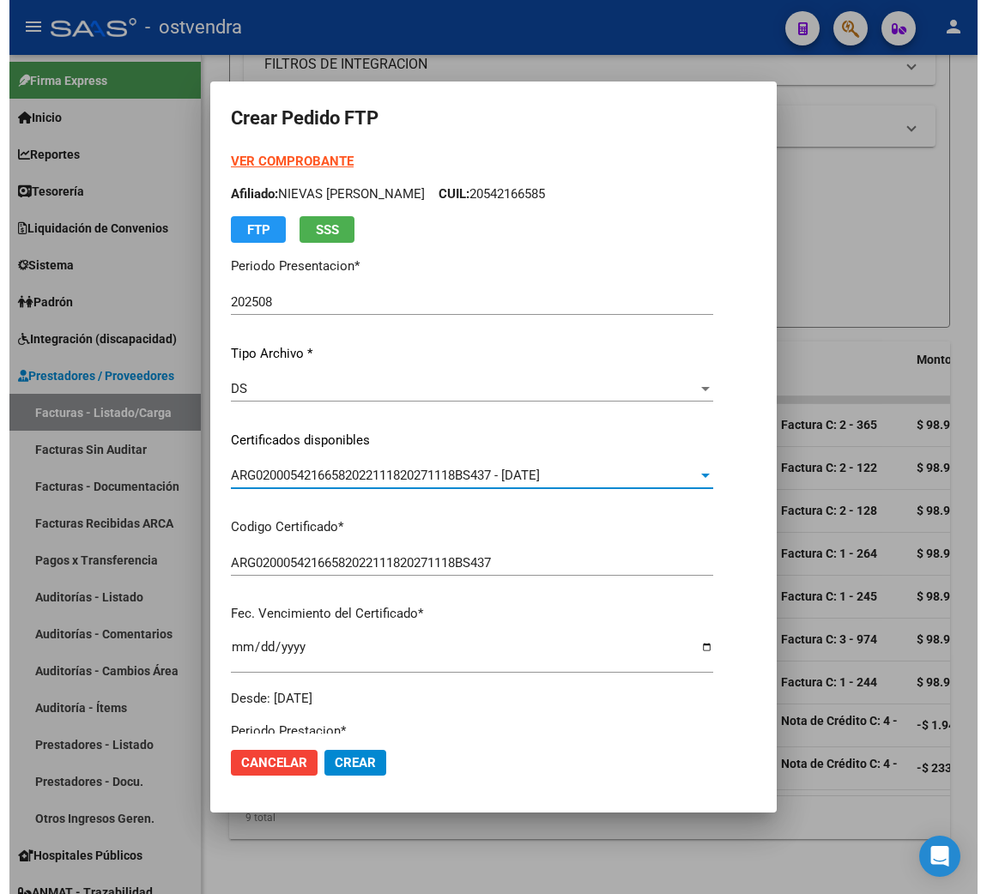
scroll to position [515, 0]
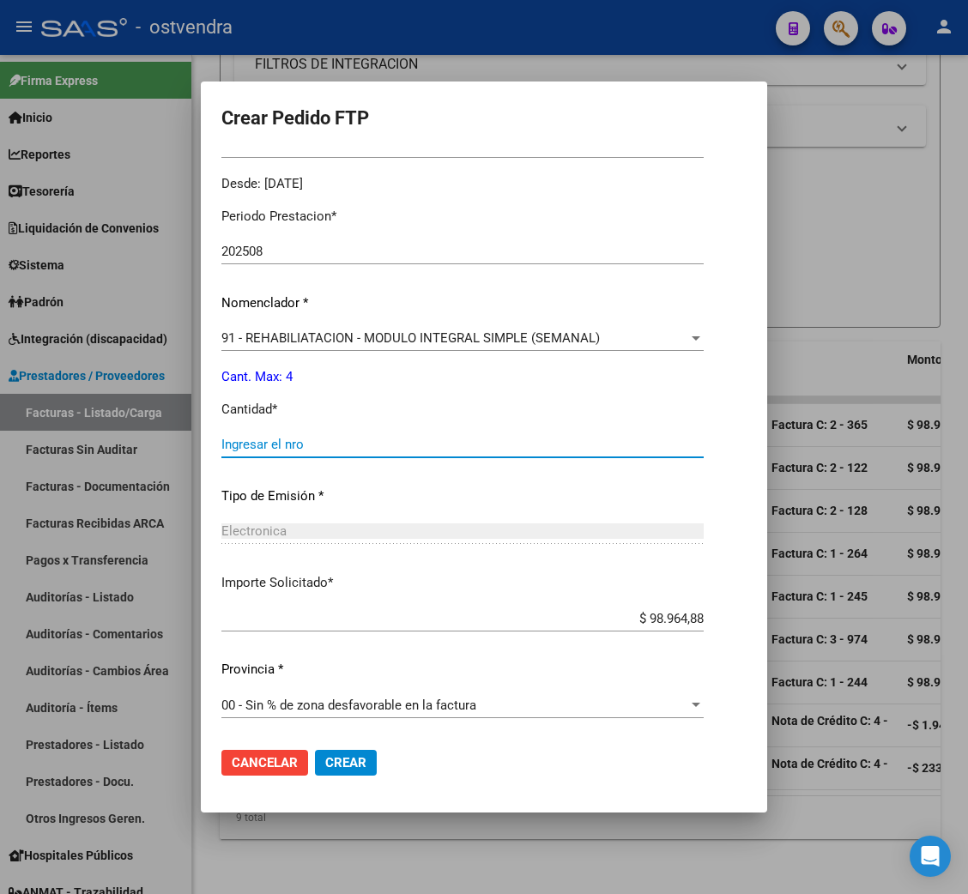
click at [226, 450] on input "Ingresar el nro" at bounding box center [462, 444] width 482 height 15
type input "4"
click at [325, 769] on span "Crear" at bounding box center [345, 762] width 41 height 15
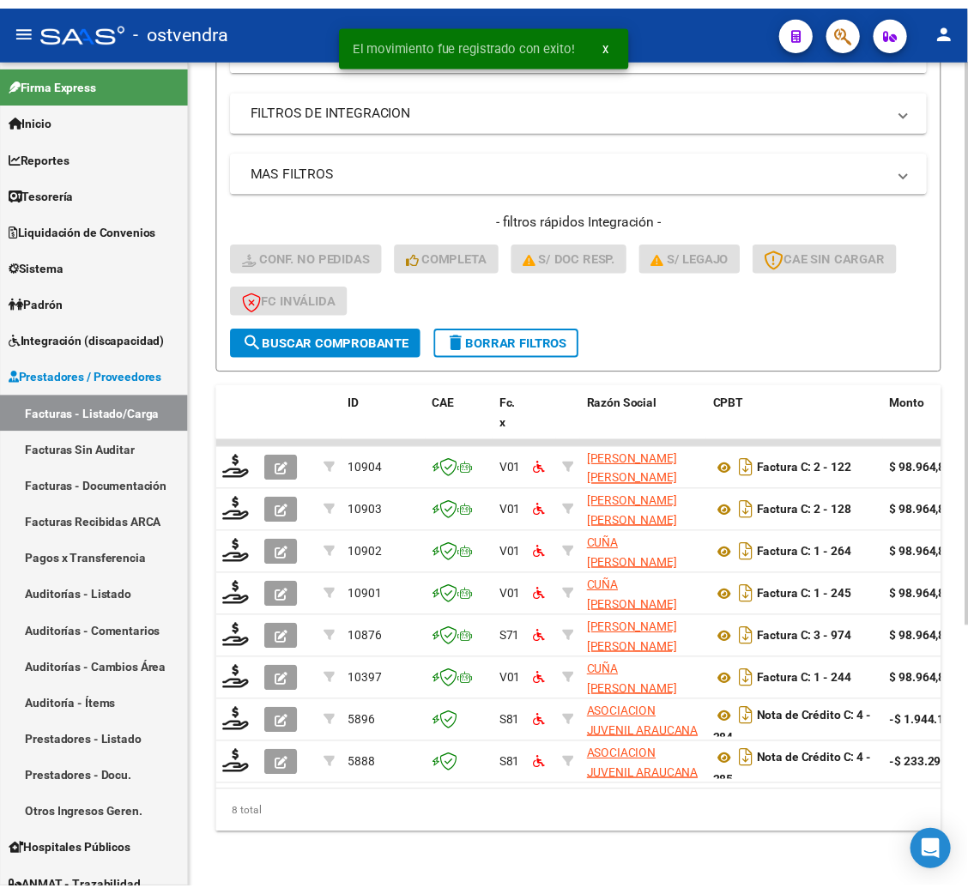
scroll to position [388, 0]
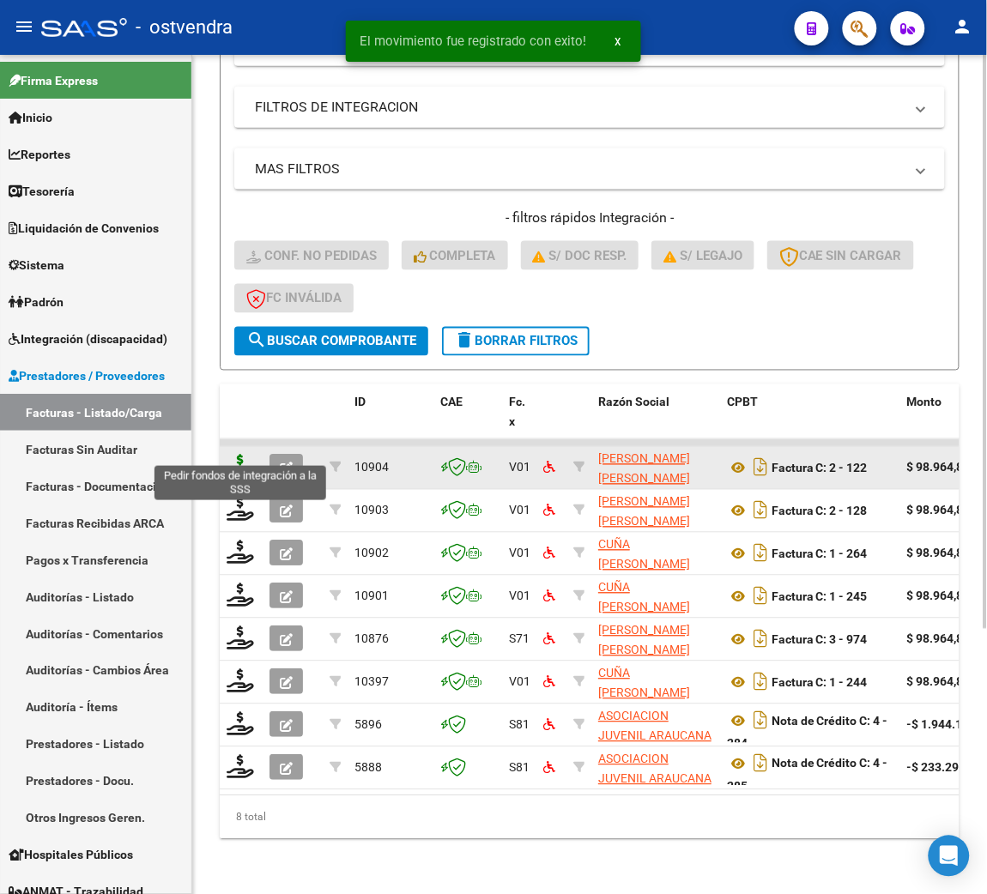
click at [233, 455] on icon at bounding box center [240, 467] width 27 height 24
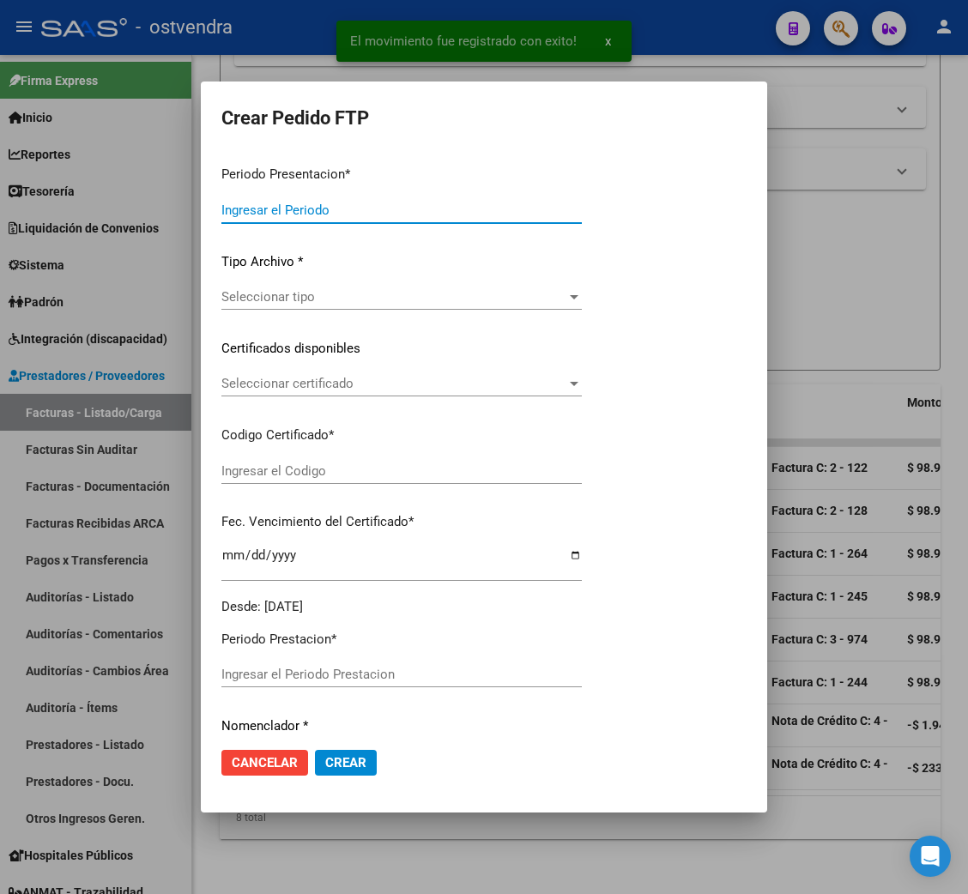
type input "202508"
type input "202507"
type input "$ 98.964,88"
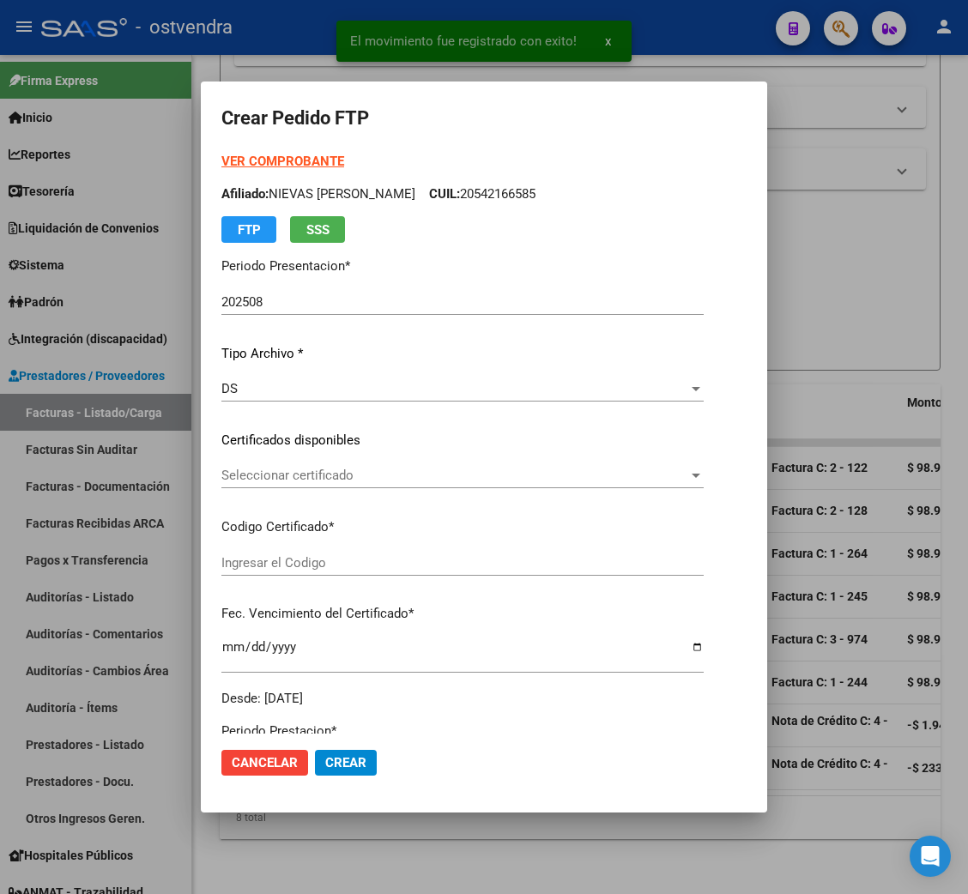
click at [281, 161] on strong "VER COMPROBANTE" at bounding box center [282, 161] width 123 height 15
type input "ARG02000542166582022111820271118BS437"
type input "2027-11-18"
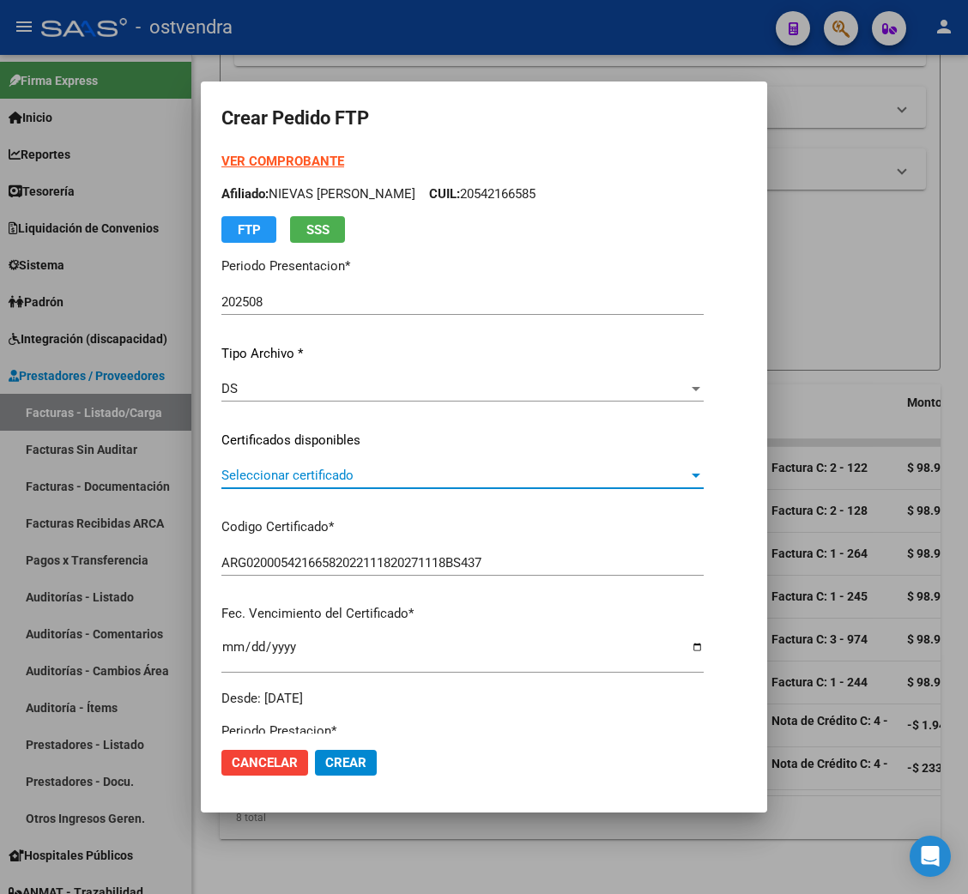
click at [302, 477] on span "Seleccionar certificado" at bounding box center [454, 475] width 467 height 15
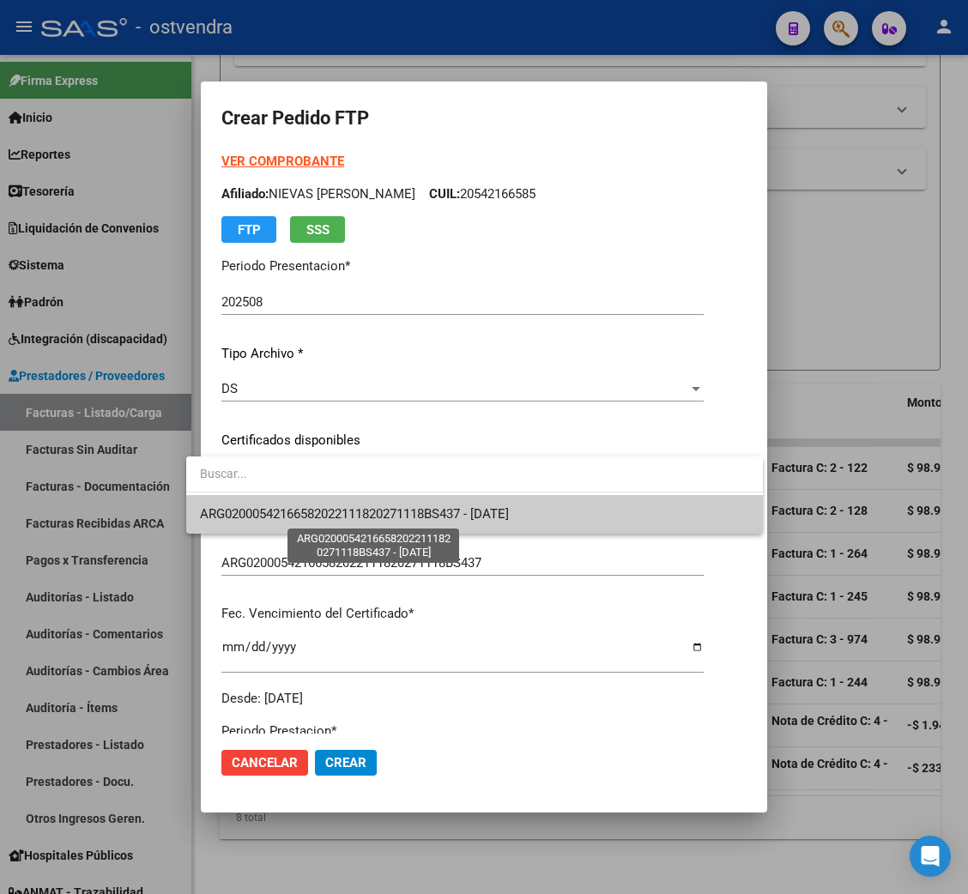
click at [311, 506] on span "ARG02000542166582022111820271118BS437 - 2027-11-18" at bounding box center [354, 513] width 309 height 15
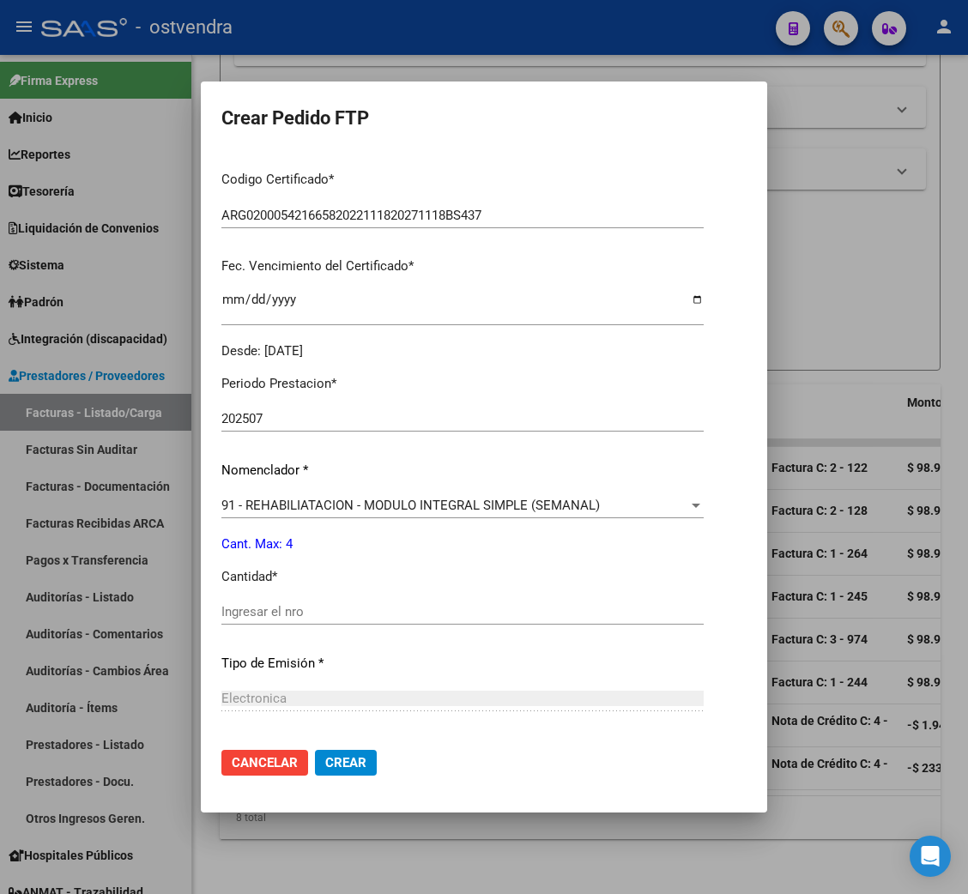
scroll to position [385, 0]
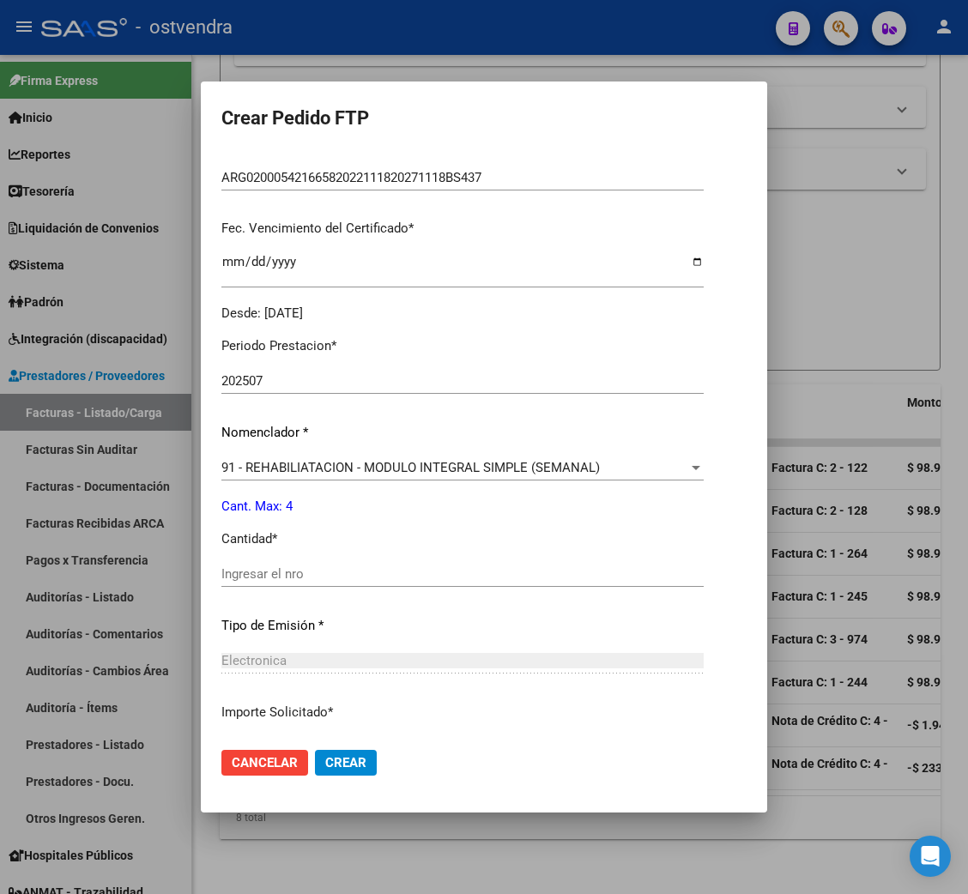
click at [244, 564] on div "Ingresar el nro" at bounding box center [462, 574] width 482 height 26
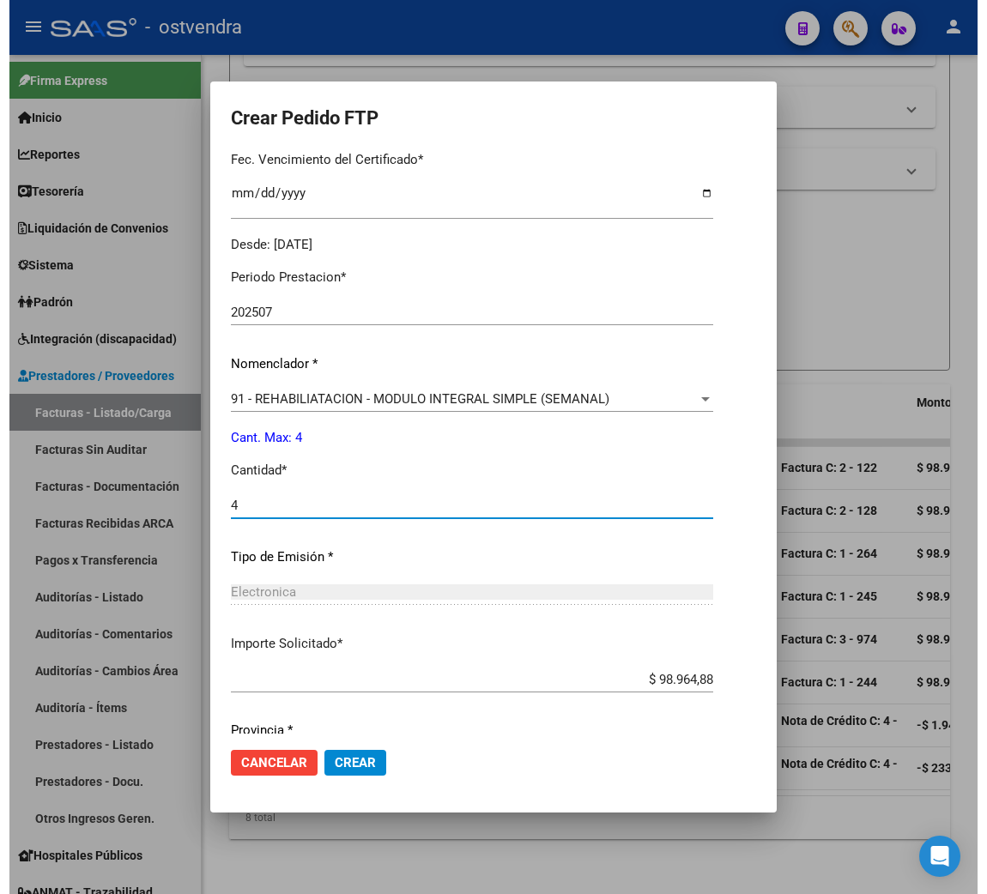
scroll to position [515, 0]
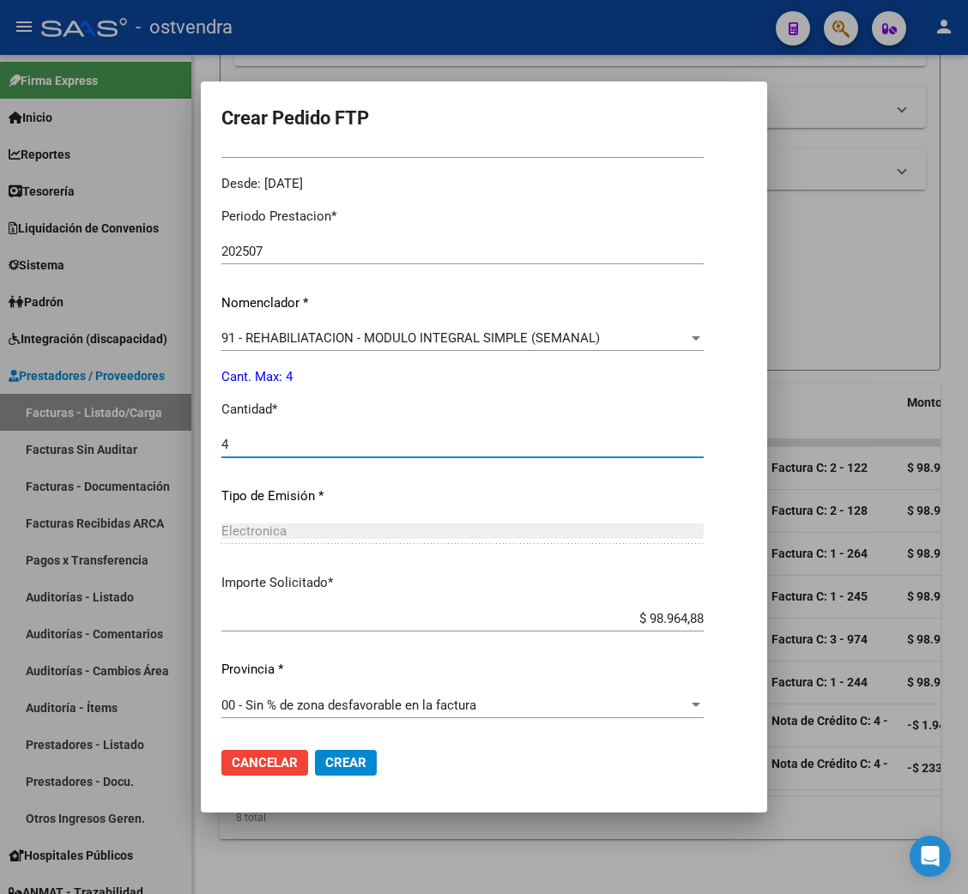
type input "4"
click at [334, 762] on span "Crear" at bounding box center [345, 762] width 41 height 15
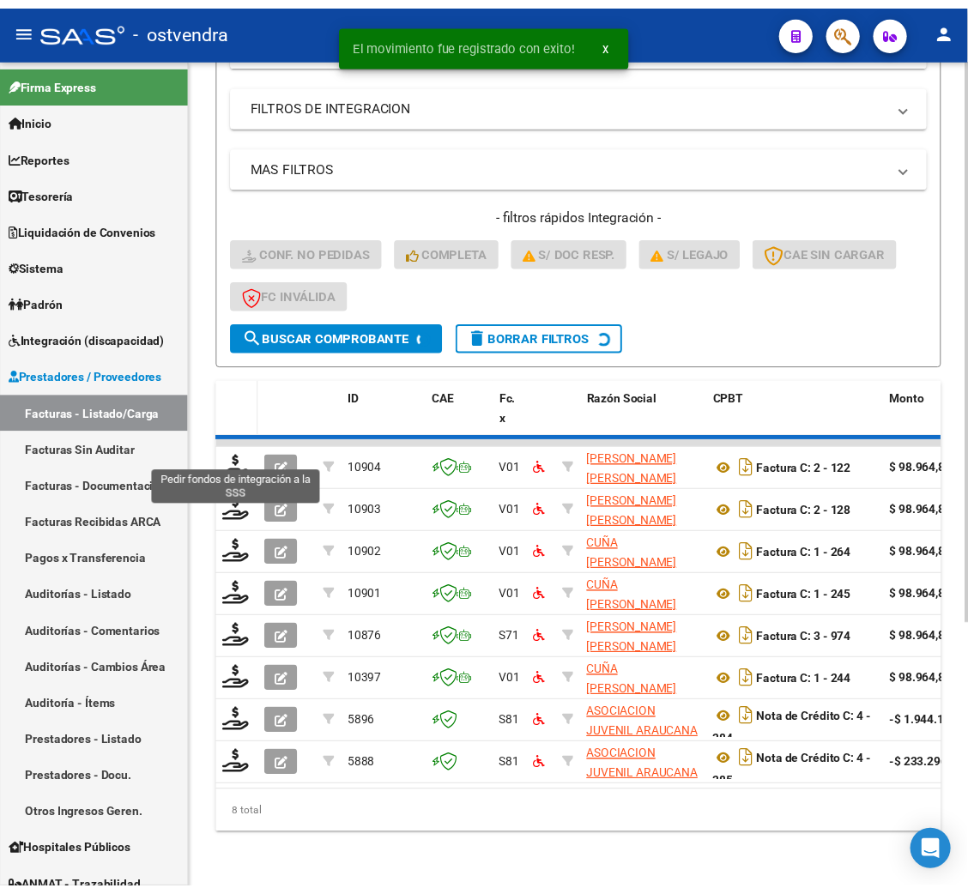
scroll to position [344, 0]
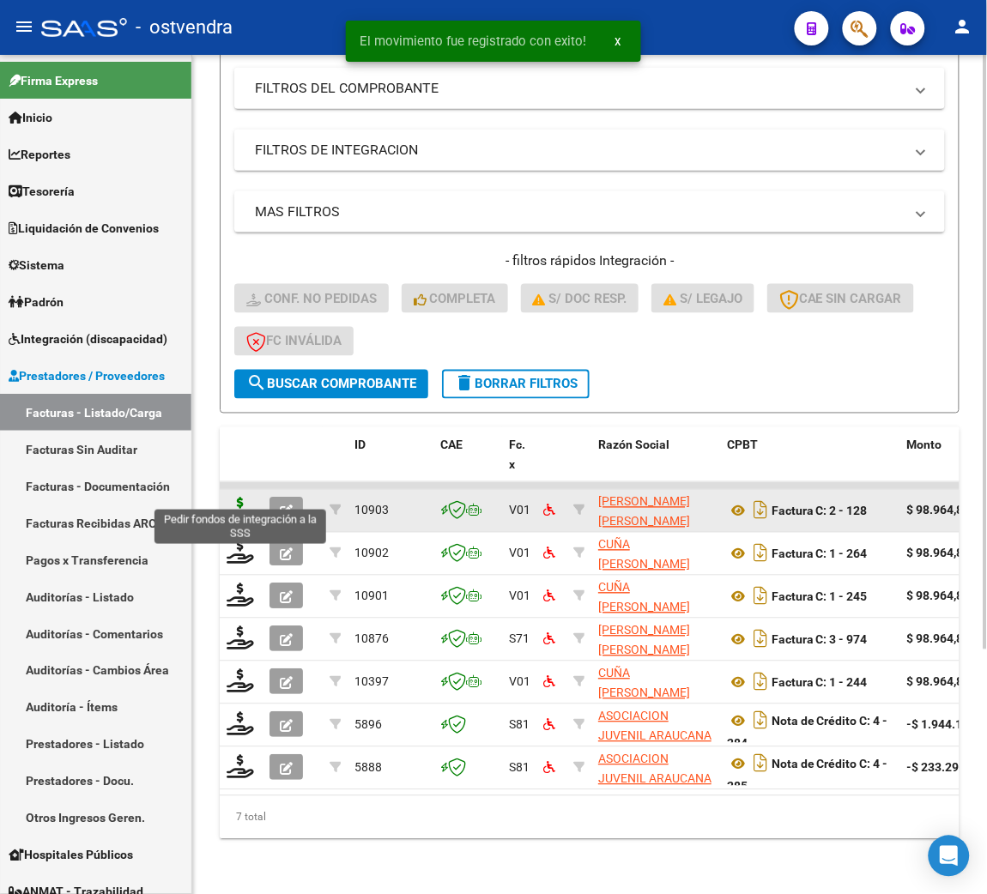
click at [240, 498] on icon at bounding box center [240, 510] width 27 height 24
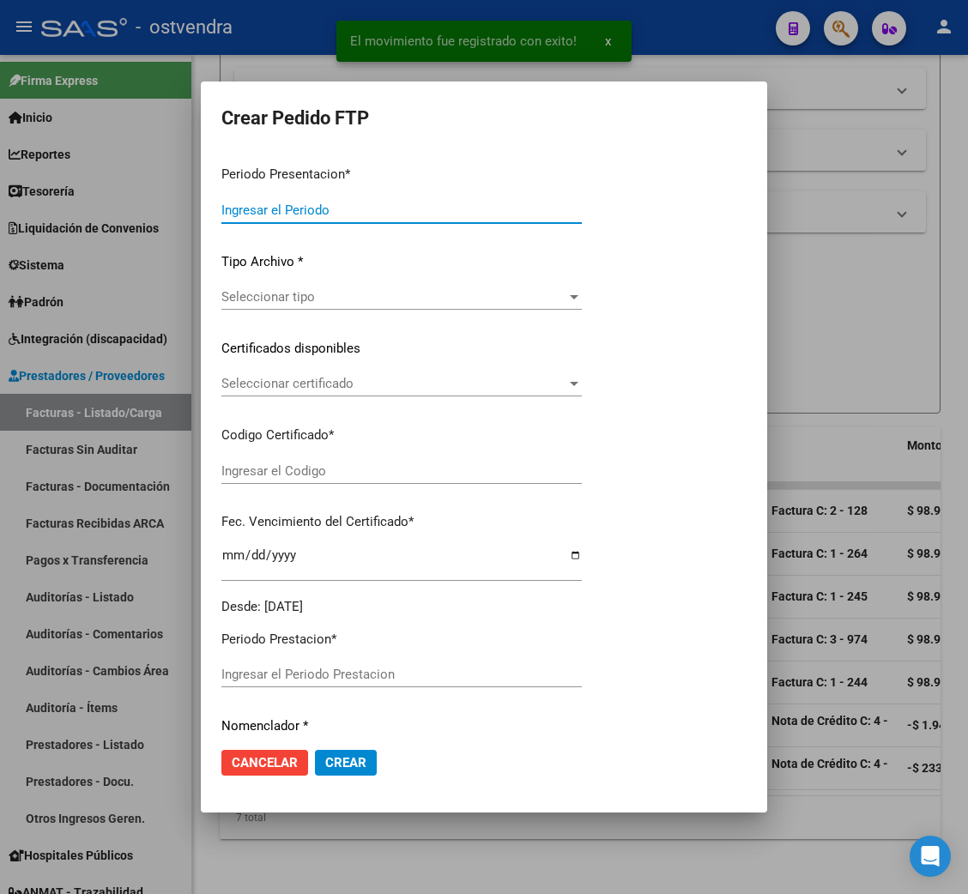
type input "202508"
type input "$ 98.964,88"
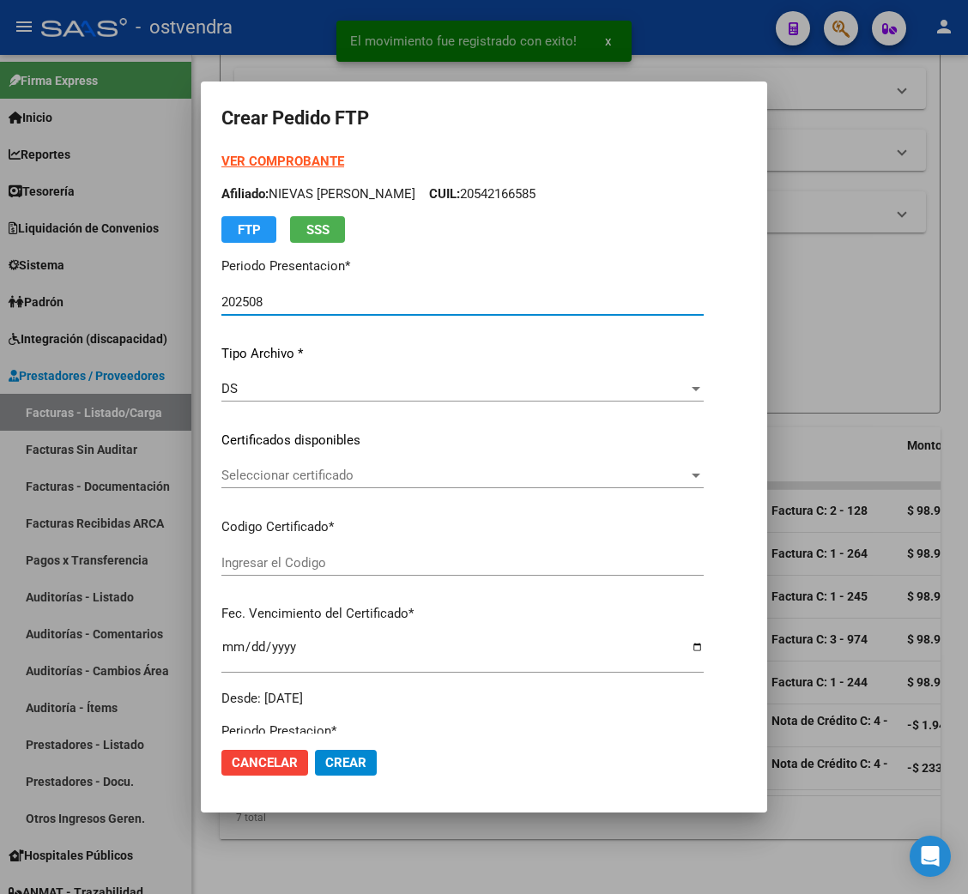
type input "ARG02000542166582022111820271118BS437"
type input "2027-11-18"
click at [291, 162] on strong "VER COMPROBANTE" at bounding box center [282, 161] width 123 height 15
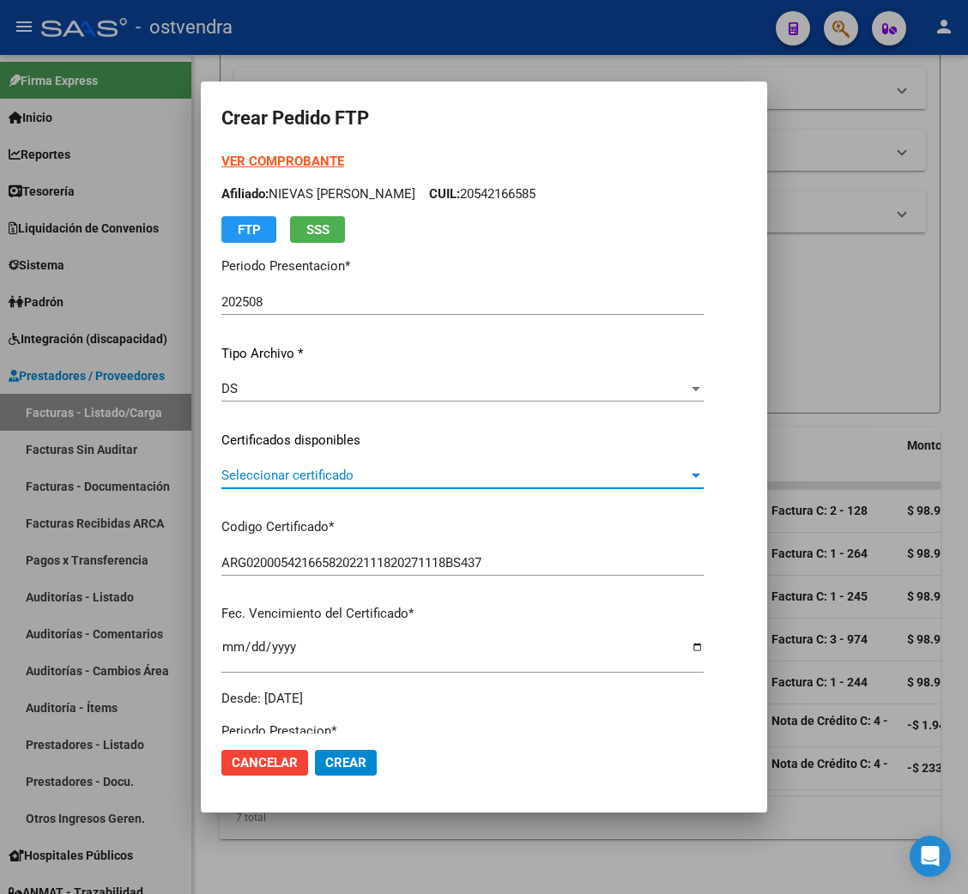
click at [306, 481] on span "Seleccionar certificado" at bounding box center [454, 475] width 467 height 15
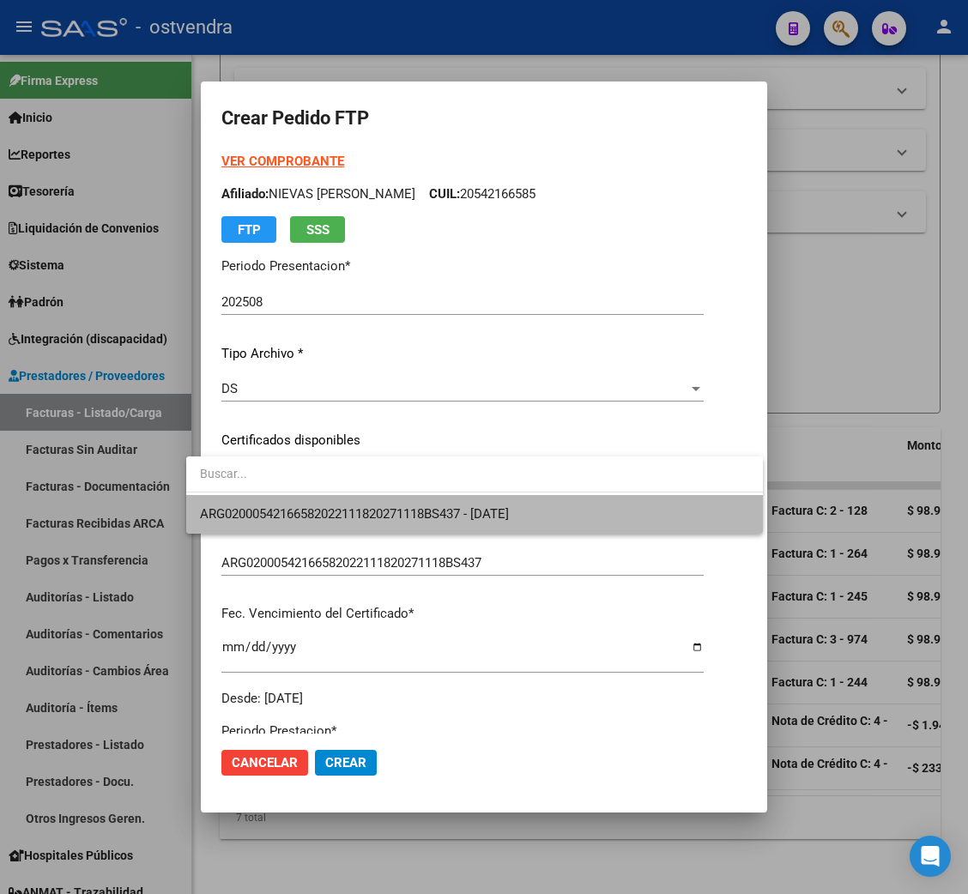
click at [306, 503] on span "ARG02000542166582022111820271118BS437 - 2027-11-18" at bounding box center [474, 514] width 549 height 39
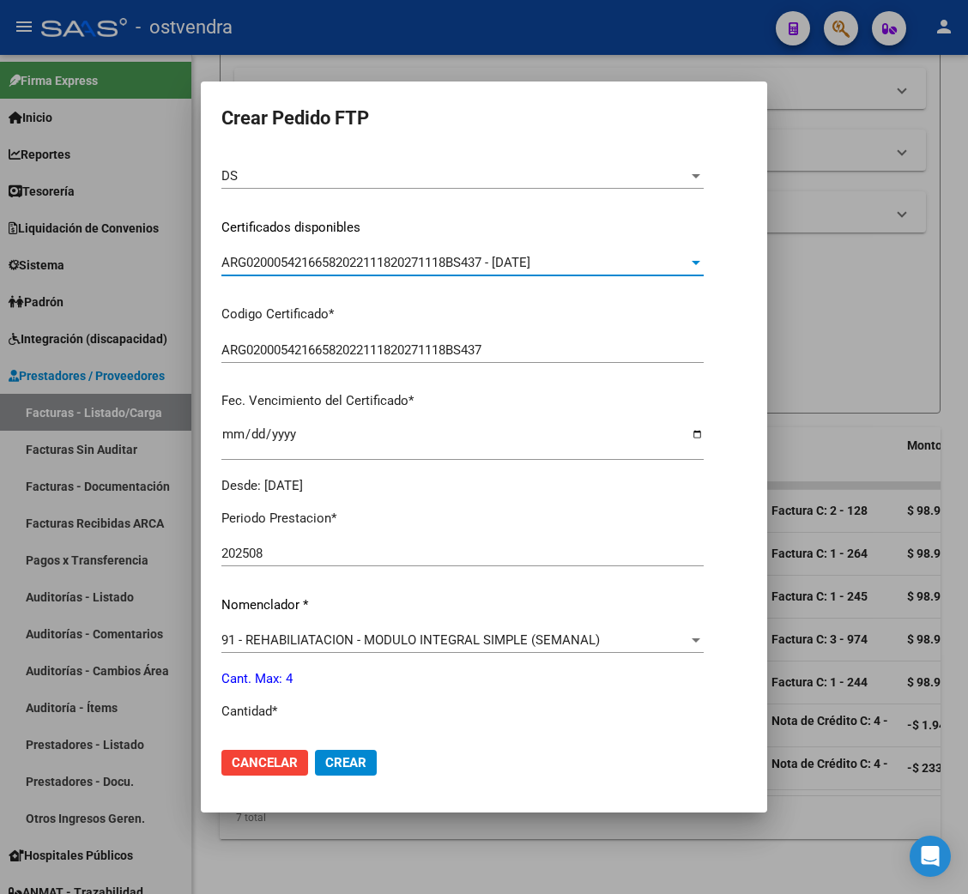
scroll to position [257, 0]
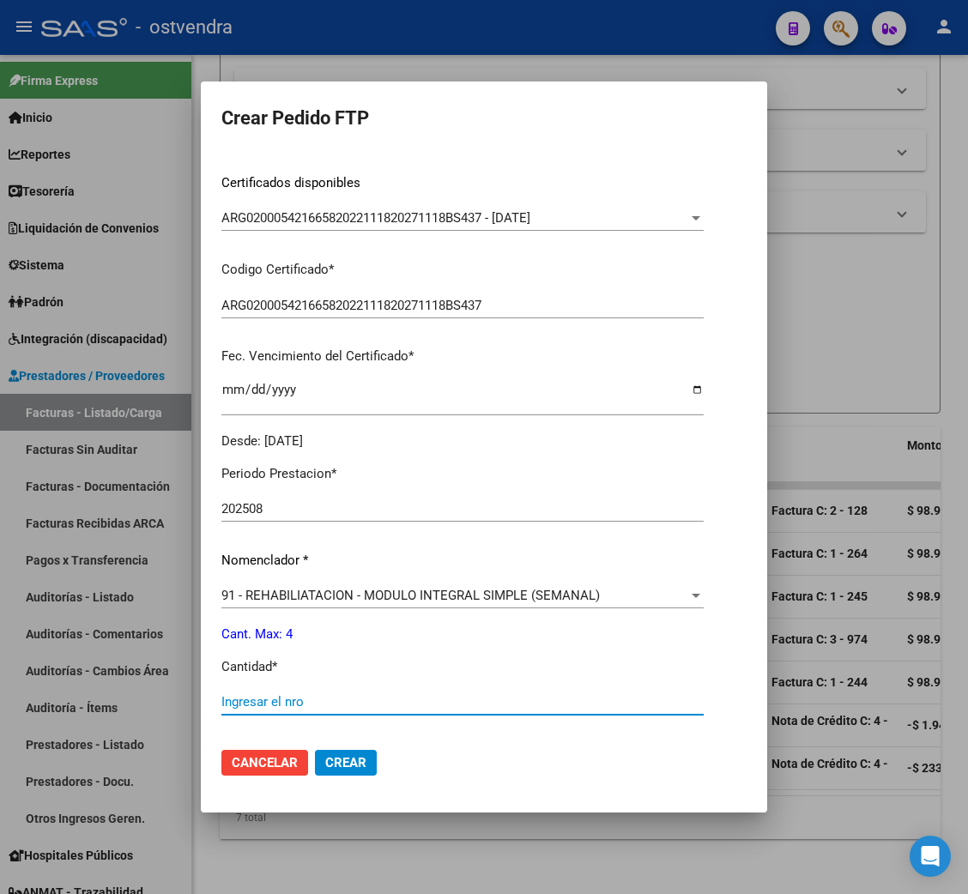
click at [265, 699] on input "Ingresar el nro" at bounding box center [462, 701] width 482 height 15
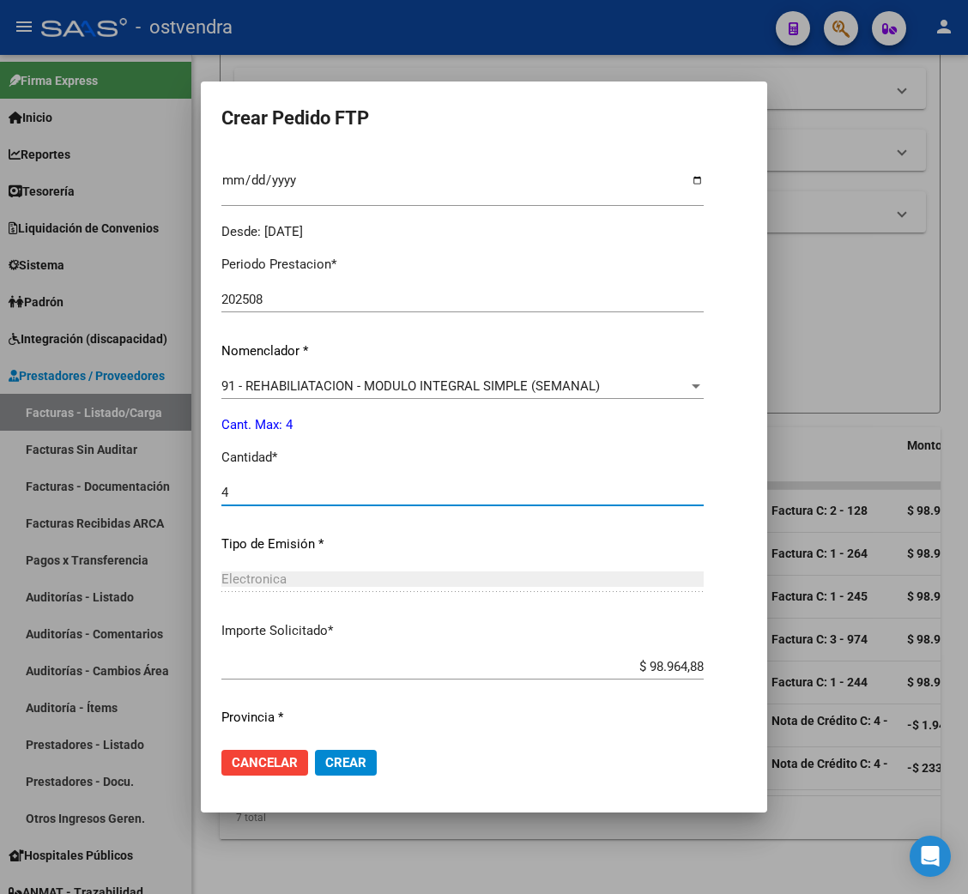
scroll to position [515, 0]
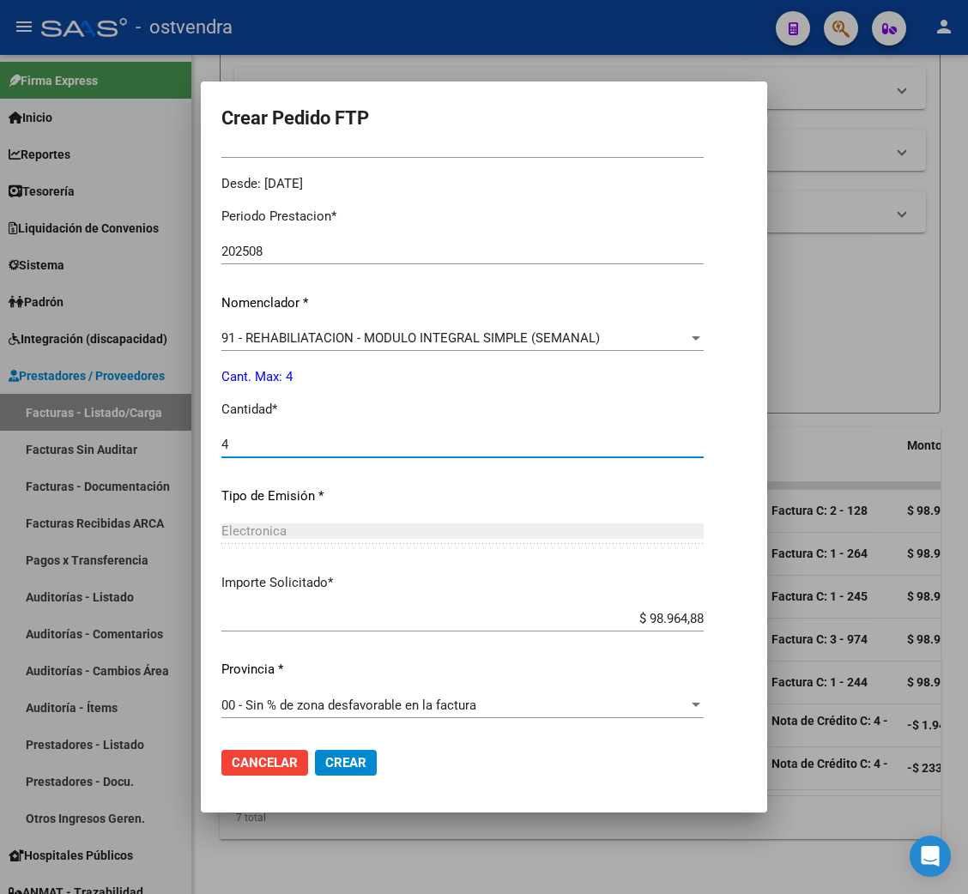
type input "4"
click at [334, 765] on span "Crear" at bounding box center [345, 762] width 41 height 15
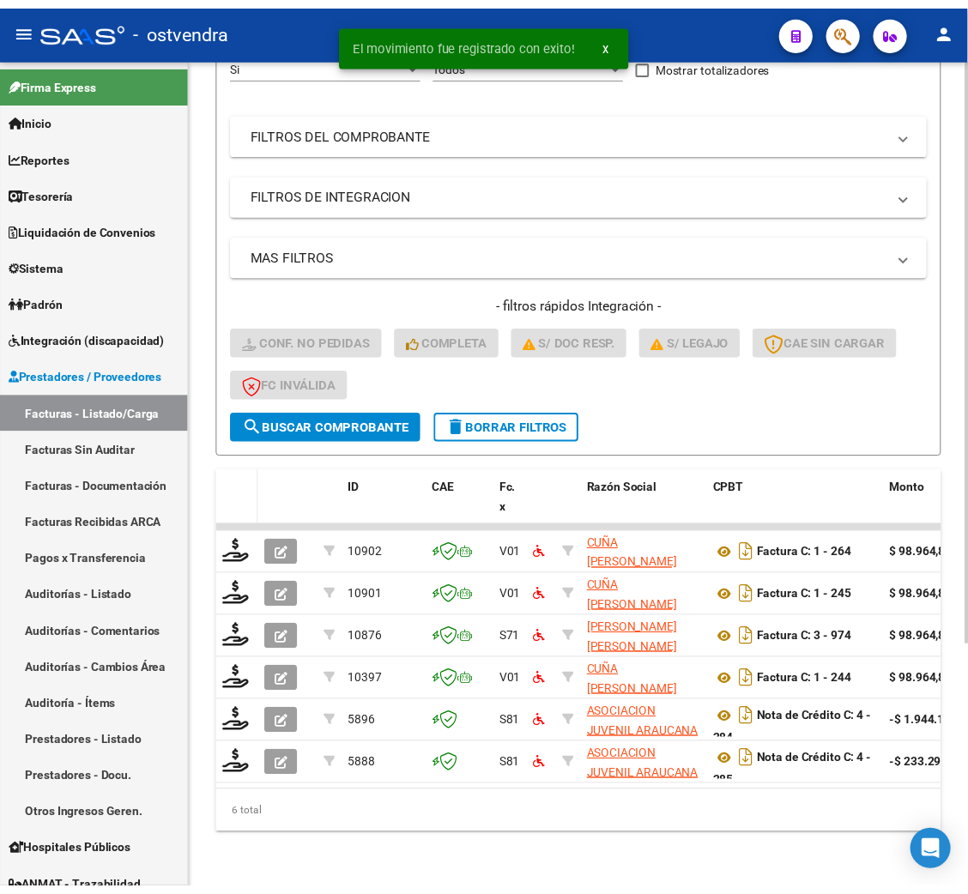
scroll to position [301, 0]
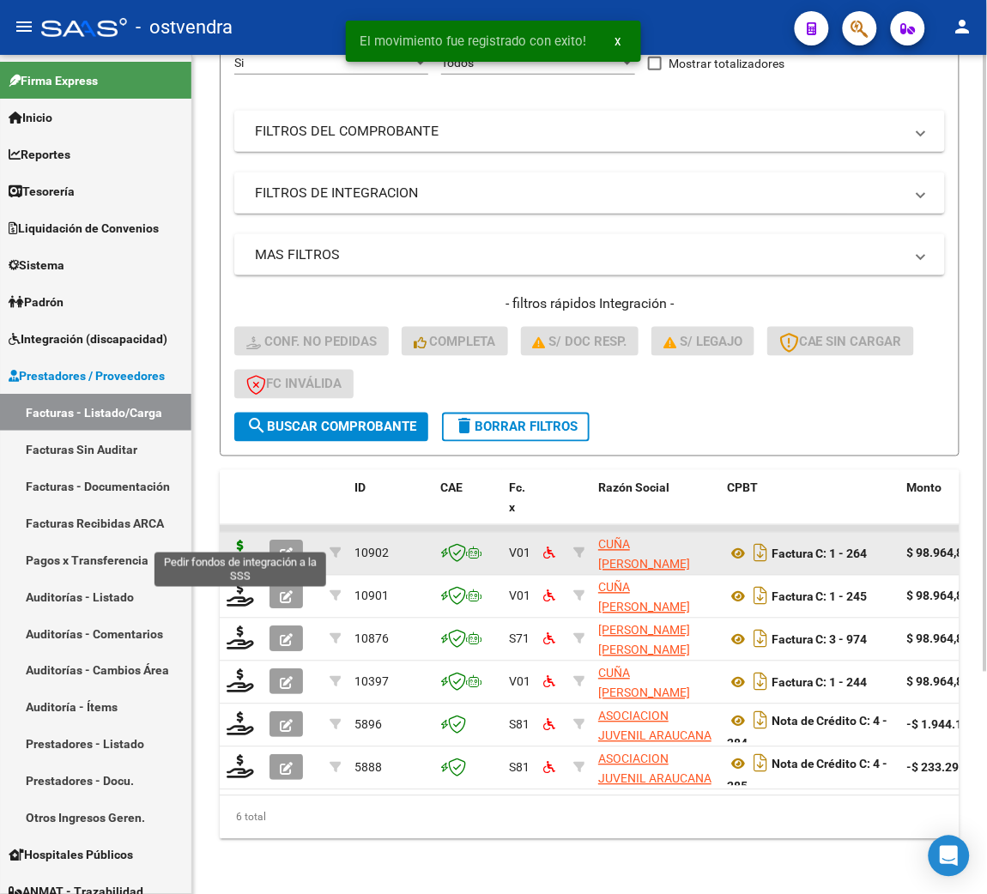
click at [234, 541] on icon at bounding box center [240, 553] width 27 height 24
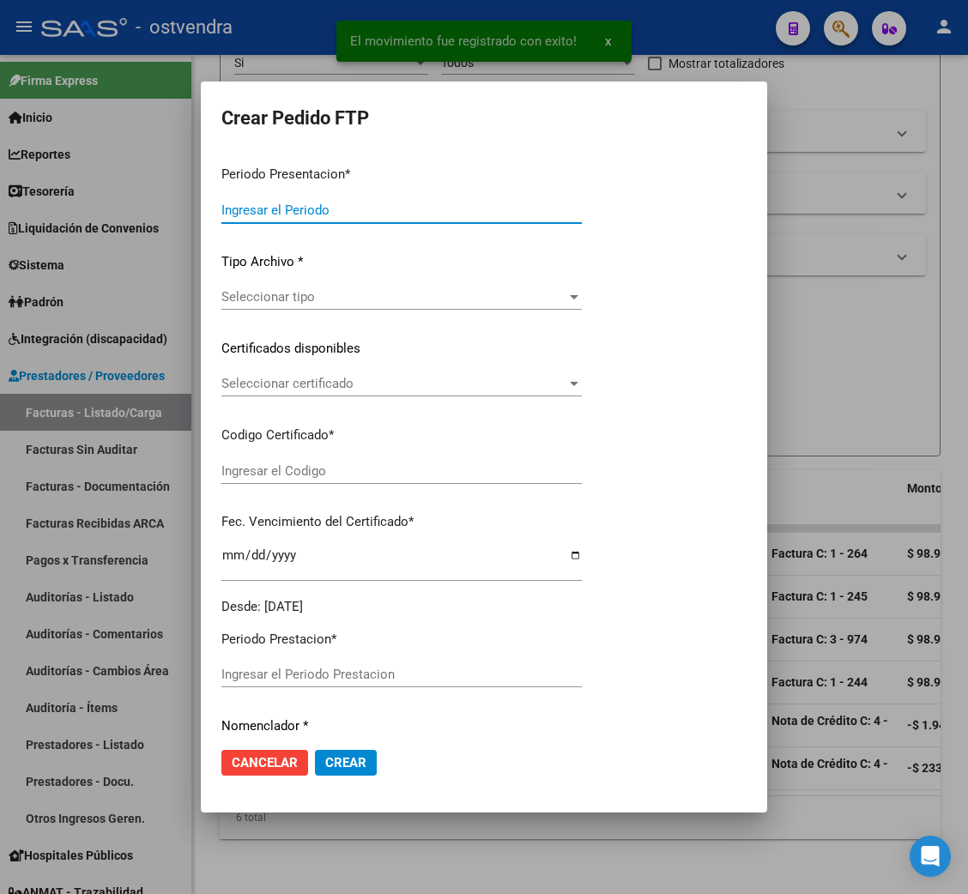
type input "202508"
type input "$ 98.964,88"
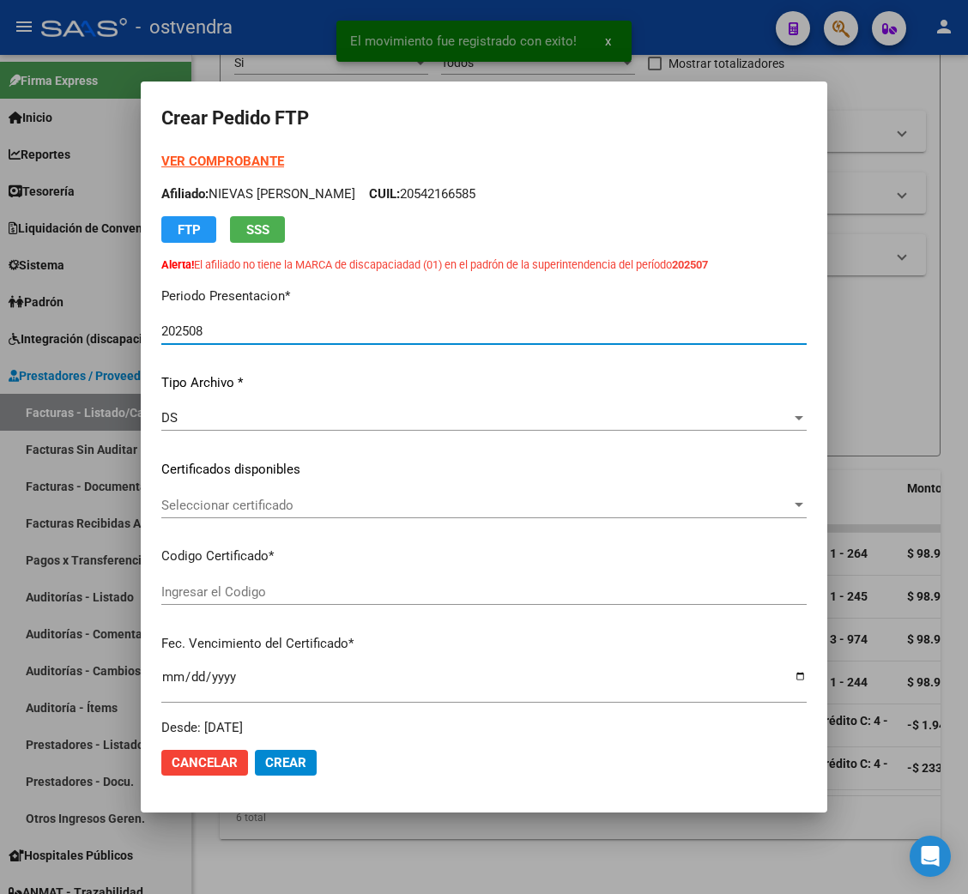
type input "ARG02000581164362024091220260912BUE415"
type input "2026-09-12"
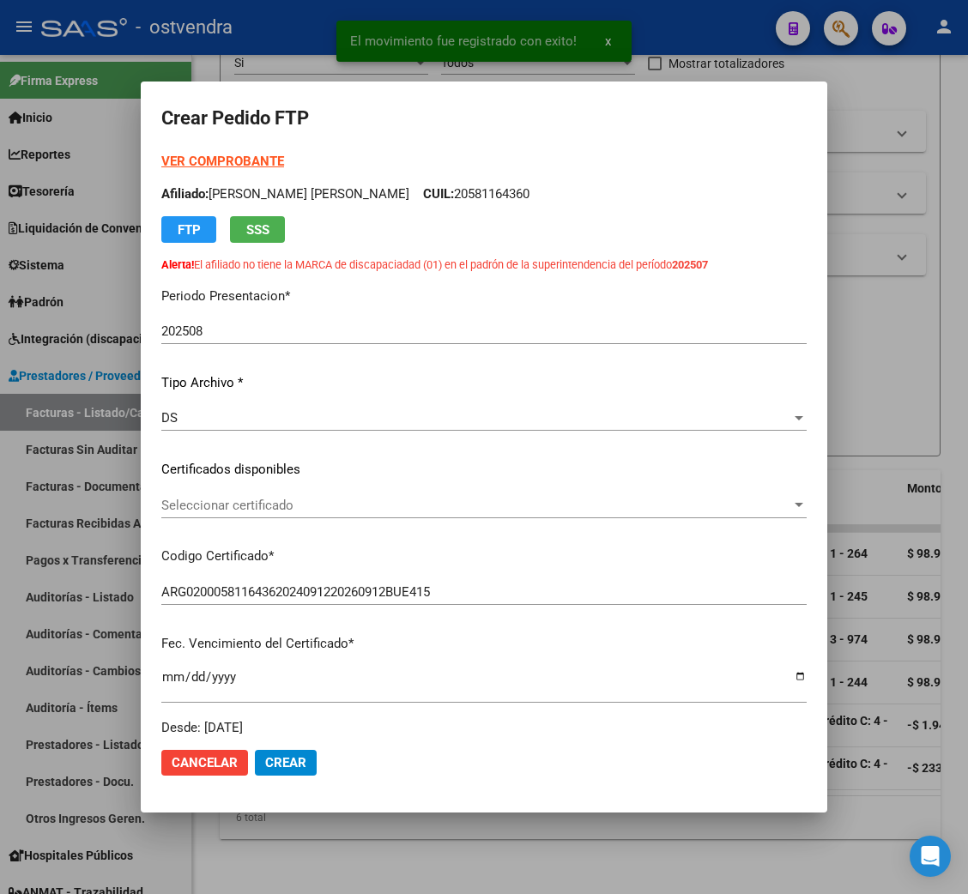
click at [215, 161] on strong "VER COMPROBANTE" at bounding box center [222, 161] width 123 height 15
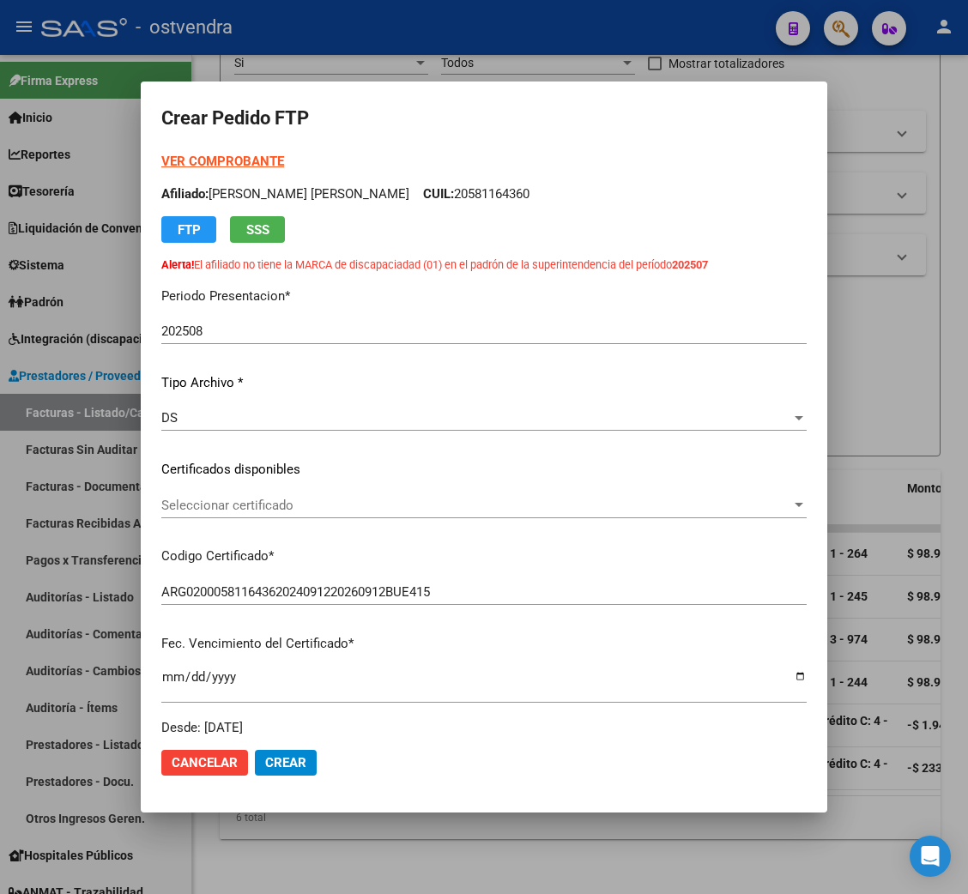
click at [205, 502] on span "Seleccionar certificado" at bounding box center [476, 505] width 630 height 15
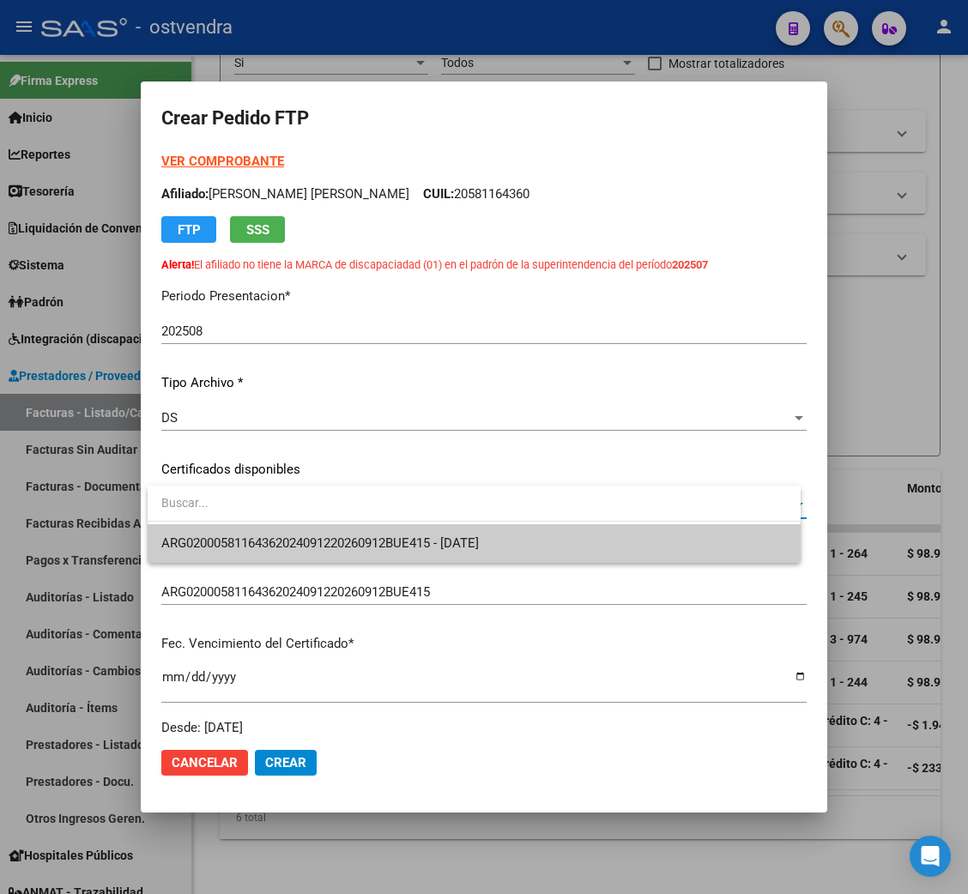
click at [215, 533] on span "ARG02000581164362024091220260912BUE415 - 2026-09-12" at bounding box center [474, 543] width 626 height 39
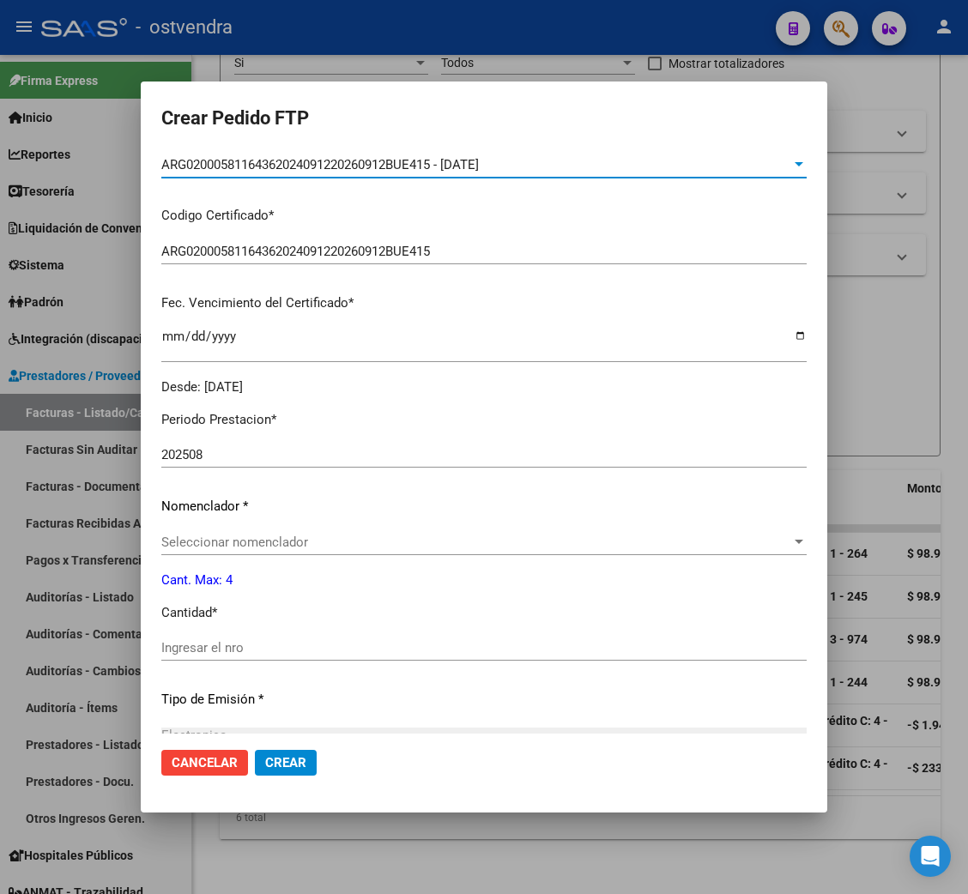
scroll to position [385, 0]
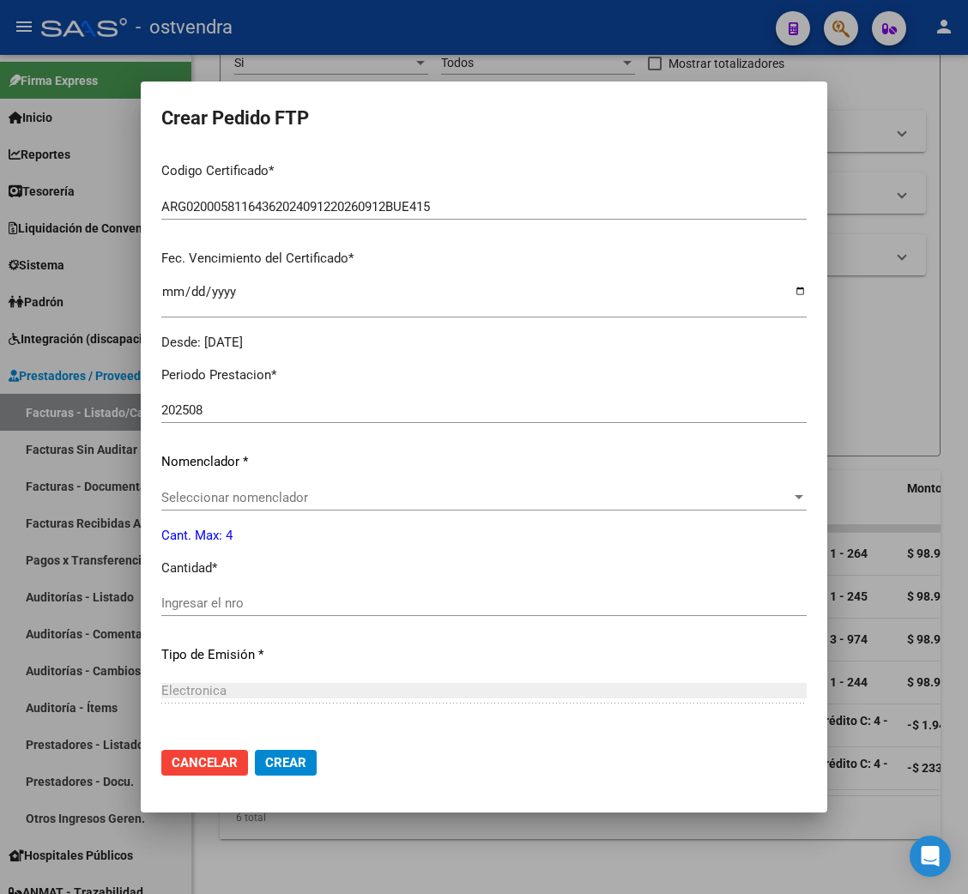
click at [200, 494] on span "Seleccionar nomenclador" at bounding box center [476, 497] width 630 height 15
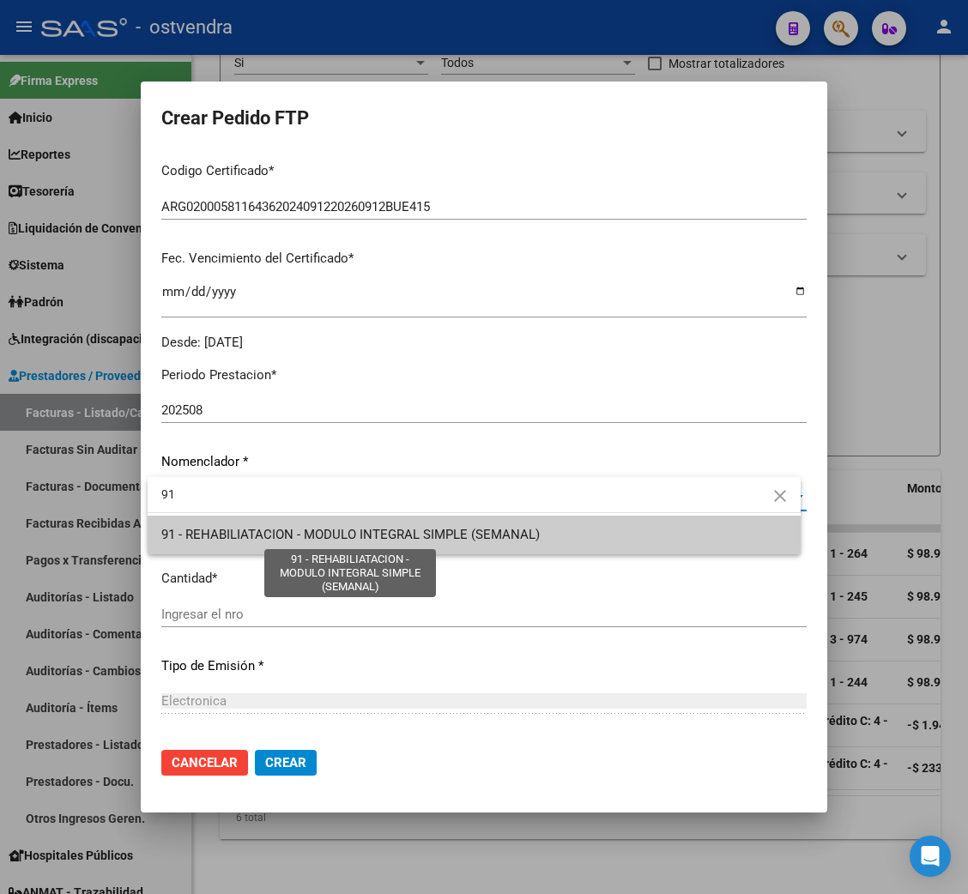
type input "91"
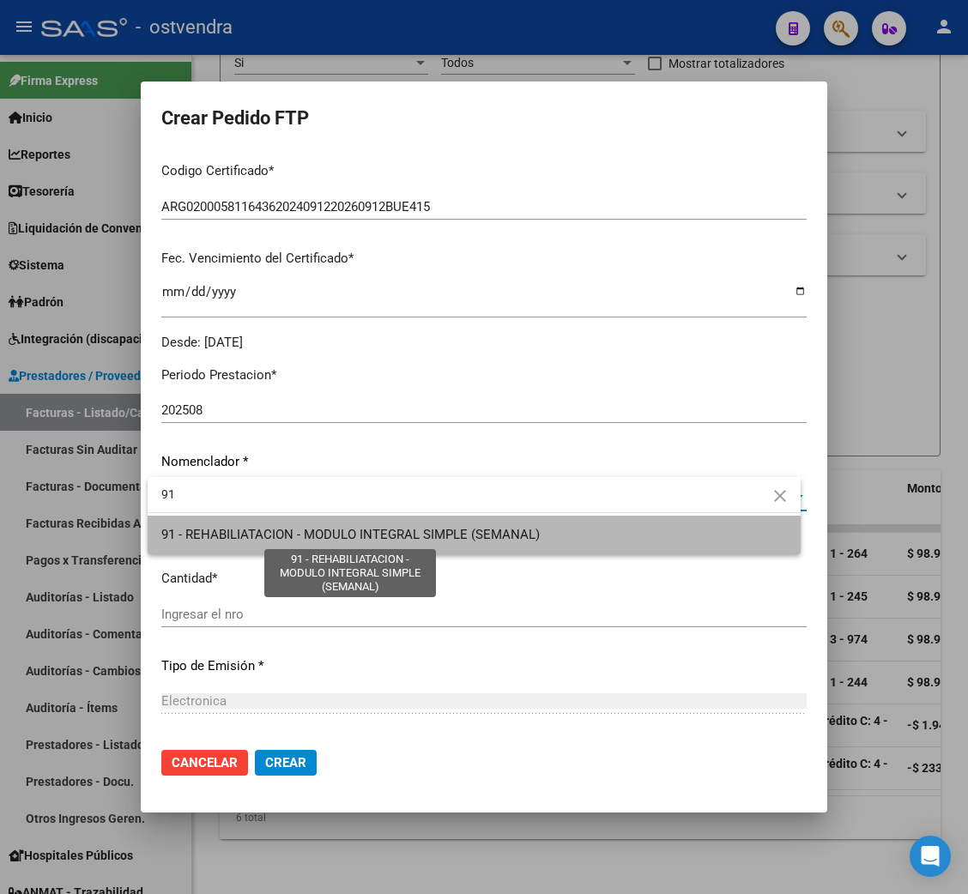
click at [452, 532] on span "91 - REHABILIATACION - MODULO INTEGRAL SIMPLE (SEMANAL)" at bounding box center [350, 534] width 378 height 15
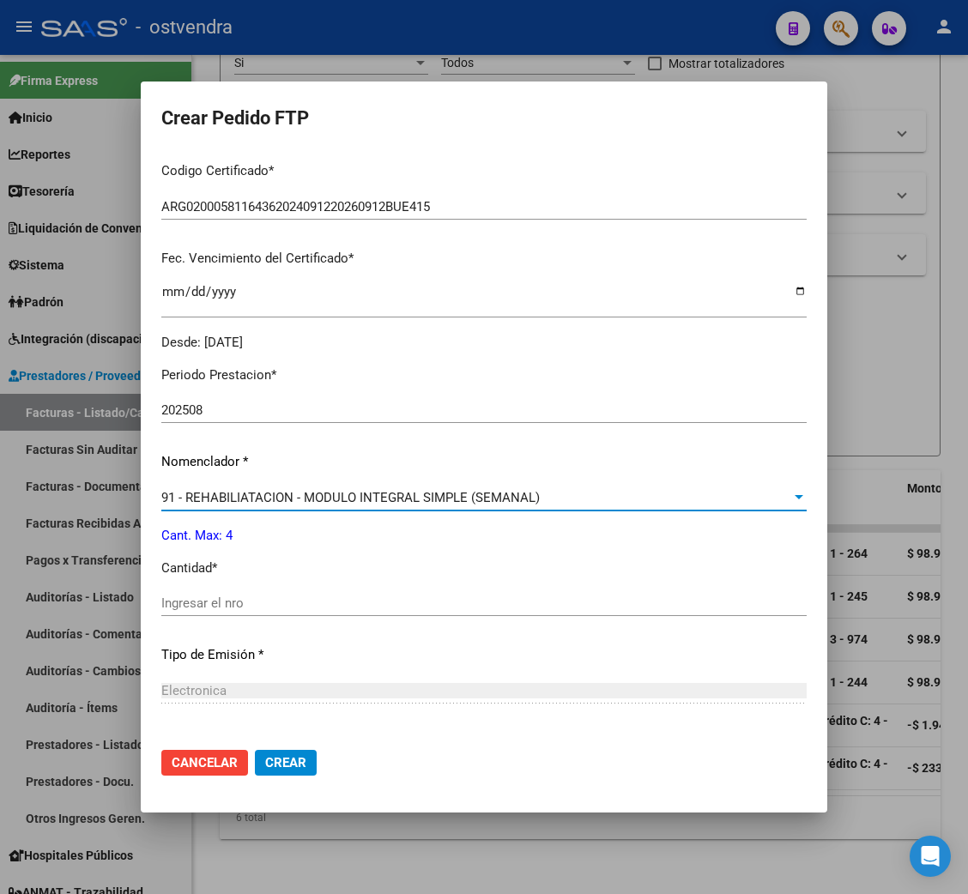
click at [231, 596] on input "Ingresar el nro" at bounding box center [483, 603] width 645 height 15
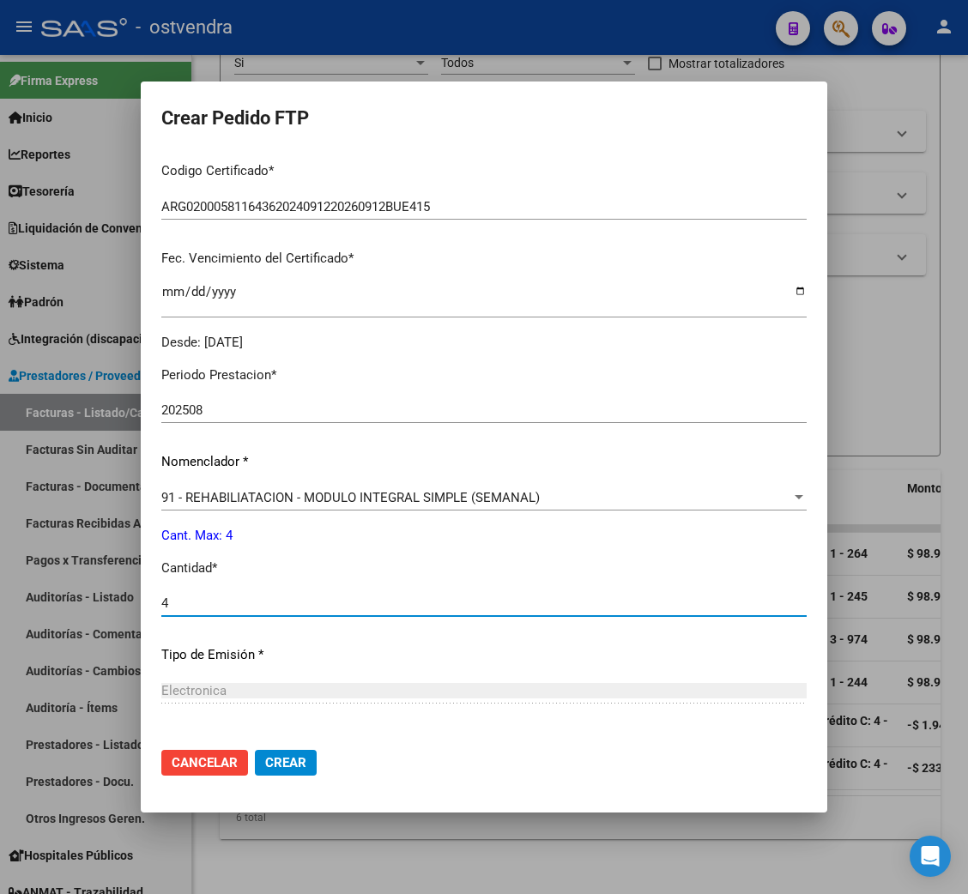
type input "4"
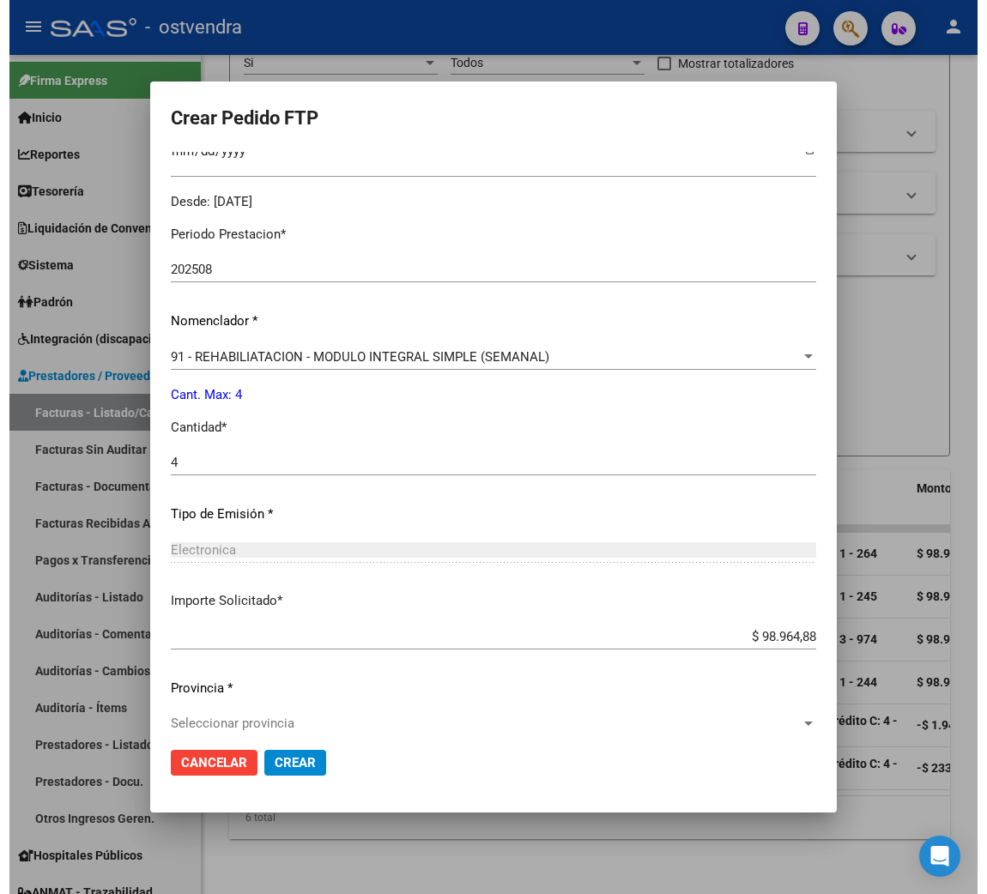
scroll to position [544, 0]
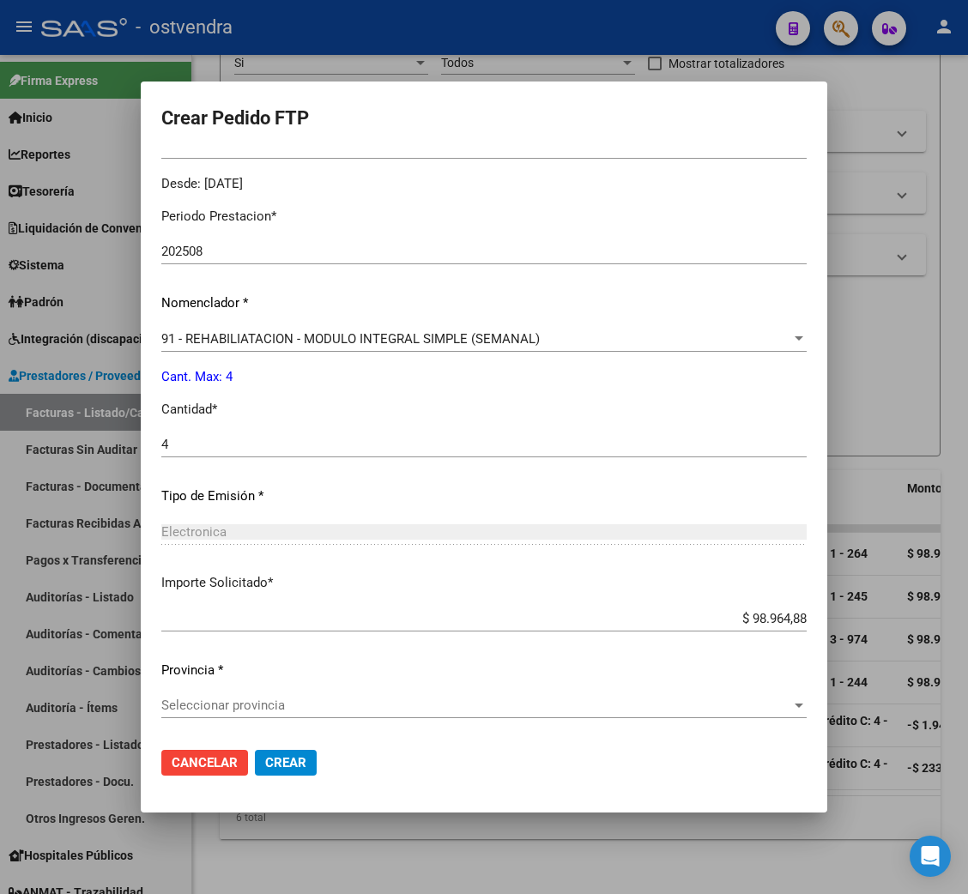
click at [248, 705] on span "Seleccionar provincia" at bounding box center [476, 705] width 630 height 15
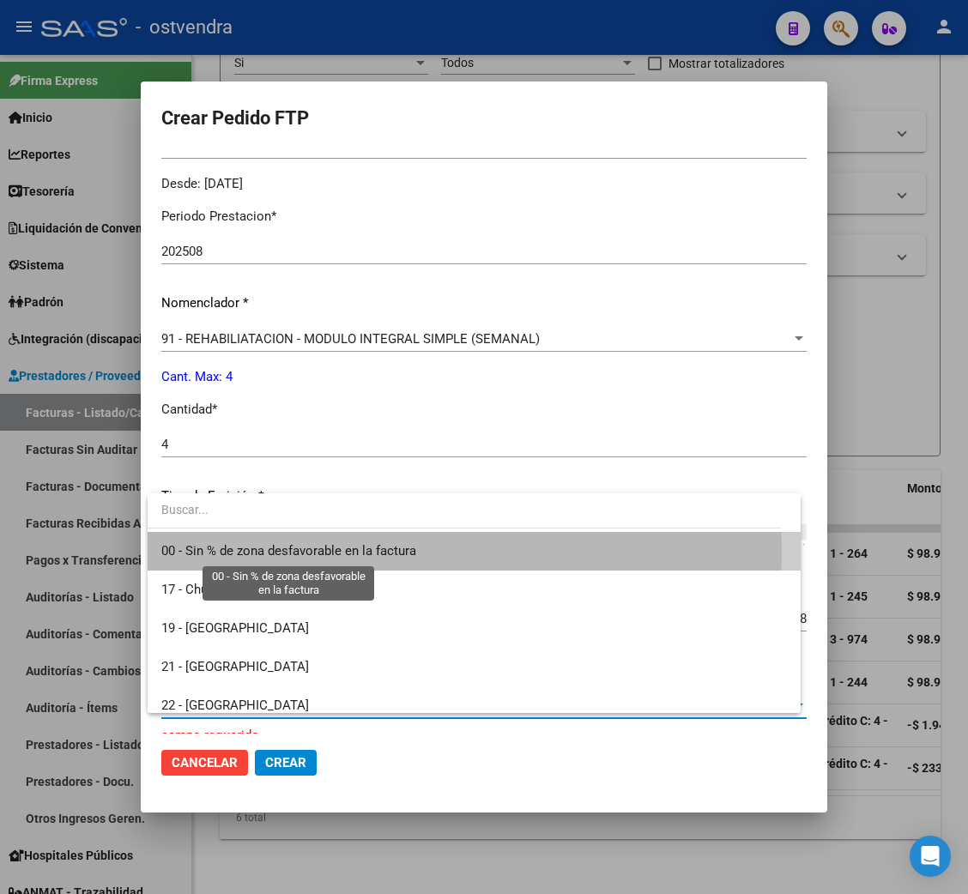
click at [239, 553] on span "00 - Sin % de zona desfavorable en la factura" at bounding box center [288, 550] width 255 height 15
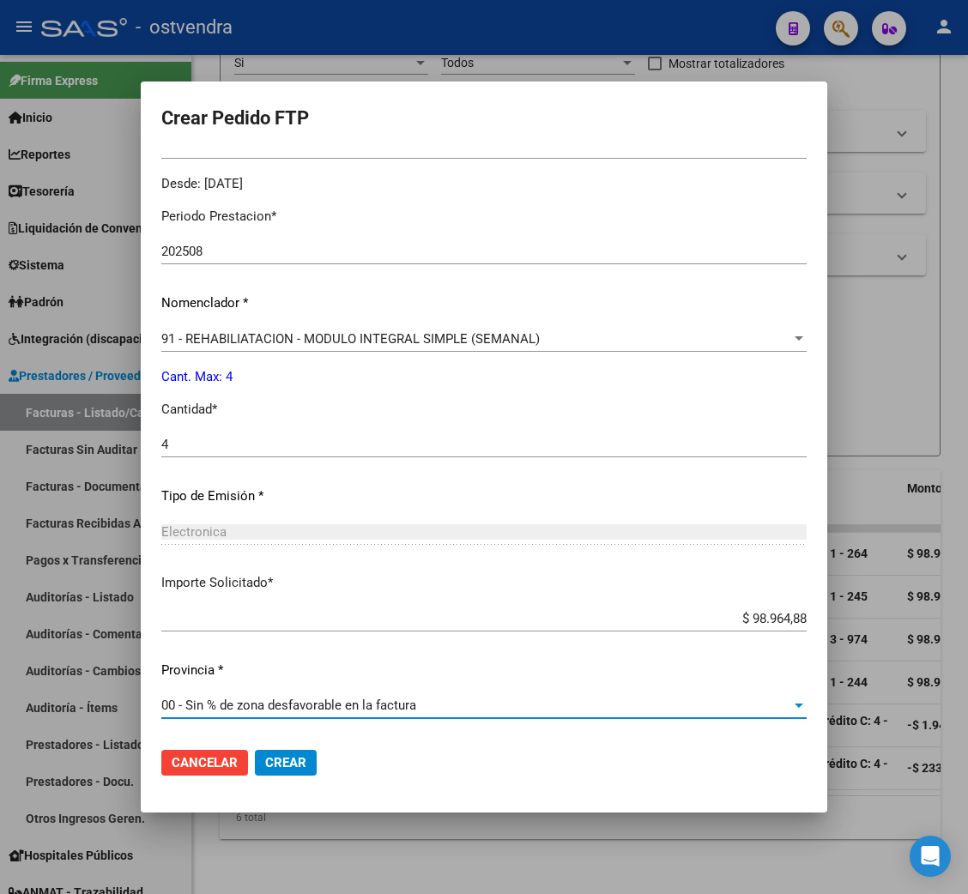
click at [307, 762] on button "Crear" at bounding box center [286, 763] width 62 height 26
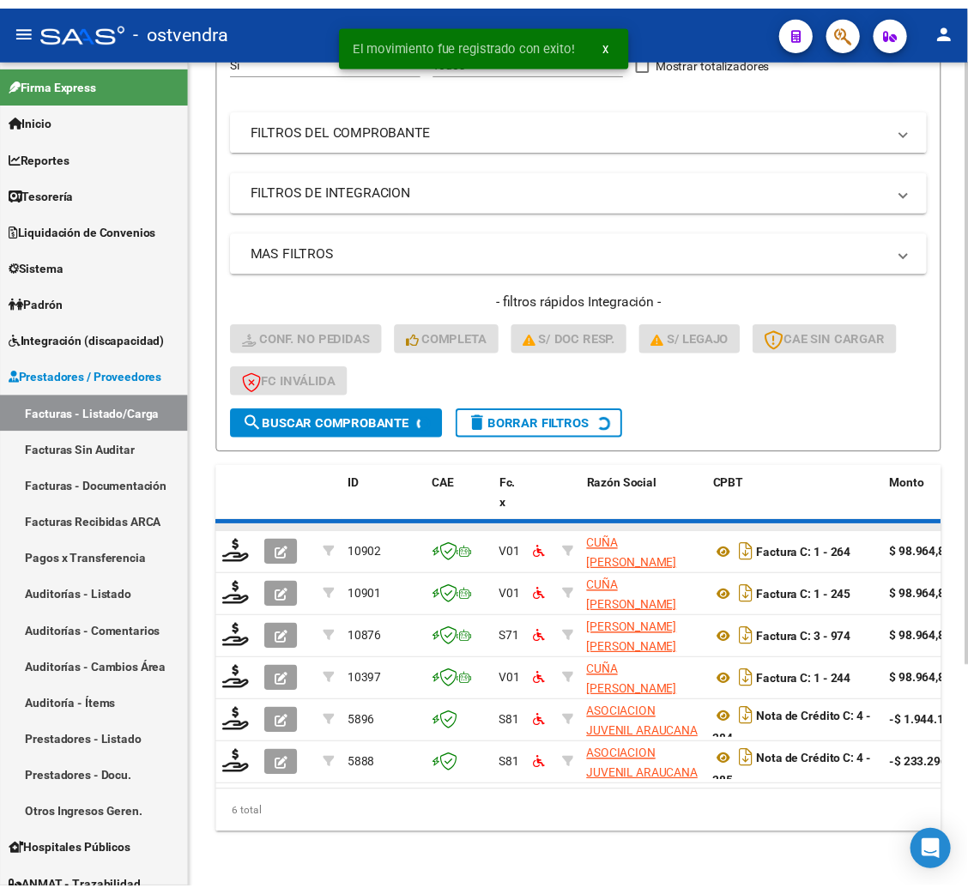
scroll to position [259, 0]
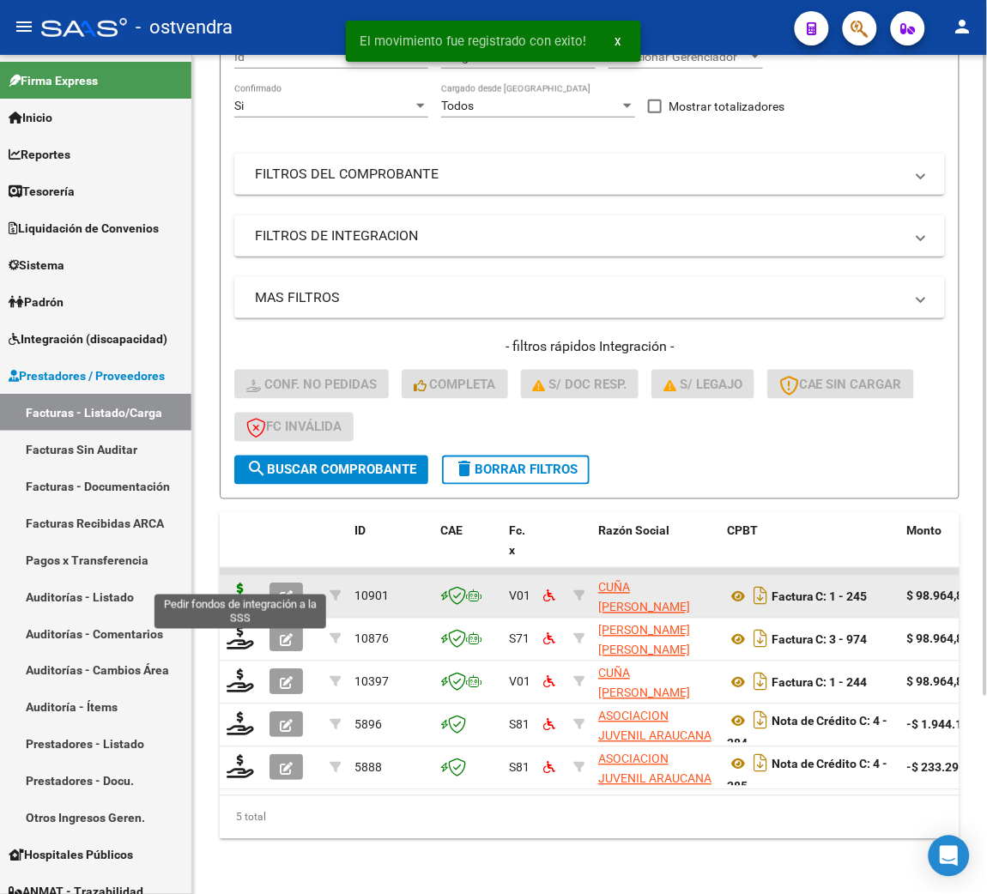
click at [236, 584] on icon at bounding box center [240, 596] width 27 height 24
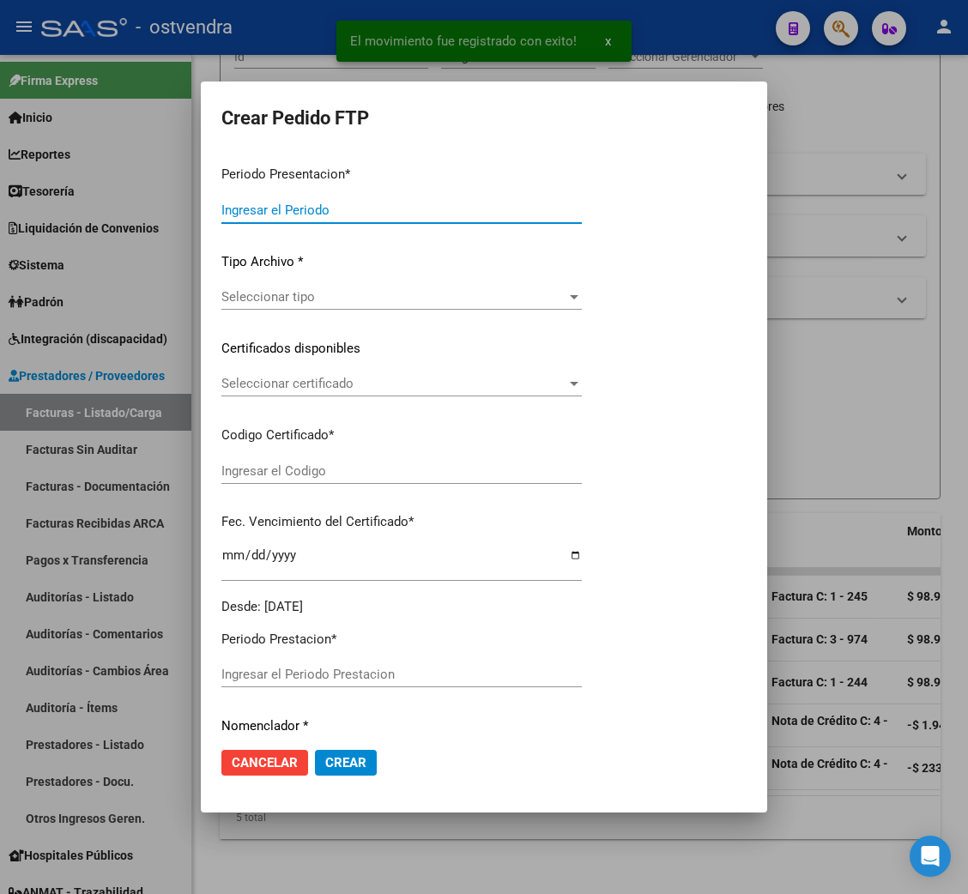
type input "202508"
type input "202507"
type input "$ 98.964,88"
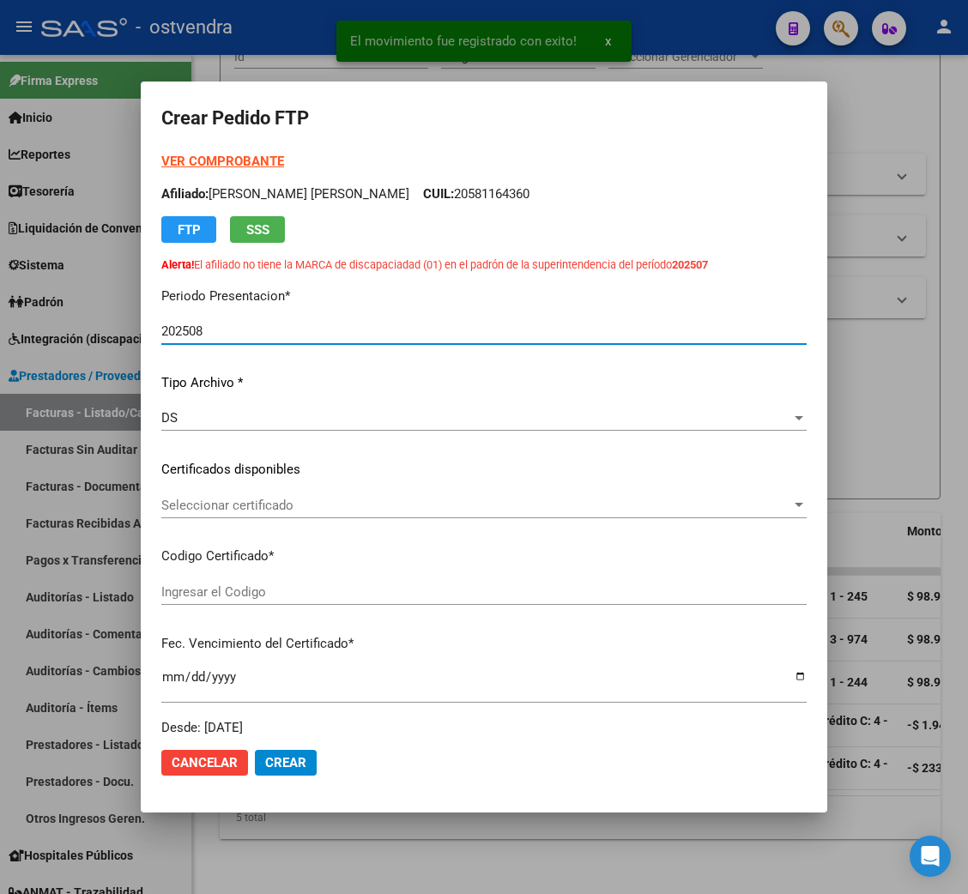
type input "ARG02000581164362024091220260912BUE415"
type input "2026-09-12"
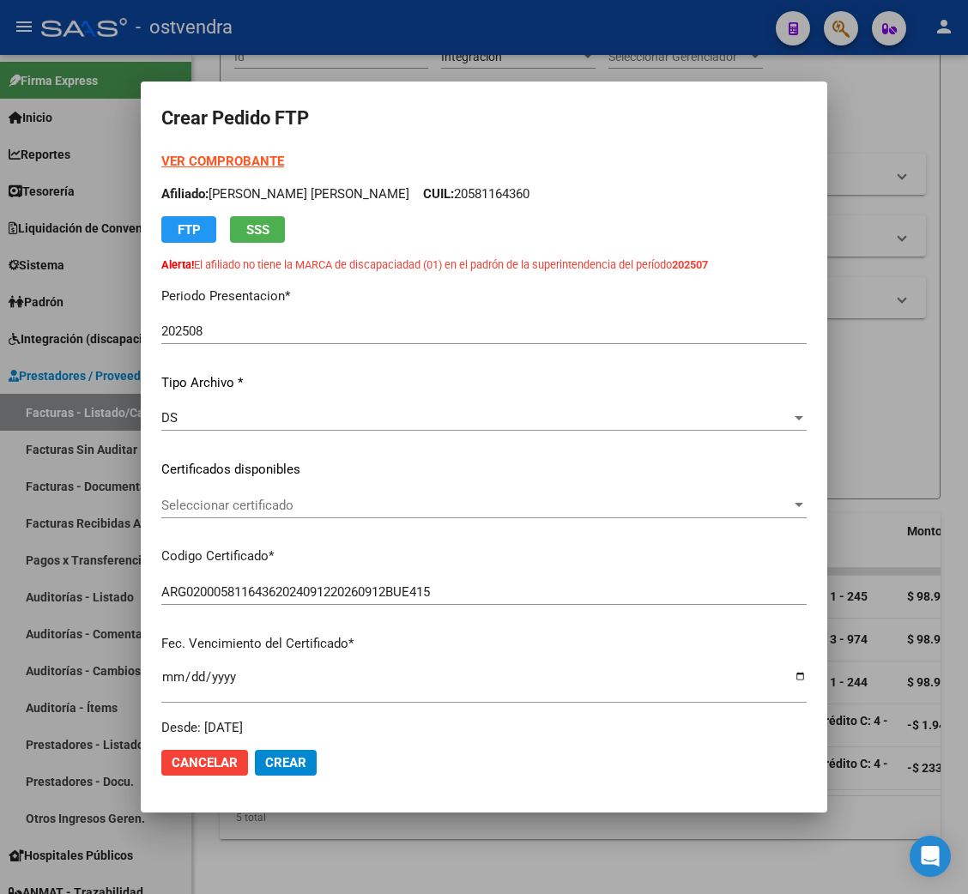
click at [236, 157] on strong "VER COMPROBANTE" at bounding box center [222, 161] width 123 height 15
click at [202, 501] on span "Seleccionar certificado" at bounding box center [476, 505] width 630 height 15
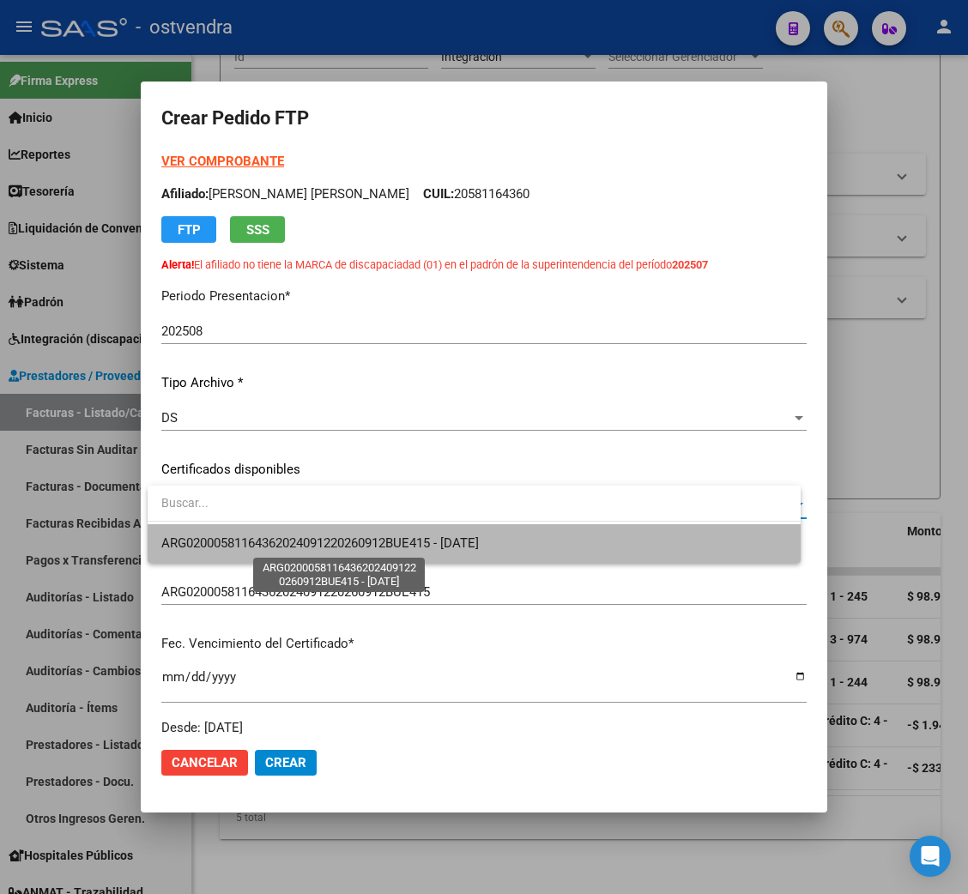
click at [238, 536] on span "ARG02000581164362024091220260912BUE415 - 2026-09-12" at bounding box center [320, 543] width 318 height 15
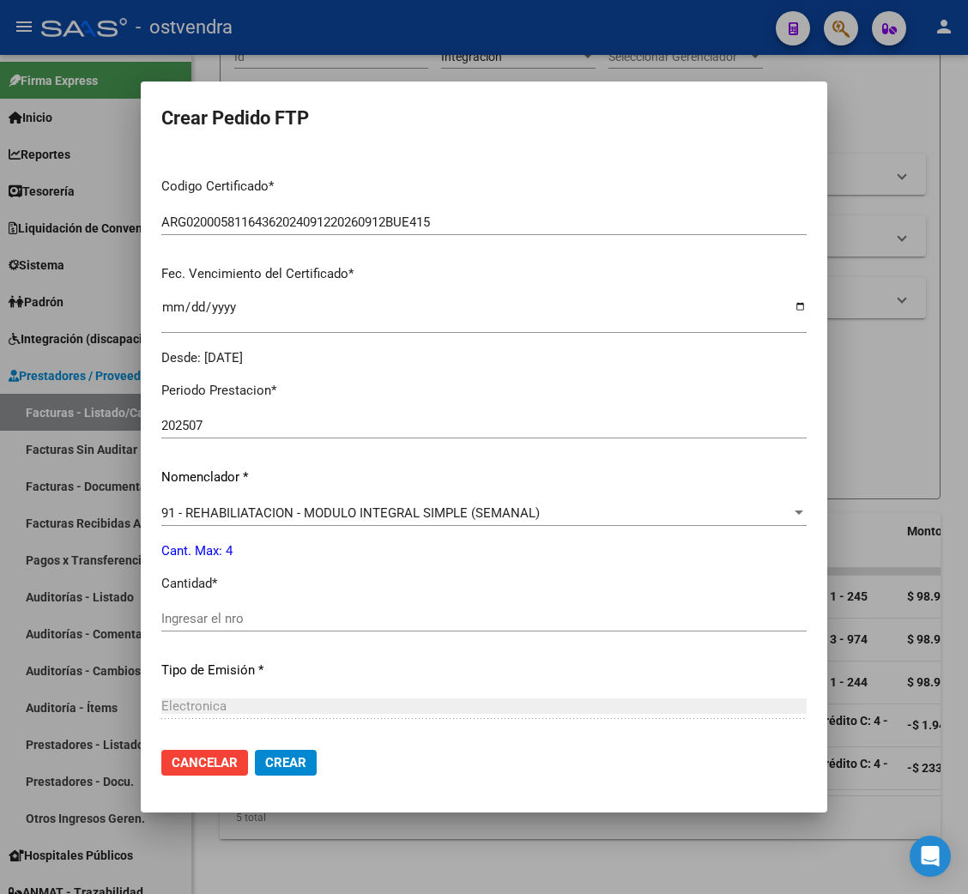
scroll to position [385, 0]
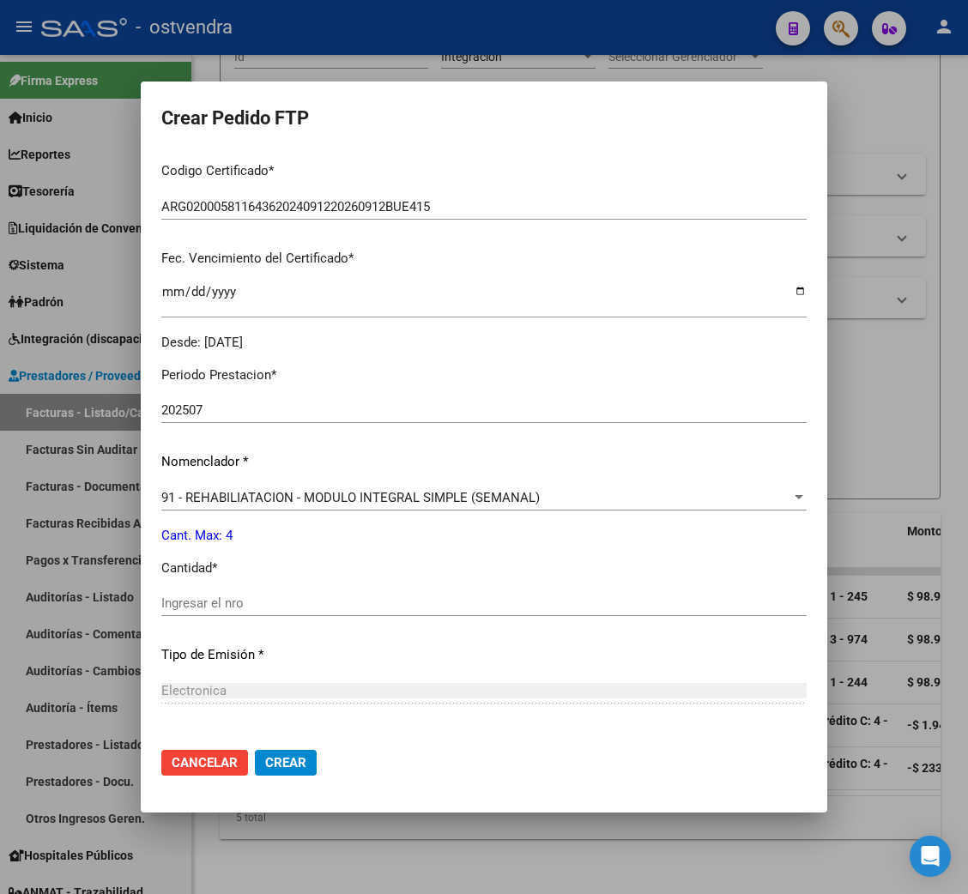
click at [239, 594] on div "Ingresar el nro" at bounding box center [483, 603] width 645 height 26
type input "4"
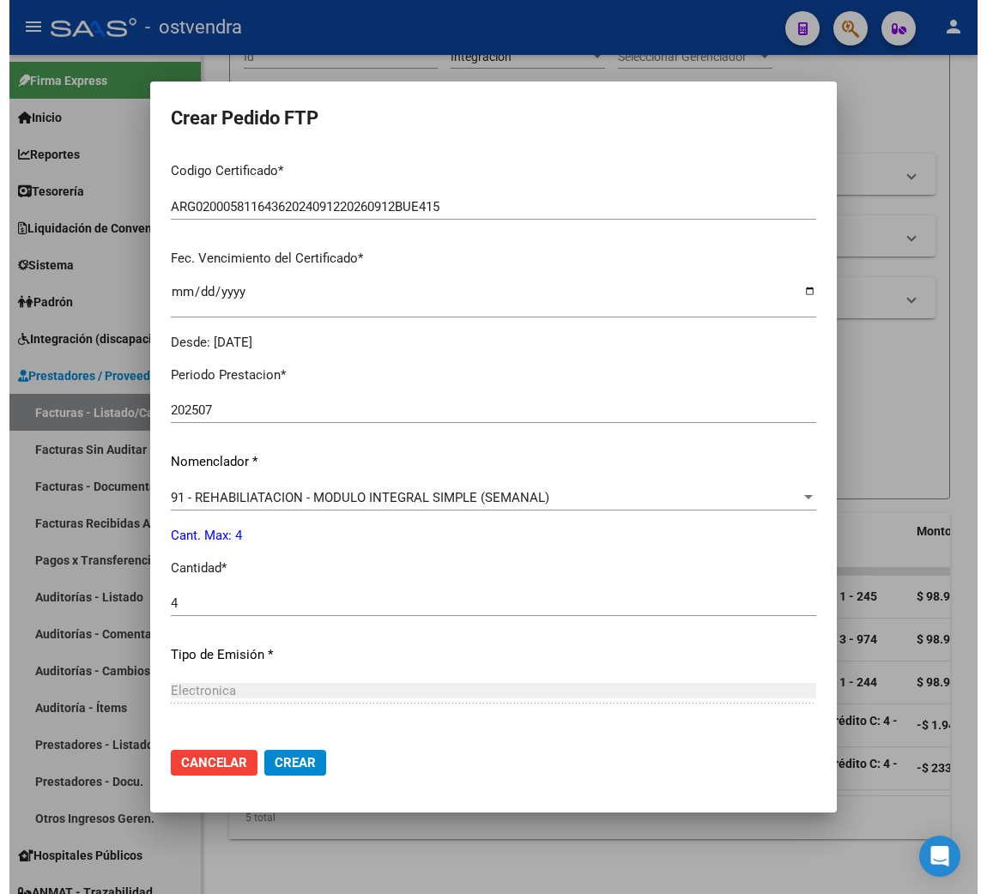
scroll to position [544, 0]
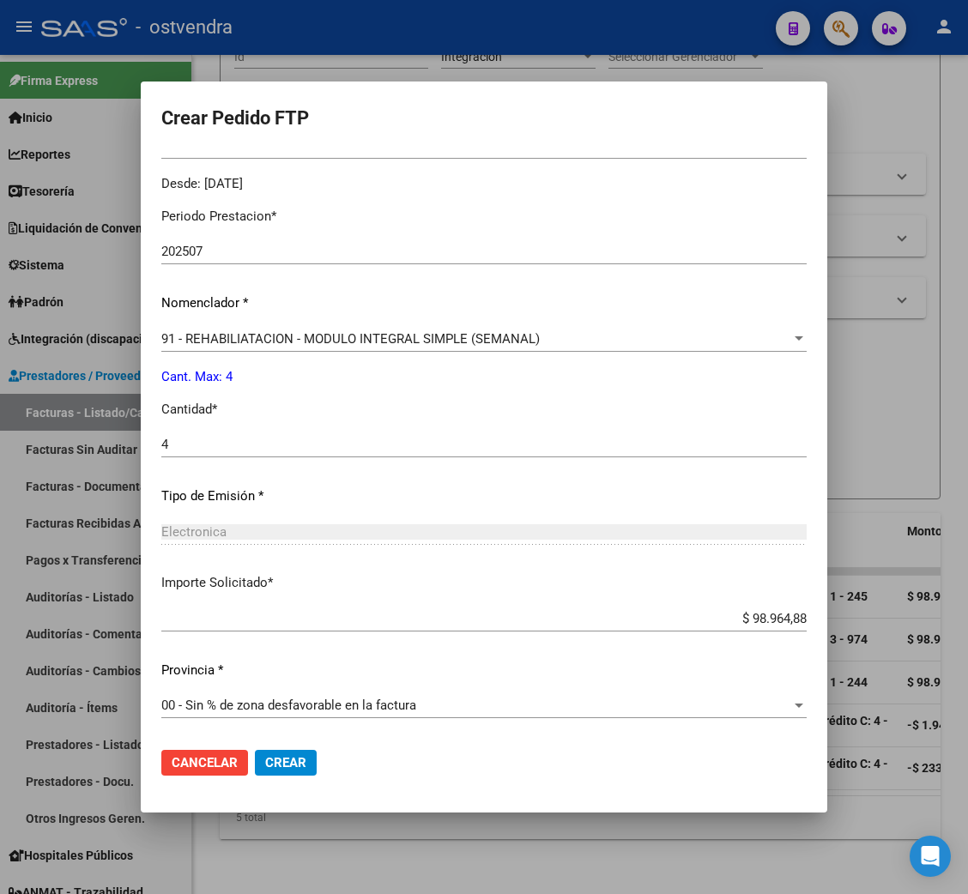
click at [291, 755] on span "Crear" at bounding box center [285, 762] width 41 height 15
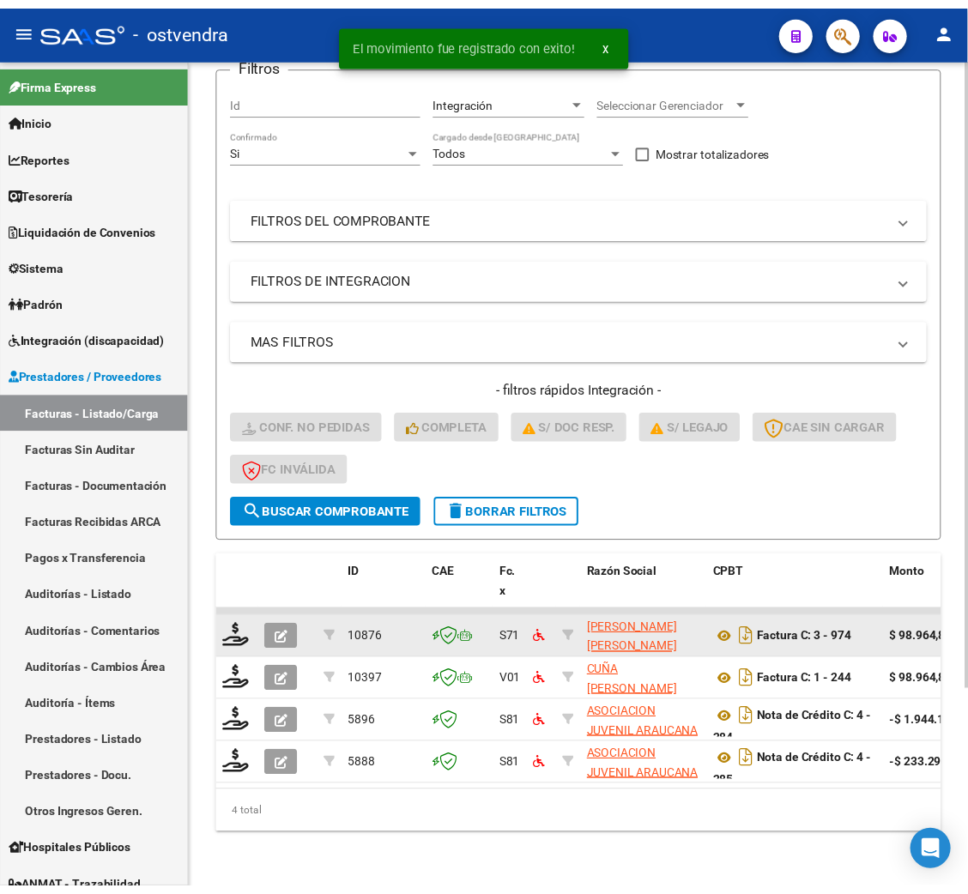
scroll to position [215, 0]
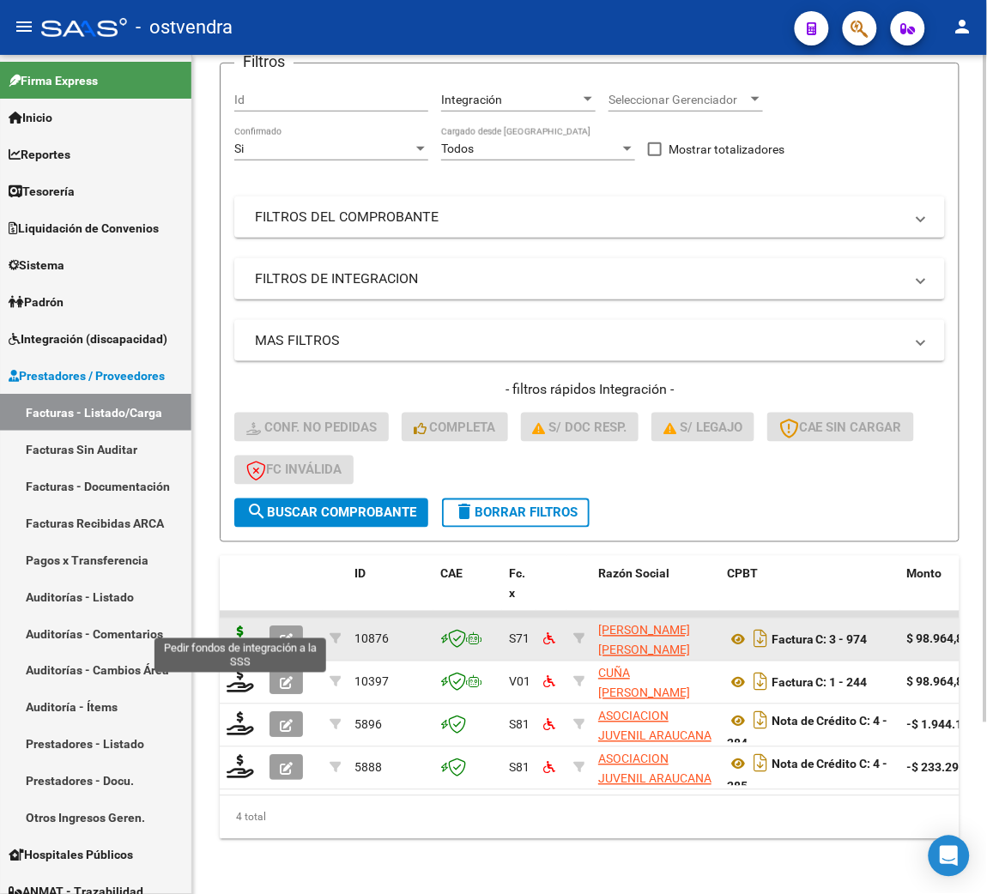
click at [234, 627] on icon at bounding box center [240, 639] width 27 height 24
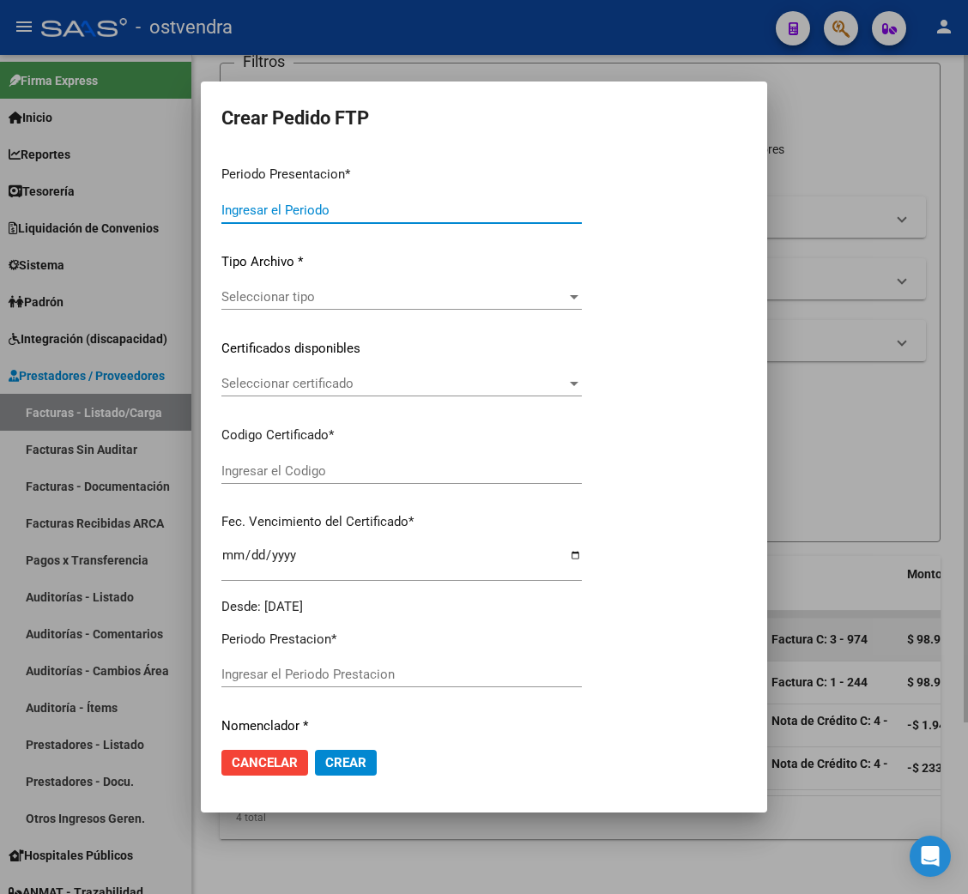
type input "202508"
type input "$ 98.964,88"
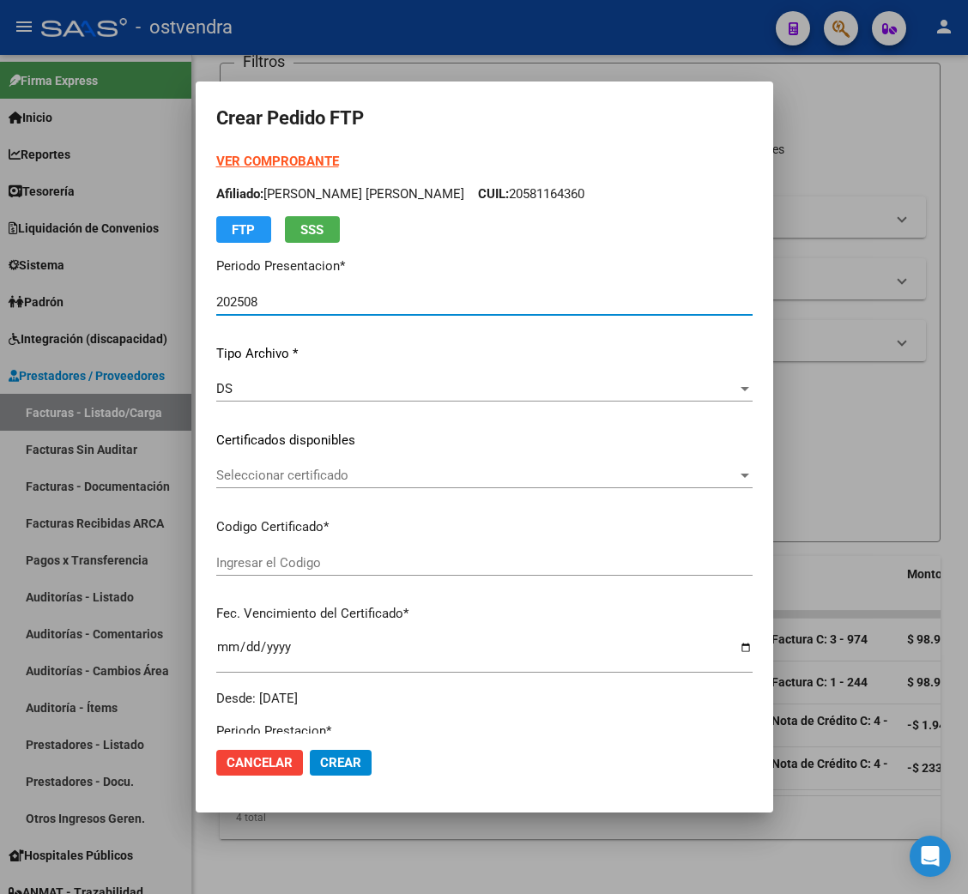
type input "ARG02000506393042022091620320916BS309"
type input "2032-09-16"
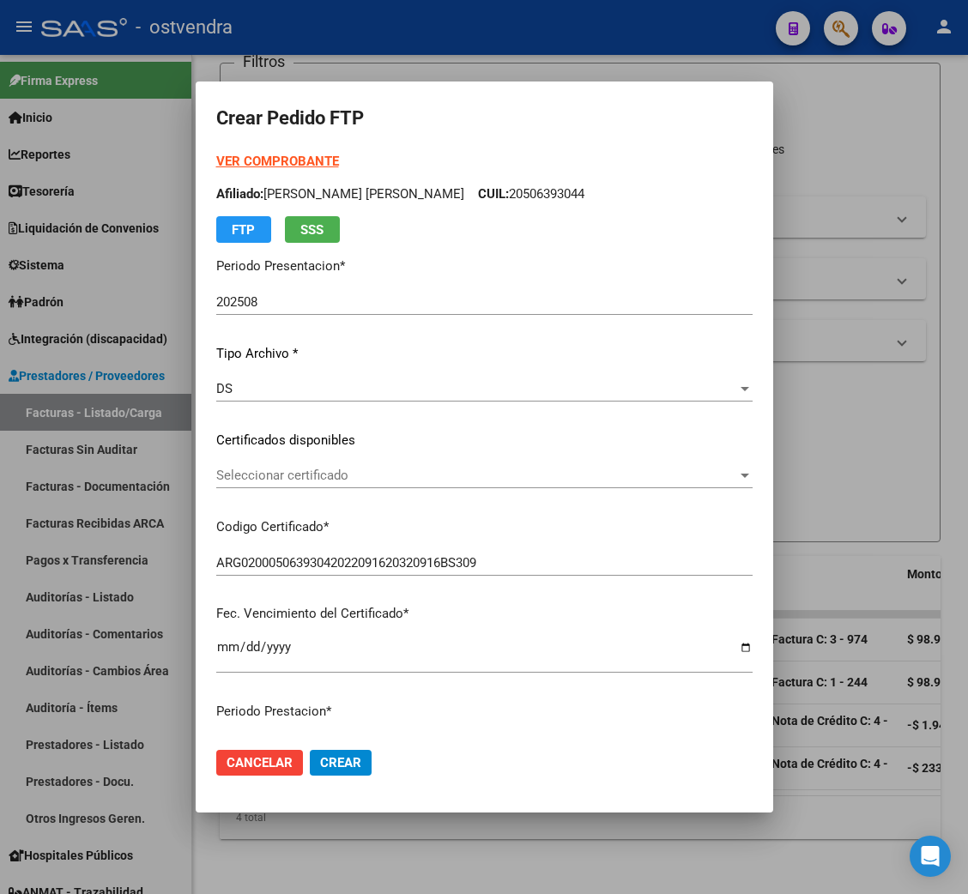
click at [295, 159] on strong "VER COMPROBANTE" at bounding box center [277, 161] width 123 height 15
click at [285, 482] on span "Seleccionar certificado" at bounding box center [476, 475] width 521 height 15
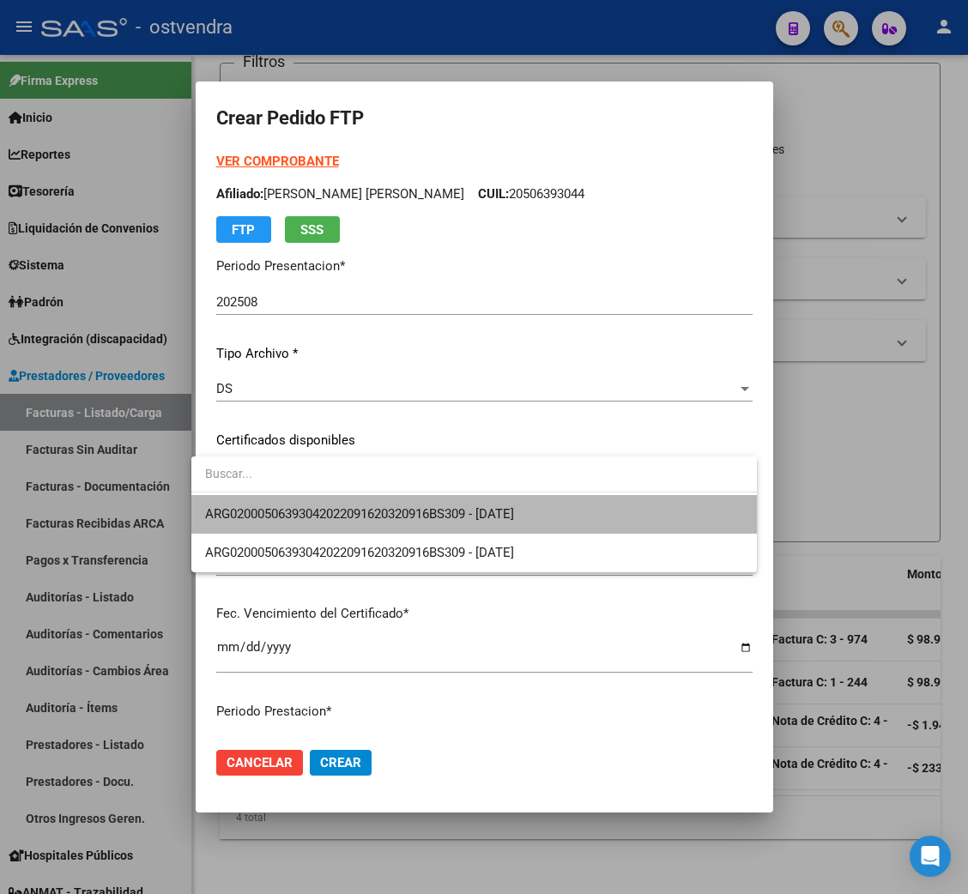
click at [285, 501] on span "ARG02000506393042022091620320916BS309 - 2032-09-16" at bounding box center [474, 514] width 538 height 39
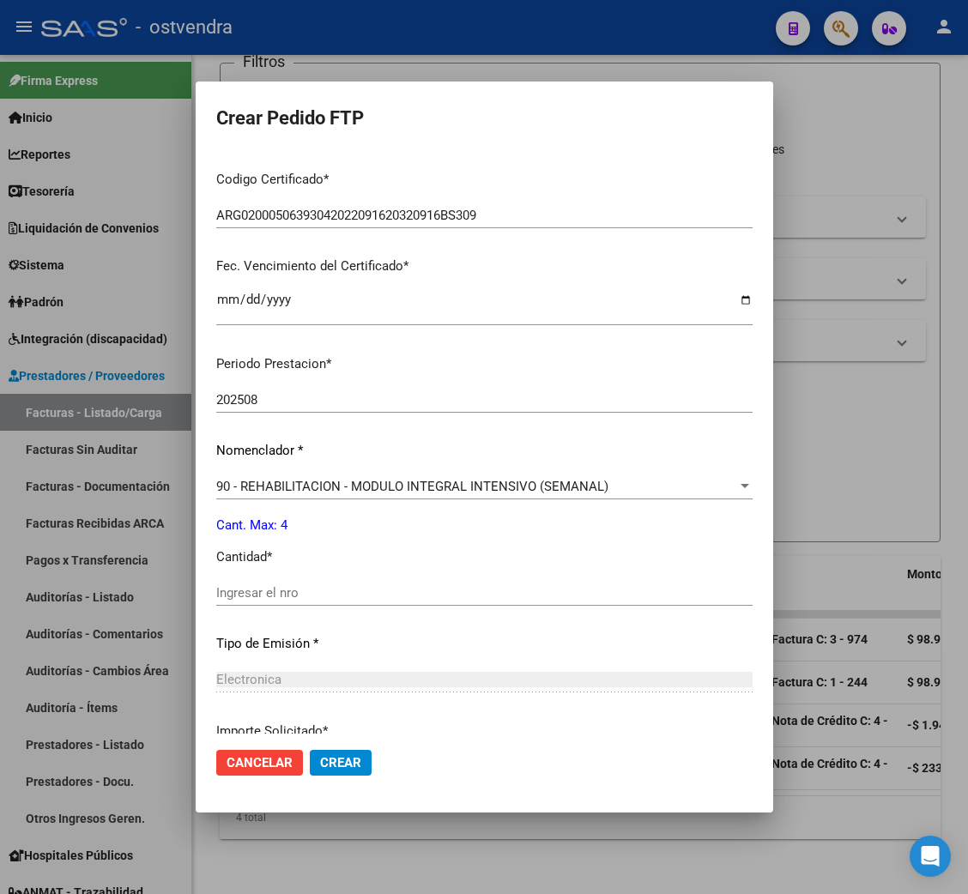
scroll to position [385, 0]
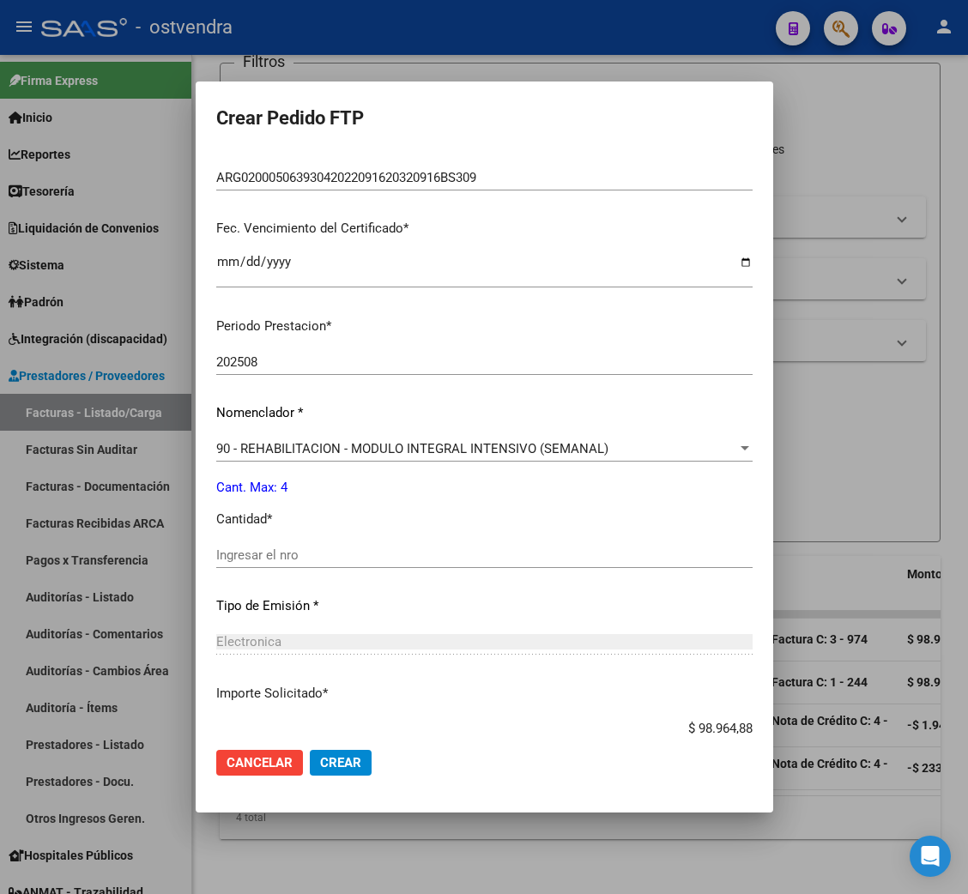
click at [250, 542] on div "Ingresar el nro" at bounding box center [484, 555] width 536 height 26
type input "4"
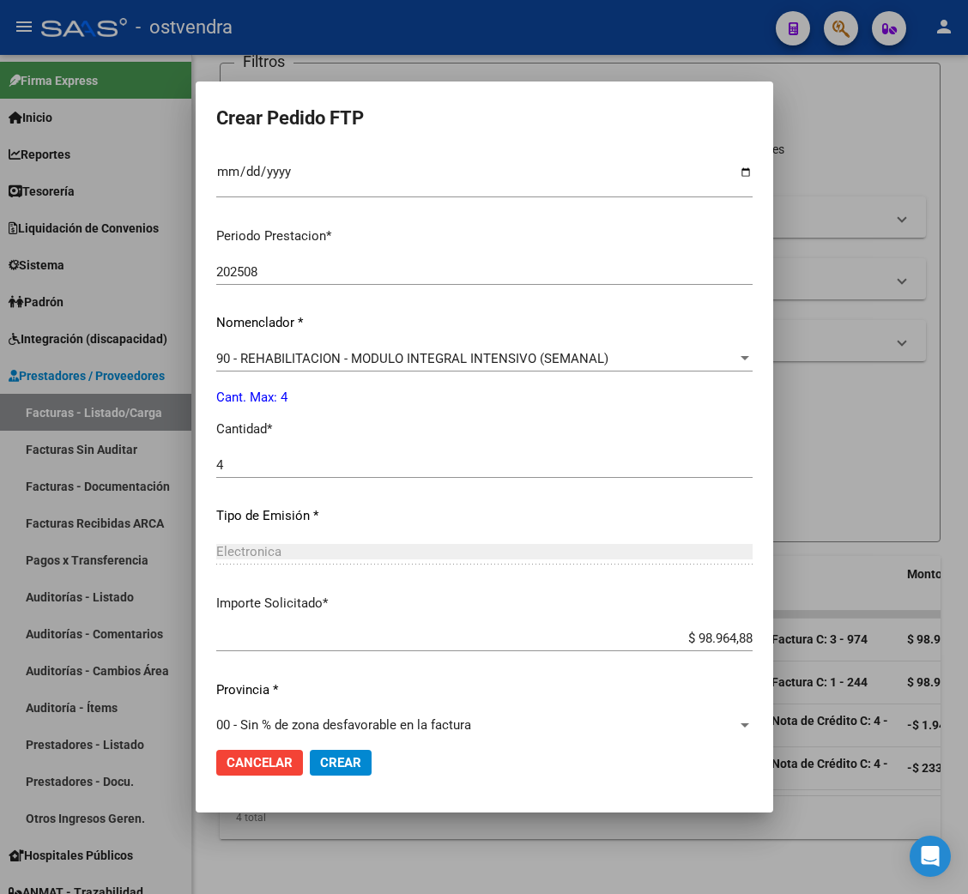
scroll to position [496, 0]
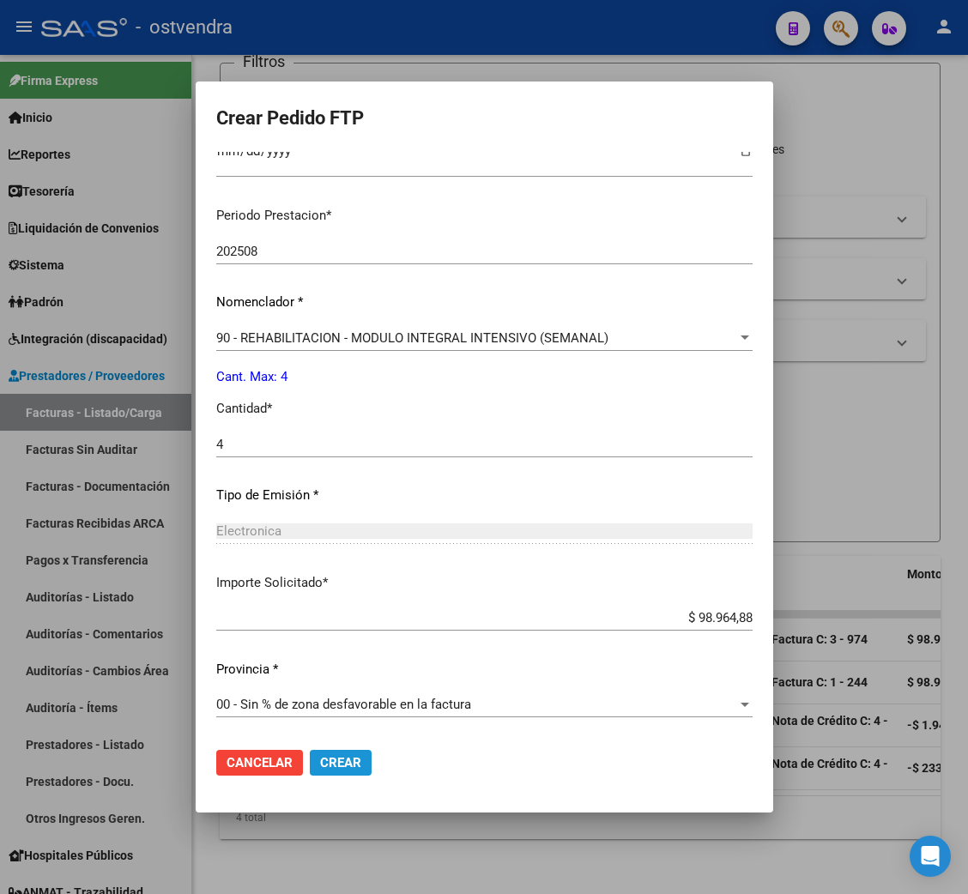
click at [334, 764] on span "Crear" at bounding box center [340, 762] width 41 height 15
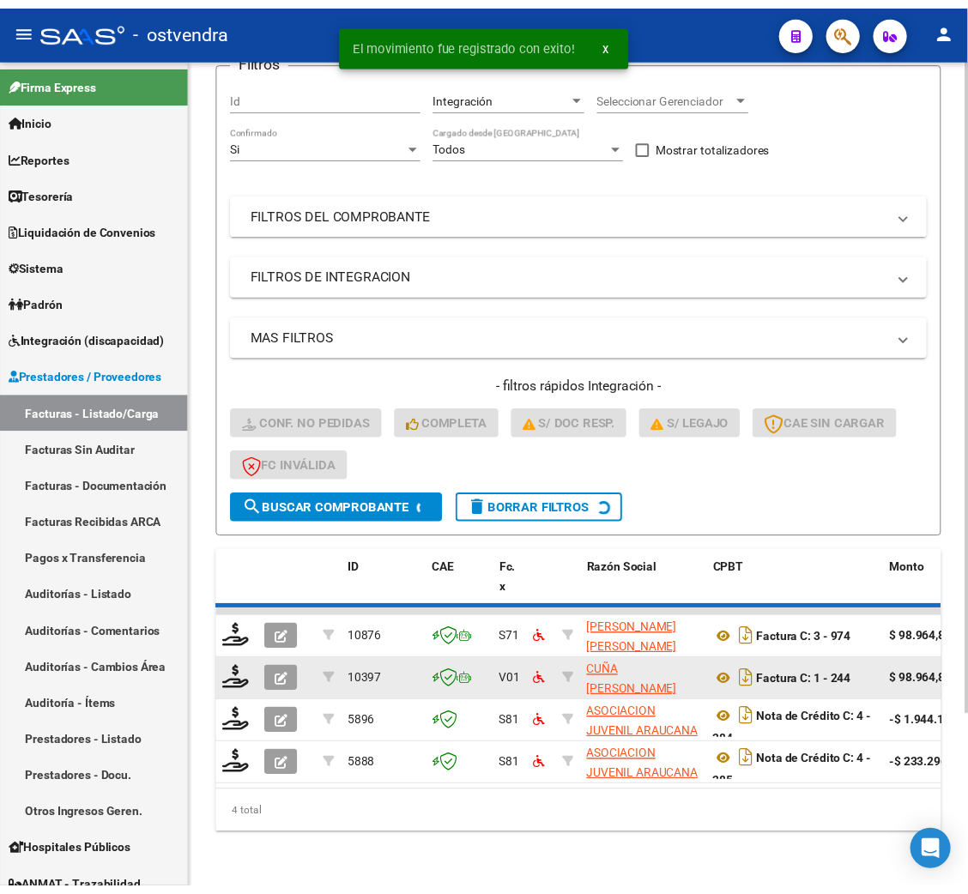
scroll to position [173, 0]
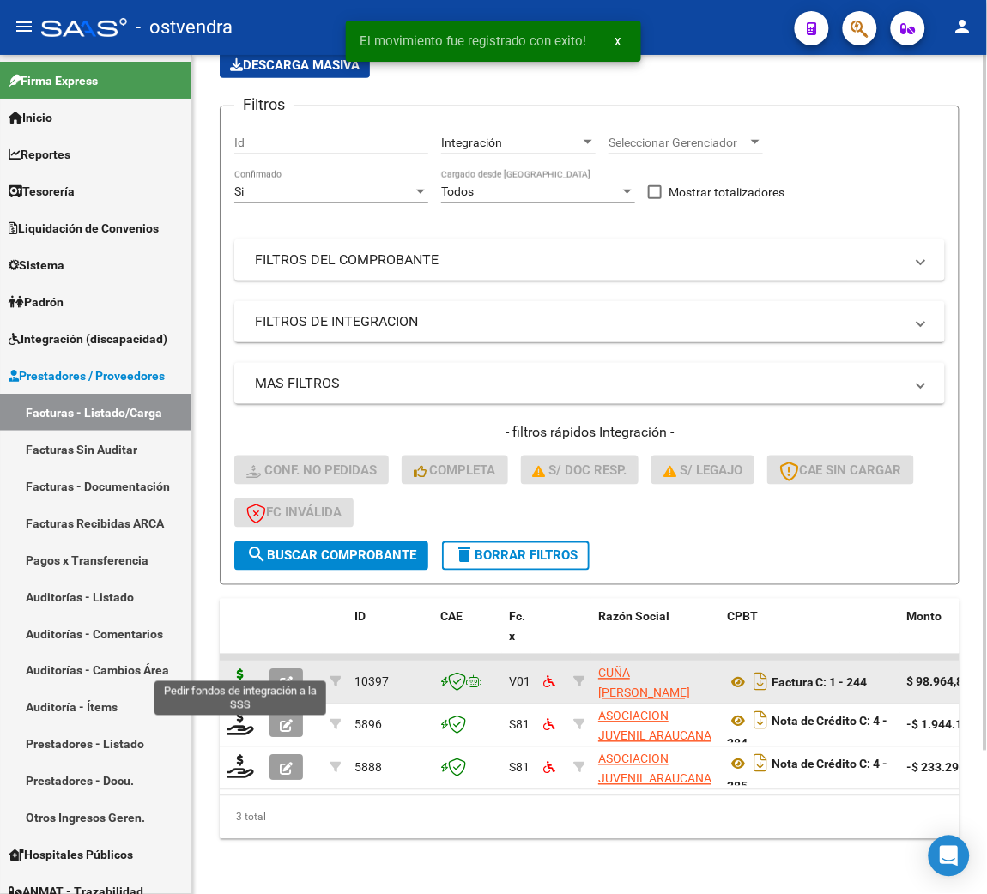
click at [244, 669] on icon at bounding box center [240, 681] width 27 height 24
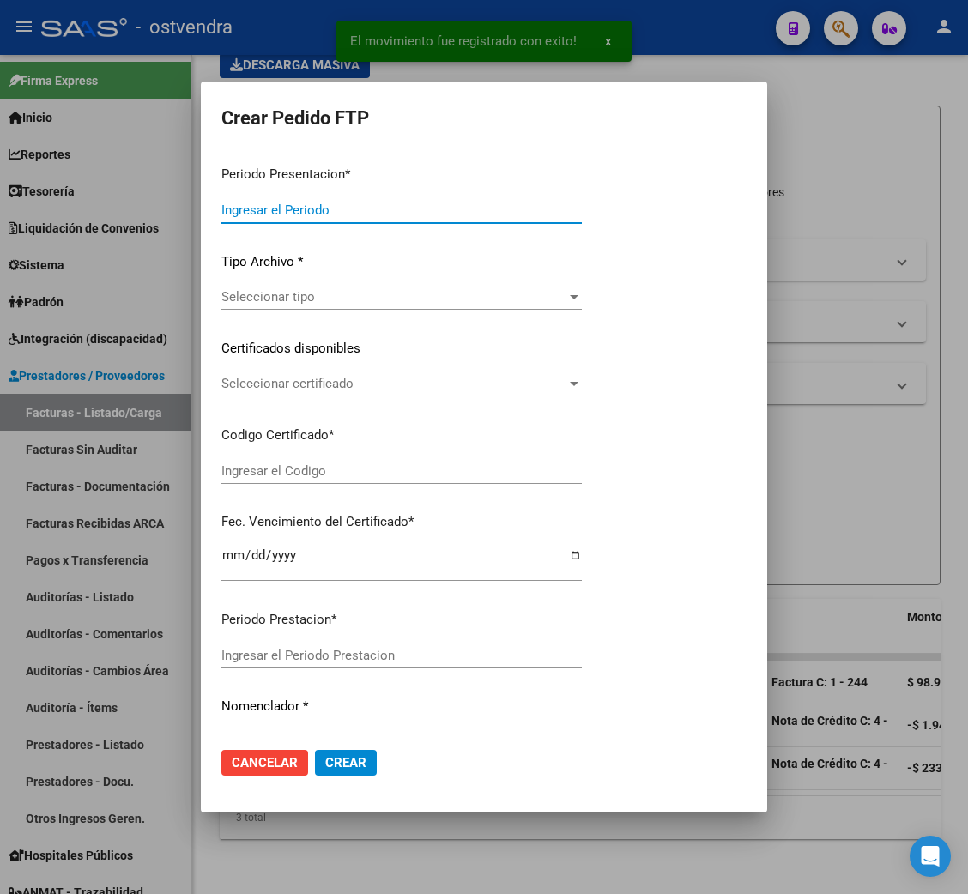
type input "202508"
type input "202506"
type input "$ 98.964,88"
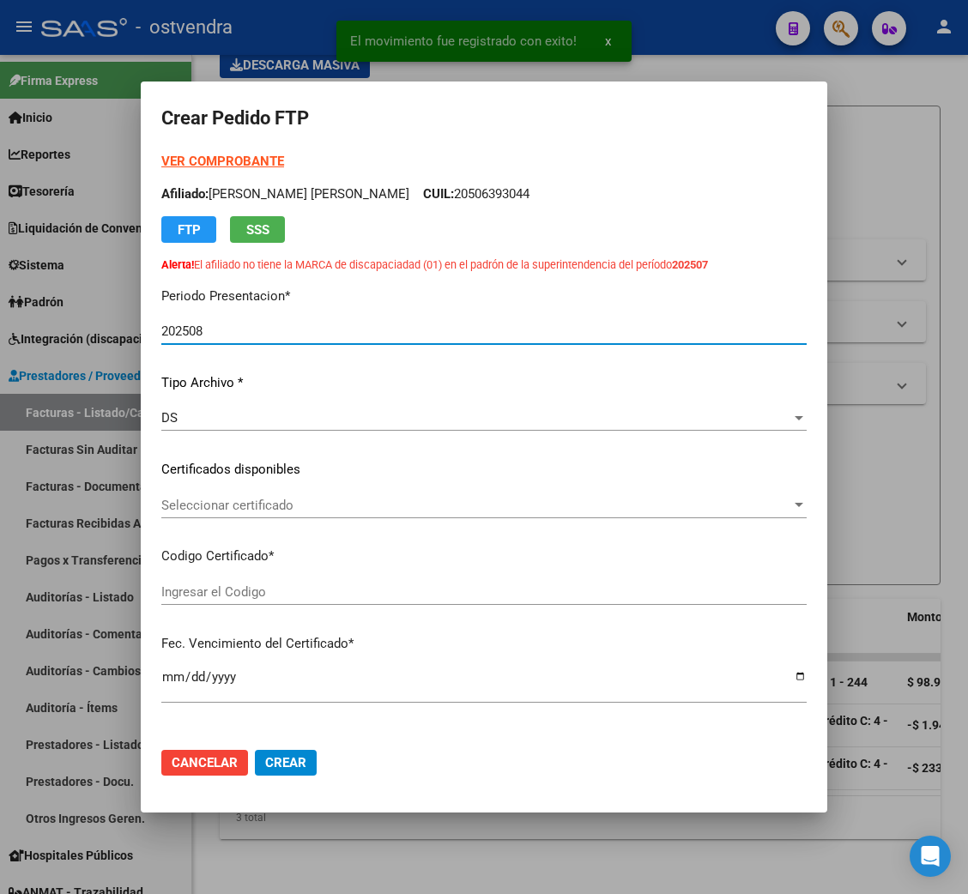
type input "ARG02000581164362024091220260912BUE415"
type input "2026-09-12"
click at [251, 156] on strong "VER COMPROBANTE" at bounding box center [222, 161] width 123 height 15
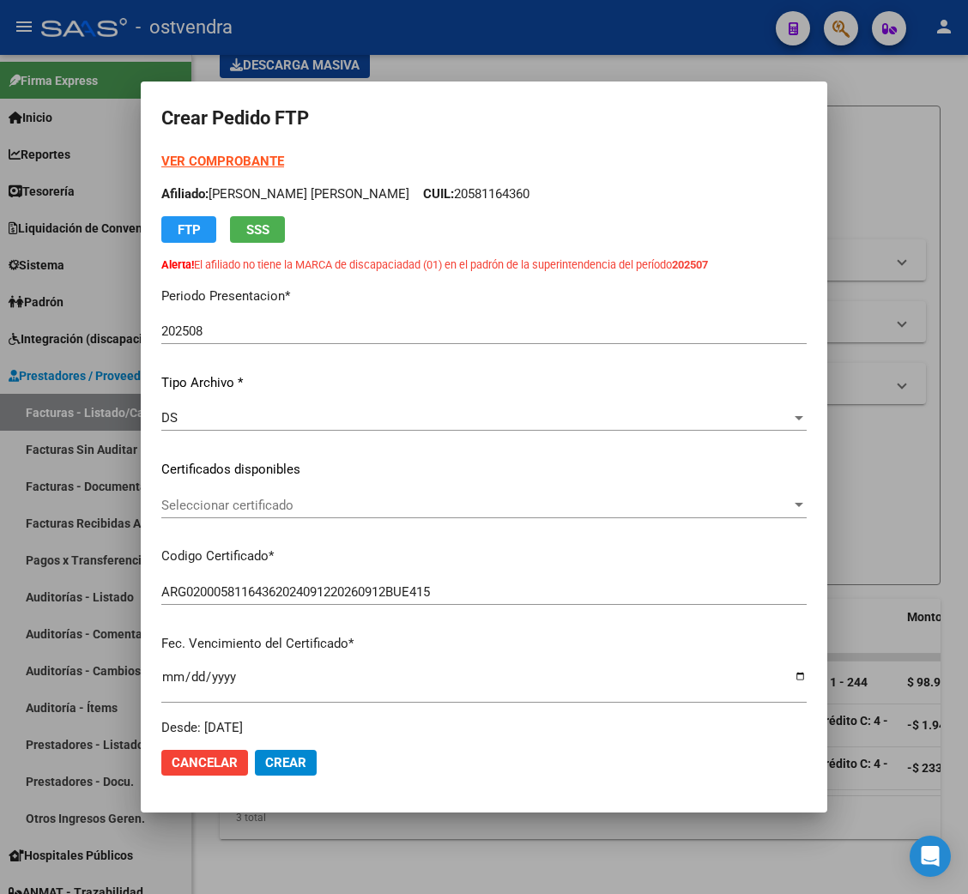
click at [204, 507] on span "Seleccionar certificado" at bounding box center [476, 505] width 630 height 15
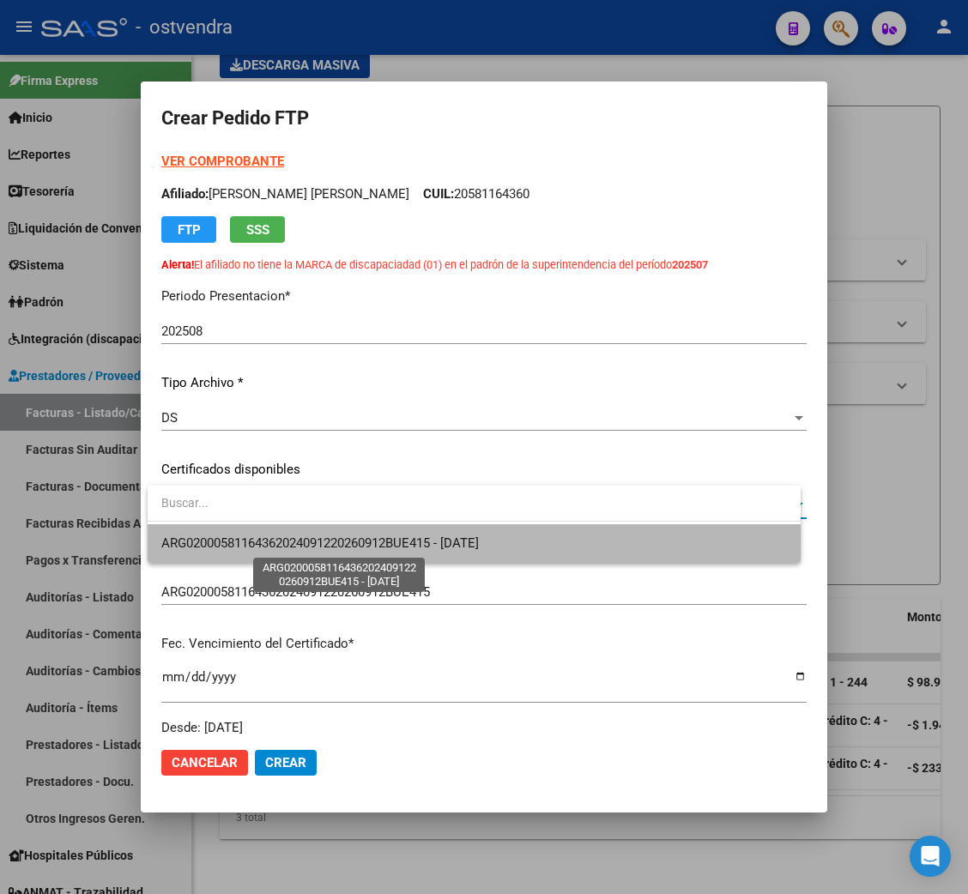
click at [218, 545] on span "ARG02000581164362024091220260912BUE415 - 2026-09-12" at bounding box center [320, 543] width 318 height 15
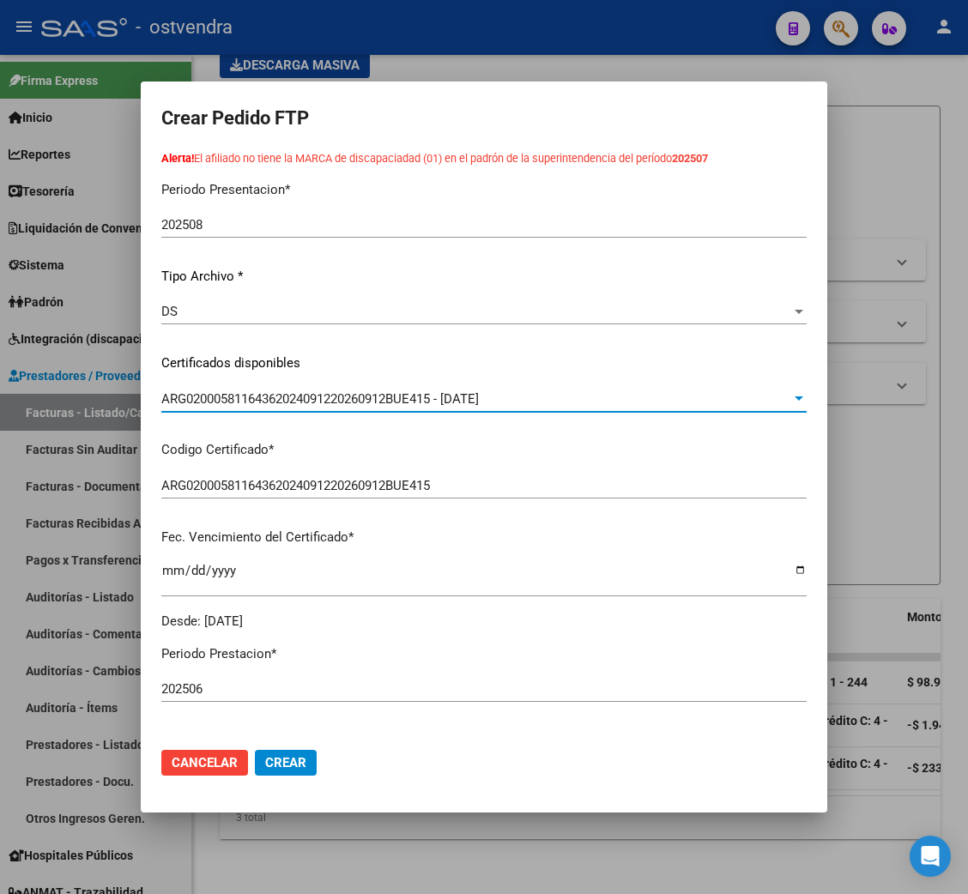
scroll to position [385, 0]
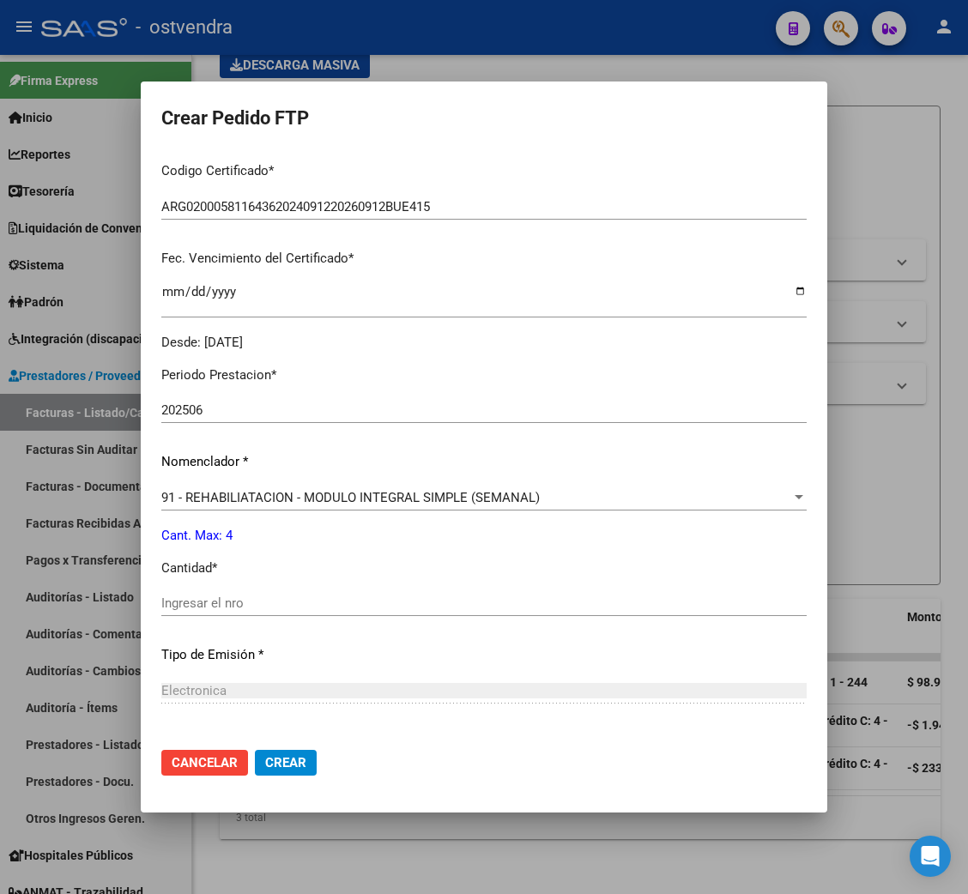
click at [217, 590] on div "Ingresar el nro" at bounding box center [483, 603] width 645 height 26
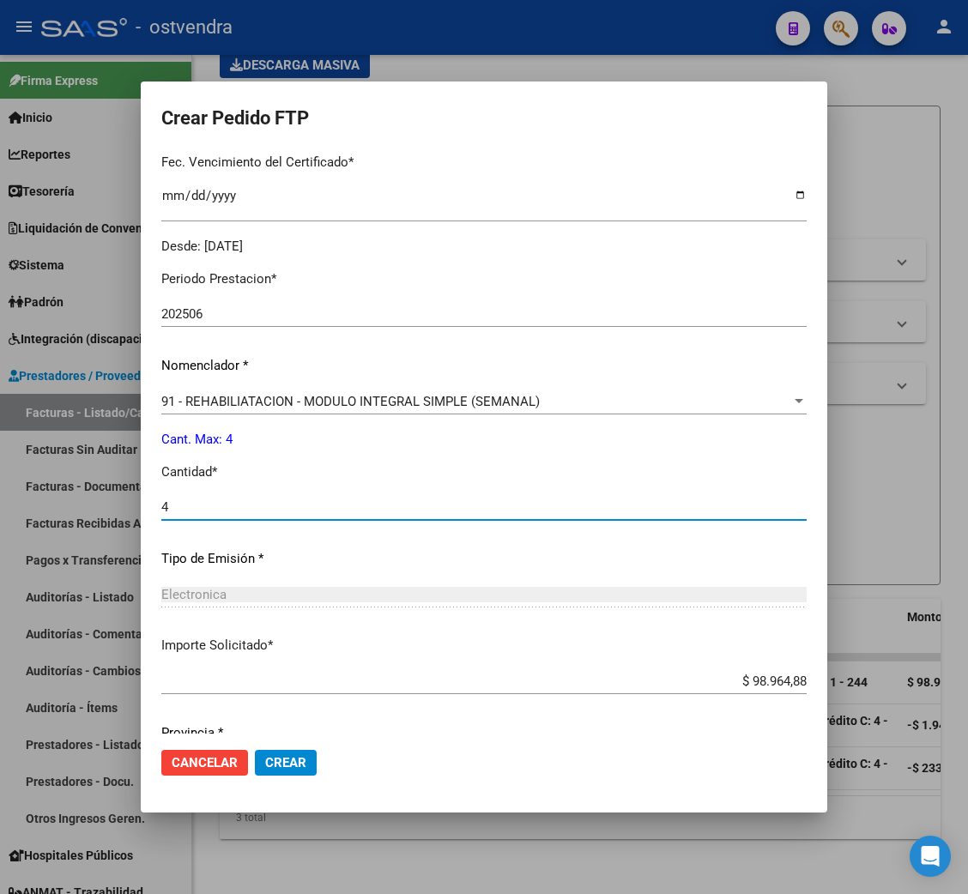
scroll to position [544, 0]
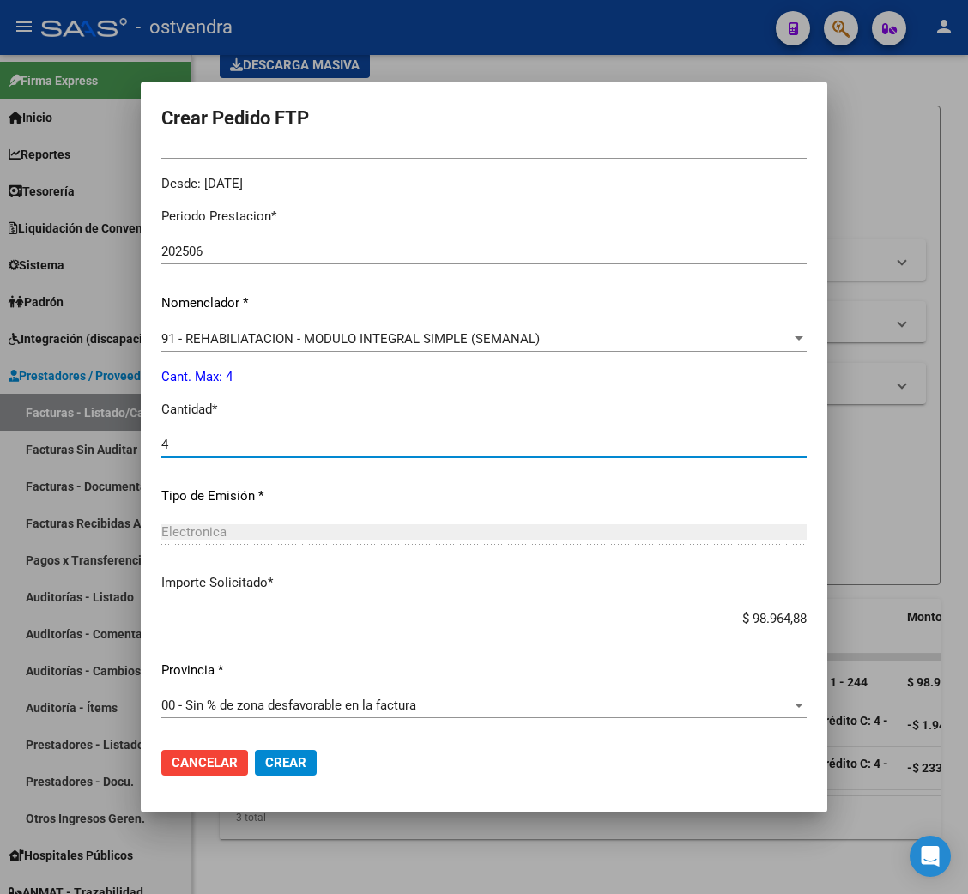
type input "4"
click at [300, 767] on span "Crear" at bounding box center [285, 762] width 41 height 15
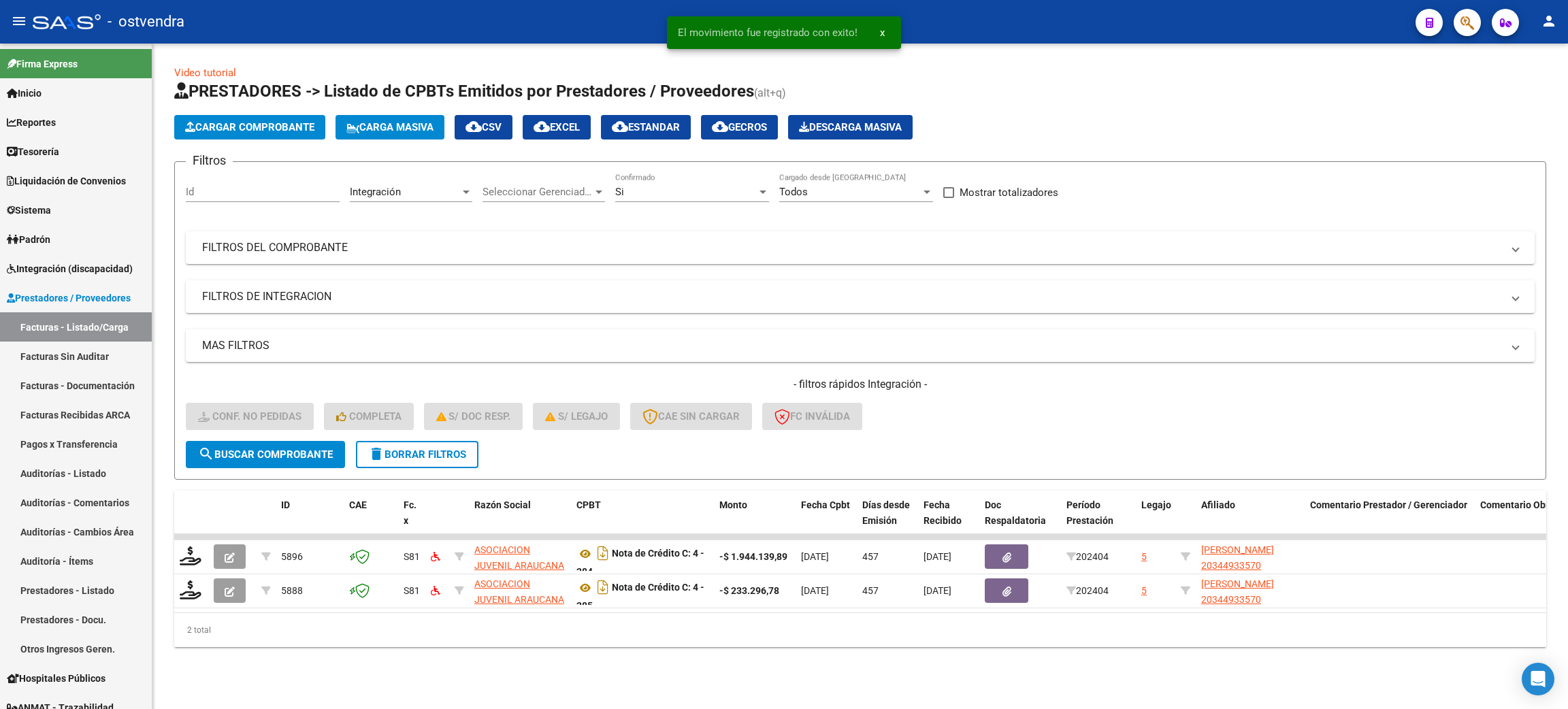
scroll to position [0, 0]
click at [52, 264] on span "Integración (discapacidad)" at bounding box center [70, 269] width 126 height 15
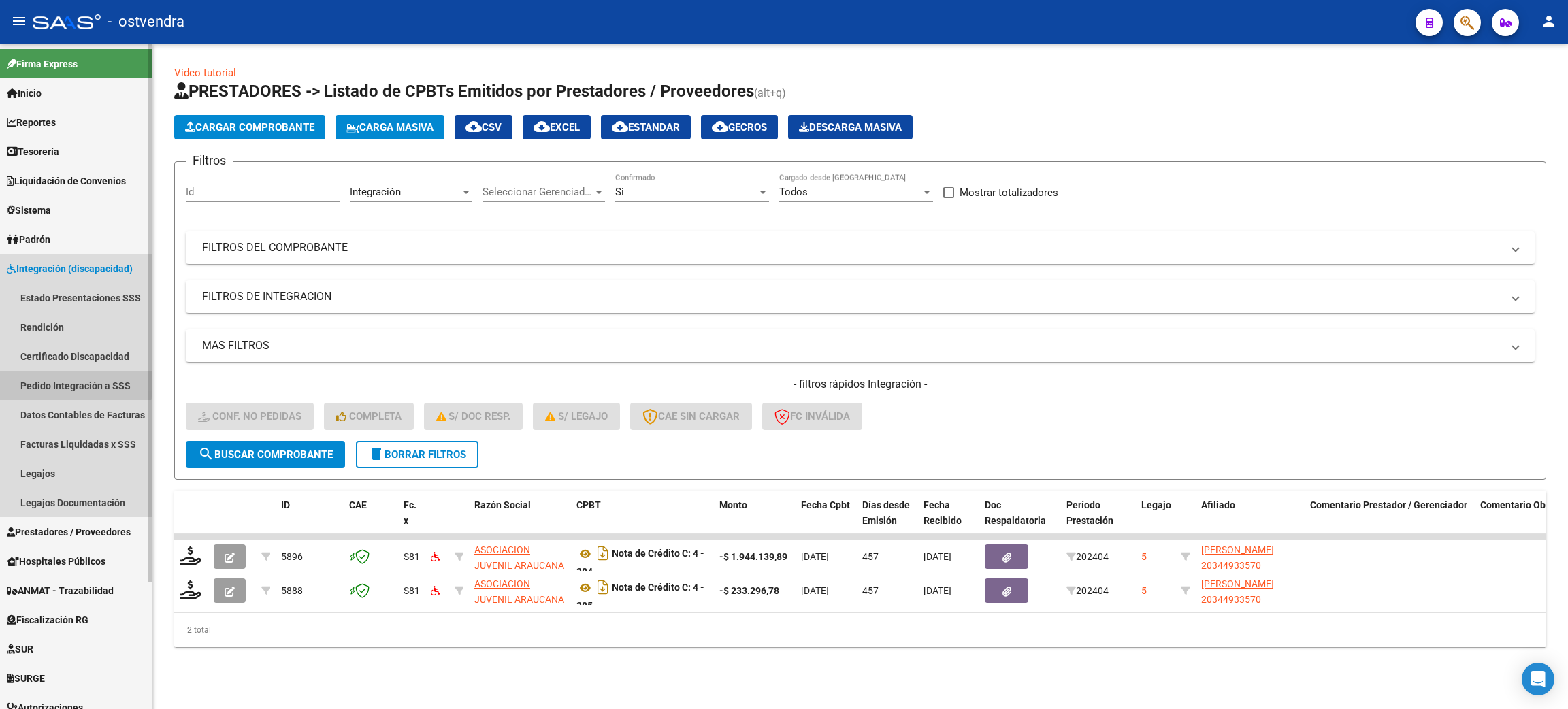
click at [52, 381] on link "Pedido Integración a SSS" at bounding box center [75, 385] width 151 height 29
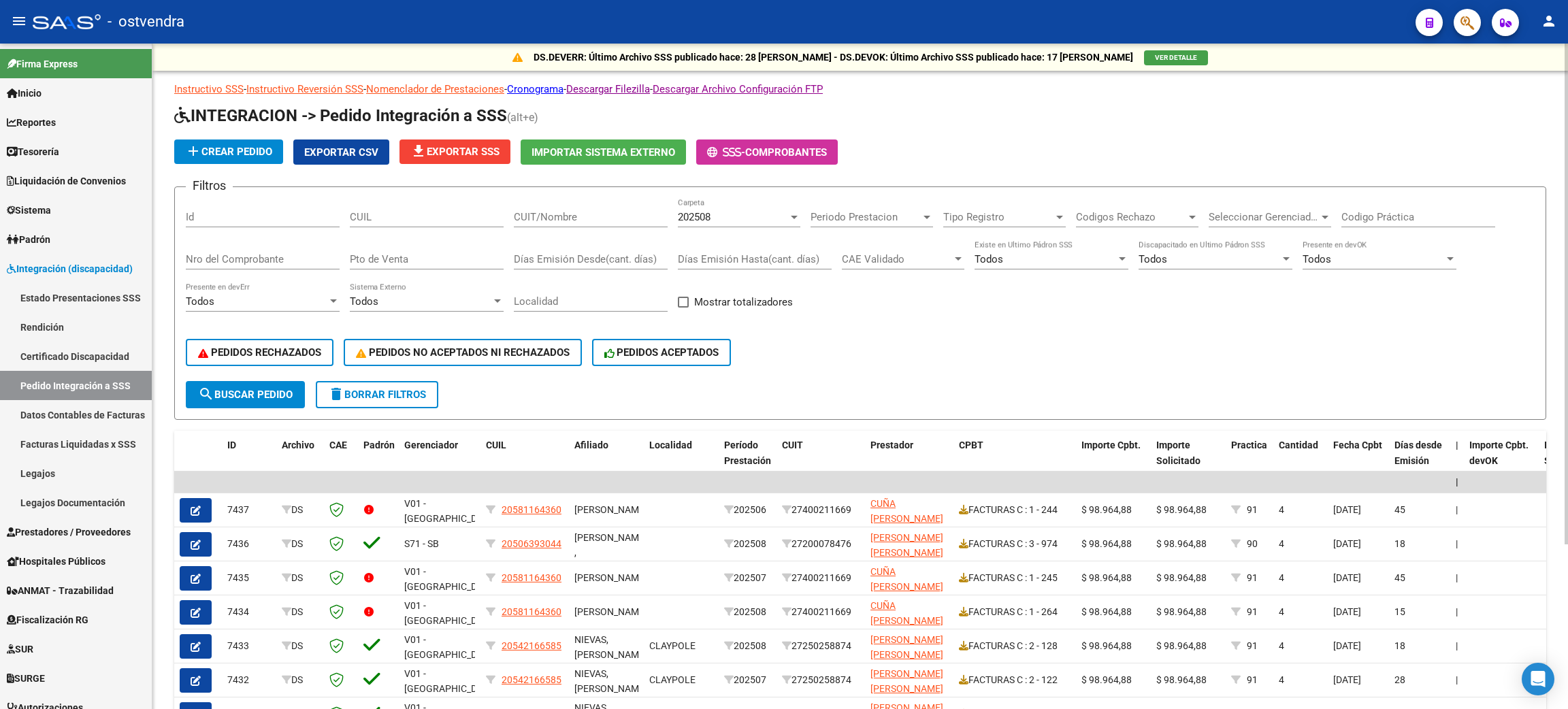
click at [681, 298] on span at bounding box center [684, 302] width 11 height 11
click at [683, 308] on input "Mostrar totalizadores" at bounding box center [683, 308] width 1 height 1
checkbox input "true"
click at [243, 381] on button "search Buscar Pedido" at bounding box center [245, 395] width 119 height 27
click at [767, 222] on input "Codigo Práctica" at bounding box center [1419, 217] width 154 height 12
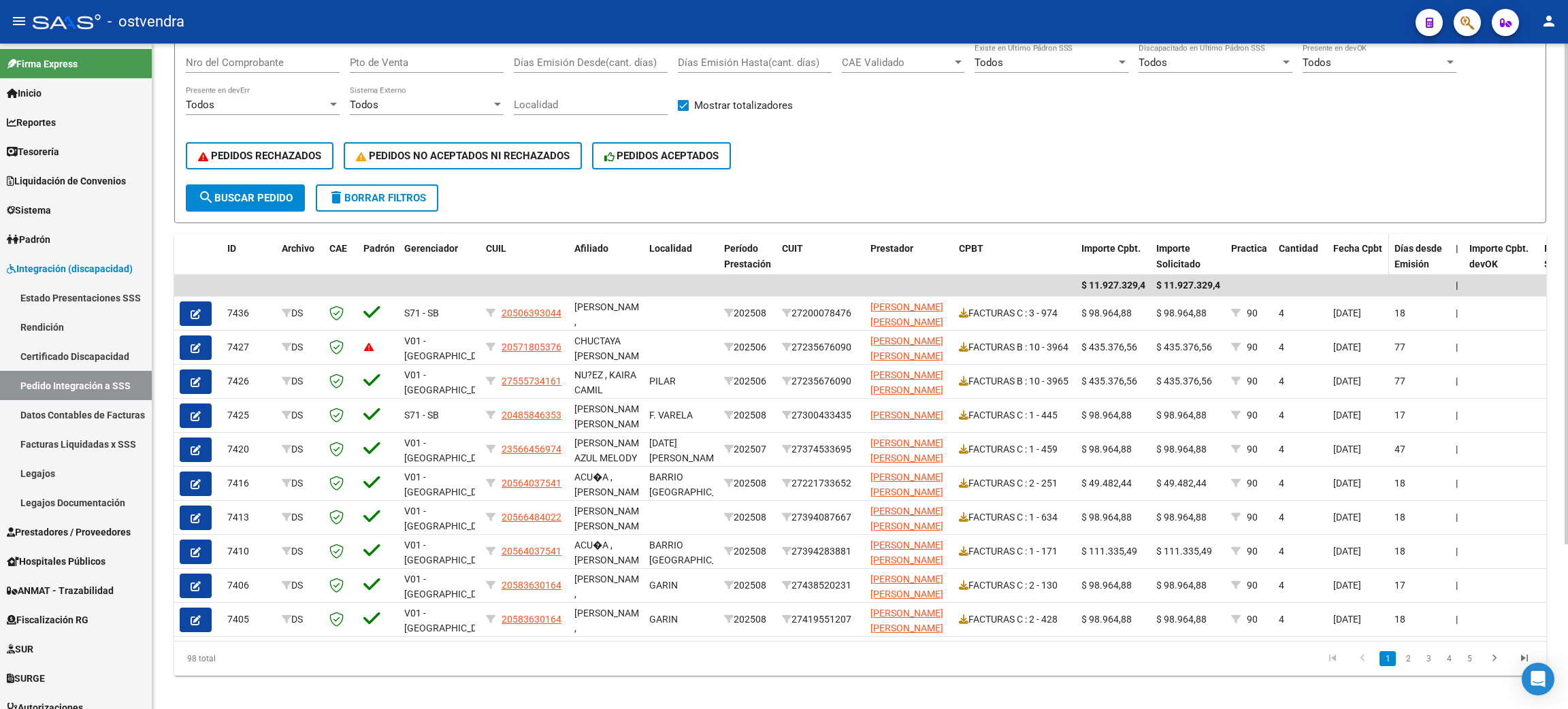
scroll to position [204, 0]
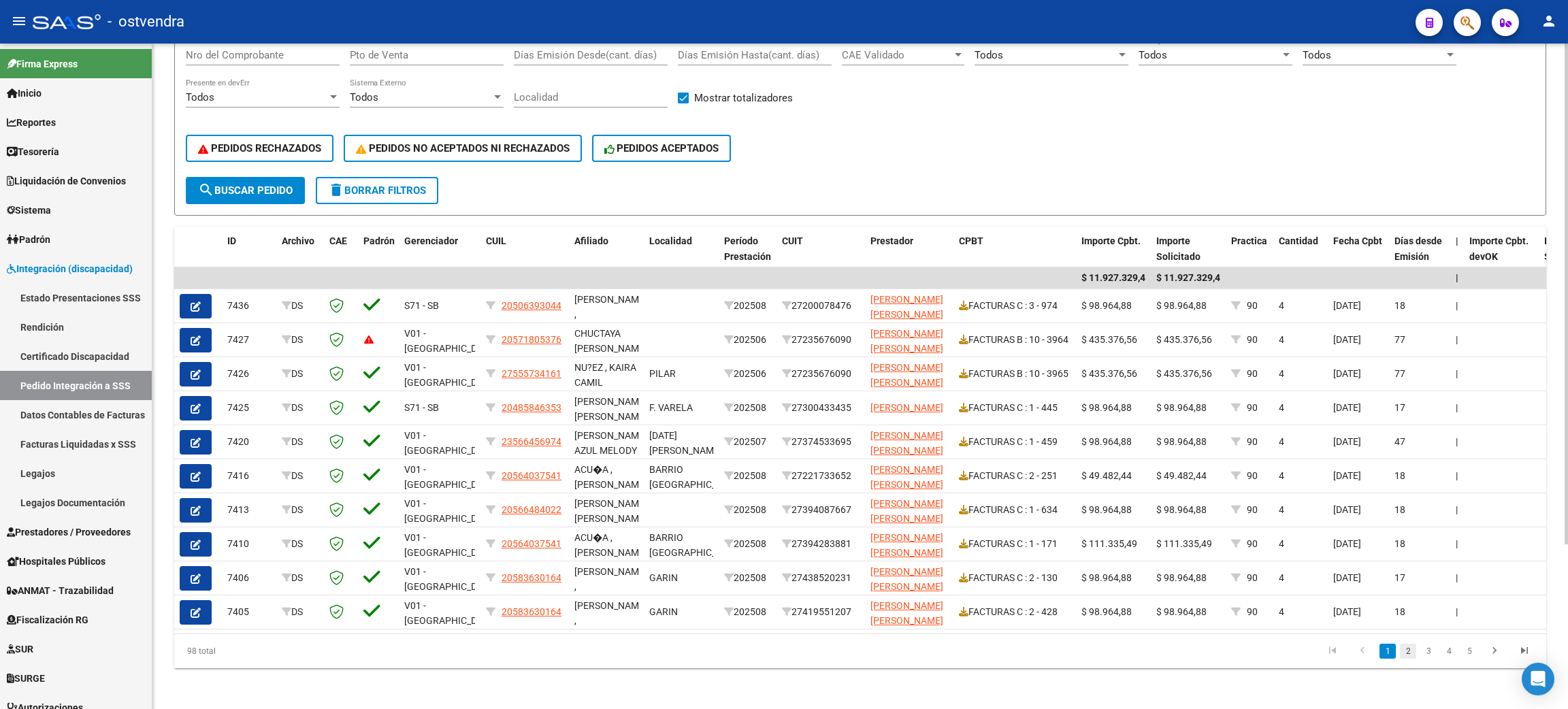
click at [767, 659] on link "2" at bounding box center [1408, 651] width 17 height 15
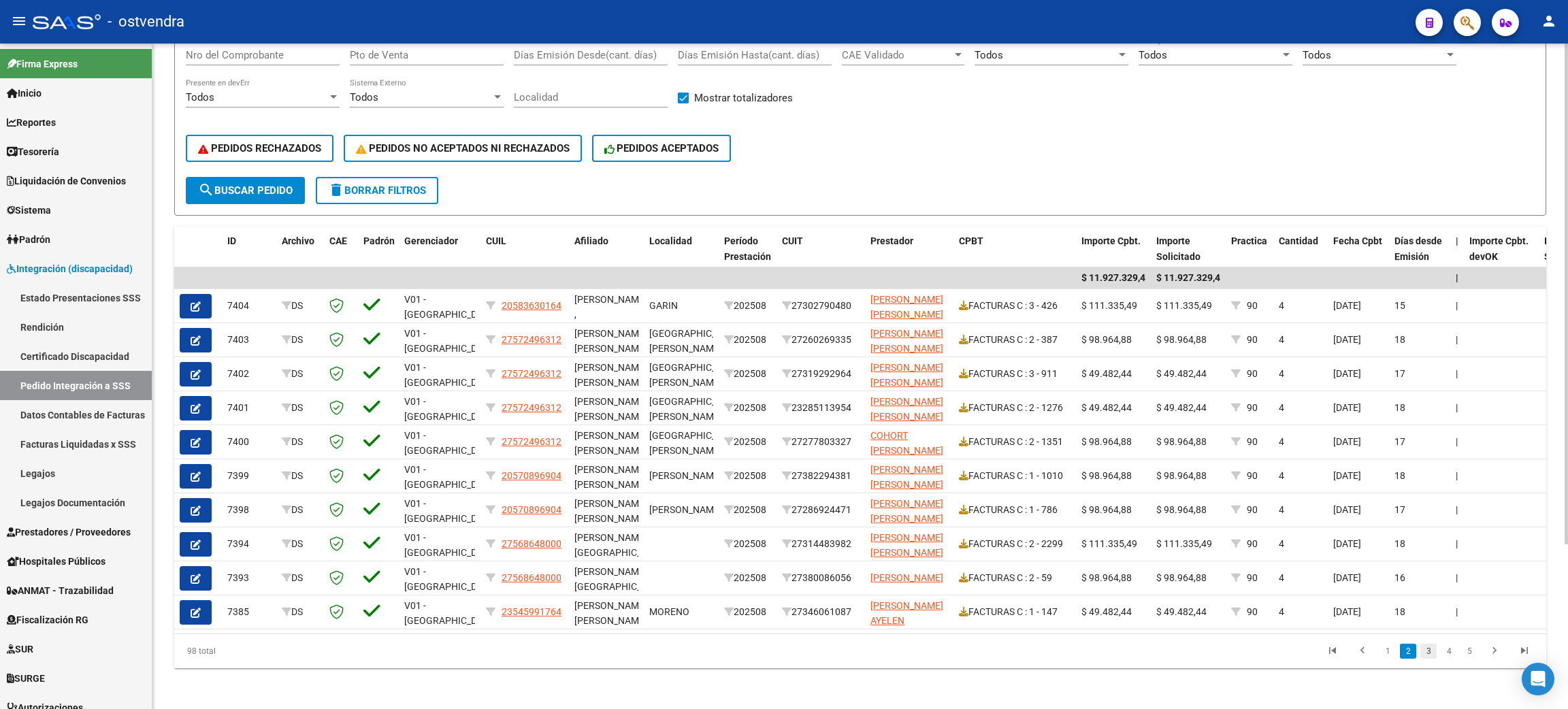
click at [767, 659] on link "3" at bounding box center [1428, 651] width 17 height 15
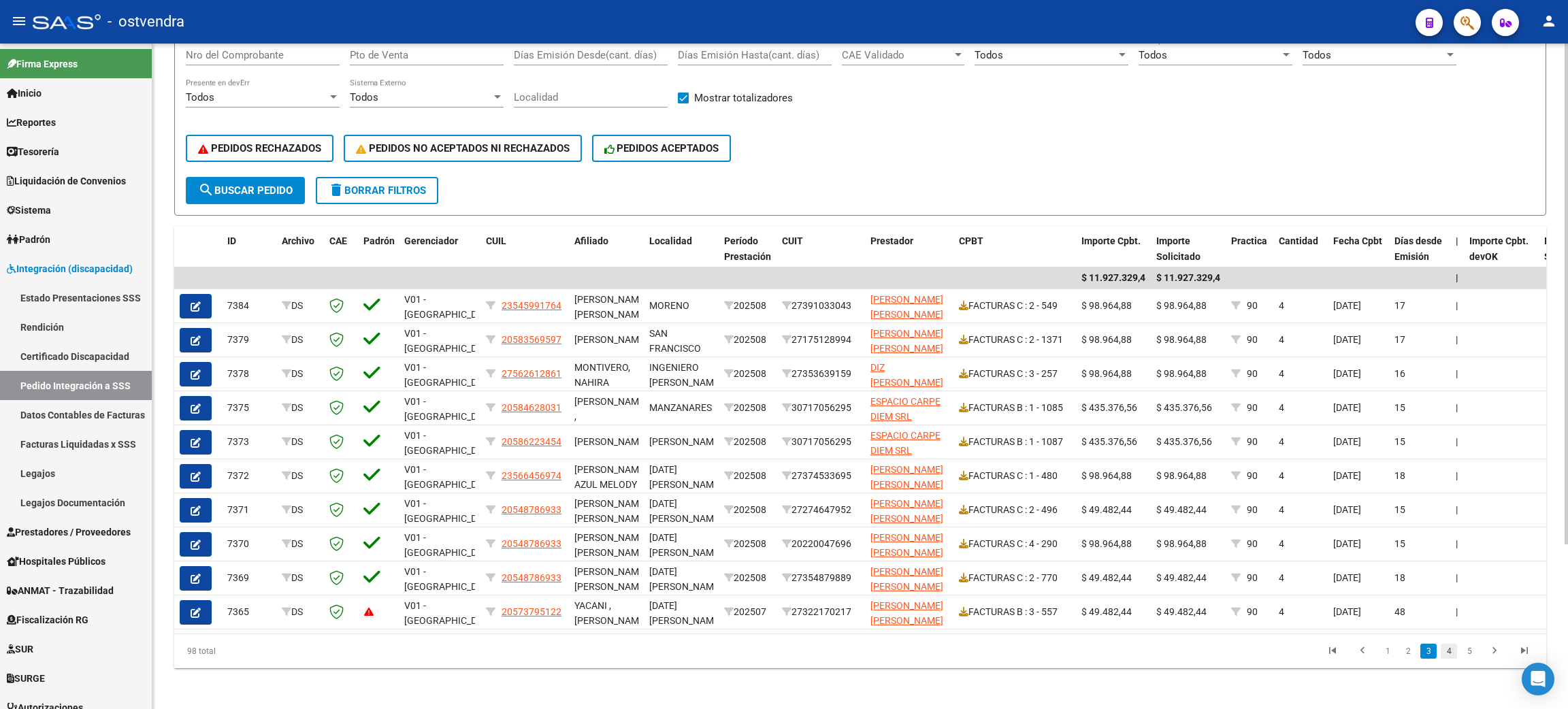
click at [767, 659] on link "4" at bounding box center [1449, 651] width 17 height 15
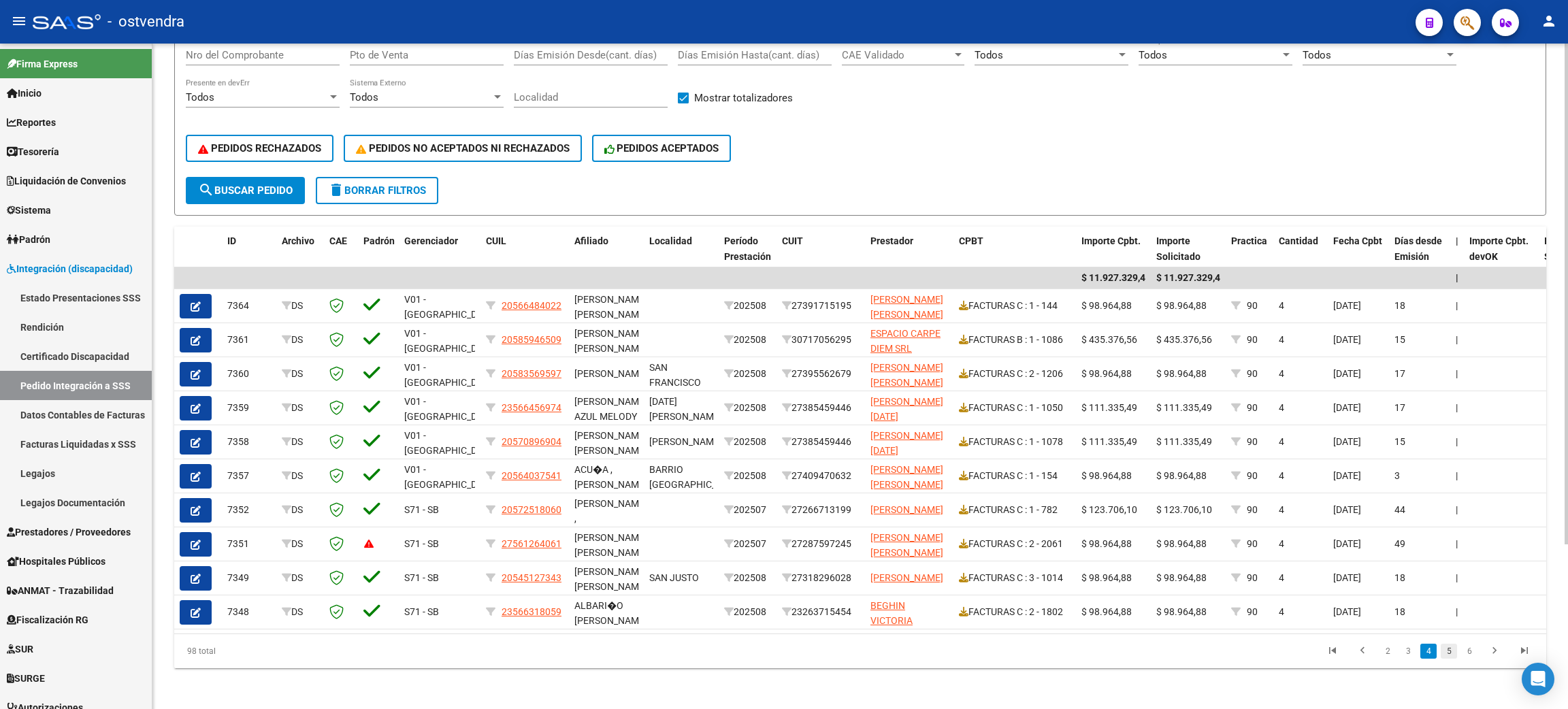
click at [767, 659] on link "5" at bounding box center [1449, 651] width 17 height 15
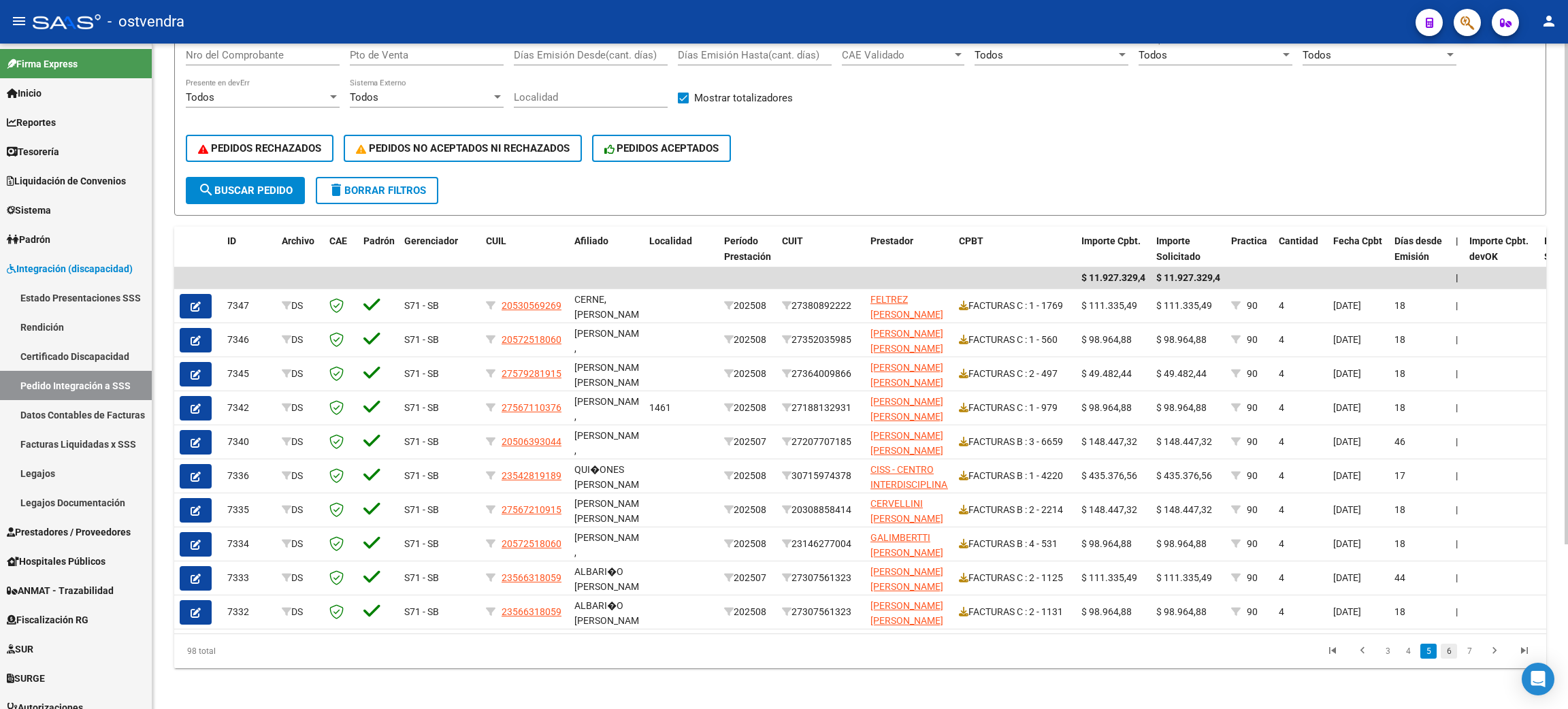
click at [767, 659] on link "6" at bounding box center [1449, 651] width 17 height 15
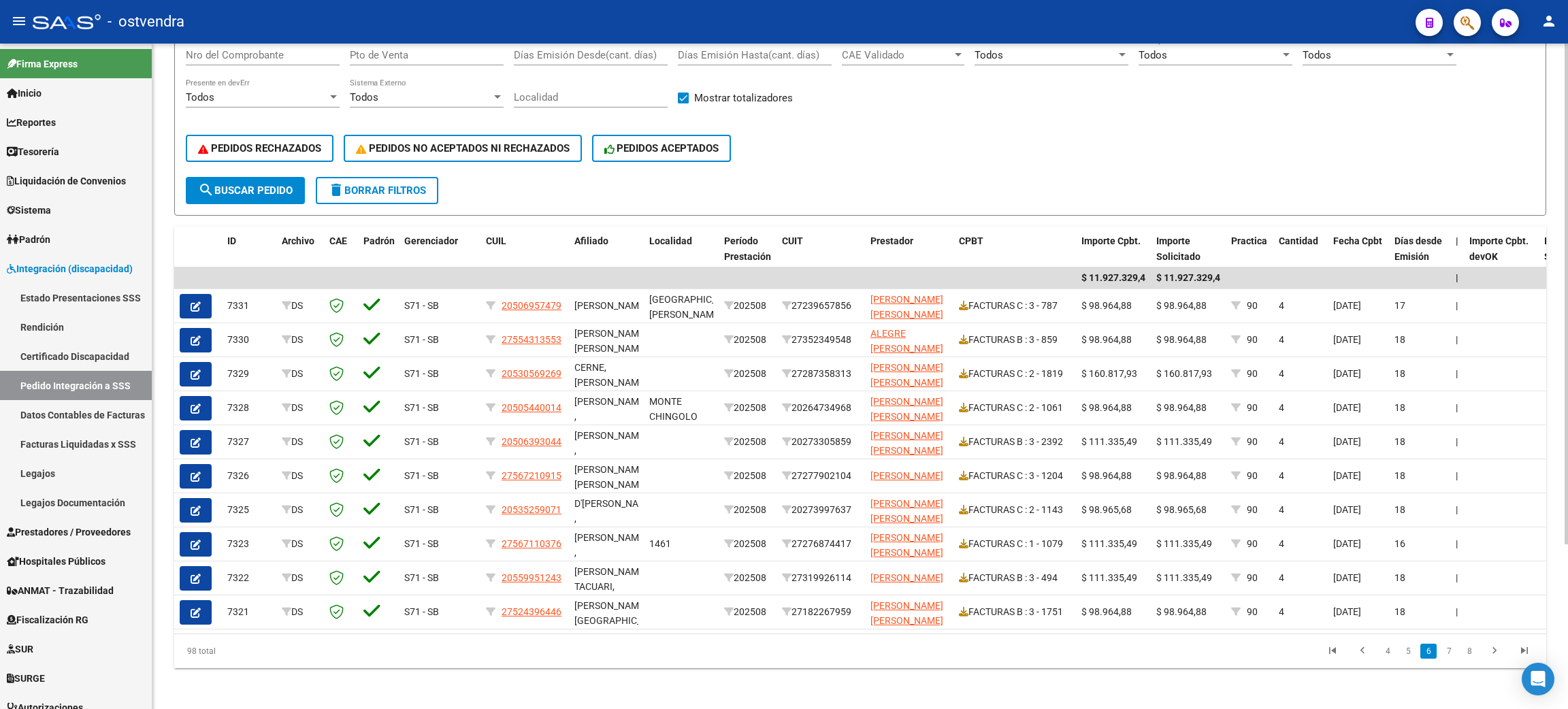
click at [767, 659] on link "7" at bounding box center [1449, 651] width 17 height 15
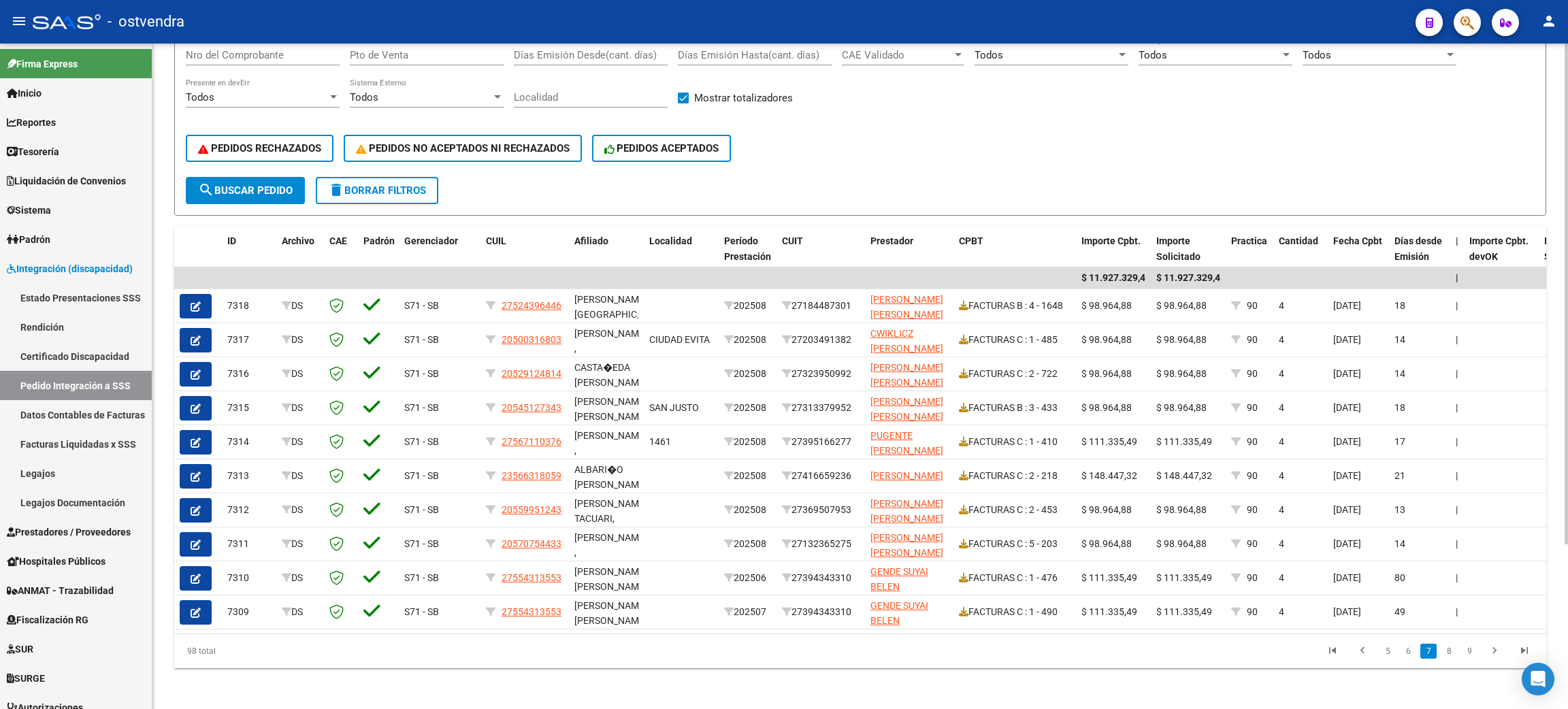
click at [767, 659] on link "8" at bounding box center [1449, 651] width 17 height 15
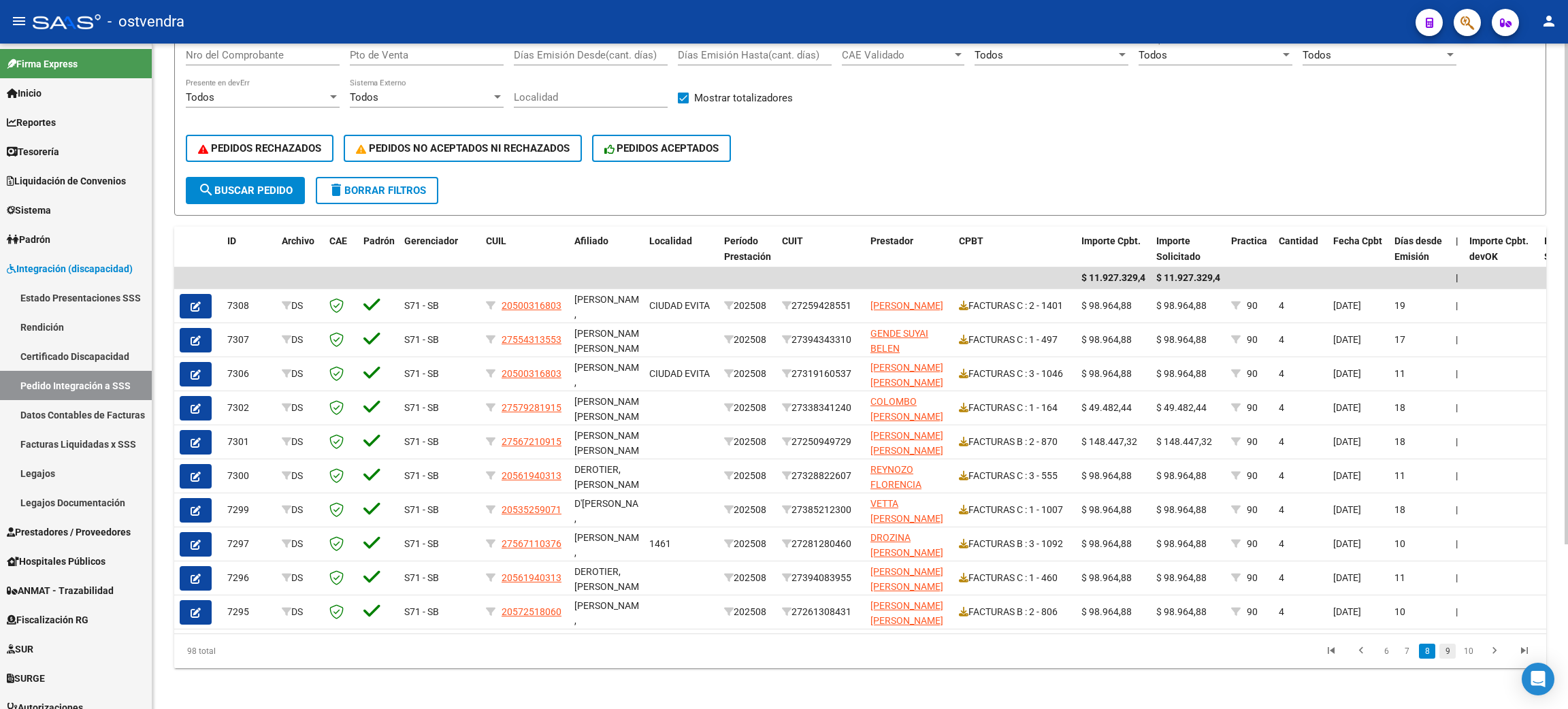
click at [767, 659] on link "9" at bounding box center [1447, 651] width 17 height 15
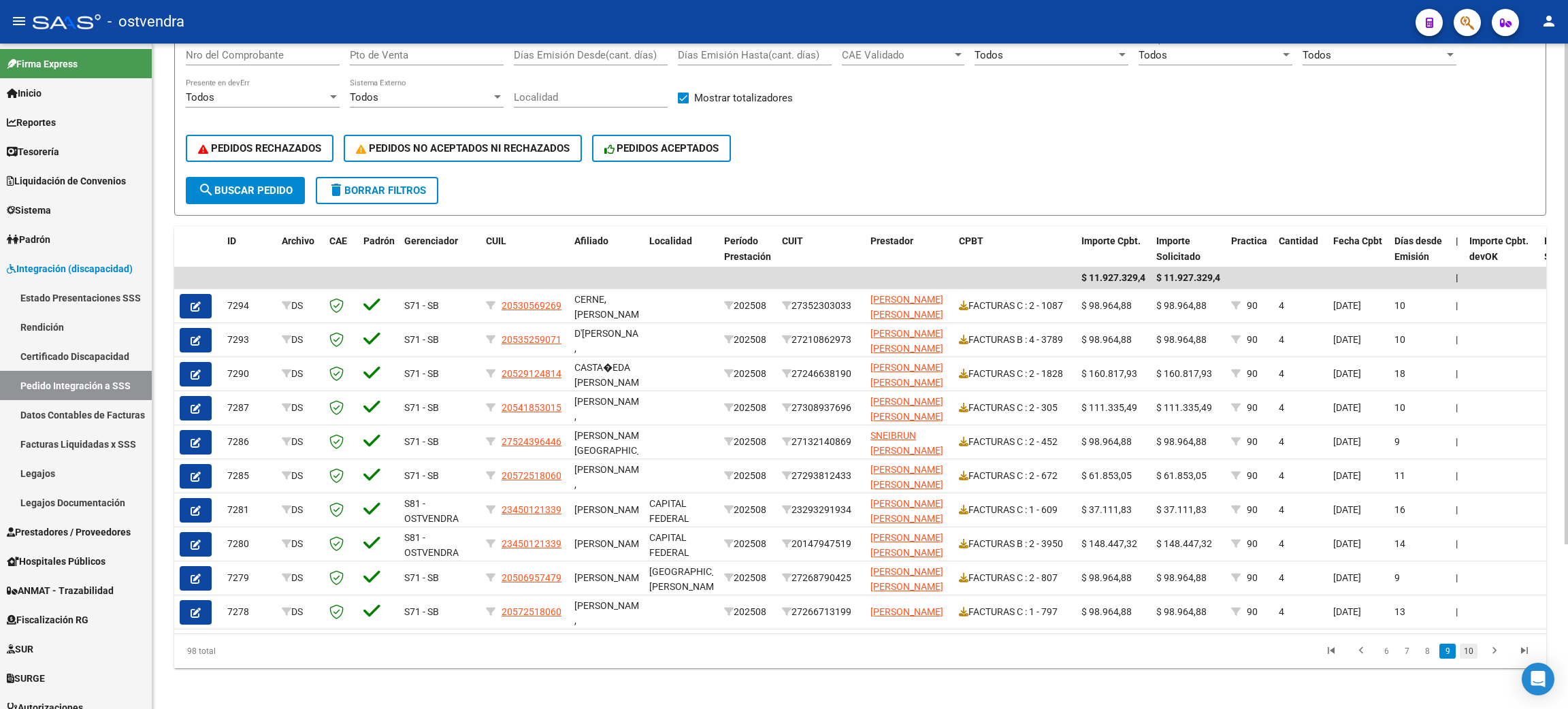
click at [767, 659] on link "10" at bounding box center [1469, 651] width 17 height 15
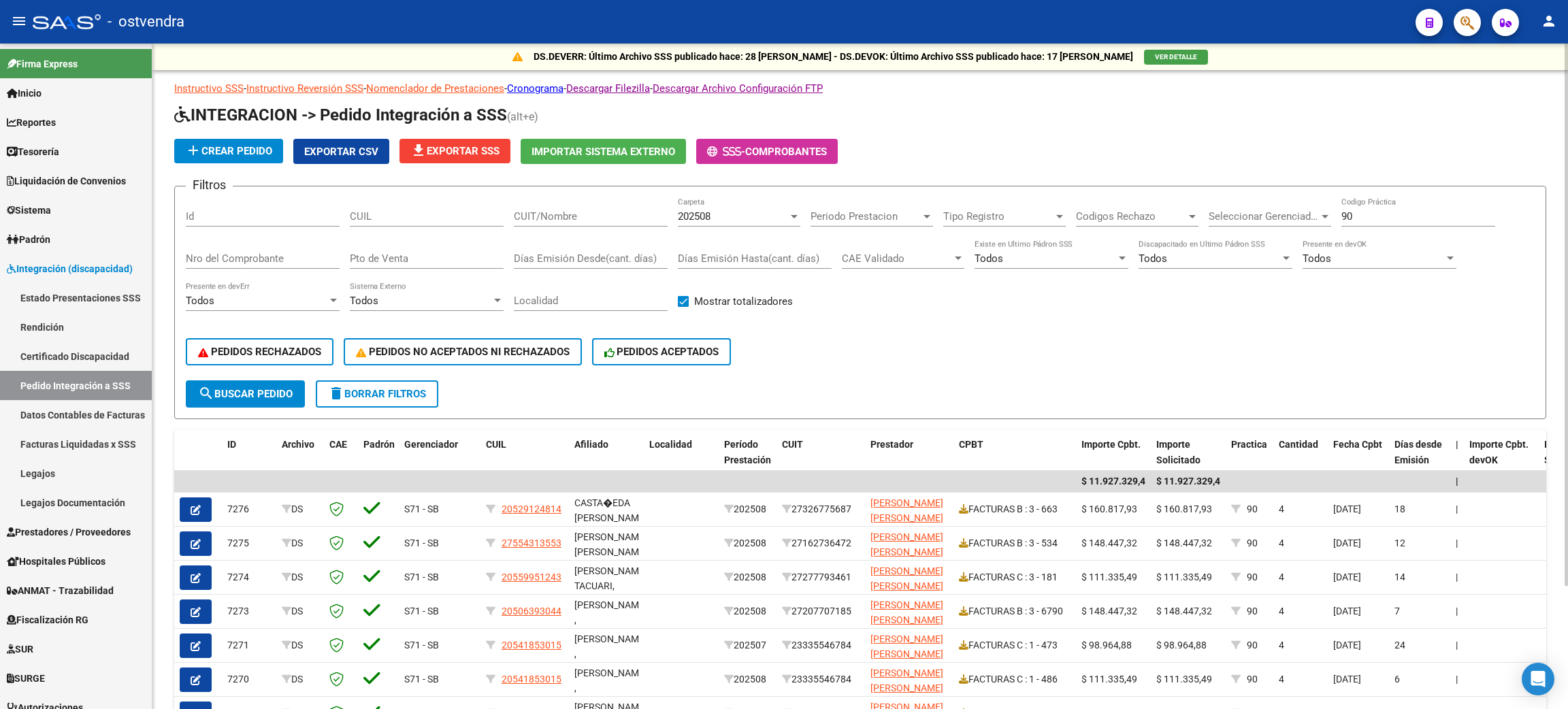
scroll to position [0, 0]
drag, startPoint x: 1406, startPoint y: 217, endPoint x: 1288, endPoint y: 219, distance: 118.0
click at [767, 219] on div "Filtros Id CUIL CUIT/Nombre 202508 Carpeta Periodo Prestacion Periodo Prestacio…" at bounding box center [860, 289] width 1349 height 183
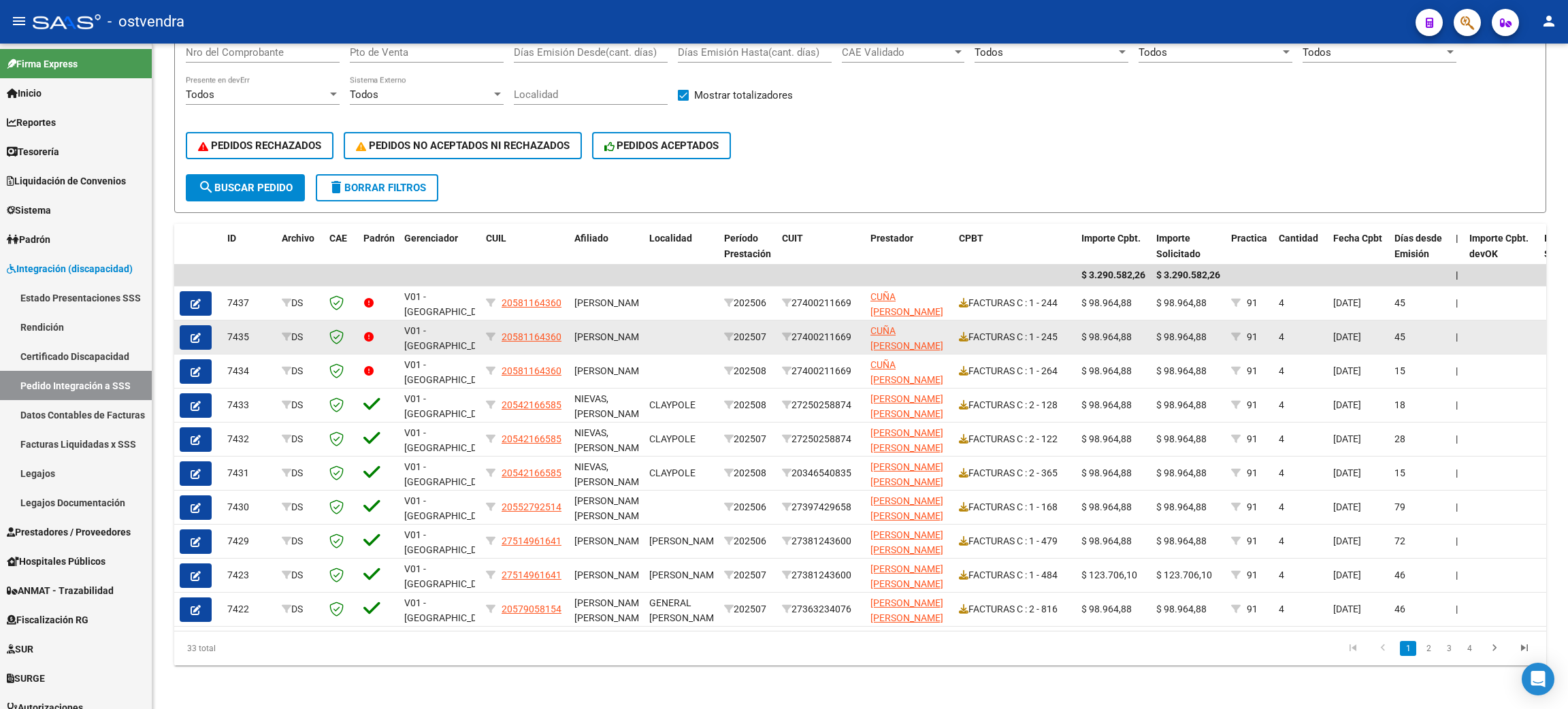
scroll to position [219, 0]
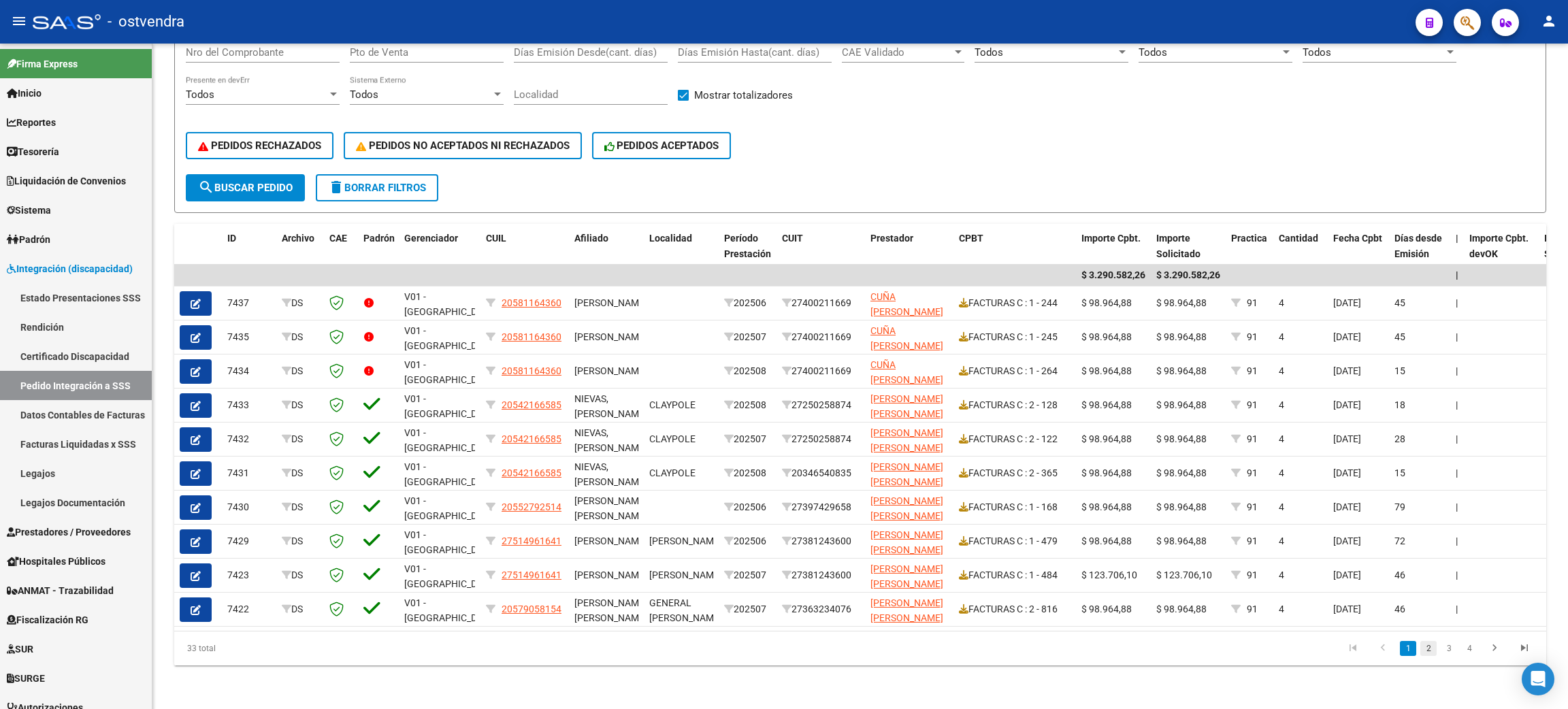
type input "91"
click at [767, 646] on link "2" at bounding box center [1428, 648] width 17 height 15
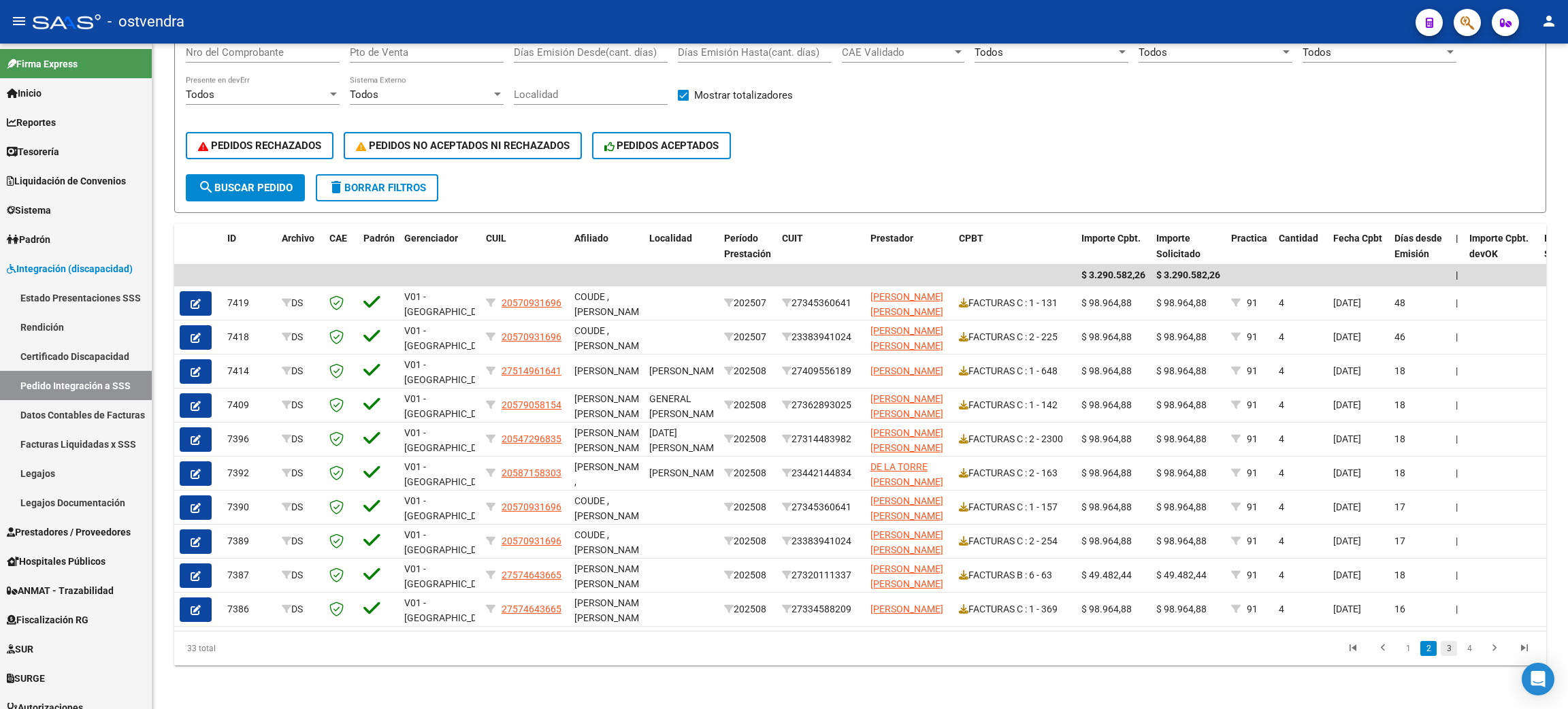
click at [767, 650] on link "3" at bounding box center [1449, 648] width 17 height 15
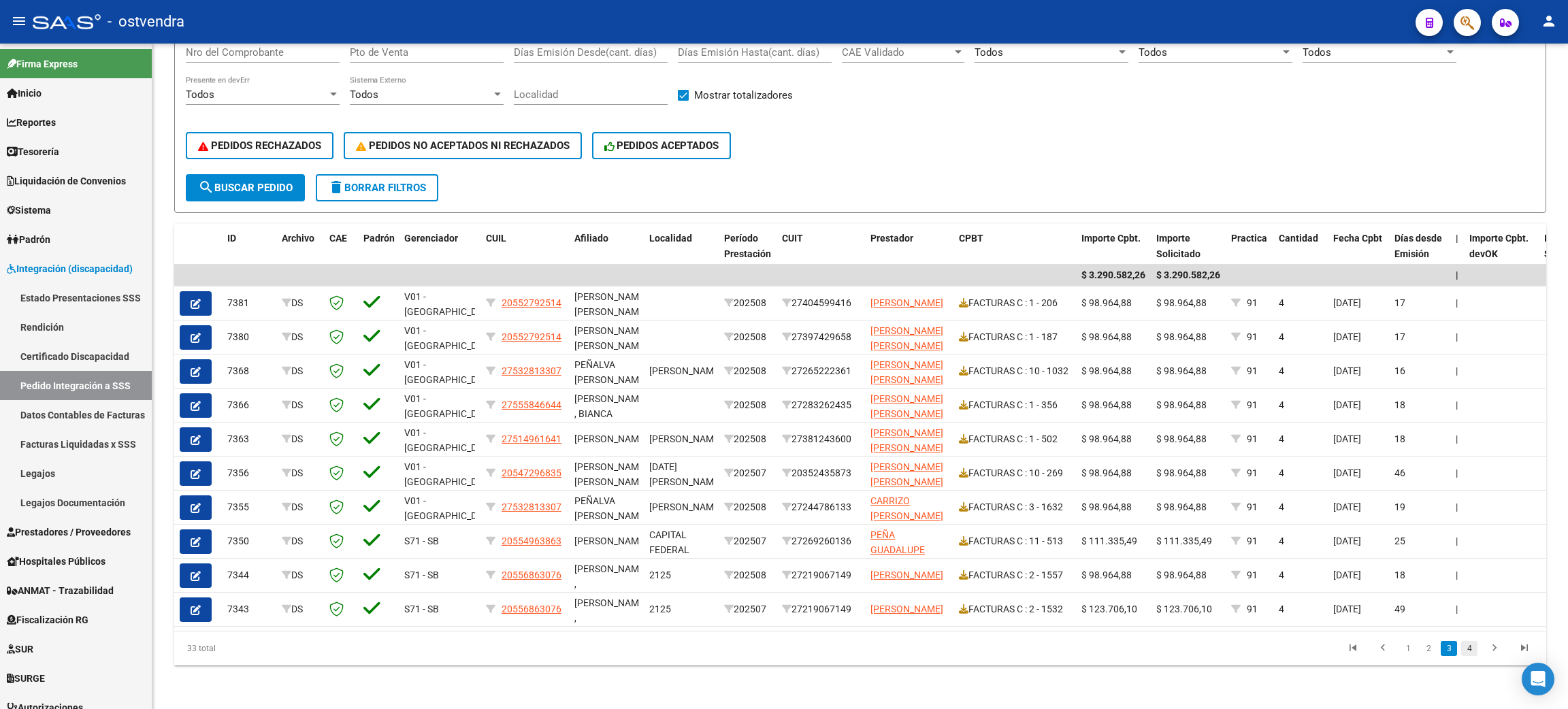
click at [767, 646] on link "4" at bounding box center [1470, 648] width 17 height 15
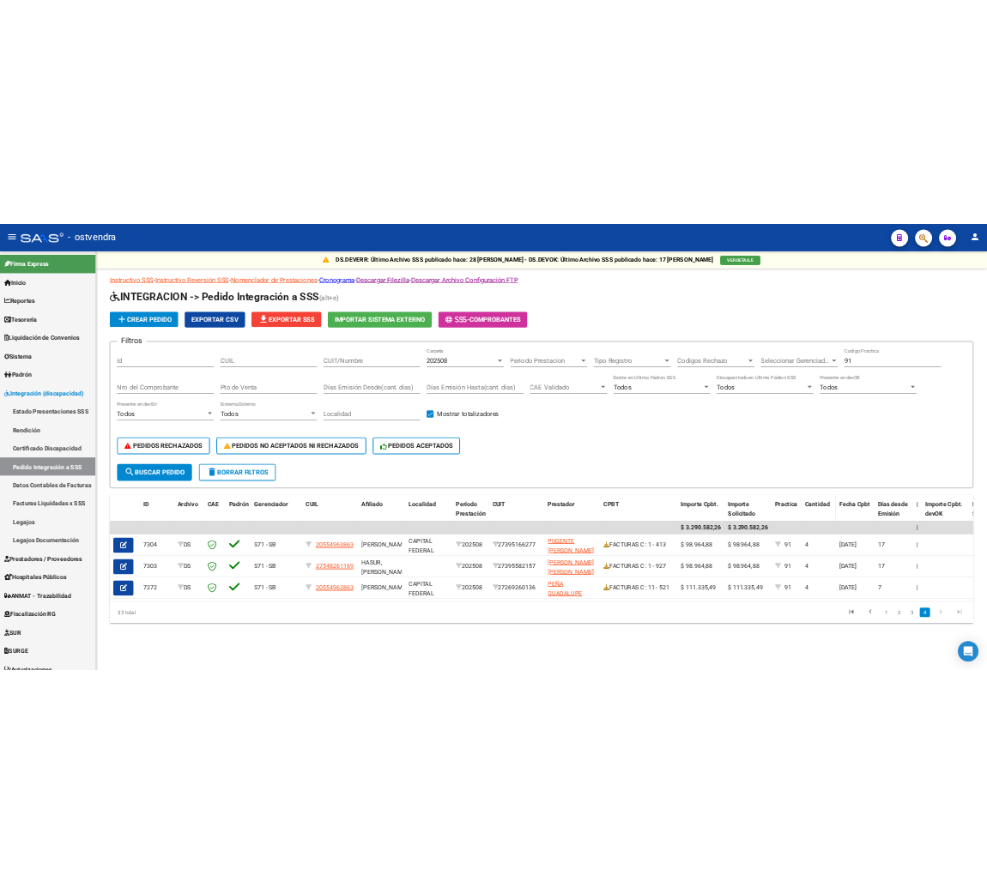
scroll to position [0, 0]
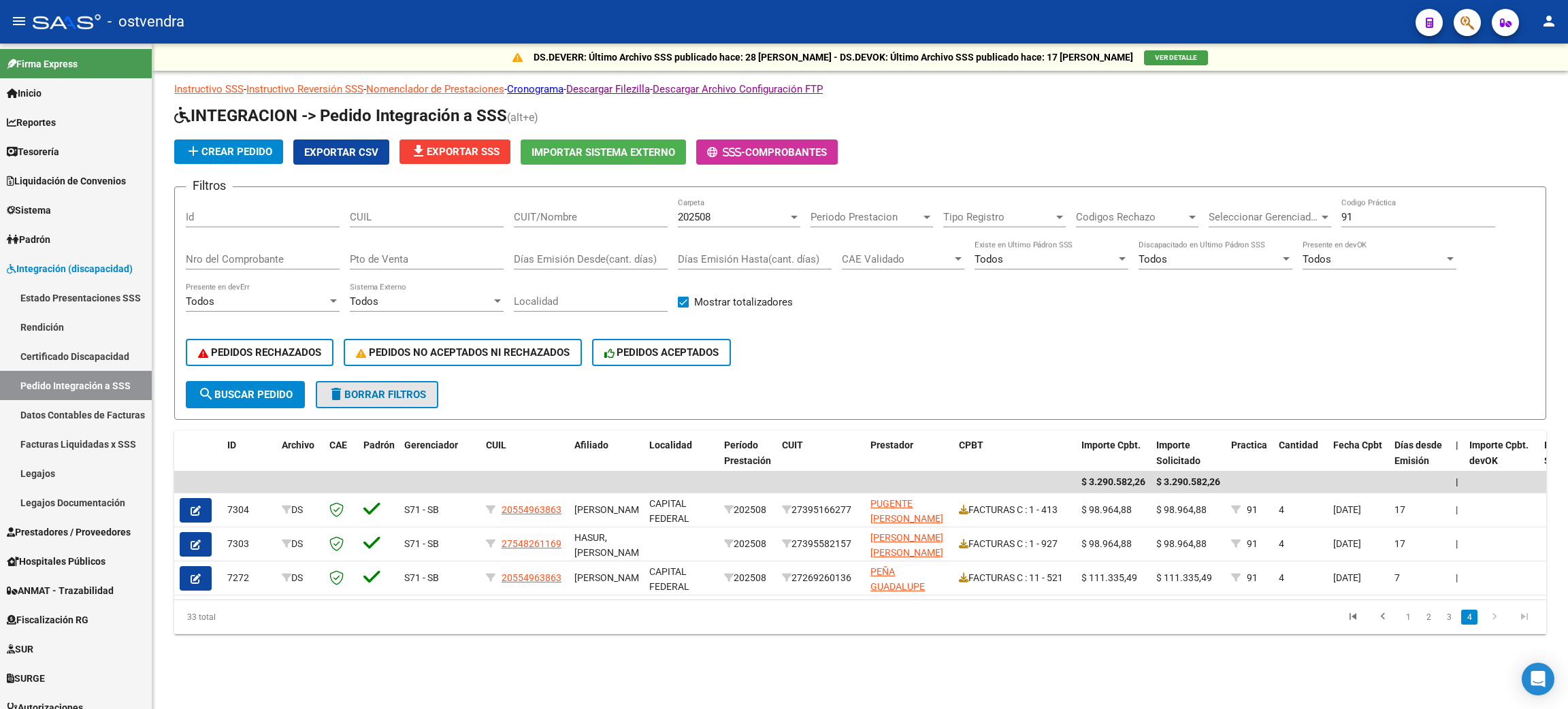
click at [416, 389] on span "delete Borrar Filtros" at bounding box center [378, 394] width 98 height 12
checkbox input "false"
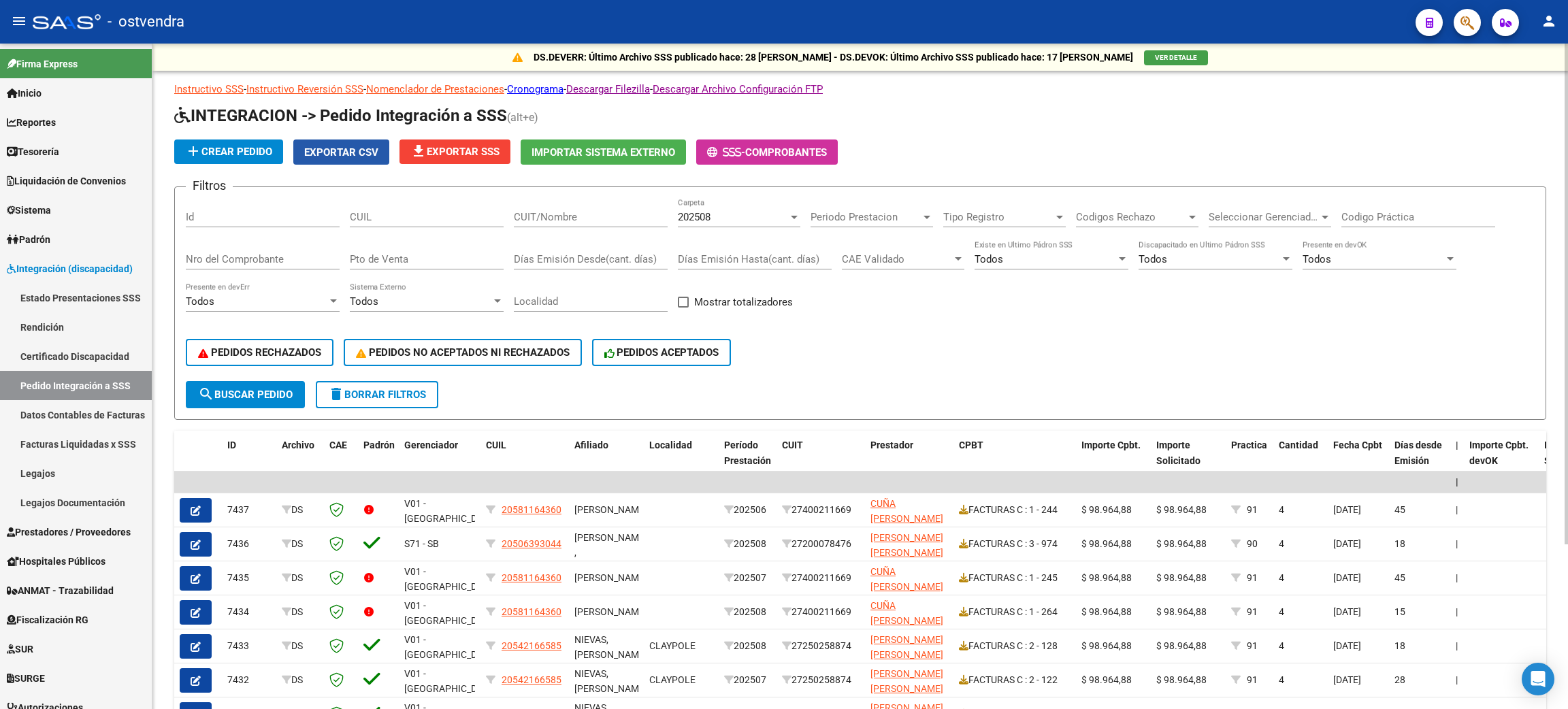
click at [374, 152] on span "Exportar CSV" at bounding box center [342, 152] width 75 height 12
click at [436, 148] on span "file_download Exportar SSS" at bounding box center [455, 151] width 89 height 12
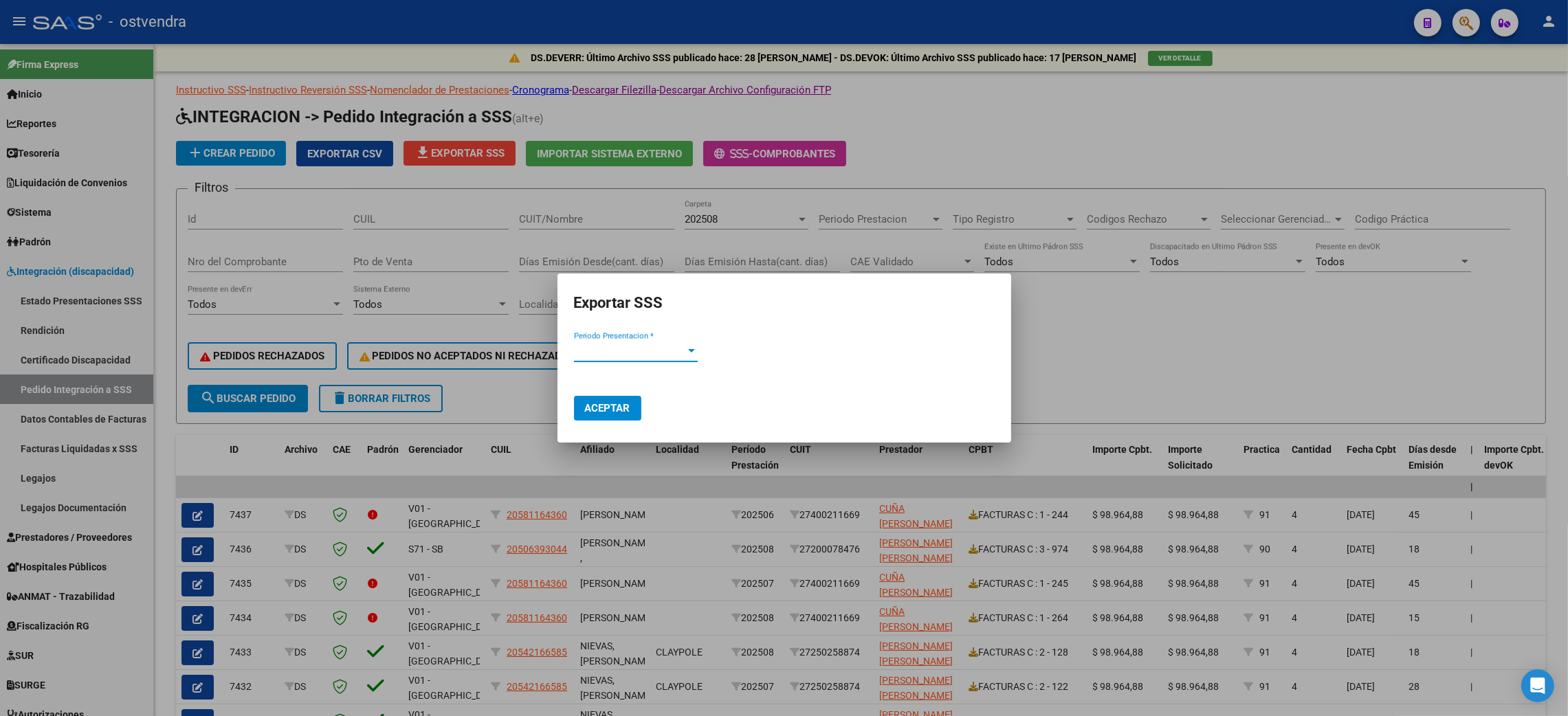
click at [667, 348] on span "Periodo Presentacion *" at bounding box center [629, 351] width 111 height 12
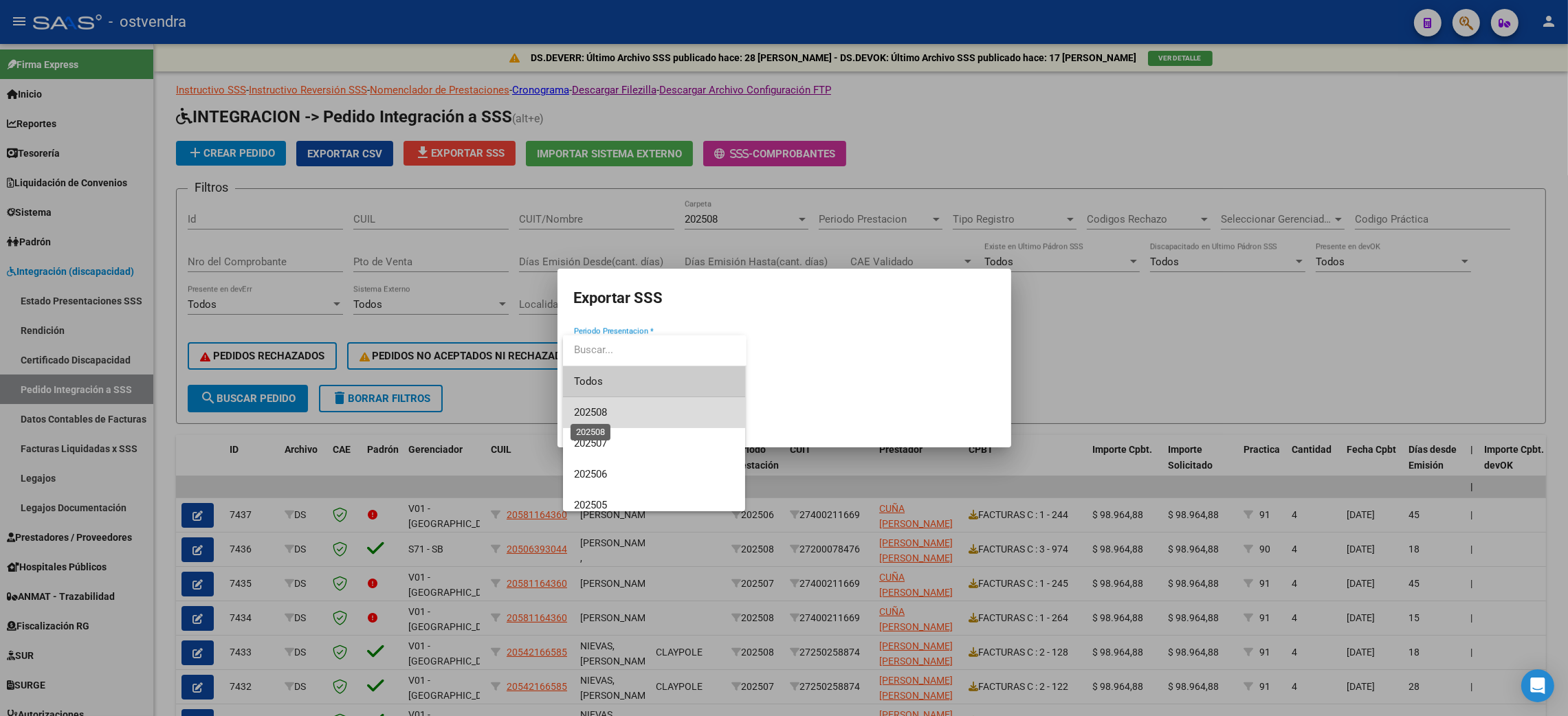
click at [596, 414] on span "202508" at bounding box center [590, 412] width 33 height 12
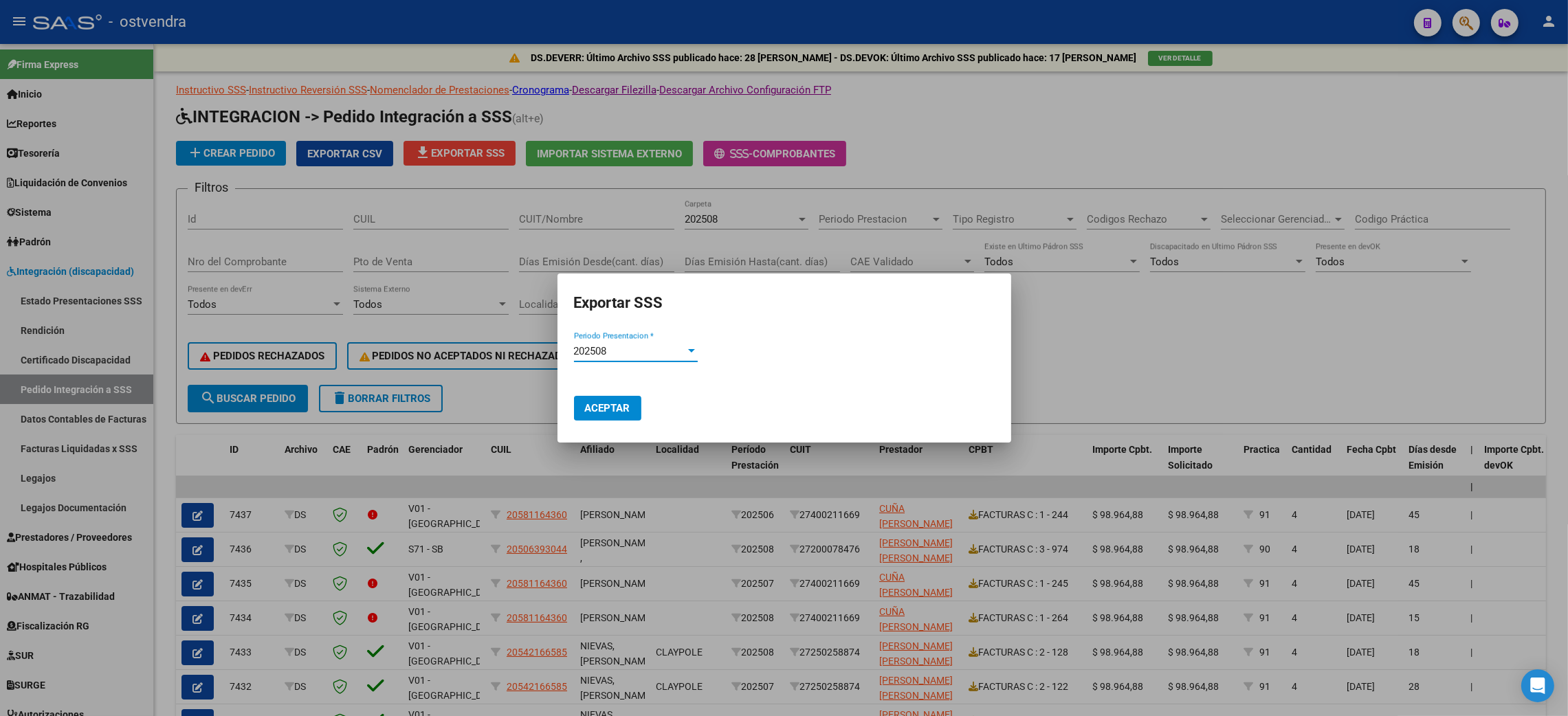
click at [615, 414] on span "Aceptar" at bounding box center [607, 408] width 46 height 12
click at [601, 410] on span "Aceptar" at bounding box center [607, 408] width 46 height 12
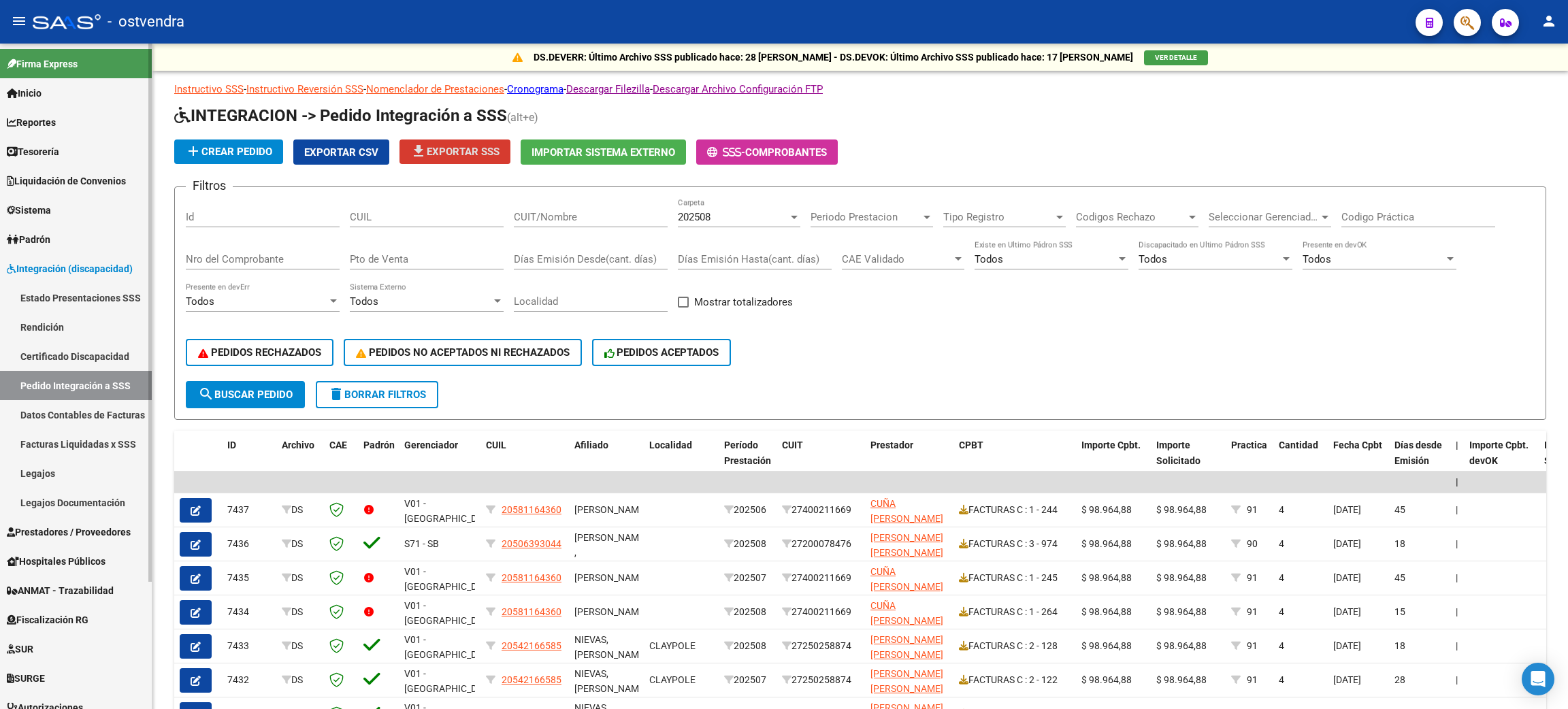
click at [84, 435] on link "Facturas Liquidadas x SSS" at bounding box center [75, 444] width 151 height 29
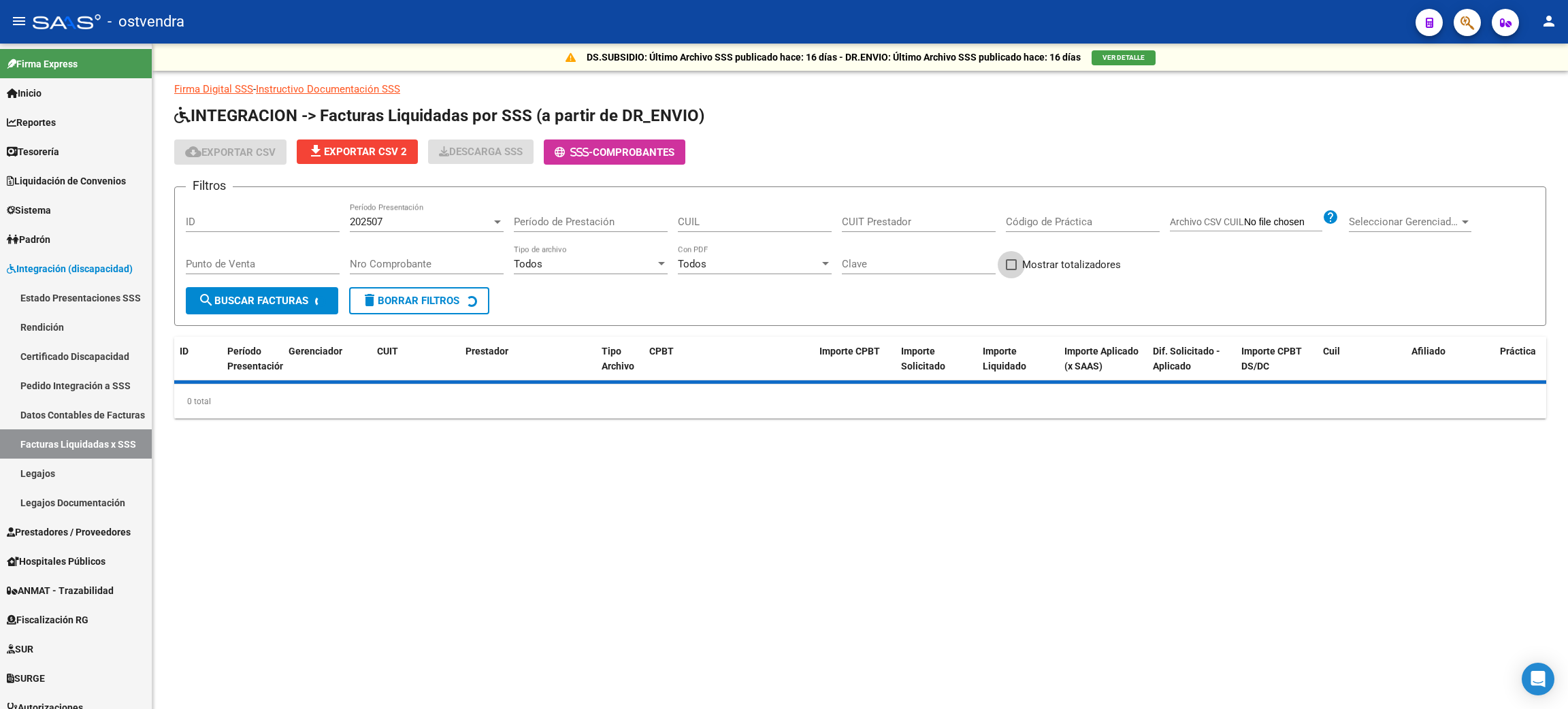
click at [767, 259] on span at bounding box center [1012, 265] width 11 height 11
click at [767, 270] on input "Mostrar totalizadores" at bounding box center [1011, 270] width 1 height 1
checkbox input "true"
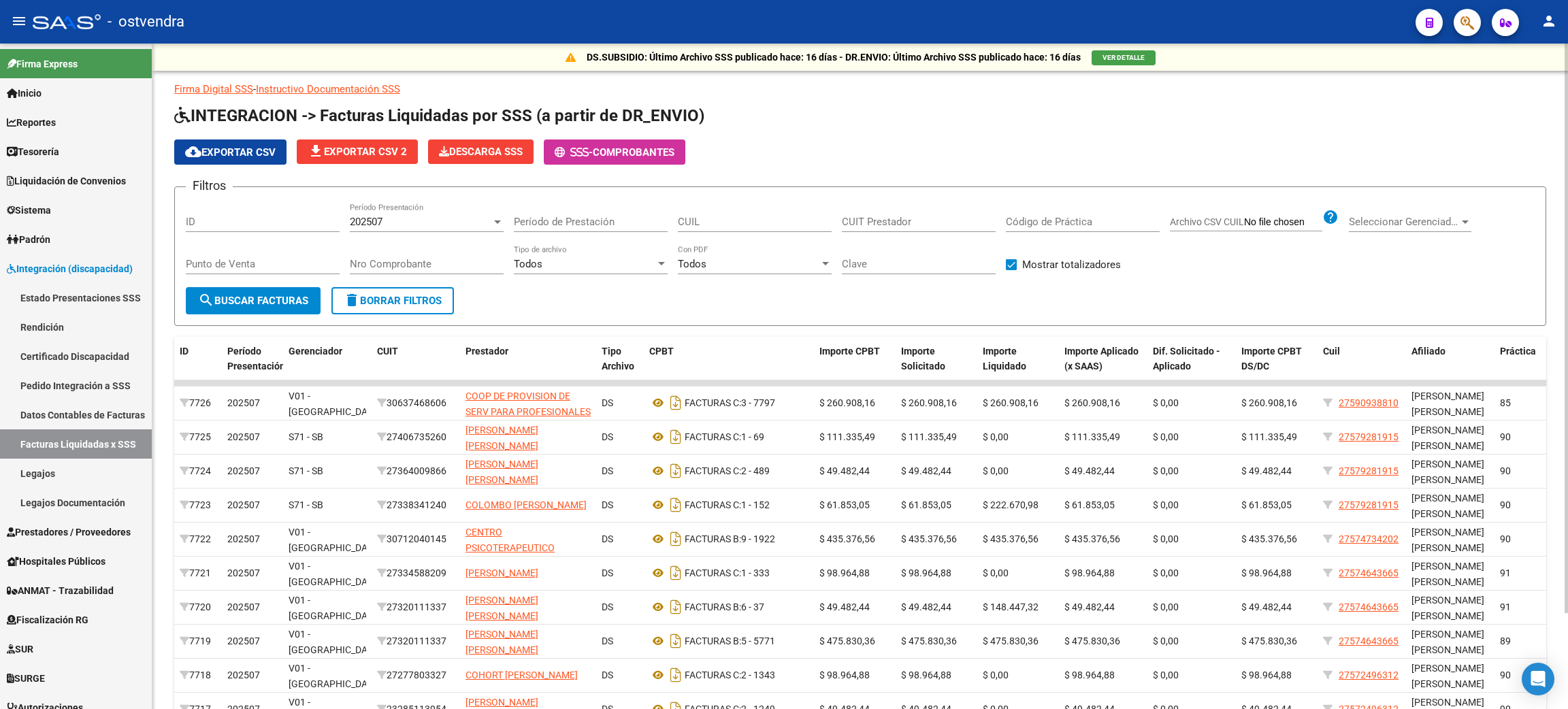
click at [271, 304] on span "search Buscar Facturas" at bounding box center [253, 301] width 110 height 12
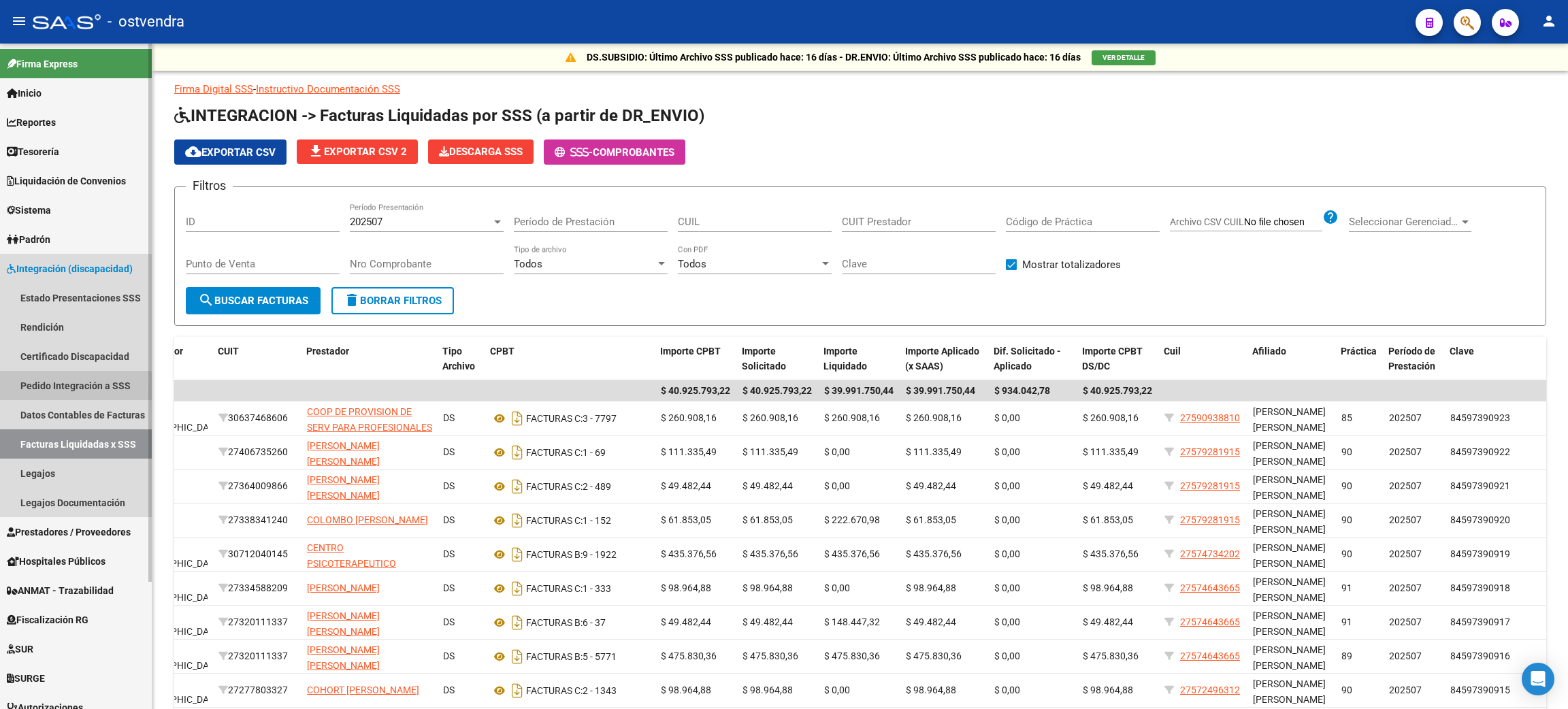
click at [56, 389] on link "Pedido Integración a SSS" at bounding box center [75, 385] width 151 height 29
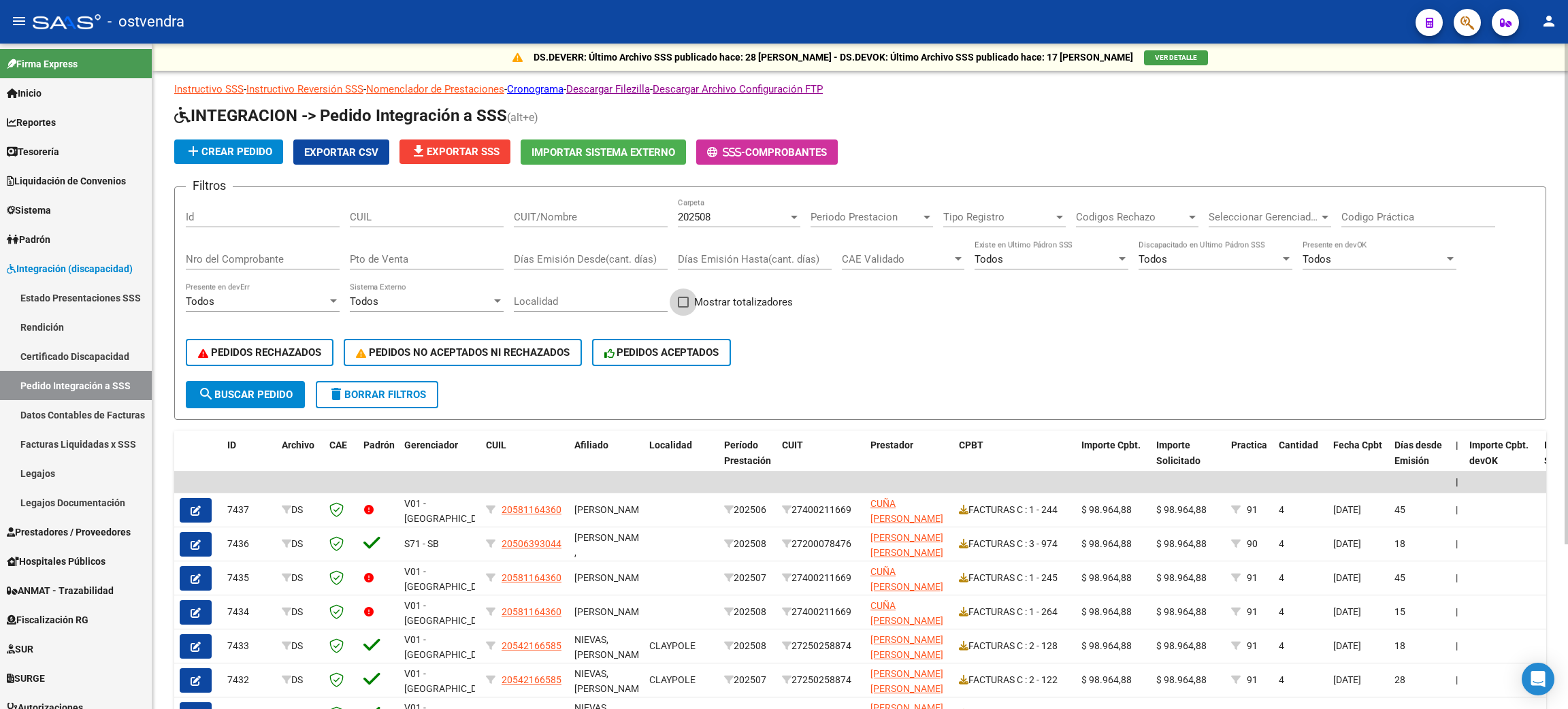
click at [685, 306] on label "Mostrar totalizadores" at bounding box center [735, 302] width 115 height 17
click at [684, 308] on input "Mostrar totalizadores" at bounding box center [683, 308] width 1 height 1
checkbox input "true"
click at [271, 394] on span "search Buscar Pedido" at bounding box center [245, 394] width 94 height 12
click at [767, 213] on span "Seleccionar Gerenciador" at bounding box center [1263, 217] width 110 height 12
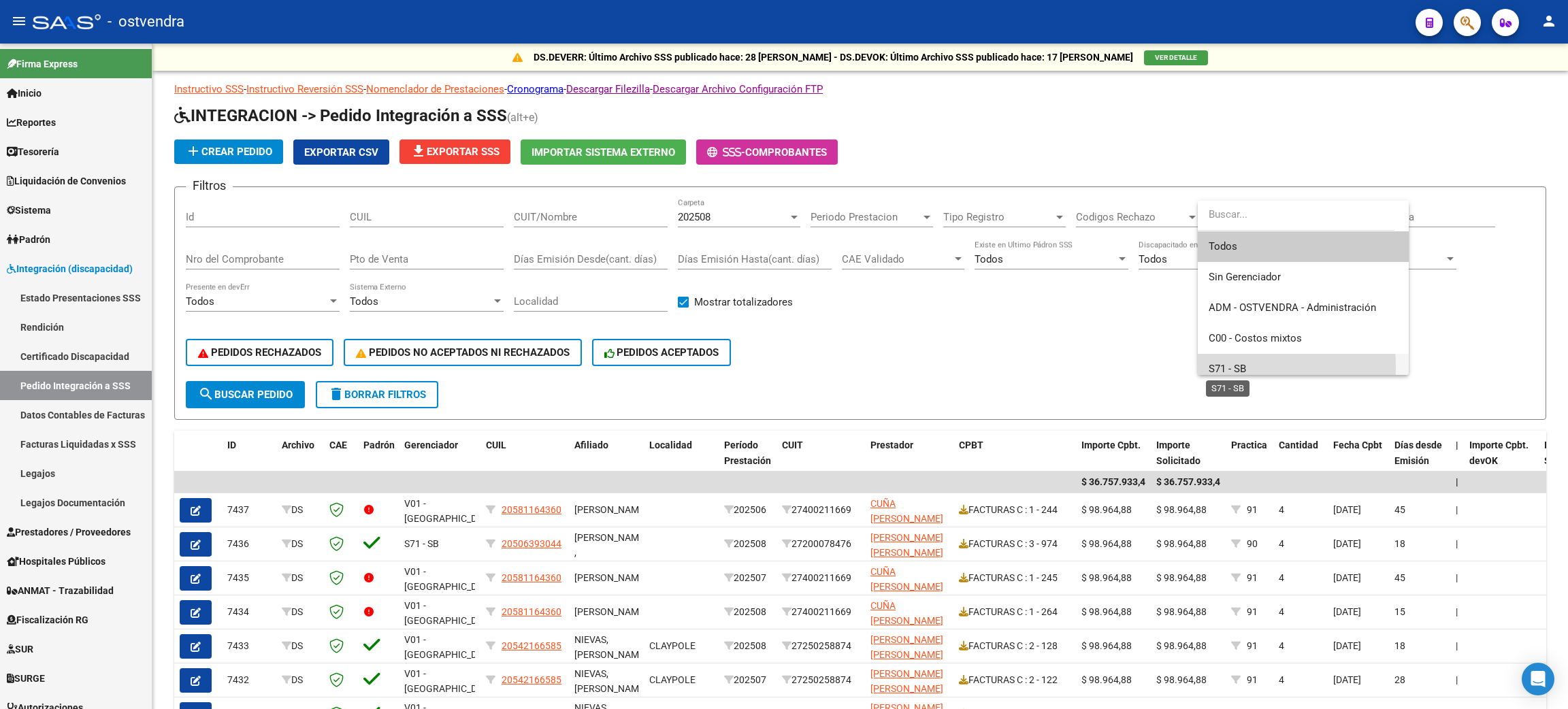
click at [767, 366] on span "S71 - SB" at bounding box center [1227, 368] width 37 height 12
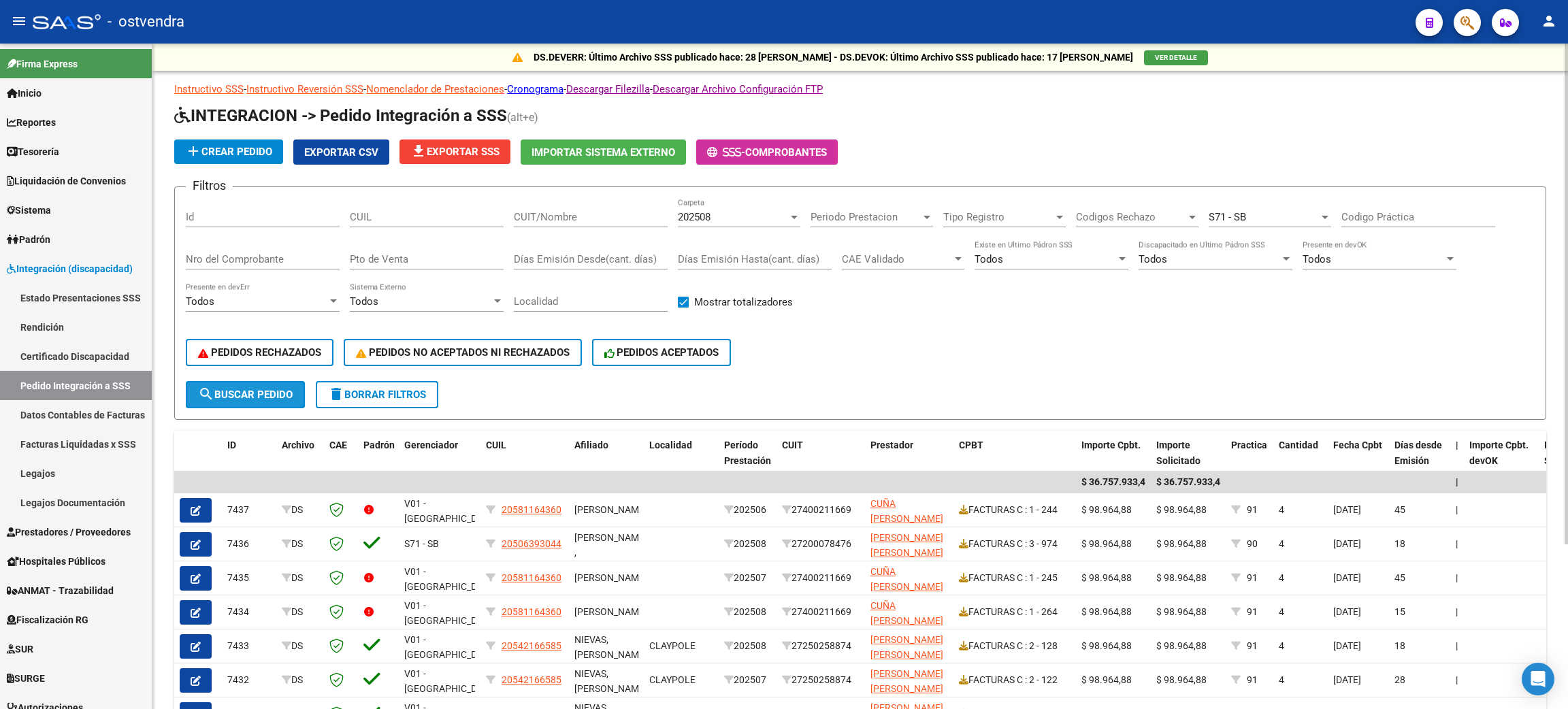
click at [243, 389] on span "search Buscar Pedido" at bounding box center [245, 394] width 94 height 12
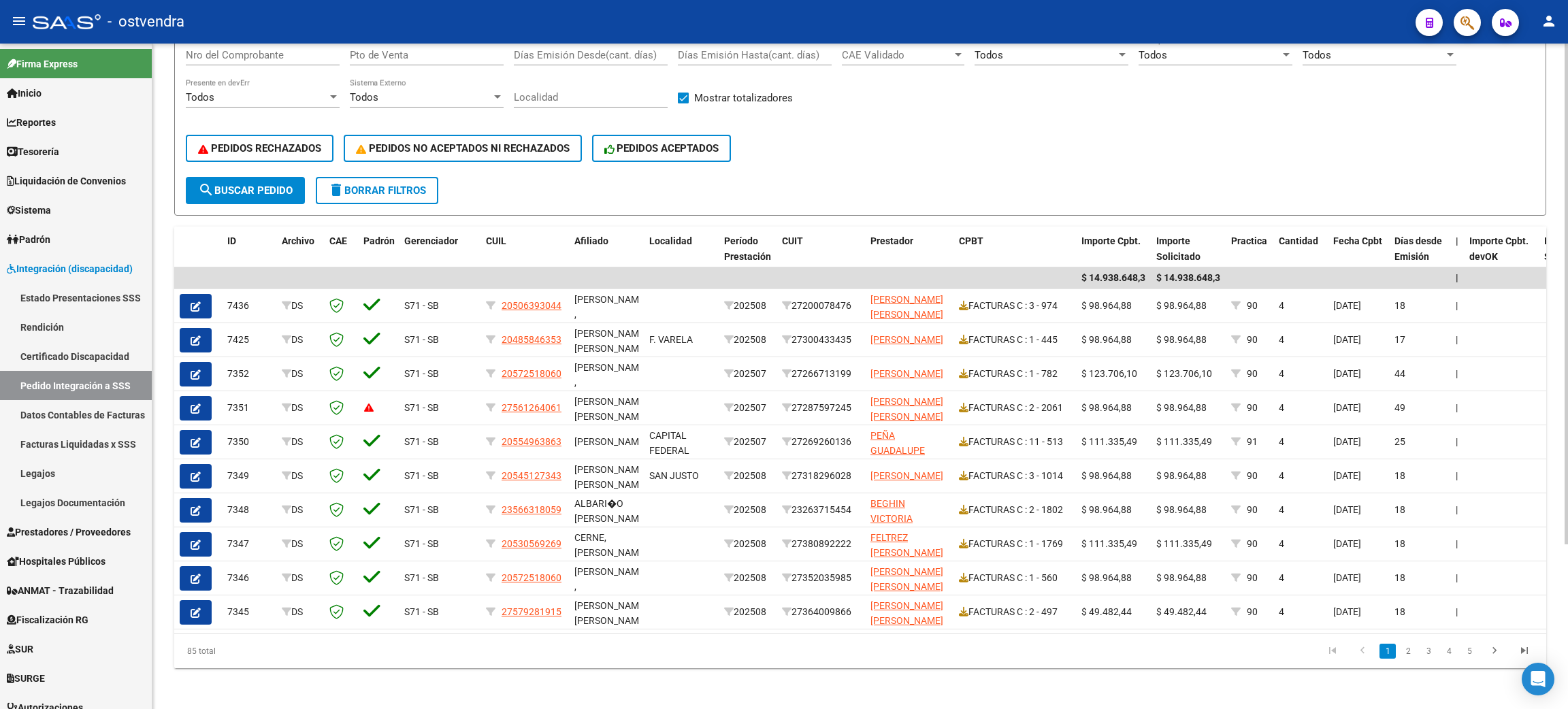
scroll to position [0, 0]
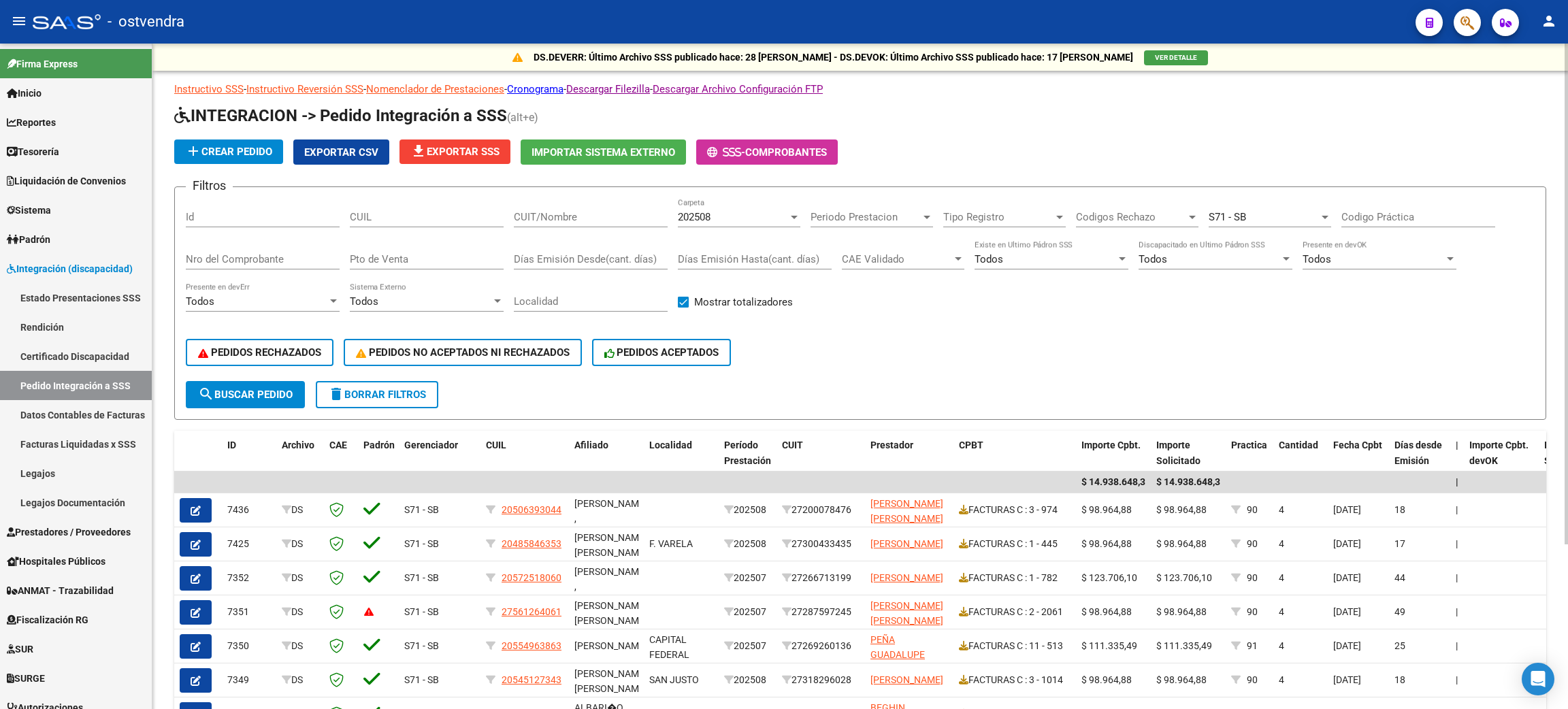
click at [767, 213] on span "S71 - SB" at bounding box center [1227, 217] width 37 height 12
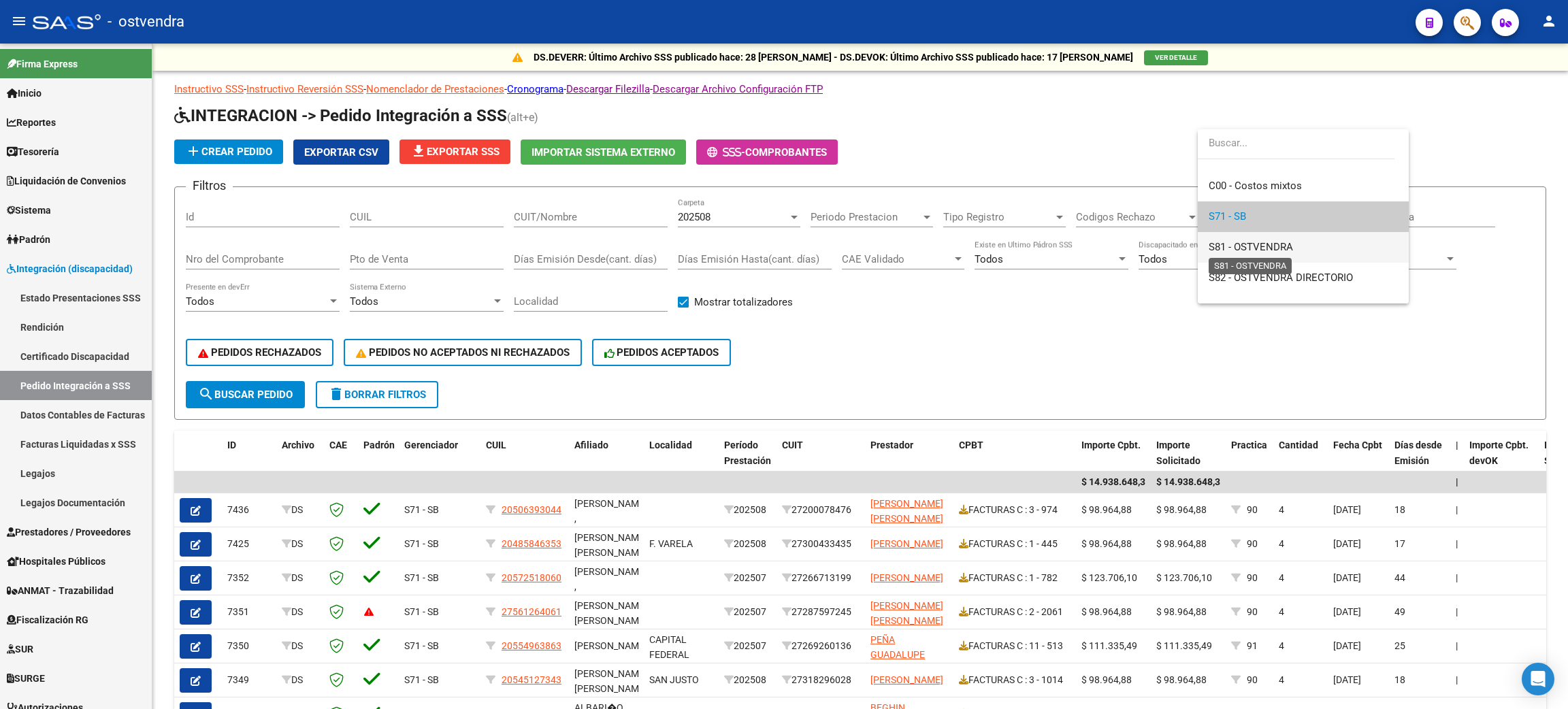
scroll to position [162, 0]
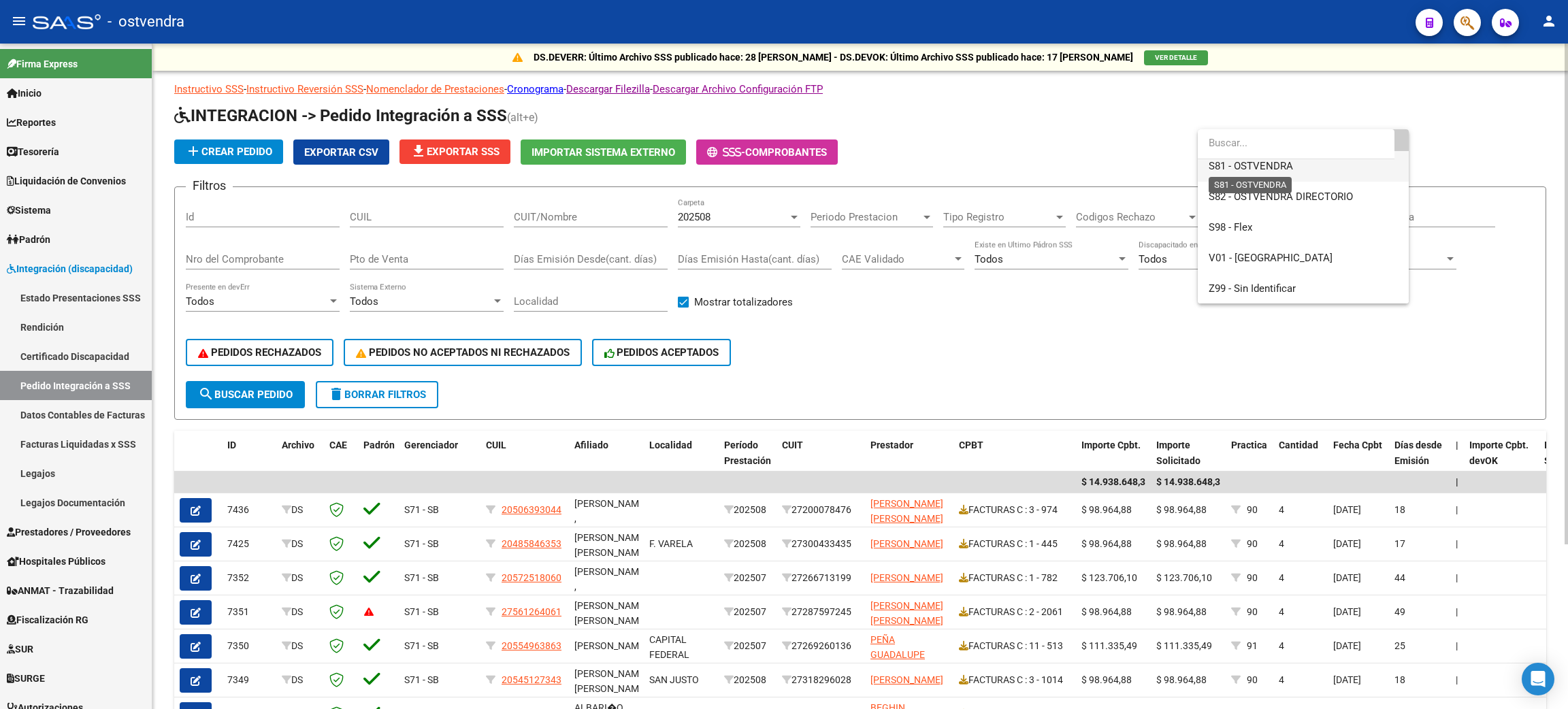
click at [767, 167] on span "S81 - OSTVENDRA" at bounding box center [1251, 166] width 84 height 12
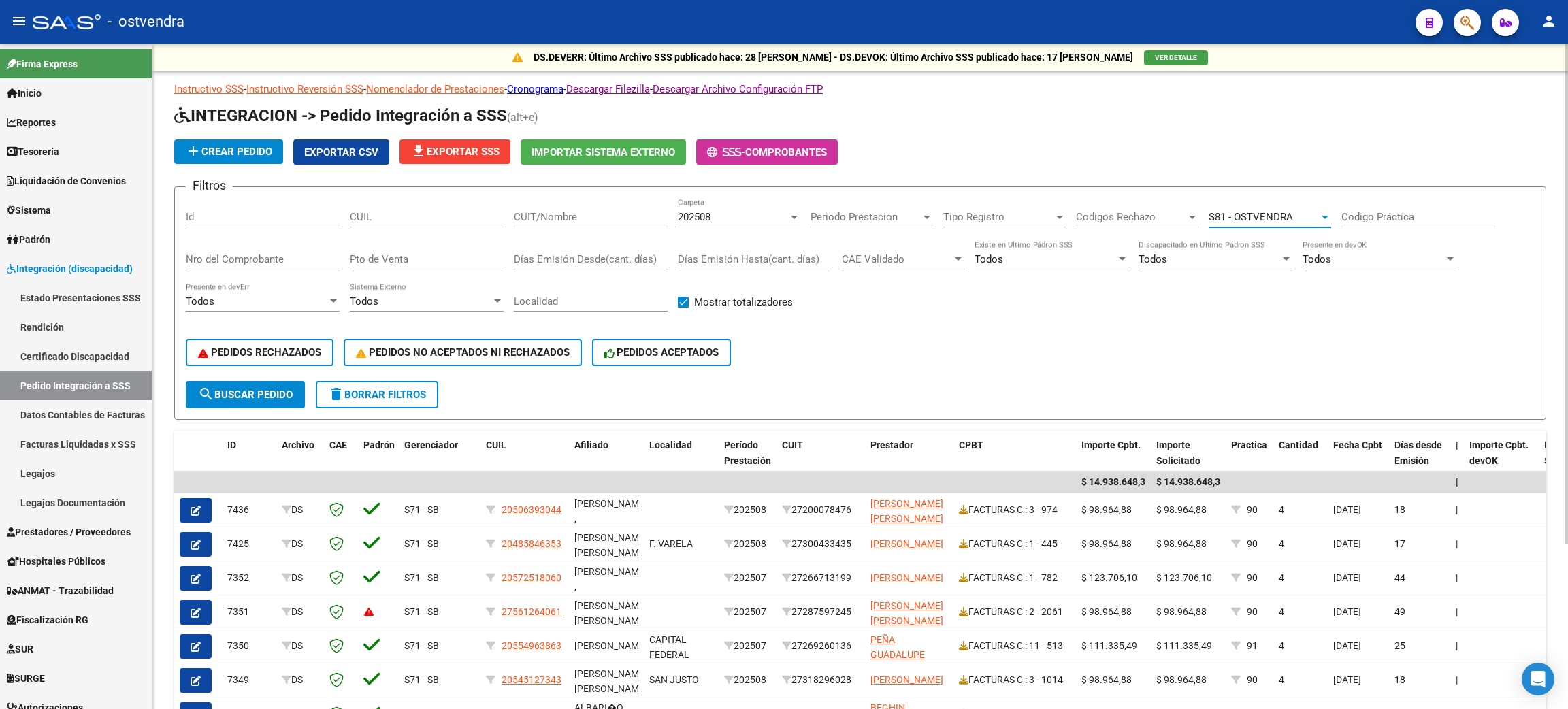
click at [232, 393] on span "search Buscar Pedido" at bounding box center [245, 394] width 94 height 12
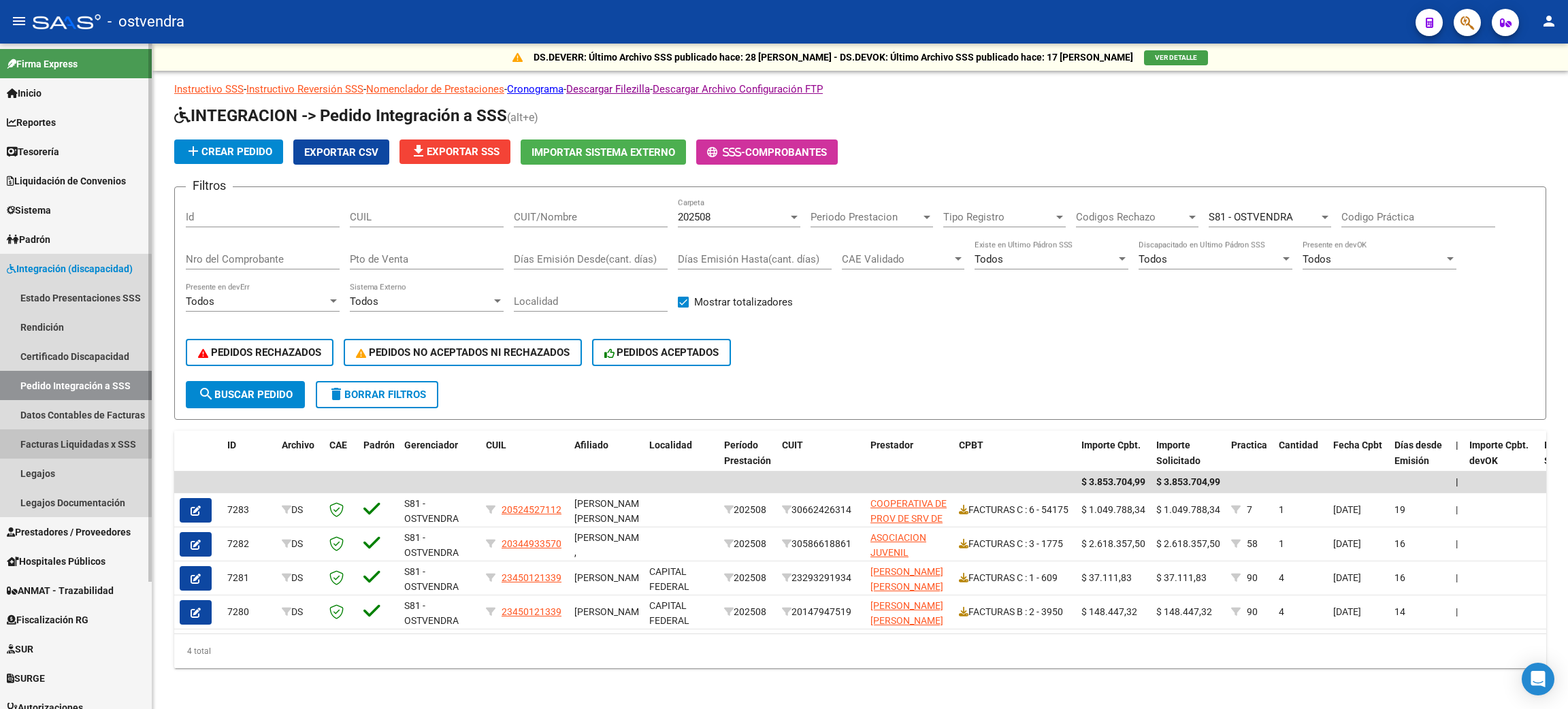
click at [69, 435] on link "Facturas Liquidadas x SSS" at bounding box center [75, 444] width 151 height 29
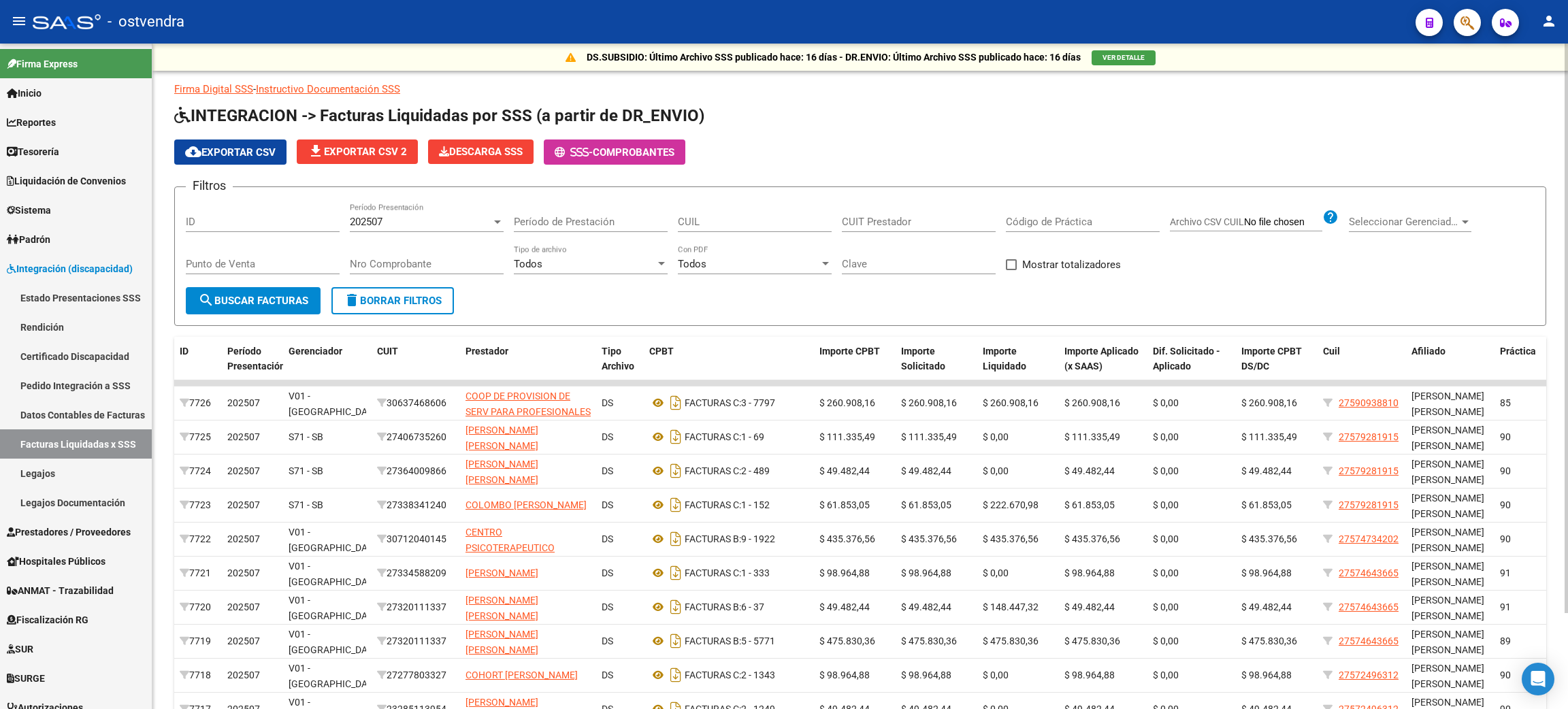
click at [767, 219] on span "Seleccionar Gerenciador" at bounding box center [1404, 221] width 110 height 12
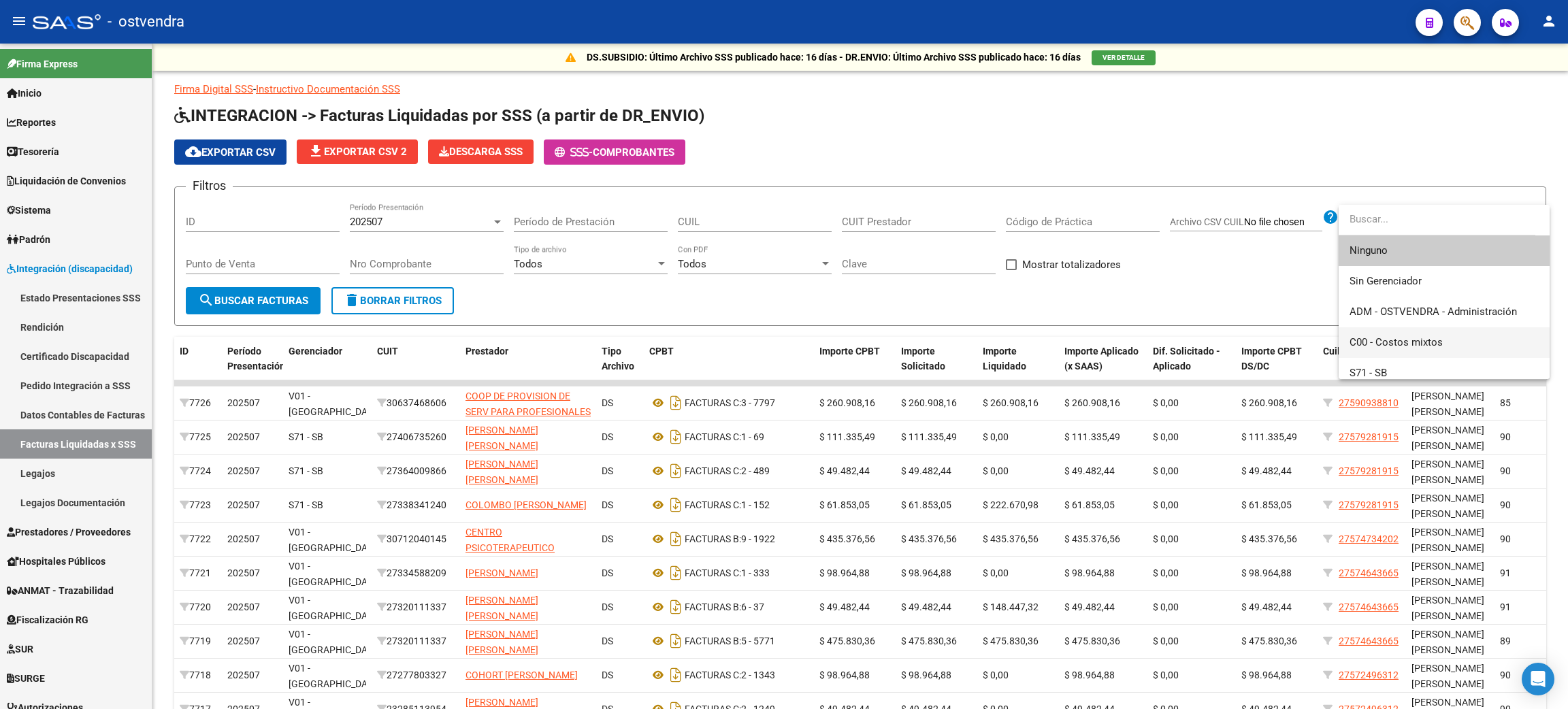
scroll to position [102, 0]
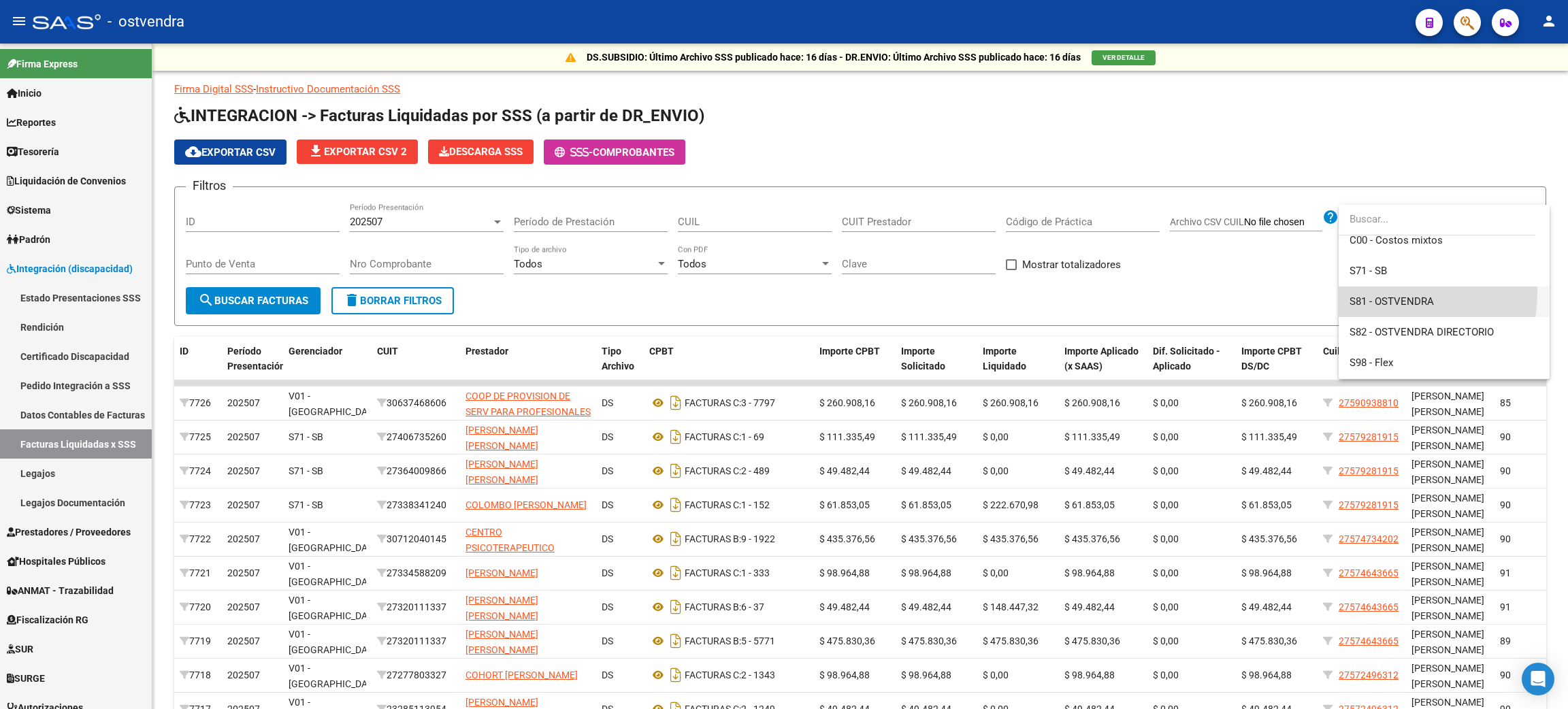
click at [767, 292] on span "S81 - OSTVENDRA" at bounding box center [1444, 301] width 190 height 31
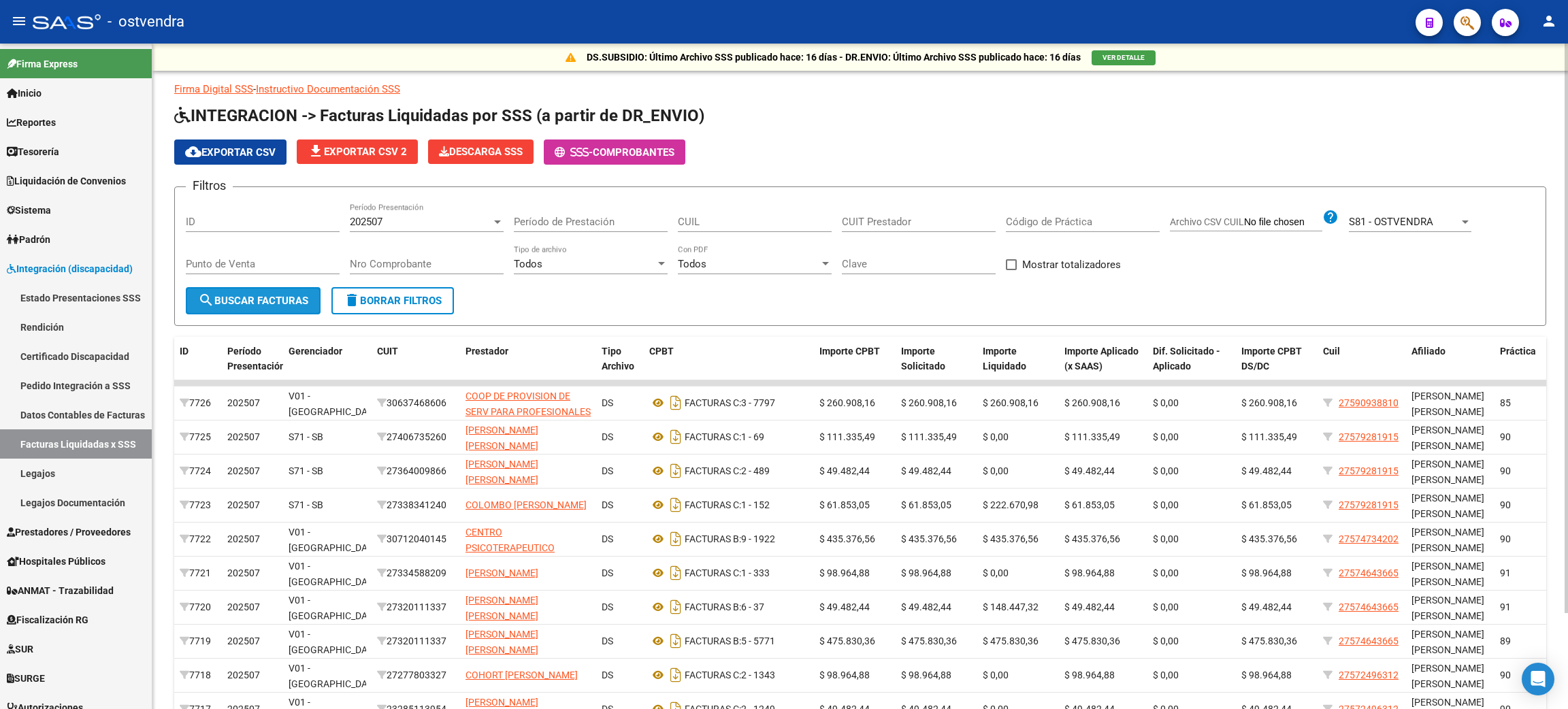
click at [264, 297] on span "search Buscar Facturas" at bounding box center [253, 301] width 110 height 12
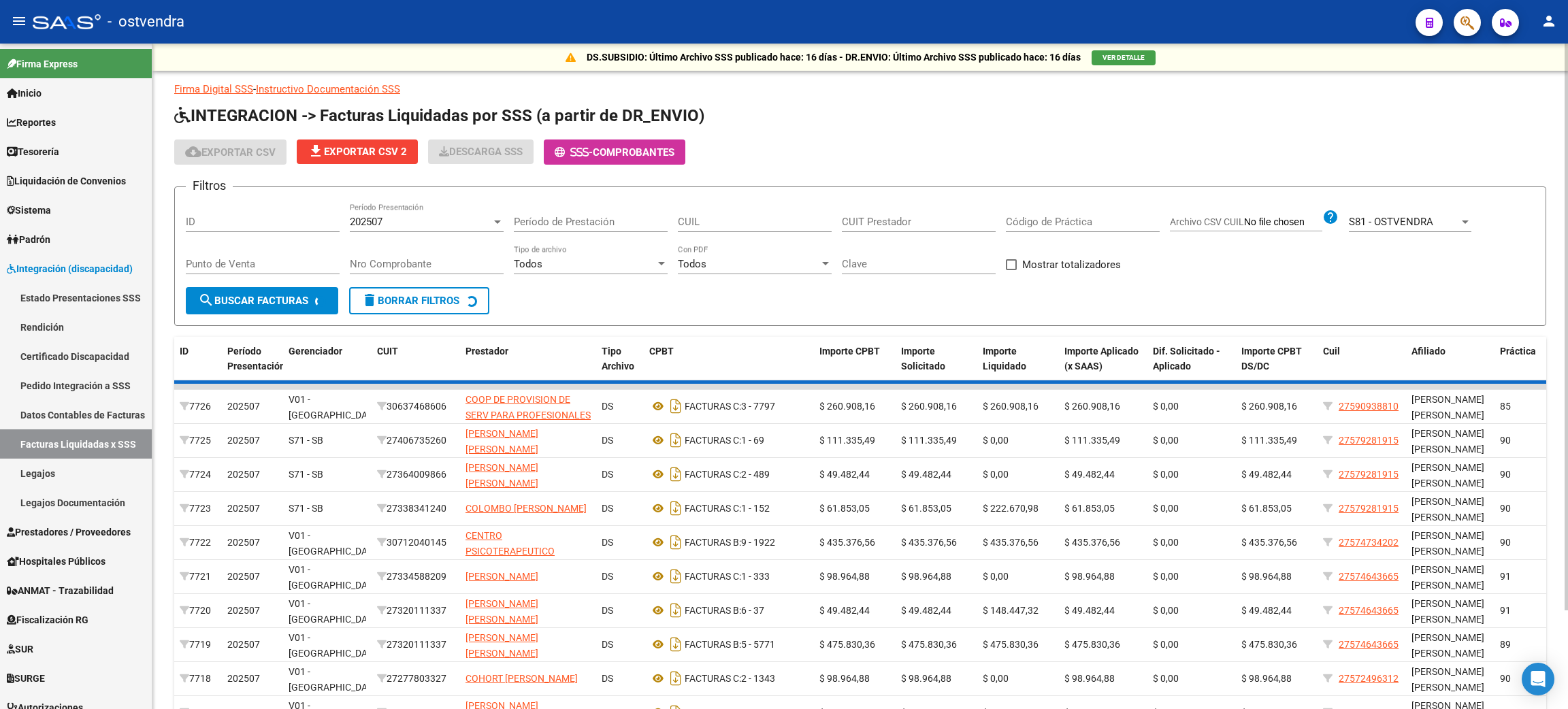
click at [767, 260] on span at bounding box center [1012, 265] width 11 height 11
click at [767, 270] on input "Mostrar totalizadores" at bounding box center [1011, 270] width 1 height 1
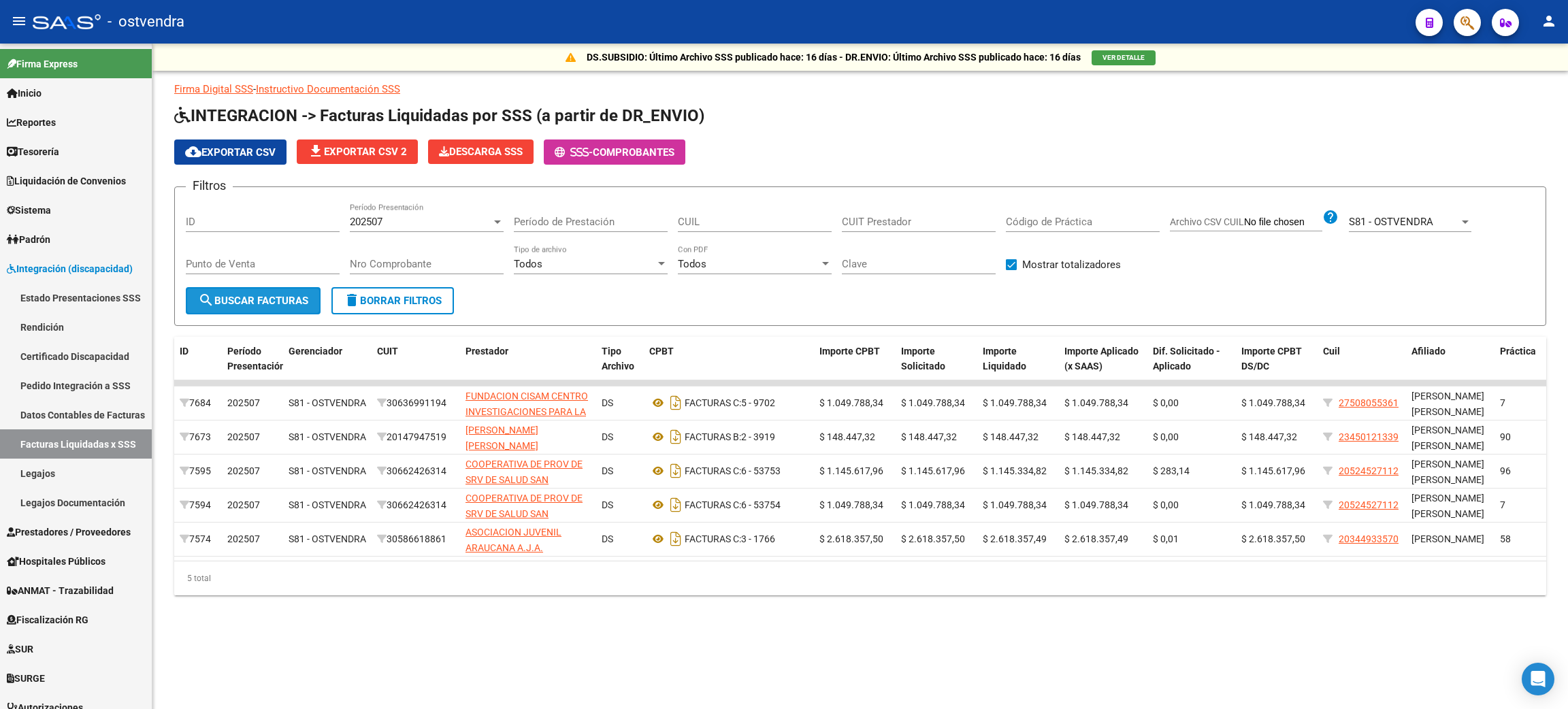
click at [266, 297] on span "search Buscar Facturas" at bounding box center [253, 301] width 110 height 12
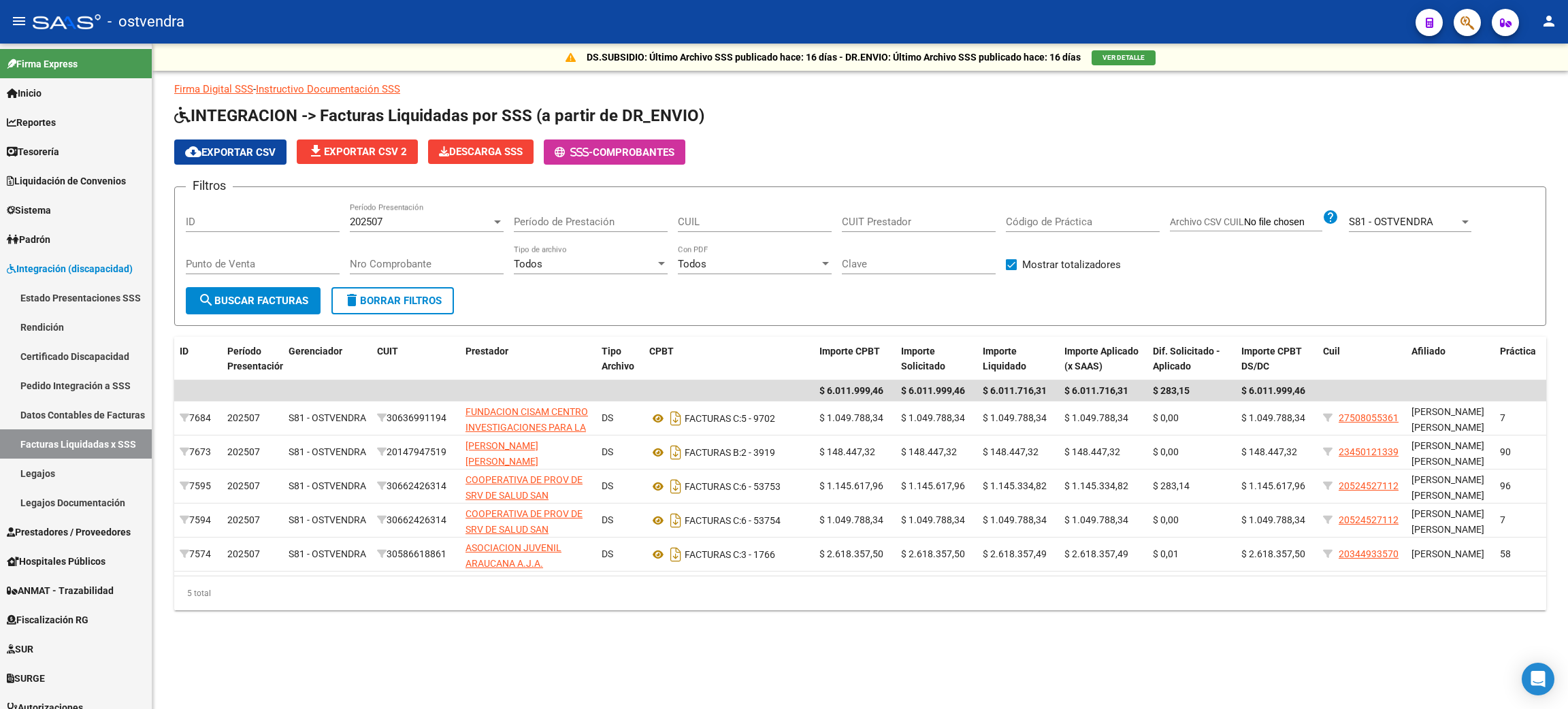
click at [767, 216] on span "S81 - OSTVENDRA" at bounding box center [1391, 221] width 84 height 12
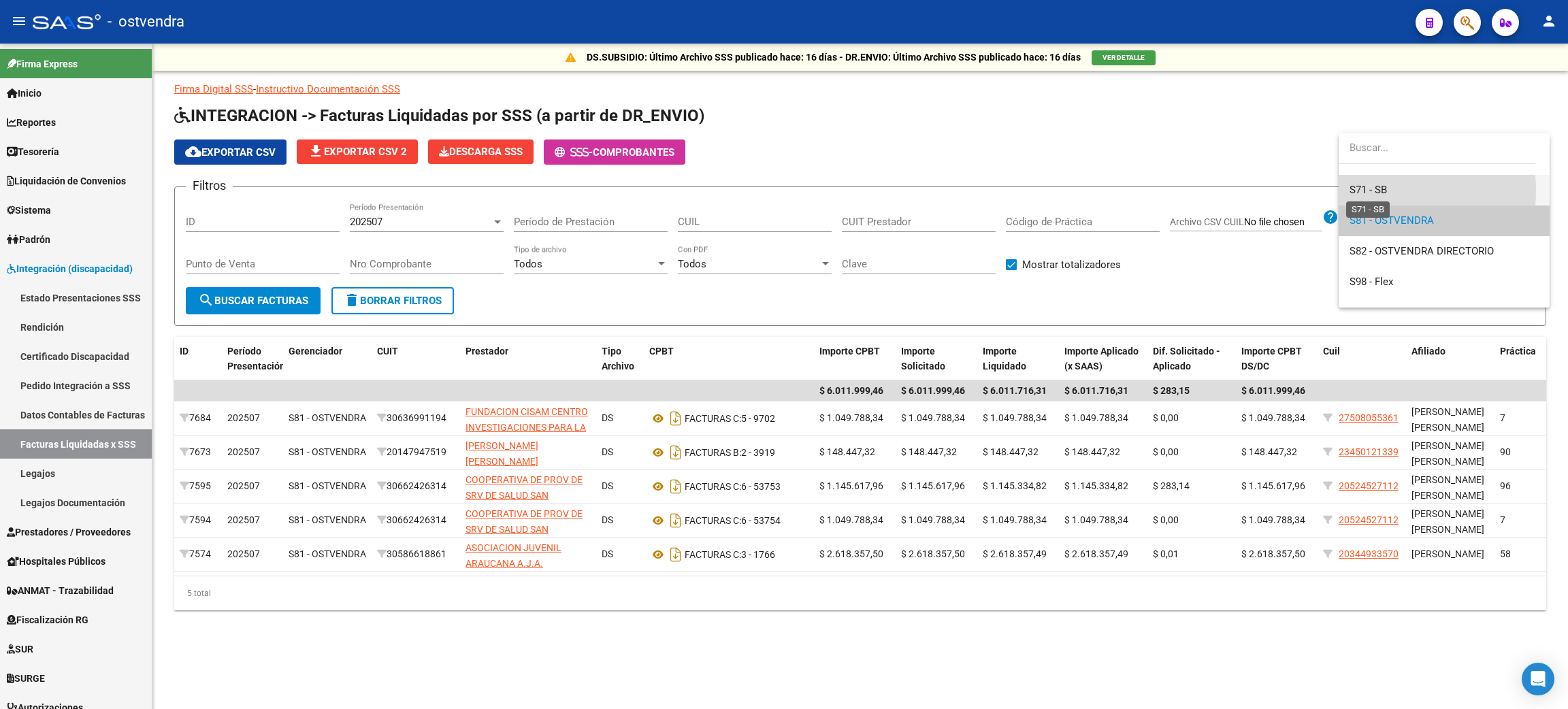
click at [767, 190] on span "S71 - SB" at bounding box center [1368, 190] width 37 height 12
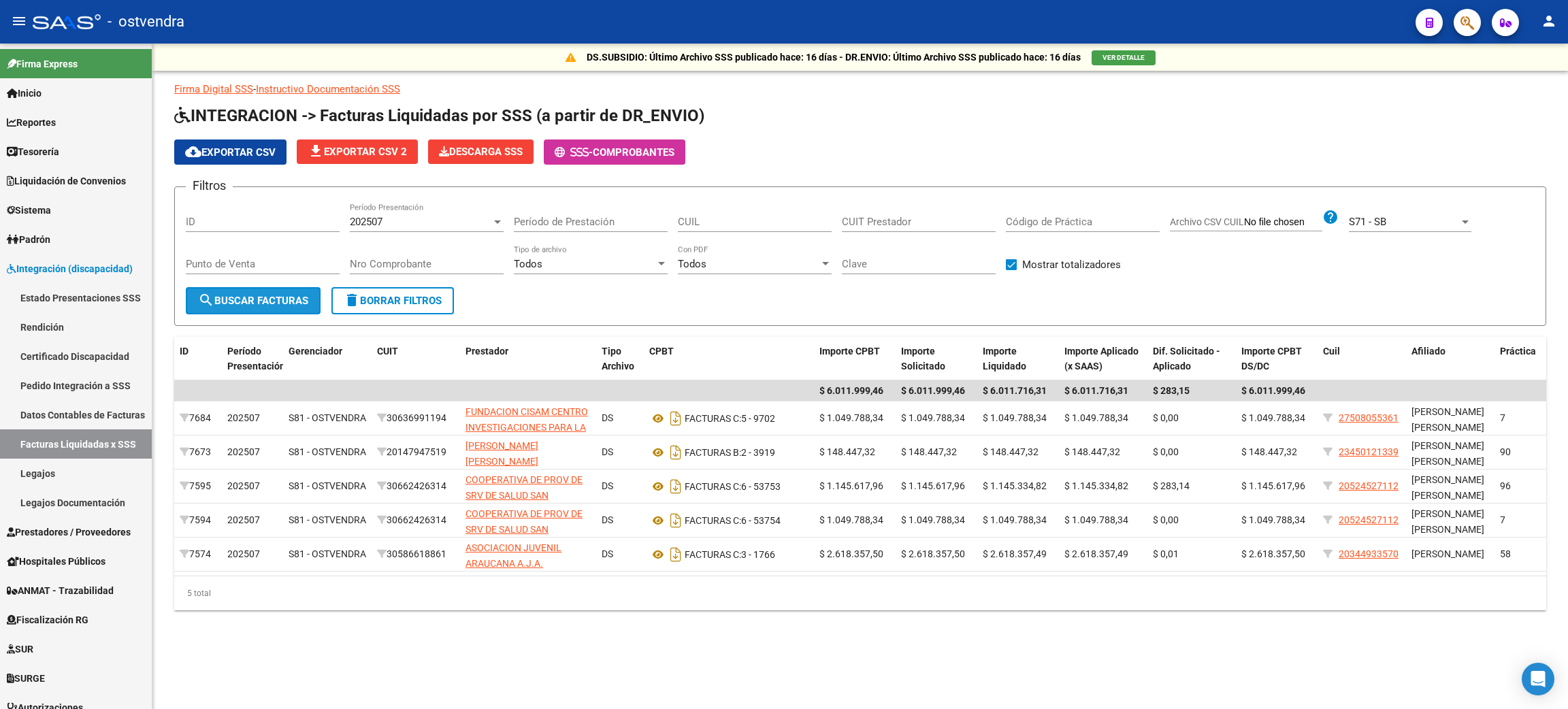
click at [259, 297] on span "search Buscar Facturas" at bounding box center [253, 301] width 110 height 12
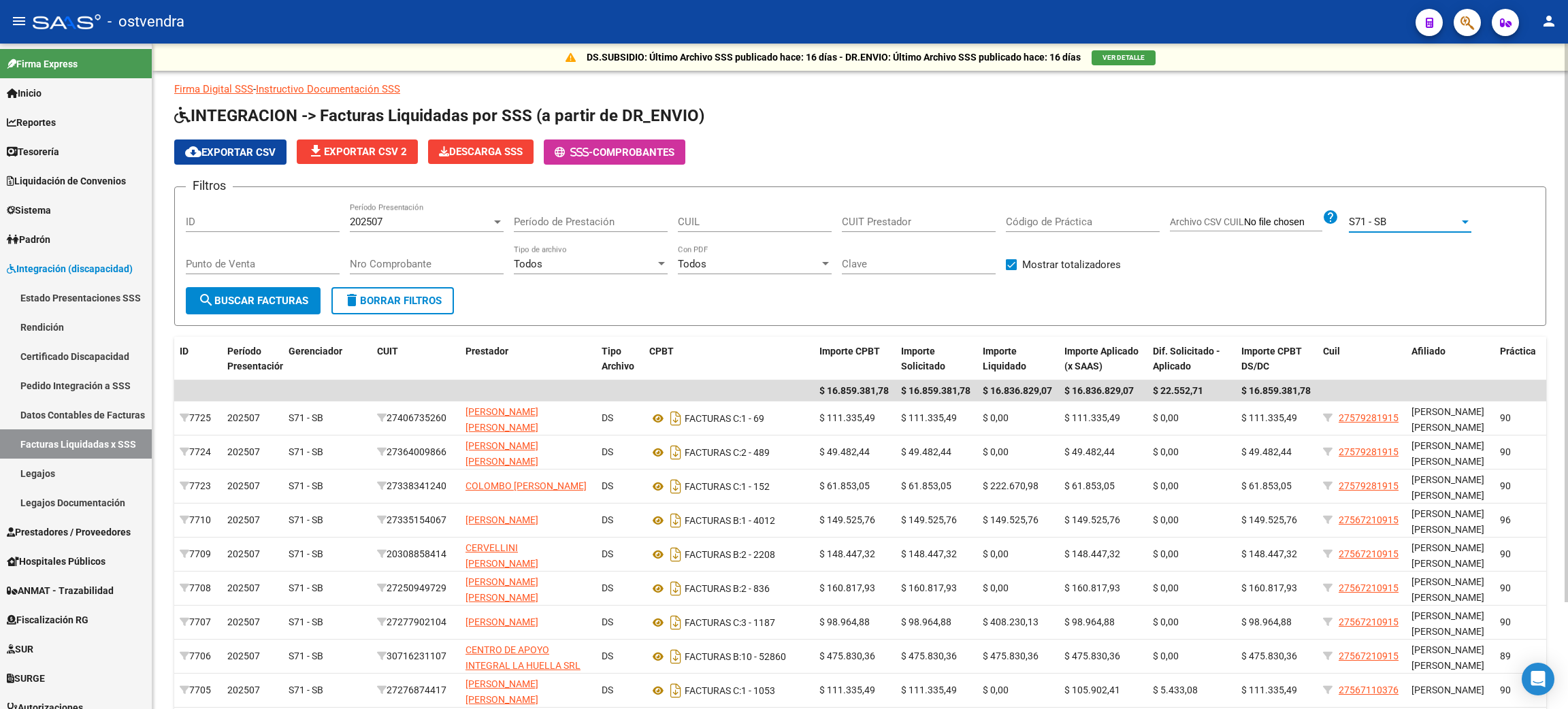
click at [767, 222] on span "S71 - SB" at bounding box center [1367, 221] width 37 height 12
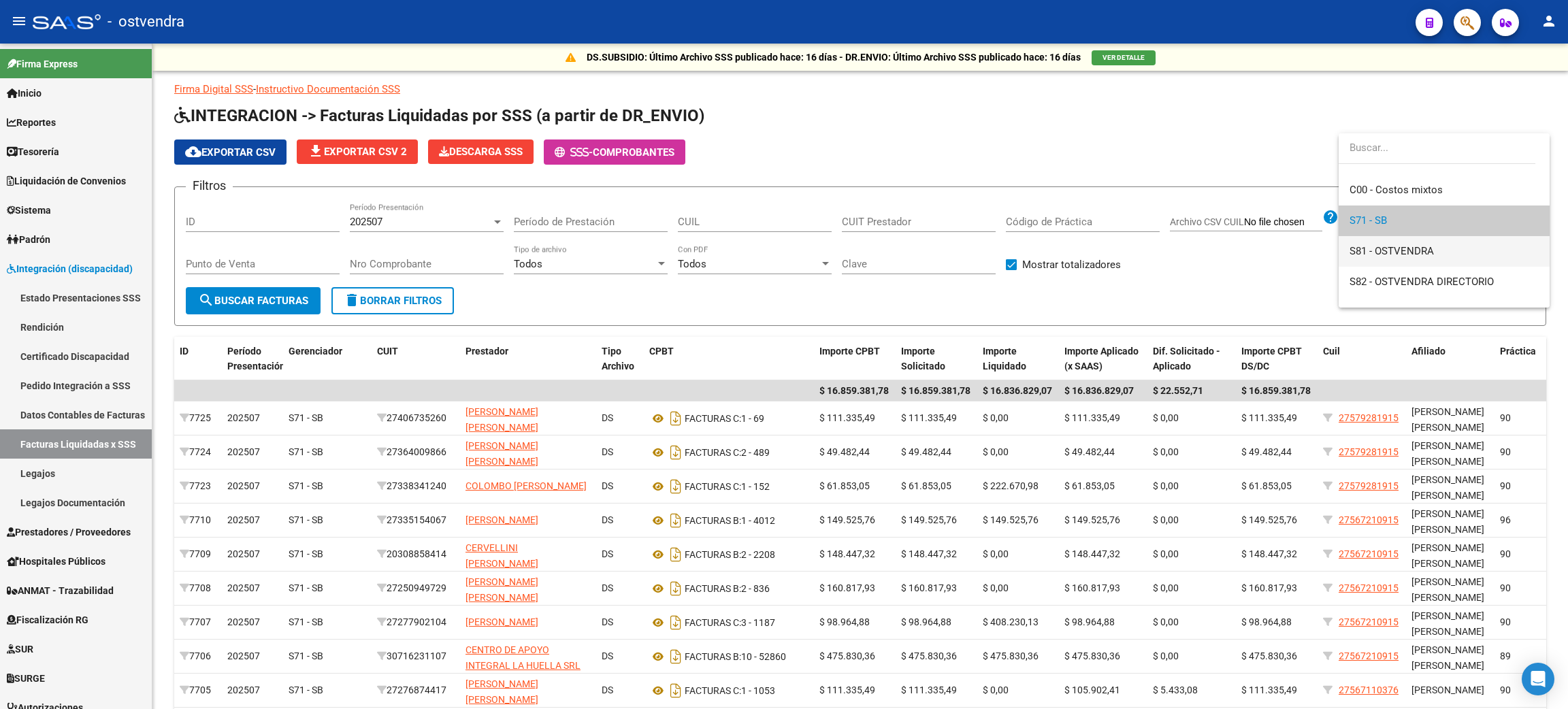
scroll to position [162, 0]
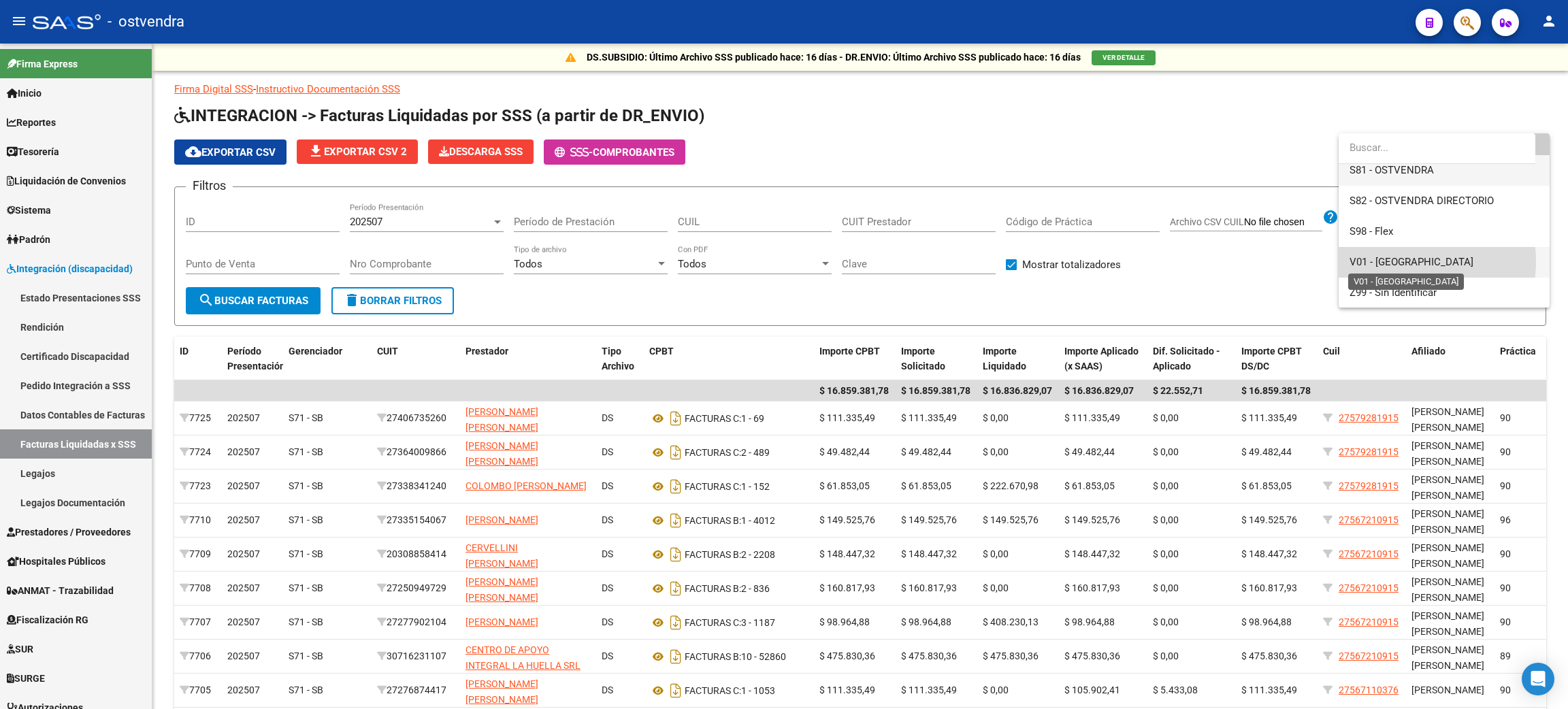
click at [767, 262] on span "V01 - [GEOGRAPHIC_DATA]" at bounding box center [1412, 262] width 124 height 12
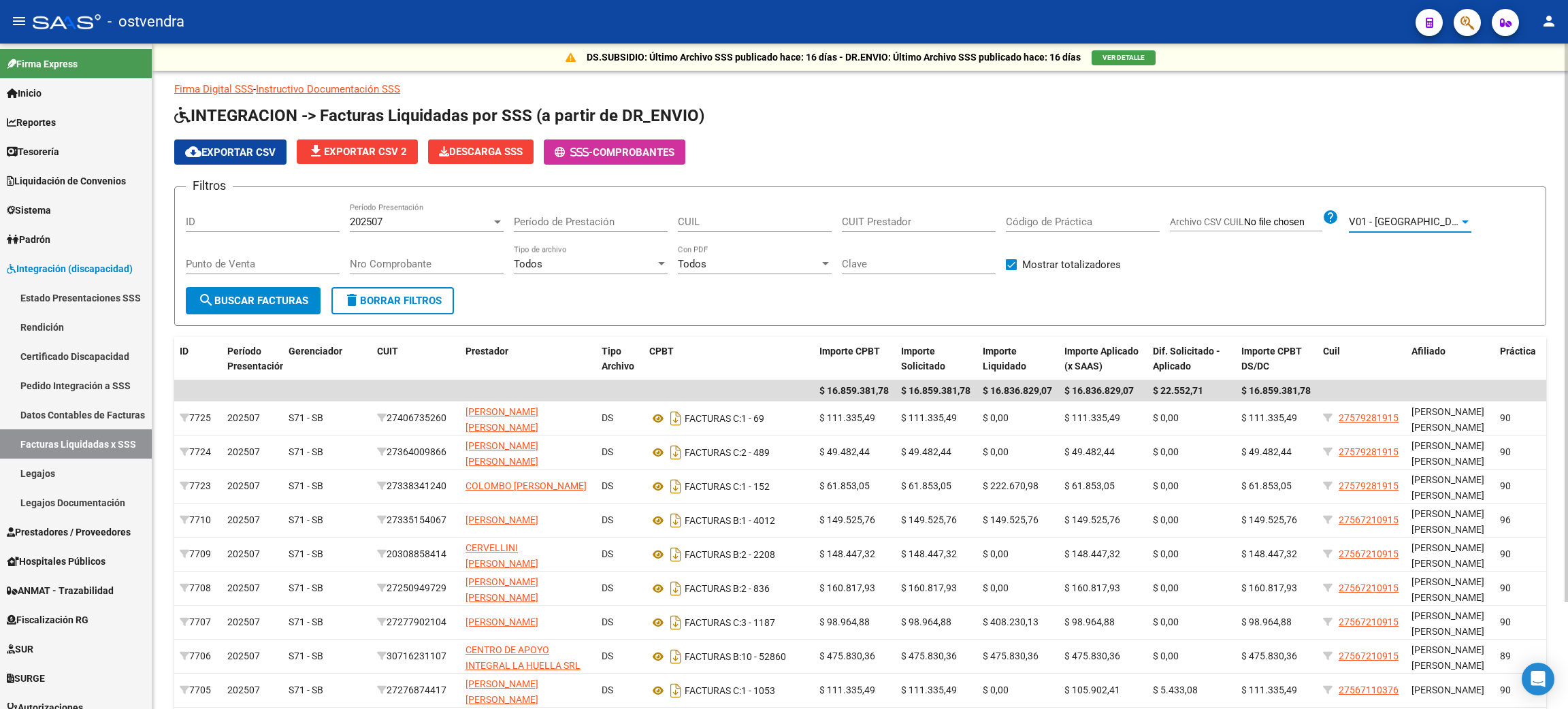
click at [270, 297] on span "search Buscar Facturas" at bounding box center [253, 301] width 110 height 12
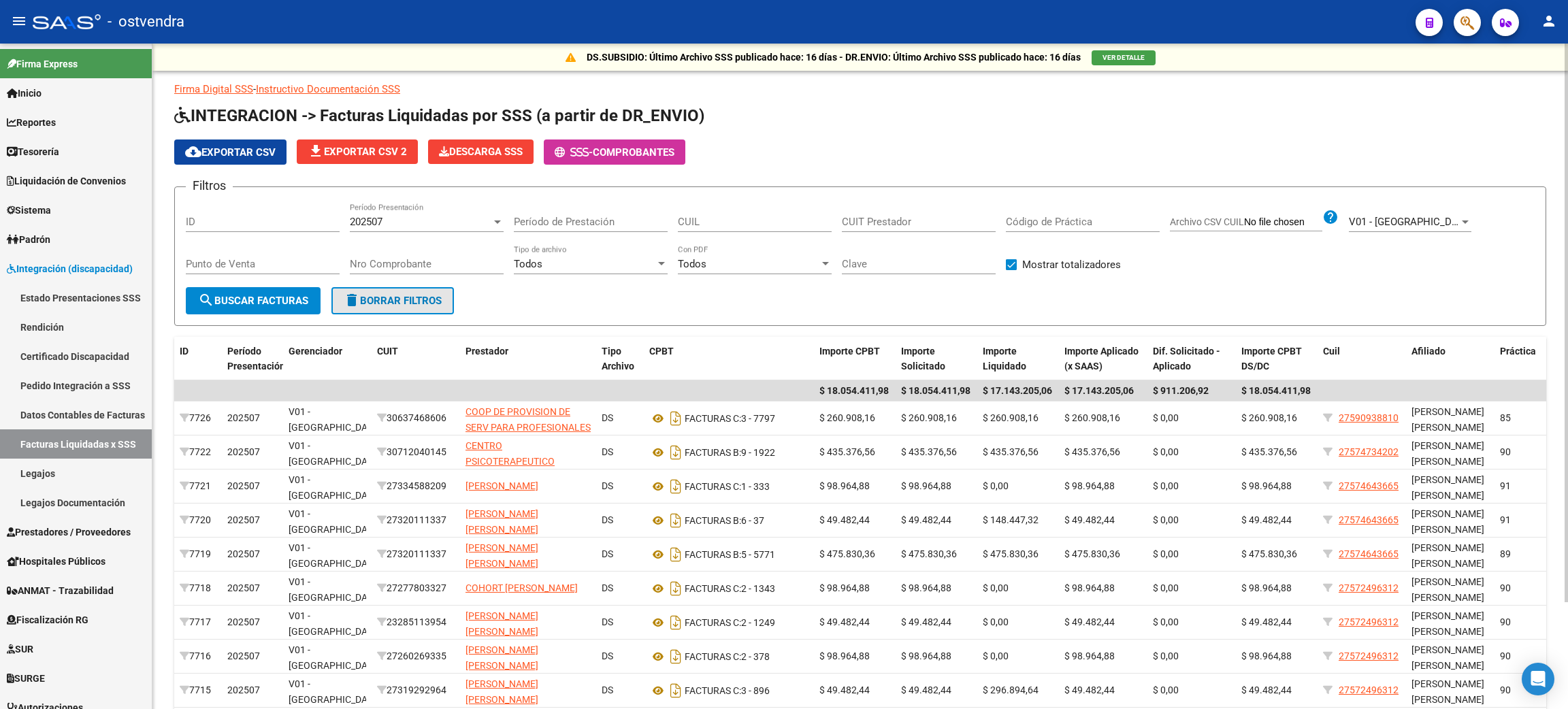
click at [381, 289] on button "delete Borrar Filtros" at bounding box center [393, 301] width 122 height 27
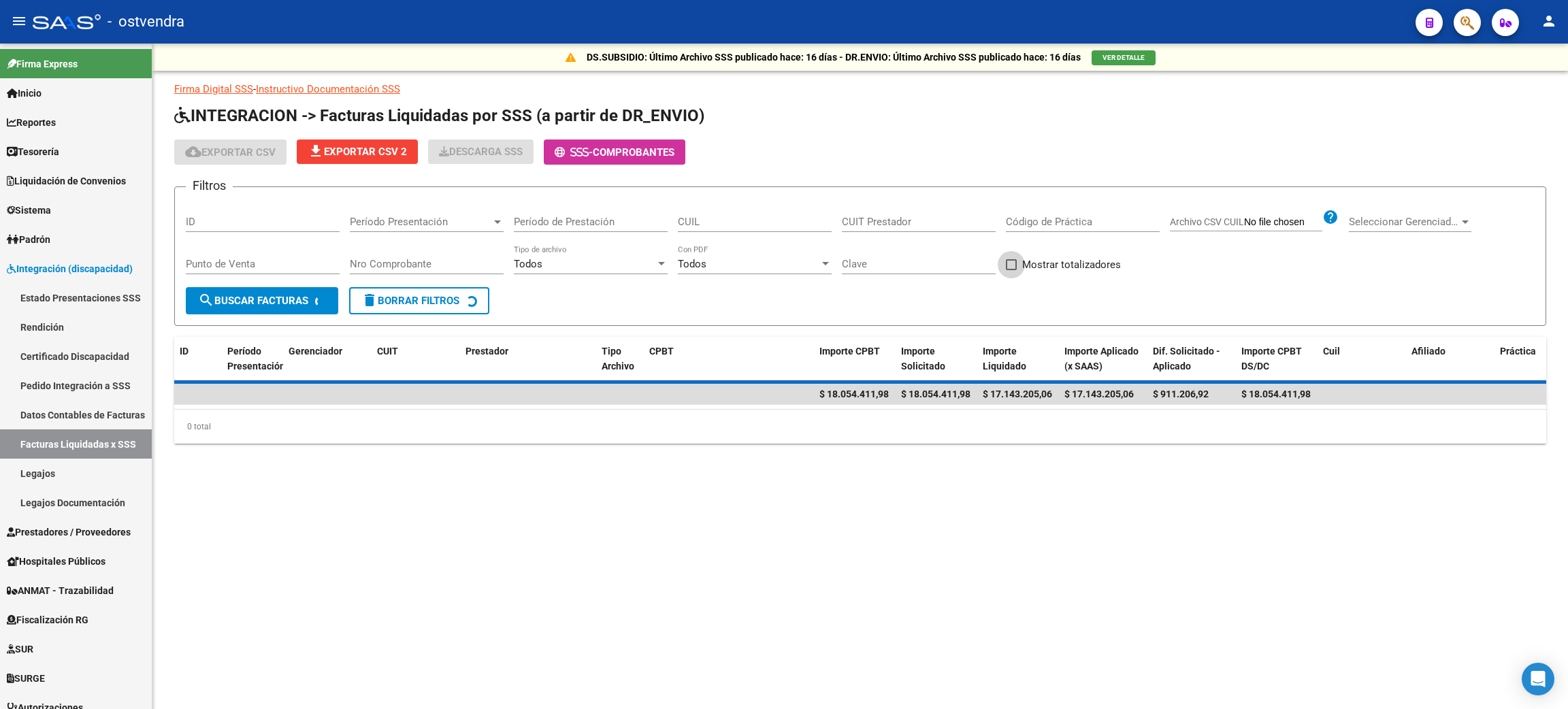
click at [767, 264] on span at bounding box center [1012, 265] width 11 height 11
click at [767, 270] on input "Mostrar totalizadores" at bounding box center [1011, 270] width 1 height 1
checkbox input "true"
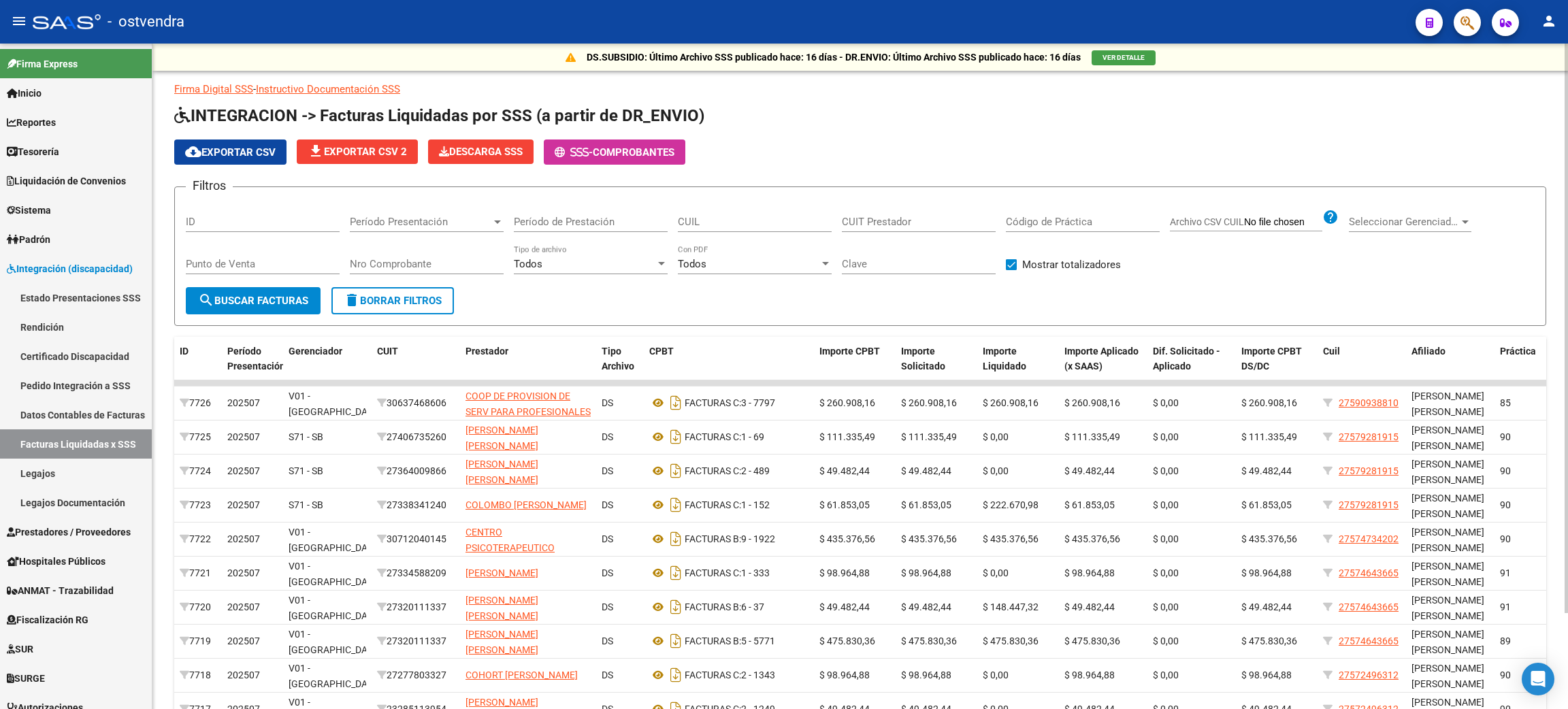
click at [271, 302] on span "search Buscar Facturas" at bounding box center [253, 301] width 110 height 12
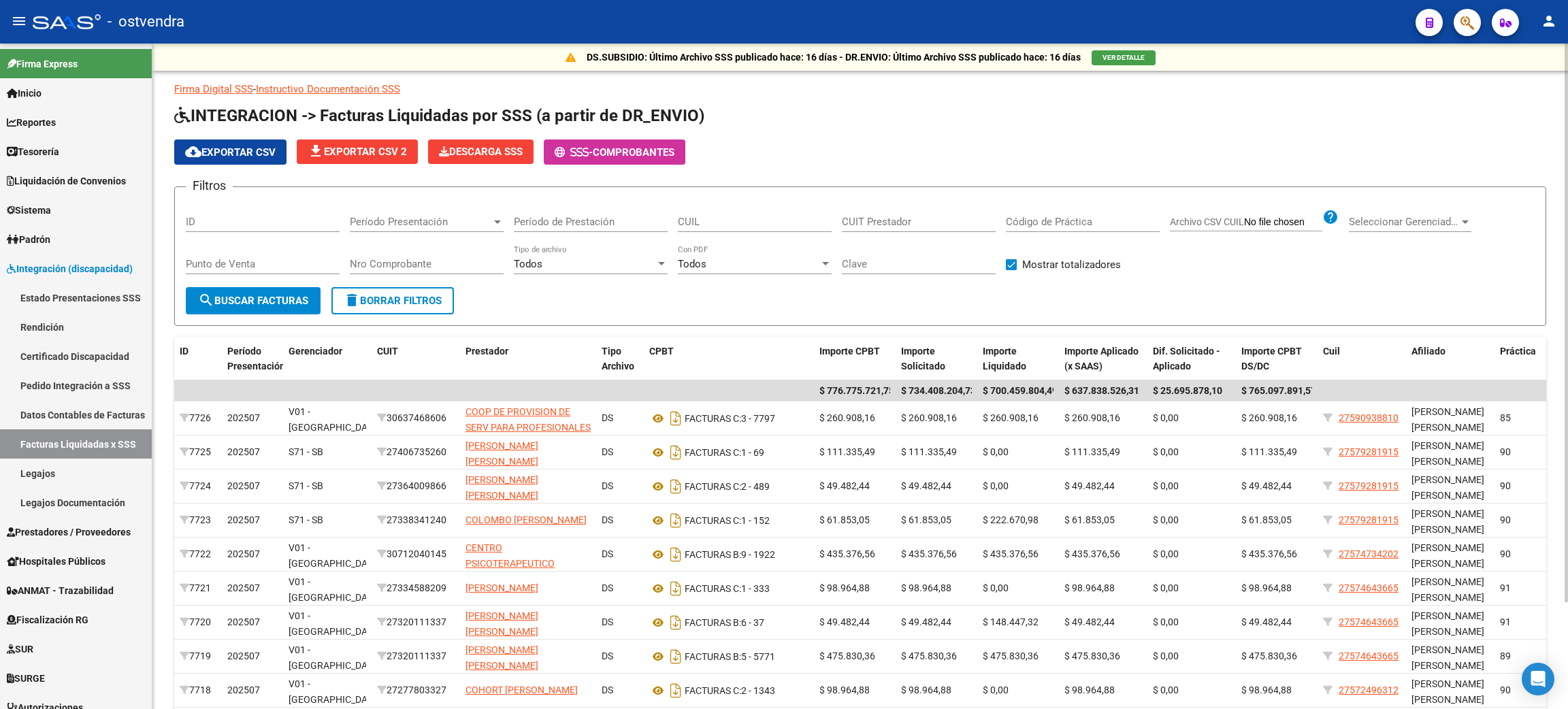
click at [407, 219] on span "Período Presentación" at bounding box center [420, 221] width 142 height 12
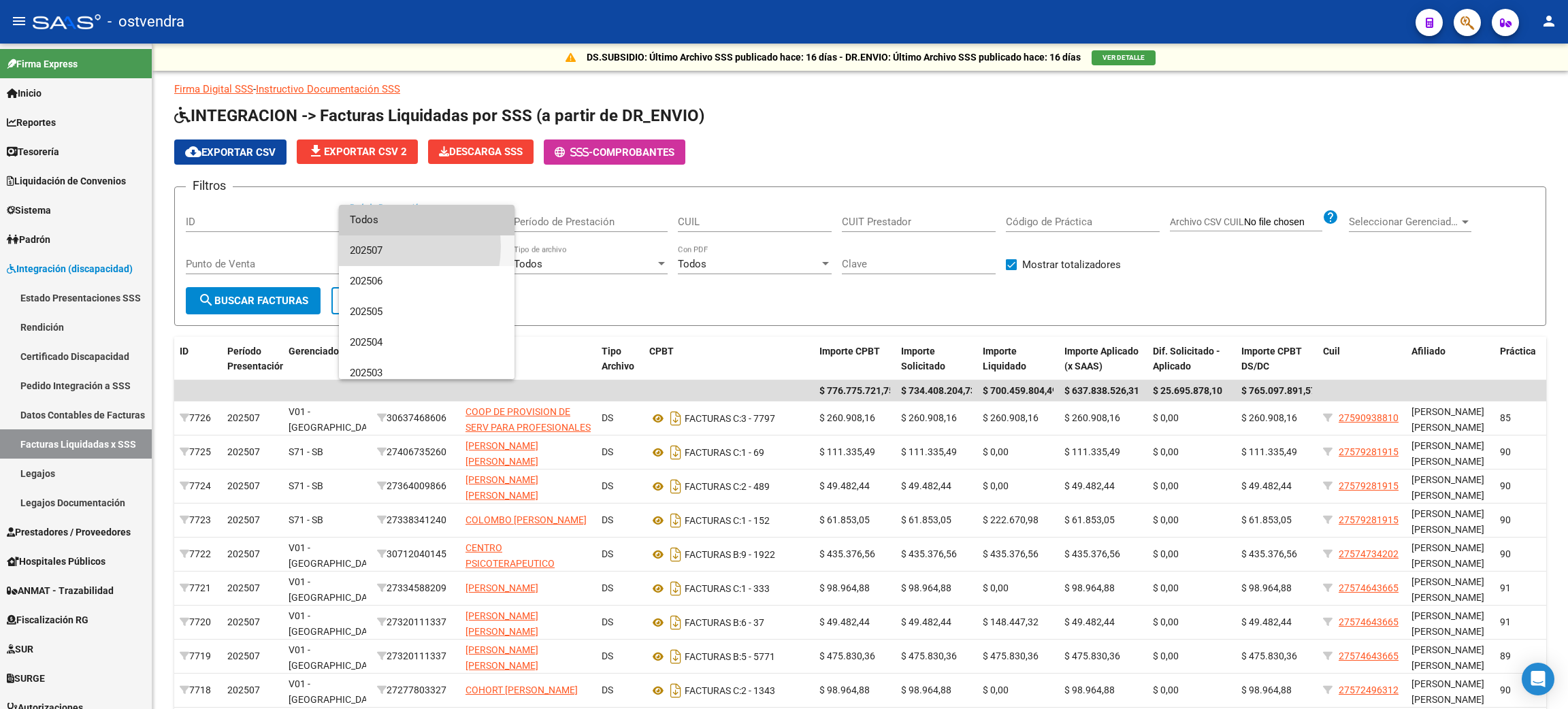
click at [385, 247] on span "202507" at bounding box center [427, 251] width 154 height 31
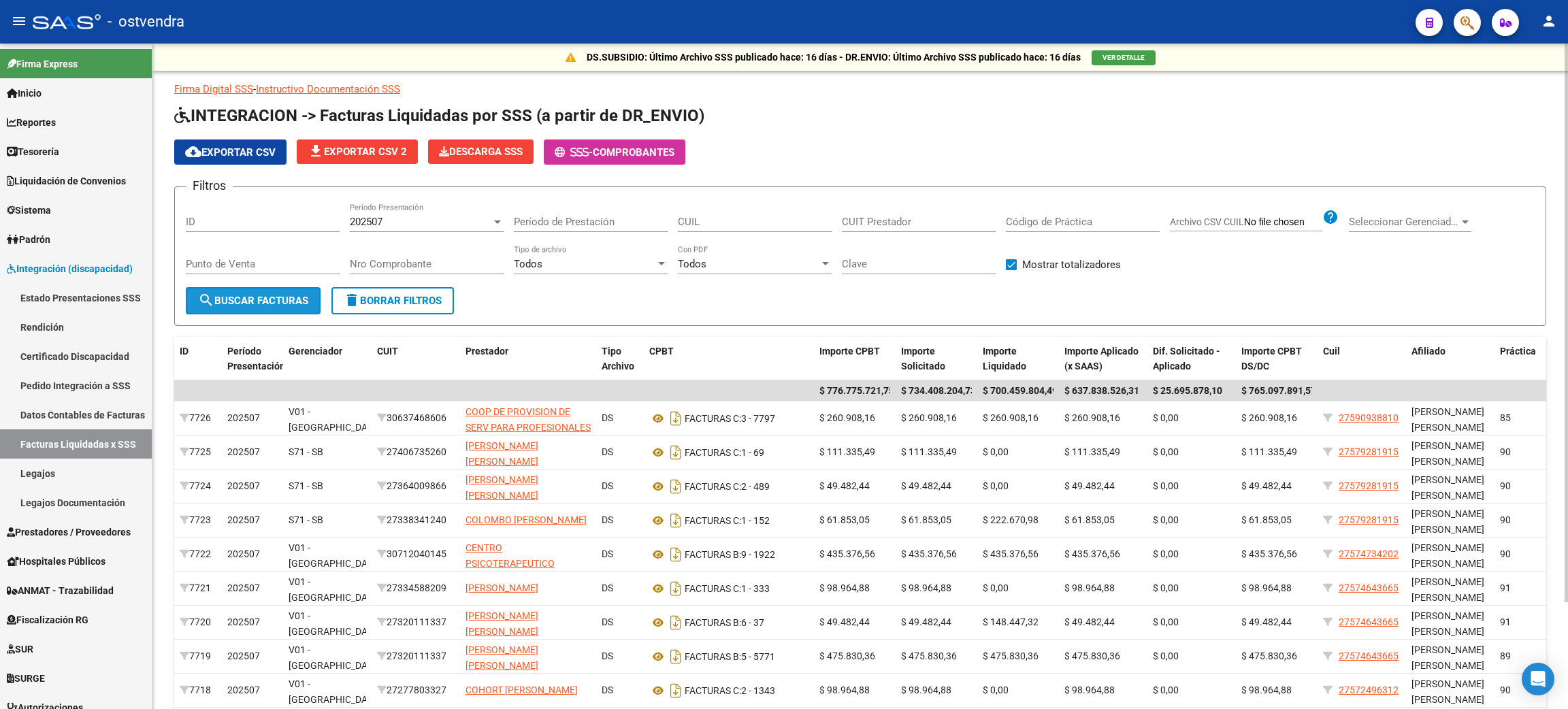
click at [272, 287] on button "search Buscar Facturas" at bounding box center [253, 301] width 135 height 27
click at [33, 294] on link "Estado Presentaciones SSS" at bounding box center [75, 297] width 151 height 29
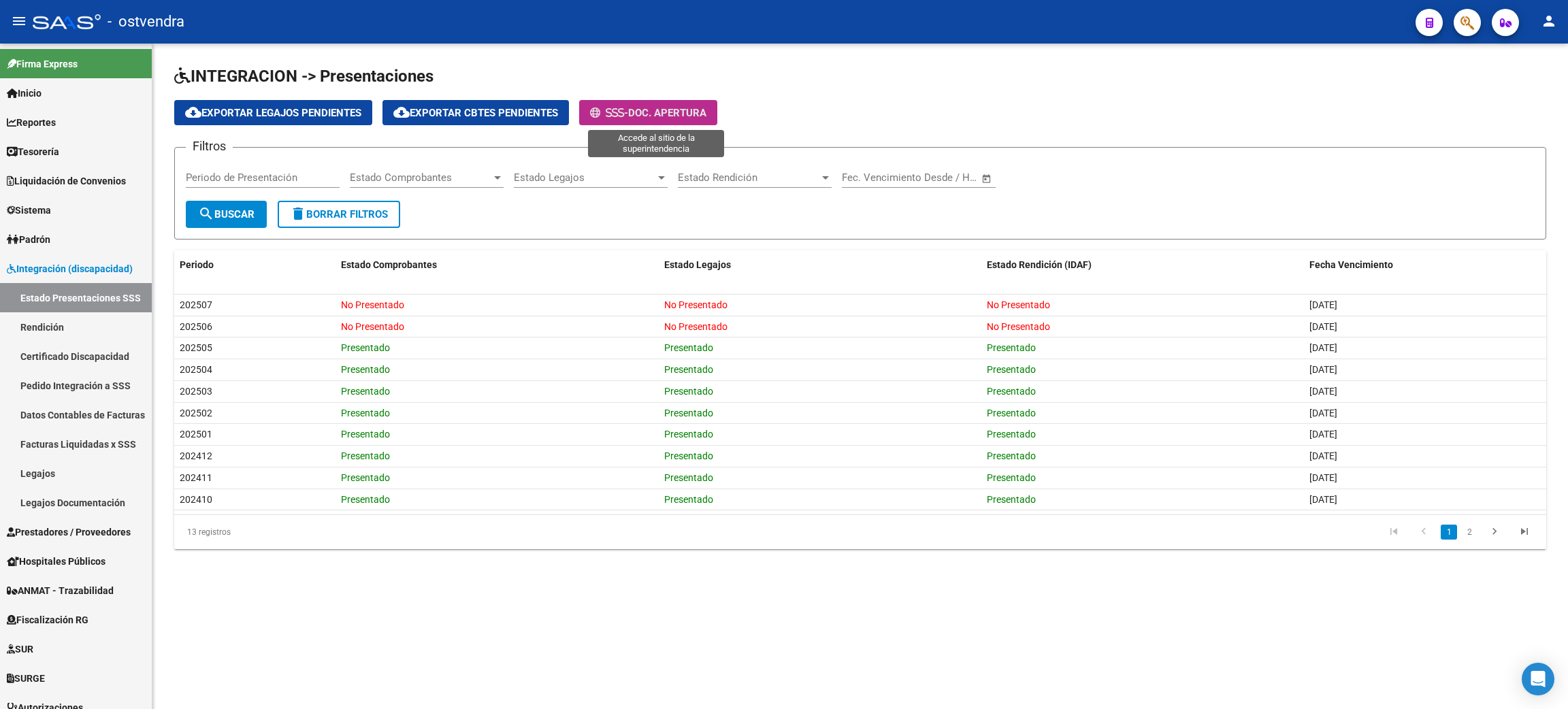
click at [630, 100] on button "- Doc. Apertura" at bounding box center [648, 113] width 138 height 25
